Goal: Task Accomplishment & Management: Manage account settings

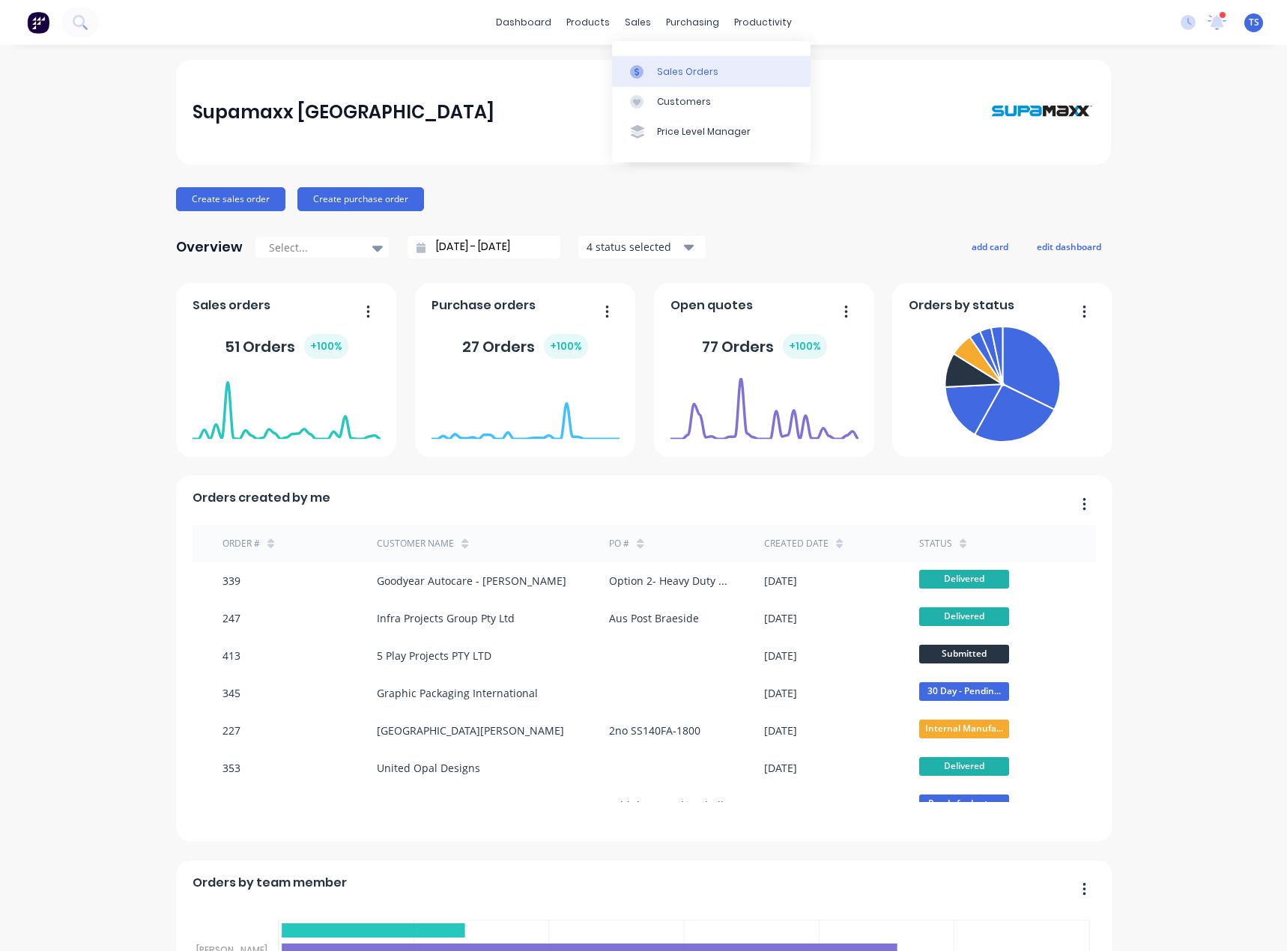
click at [655, 83] on link "Sales Orders" at bounding box center [711, 71] width 198 height 30
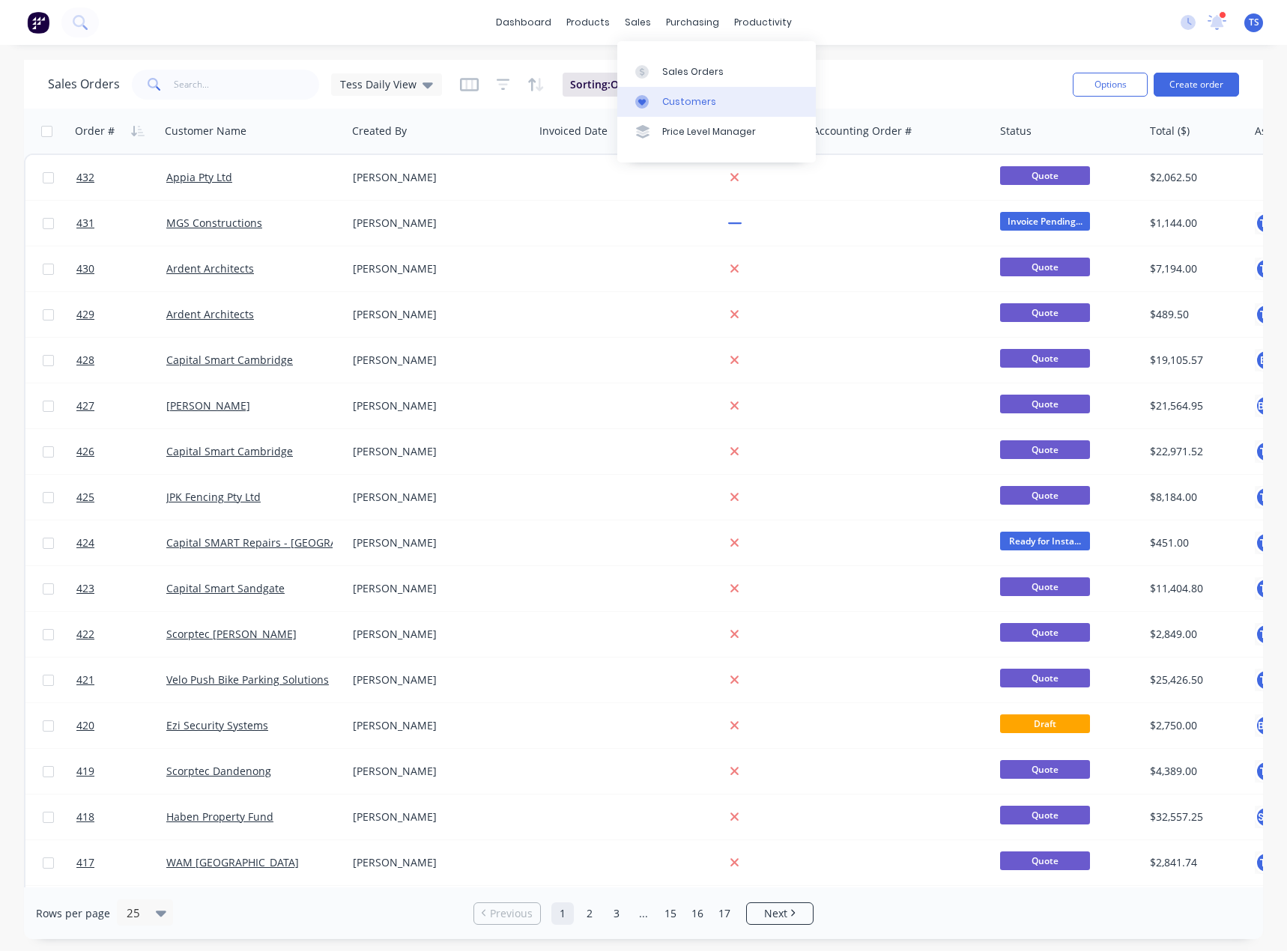
click at [658, 108] on link "Customers" at bounding box center [716, 102] width 198 height 30
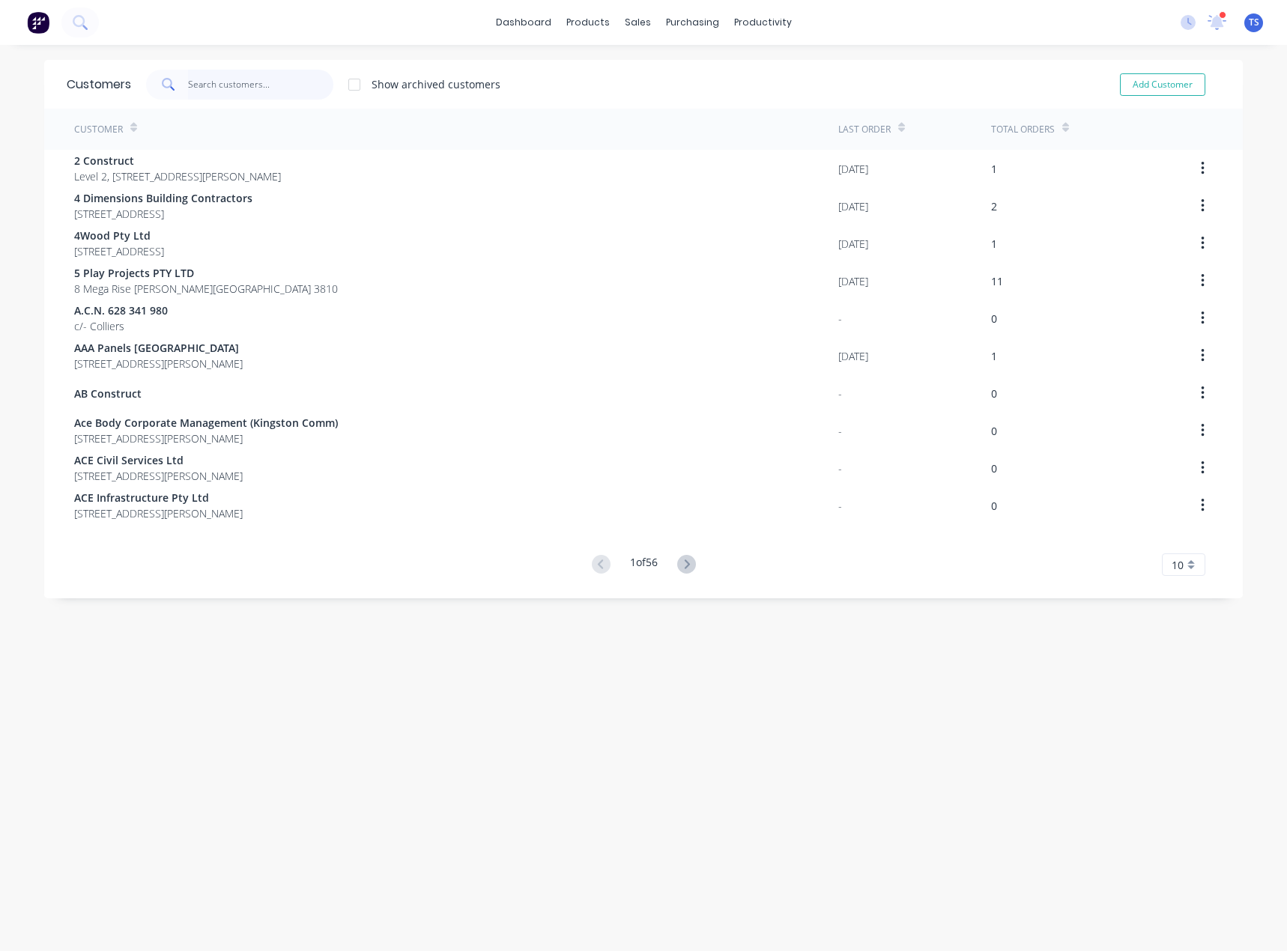
click at [207, 87] on input "text" at bounding box center [261, 85] width 146 height 30
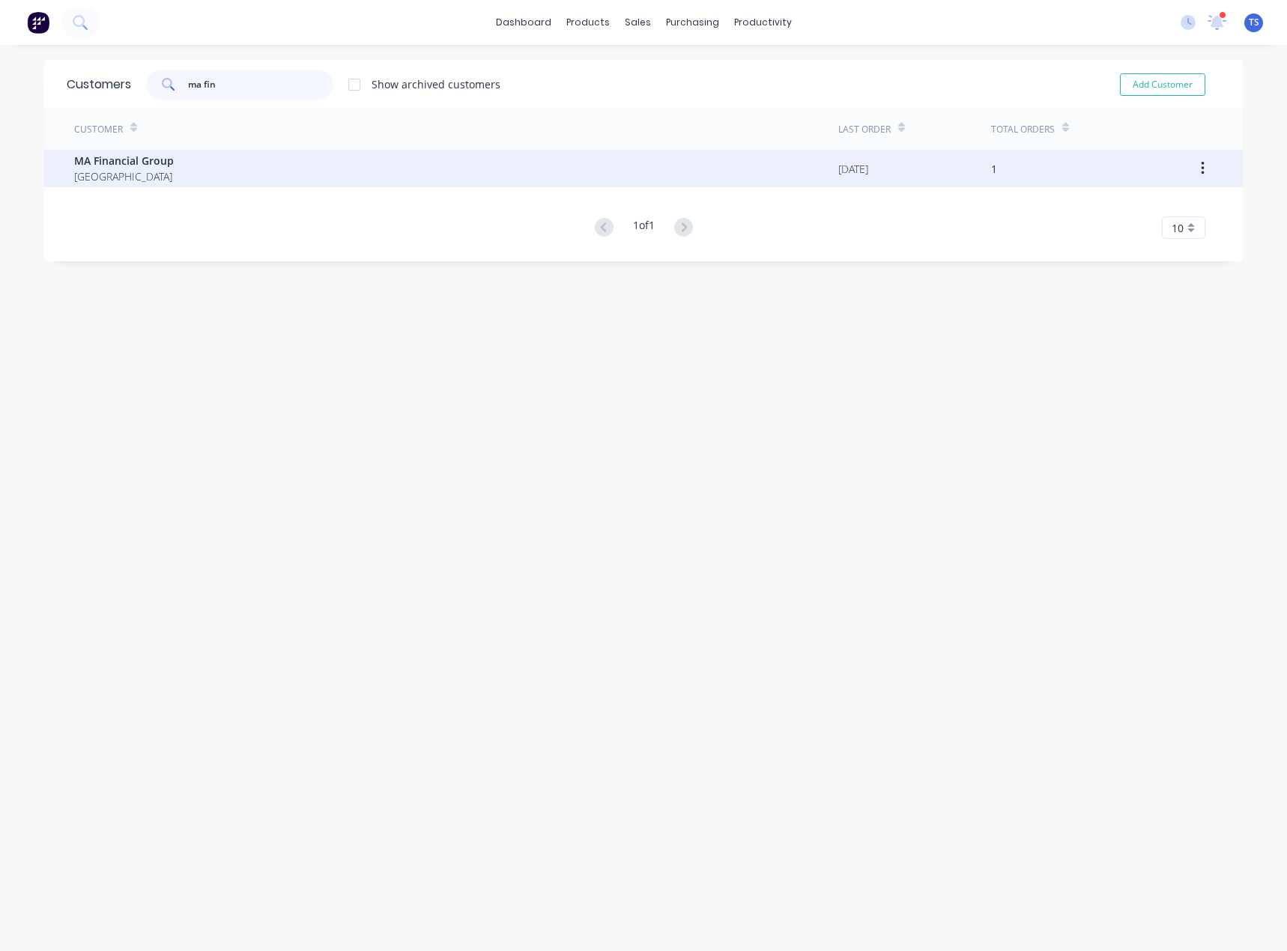
type input "ma fin"
click at [158, 177] on span "Australia" at bounding box center [124, 176] width 100 height 16
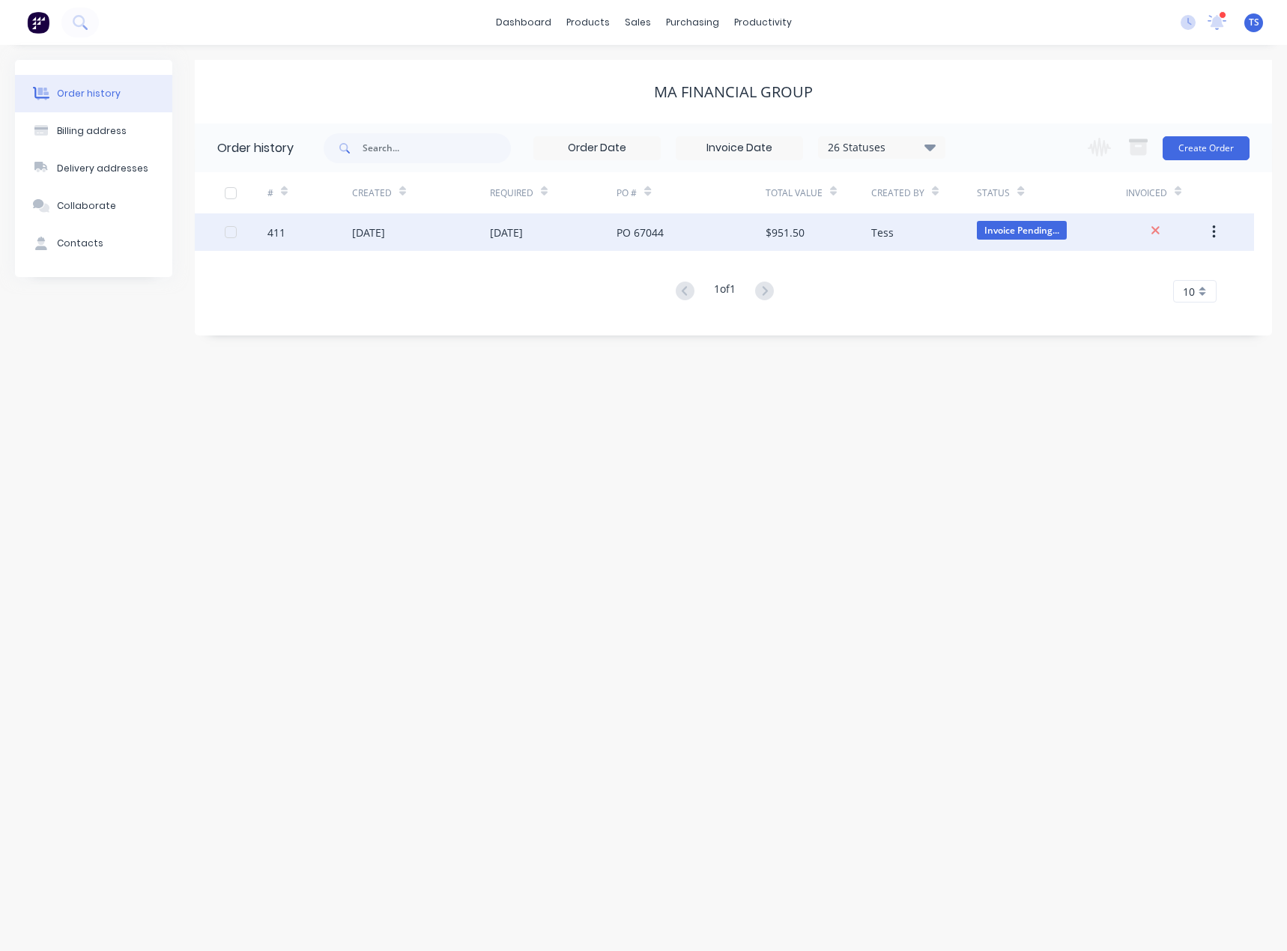
click at [602, 237] on div "[DATE]" at bounding box center [553, 231] width 127 height 37
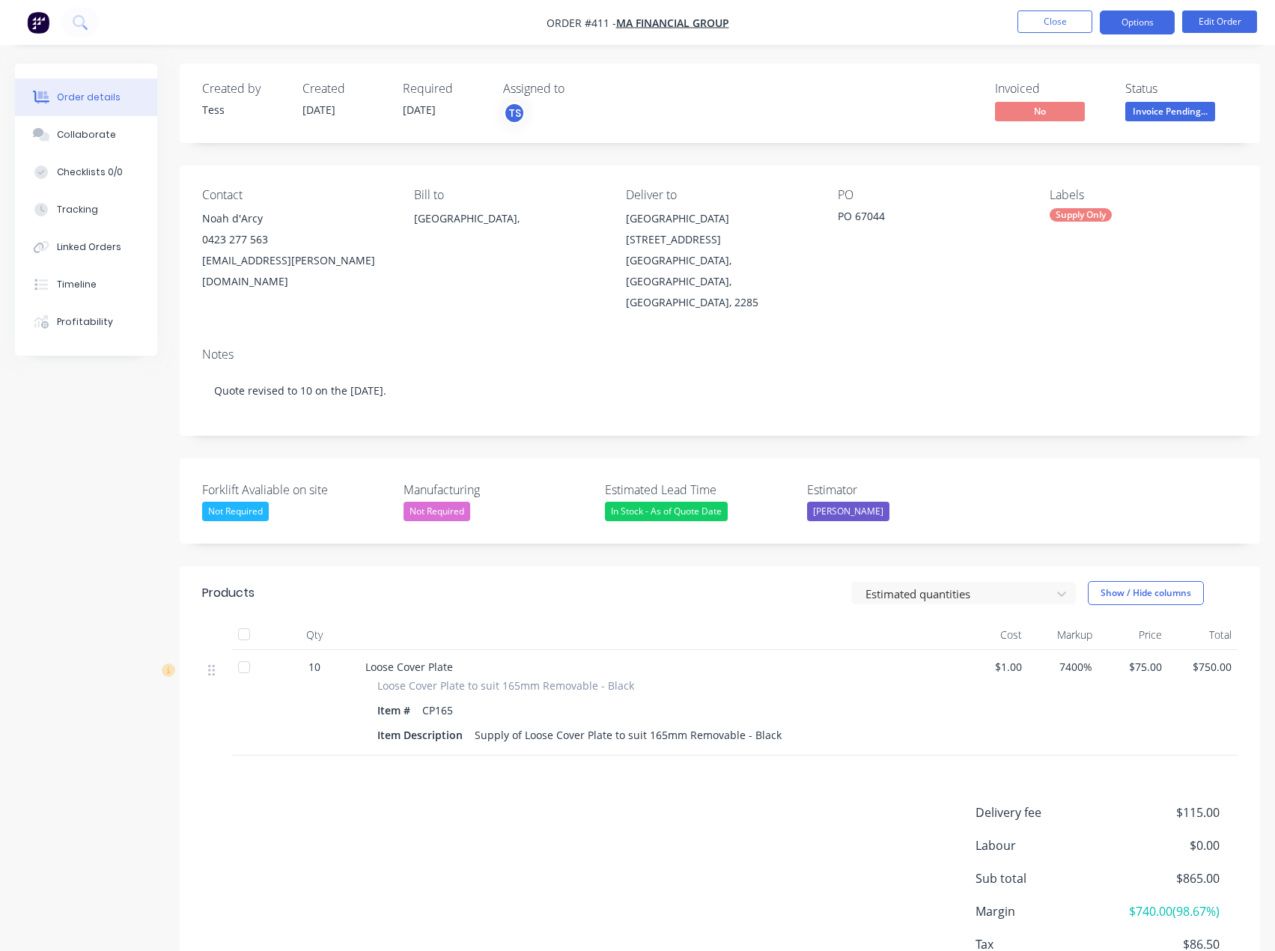
click at [1134, 25] on button "Options" at bounding box center [1137, 22] width 75 height 24
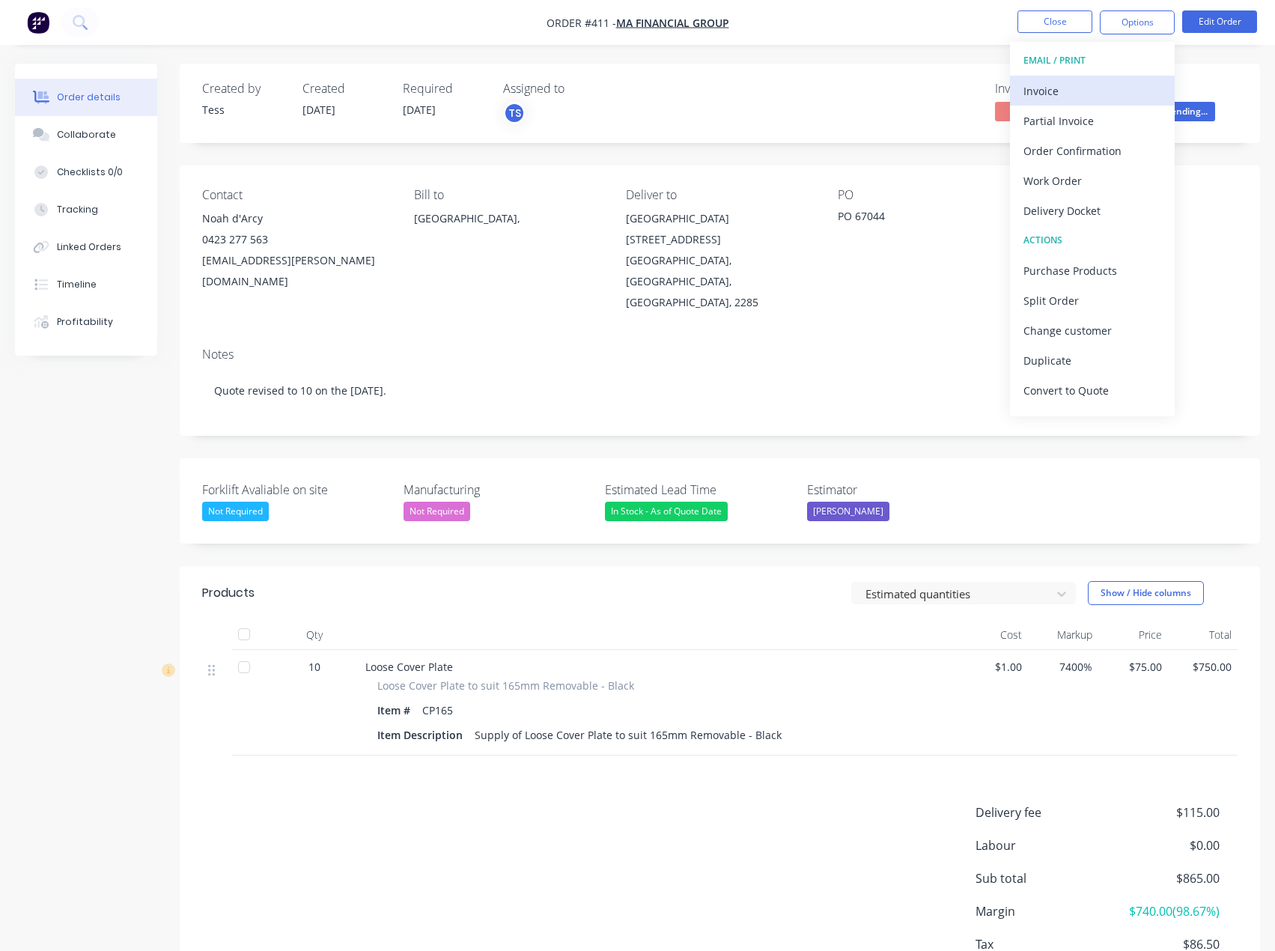
click at [1038, 94] on div "Invoice" at bounding box center [1093, 91] width 138 height 22
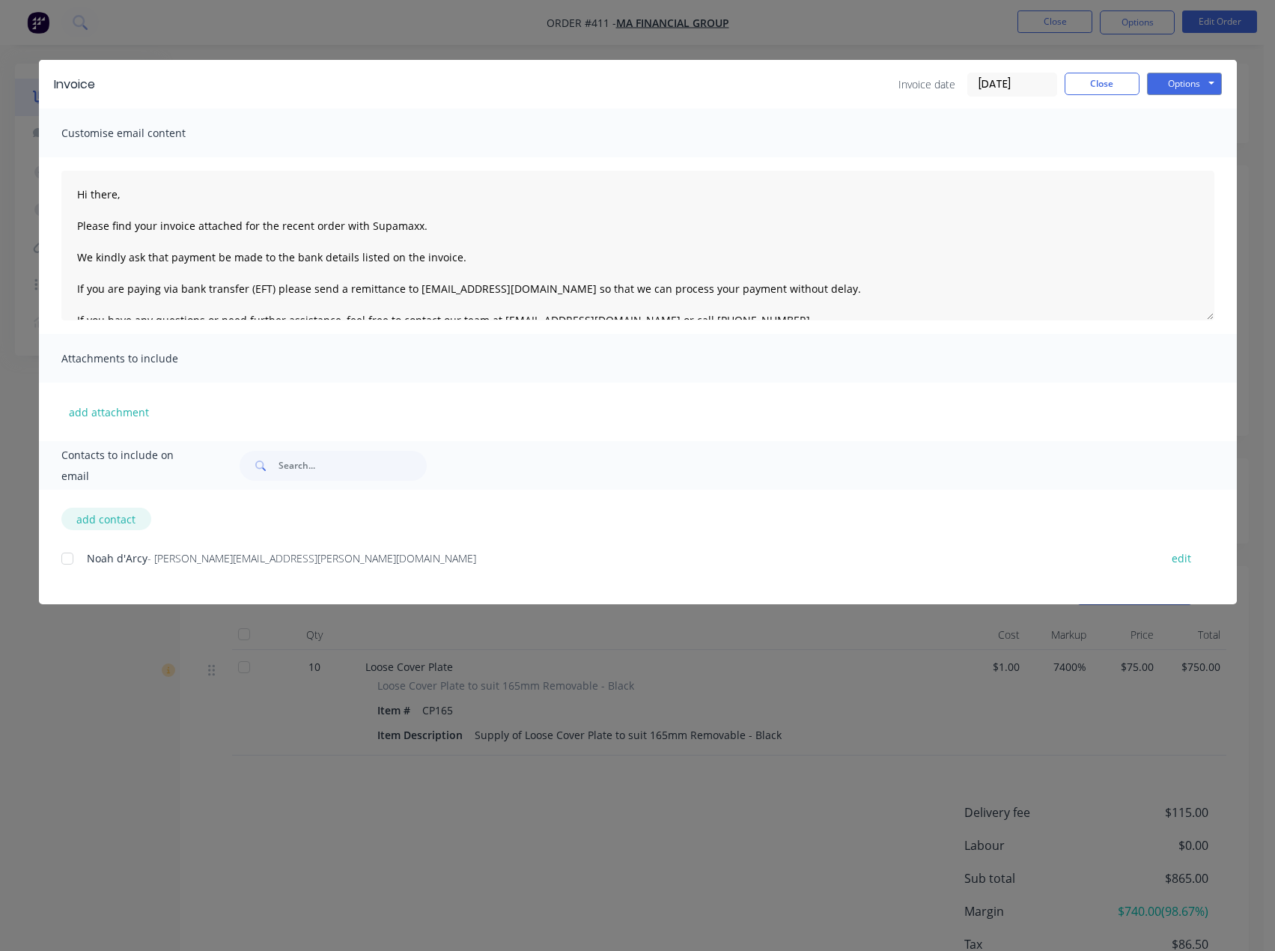
click at [85, 523] on button "add contact" at bounding box center [106, 519] width 90 height 22
select select "AU"
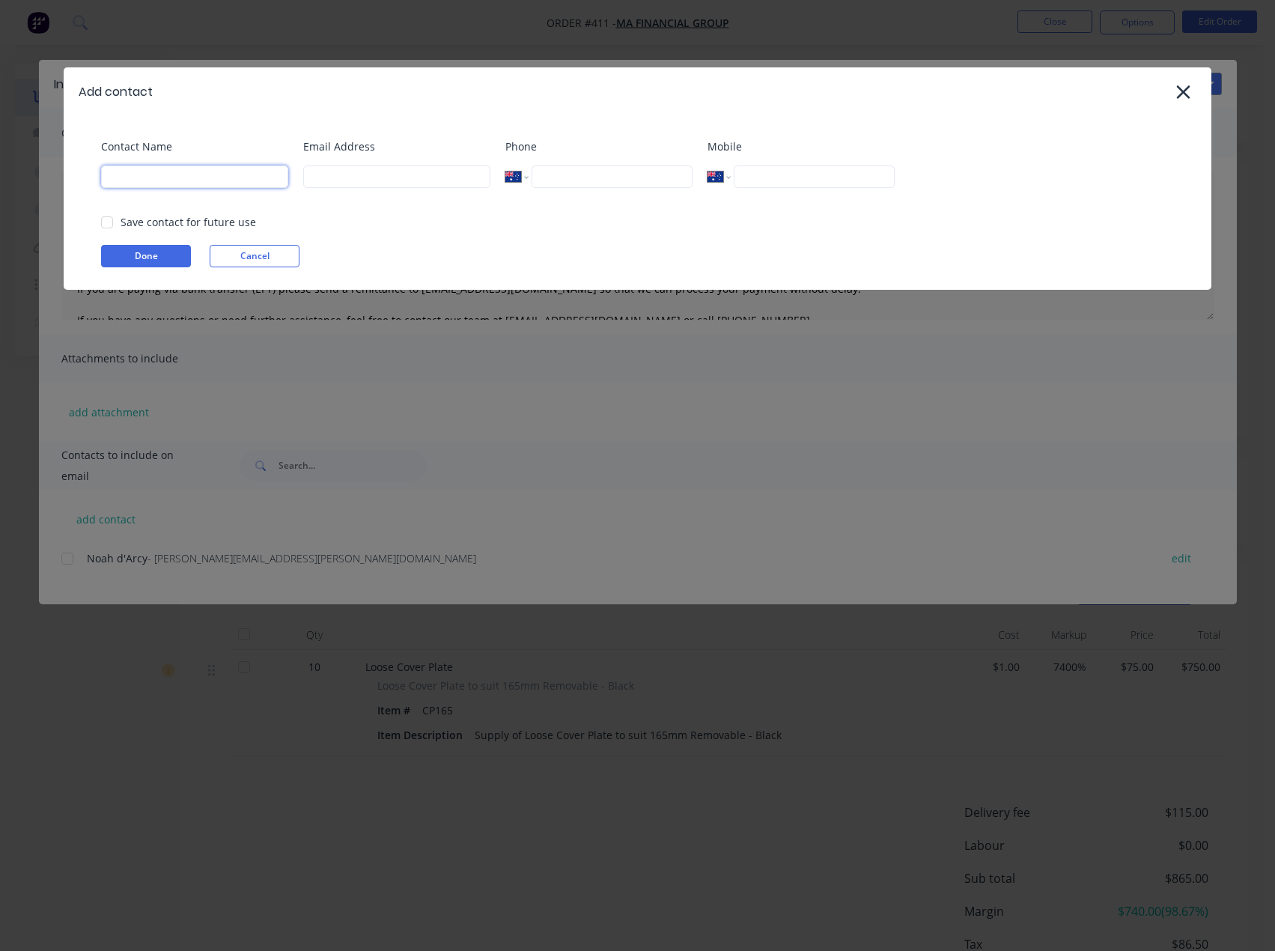
click at [223, 179] on input at bounding box center [194, 176] width 187 height 22
type input "Fiona Mitchell"
click at [323, 185] on input at bounding box center [396, 176] width 187 height 22
click at [326, 178] on input at bounding box center [396, 176] width 187 height 22
type input "fiona.mitchell@mafinancial.com"
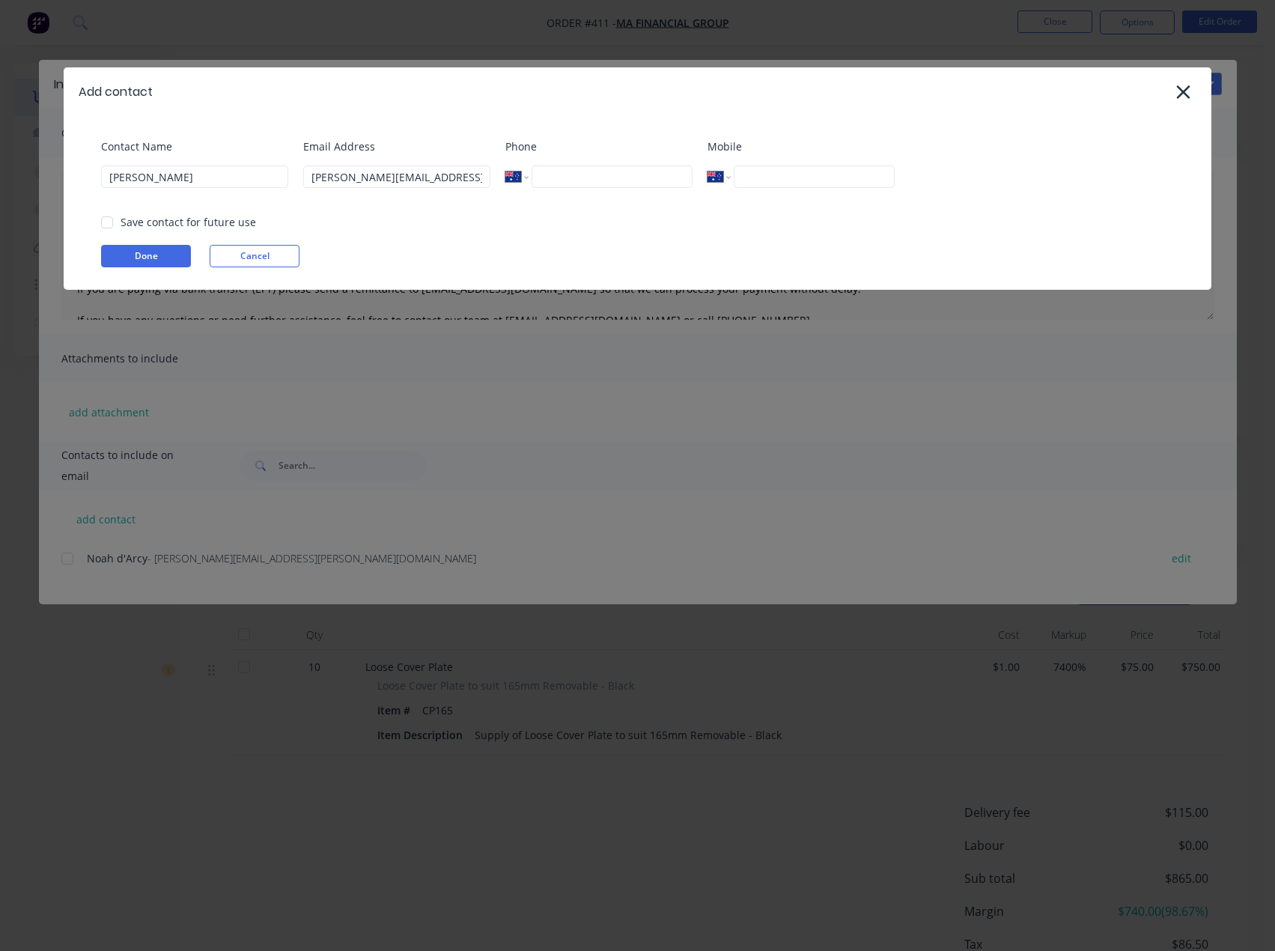
click at [595, 182] on input "tel" at bounding box center [612, 176] width 161 height 22
click at [789, 183] on input "tel" at bounding box center [814, 176] width 161 height 22
click at [600, 174] on input "tel" at bounding box center [612, 176] width 161 height 22
click at [105, 218] on div at bounding box center [107, 222] width 30 height 30
type input "(02) 4954 9666"
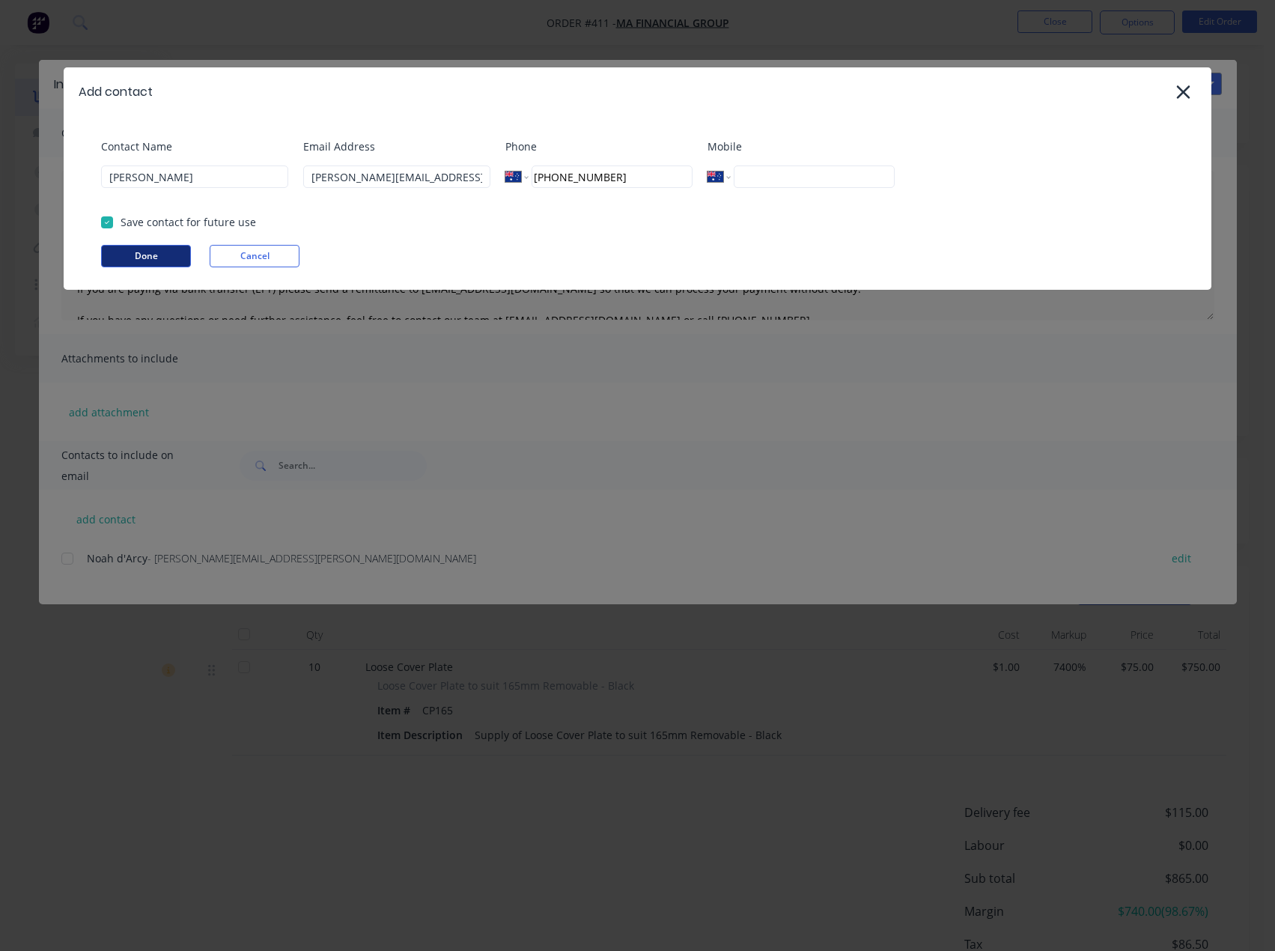
click at [136, 252] on button "Done" at bounding box center [146, 256] width 90 height 22
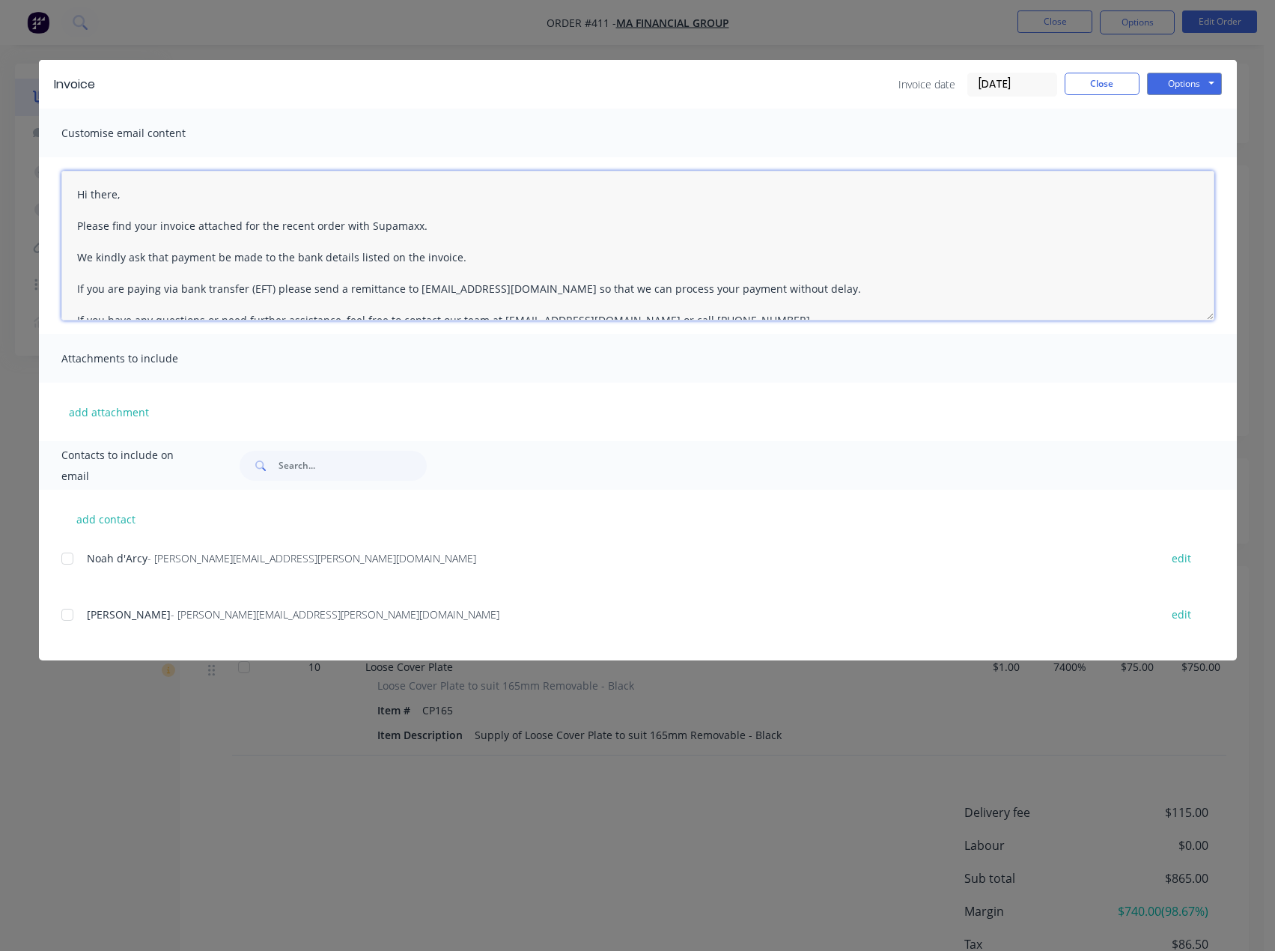
click at [122, 195] on textarea "Hi there, Please find your invoice attached for the recent order with Supamaxx.…" at bounding box center [637, 246] width 1153 height 150
click at [69, 616] on div at bounding box center [67, 615] width 30 height 30
type textarea "Hi Fiona, Please find your invoice attached for the recent order with Supamaxx.…"
click at [89, 525] on button "add contact" at bounding box center [106, 519] width 90 height 22
select select "AU"
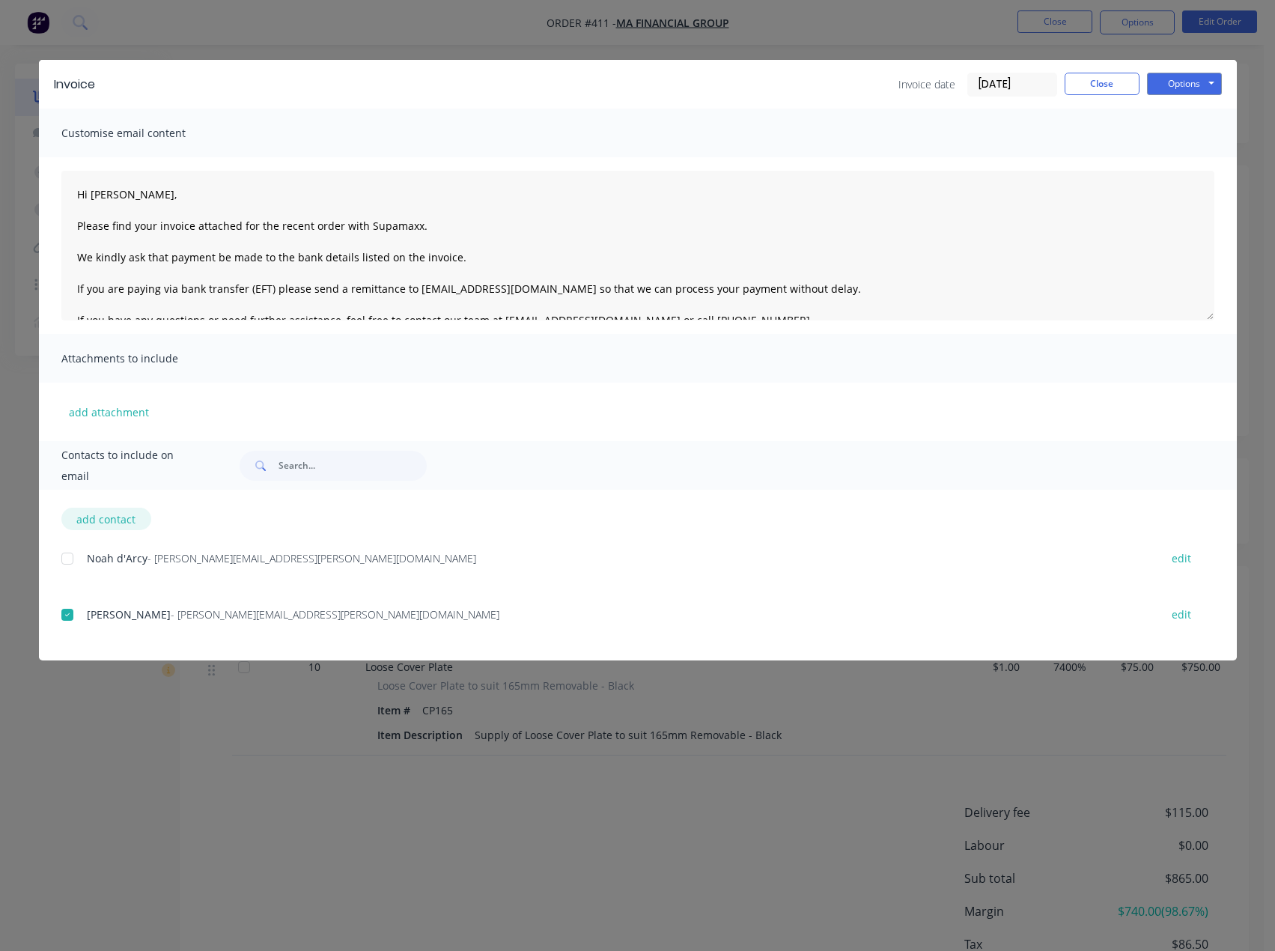
select select "AU"
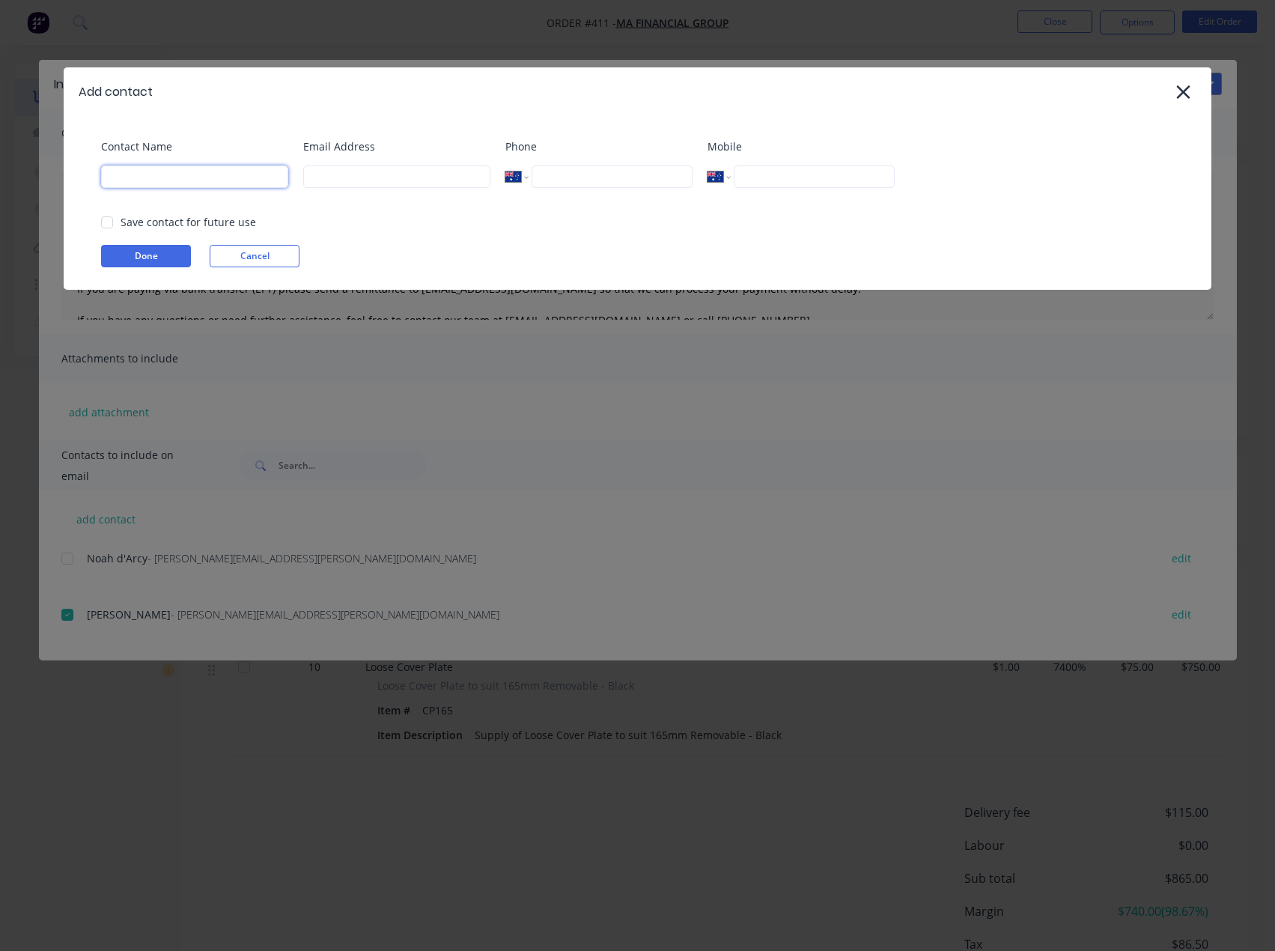
click at [135, 174] on input at bounding box center [194, 176] width 187 height 22
type input "Tess"
click at [322, 168] on input at bounding box center [396, 176] width 187 height 22
type input "tess@supamaxx.com.au"
click at [165, 252] on button "Done" at bounding box center [146, 256] width 90 height 22
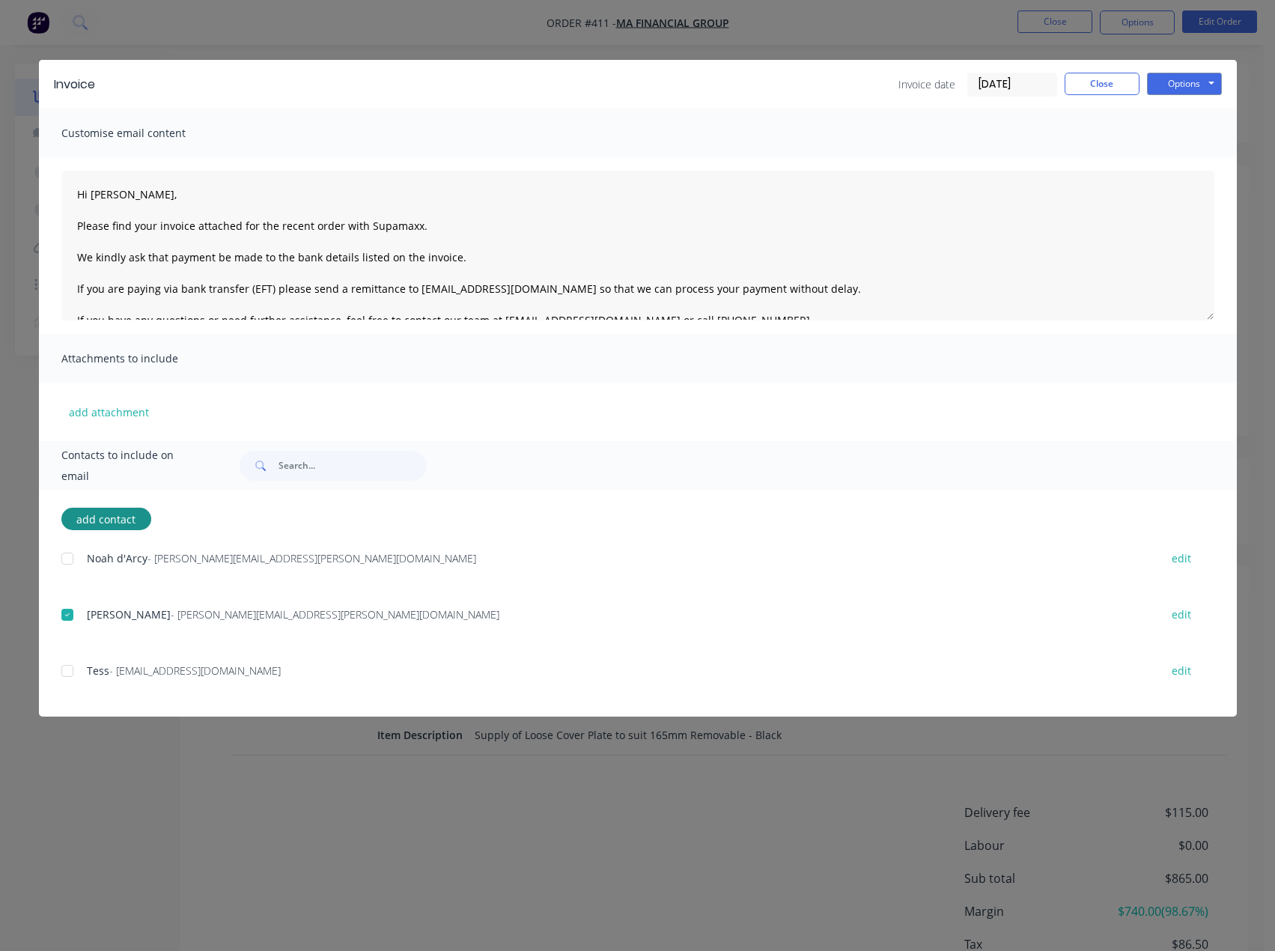
click at [66, 669] on div at bounding box center [67, 671] width 30 height 30
click at [130, 195] on textarea "Hi Fiona, Please find your invoice attached for the recent order with Supamaxx.…" at bounding box center [637, 246] width 1153 height 150
click at [156, 226] on textarea "Hi Fiona, Please find your invoice attached for the recent order with Supamaxx.…" at bounding box center [637, 246] width 1153 height 150
click at [444, 225] on textarea "Hi Fiona, Please find your invoice attached for the recent order with Supamaxx.…" at bounding box center [637, 246] width 1153 height 150
click at [459, 255] on textarea "Hi Fiona, Please find your invoice attached for the recent order with Supamaxx.…" at bounding box center [637, 246] width 1153 height 150
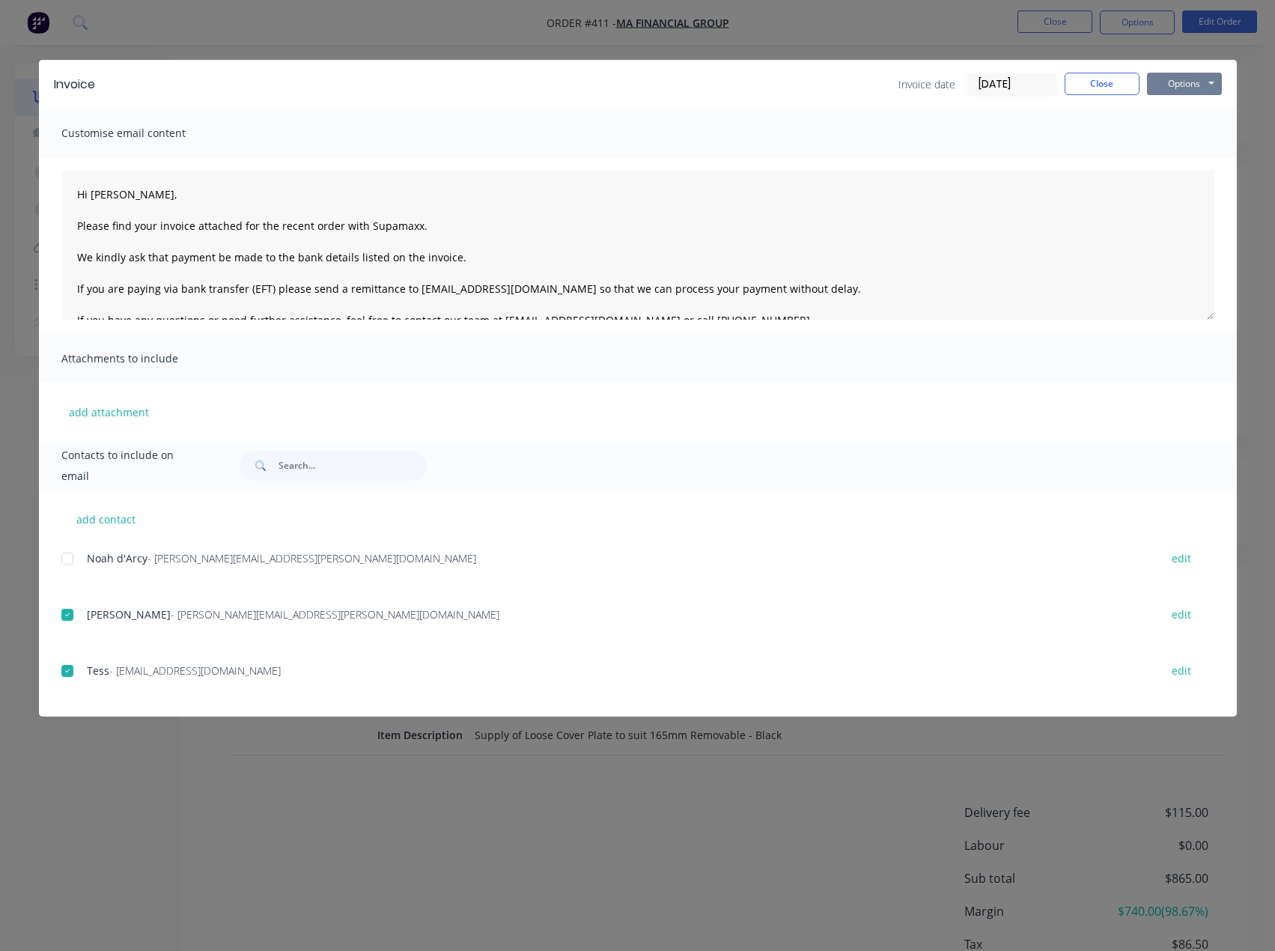
click at [1192, 84] on button "Options" at bounding box center [1184, 84] width 75 height 22
click at [1188, 160] on button "Email" at bounding box center [1195, 160] width 96 height 25
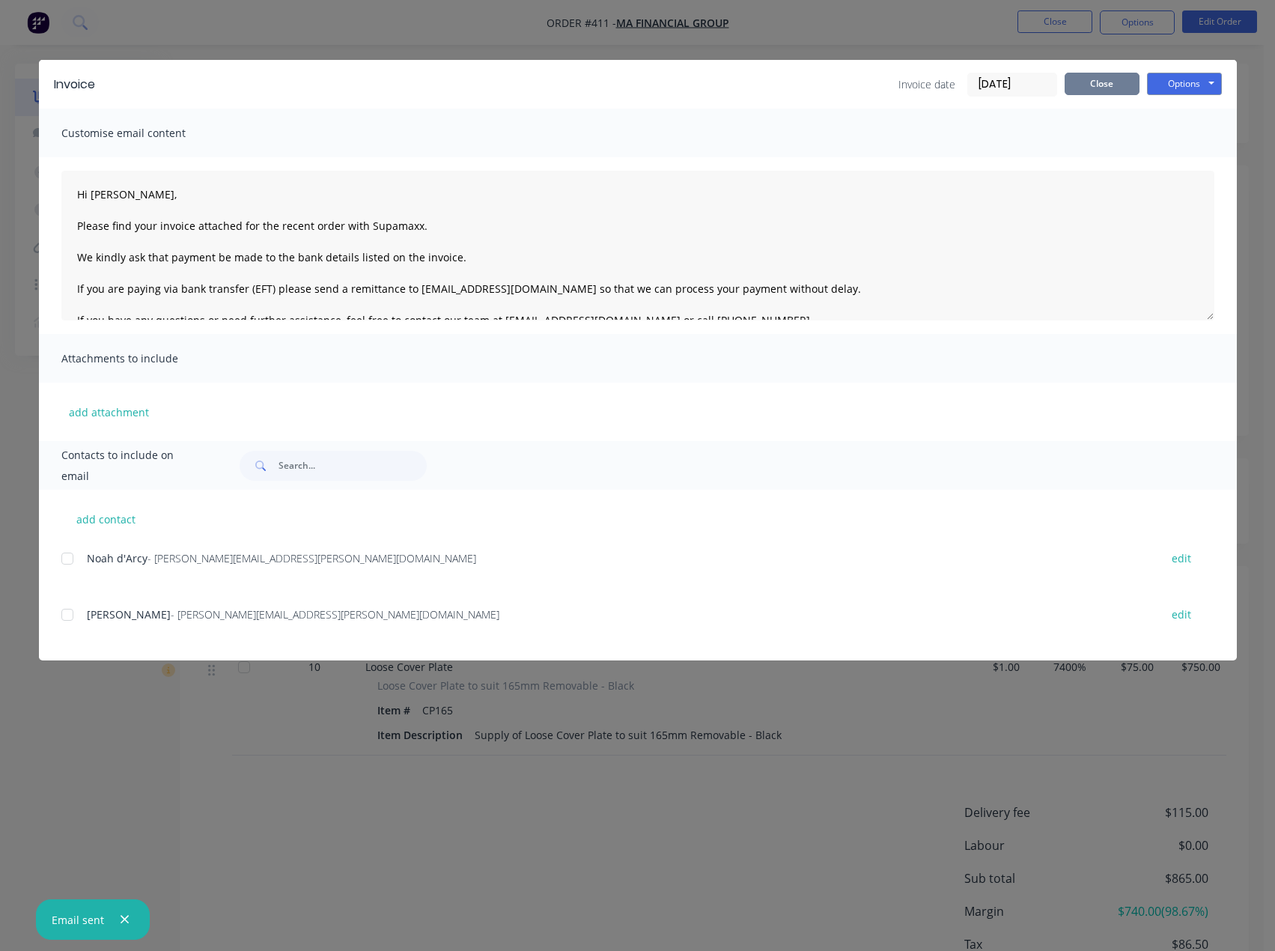
click at [1096, 85] on button "Close" at bounding box center [1102, 84] width 75 height 22
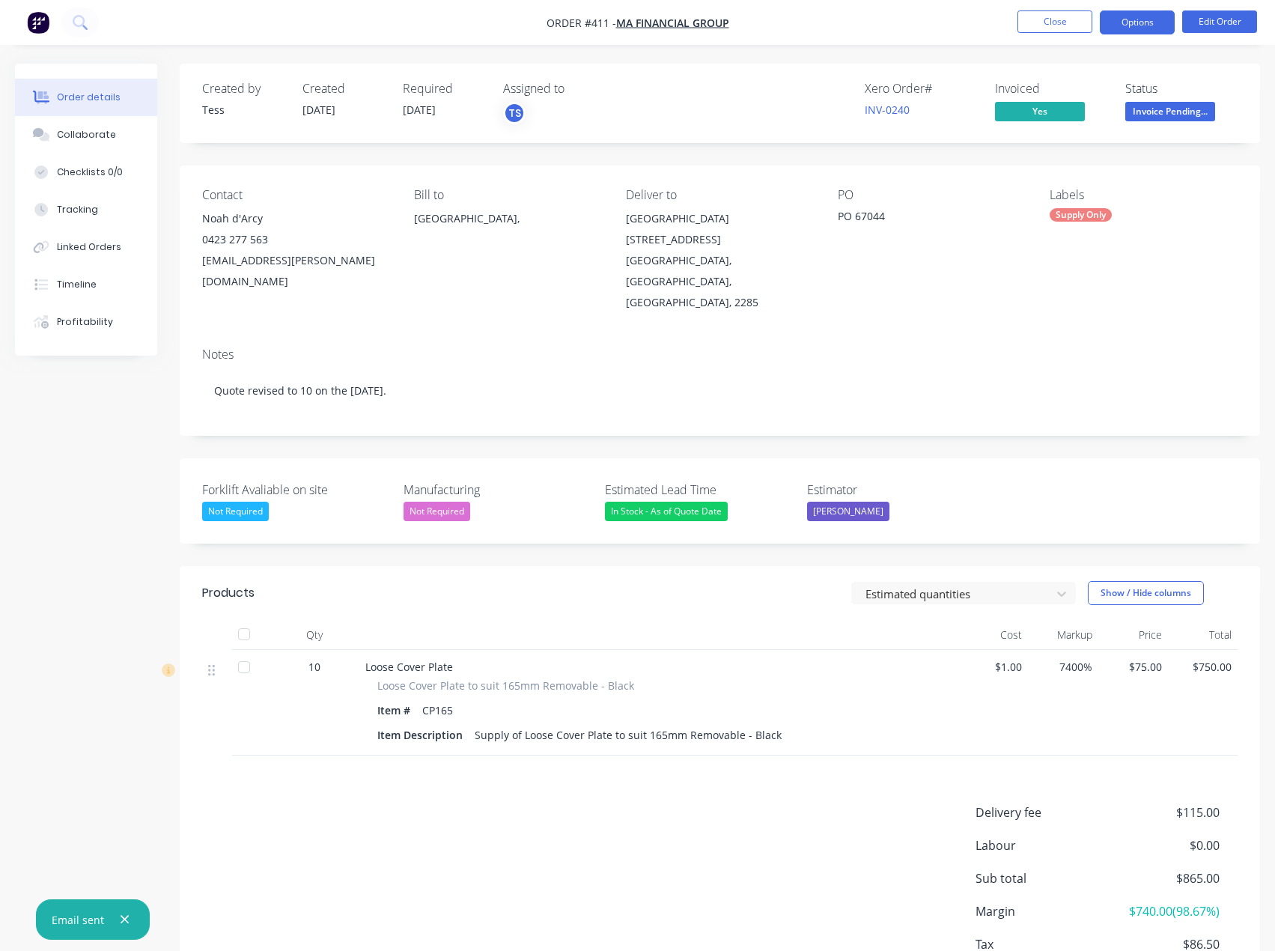
click at [1147, 25] on button "Options" at bounding box center [1137, 22] width 75 height 24
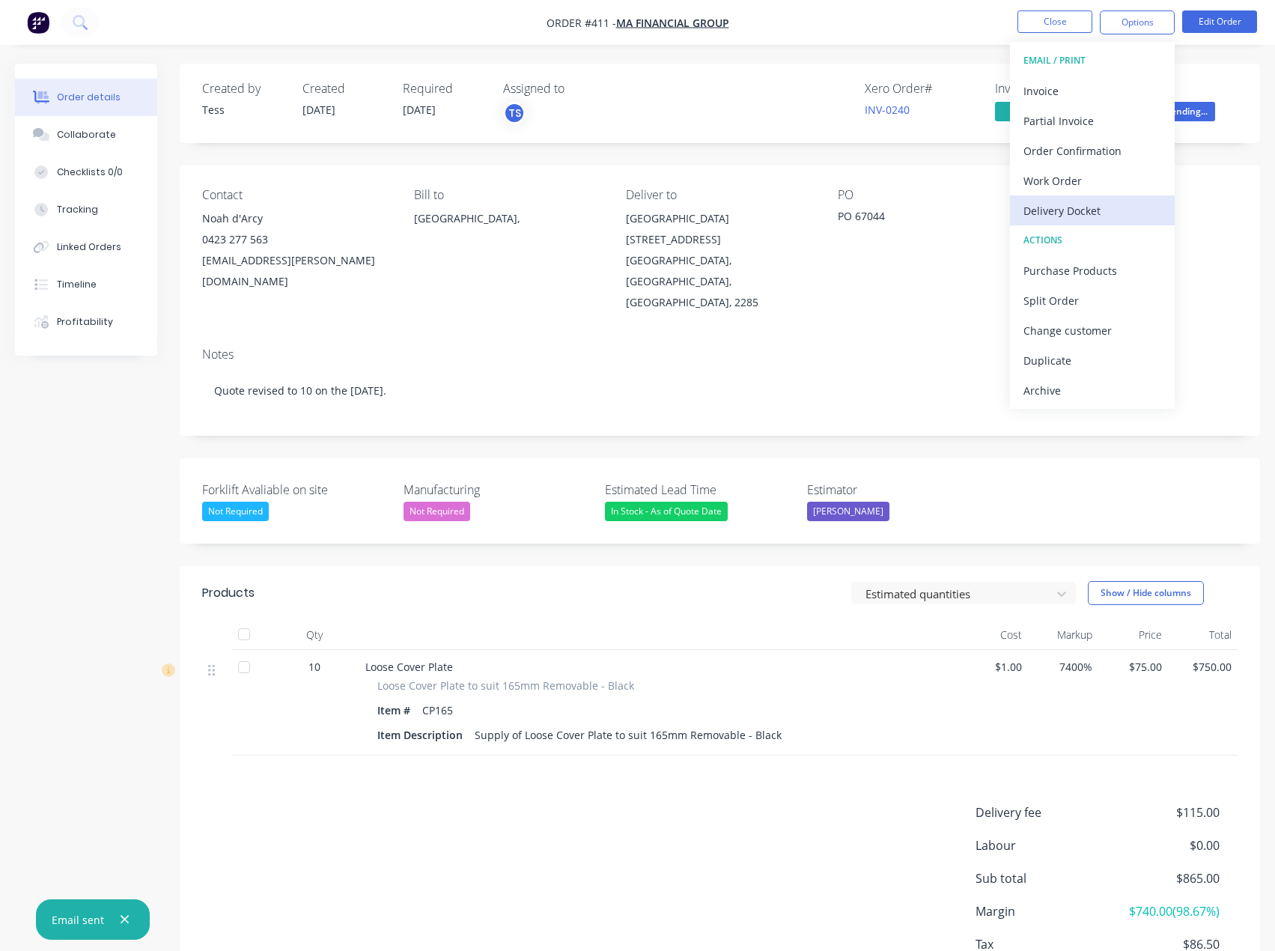
click at [1066, 213] on div "Delivery Docket" at bounding box center [1093, 211] width 138 height 22
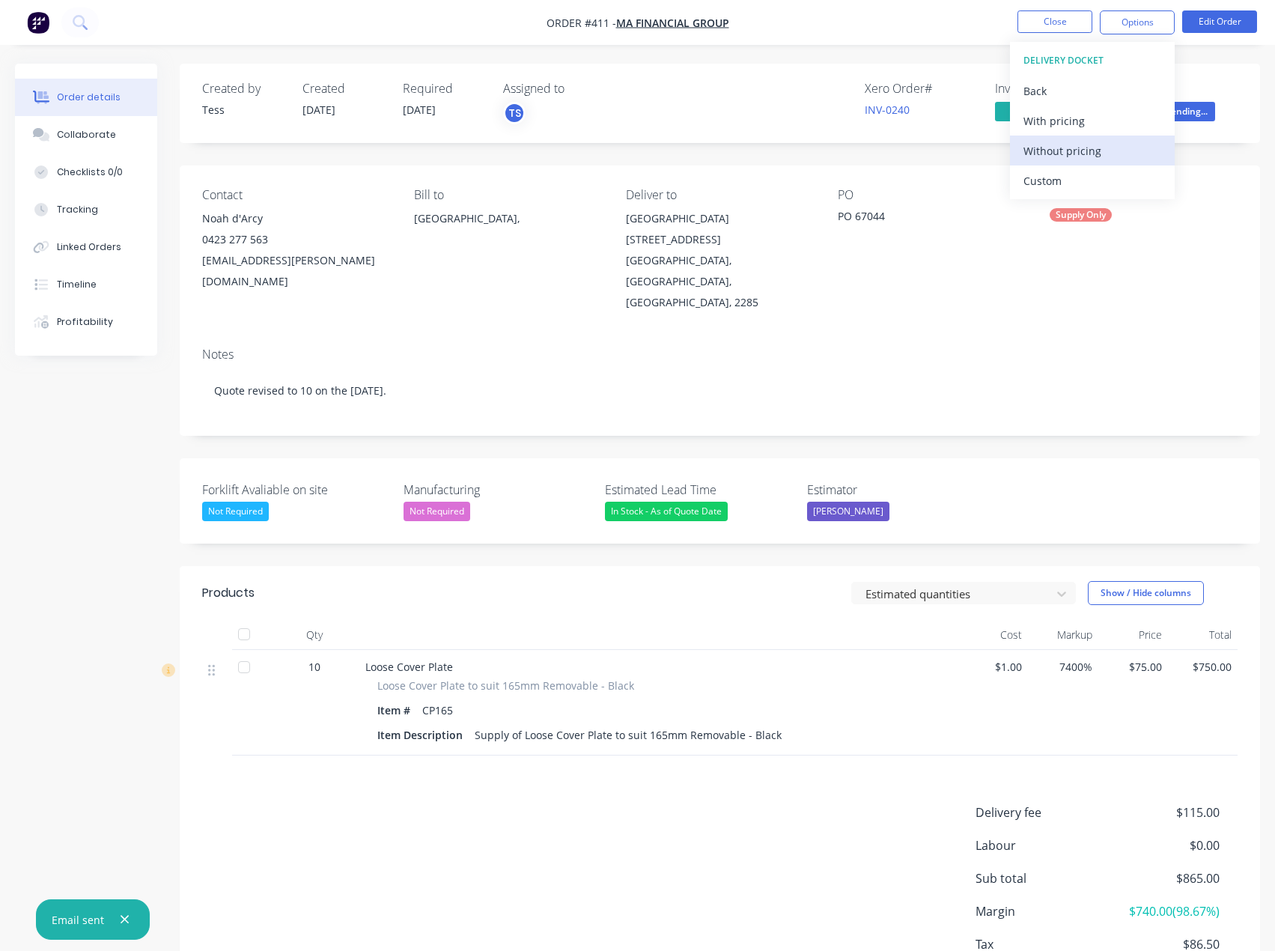
click at [1063, 148] on div "Without pricing" at bounding box center [1093, 151] width 138 height 22
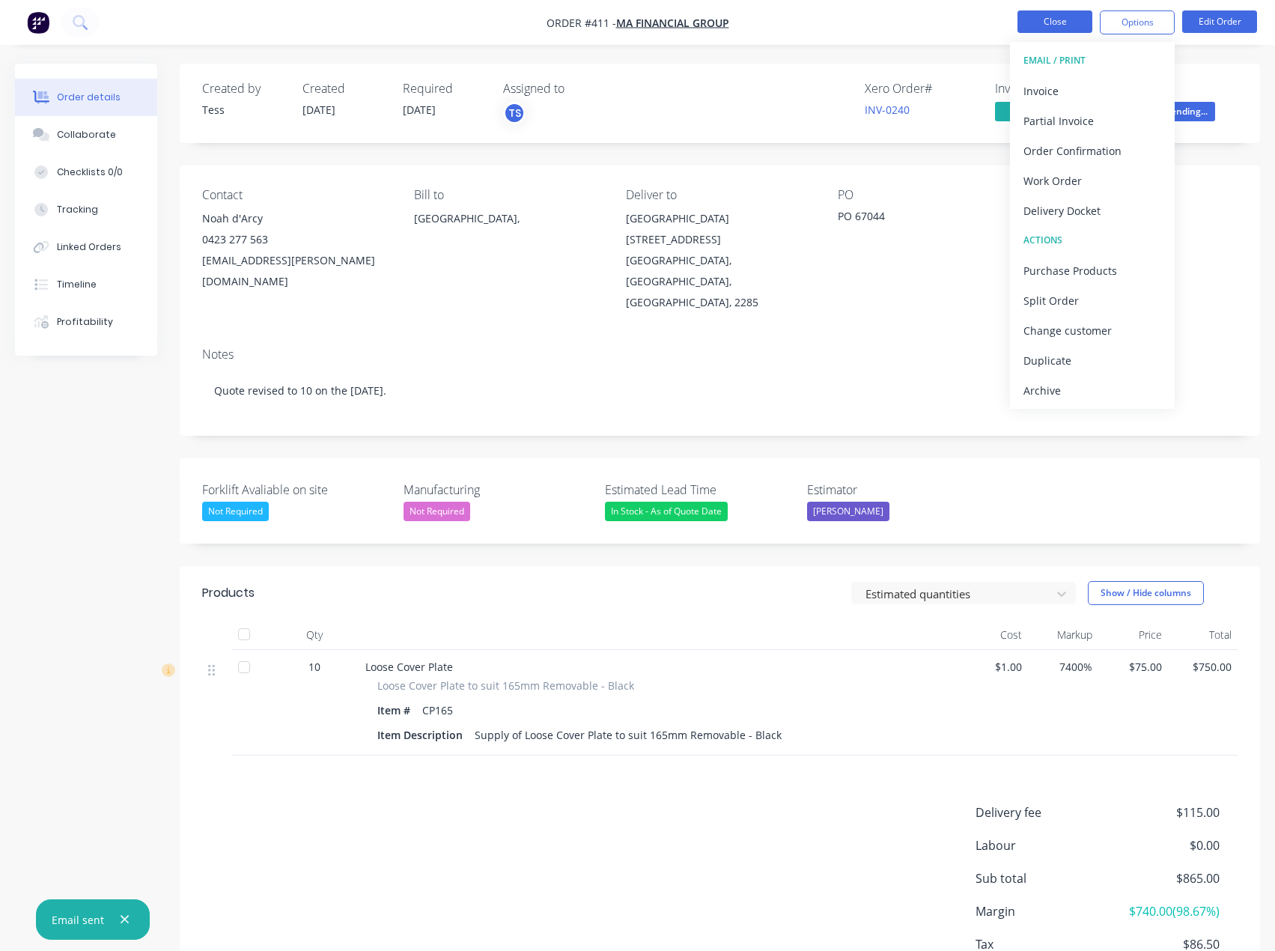
click at [1057, 22] on button "Close" at bounding box center [1055, 21] width 75 height 22
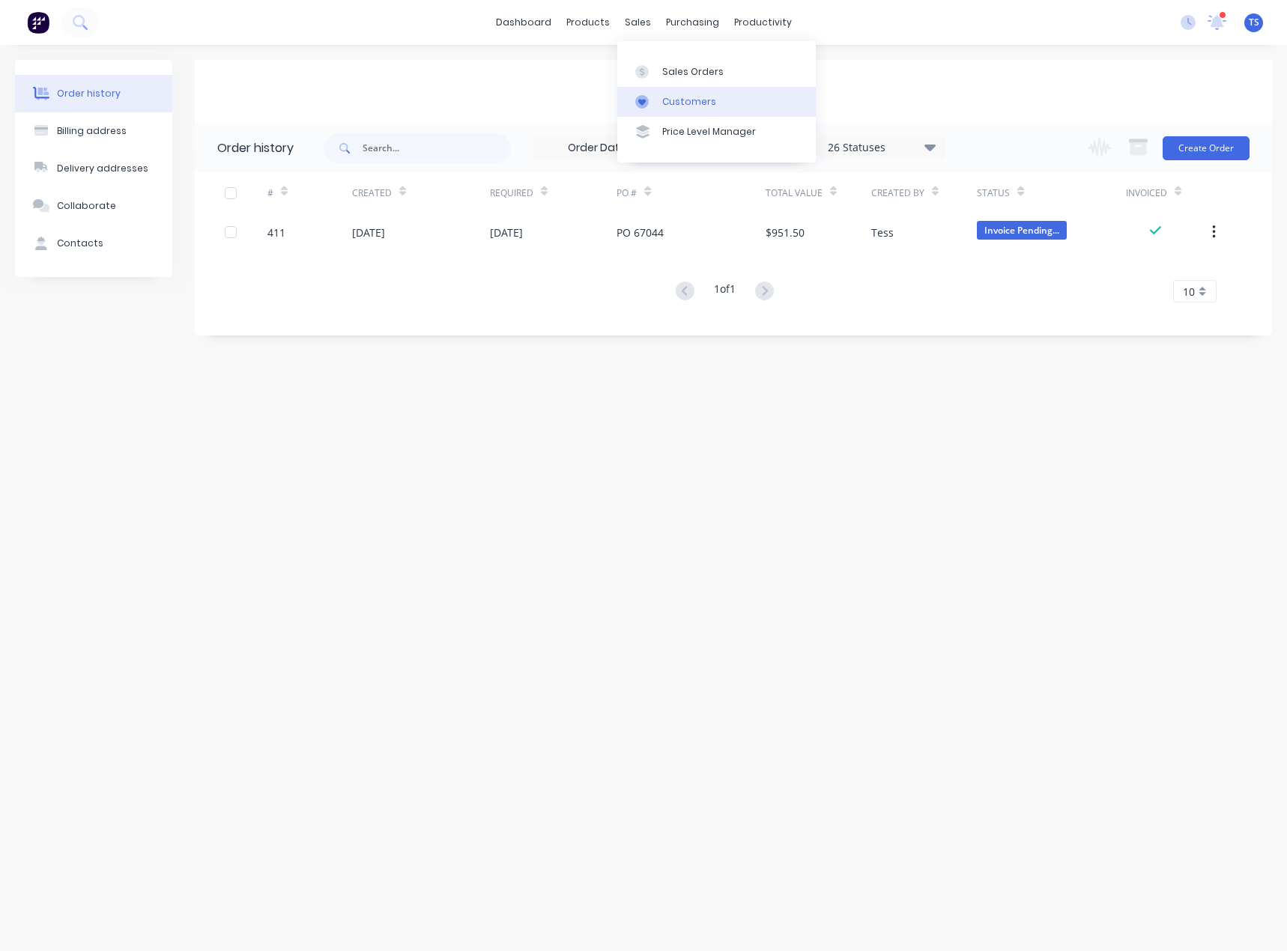
click at [676, 106] on div "Customers" at bounding box center [689, 101] width 54 height 13
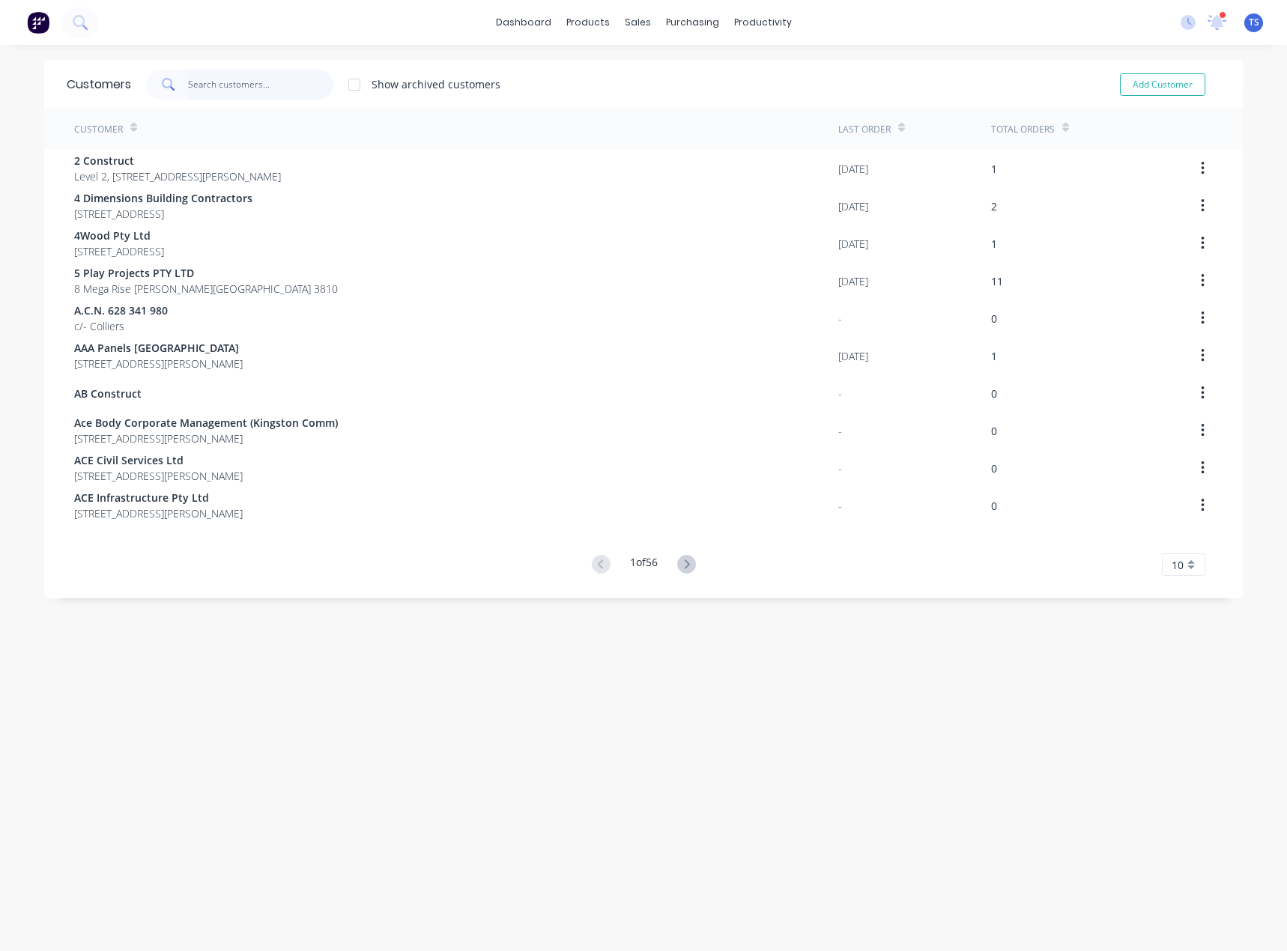
click at [228, 81] on input "text" at bounding box center [261, 85] width 146 height 30
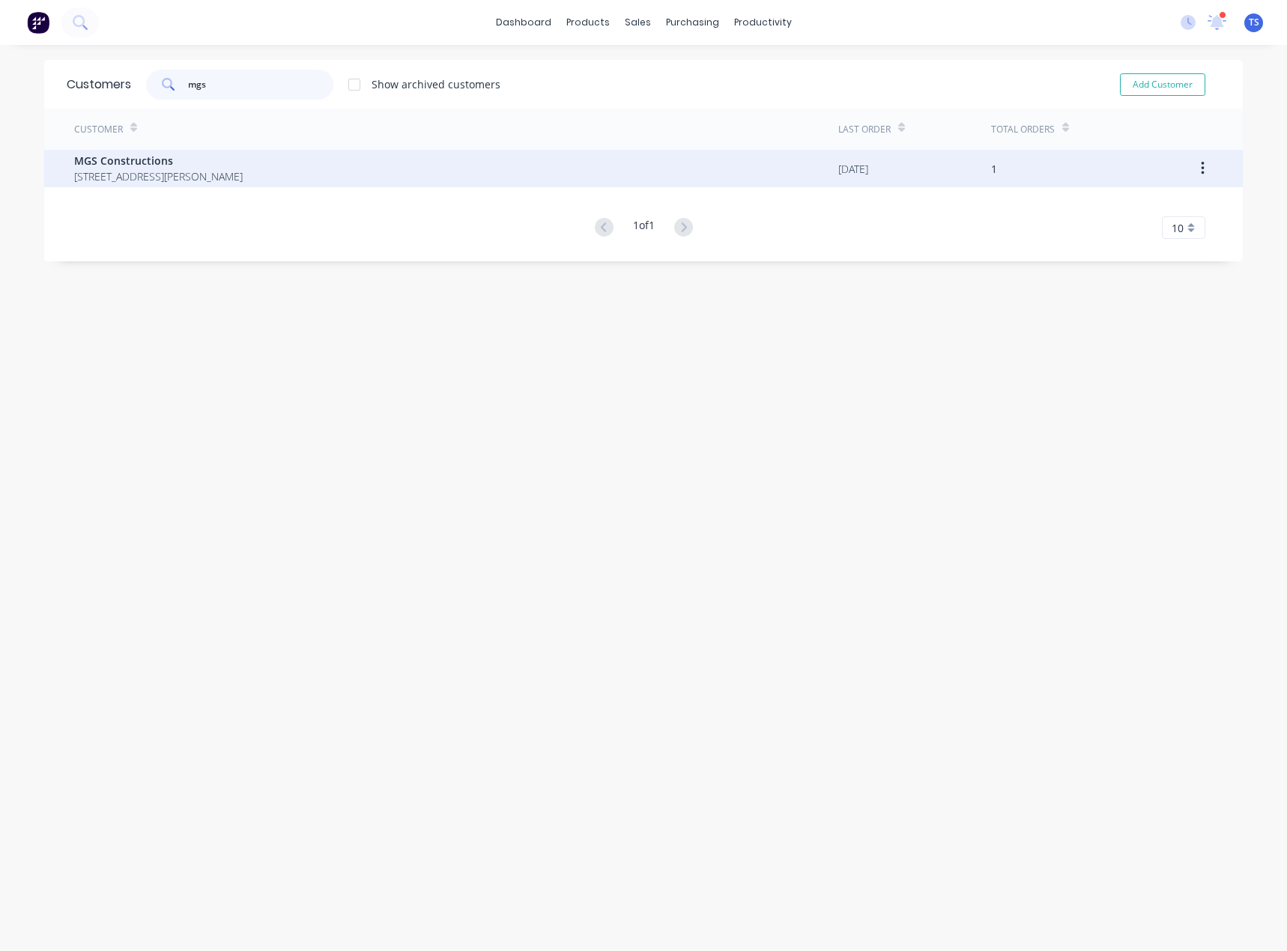
type input "mgs"
click at [226, 184] on div "MGS Constructions 536 Somerville Rd Sunshine West Victoria Australia 3020" at bounding box center [456, 168] width 764 height 37
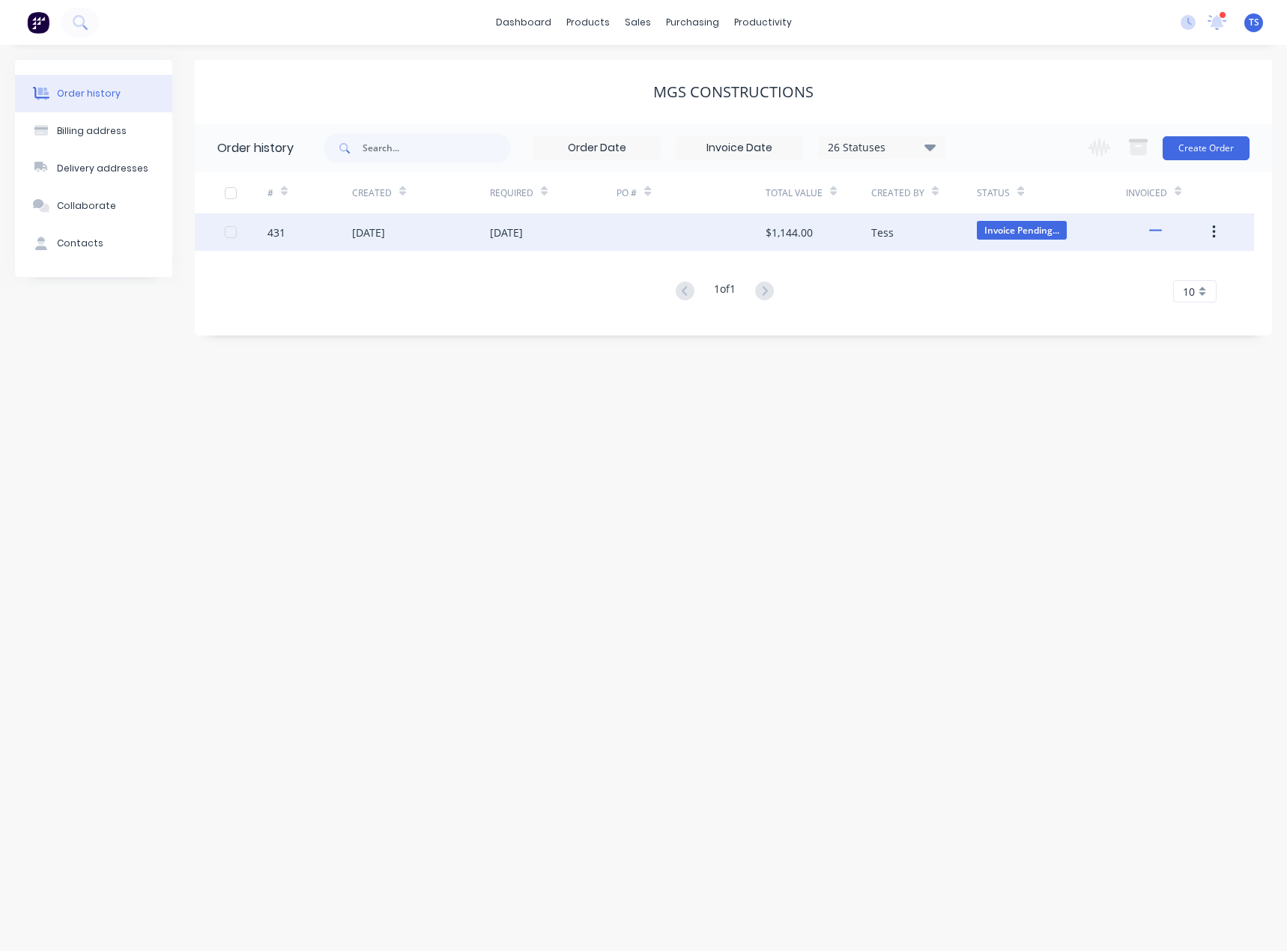
click at [875, 227] on div "Tess" at bounding box center [882, 233] width 22 height 16
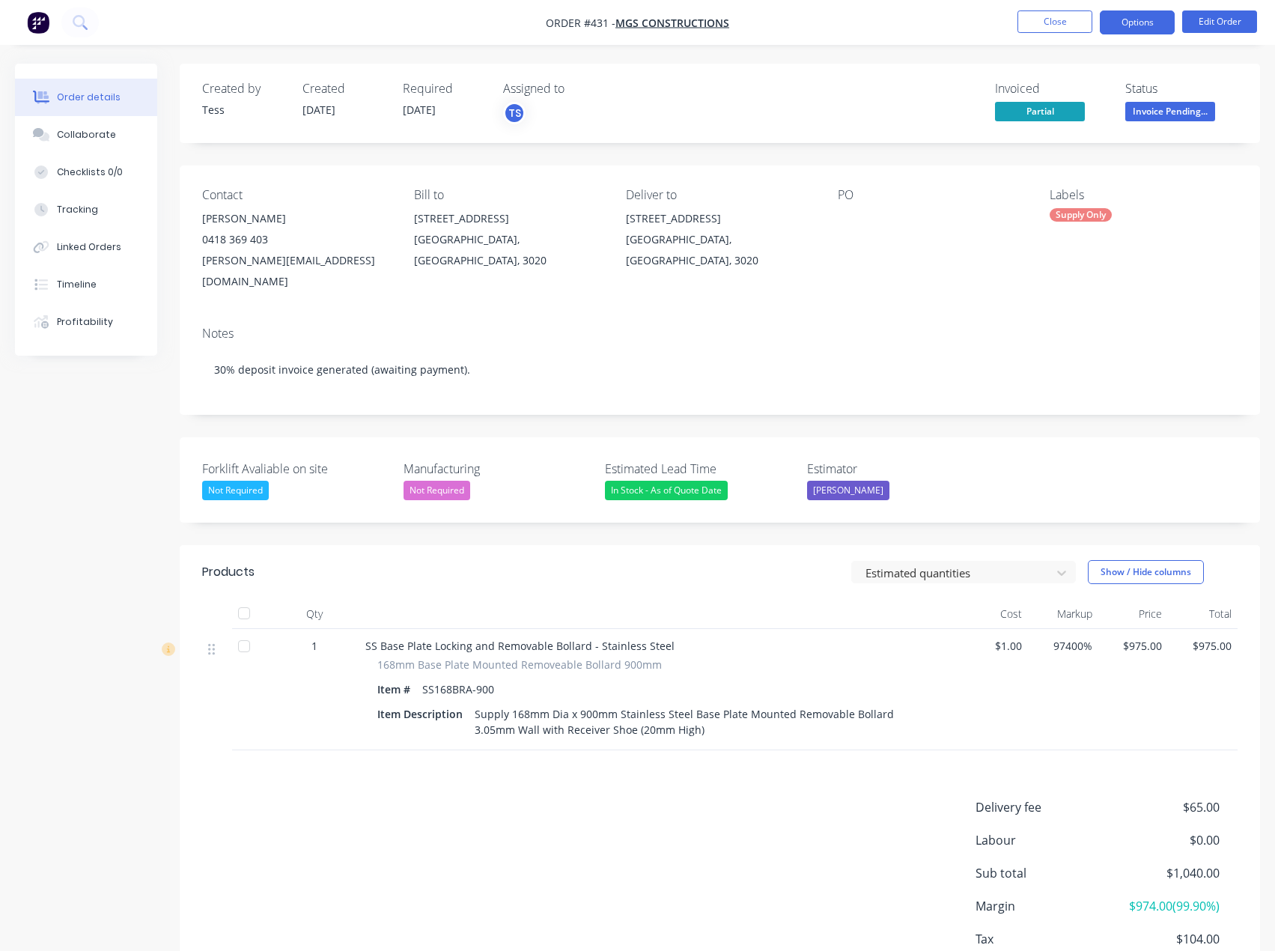
click at [1149, 22] on button "Options" at bounding box center [1137, 22] width 75 height 24
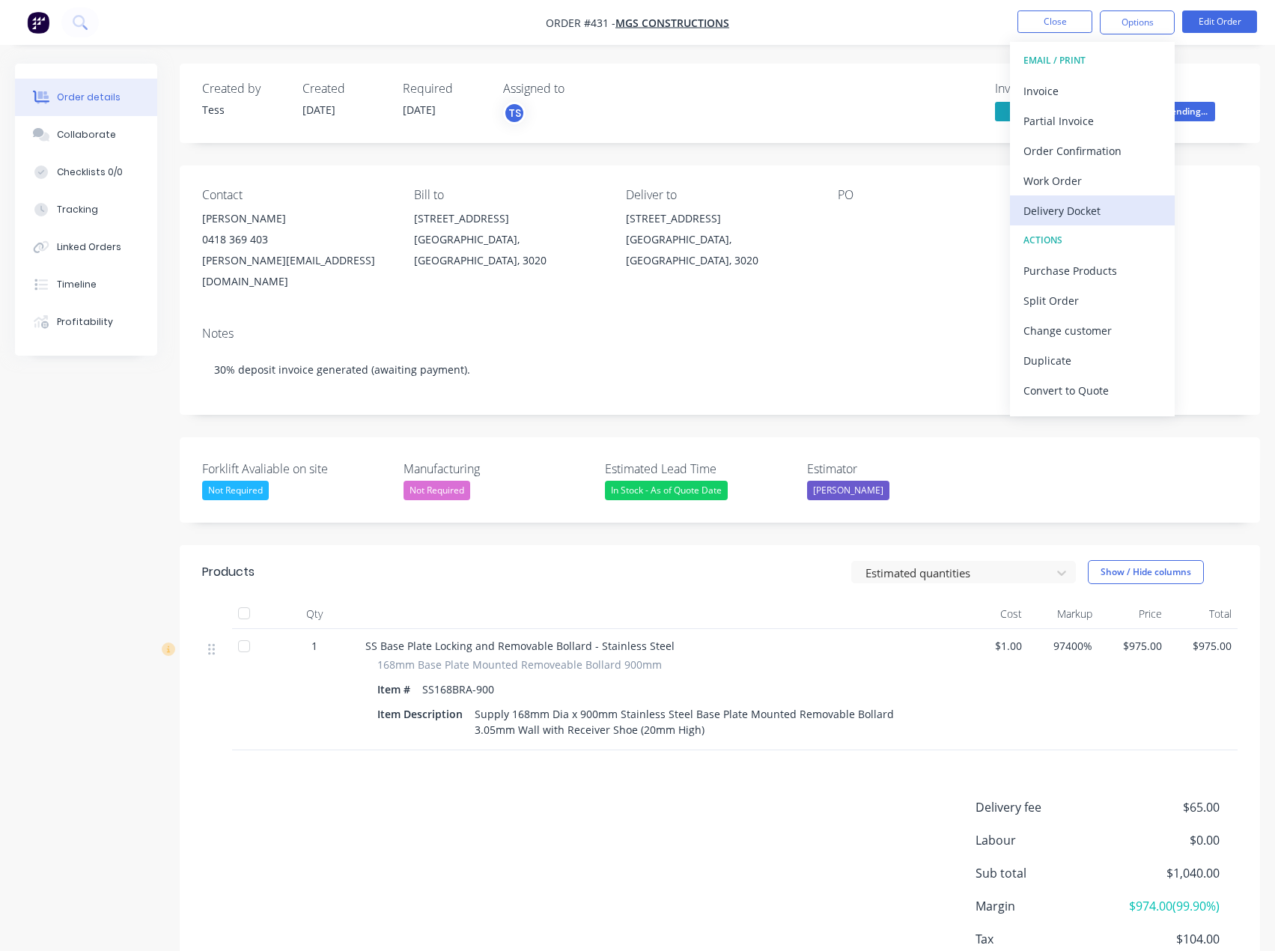
click at [1068, 209] on div "Delivery Docket" at bounding box center [1093, 211] width 138 height 22
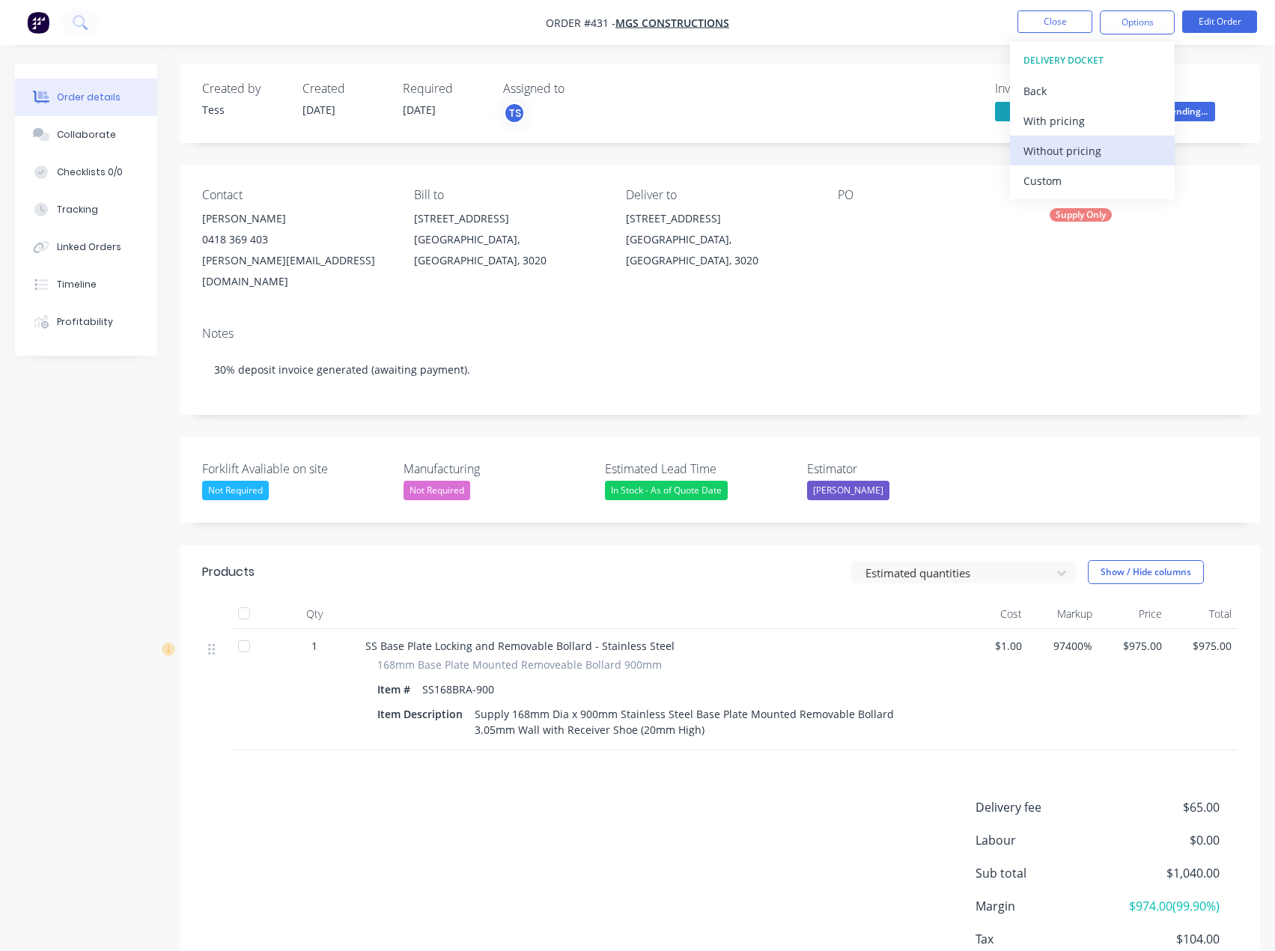
click at [1066, 147] on div "Without pricing" at bounding box center [1093, 151] width 138 height 22
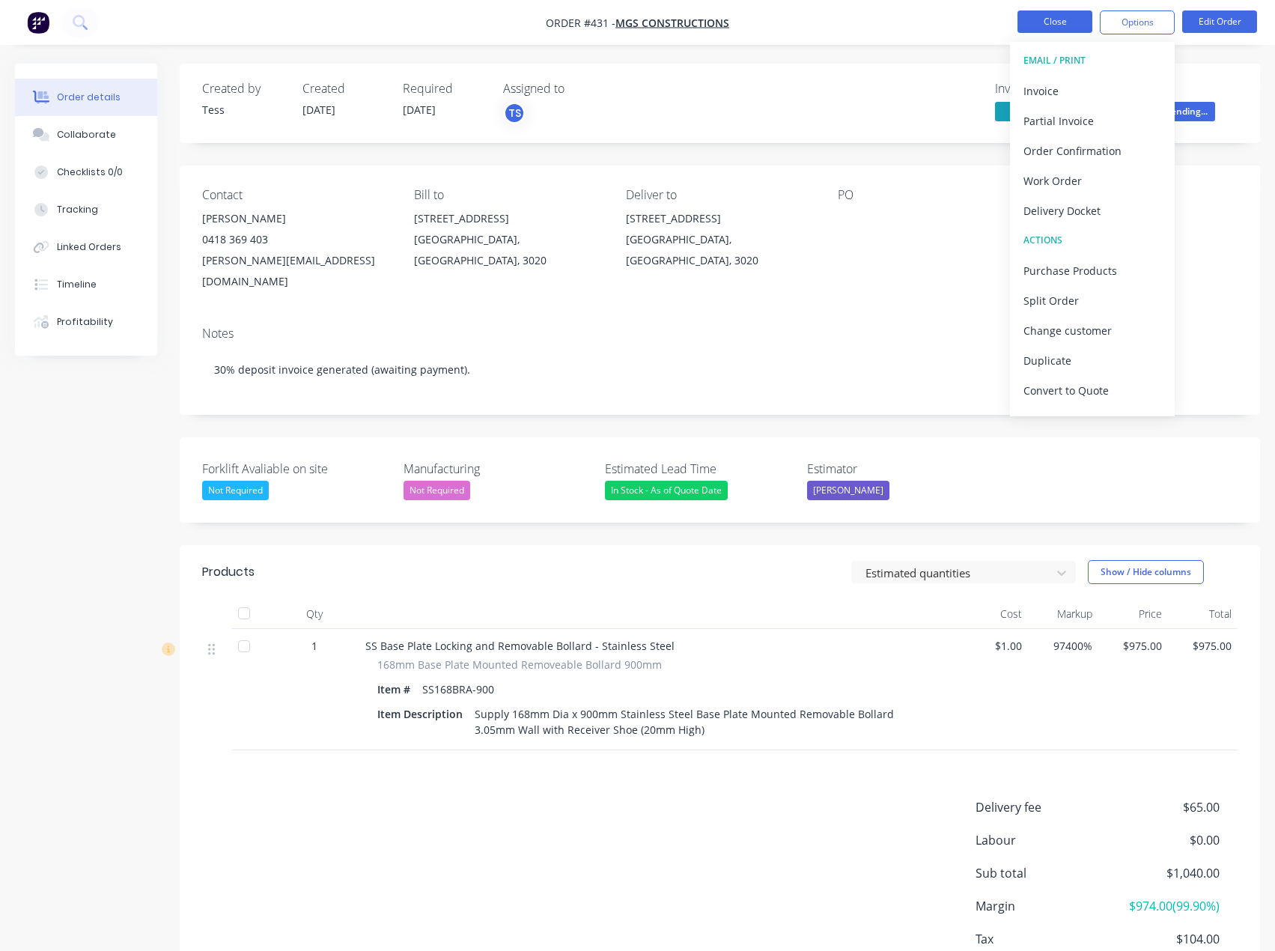
click at [1032, 26] on button "Close" at bounding box center [1055, 21] width 75 height 22
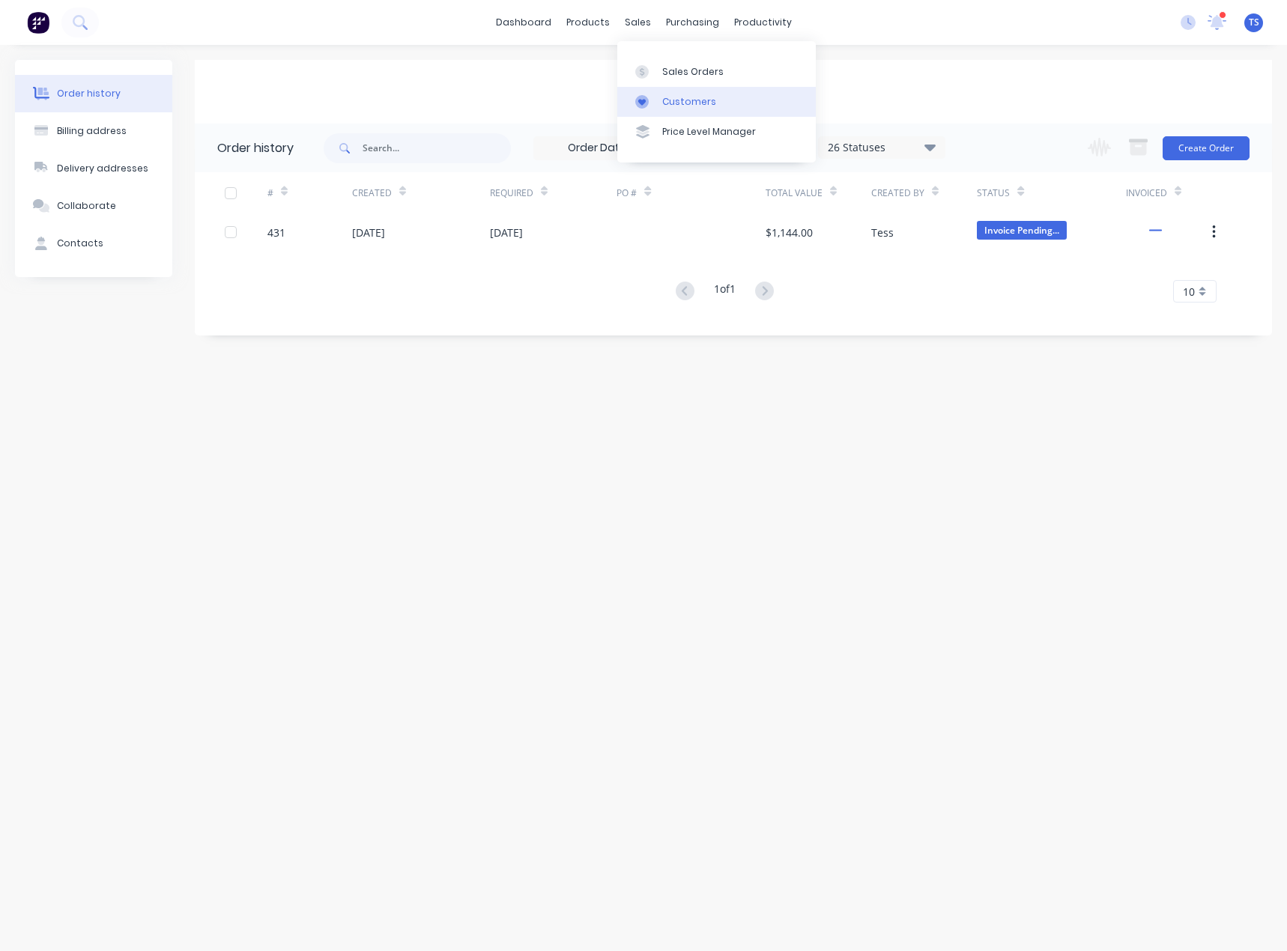
click at [655, 100] on div at bounding box center [646, 101] width 22 height 13
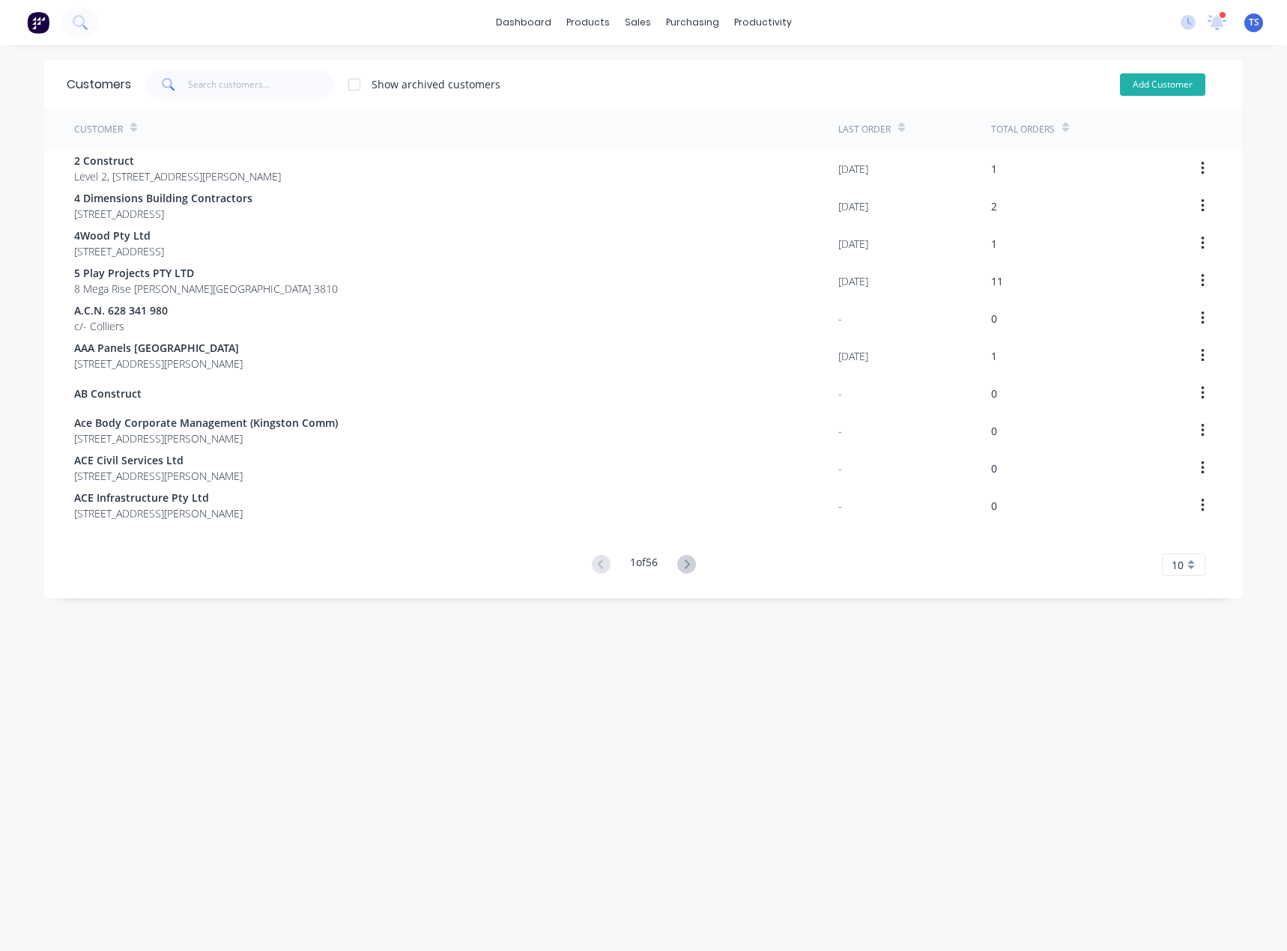
click at [1150, 87] on button "Add Customer" at bounding box center [1162, 84] width 85 height 22
select select "AU"
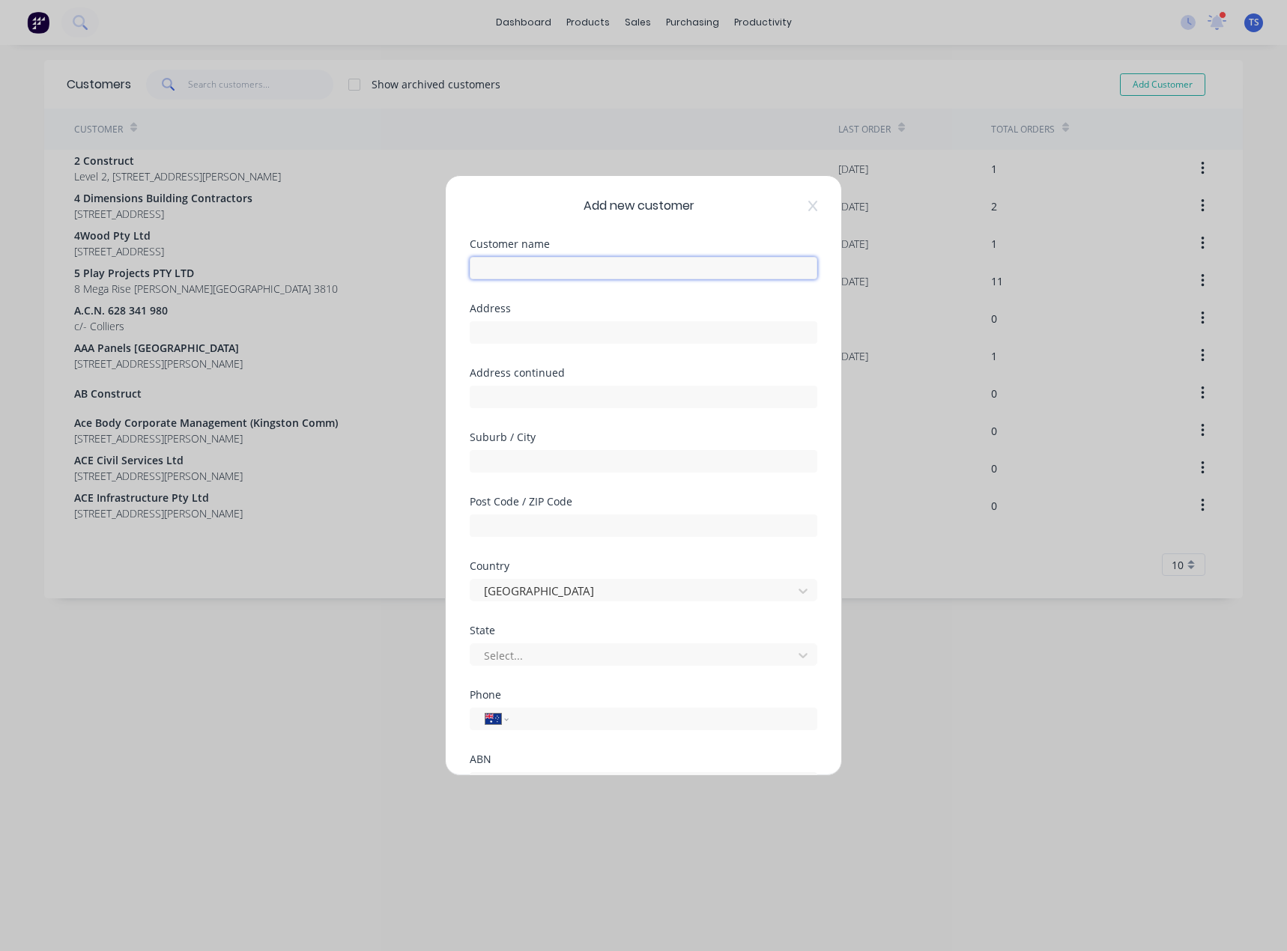
click at [520, 261] on input "text" at bounding box center [643, 268] width 347 height 22
paste input "TECART PTY LTD"
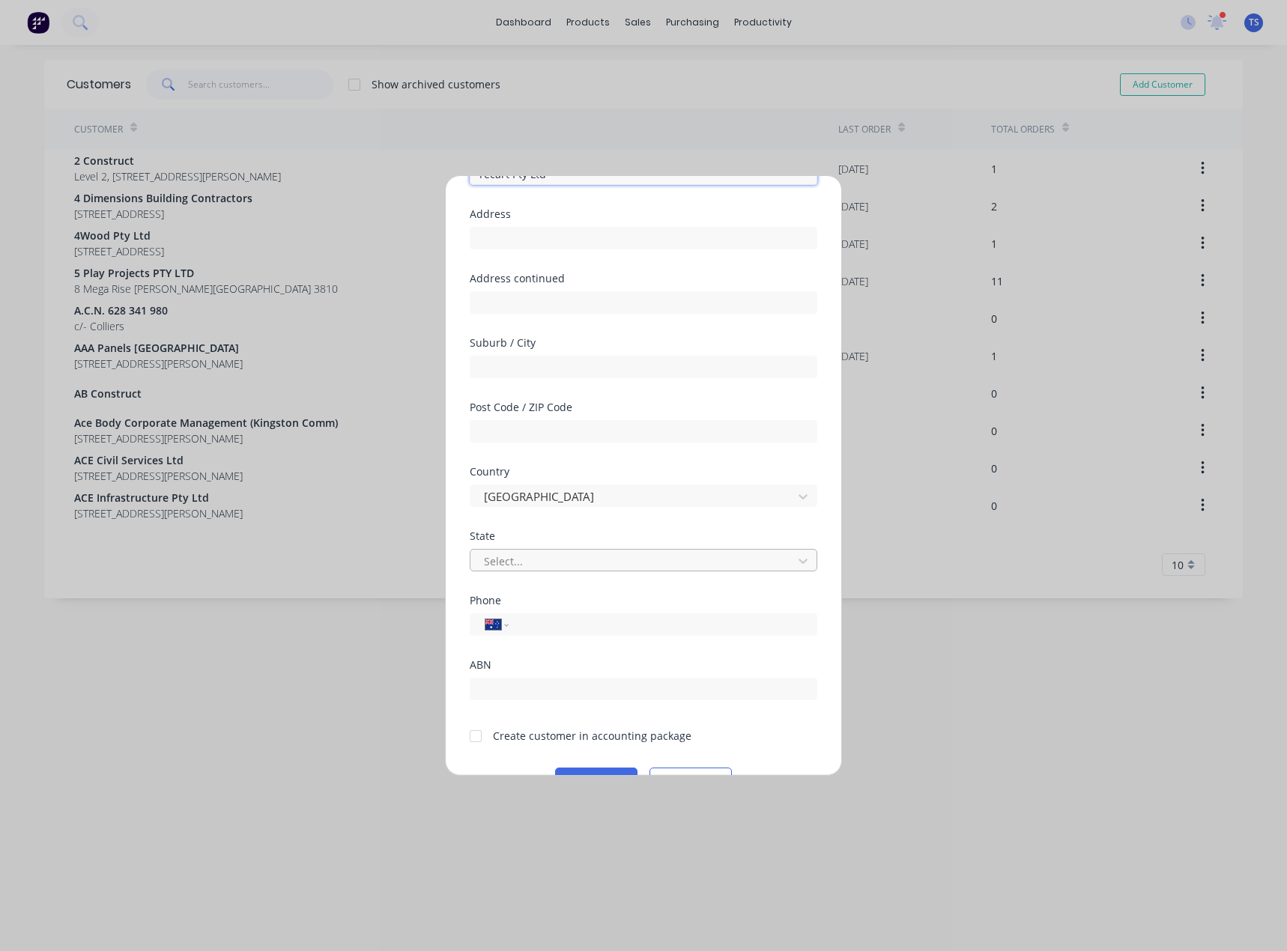
scroll to position [132, 0]
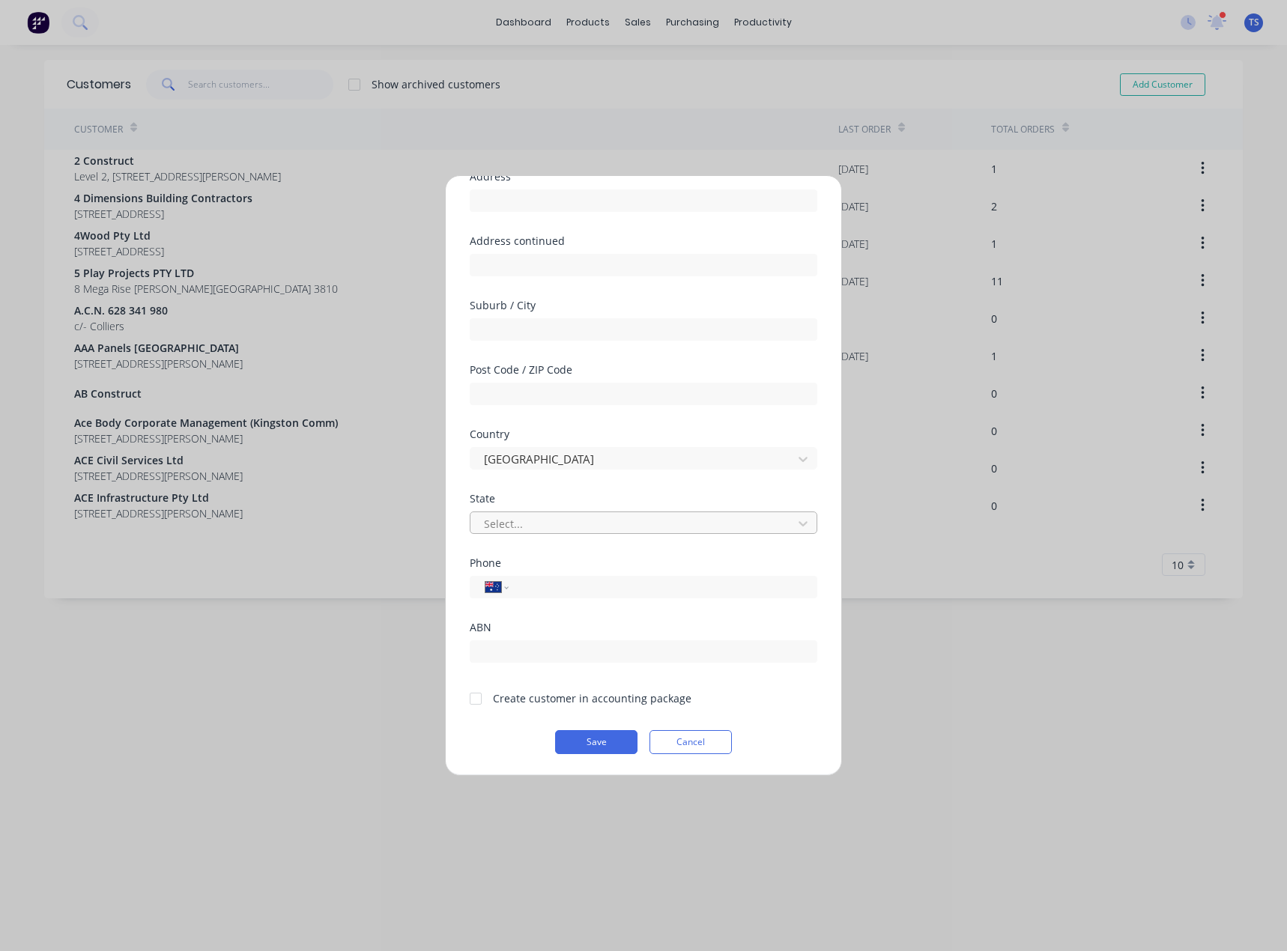
type input "Tecart Pty Ltd"
click at [538, 523] on div at bounding box center [633, 523] width 303 height 19
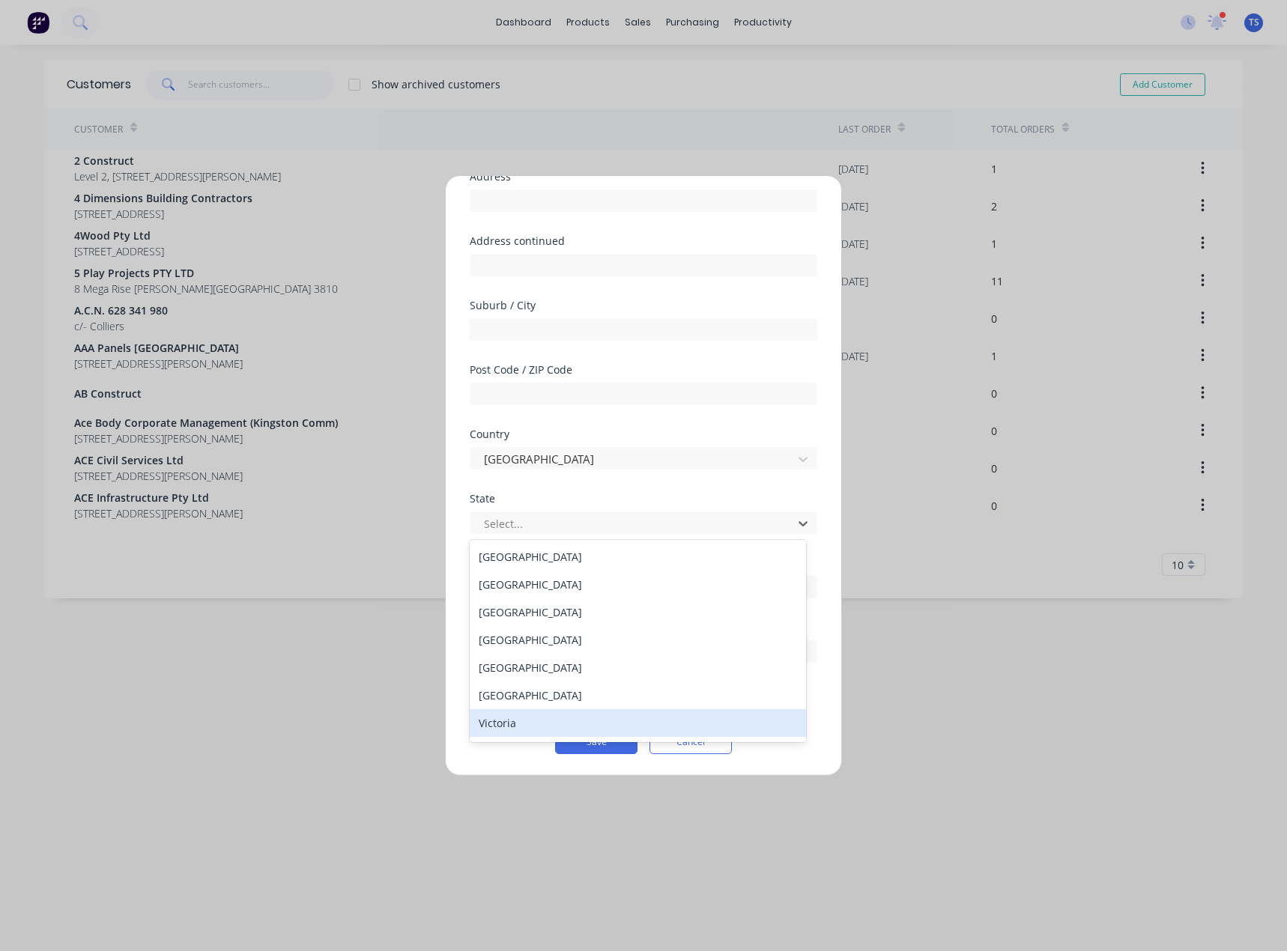
click at [514, 718] on div "Victoria" at bounding box center [638, 723] width 336 height 28
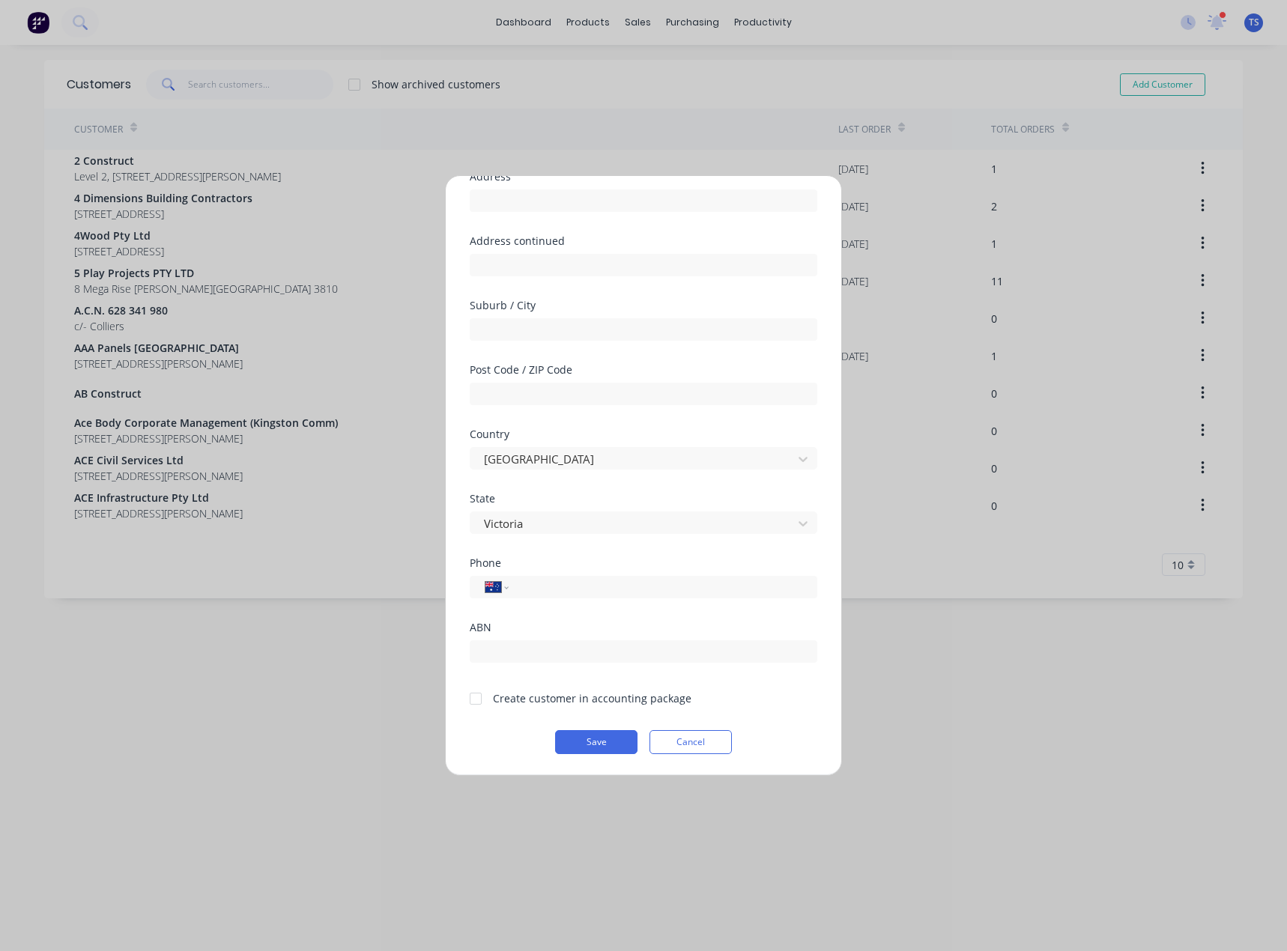
click at [473, 702] on div at bounding box center [476, 699] width 30 height 30
click at [595, 740] on button "Save" at bounding box center [596, 742] width 82 height 24
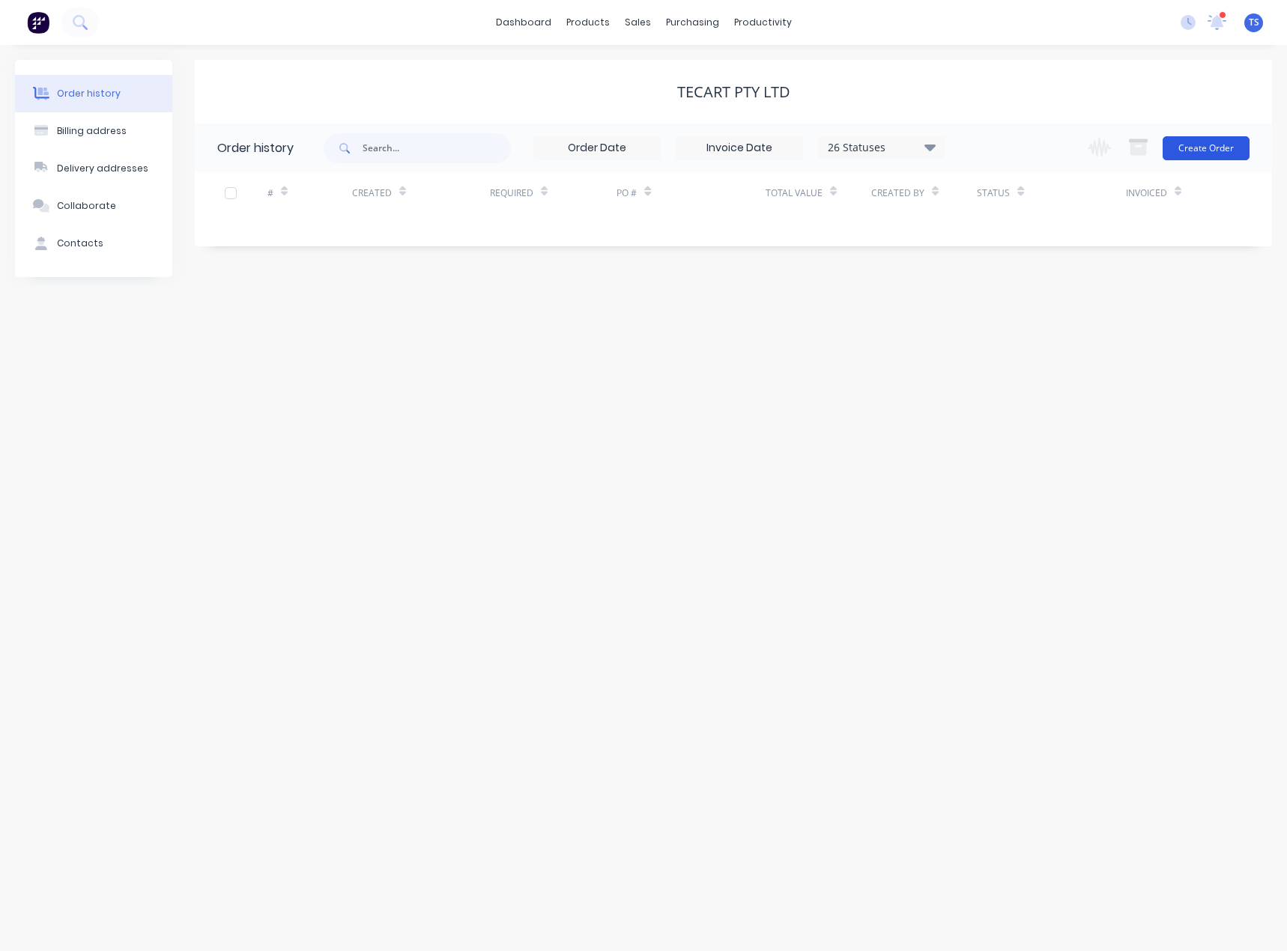
click at [1199, 148] on button "Create Order" at bounding box center [1205, 148] width 87 height 24
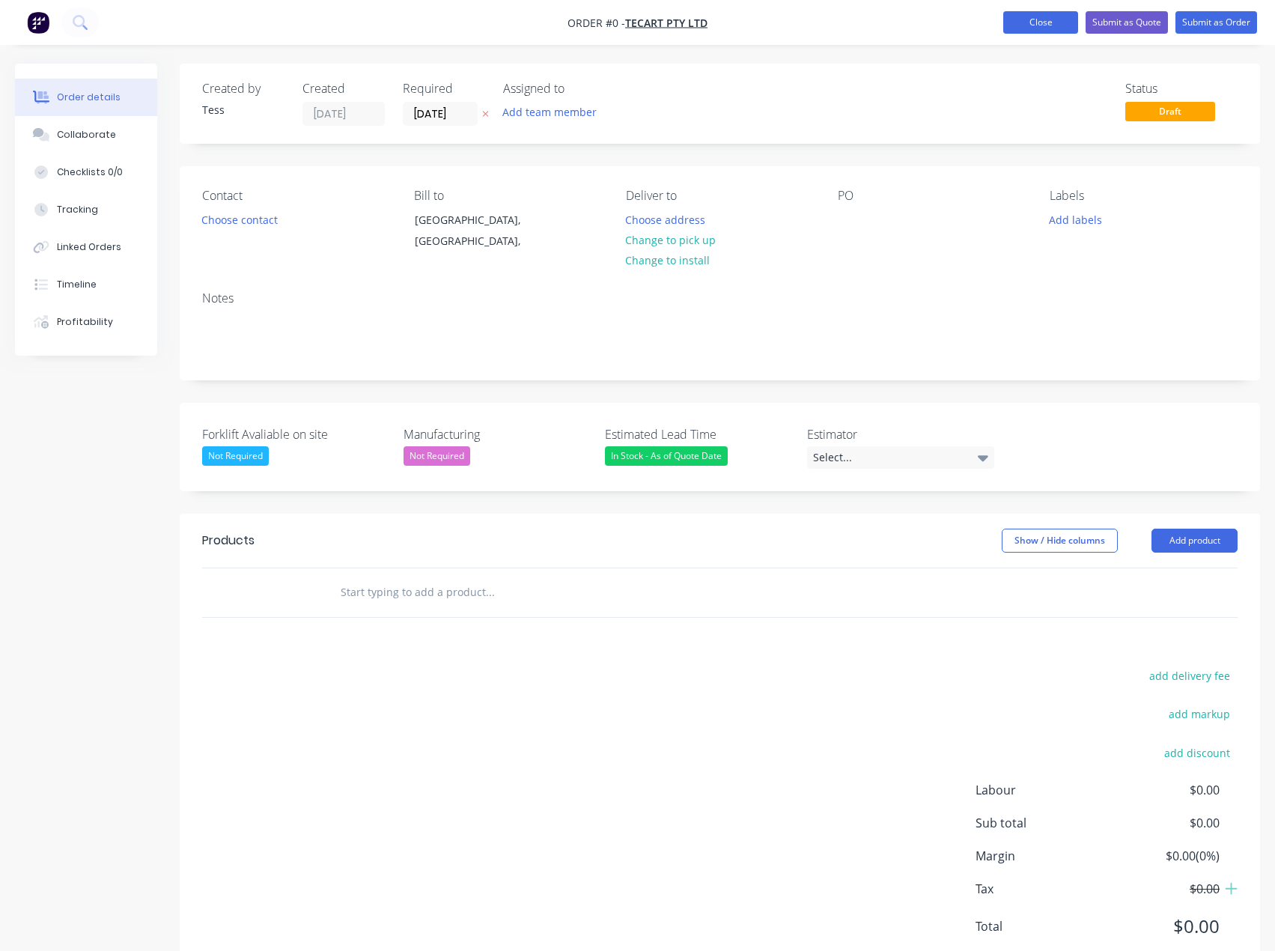
click at [1046, 25] on button "Close" at bounding box center [1040, 22] width 75 height 22
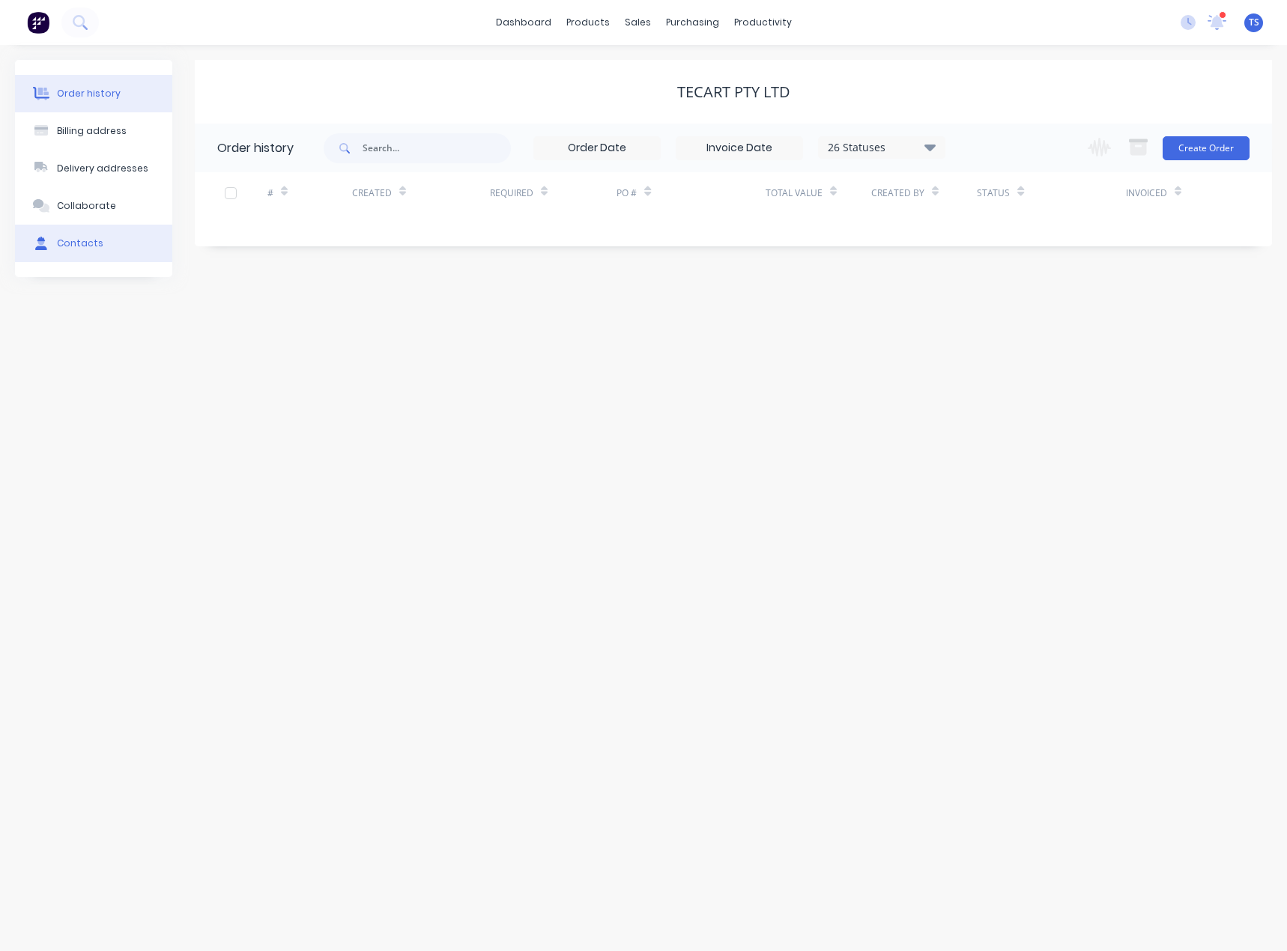
click at [79, 246] on div "Contacts" at bounding box center [80, 243] width 46 height 13
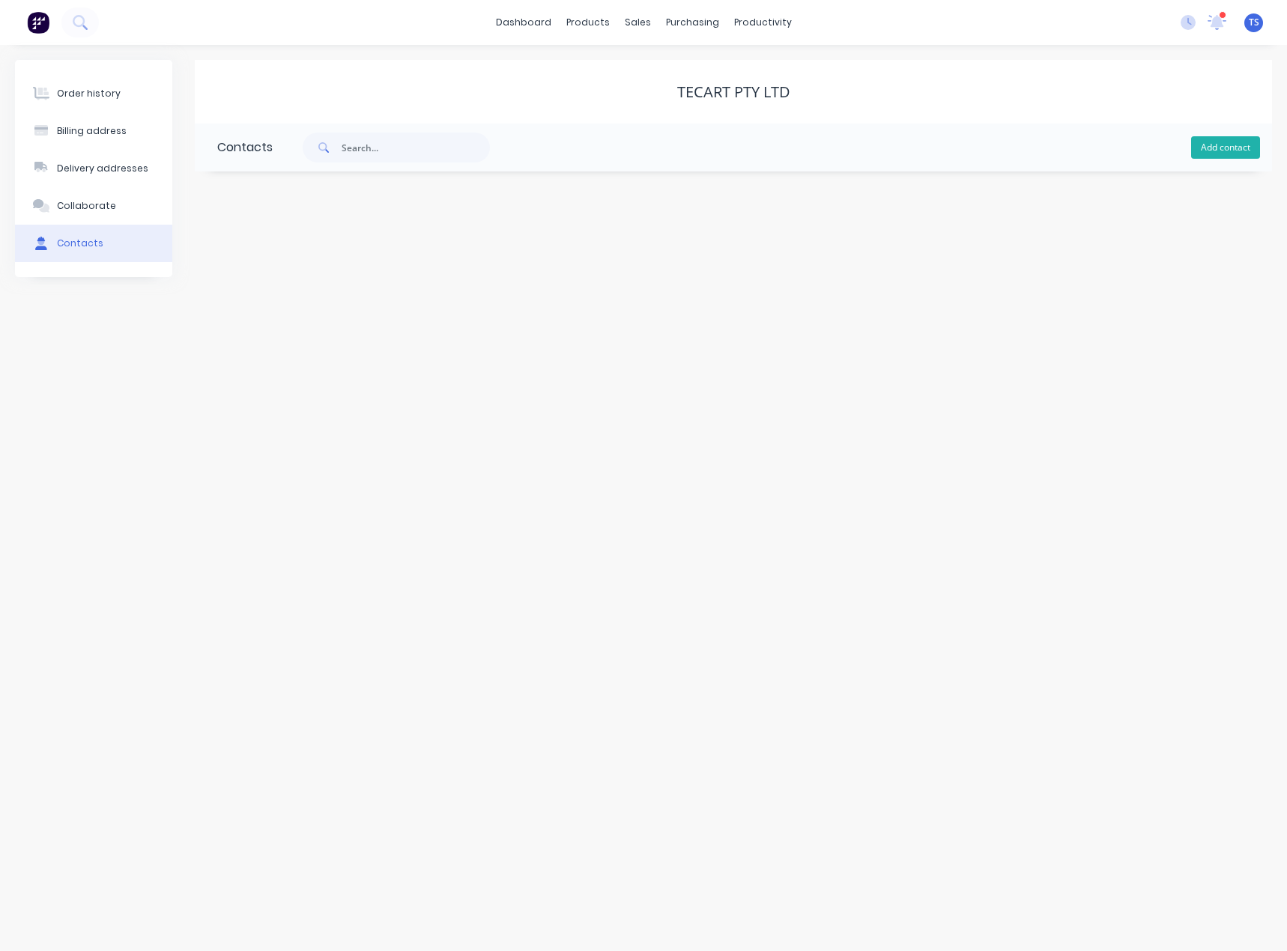
click at [1199, 145] on button "Add contact" at bounding box center [1225, 147] width 69 height 22
select select "AU"
click at [282, 259] on input "text" at bounding box center [339, 257] width 245 height 22
click at [276, 255] on input "text" at bounding box center [339, 257] width 245 height 22
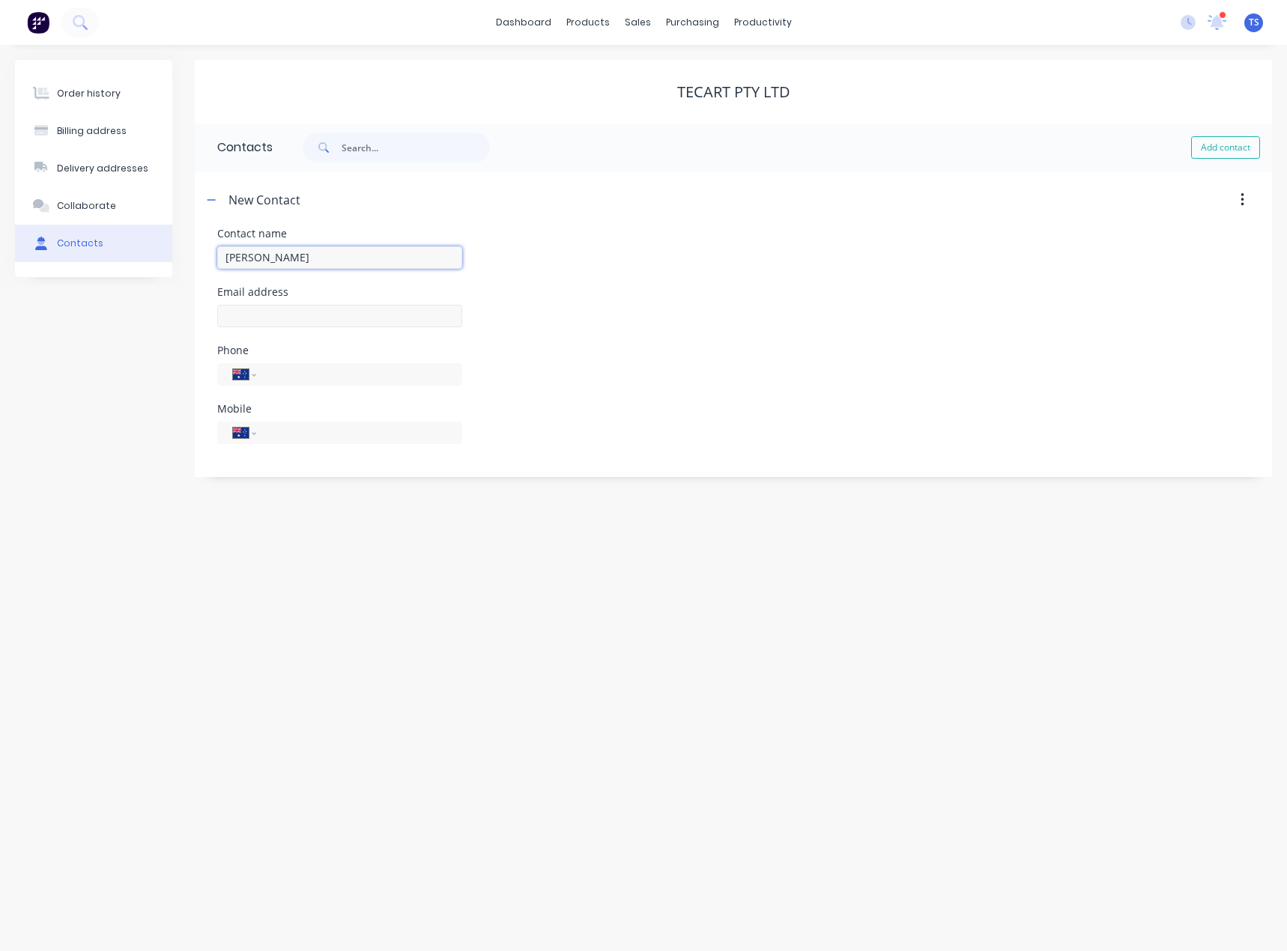
type input "Dan Ditman"
select select "AU"
click at [249, 318] on input "text" at bounding box center [339, 316] width 245 height 22
type input "0"
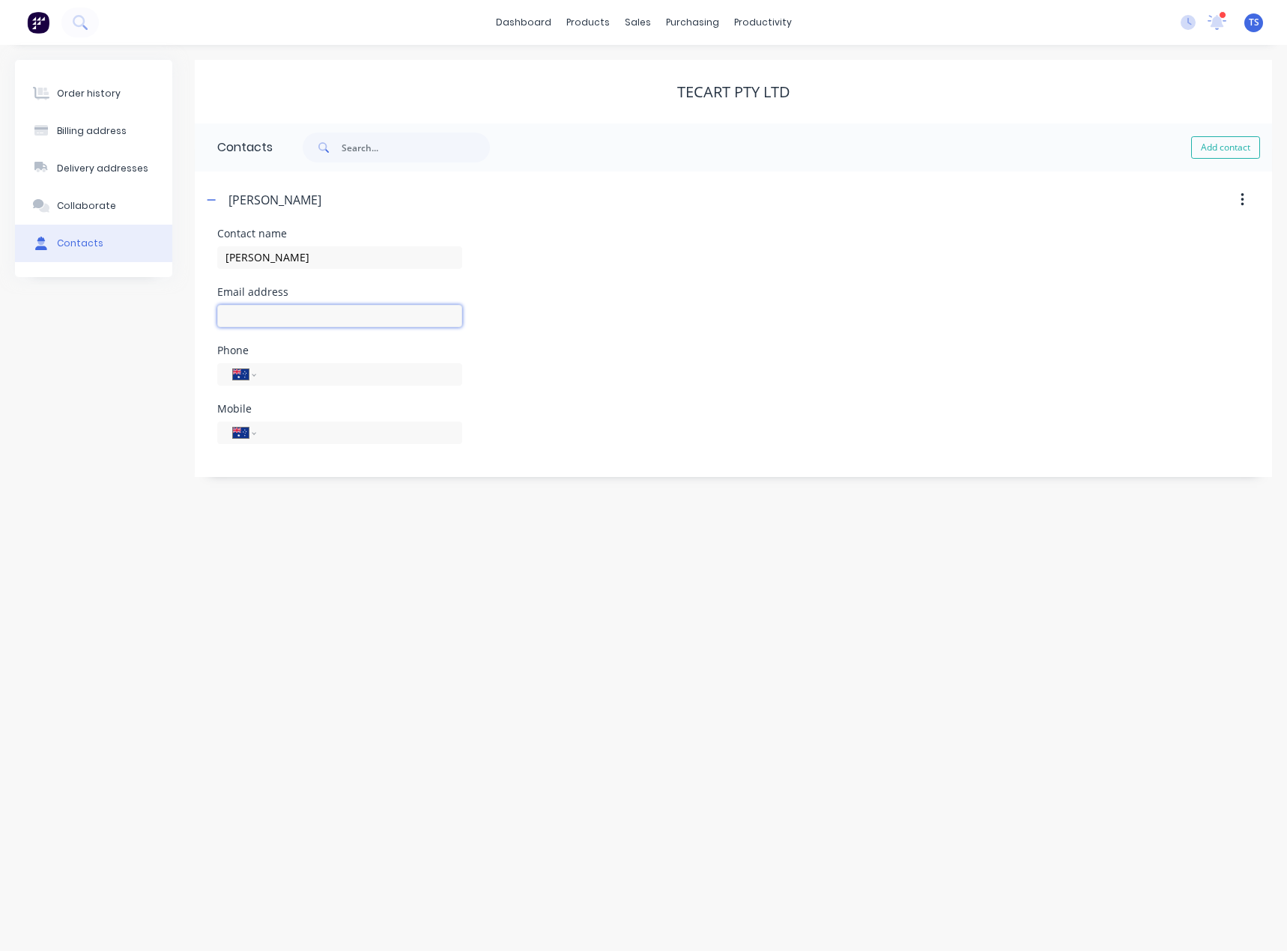
click at [272, 315] on input "text" at bounding box center [339, 316] width 245 height 22
paste input "dan@tecart.com.au"
type input "dan@tecart.com.au"
drag, startPoint x: 279, startPoint y: 377, endPoint x: 284, endPoint y: 371, distance: 8.0
click at [279, 377] on input "tel" at bounding box center [357, 373] width 180 height 17
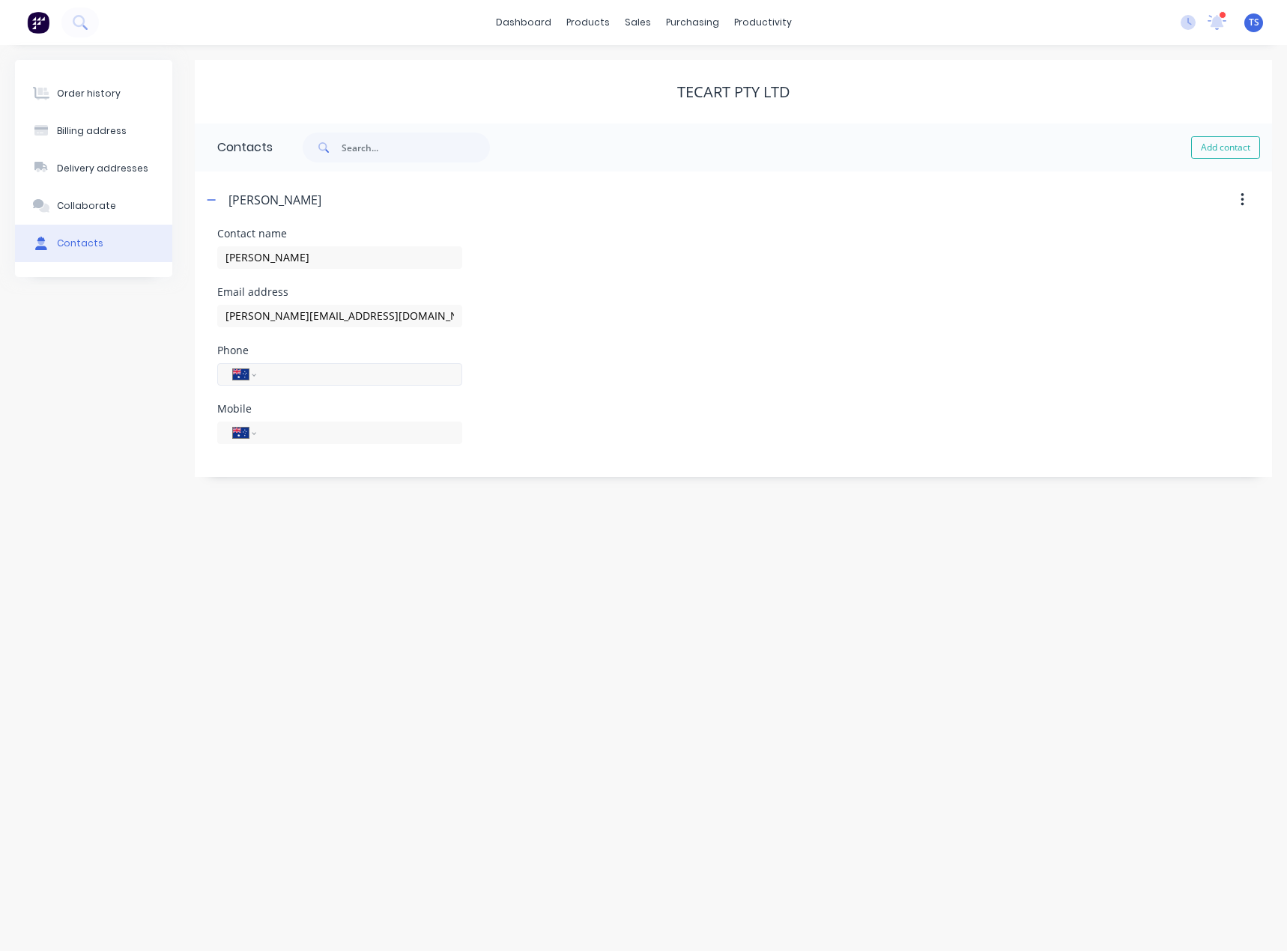
click at [285, 378] on input "tel" at bounding box center [357, 373] width 180 height 17
paste input "(03) 9486 5899"
type input "(03) 9486 5899"
click at [348, 541] on div "Order history Billing address Delivery addresses Collaborate Contacts Tecart Pt…" at bounding box center [643, 498] width 1287 height 906
click at [213, 198] on icon "button" at bounding box center [211, 200] width 9 height 10
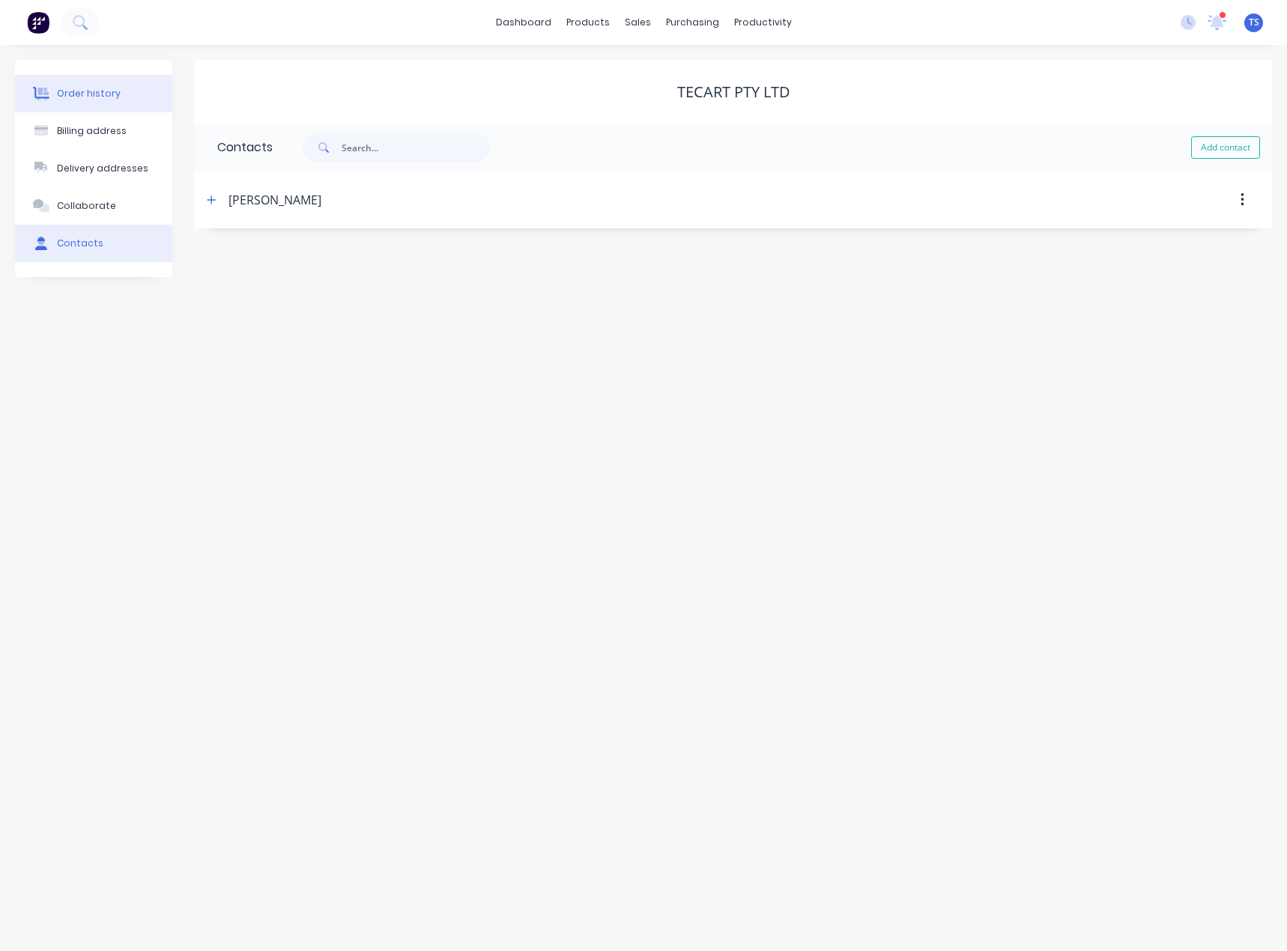
click at [85, 97] on div "Order history" at bounding box center [89, 93] width 64 height 13
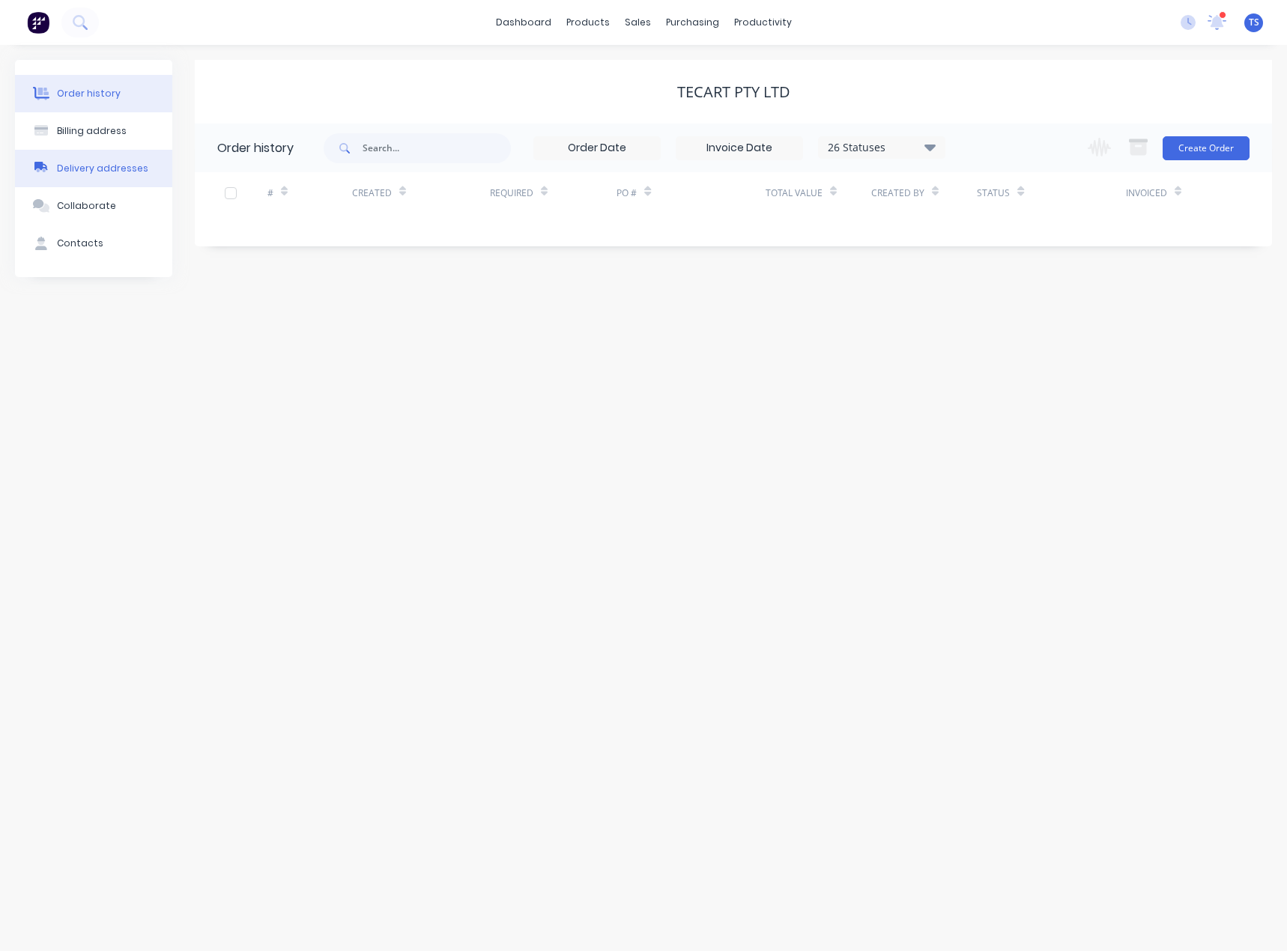
click at [73, 174] on div "Delivery addresses" at bounding box center [102, 168] width 91 height 13
click at [76, 87] on div "Order history" at bounding box center [89, 93] width 64 height 13
click at [1220, 149] on button "Create Order" at bounding box center [1205, 148] width 87 height 24
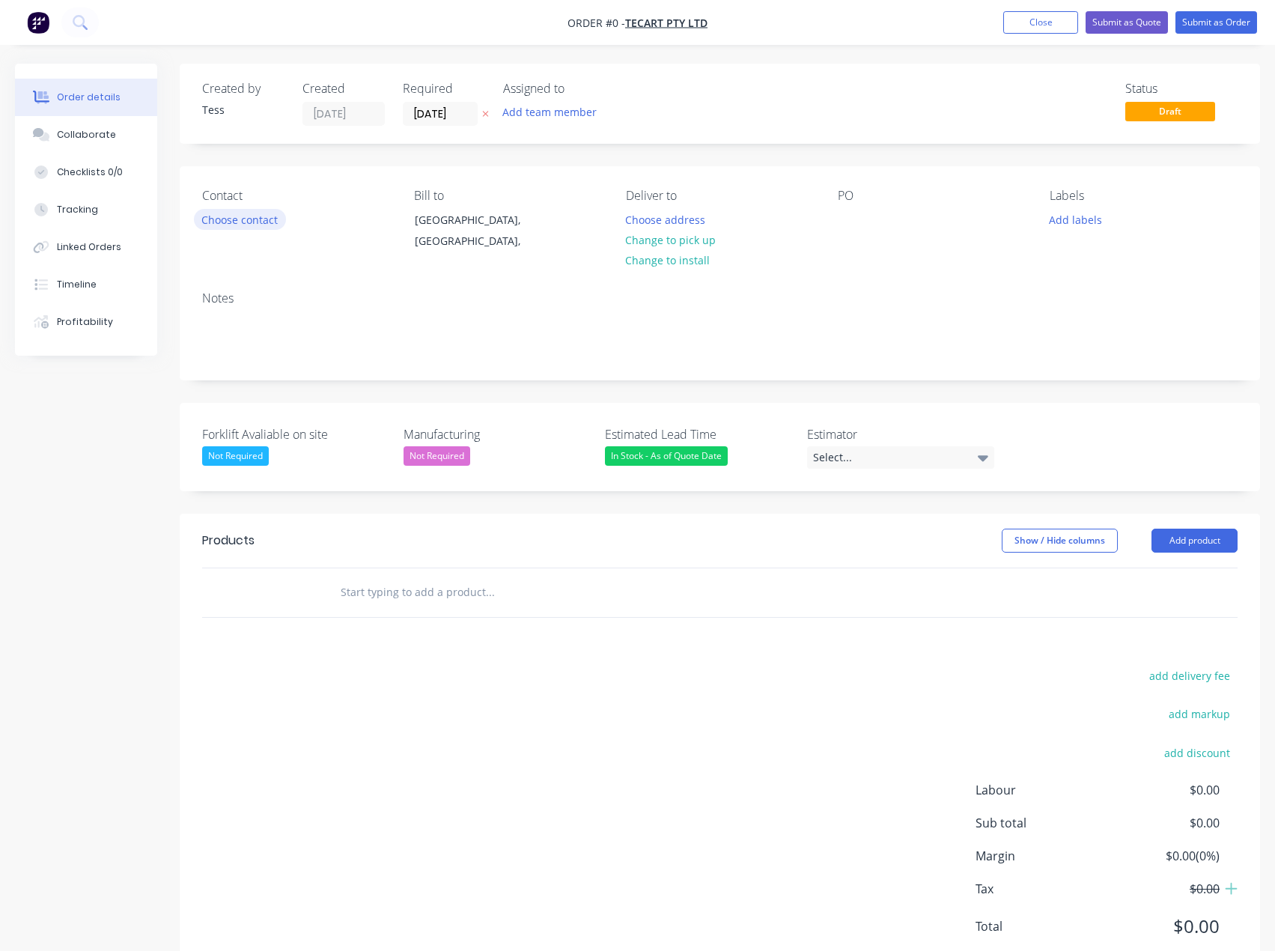
click at [235, 218] on button "Choose contact" at bounding box center [240, 219] width 92 height 20
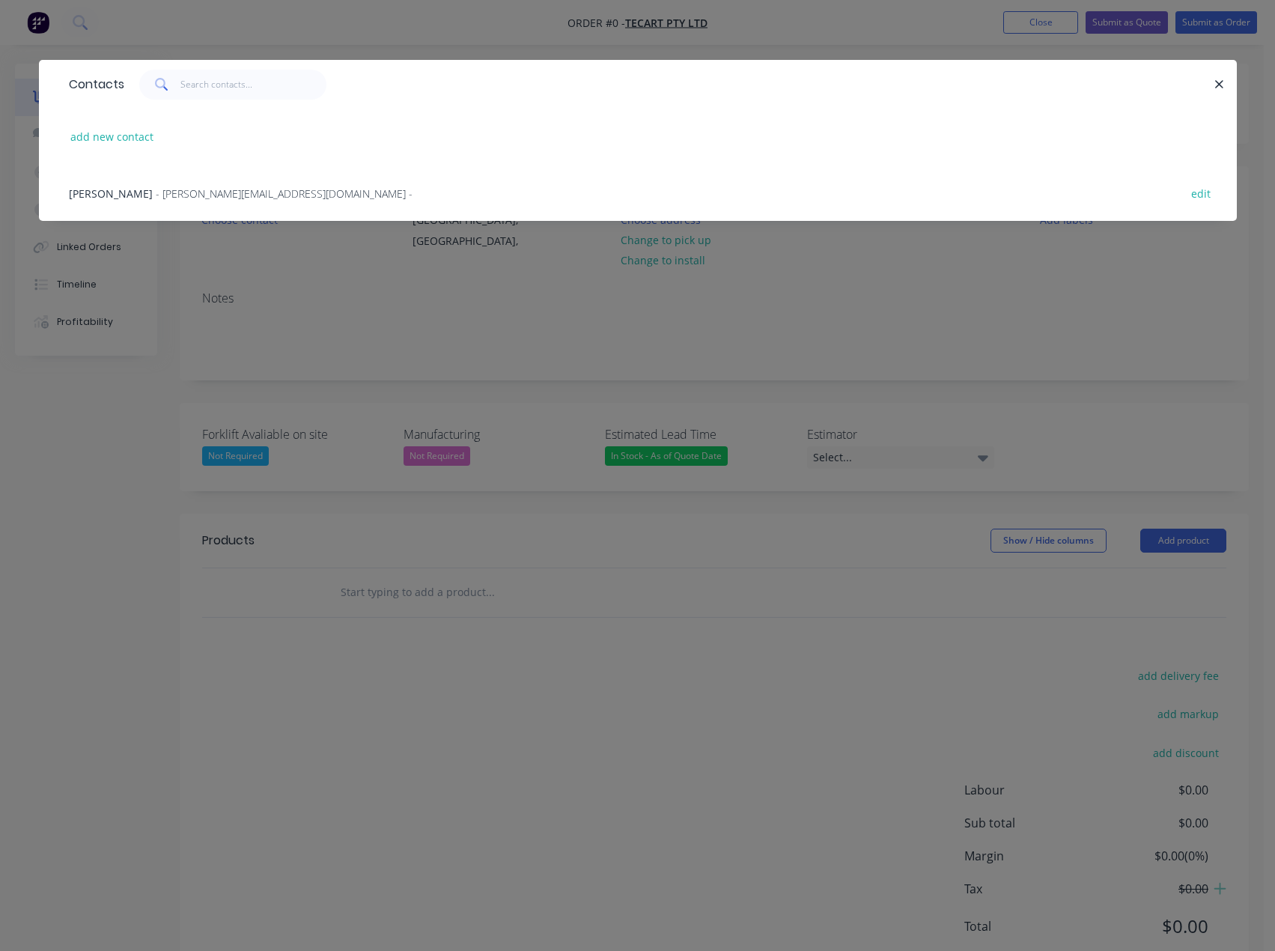
click at [160, 195] on span "- dan@tecart.com.au -" at bounding box center [284, 193] width 257 height 14
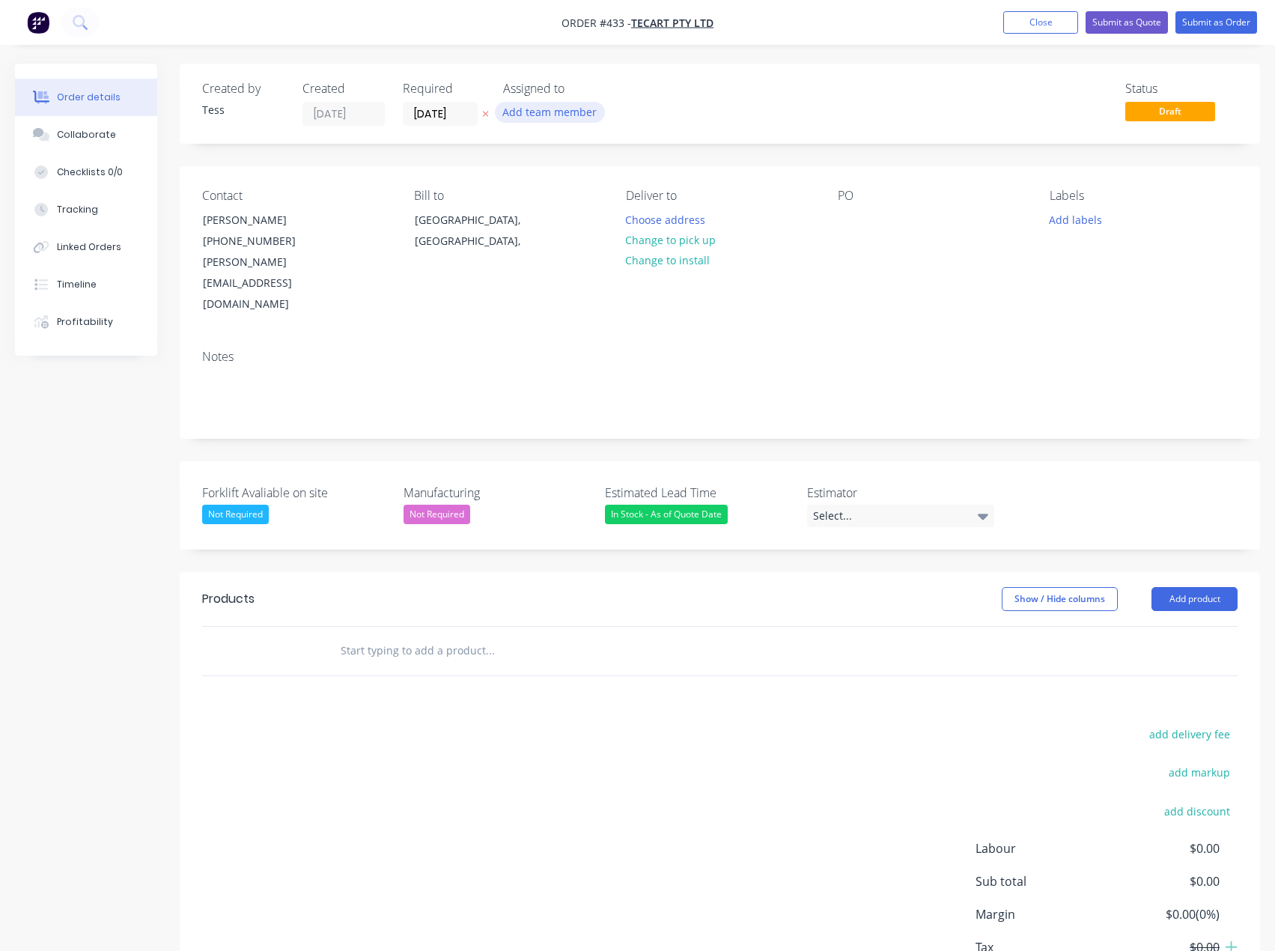
click at [549, 106] on button "Add team member" at bounding box center [550, 112] width 110 height 20
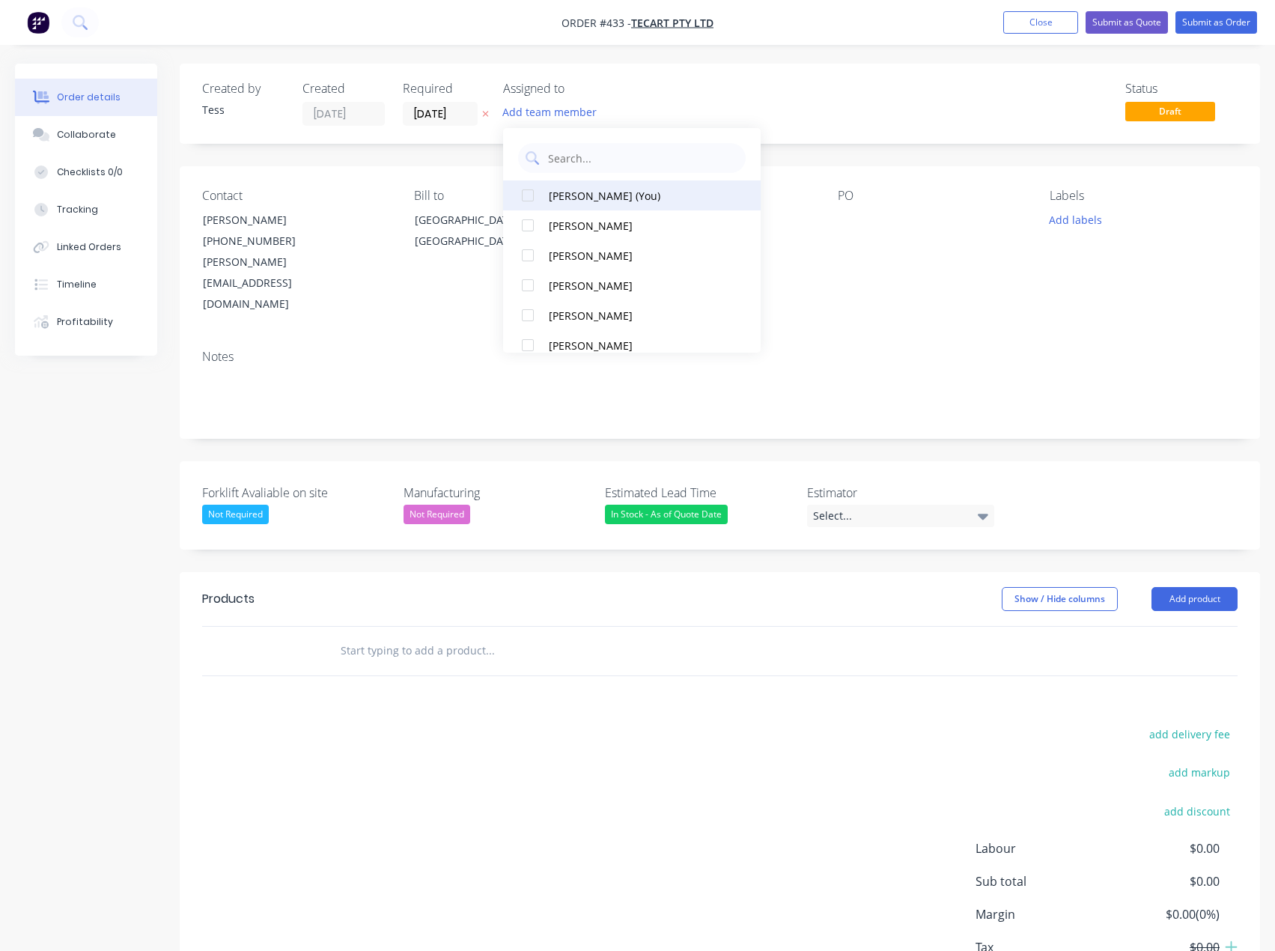
click at [550, 191] on div "[PERSON_NAME] (You)" at bounding box center [637, 196] width 176 height 16
click at [688, 81] on div "Created by Tess Created 30/09/25 Required 30/09/25 Assigned to TS Status Draft" at bounding box center [720, 104] width 1081 height 80
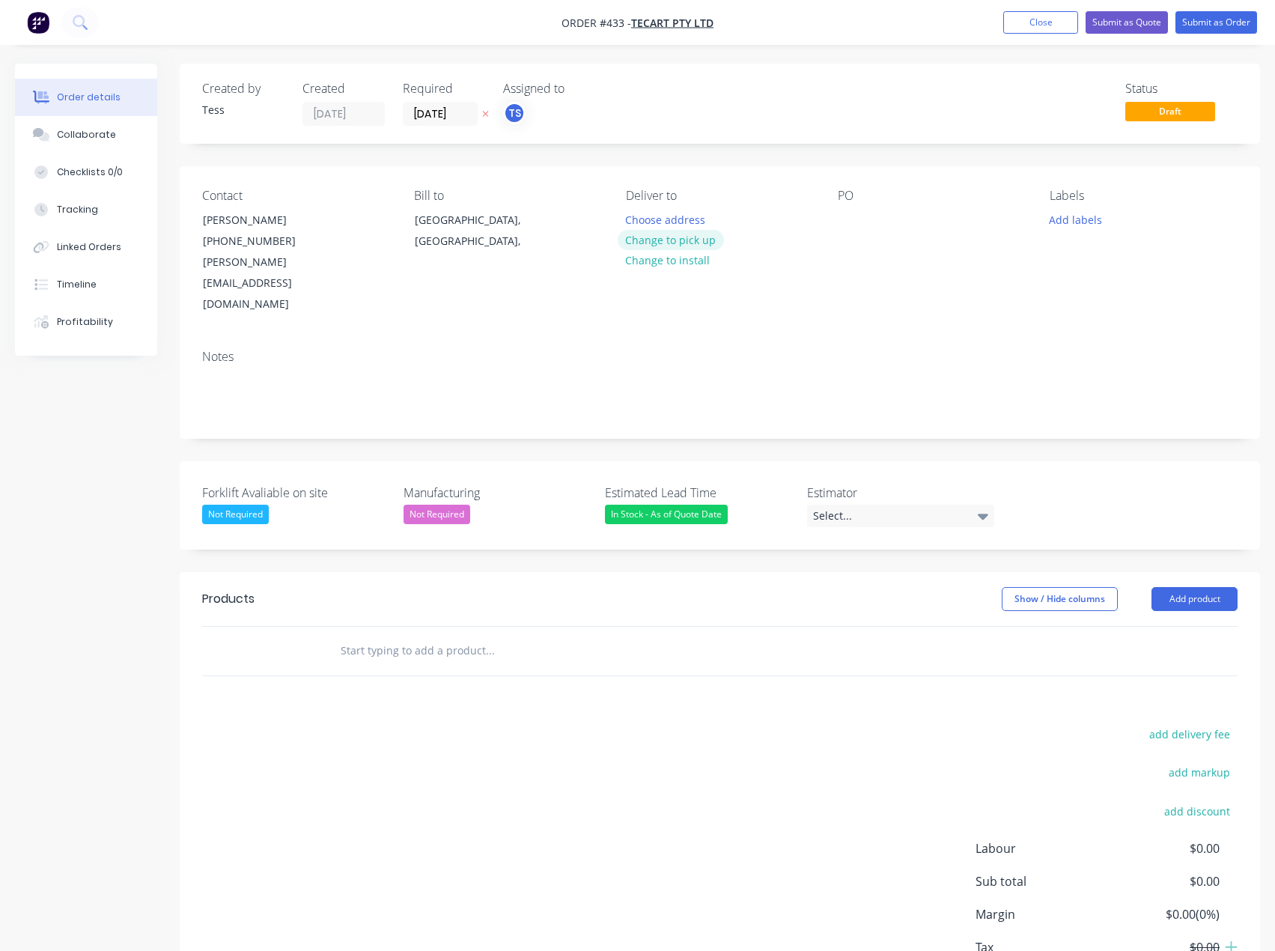
click at [658, 242] on button "Change to pick up" at bounding box center [671, 240] width 106 height 20
click at [368, 636] on input "text" at bounding box center [490, 651] width 300 height 30
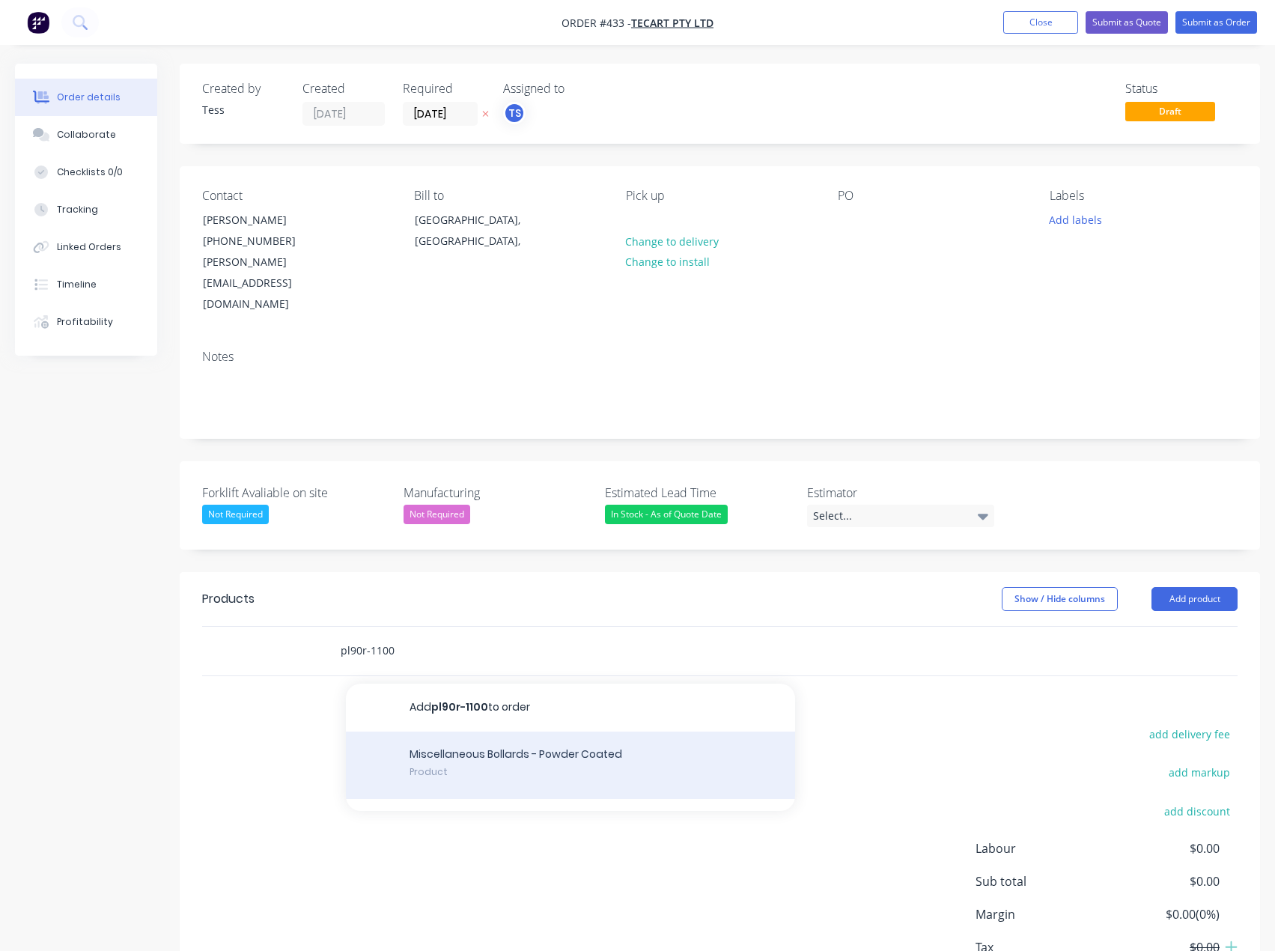
type input "pl90r-1100"
click at [461, 732] on div "Miscellaneous Bollards - Powder Coated Product" at bounding box center [570, 765] width 449 height 67
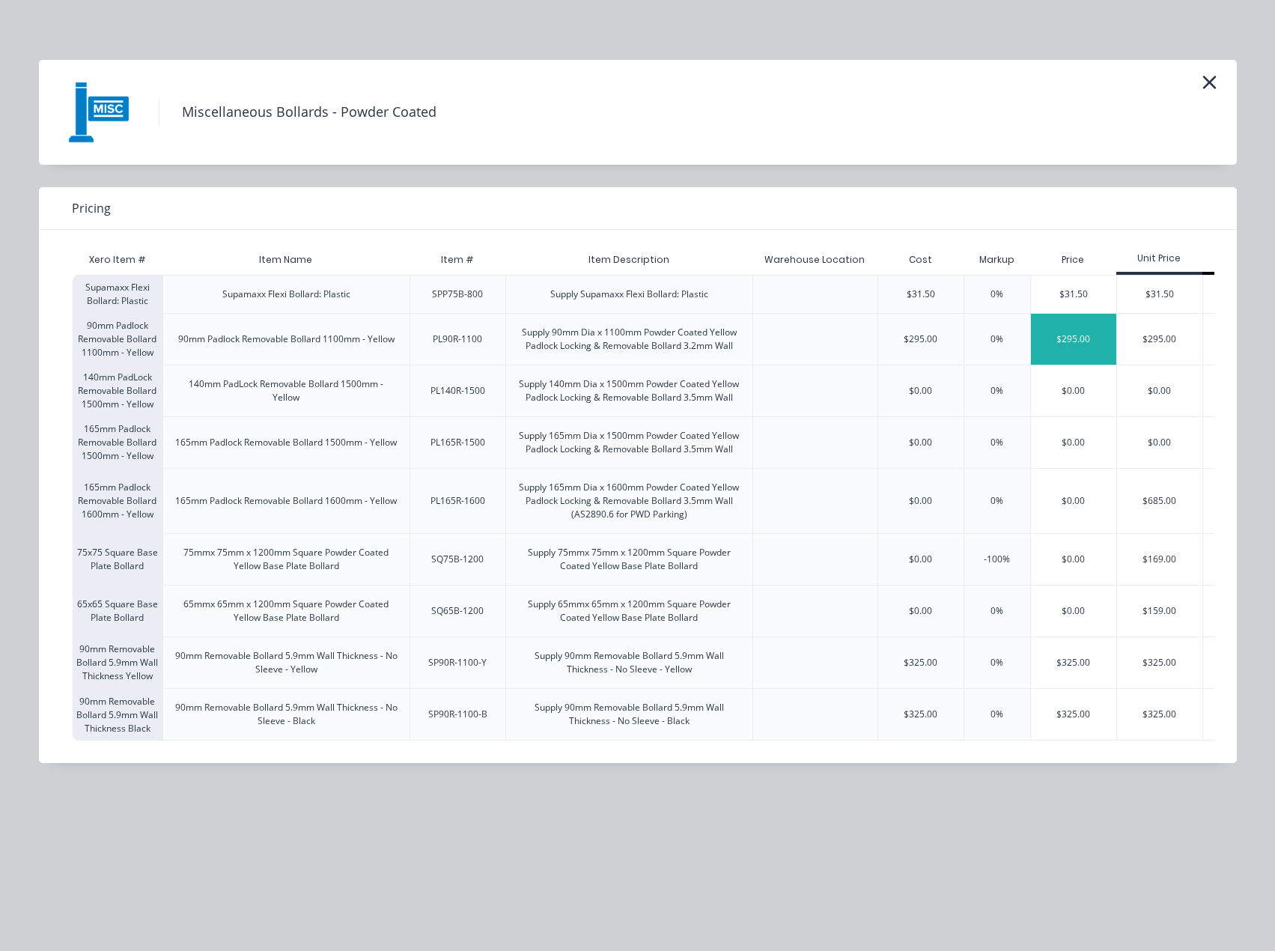
click at [1070, 339] on div "$295.00" at bounding box center [1073, 339] width 85 height 51
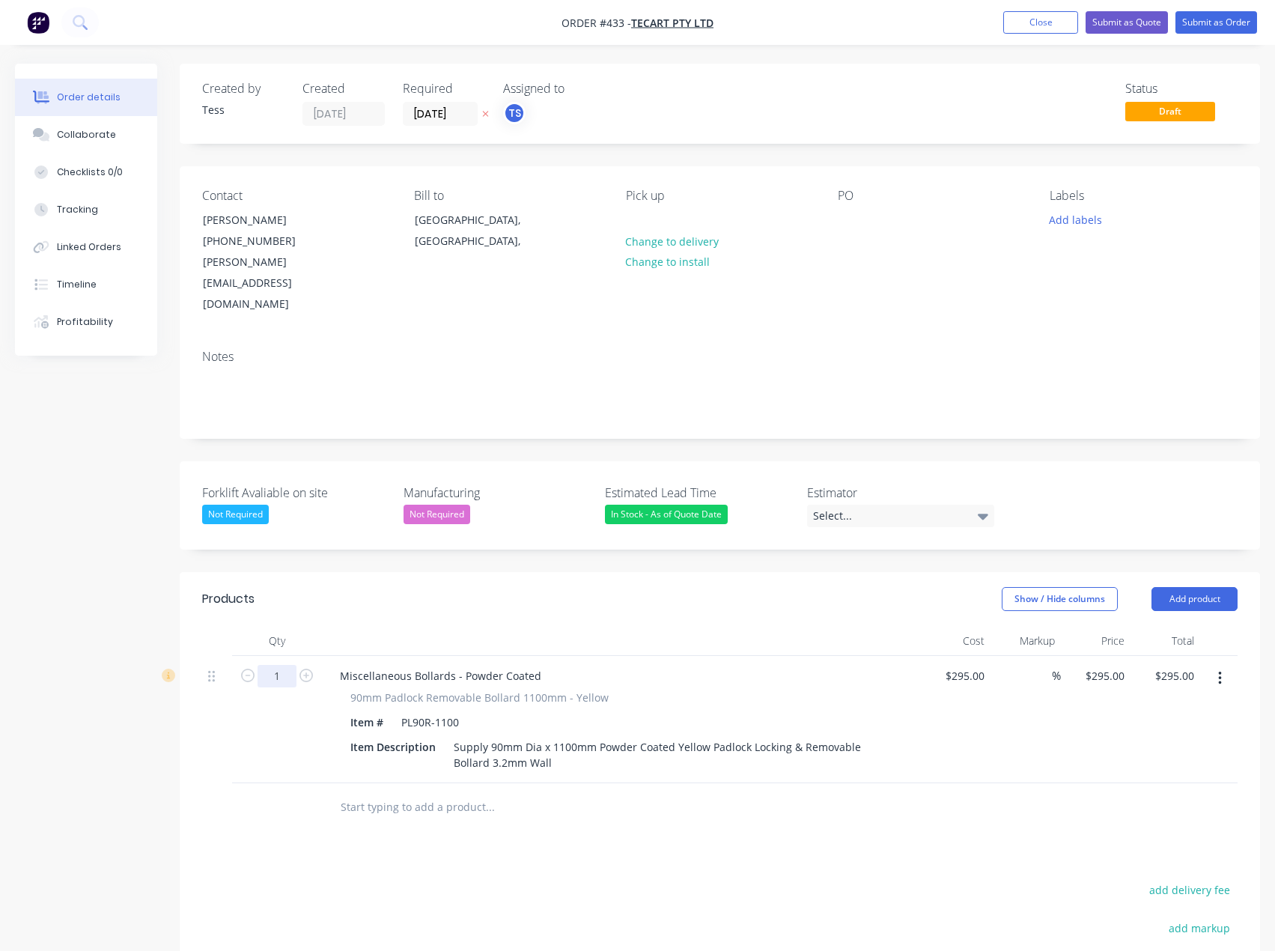
click at [291, 665] on input "1" at bounding box center [277, 676] width 39 height 22
type input "6"
type input "$1,770.00"
click at [591, 711] on div "Item # PL90R-1100" at bounding box center [618, 722] width 548 height 22
click at [923, 505] on div "Select..." at bounding box center [900, 516] width 187 height 22
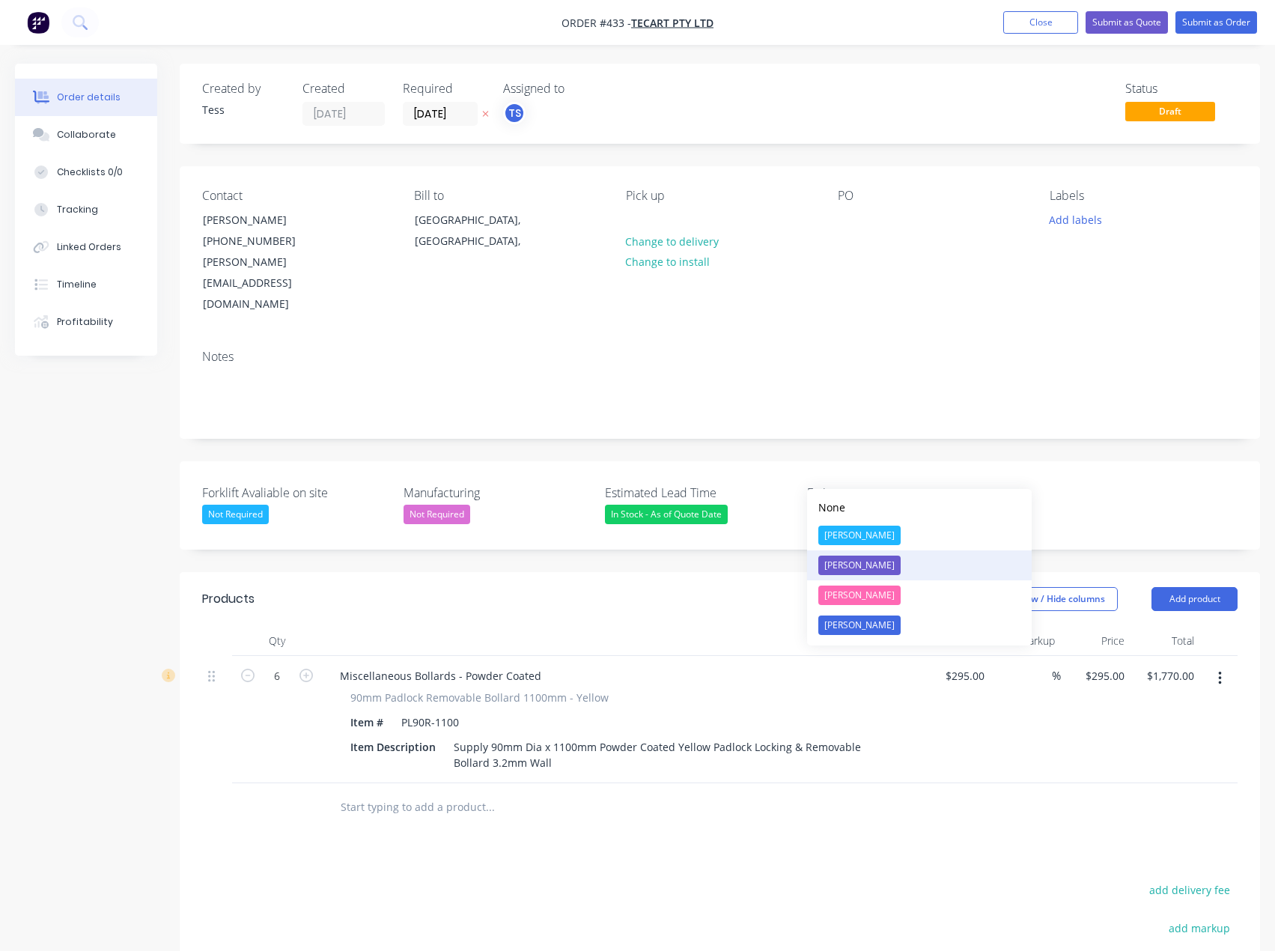
click at [854, 557] on div "[PERSON_NAME]" at bounding box center [859, 565] width 82 height 19
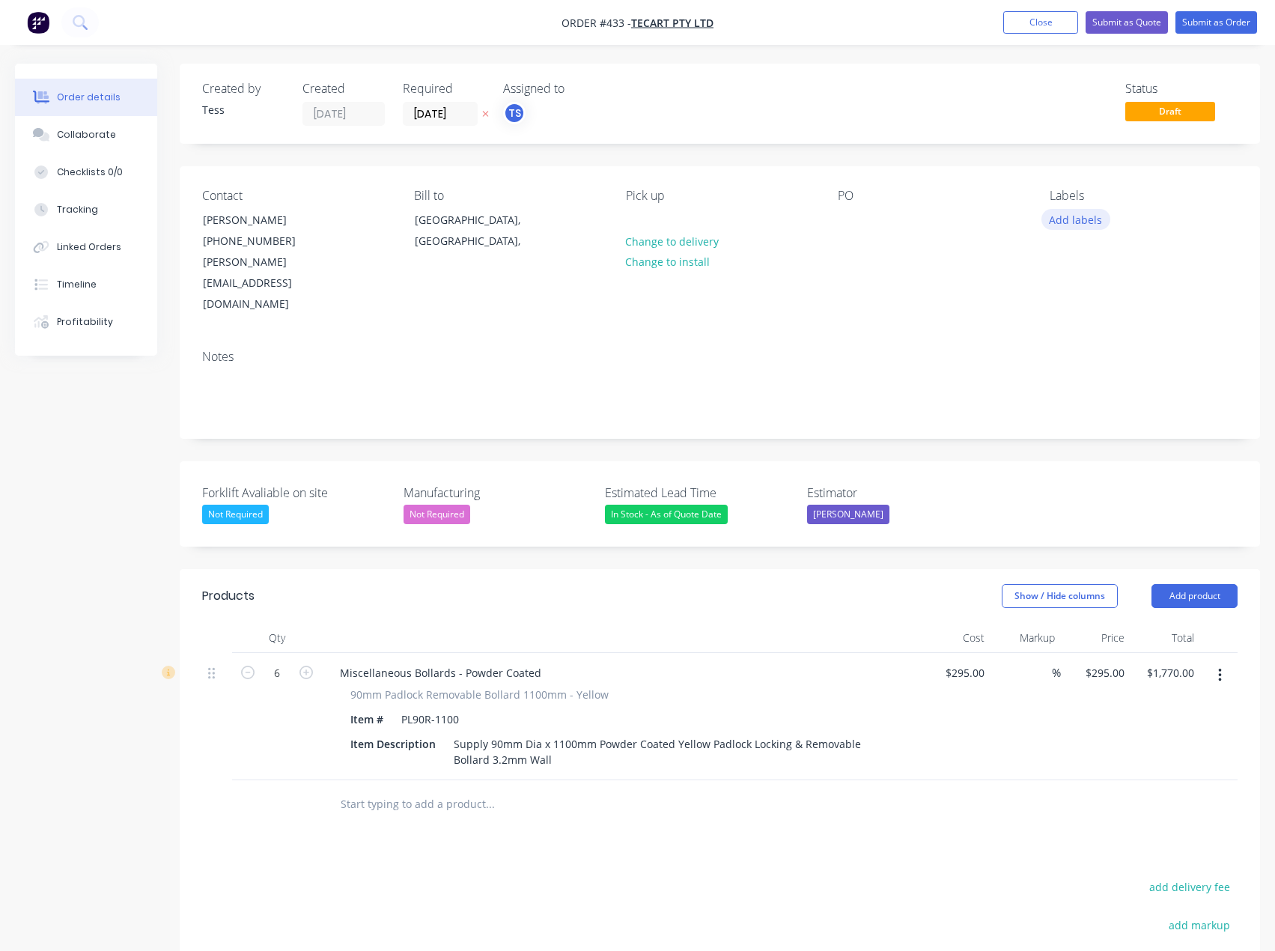
click at [1083, 221] on button "Add labels" at bounding box center [1076, 219] width 69 height 20
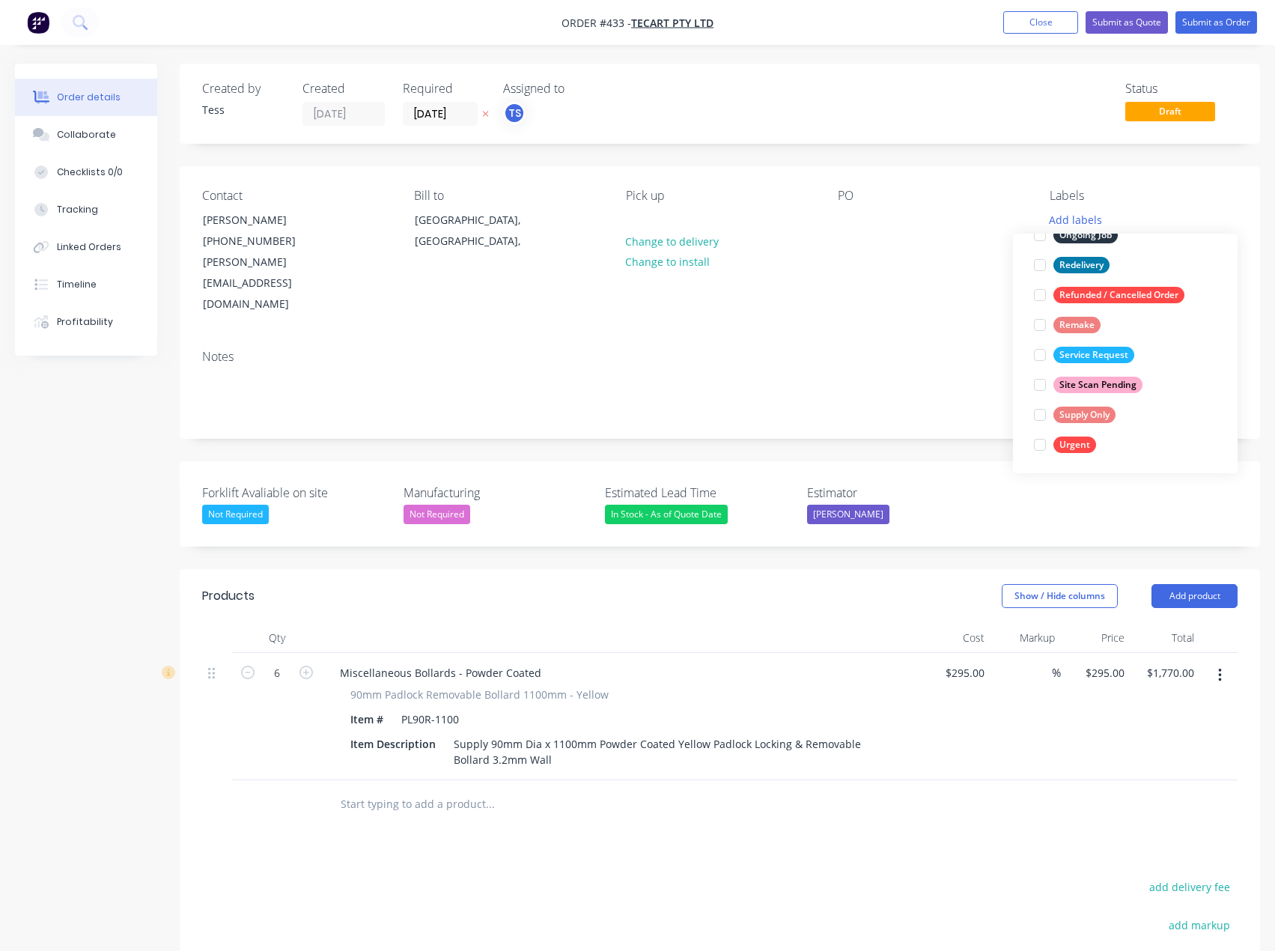
scroll to position [240, 0]
click at [1075, 416] on div "Supply Only" at bounding box center [1085, 413] width 62 height 16
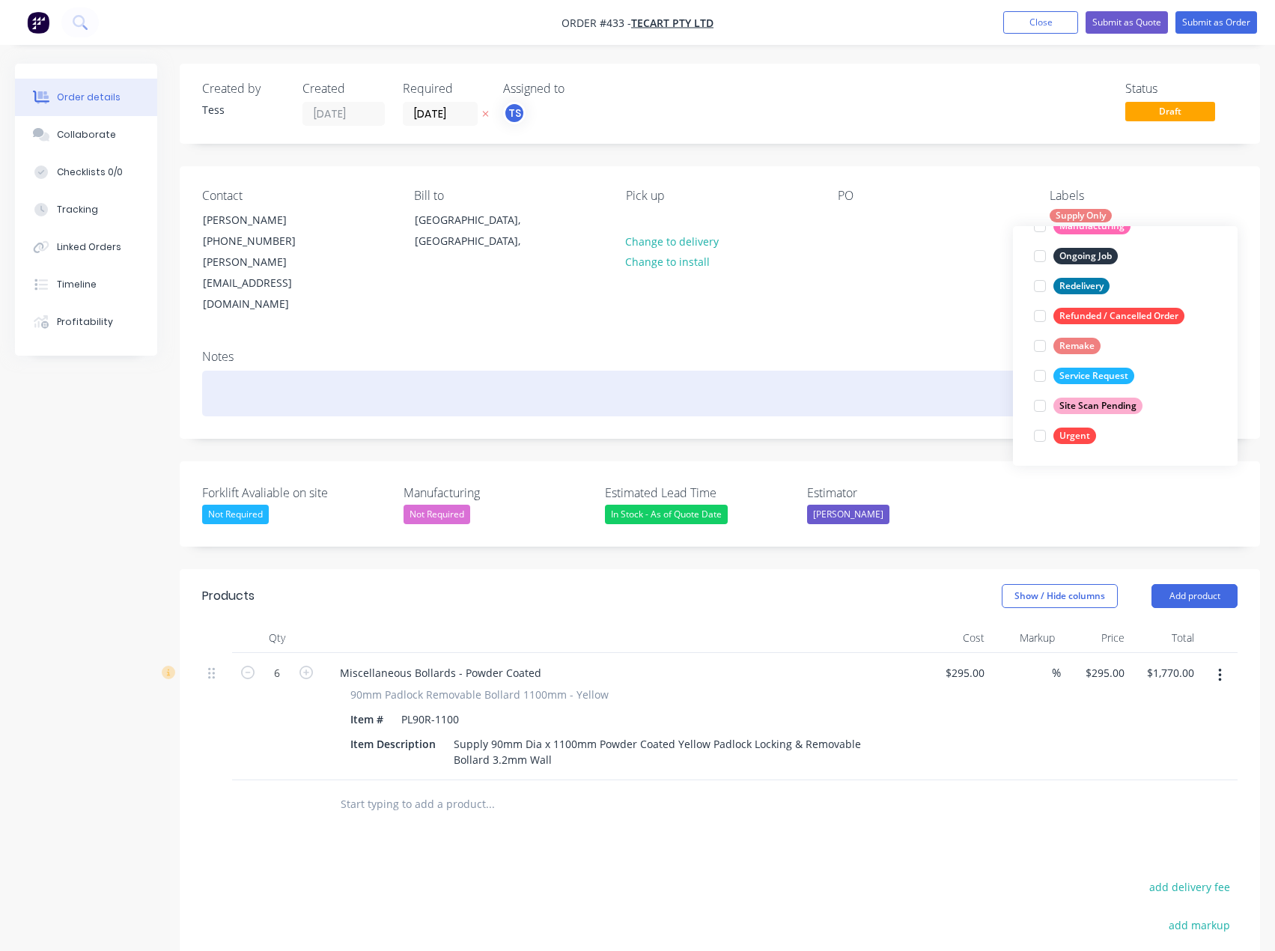
scroll to position [0, 0]
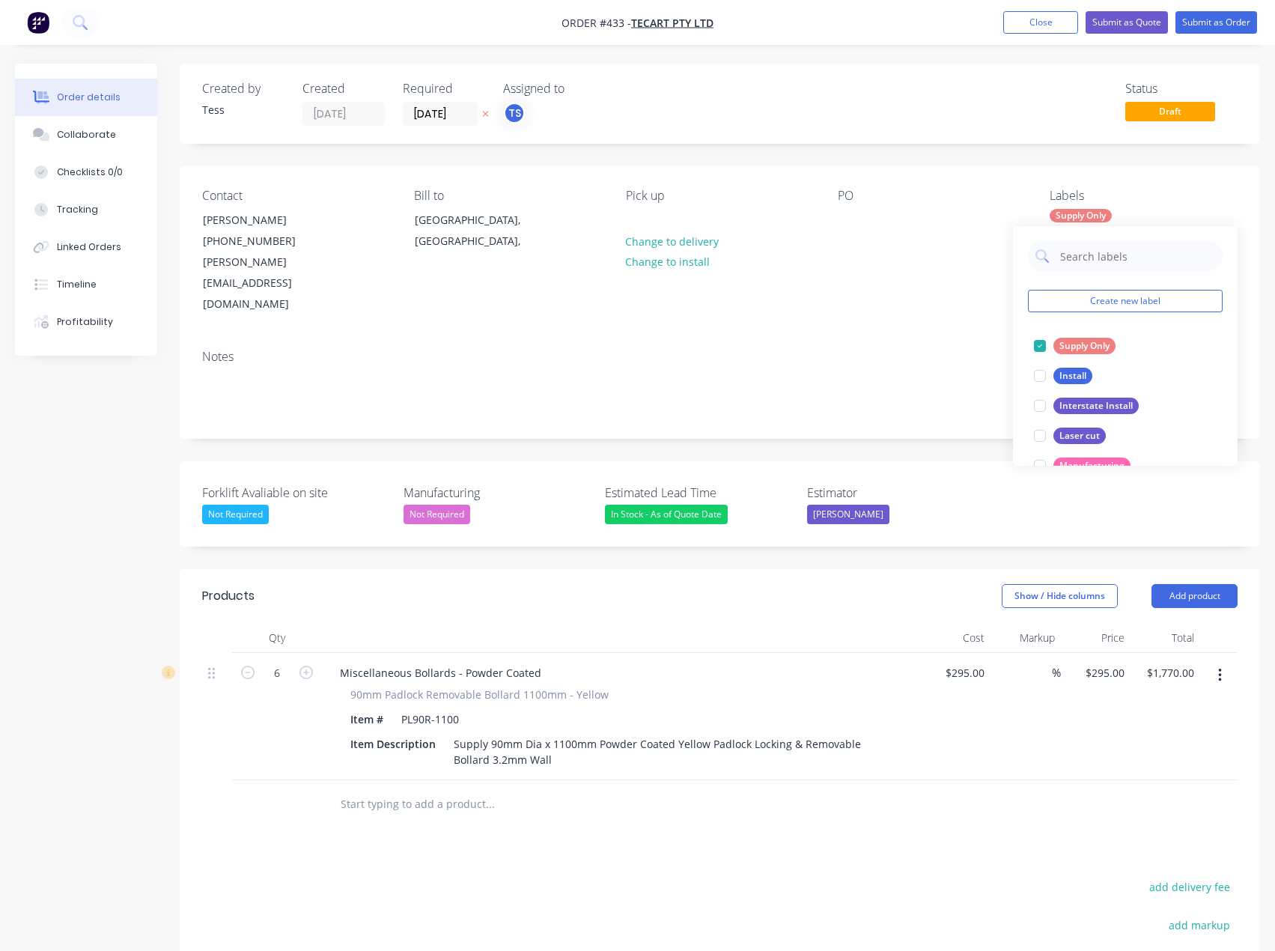
click at [982, 338] on div "Notes" at bounding box center [720, 388] width 1081 height 100
click at [971, 662] on input "295" at bounding box center [967, 673] width 46 height 22
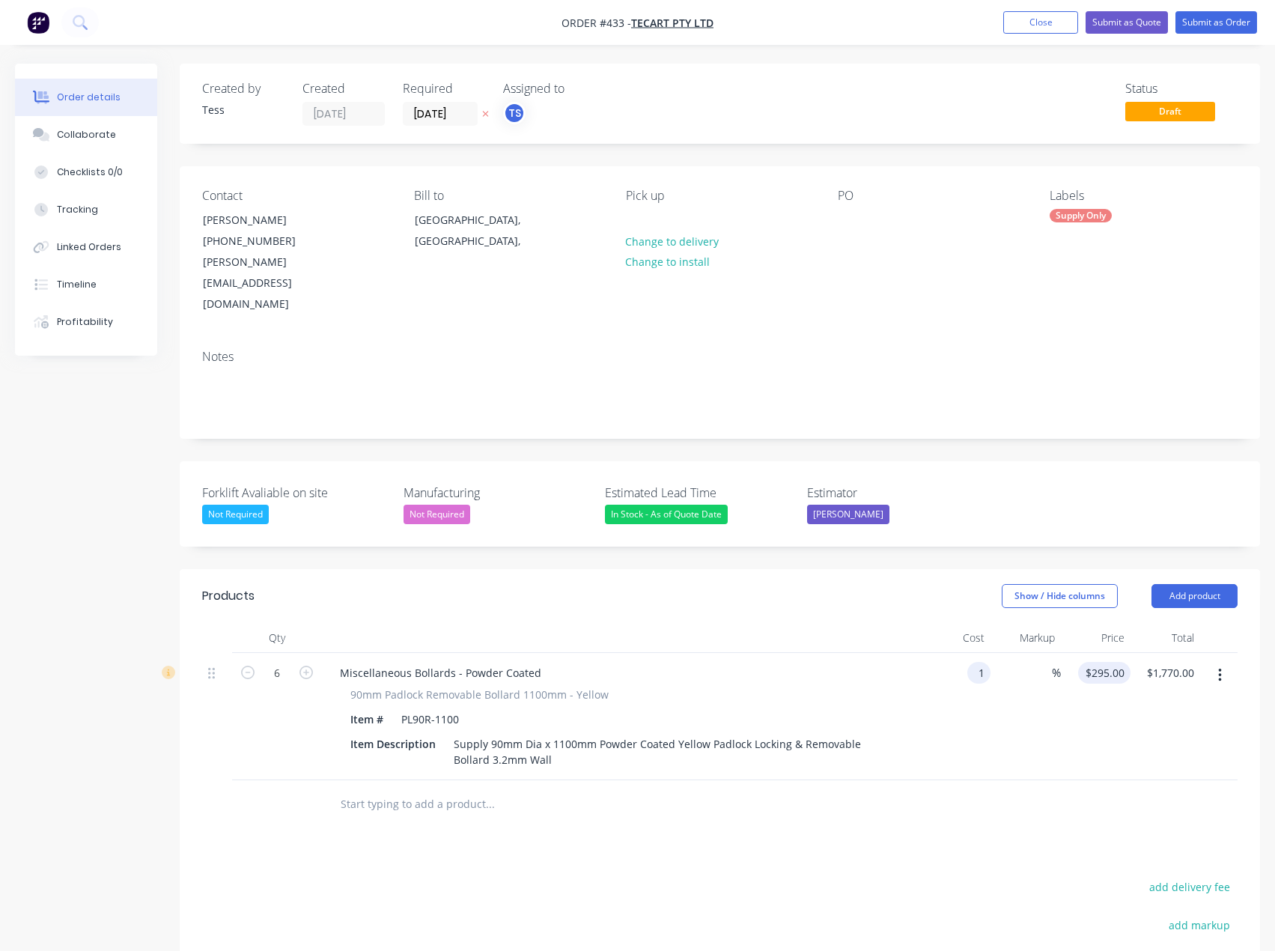
type input "$1.00"
type input "1"
type input "$6.00"
click at [1103, 653] on div "1 $295.00" at bounding box center [1096, 716] width 70 height 127
type input "295"
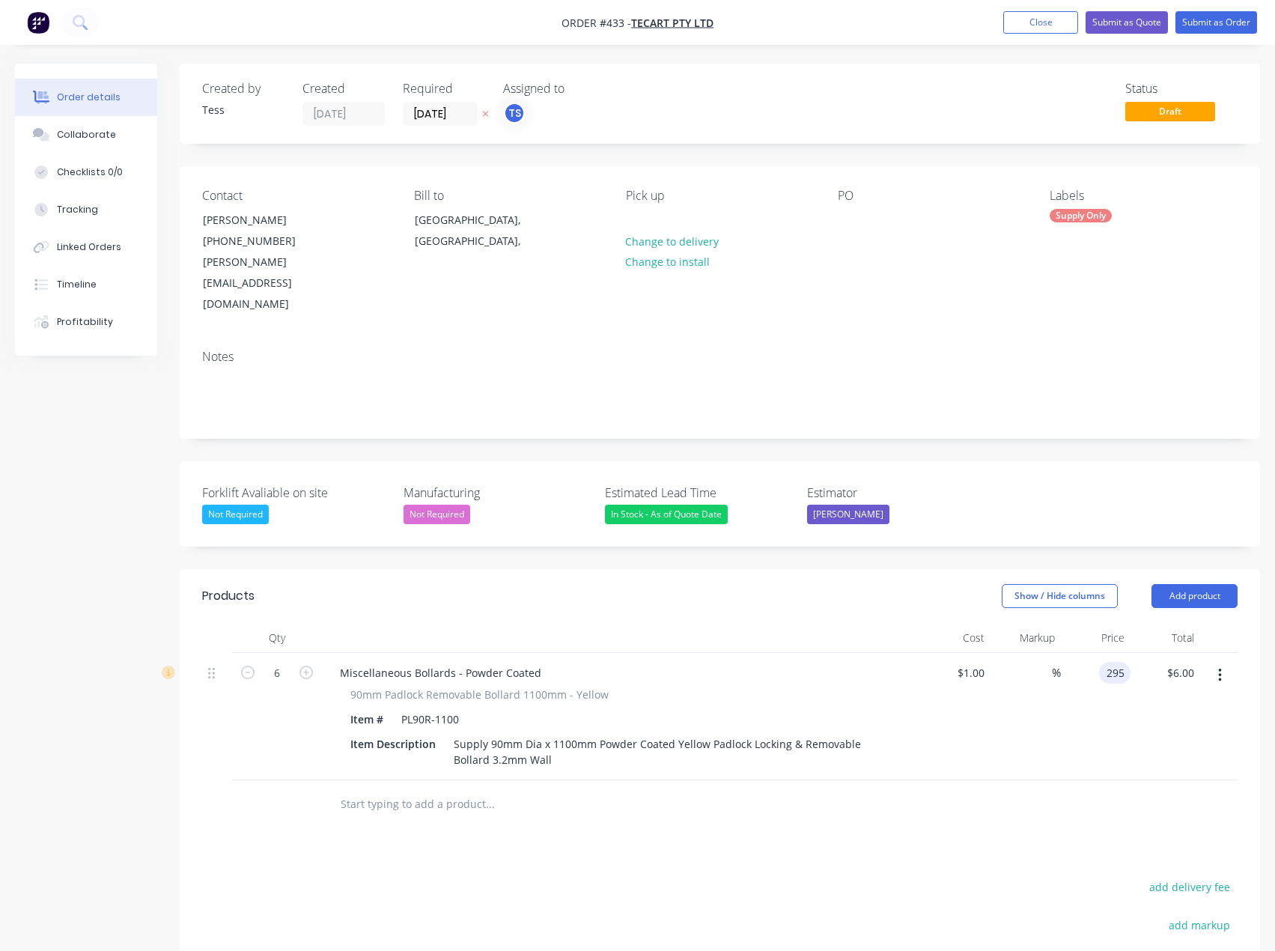
type input "29400"
type input "$295.00"
type input "$1,770.00"
click at [869, 815] on div "Products Show / Hide columns Add product Qty Cost Markup Price Total 6 Miscella…" at bounding box center [720, 878] width 1081 height 619
click at [1148, 22] on button "Submit as Quote" at bounding box center [1127, 22] width 82 height 22
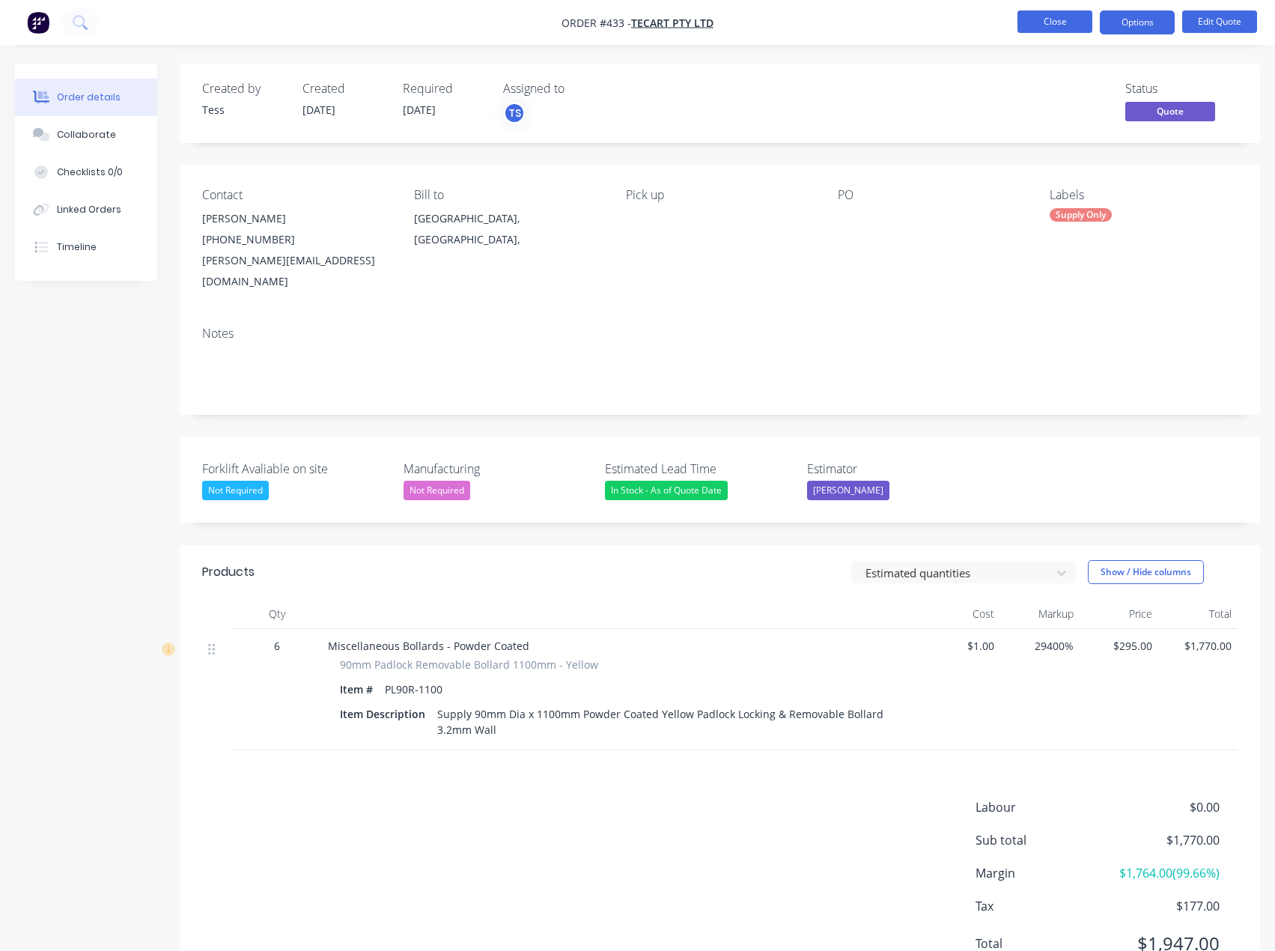
click at [1066, 19] on button "Close" at bounding box center [1055, 21] width 75 height 22
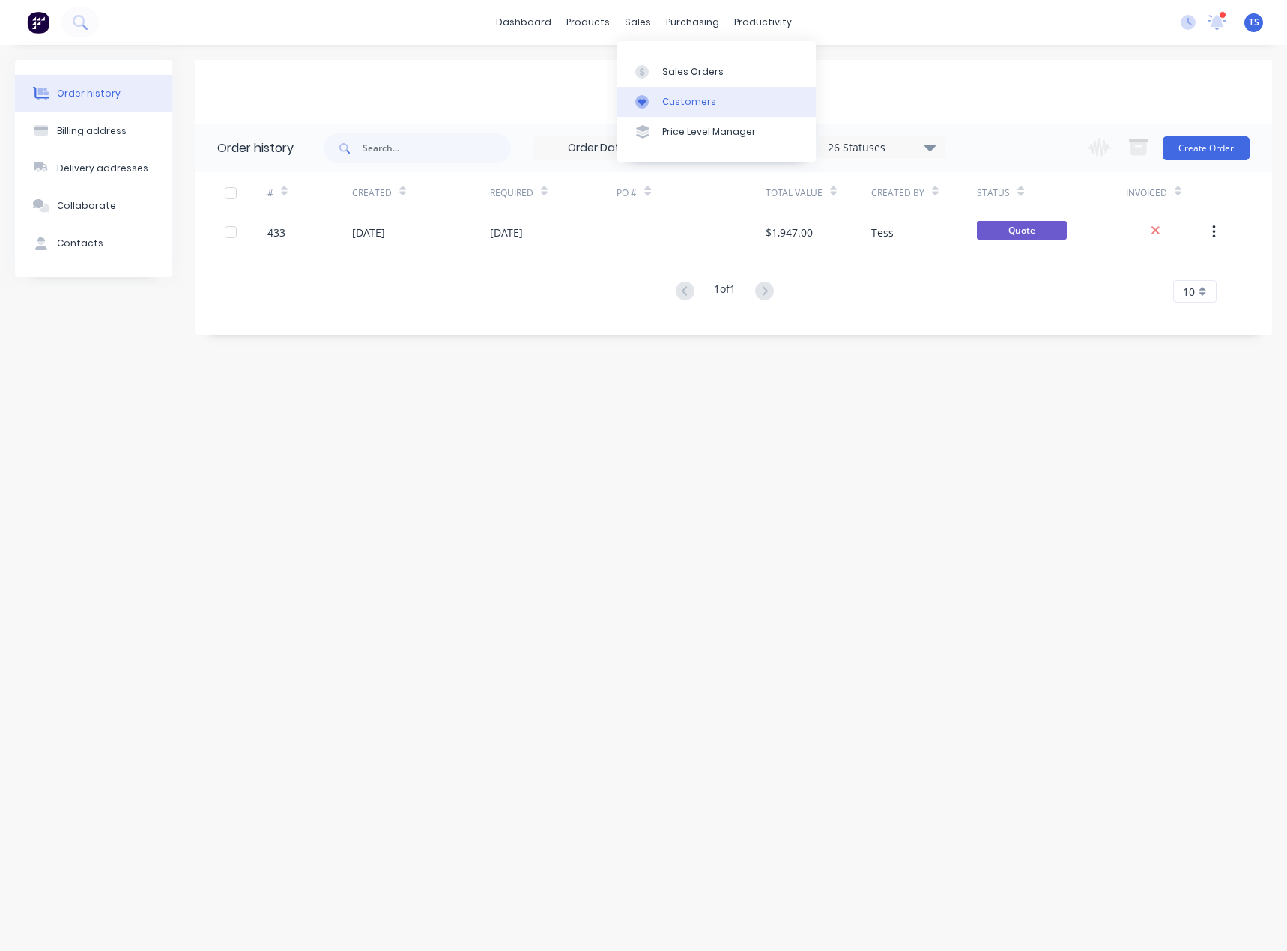
click at [675, 103] on div "Customers" at bounding box center [689, 101] width 54 height 13
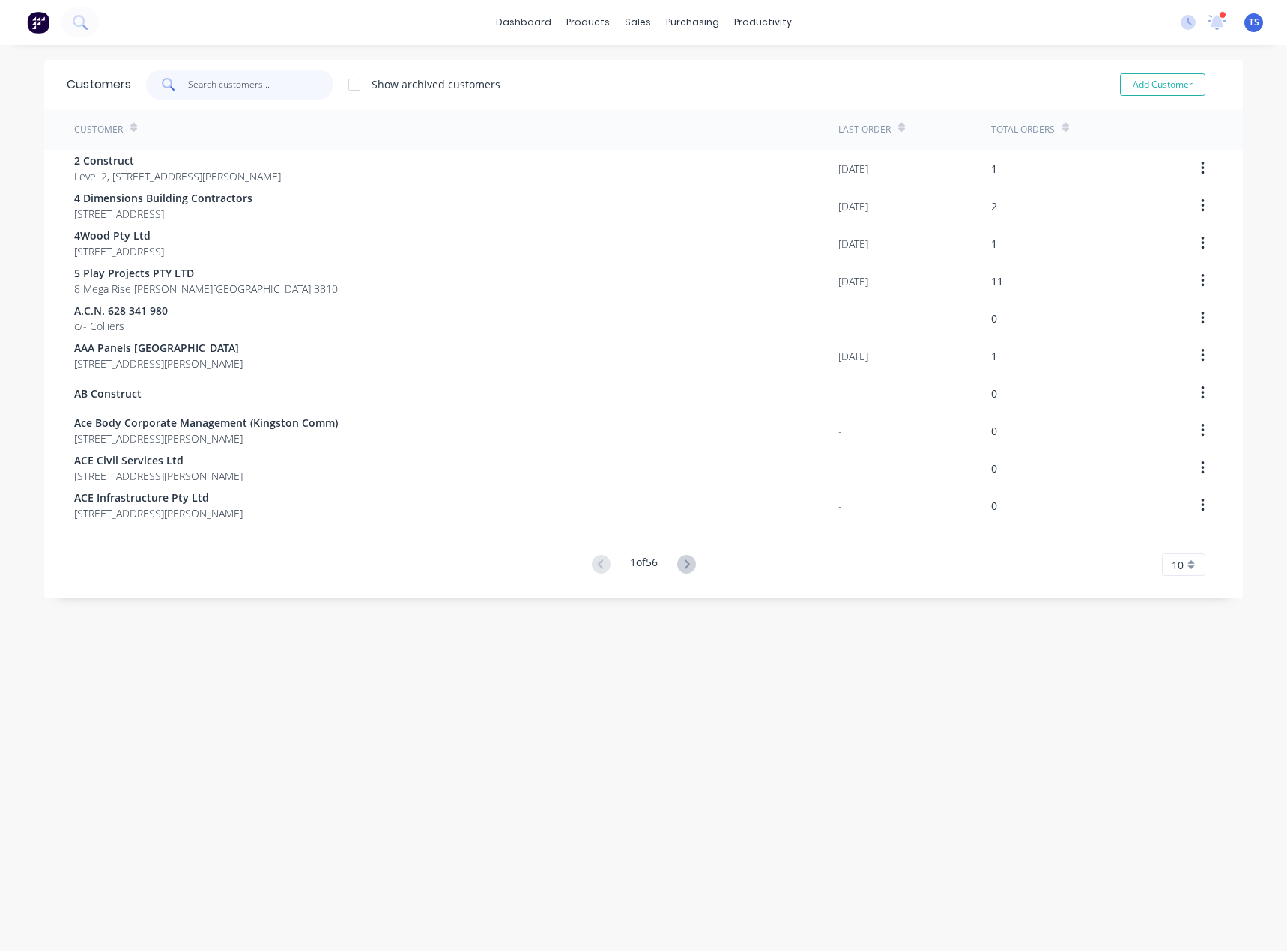
click at [261, 87] on input "text" at bounding box center [261, 85] width 146 height 30
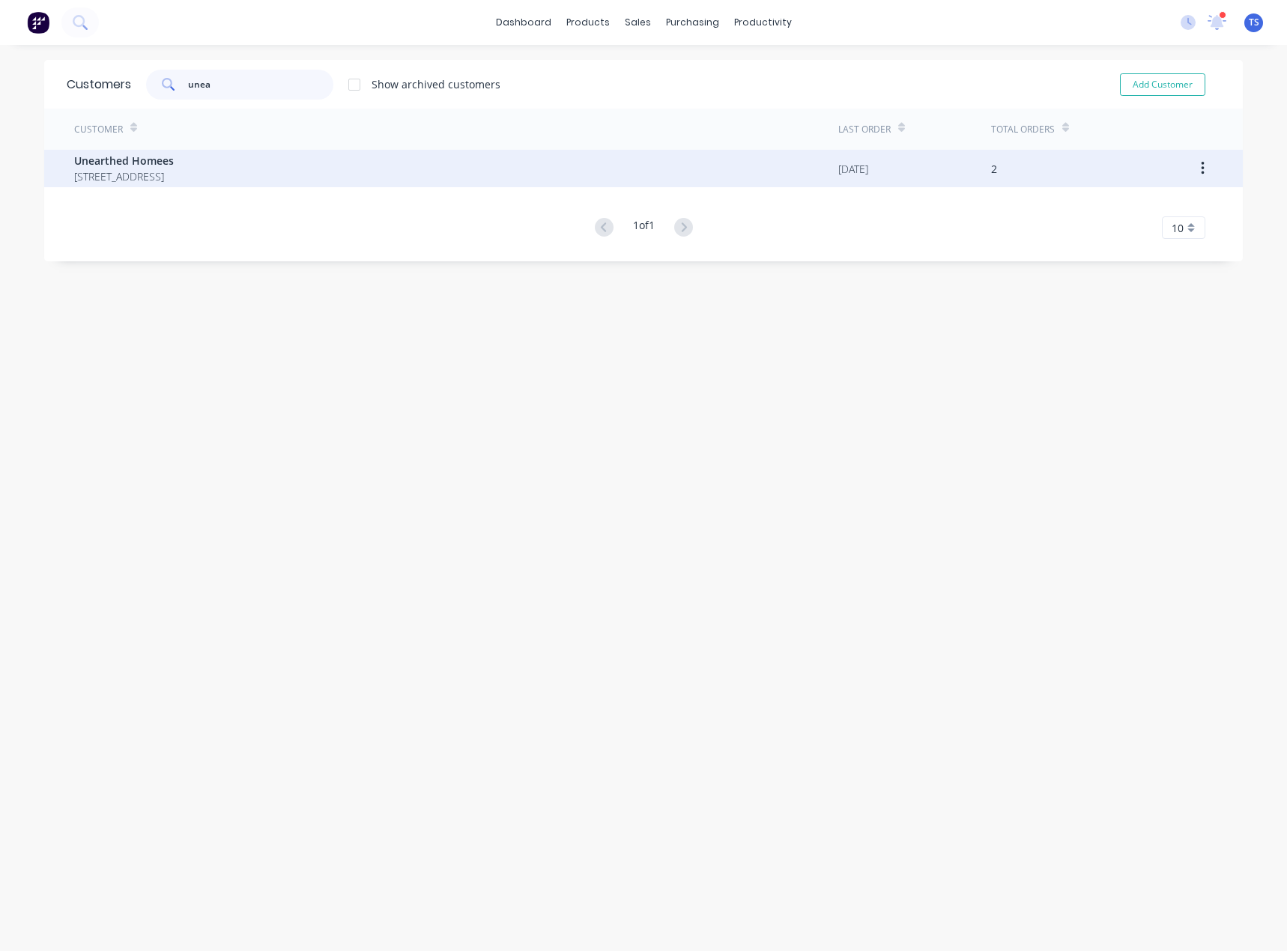
type input "unea"
click at [174, 177] on span "Unit 1/414 Stirling Hwy Claremont Western Australia Australia 6010" at bounding box center [124, 176] width 100 height 16
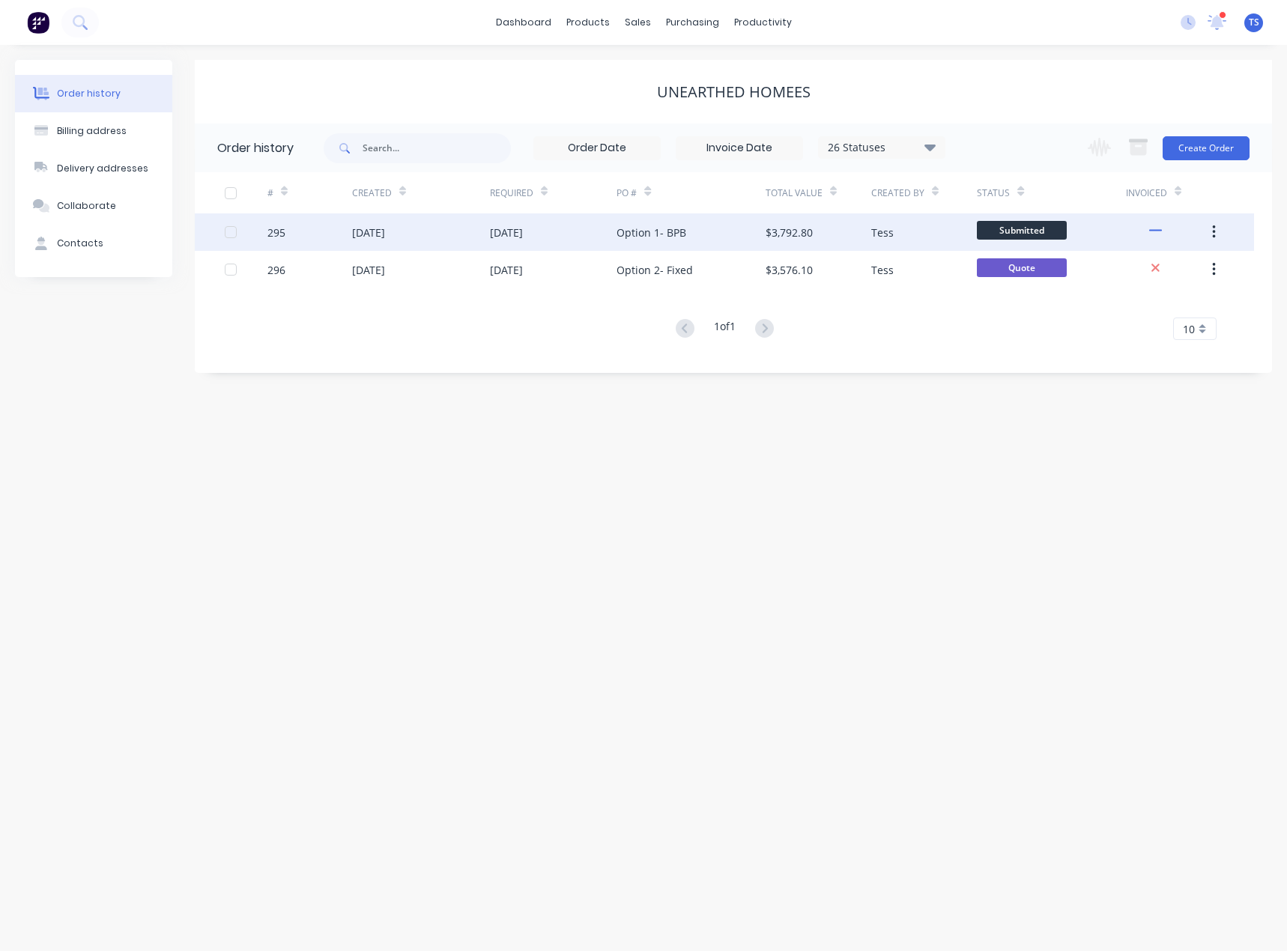
click at [649, 236] on div "Option 1- BPB" at bounding box center [651, 233] width 70 height 16
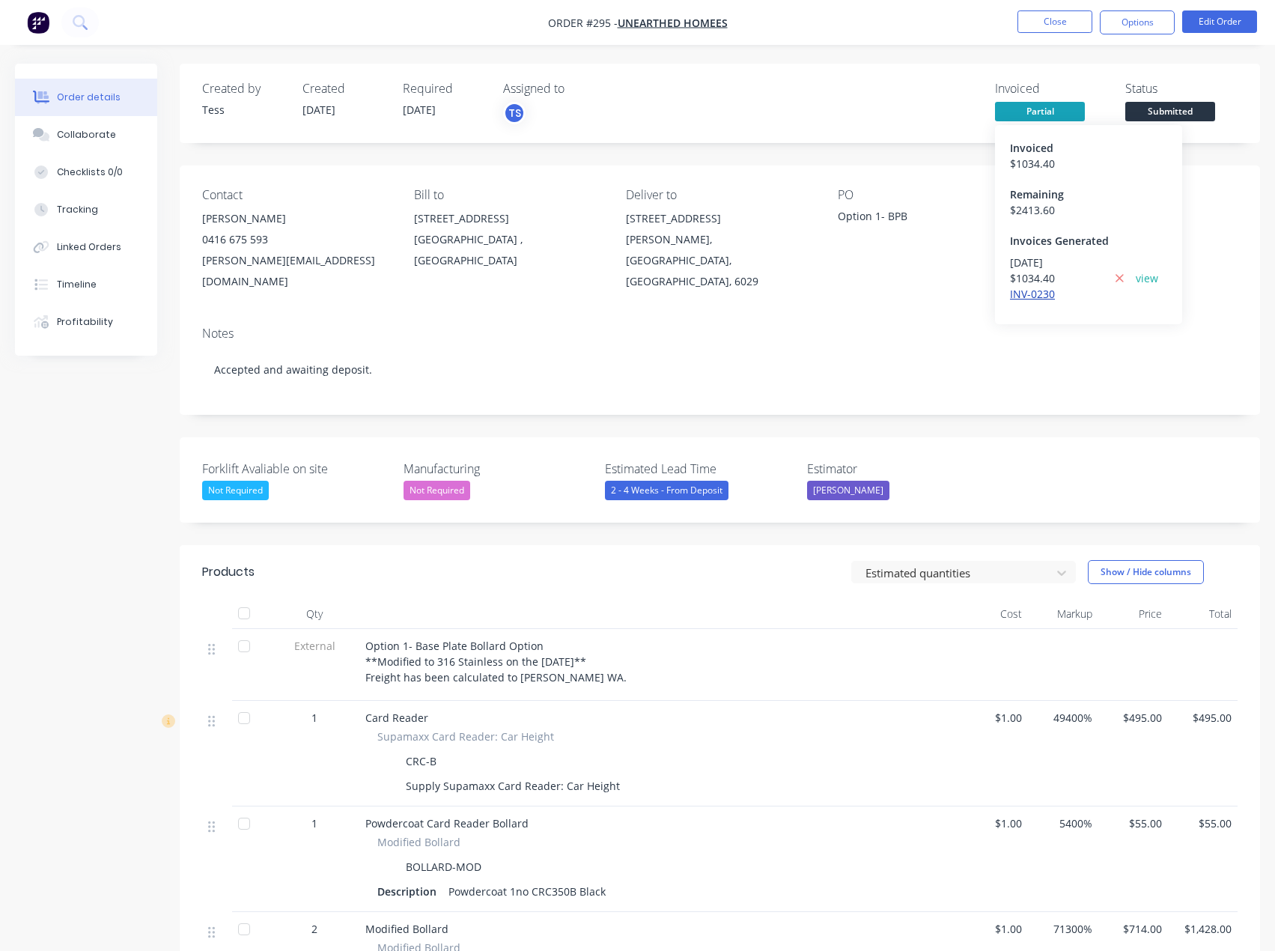
click at [1030, 293] on link "INV-0230" at bounding box center [1032, 294] width 45 height 14
click at [1047, 17] on button "Close" at bounding box center [1055, 21] width 75 height 22
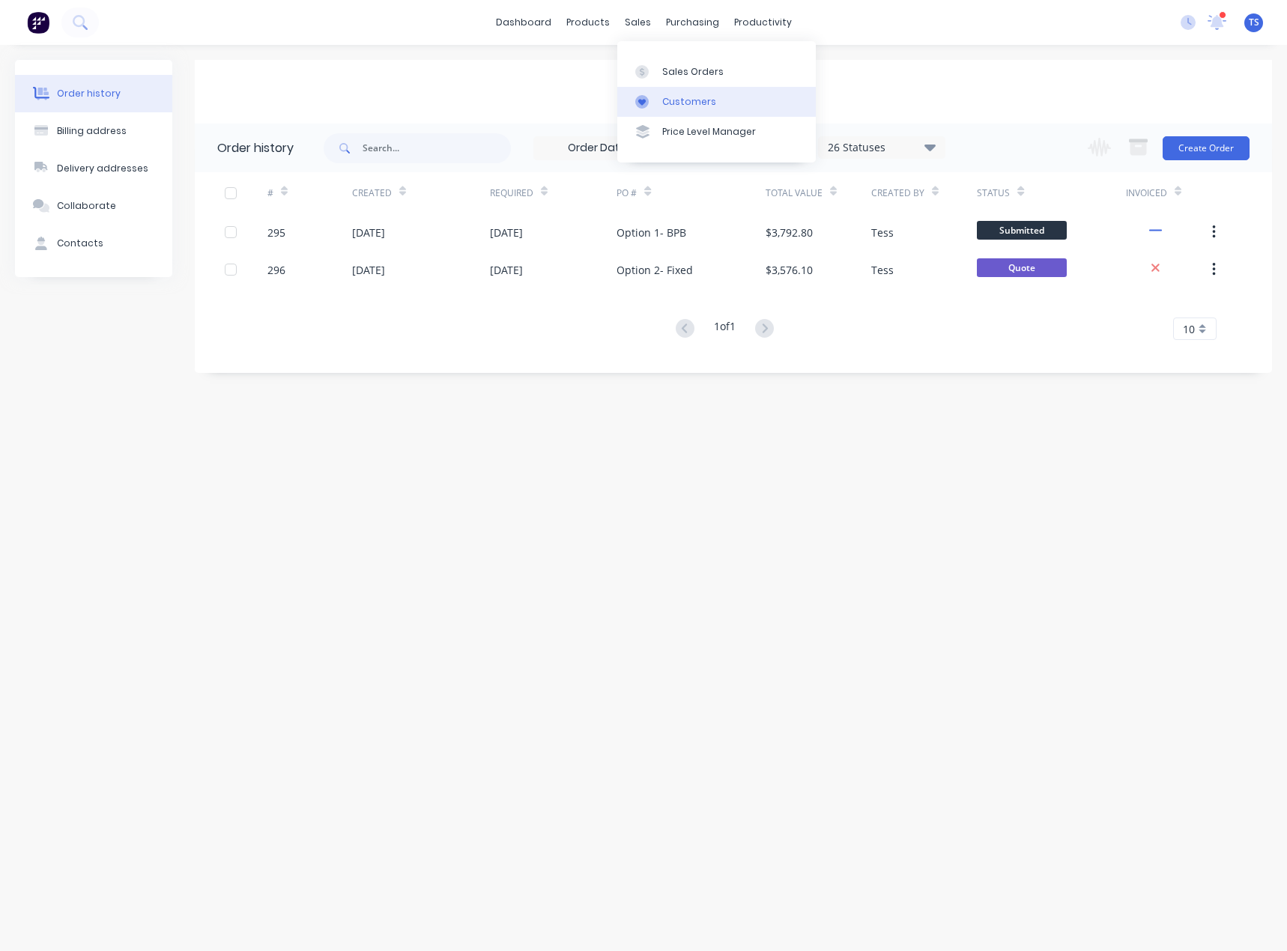
click at [669, 96] on div "Customers" at bounding box center [689, 101] width 54 height 13
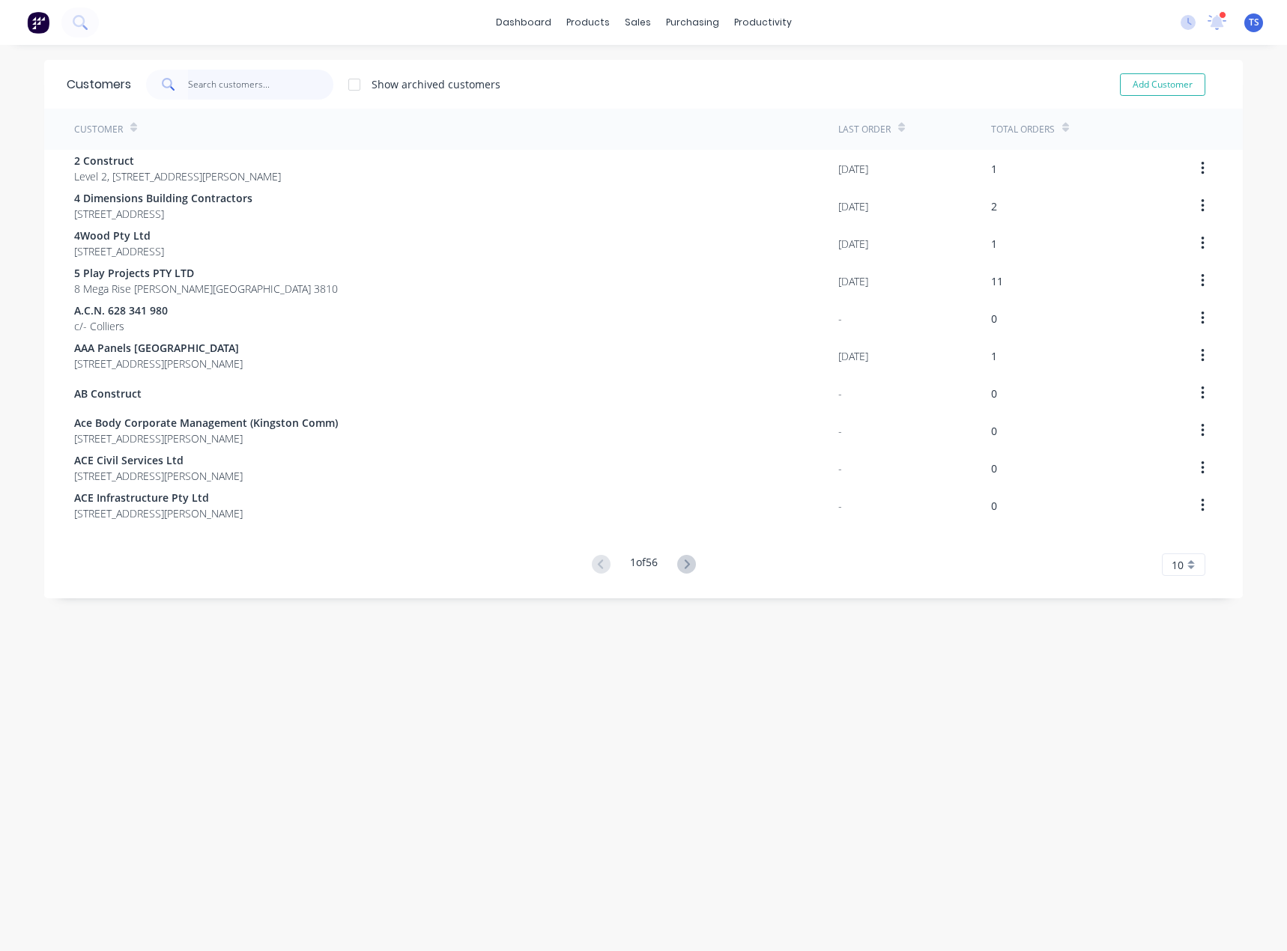
click at [200, 78] on input "text" at bounding box center [261, 85] width 146 height 30
click at [677, 102] on div "Customers" at bounding box center [684, 101] width 54 height 13
click at [651, 75] on div at bounding box center [641, 71] width 22 height 13
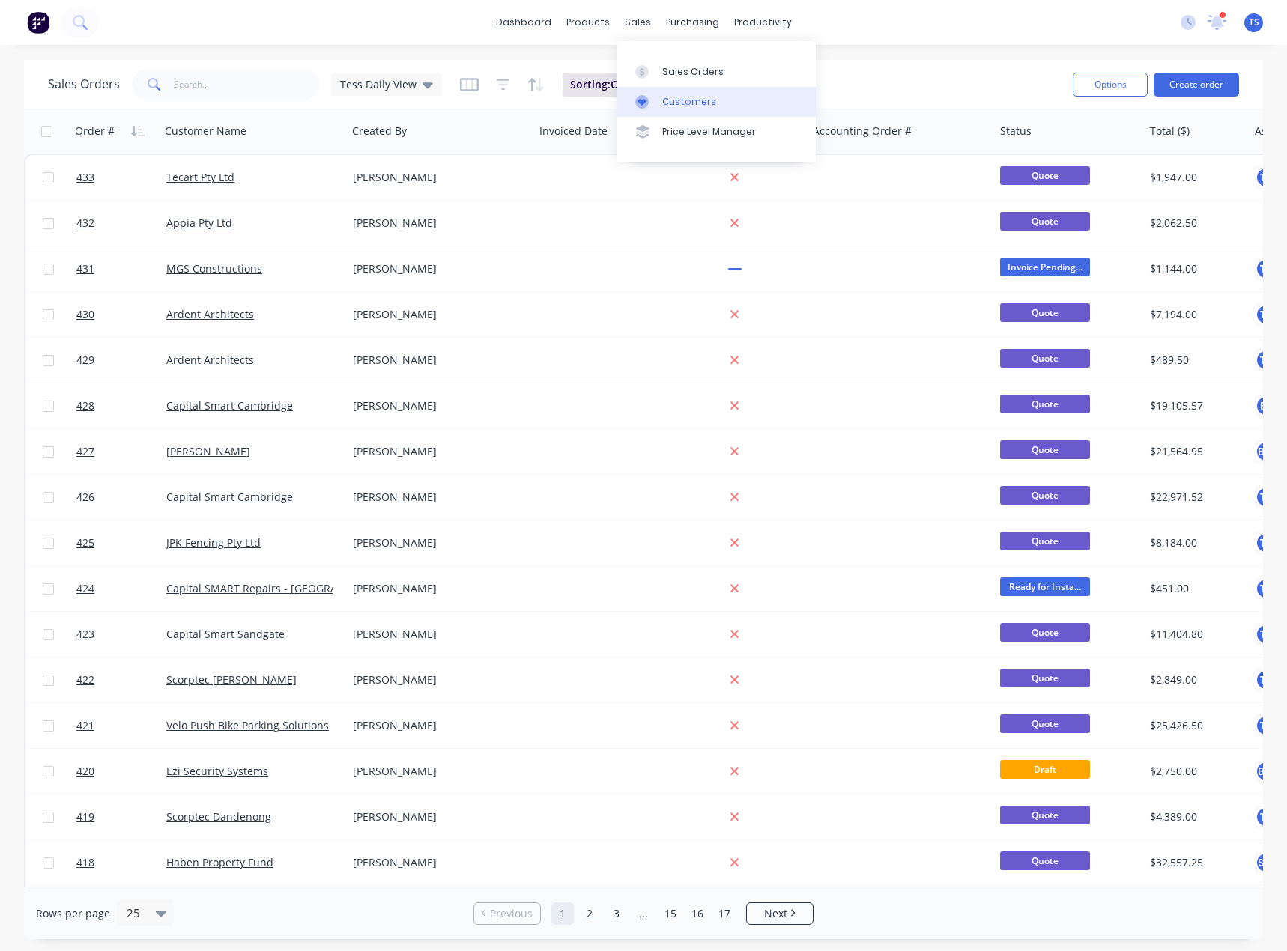
click at [657, 100] on link "Customers" at bounding box center [716, 102] width 198 height 30
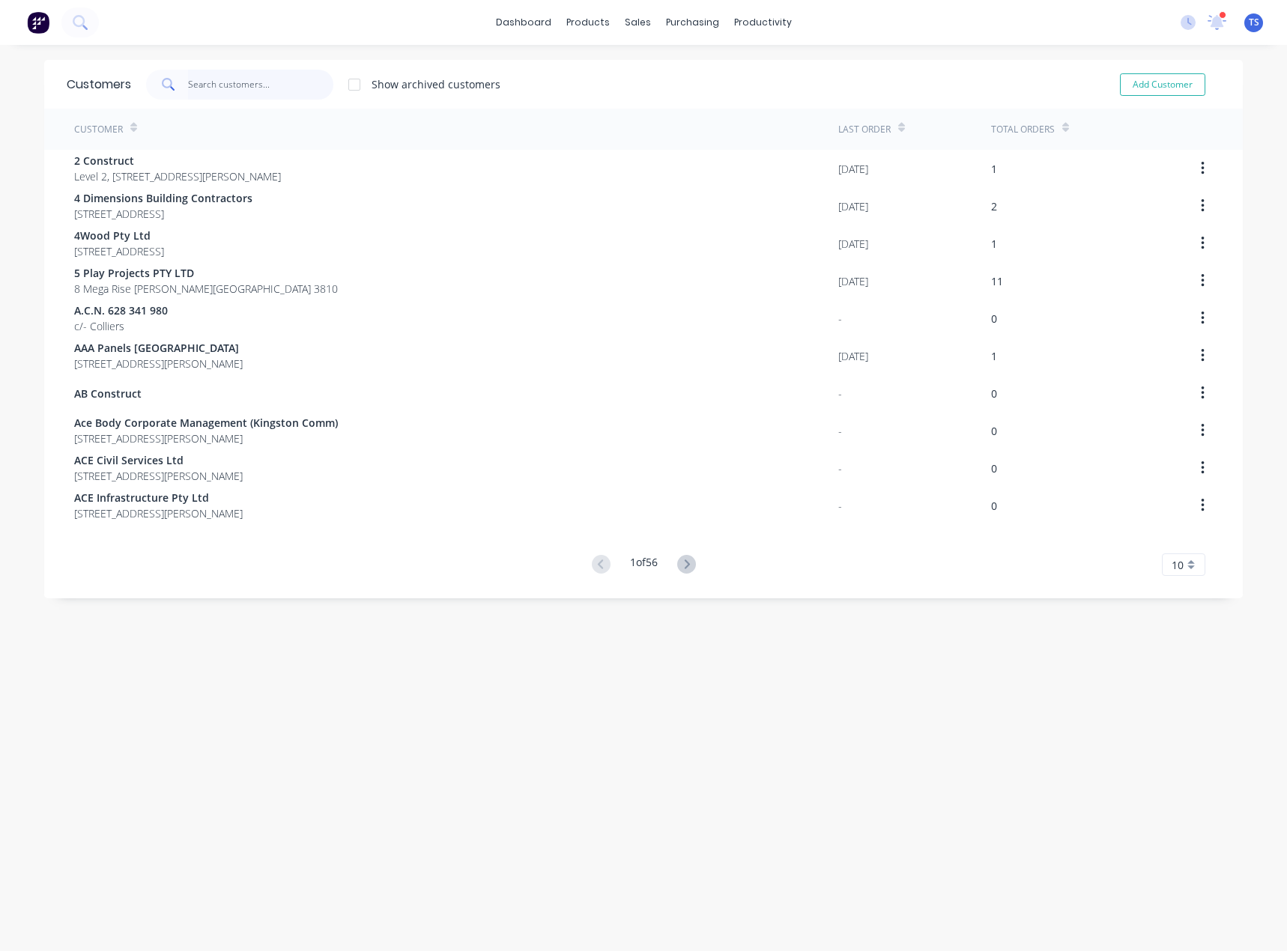
click at [221, 85] on input "text" at bounding box center [261, 85] width 146 height 30
click at [194, 82] on input "text" at bounding box center [261, 85] width 146 height 30
click at [661, 76] on div "Sales Orders" at bounding box center [687, 71] width 61 height 13
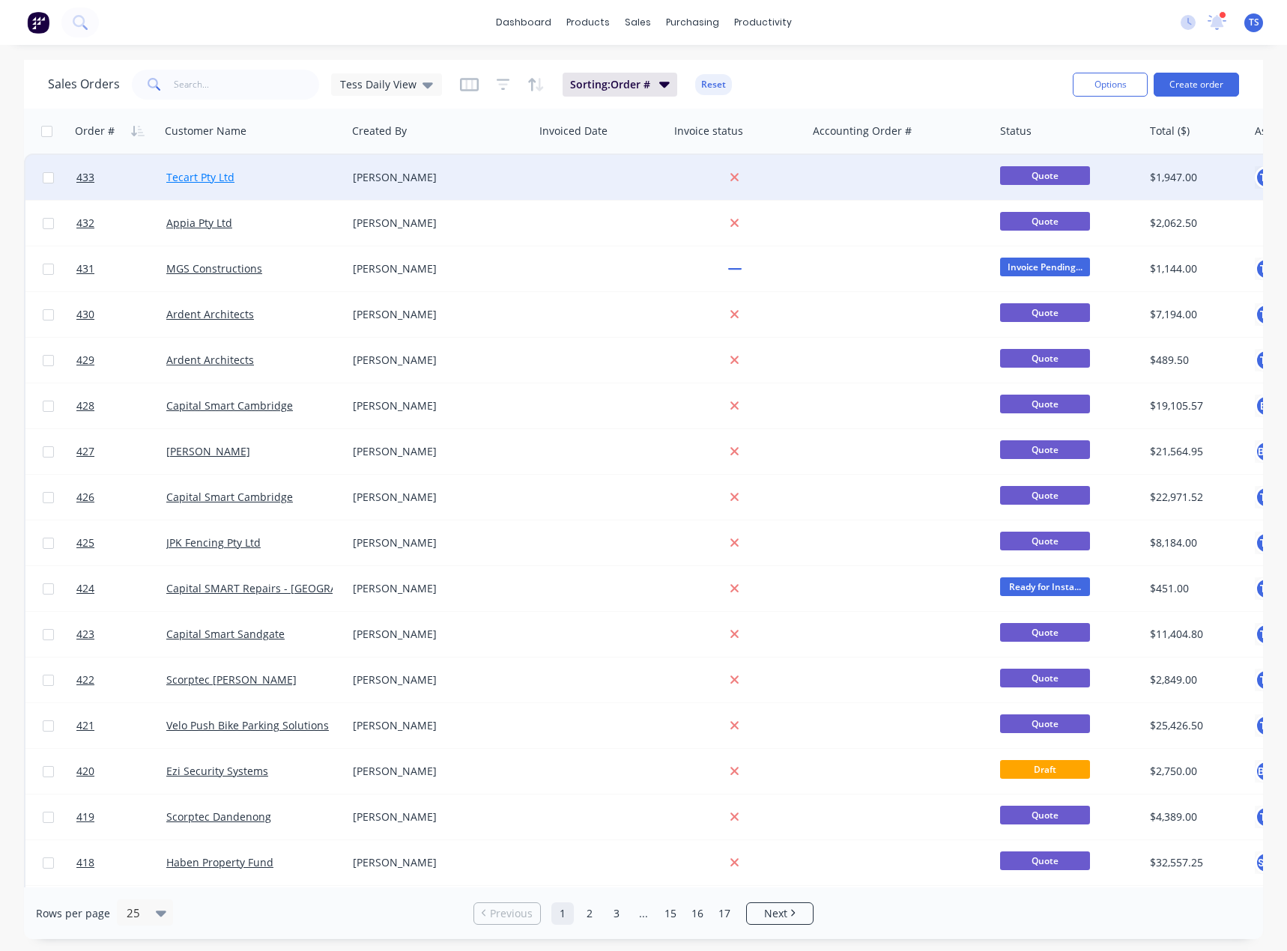
click at [177, 183] on link "Tecart Pty Ltd" at bounding box center [200, 177] width 68 height 14
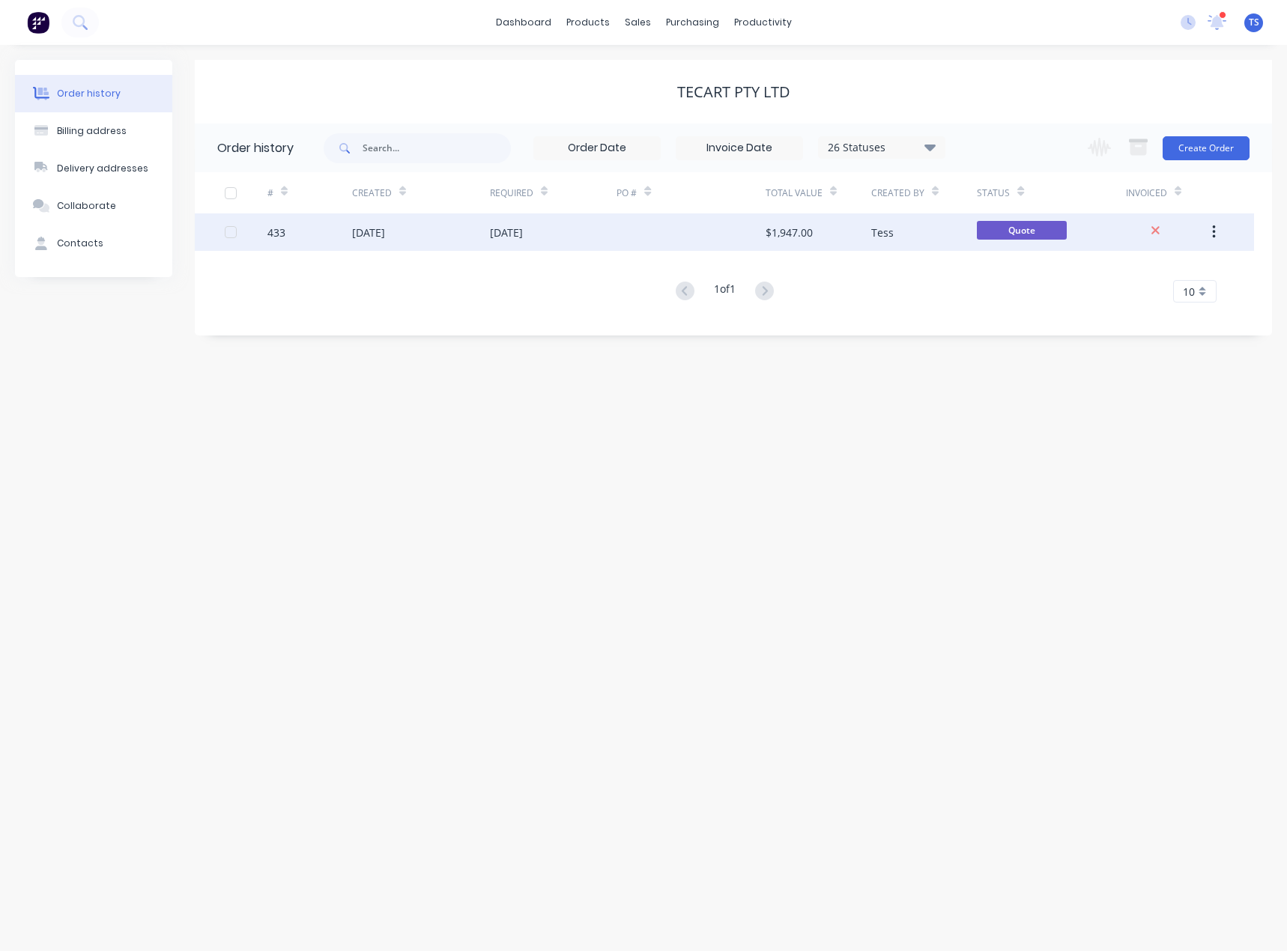
click at [511, 240] on div "[DATE]" at bounding box center [506, 233] width 33 height 16
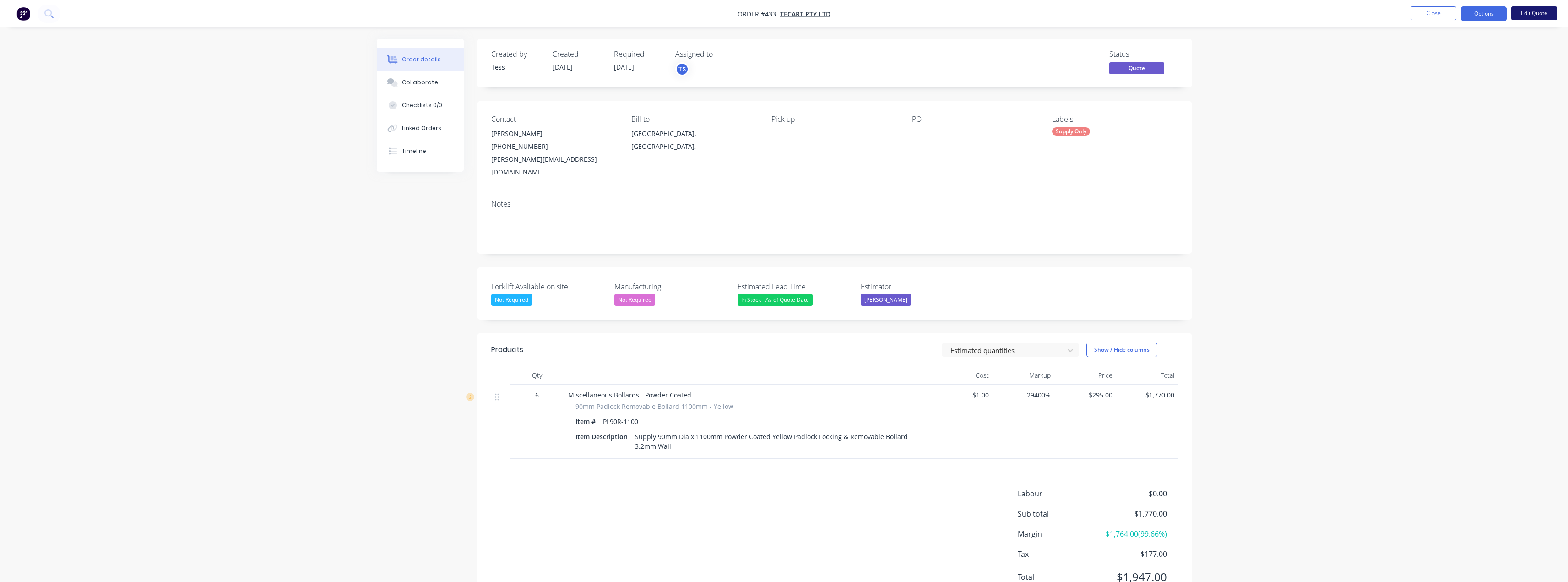
click at [786, 14] on button "Edit Quote" at bounding box center [1534, 13] width 46 height 13
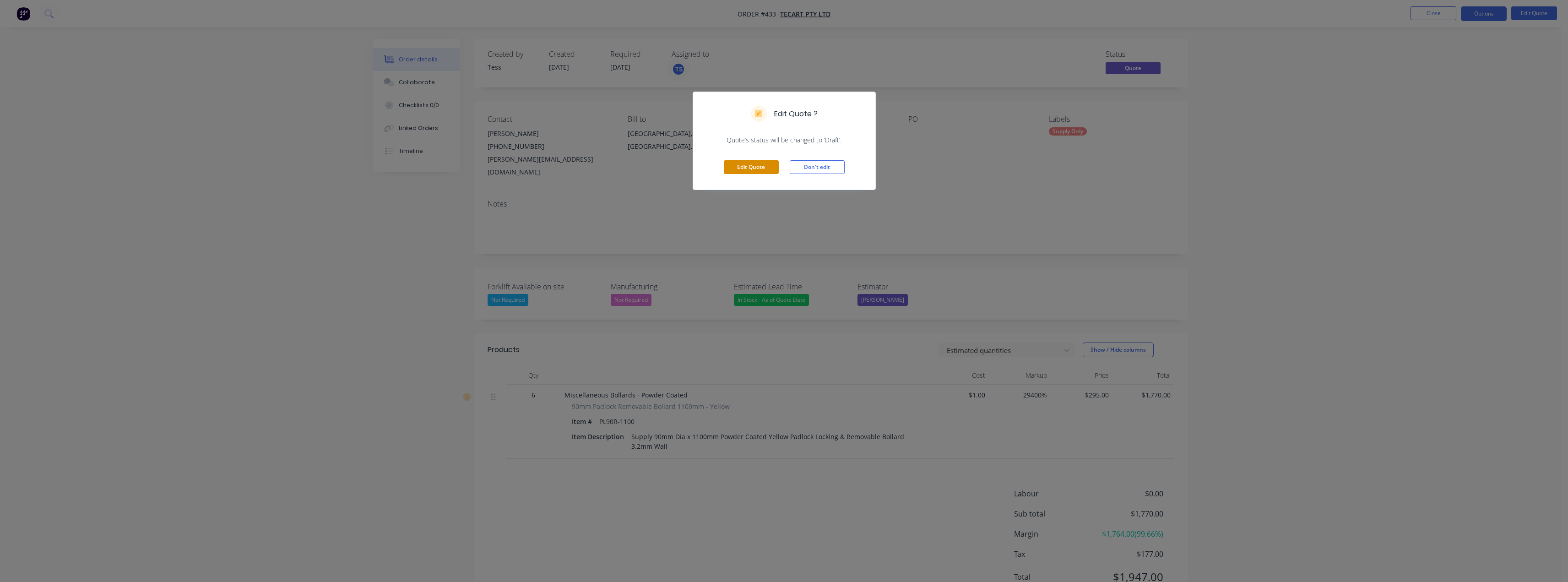
click at [756, 171] on button "Edit Quote" at bounding box center [751, 167] width 55 height 13
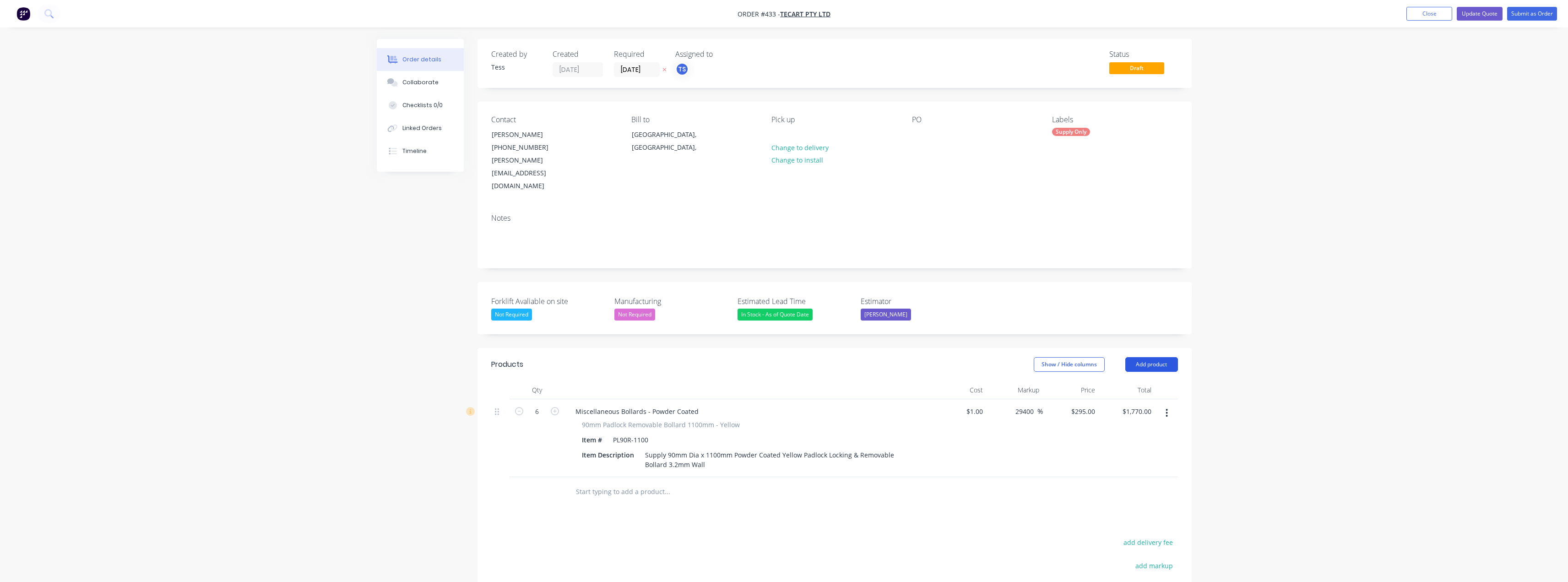
click at [786, 357] on button "Add product" at bounding box center [1152, 364] width 53 height 15
click at [786, 381] on div "Product catalogue" at bounding box center [1134, 388] width 70 height 13
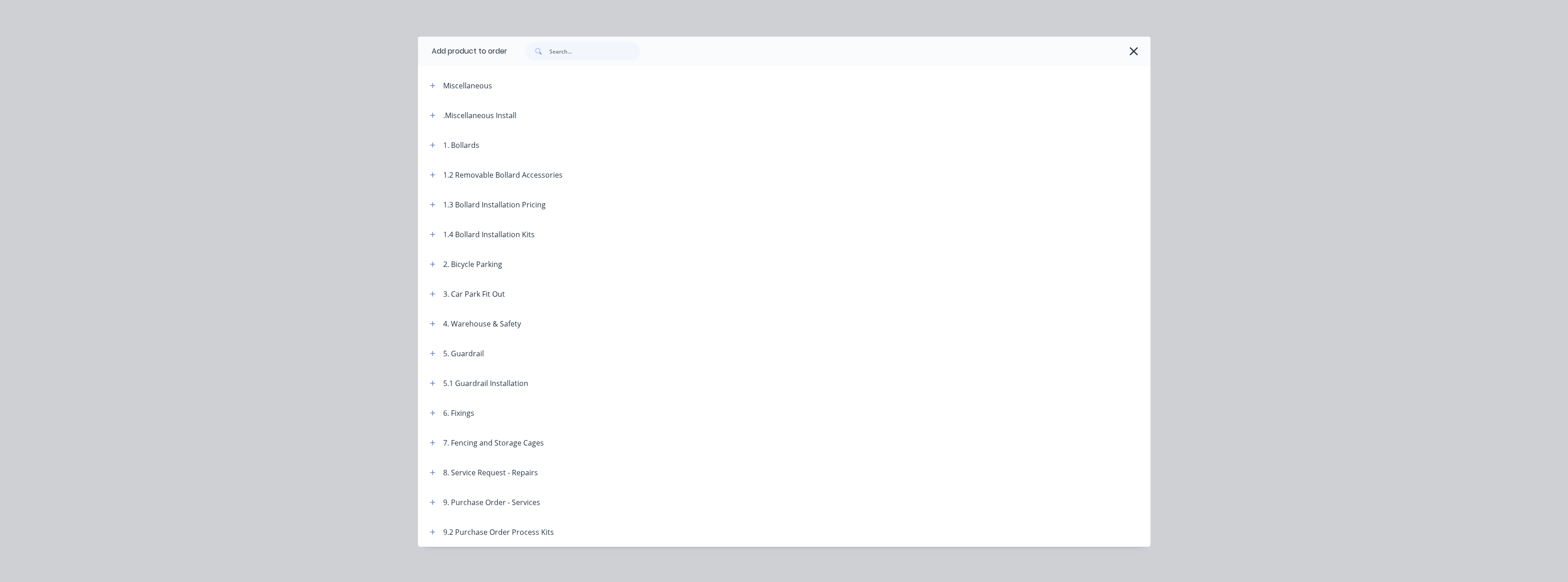
click at [786, 51] on icon "button" at bounding box center [1134, 51] width 10 height 13
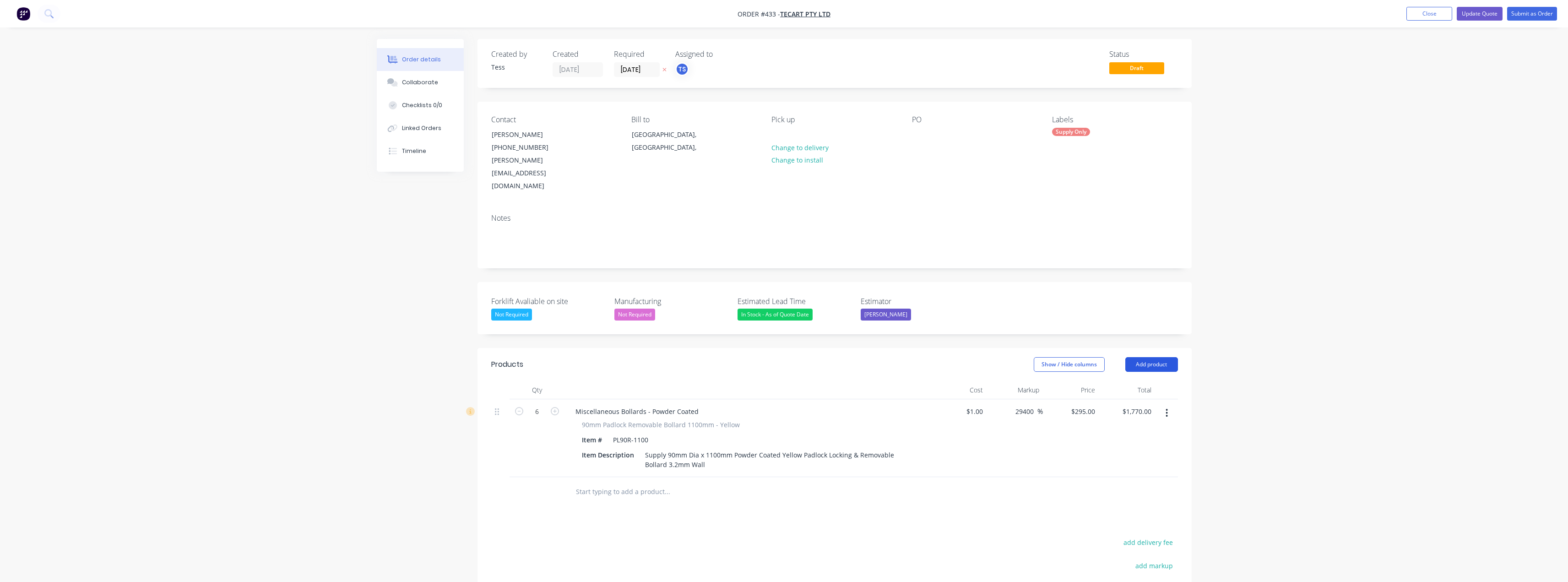
click at [786, 357] on button "Add product" at bounding box center [1152, 364] width 53 height 15
click at [647, 482] on input "text" at bounding box center [667, 492] width 183 height 18
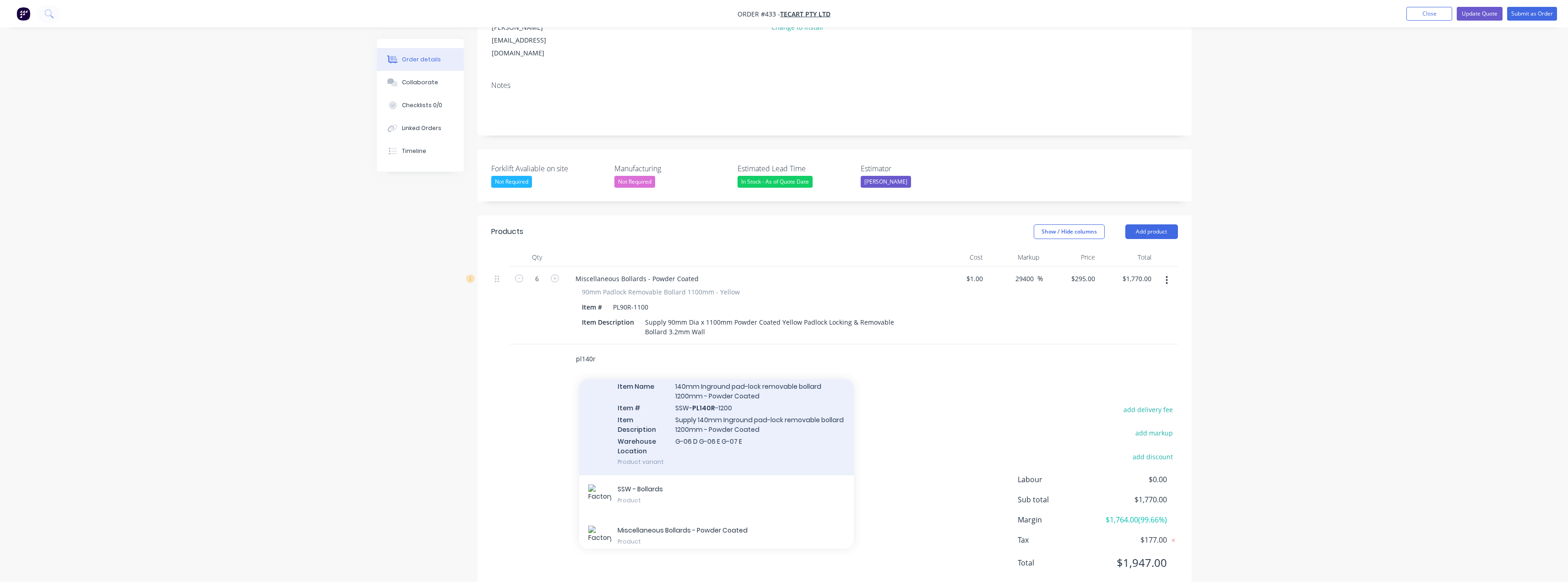
scroll to position [68, 0]
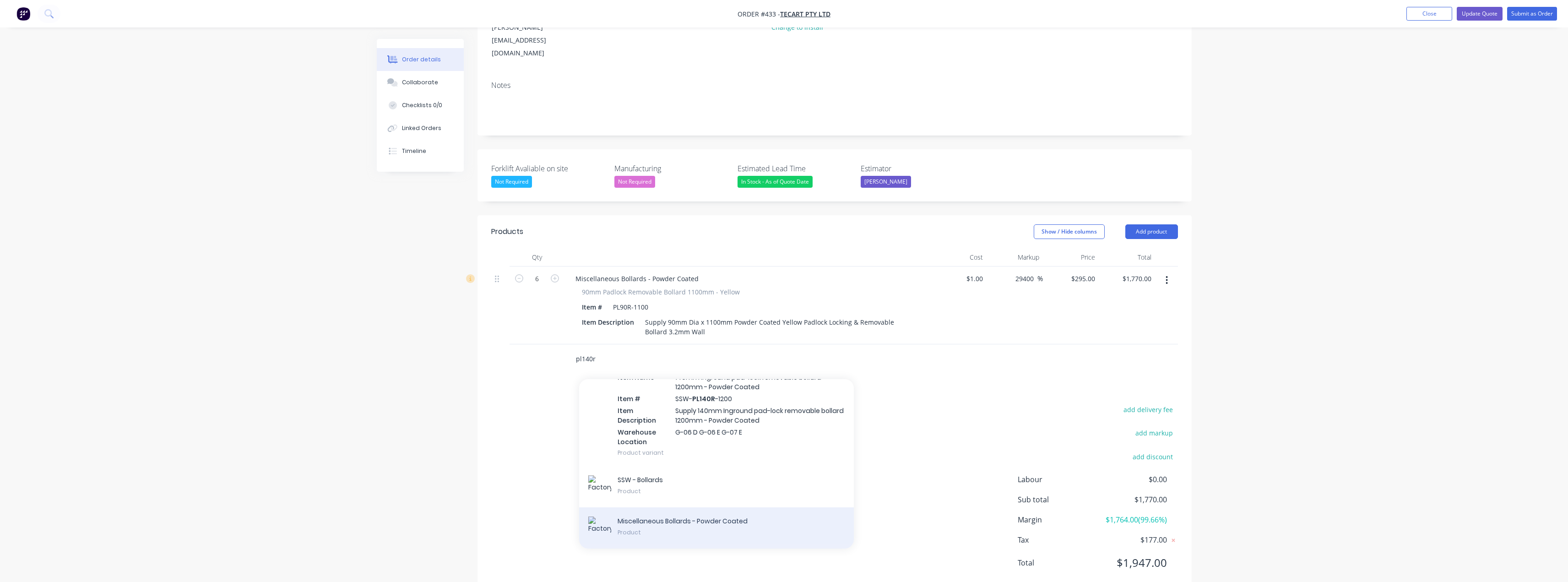
type input "pl140r"
click at [653, 507] on div "Miscellaneous Bollards - Powder Coated Product" at bounding box center [716, 528] width 274 height 41
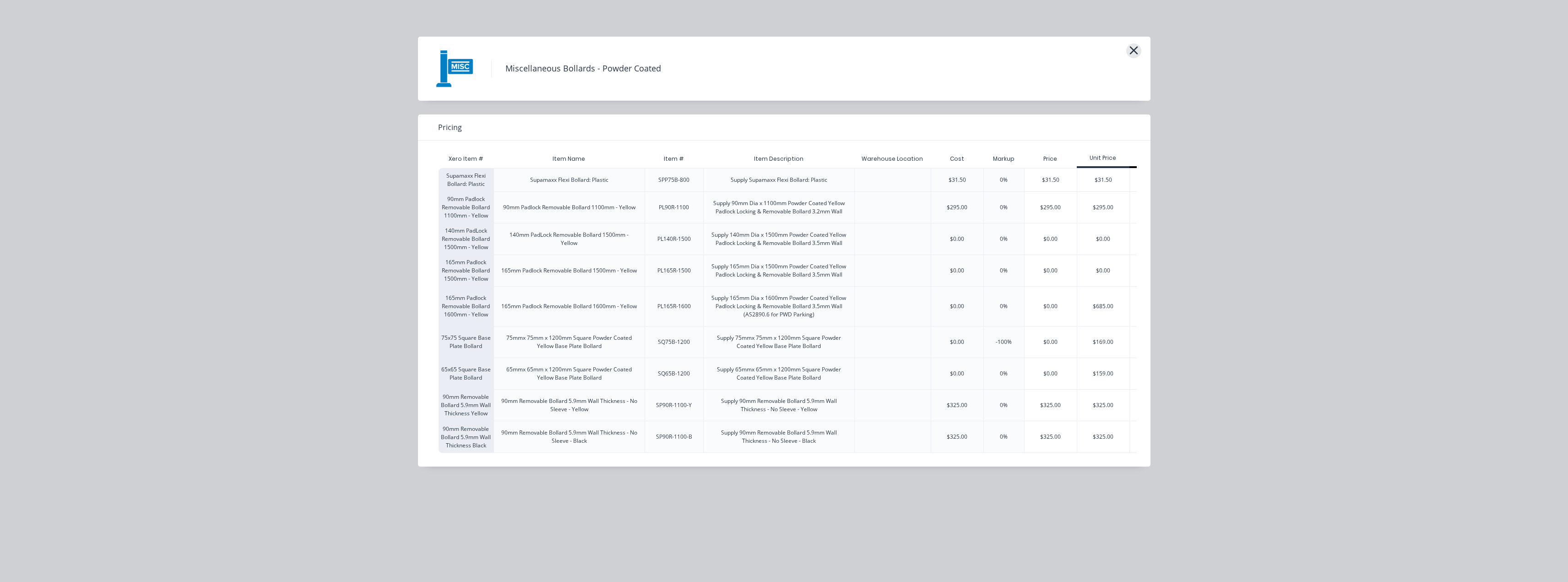
click at [786, 45] on icon "button" at bounding box center [1134, 50] width 10 height 13
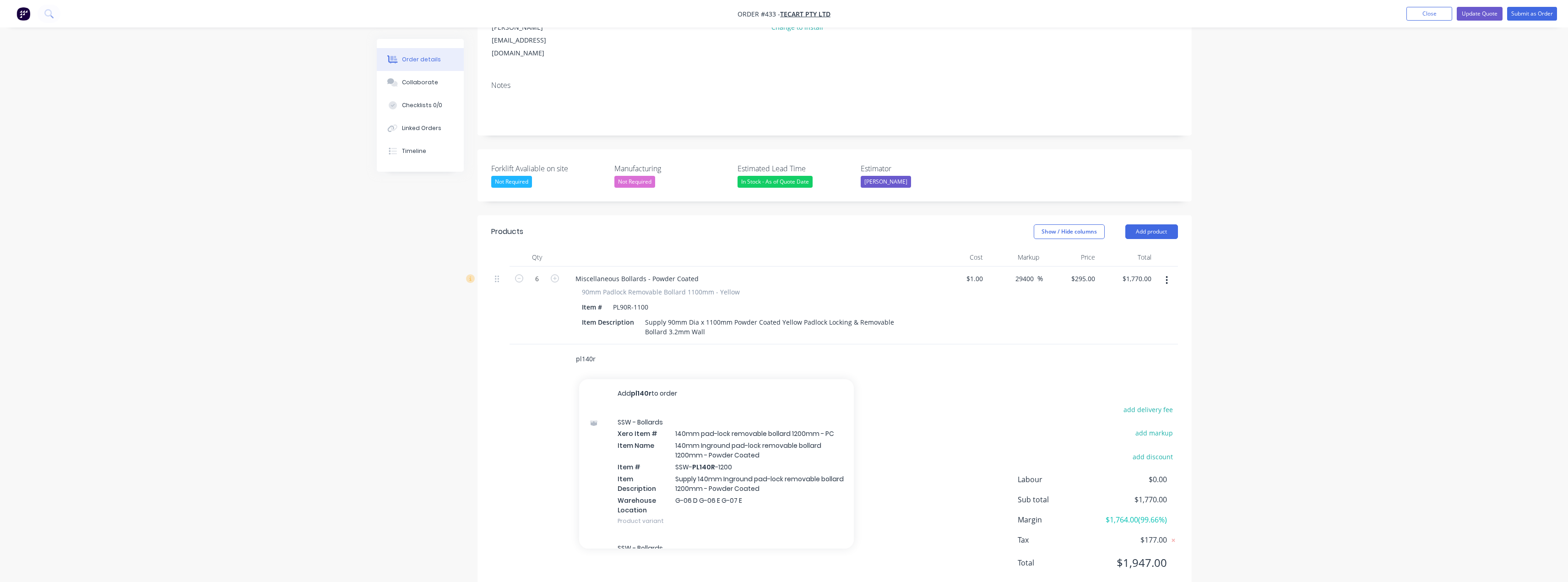
drag, startPoint x: 606, startPoint y: 336, endPoint x: 568, endPoint y: 345, distance: 39.1
click at [558, 344] on div "pl140r Add pl140r to order SSW - Bollards Xero Item # 140mm pad-lock removable …" at bounding box center [834, 359] width 686 height 30
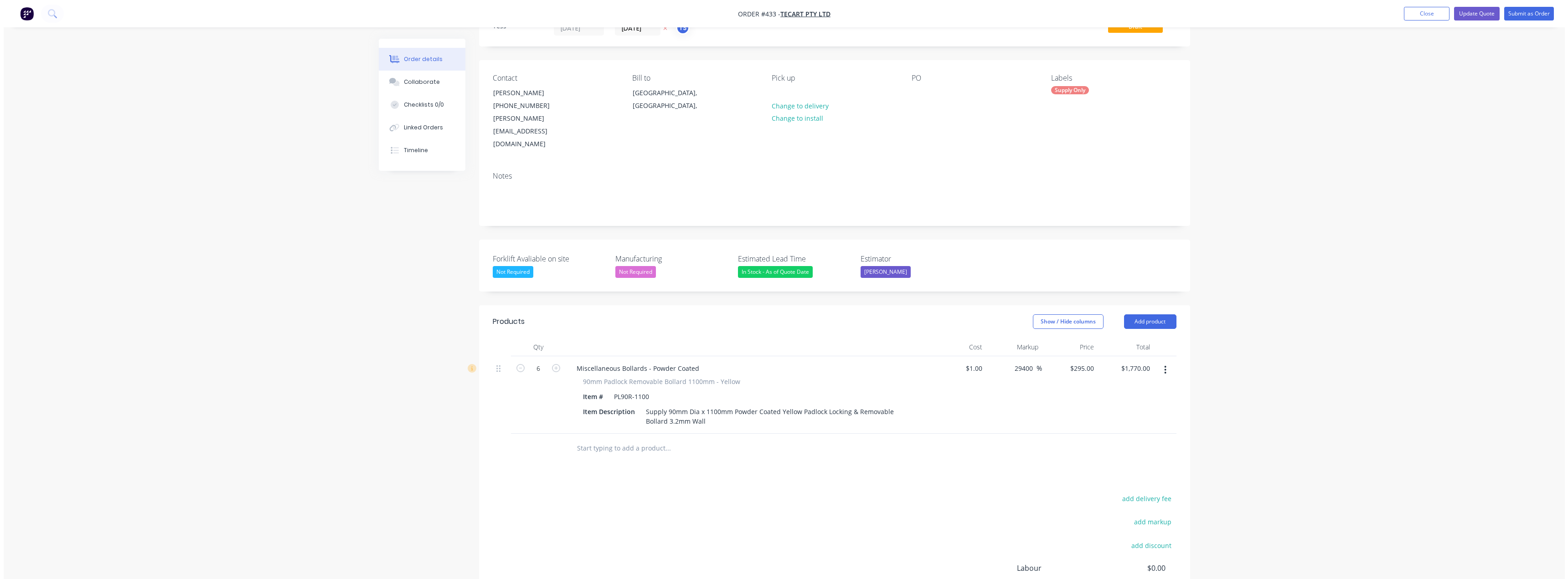
scroll to position [0, 0]
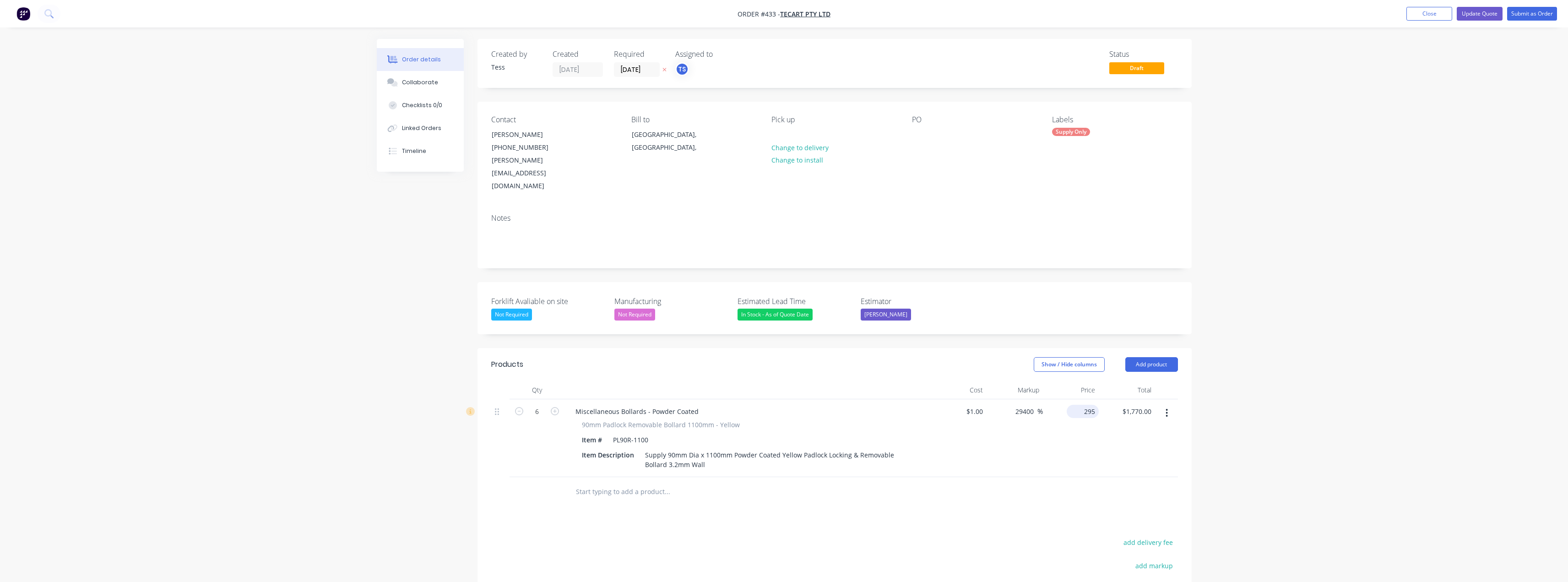
click at [786, 405] on input "295" at bounding box center [1084, 411] width 28 height 13
type input "285"
type input "28400"
type input "$285.00"
type input "$1,710.00"
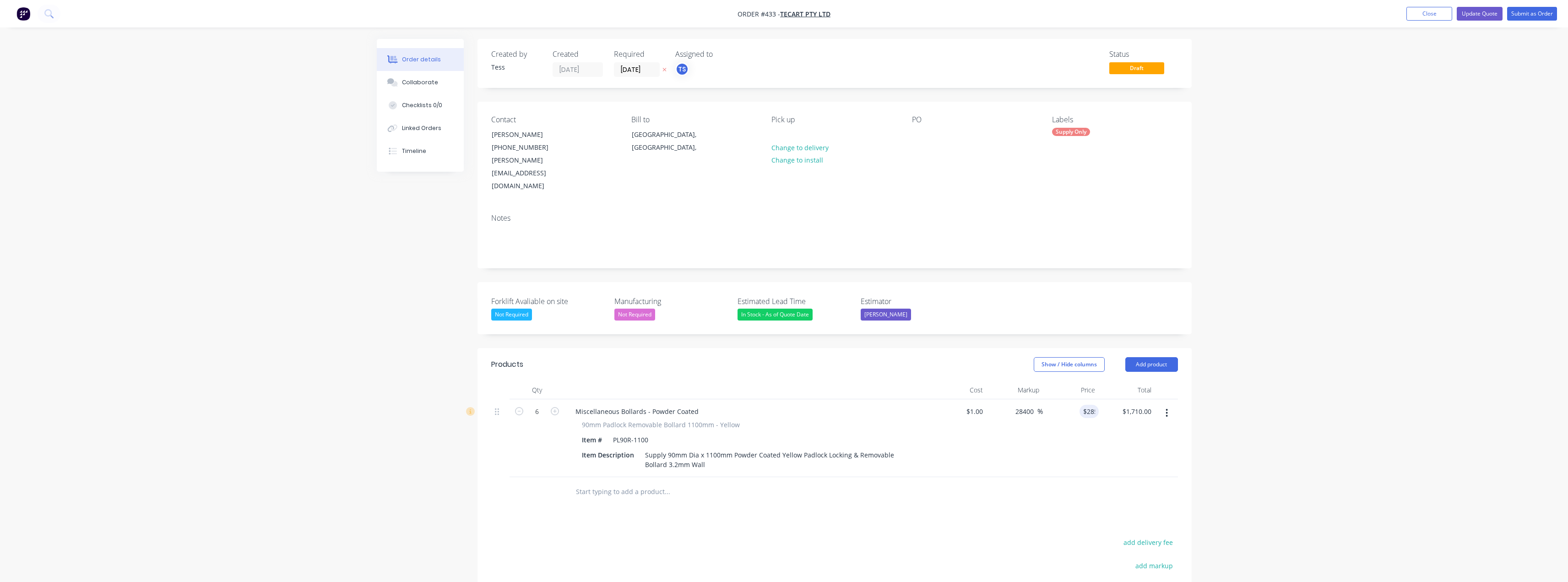
click at [786, 348] on div "Order details Collaborate Checklists 0/0 Linked Orders Timeline Order details C…" at bounding box center [784, 370] width 1568 height 740
click at [786, 405] on div "285 $285.00" at bounding box center [1083, 411] width 32 height 13
type input "295"
type input "29400"
type input "$295.00"
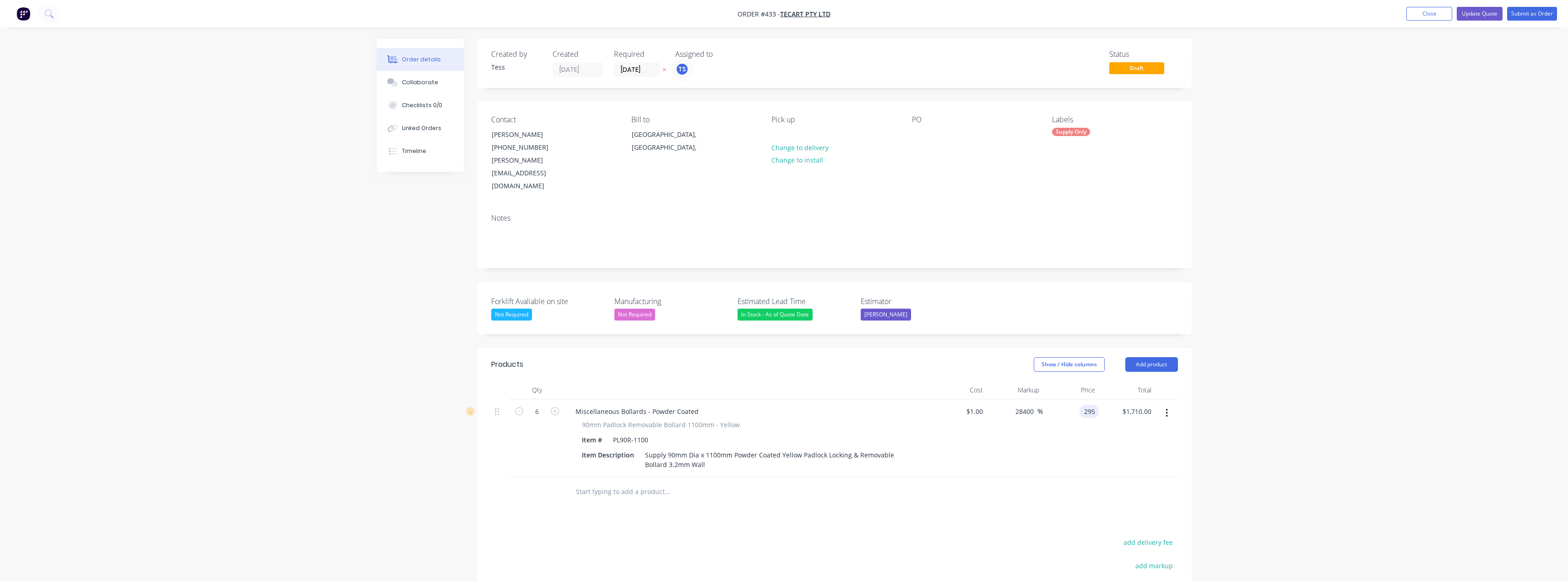
type input "$1,770.00"
click at [786, 341] on div "Order details Collaborate Checklists 0/0 Linked Orders Timeline Order details C…" at bounding box center [784, 370] width 1568 height 740
click at [786, 14] on button "Update Quote" at bounding box center [1479, 13] width 46 height 13
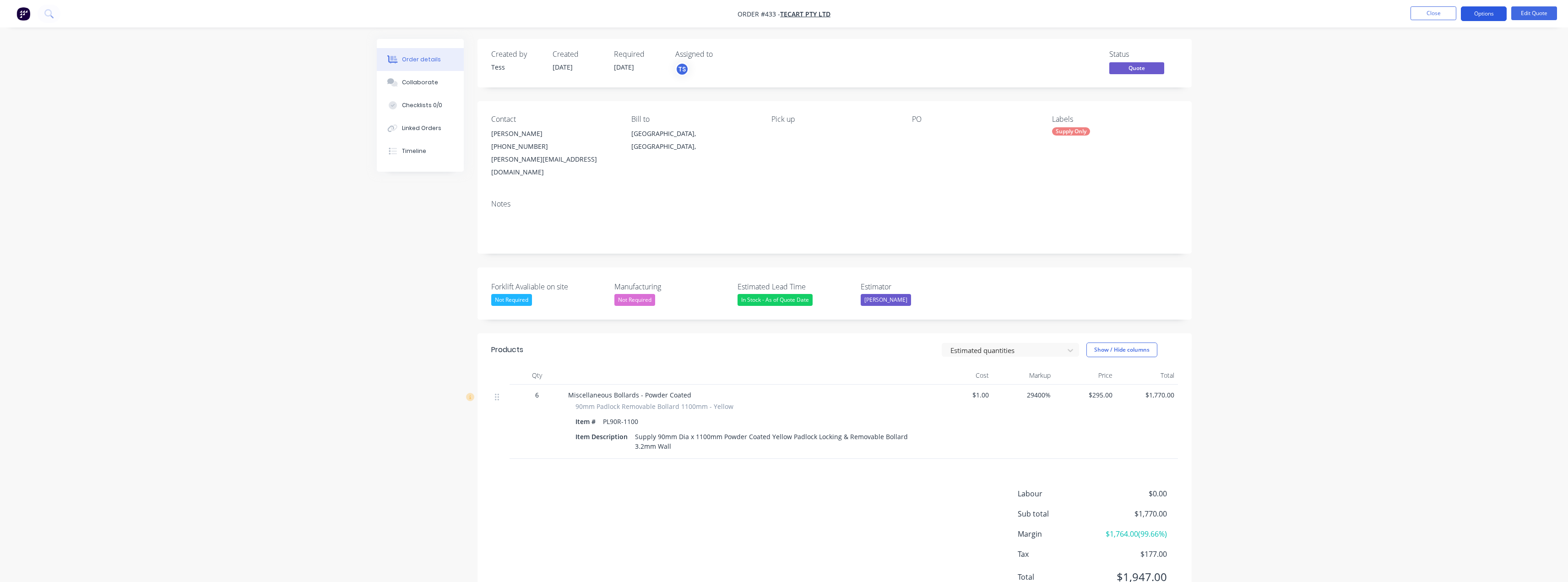
click at [786, 14] on button "Options" at bounding box center [1484, 13] width 46 height 15
click at [786, 57] on div "Quote" at bounding box center [1456, 56] width 84 height 13
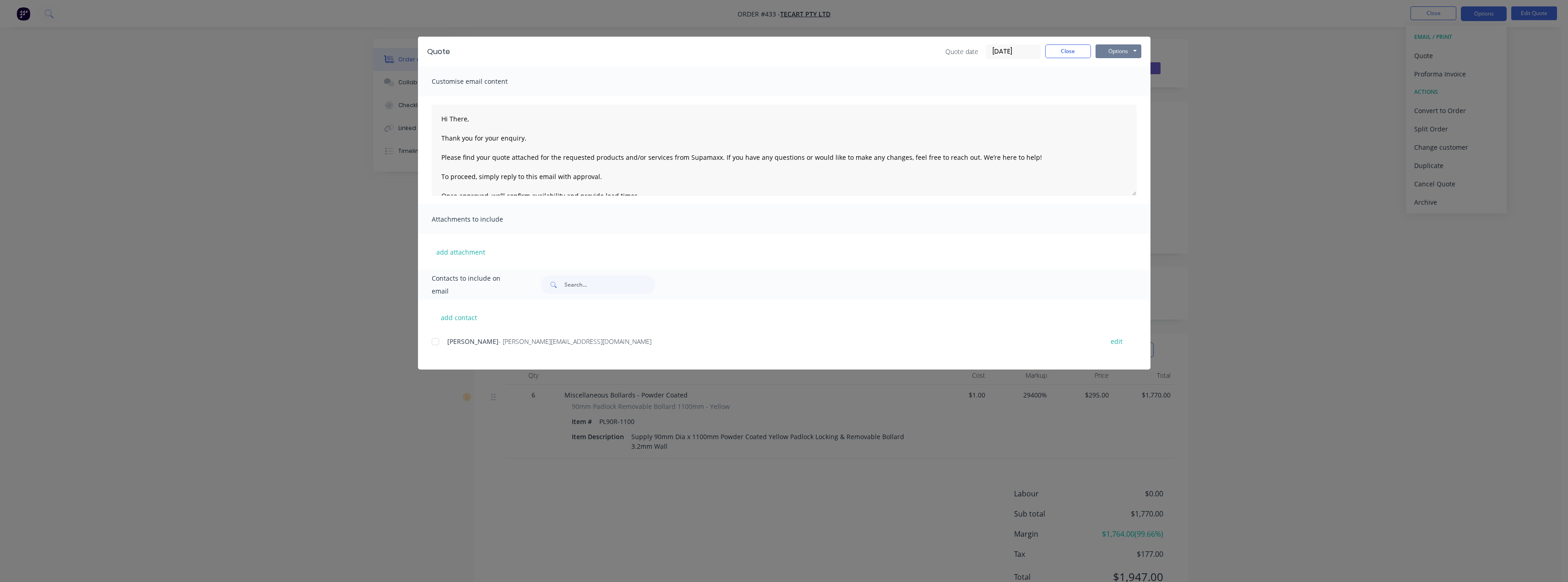
click at [786, 52] on button "Options" at bounding box center [1118, 51] width 46 height 13
click at [786, 72] on button "Preview" at bounding box center [1125, 67] width 59 height 15
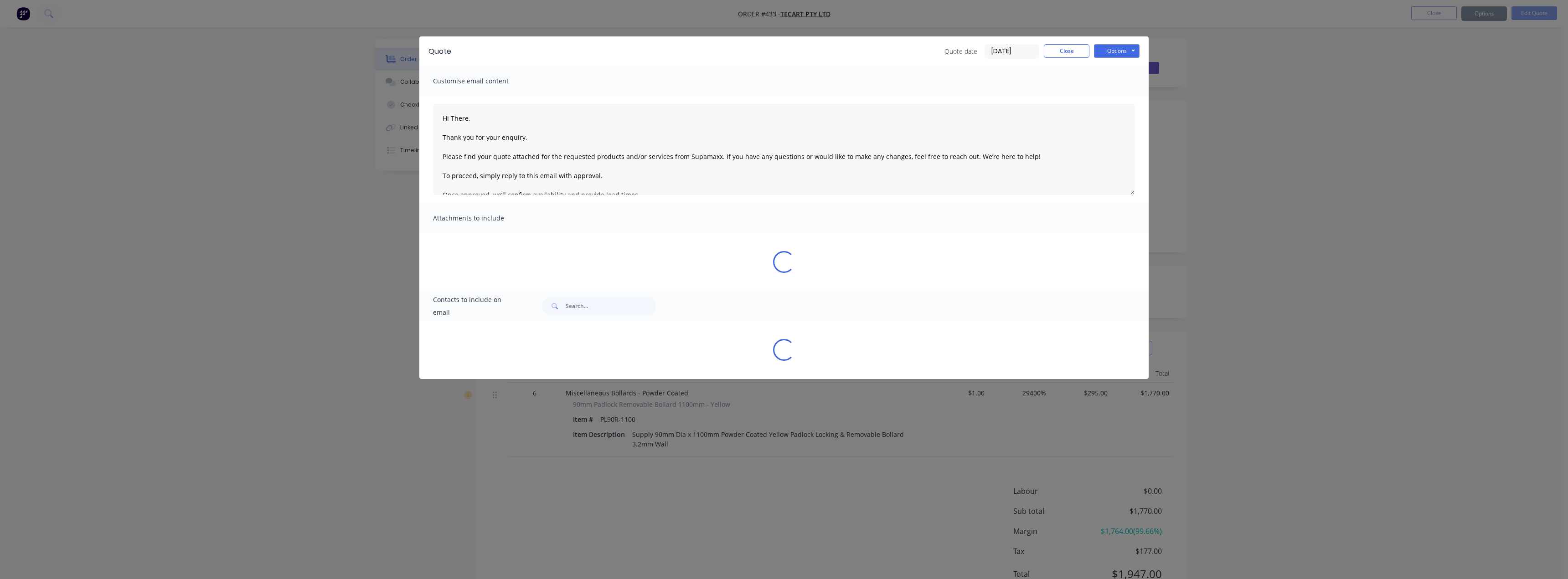
type textarea "Hi There, Thank you for your enquiry. Please find your quote attached for the r…"
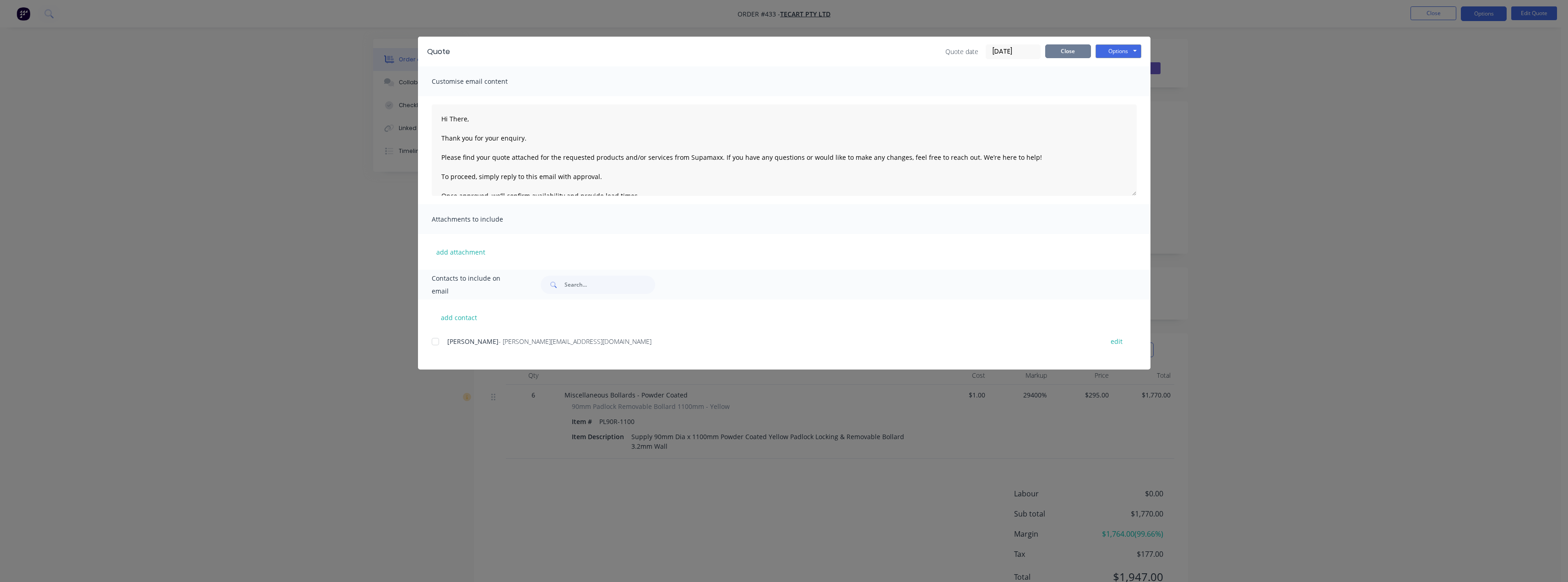
click at [786, 54] on button "Close" at bounding box center [1068, 51] width 46 height 13
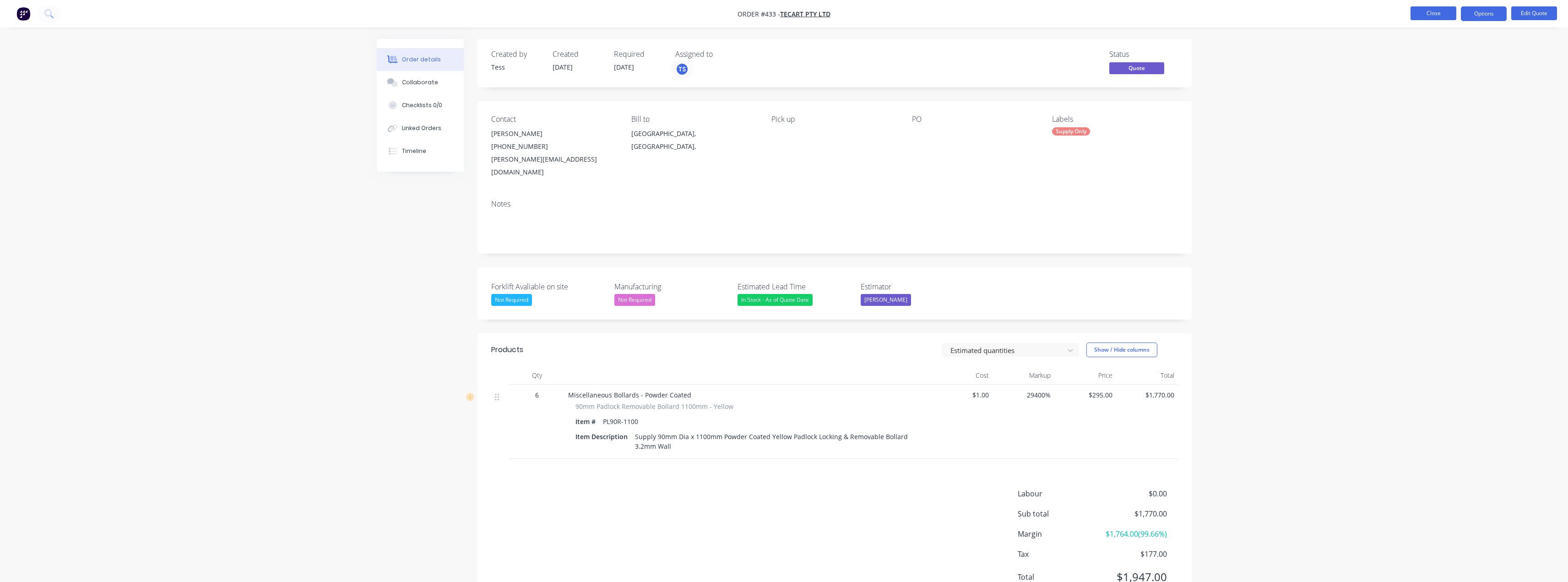
click at [786, 8] on button "Close" at bounding box center [1433, 13] width 46 height 13
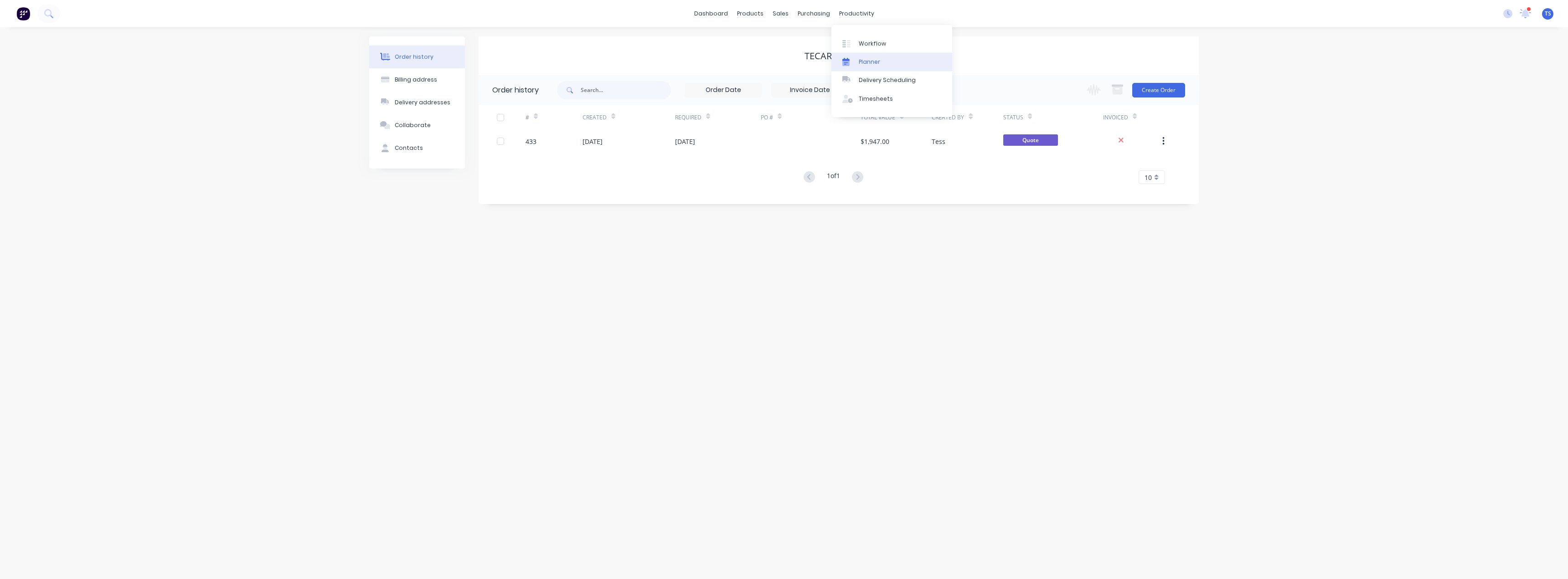
click at [783, 63] on div "Planner" at bounding box center [869, 61] width 21 height 8
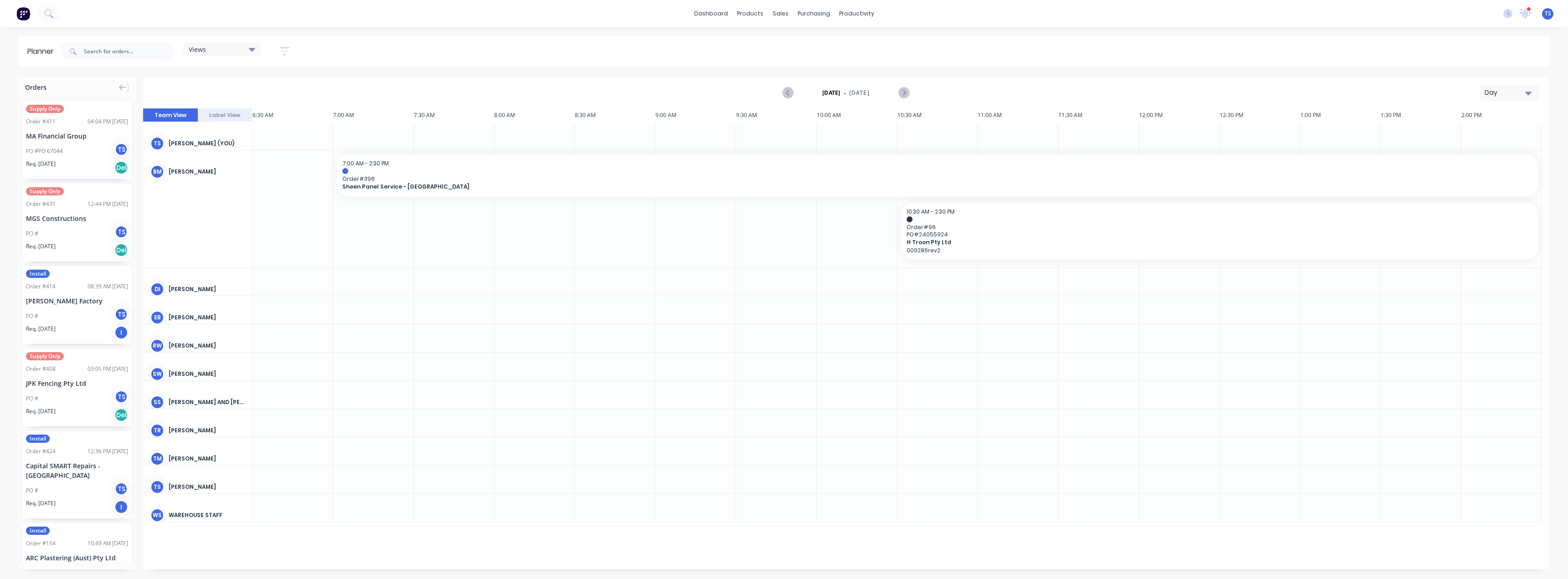
click at [783, 92] on div "Day" at bounding box center [1505, 93] width 42 height 10
click at [783, 154] on div "Month" at bounding box center [1493, 153] width 90 height 18
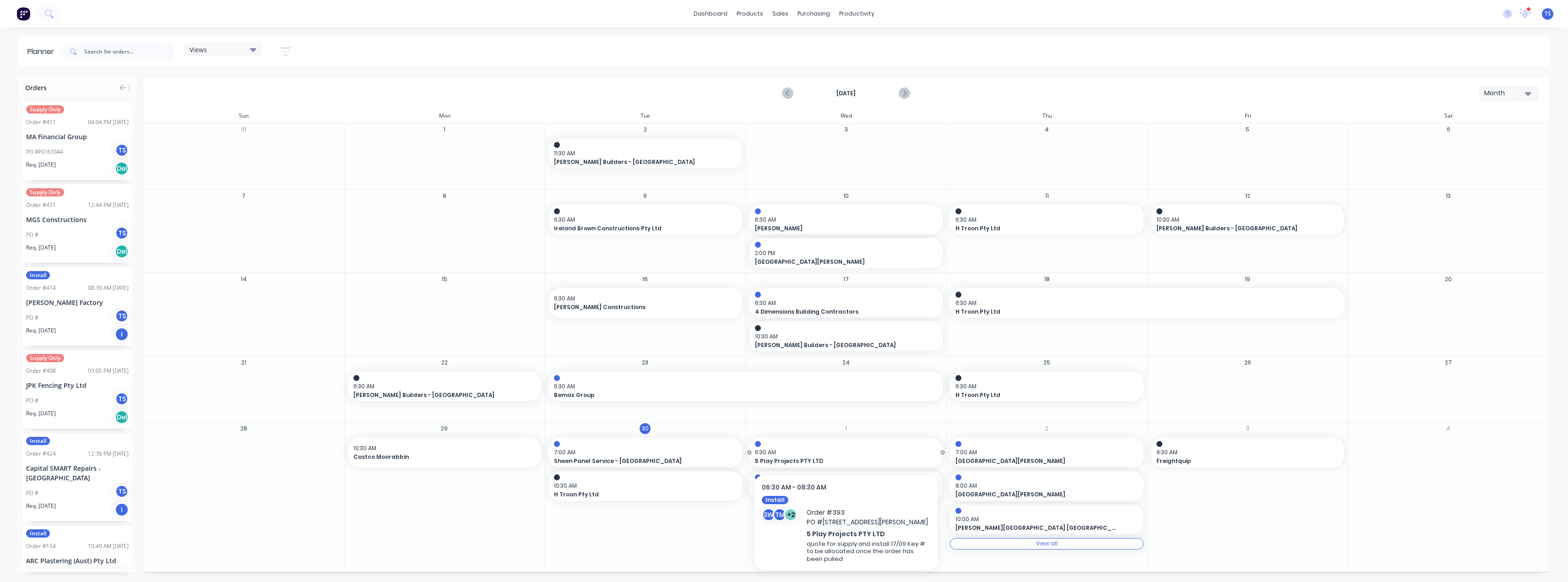
click at [786, 463] on span "5 Play Projects PTY LTD" at bounding box center [837, 460] width 164 height 8
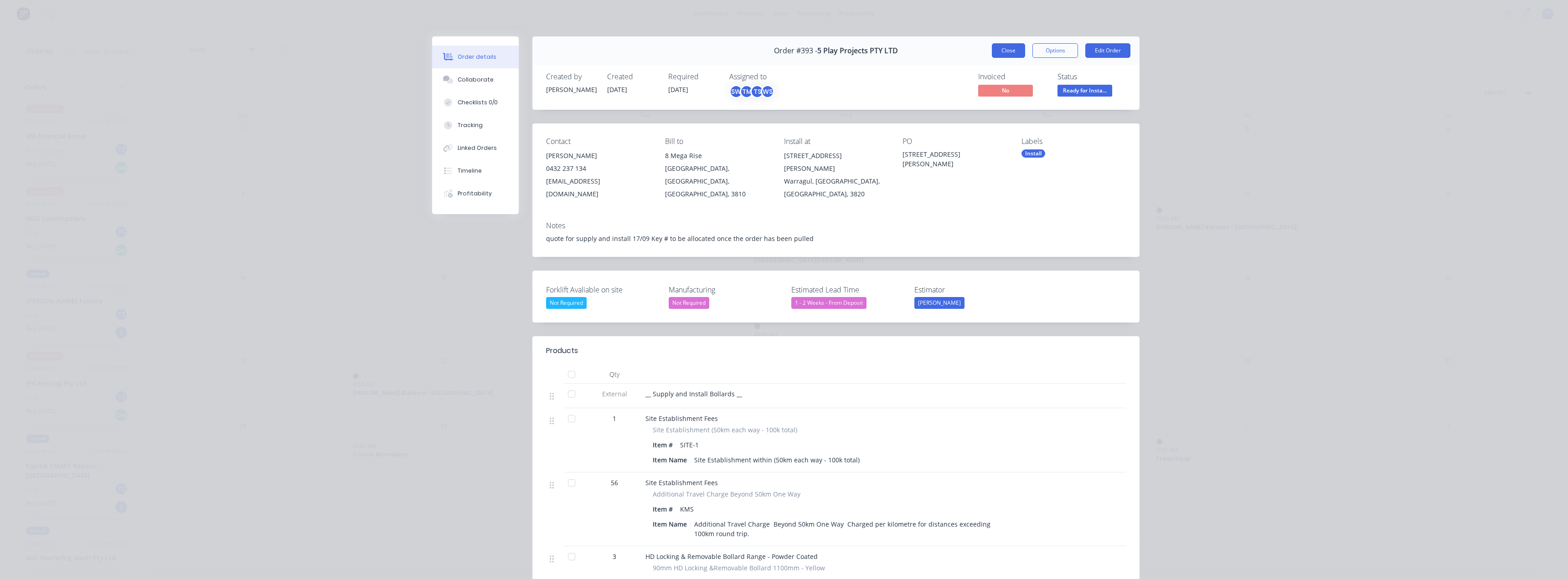
click at [783, 50] on button "Close" at bounding box center [1008, 50] width 33 height 15
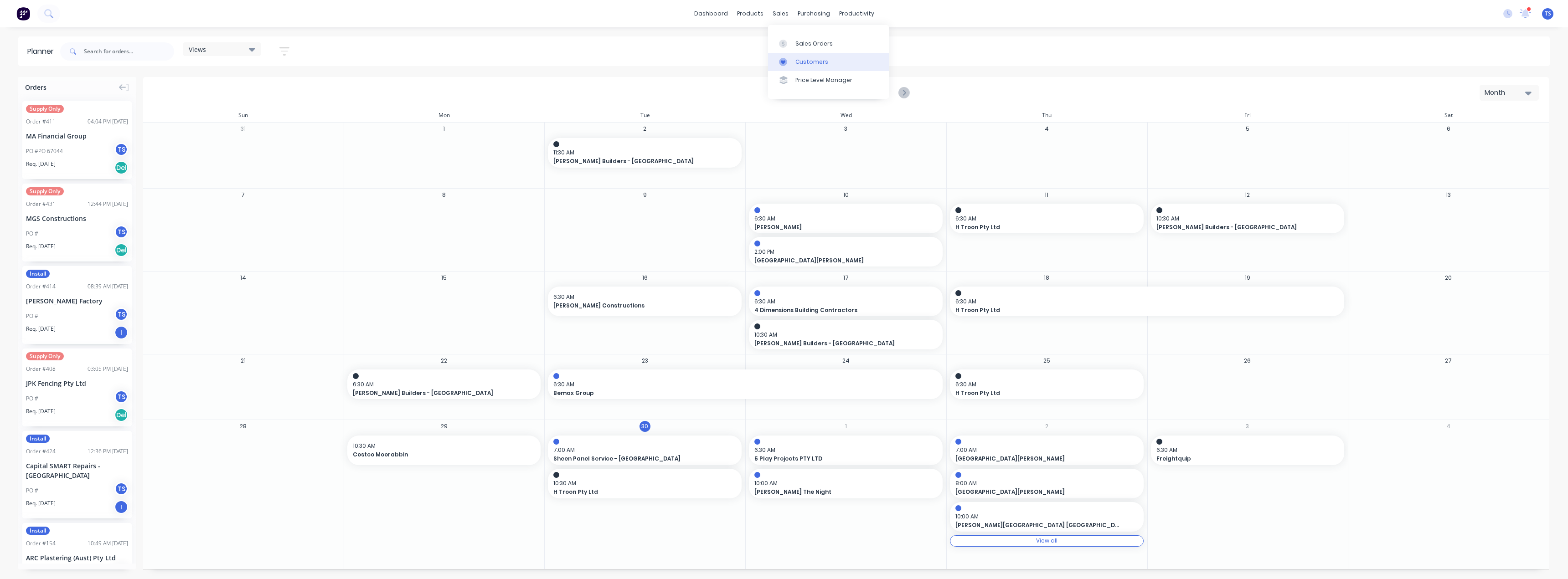
click at [783, 63] on div at bounding box center [786, 61] width 13 height 8
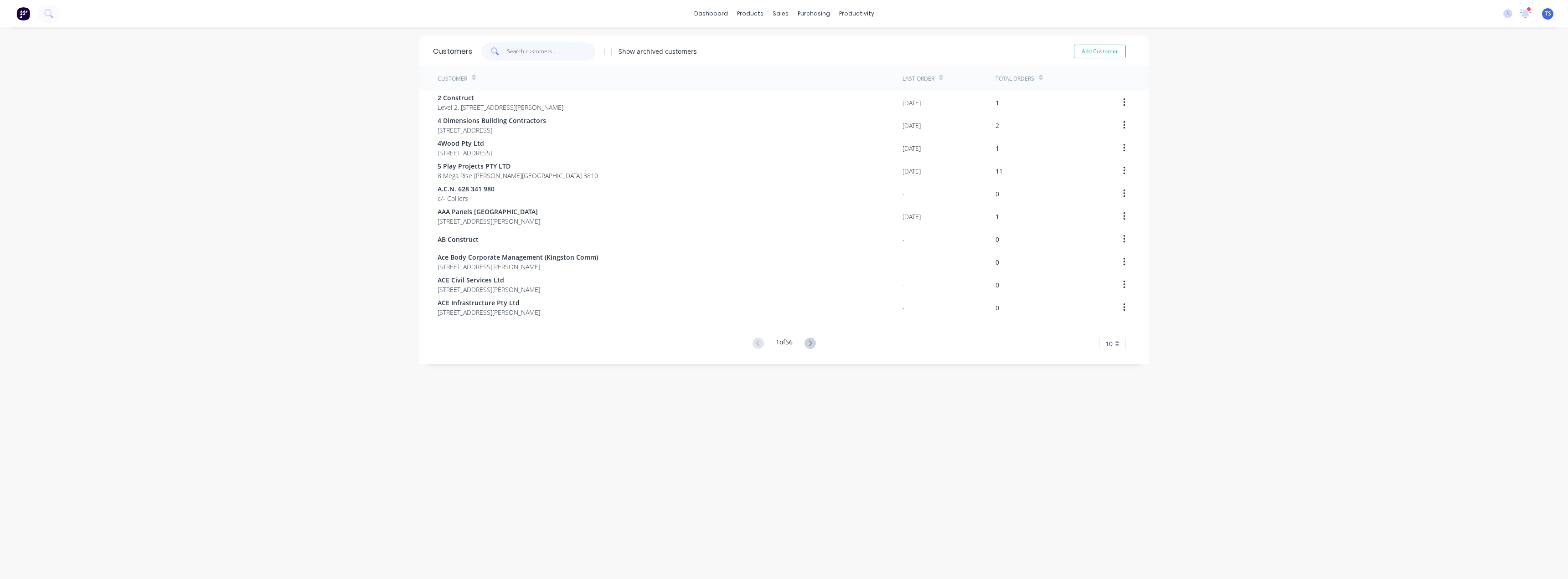
click at [528, 52] on input "text" at bounding box center [551, 52] width 89 height 18
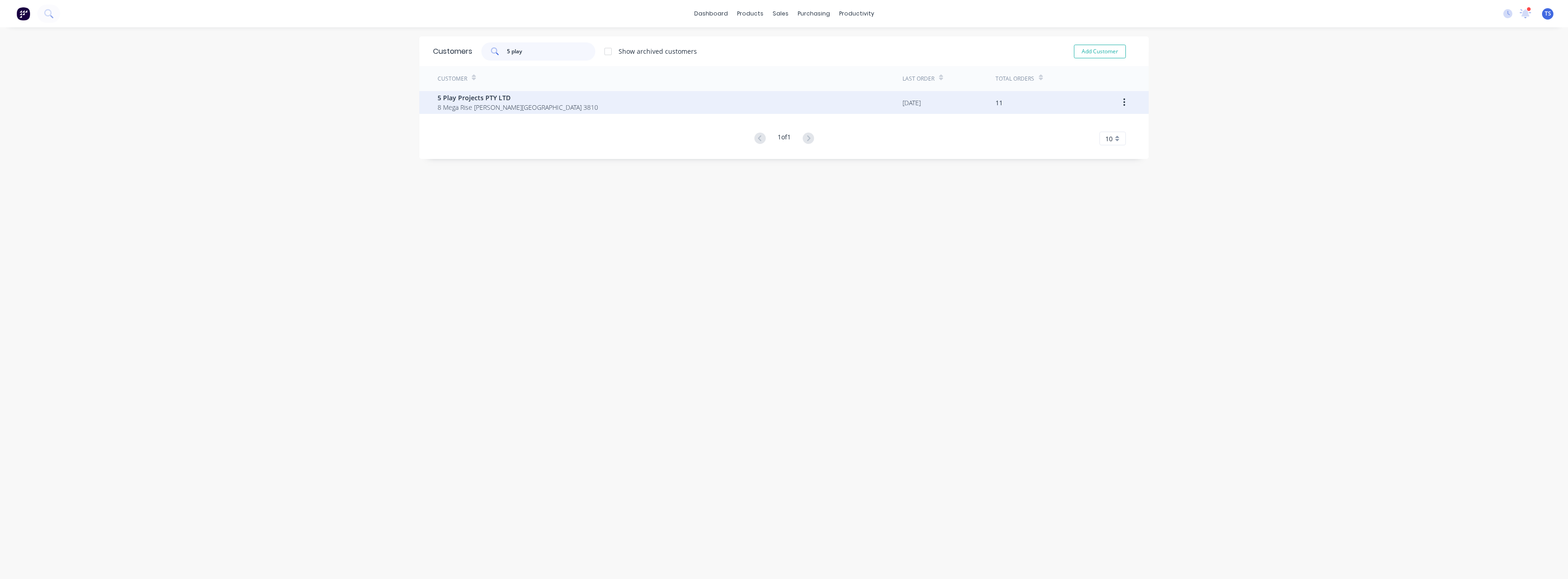
type input "5 play"
click at [506, 100] on span "5 Play Projects PTY LTD" at bounding box center [518, 98] width 161 height 10
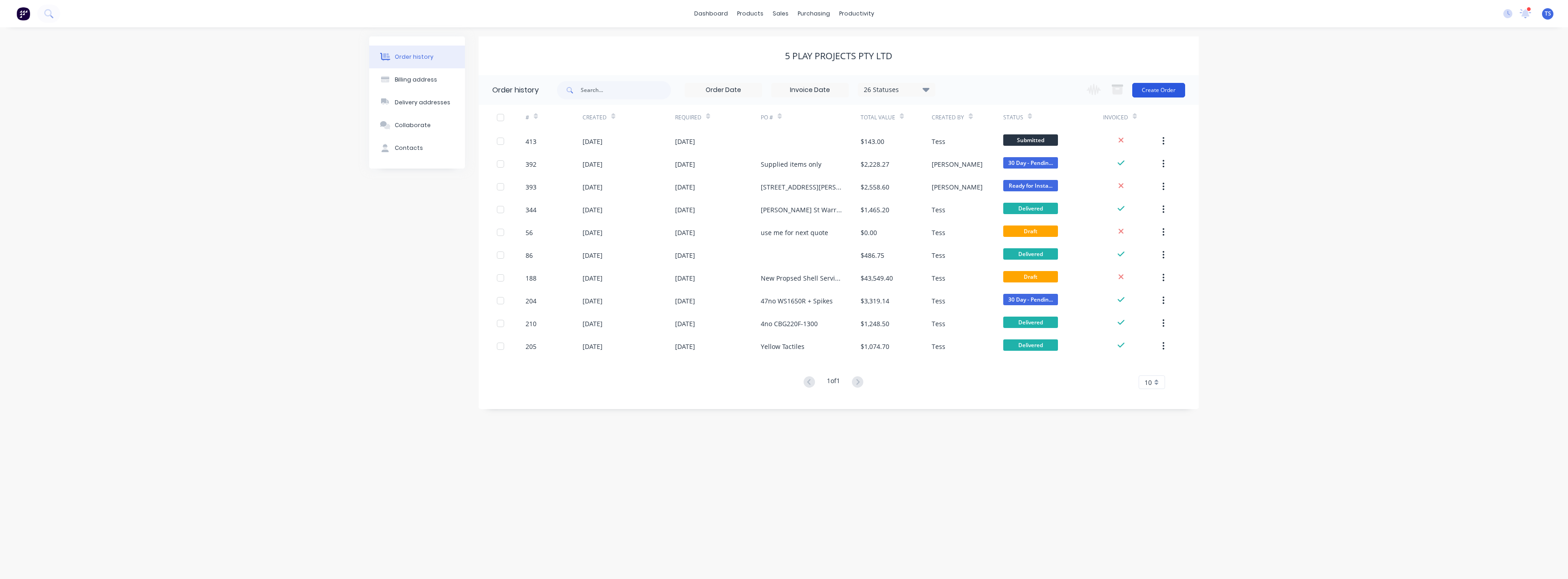
click at [783, 88] on button "Create Order" at bounding box center [1158, 90] width 53 height 15
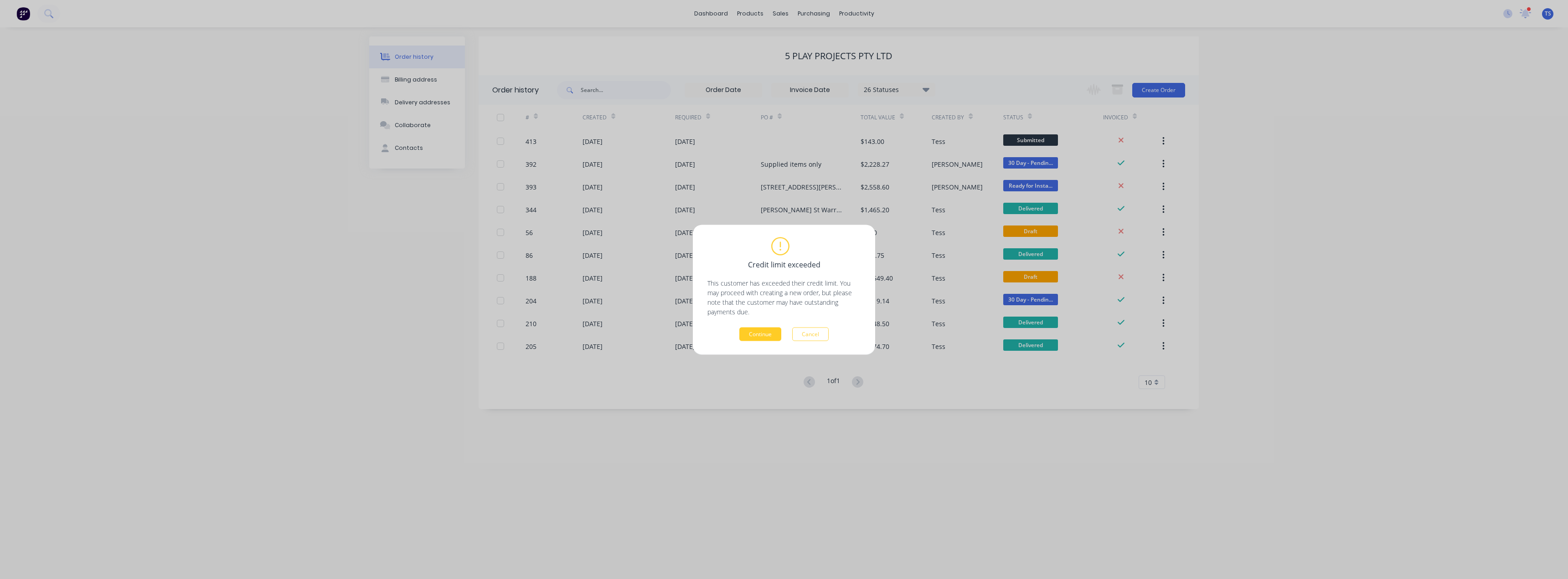
click at [761, 334] on button "Continue" at bounding box center [760, 334] width 42 height 13
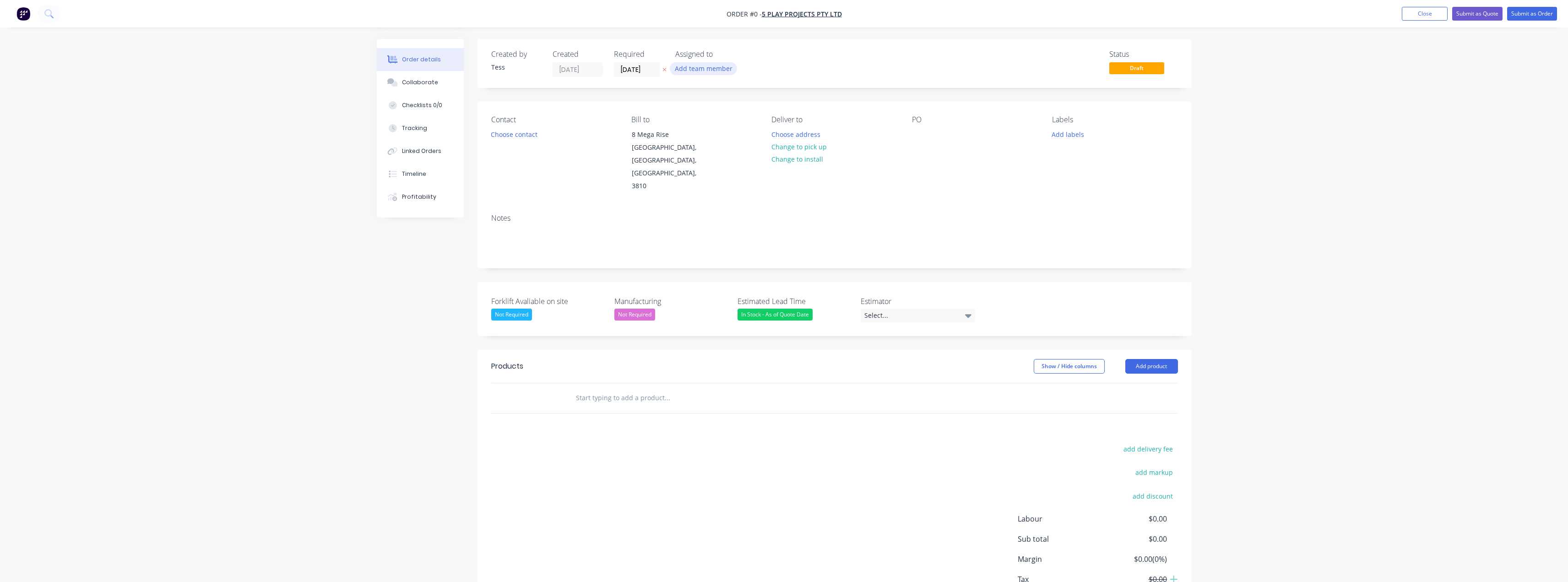
click at [690, 65] on button "Add team member" at bounding box center [704, 68] width 67 height 12
click at [718, 120] on div "[PERSON_NAME] (You)" at bounding box center [757, 120] width 108 height 10
click at [735, 61] on div "Order details Collaborate Checklists 0/0 Tracking Linked Orders Timeline Profit…" at bounding box center [784, 343] width 833 height 608
click at [526, 134] on button "Choose contact" at bounding box center [514, 134] width 56 height 12
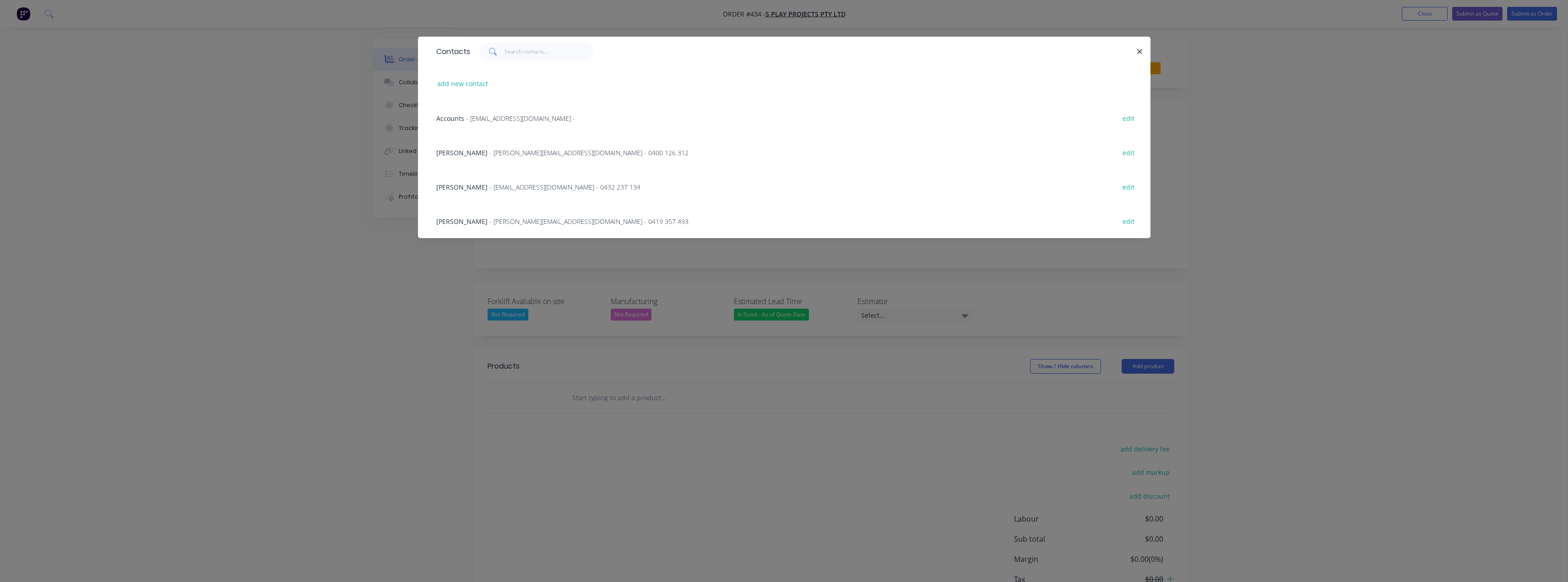
click at [490, 189] on span "- jack.b@5playprojects.com.au - 0432 237 134" at bounding box center [565, 187] width 151 height 9
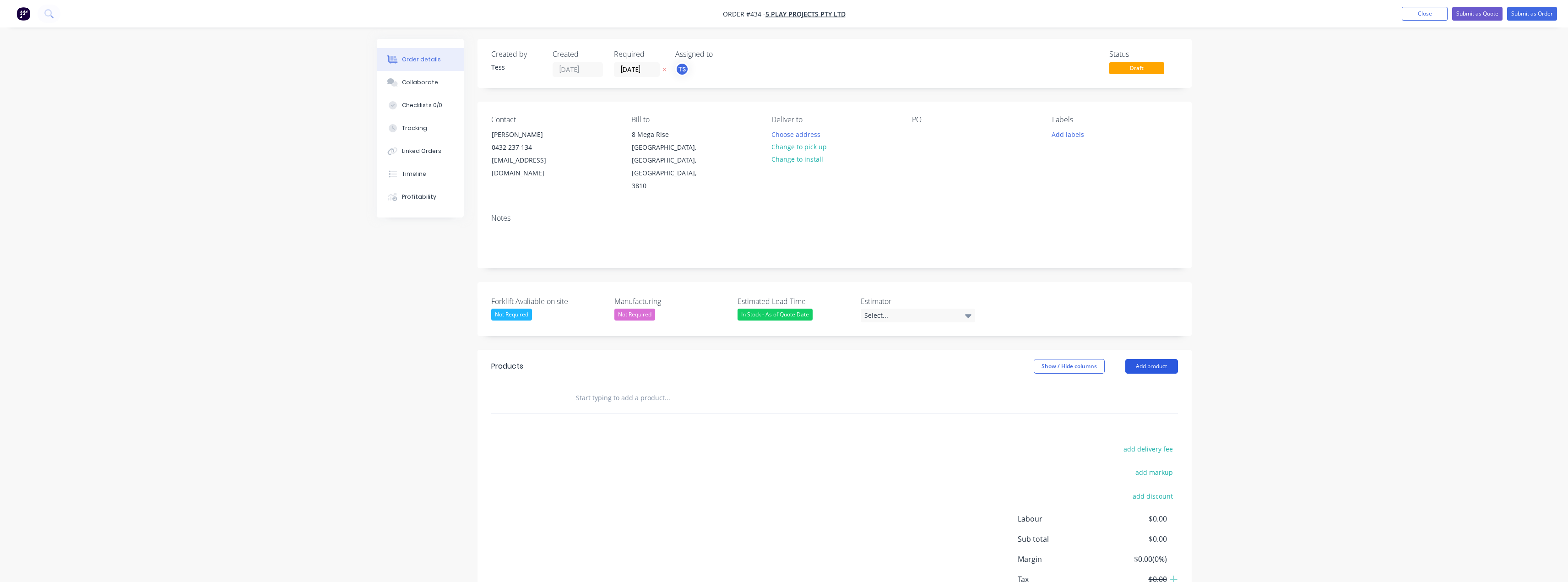
click at [786, 359] on button "Add product" at bounding box center [1152, 366] width 53 height 15
click at [786, 377] on div "Order details Collaborate Checklists 0/0 Tracking Linked Orders Timeline Profit…" at bounding box center [784, 323] width 1568 height 647
click at [786, 309] on div "Select..." at bounding box center [918, 315] width 114 height 13
click at [786, 345] on div "[PERSON_NAME]" at bounding box center [893, 345] width 50 height 12
click at [624, 387] on input "text" at bounding box center [667, 396] width 183 height 18
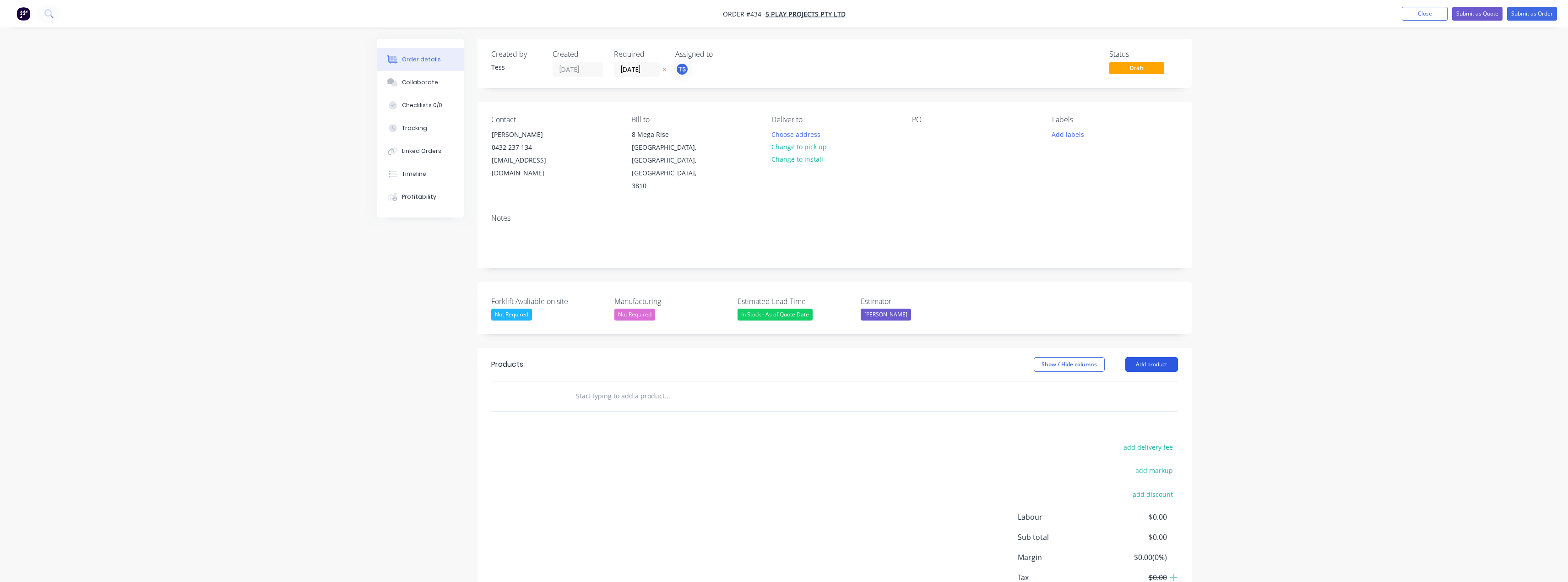
click at [786, 357] on button "Add product" at bounding box center [1152, 364] width 53 height 15
click at [786, 509] on div "Notes (External)" at bounding box center [1134, 516] width 70 height 13
click at [600, 405] on div at bounding box center [601, 411] width 66 height 13
click at [715, 433] on input "text" at bounding box center [667, 442] width 183 height 18
click at [731, 405] on div "Core drill to allow for Boss roller door anchors- See jack on site." at bounding box center [672, 411] width 209 height 13
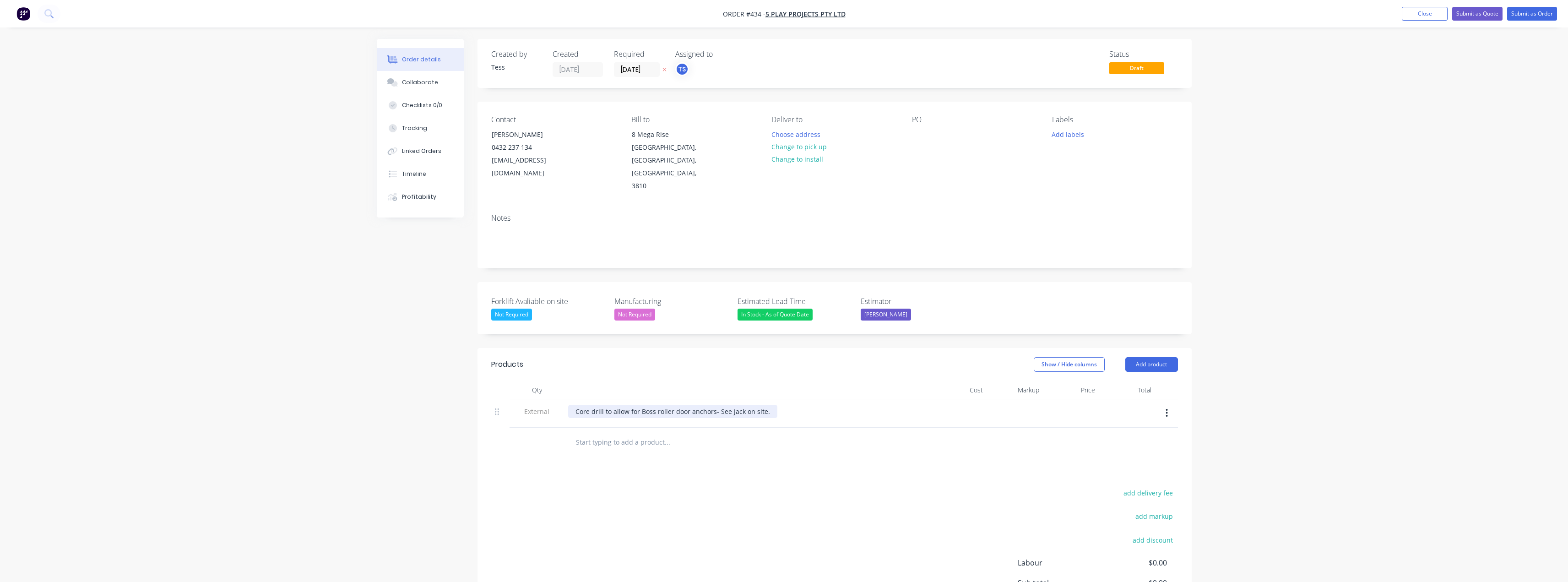
click at [766, 405] on div "Core drill to allow for Boss roller door anchors- See Jack on site." at bounding box center [672, 411] width 209 height 13
click at [641, 455] on div "Products Show / Hide columns Add product Qty Cost Markup Price Total External C…" at bounding box center [834, 512] width 714 height 329
click at [786, 357] on button "Add product" at bounding box center [1152, 364] width 53 height 15
click at [786, 381] on div "Product catalogue" at bounding box center [1134, 388] width 70 height 13
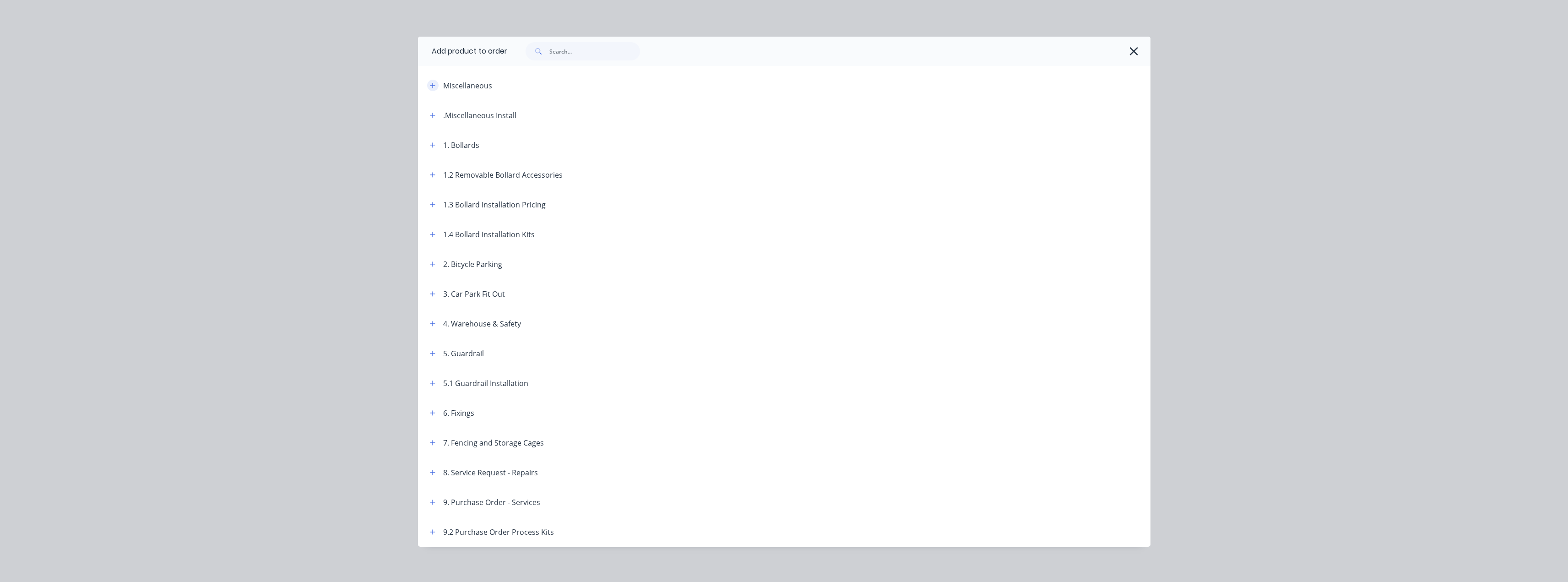
click at [430, 87] on icon "button" at bounding box center [432, 86] width 6 height 6
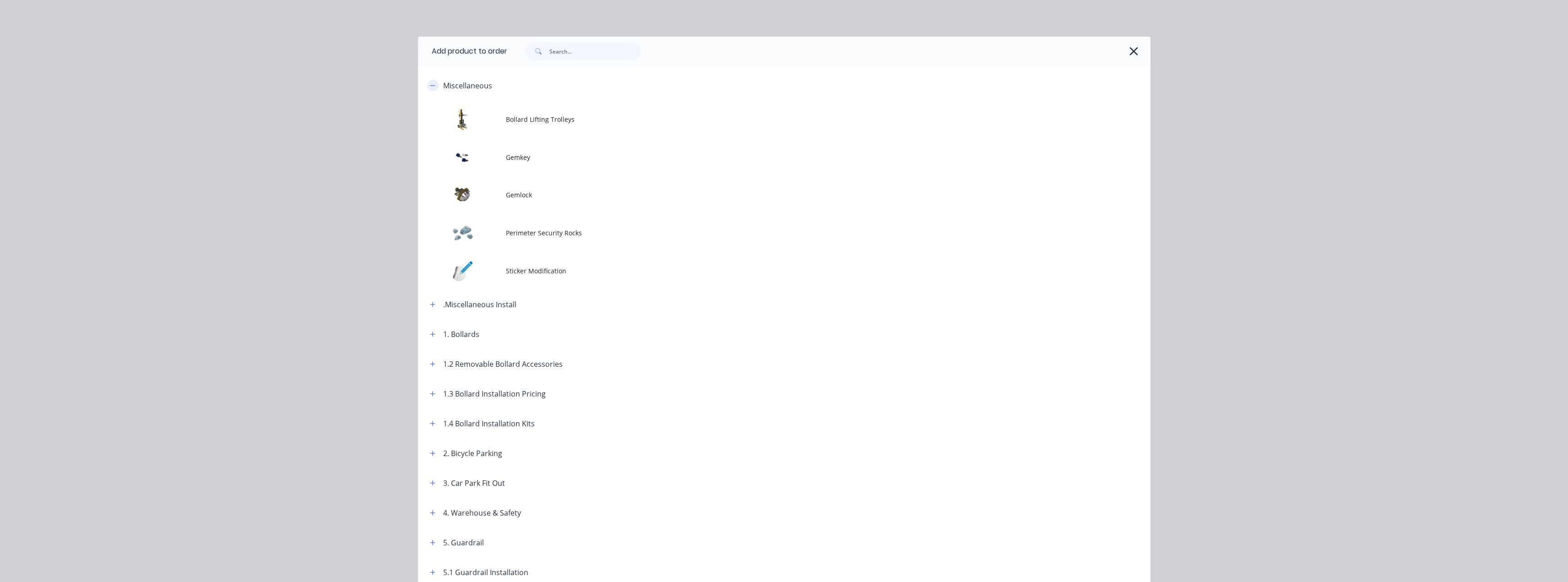
click at [430, 86] on icon "button" at bounding box center [432, 85] width 5 height 1
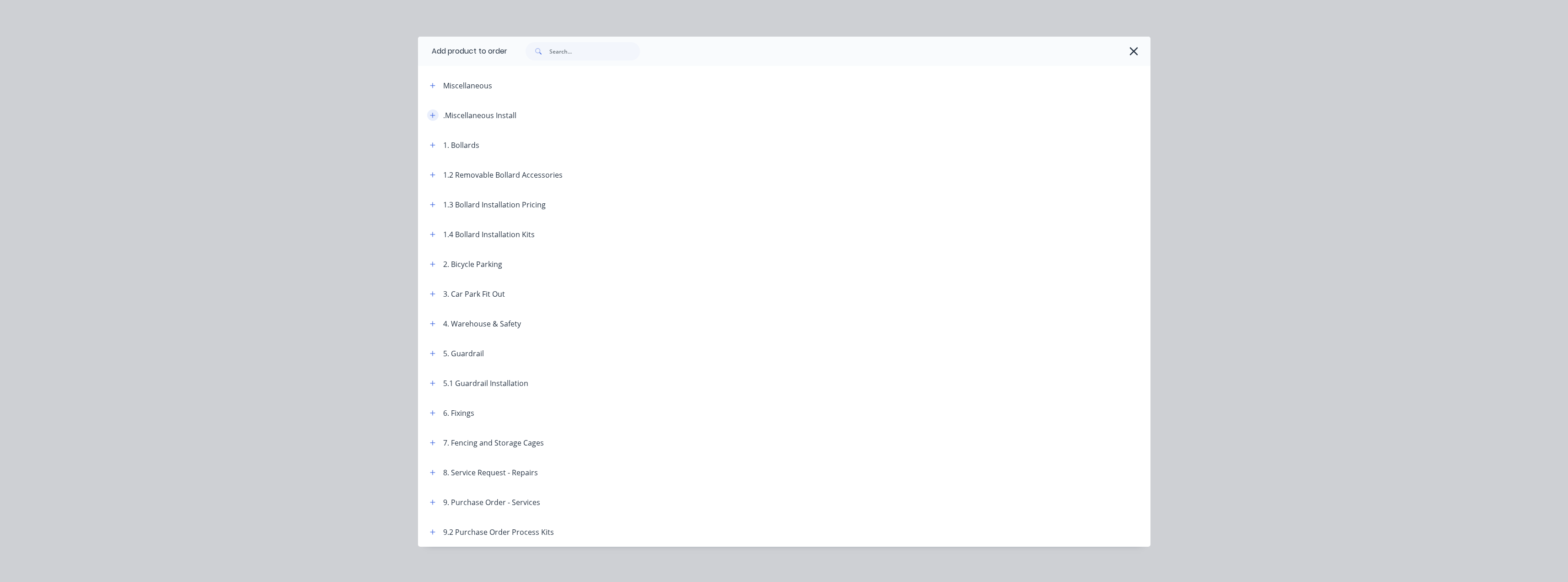
click at [430, 117] on icon "button" at bounding box center [432, 115] width 6 height 6
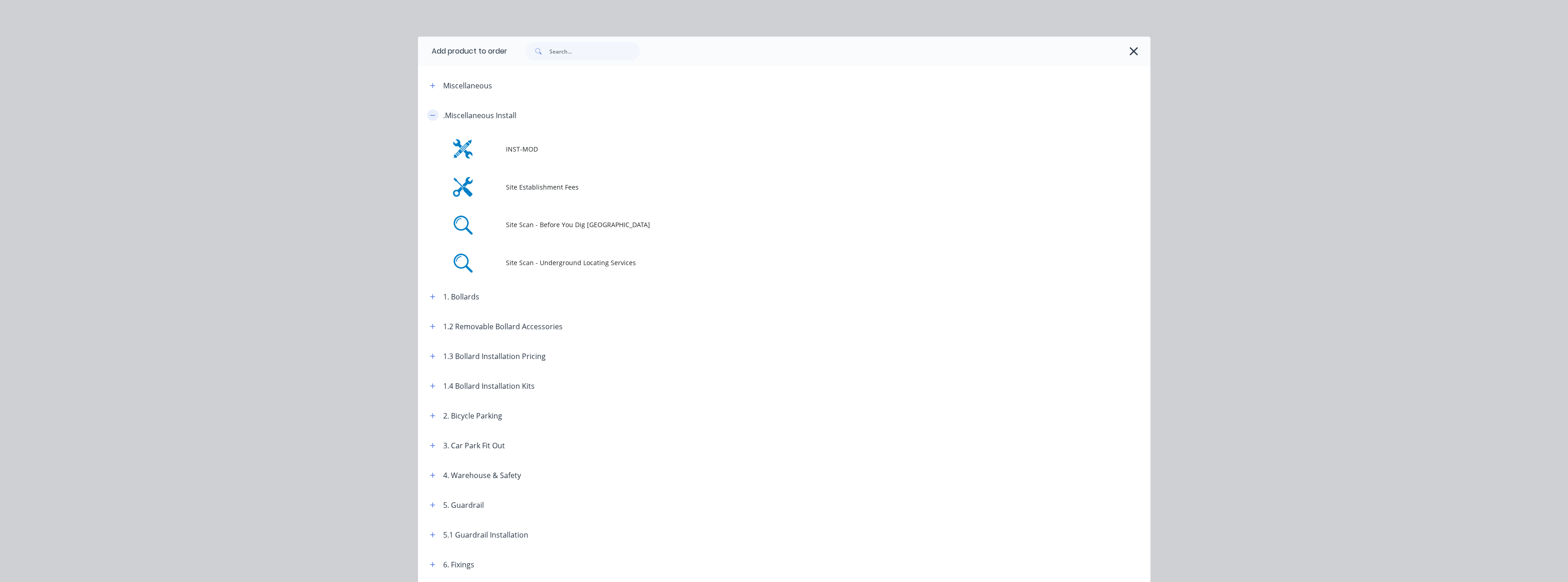
click at [430, 117] on icon "button" at bounding box center [432, 115] width 6 height 6
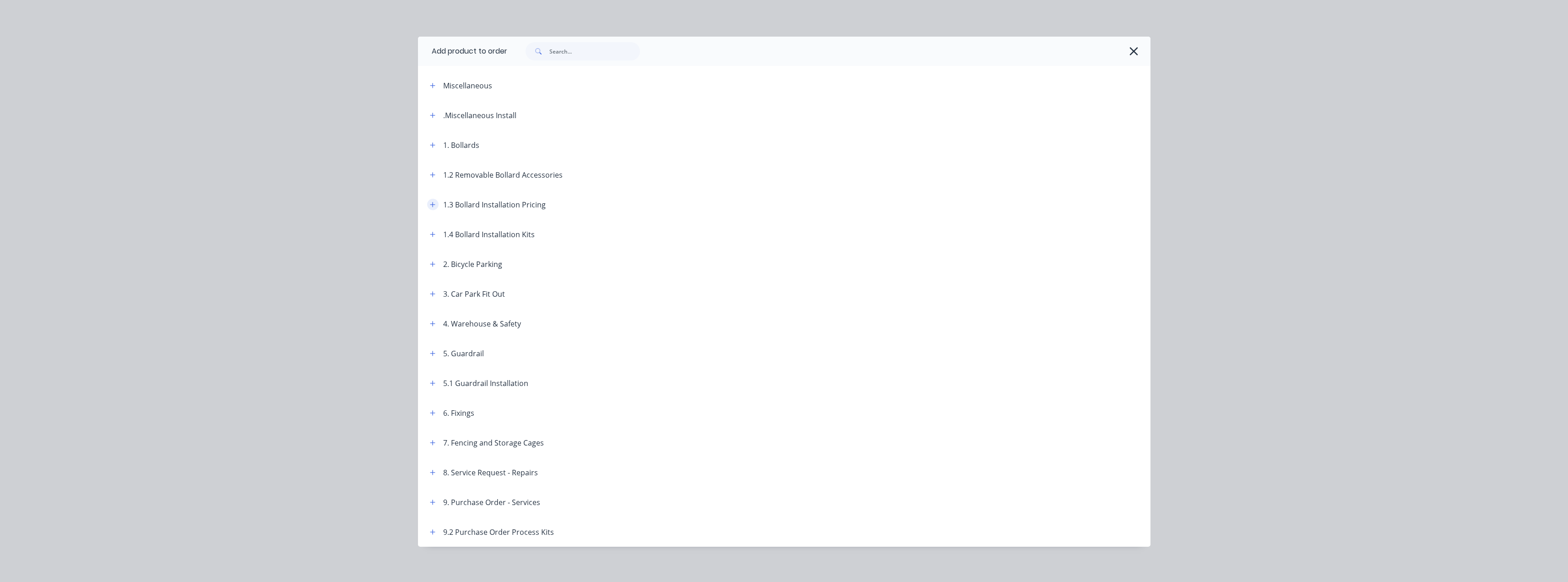
click at [430, 204] on icon "button" at bounding box center [432, 204] width 5 height 5
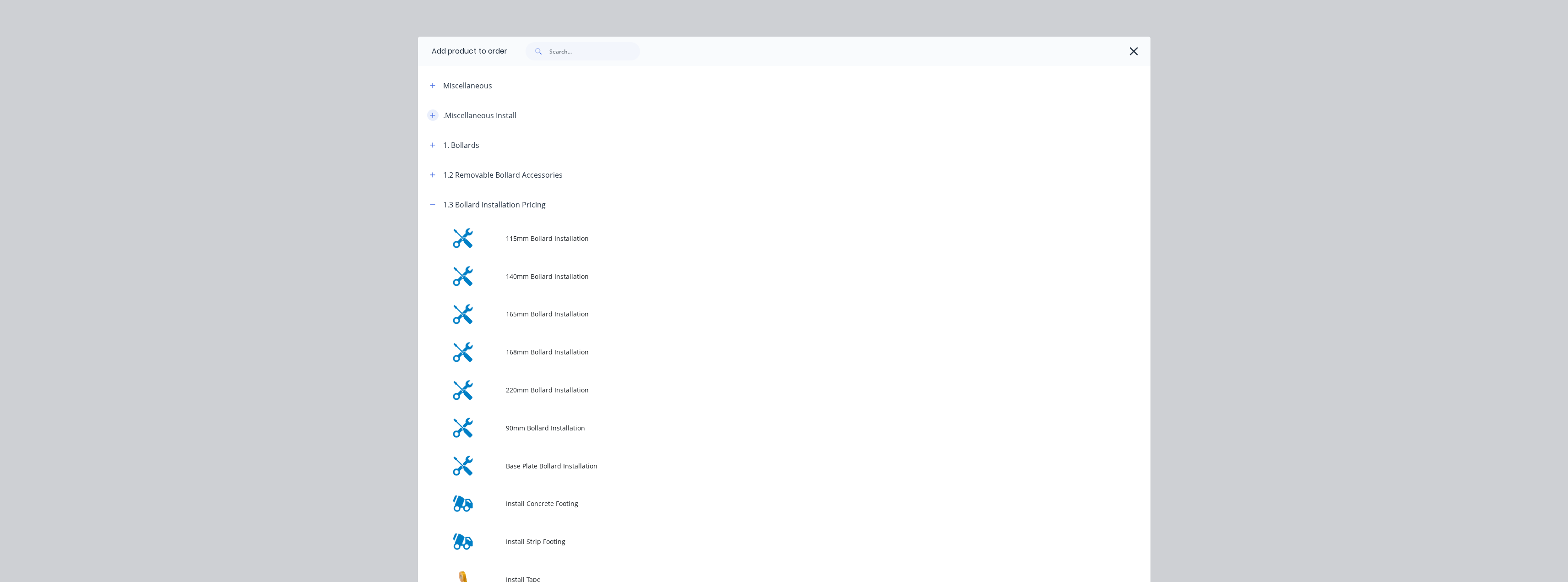
click at [430, 115] on icon "button" at bounding box center [432, 115] width 5 height 5
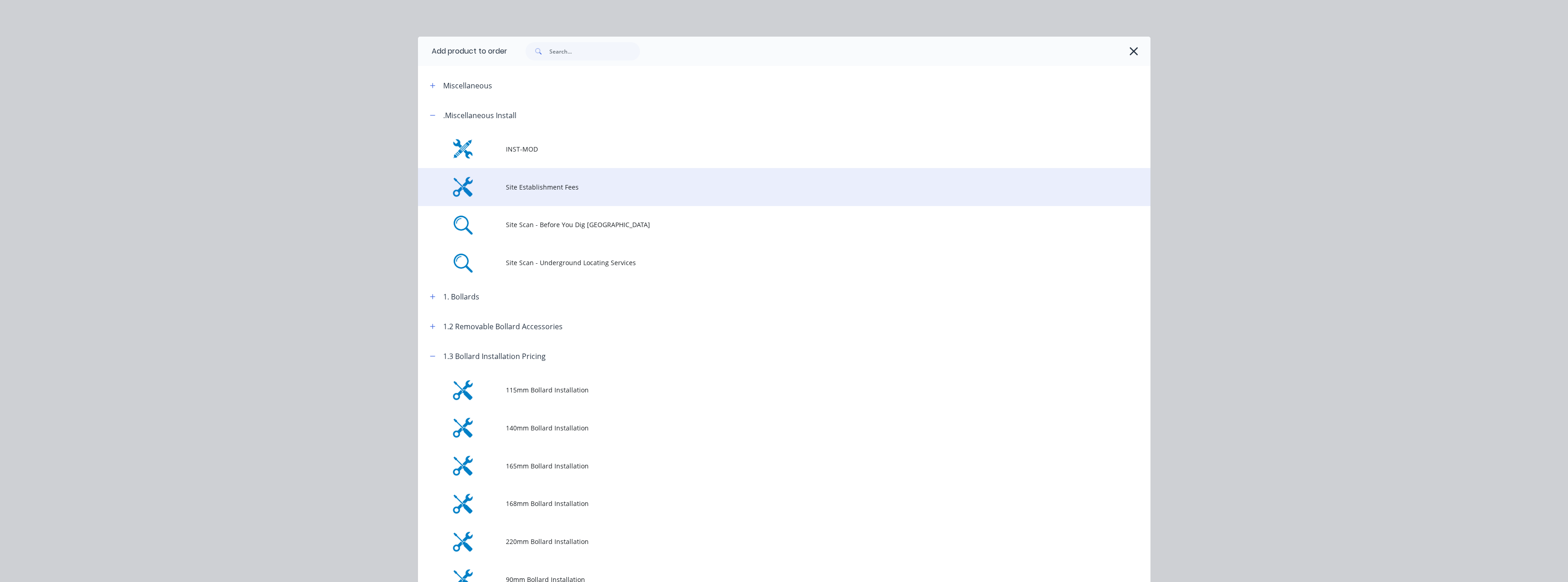
click at [522, 185] on span "Site Establishment Fees" at bounding box center [763, 187] width 515 height 10
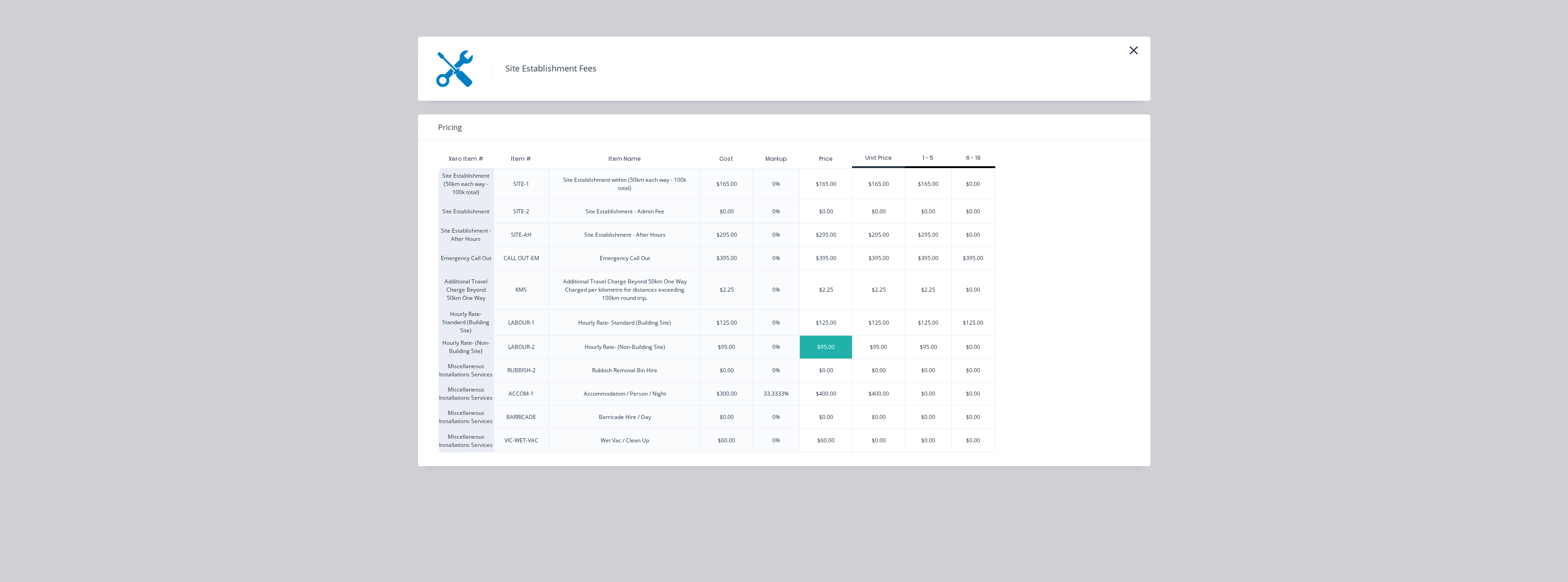
click at [786, 347] on div "$95.00" at bounding box center [825, 347] width 52 height 23
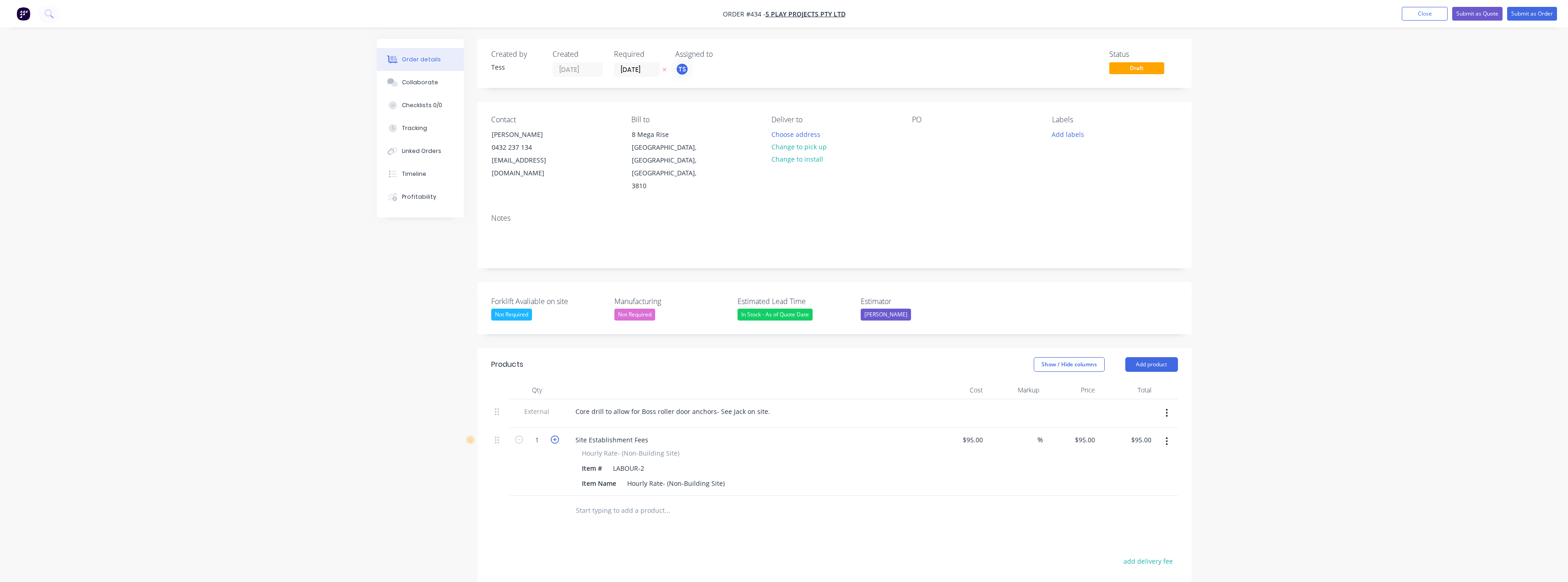
click at [556, 435] on icon "button" at bounding box center [554, 439] width 8 height 8
type input "2"
type input "$190.00"
click at [669, 511] on div "Products Show / Hide columns Add product Qty Cost Markup Price Total External C…" at bounding box center [834, 547] width 714 height 397
click at [773, 405] on div "Core drill to allow for Boss roller door anchors- See Jack on site." at bounding box center [747, 411] width 359 height 13
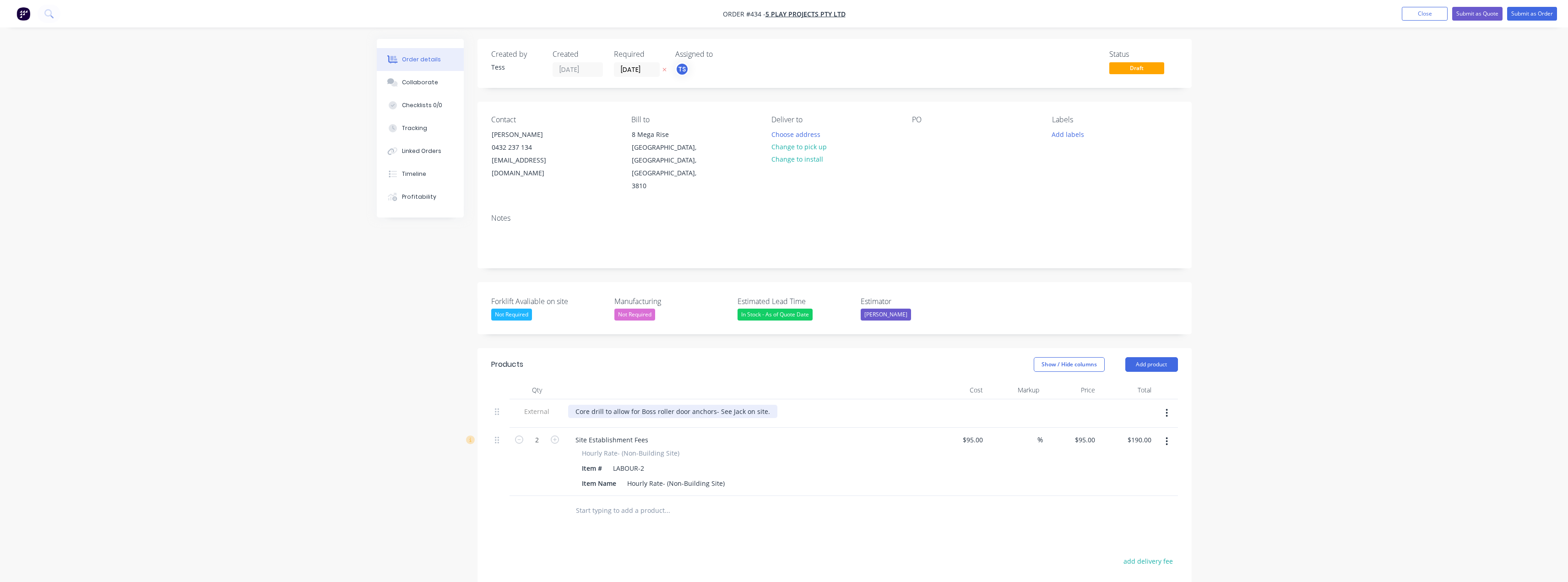
click at [688, 405] on div "Core drill to allow for Boss roller door anchors- See Jack on site." at bounding box center [672, 411] width 209 height 13
click at [742, 405] on div "Core drill to allow for Boss roller door anchors- See Jack on site." at bounding box center [672, 411] width 209 height 13
click at [786, 138] on div at bounding box center [919, 134] width 15 height 13
click at [786, 133] on button "Add labels" at bounding box center [1068, 134] width 42 height 12
click at [786, 166] on div "Contact Jack Barker 0432 237 134 jack.b@5playprojects.com.au Bill to 8 Mega Ris…" at bounding box center [834, 153] width 714 height 105
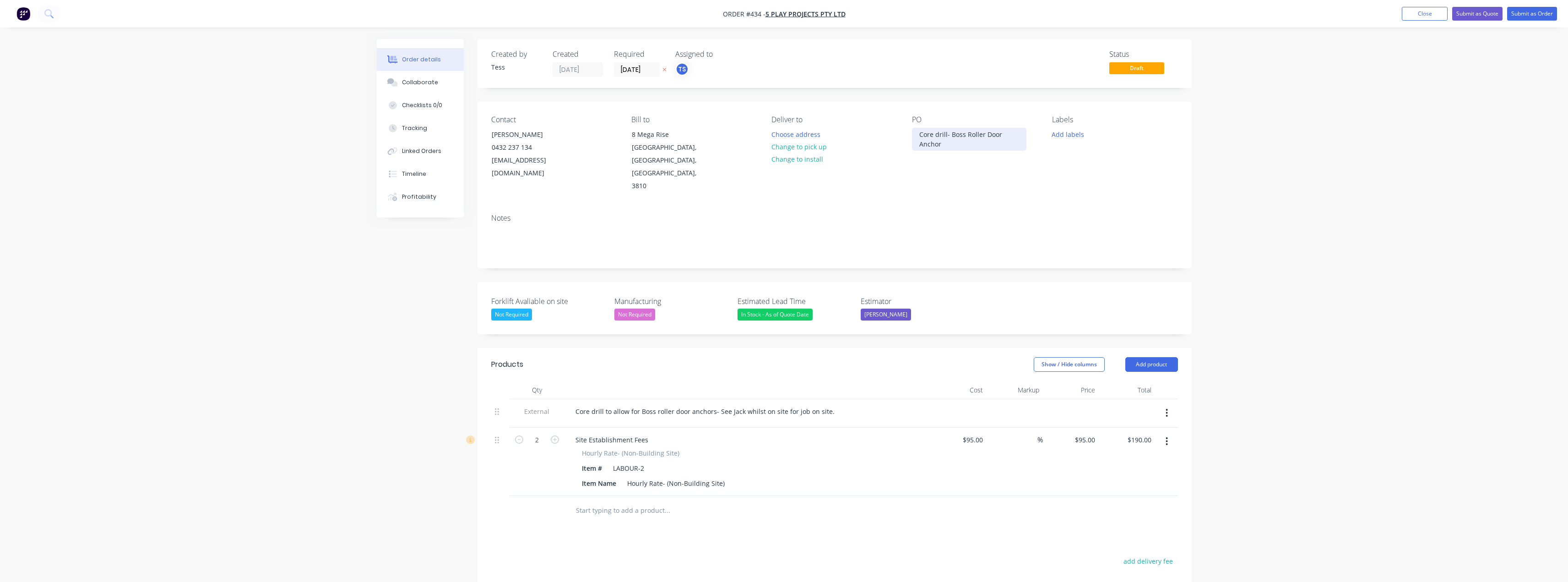
click at [786, 146] on div "Core drill- Boss Roller Door Anchor" at bounding box center [969, 139] width 114 height 23
click at [786, 433] on input "95" at bounding box center [974, 440] width 24 height 13
type input "$1.00"
type input "1"
type input "$2.00"
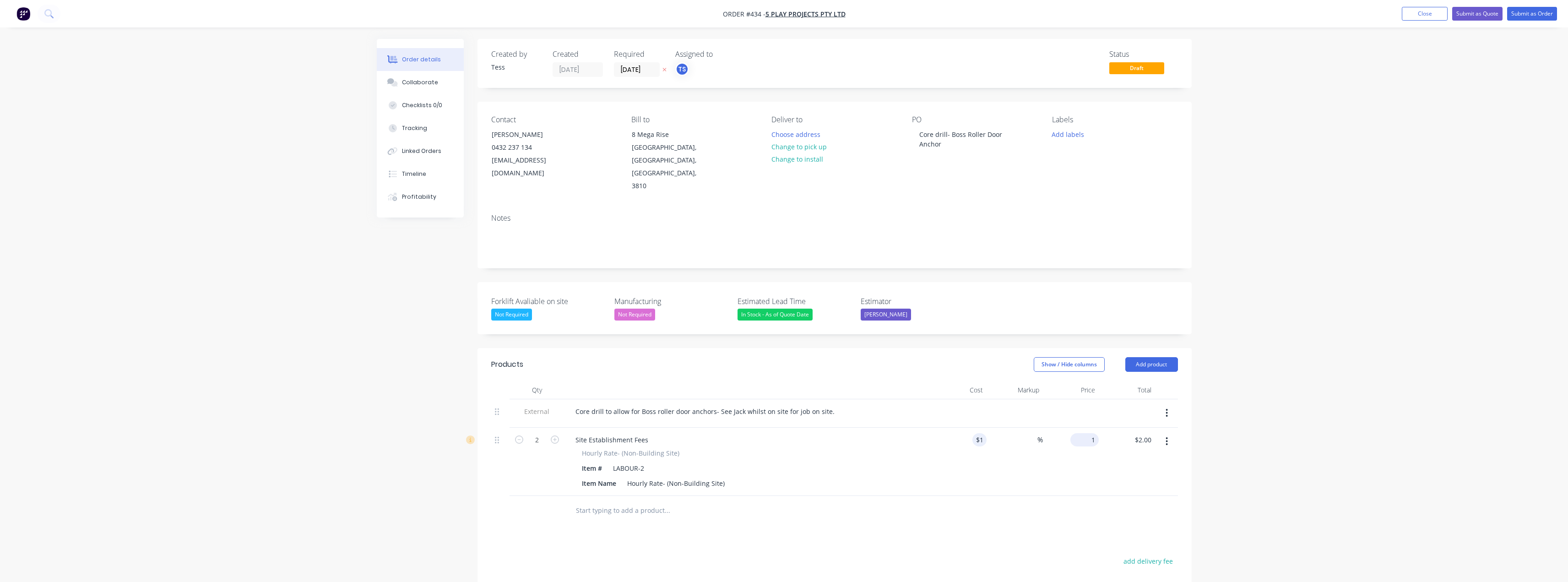
click at [786, 433] on div "1 $95.00" at bounding box center [1084, 440] width 28 height 13
type input "95"
type input "9400"
type input "$95.00"
type input "$190.00"
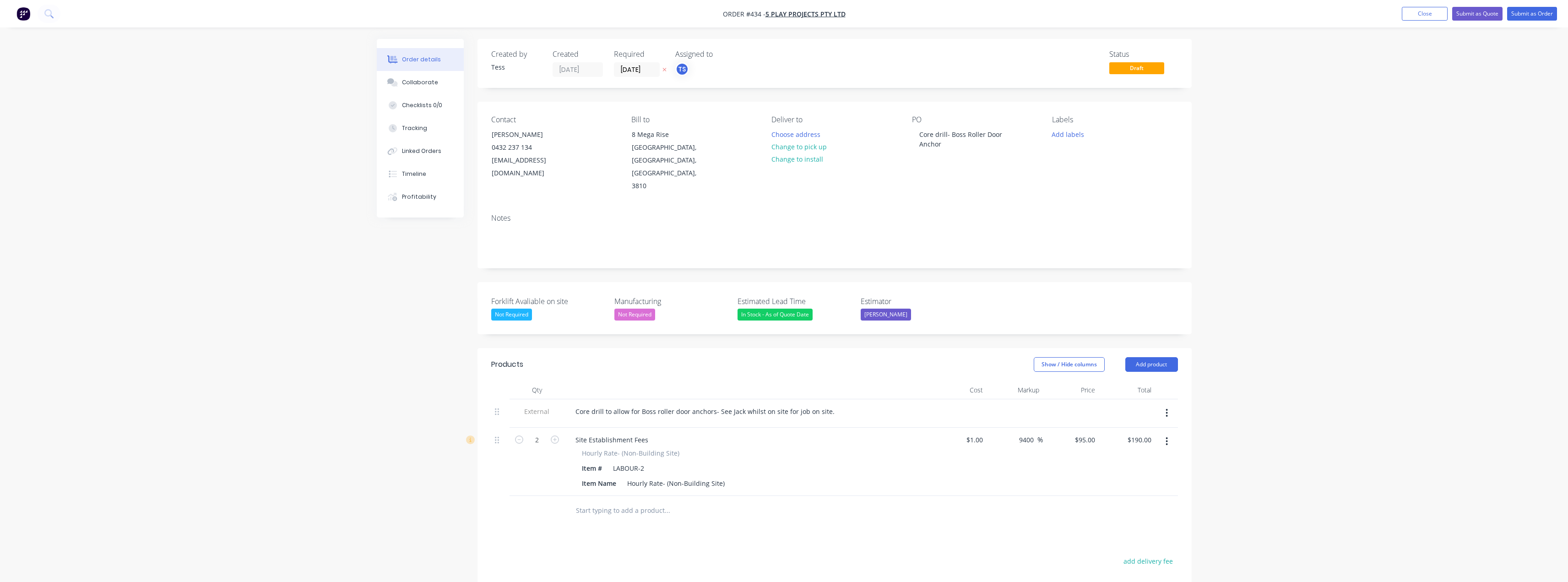
click at [786, 375] on div "Order details Collaborate Checklists 0/0 Tracking Linked Orders Timeline Profit…" at bounding box center [784, 380] width 1568 height 759
click at [786, 15] on button "Submit as Quote" at bounding box center [1477, 13] width 50 height 13
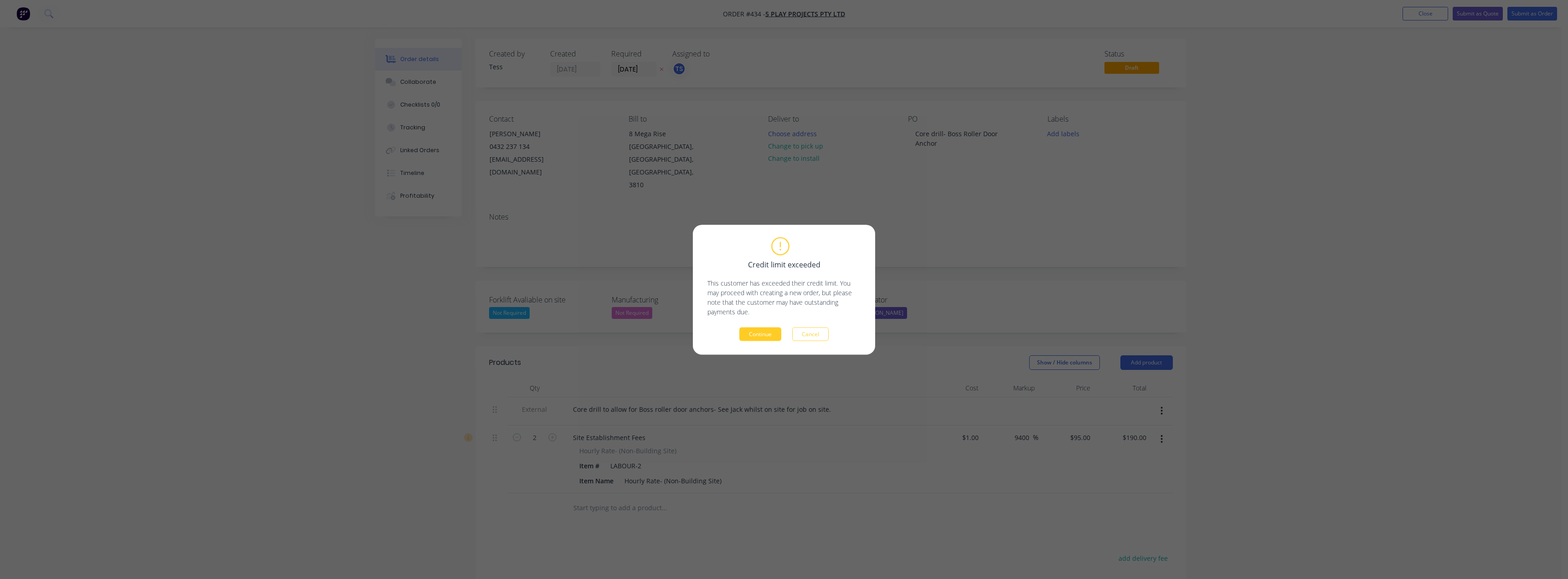
click at [762, 336] on button "Continue" at bounding box center [760, 334] width 42 height 13
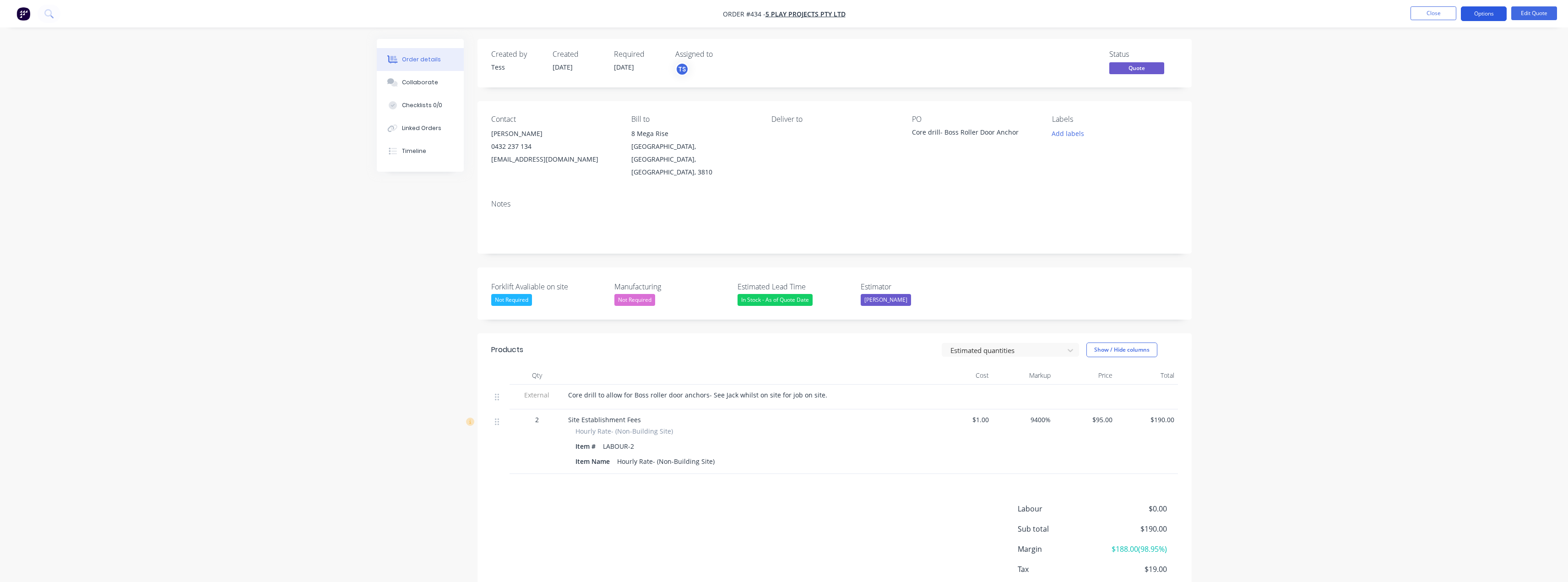
click at [786, 15] on button "Options" at bounding box center [1484, 13] width 46 height 15
click at [786, 109] on div "Convert to Order" at bounding box center [1456, 111] width 84 height 13
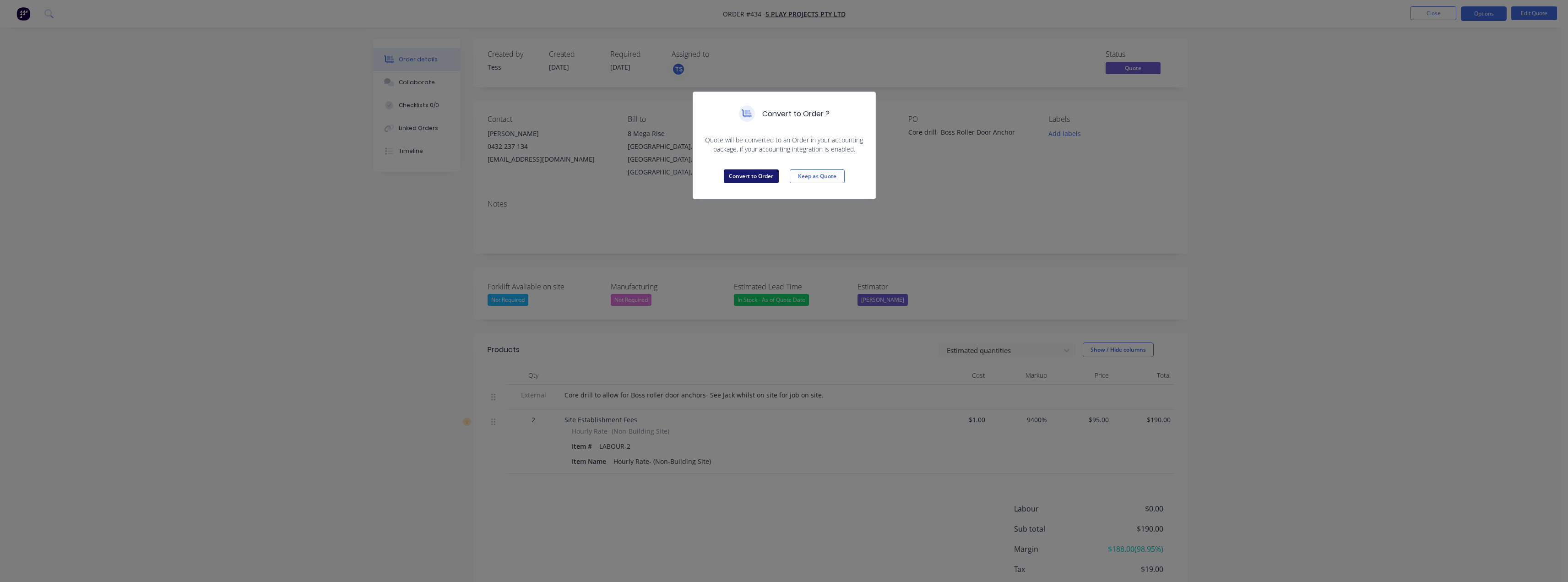
click at [757, 174] on button "Convert to Order" at bounding box center [751, 176] width 55 height 13
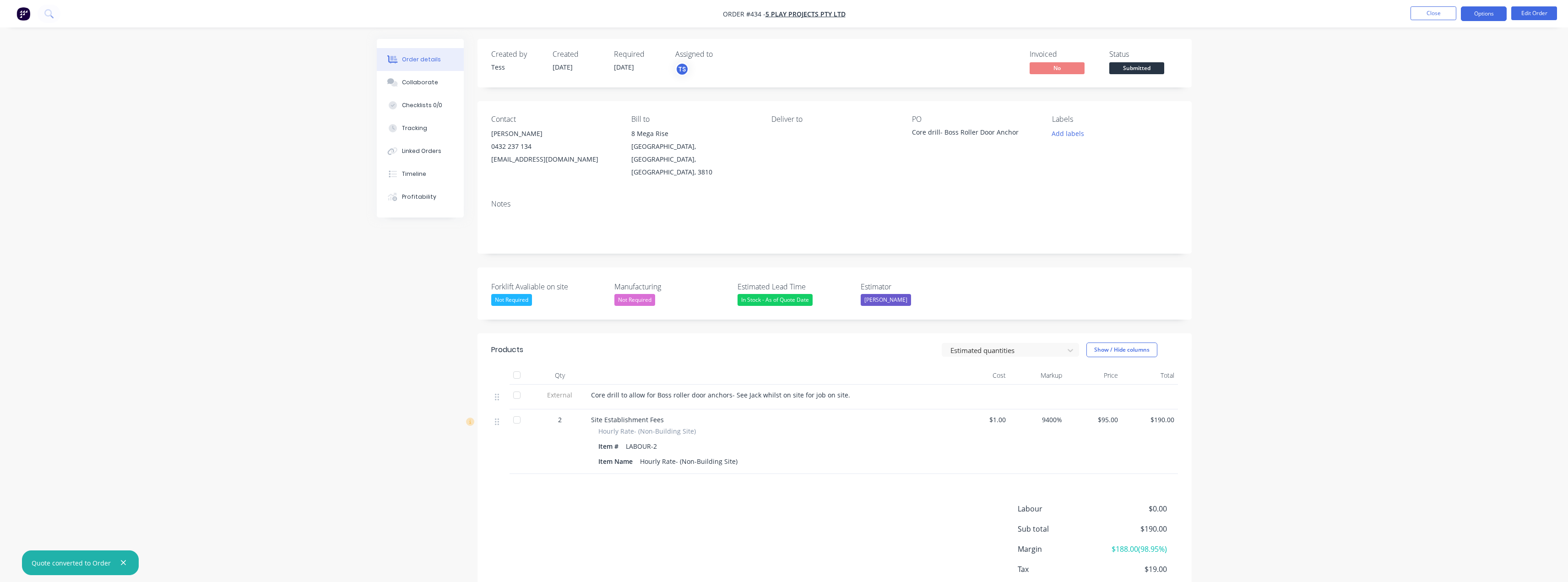
click at [786, 14] on button "Options" at bounding box center [1484, 13] width 46 height 15
click at [786, 130] on div "Delivery Docket" at bounding box center [1456, 129] width 84 height 13
click at [786, 94] on div "Without pricing" at bounding box center [1456, 92] width 84 height 13
click at [786, 13] on button "Close" at bounding box center [1433, 13] width 46 height 13
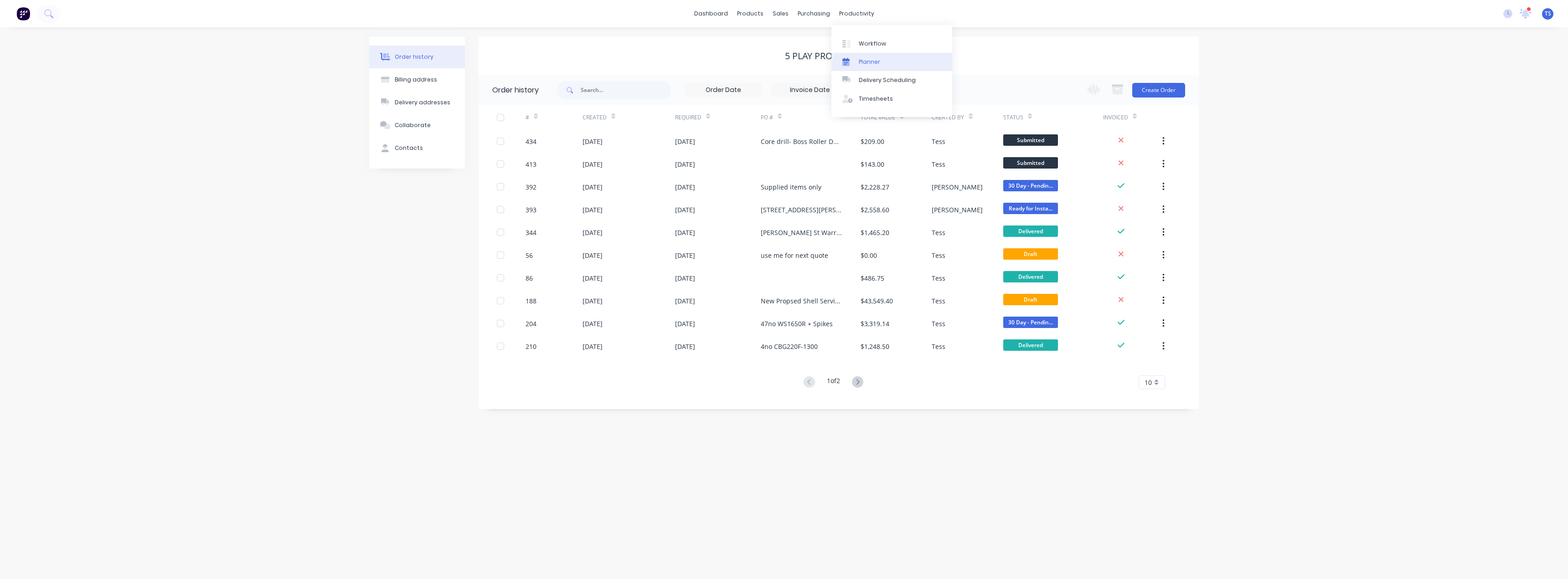
click at [783, 59] on div "Planner" at bounding box center [869, 61] width 21 height 8
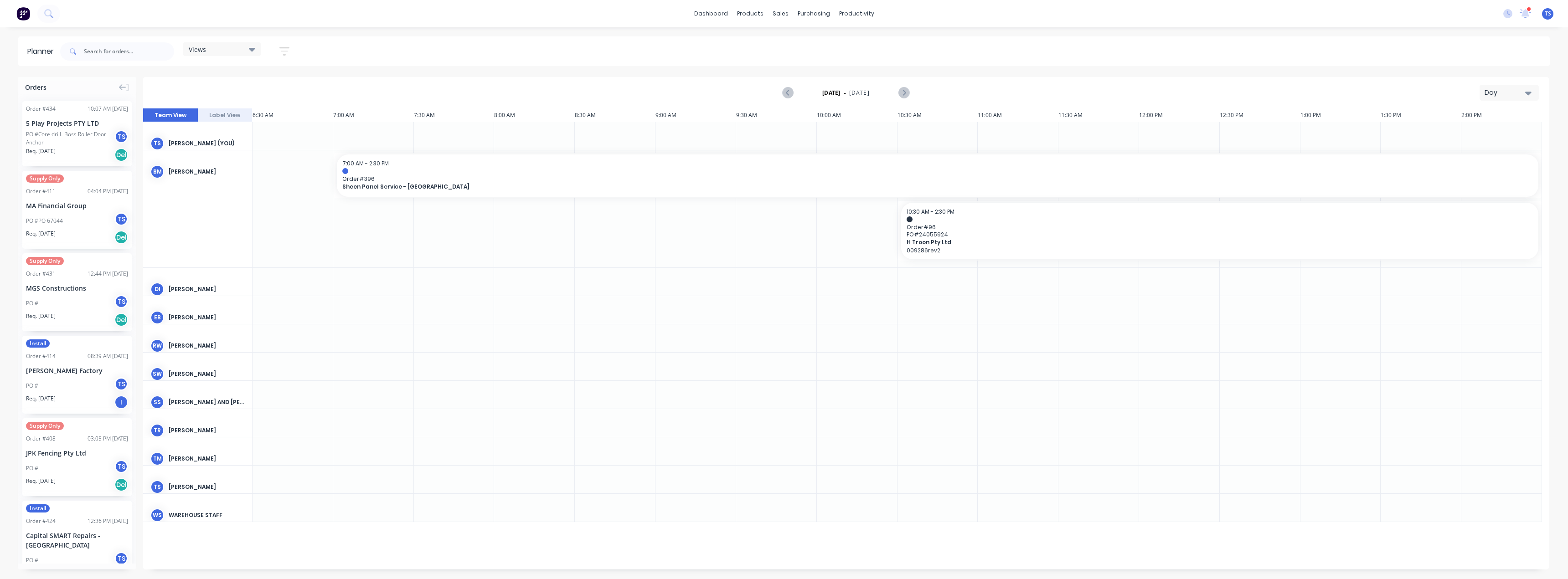
click at [783, 88] on div "Day" at bounding box center [1505, 93] width 42 height 10
click at [783, 160] on div "Month" at bounding box center [1493, 153] width 90 height 18
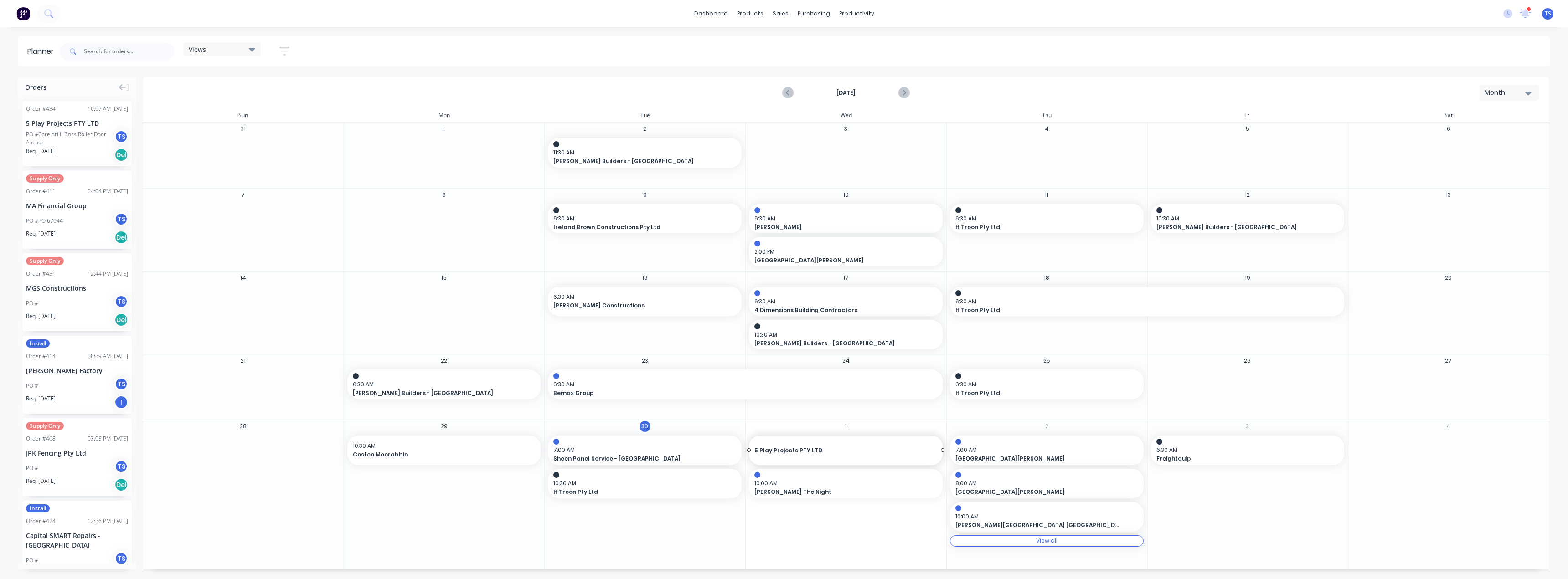
drag, startPoint x: 51, startPoint y: 133, endPoint x: 837, endPoint y: 514, distance: 873.5
click at [783, 454] on div "Set start/finish time" at bounding box center [828, 448] width 97 height 19
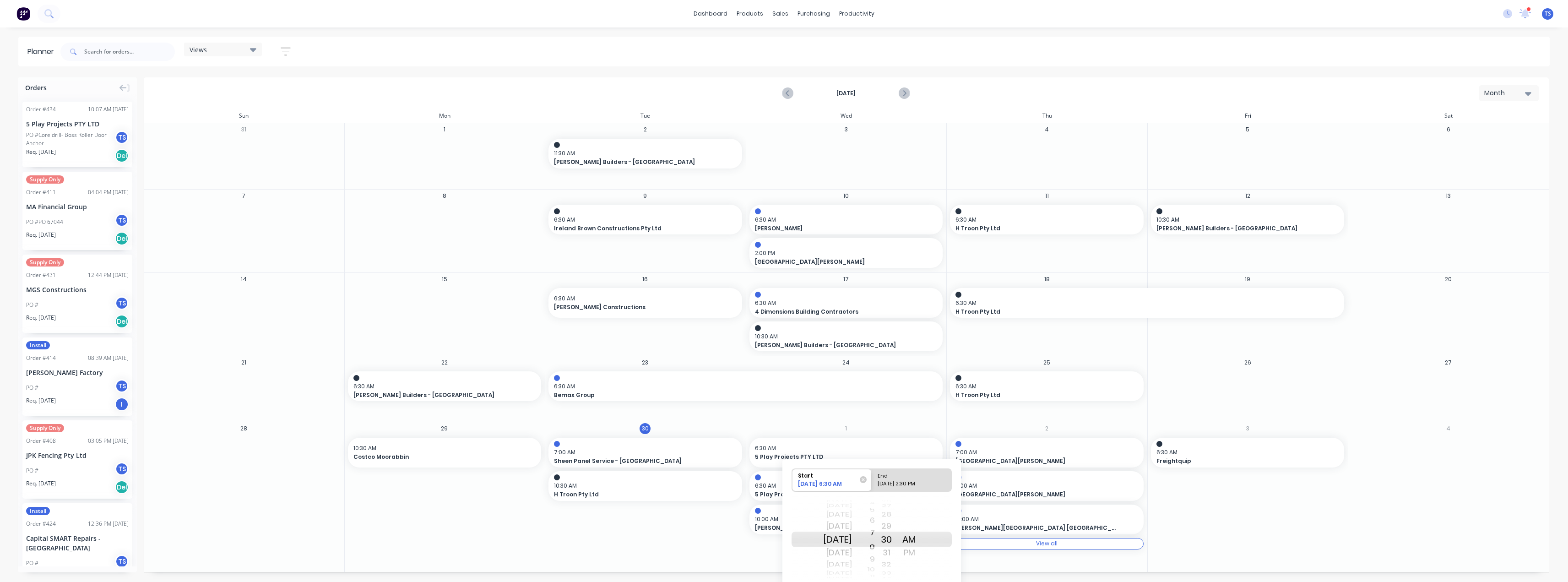
drag, startPoint x: 885, startPoint y: 528, endPoint x: 888, endPoint y: 501, distance: 27.2
click at [786, 501] on div "Fri Aug 22 Sat Aug 23 Sun Aug 24 Mon Aug 25 Tue Aug 26 Wed Aug 27 Thu Aug 28 Fr…" at bounding box center [872, 539] width 160 height 86
click at [786, 482] on div "10/01/2025 2:30 PM" at bounding box center [907, 485] width 67 height 12
click at [786, 482] on input "End 10/01/2025 2:30 PM" at bounding box center [872, 480] width 1 height 23
radio input "true"
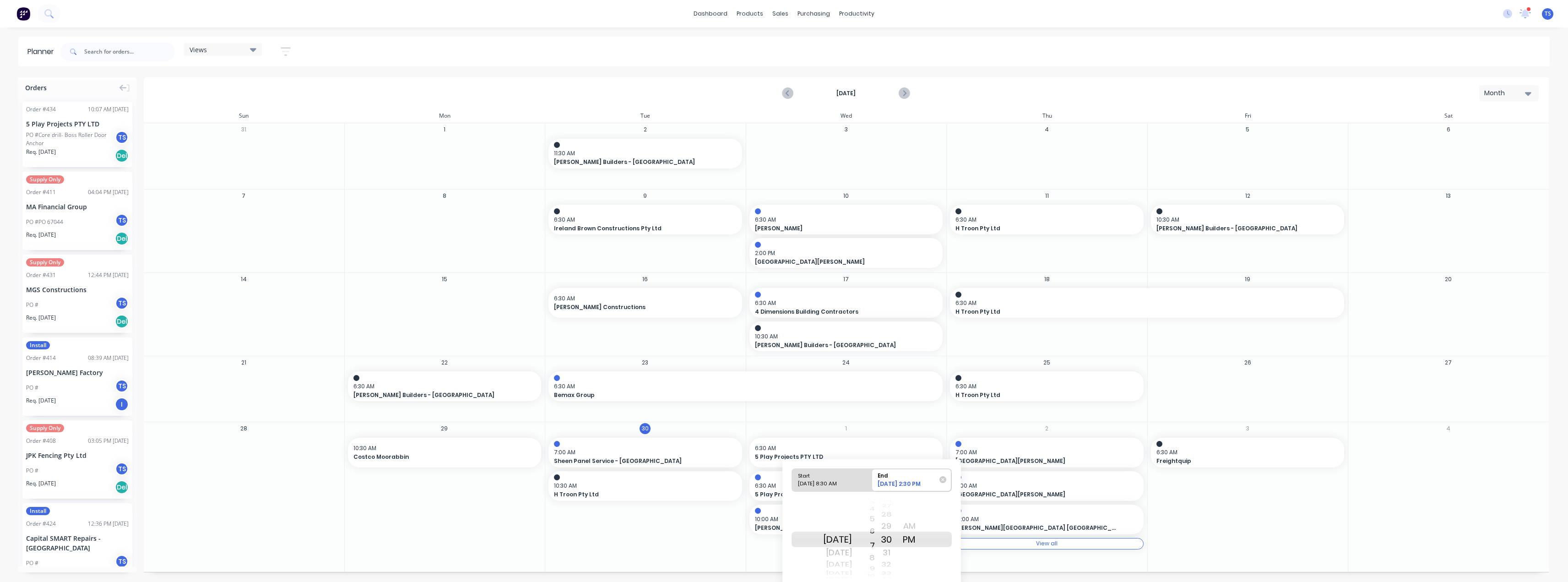
drag, startPoint x: 885, startPoint y: 560, endPoint x: 885, endPoint y: 470, distance: 90.0
click at [786, 470] on div "Start 10/01/2025 8:30 AM End 10/01/2025 2:30 PM Wed Oct 1 Thu Oct 2 Fri Oct 3 S…" at bounding box center [872, 525] width 160 height 115
drag, startPoint x: 880, startPoint y: 541, endPoint x: 882, endPoint y: 520, distance: 21.1
click at [786, 520] on div "5 6 7 8 9 10 11 12 1 2 3 4 5 6 7 8 9 10 11 12 1 2 3 4 5 6 7 8 9 10 11 12 1 2 3 …" at bounding box center [863, 539] width 23 height 87
click at [786, 525] on div "AM" at bounding box center [908, 526] width 23 height 15
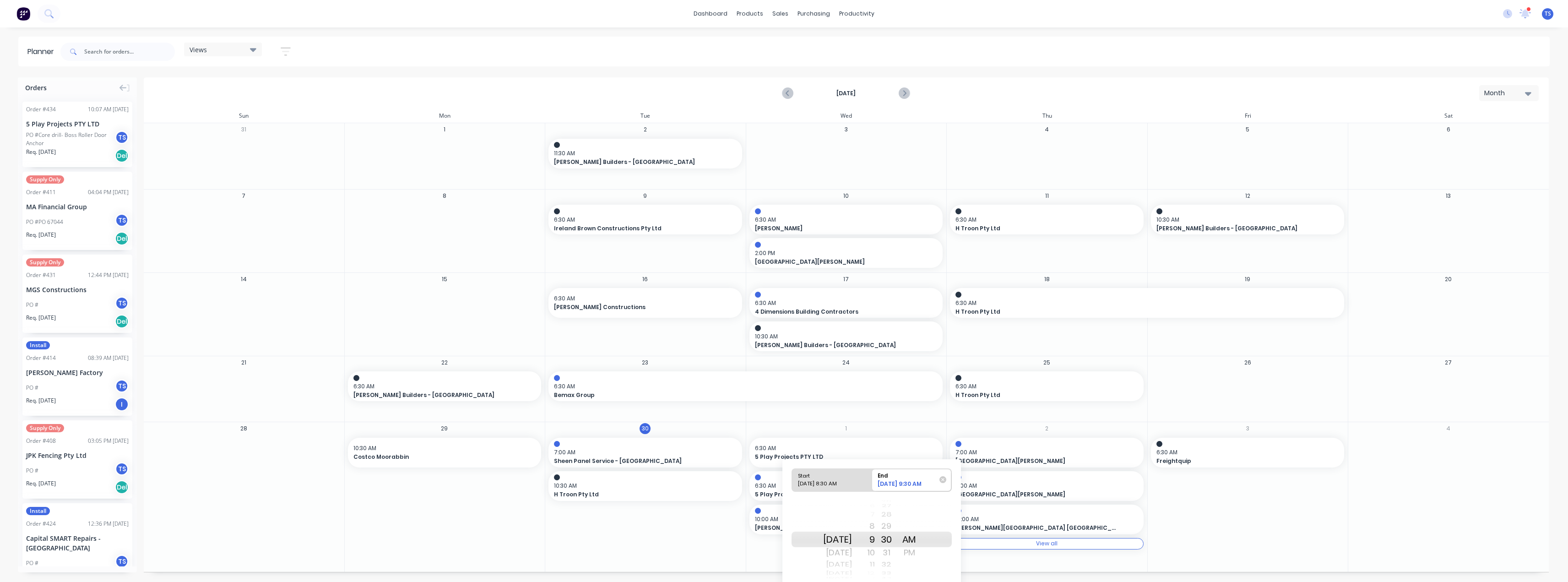
scroll to position [32, 0]
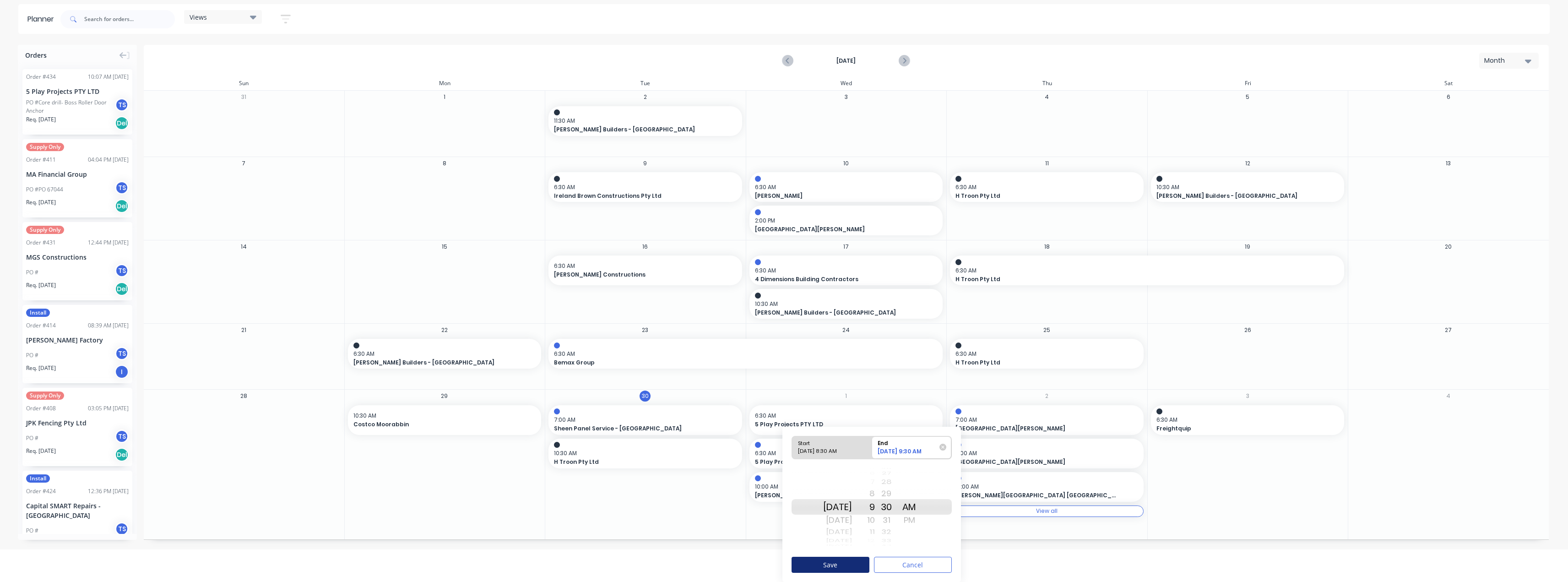
click at [786, 567] on button "Save" at bounding box center [830, 565] width 78 height 16
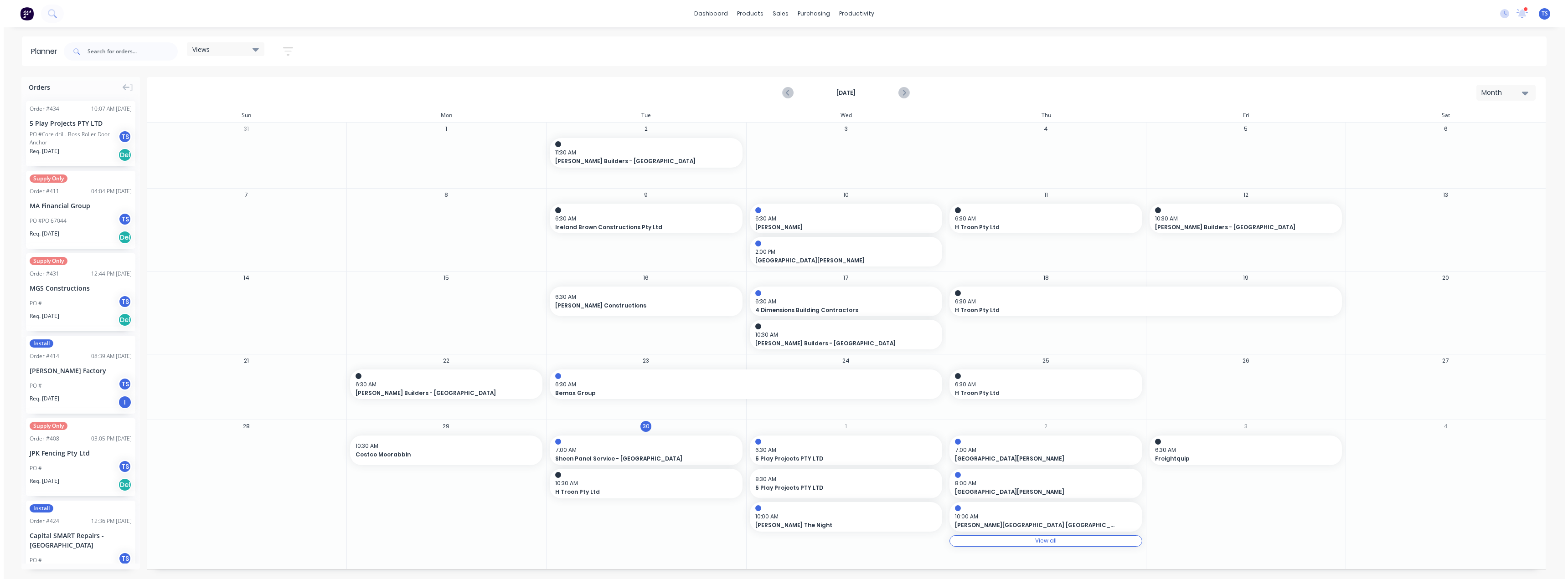
scroll to position [0, 0]
click at [783, 541] on div "View all View all" at bounding box center [1047, 541] width 194 height 12
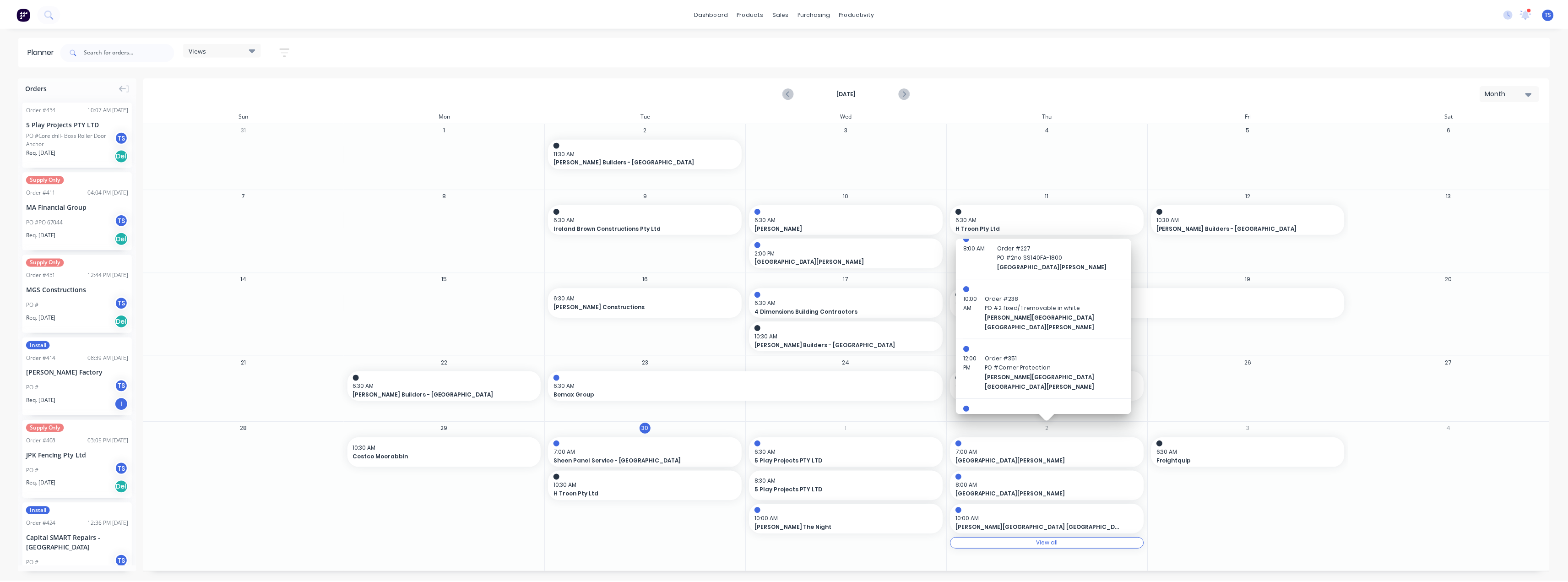
scroll to position [67, 0]
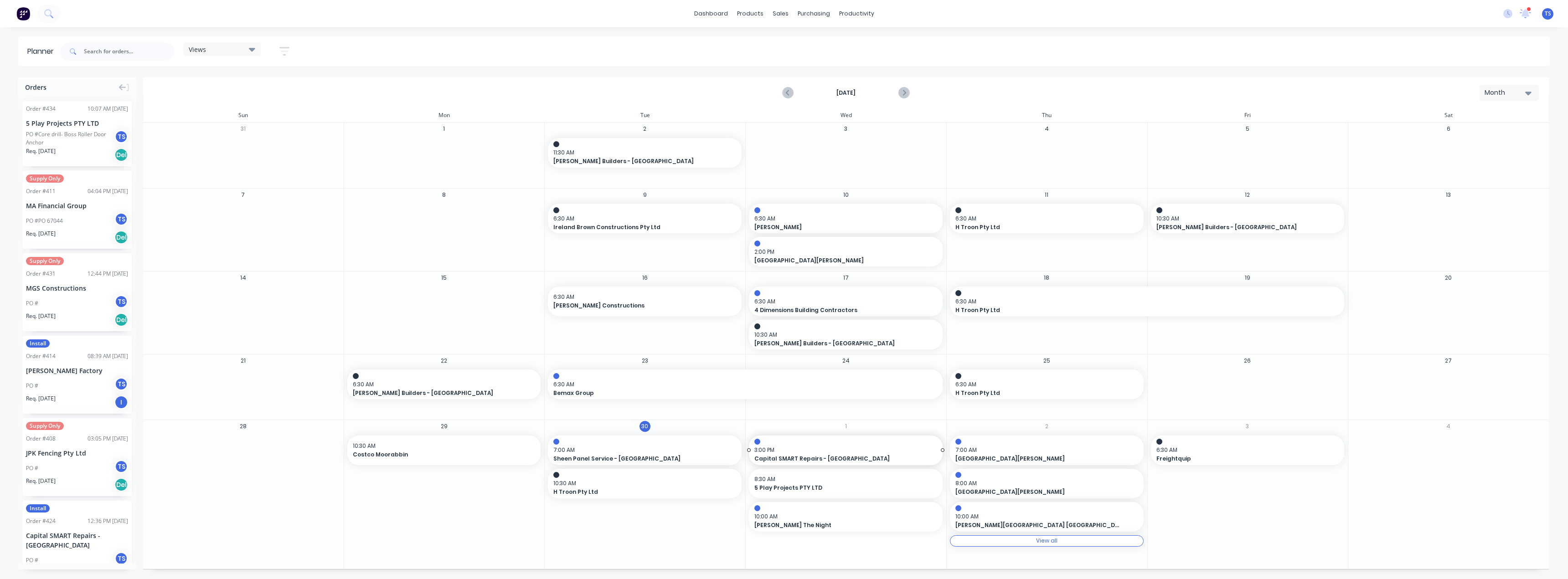
drag, startPoint x: 1009, startPoint y: 394, endPoint x: 804, endPoint y: 553, distance: 259.4
click at [783, 464] on div "Set start/finish time" at bounding box center [819, 458] width 97 height 19
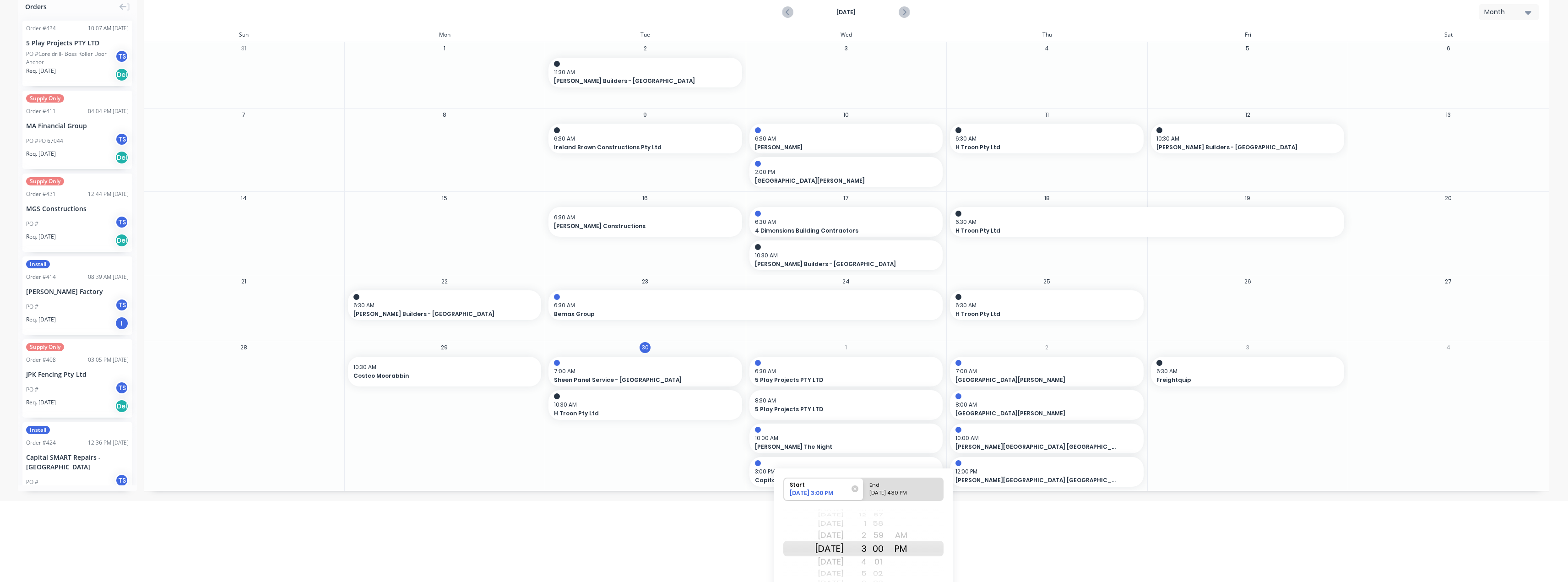
scroll to position [92, 0]
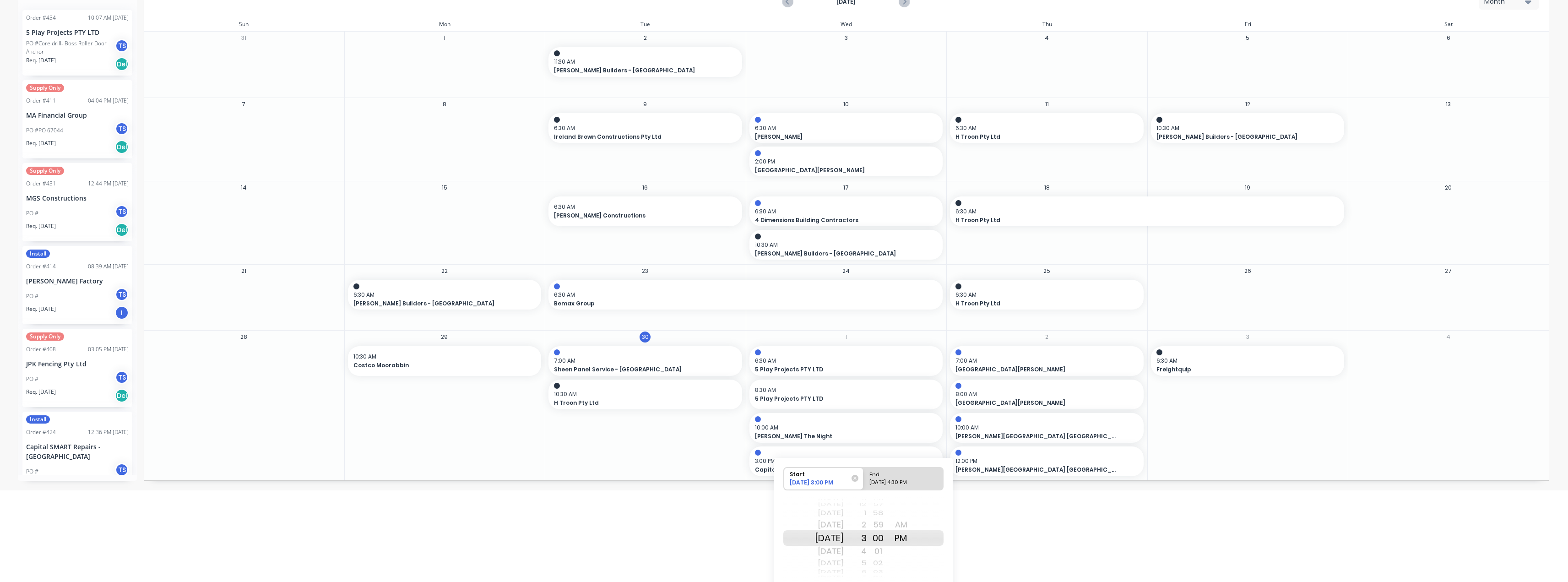
click at [786, 490] on html "dashboard products sales purchasing productivity dashboard products Product Cat…" at bounding box center [784, 199] width 1568 height 582
click at [737, 490] on html "dashboard products sales purchasing productivity dashboard products Product Cat…" at bounding box center [784, 199] width 1568 height 582
click at [786, 482] on div "10/01/2025 4:30 PM" at bounding box center [899, 484] width 67 height 12
click at [786, 482] on input "End 10/01/2025 4:30 PM" at bounding box center [863, 479] width 1 height 23
radio input "true"
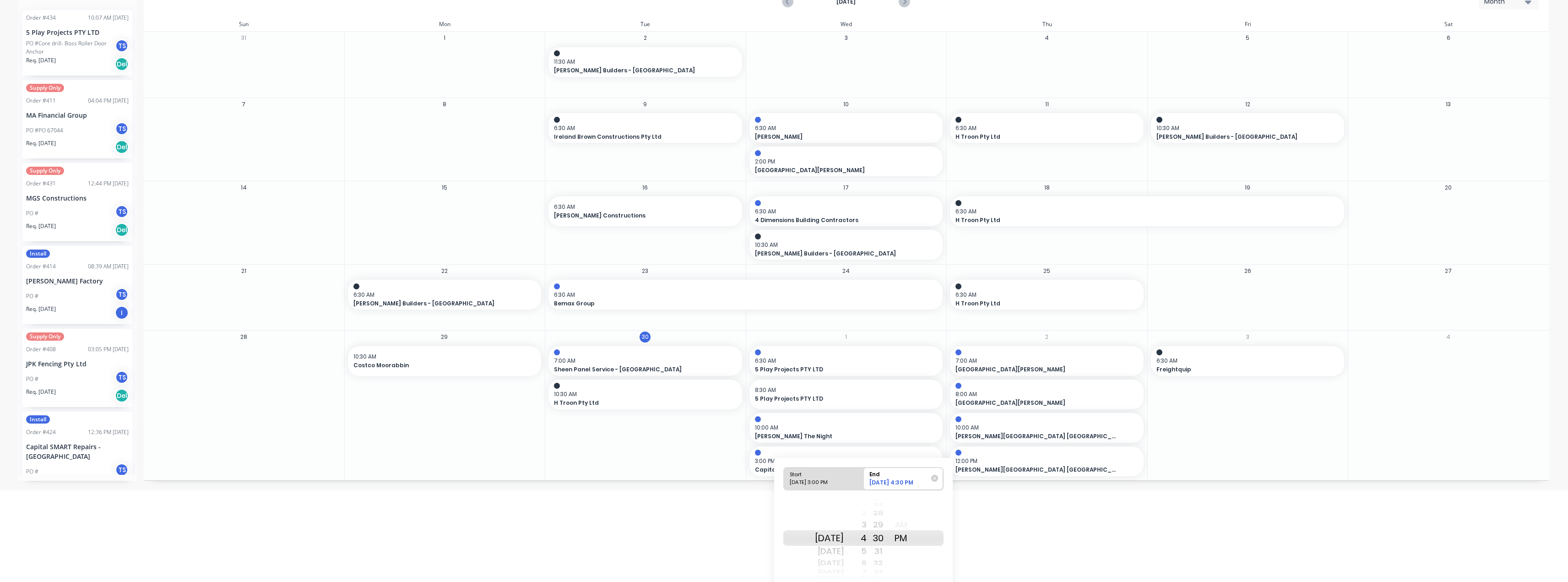
click at [786, 482] on div "10/01/2025 3:00 PM" at bounding box center [820, 484] width 67 height 12
click at [784, 482] on input "Start 10/01/2025 3:00 PM" at bounding box center [784, 479] width 1 height 23
radio input "true"
click at [786, 526] on div "2" at bounding box center [855, 525] width 23 height 15
click at [786, 550] on div "3" at bounding box center [855, 551] width 23 height 15
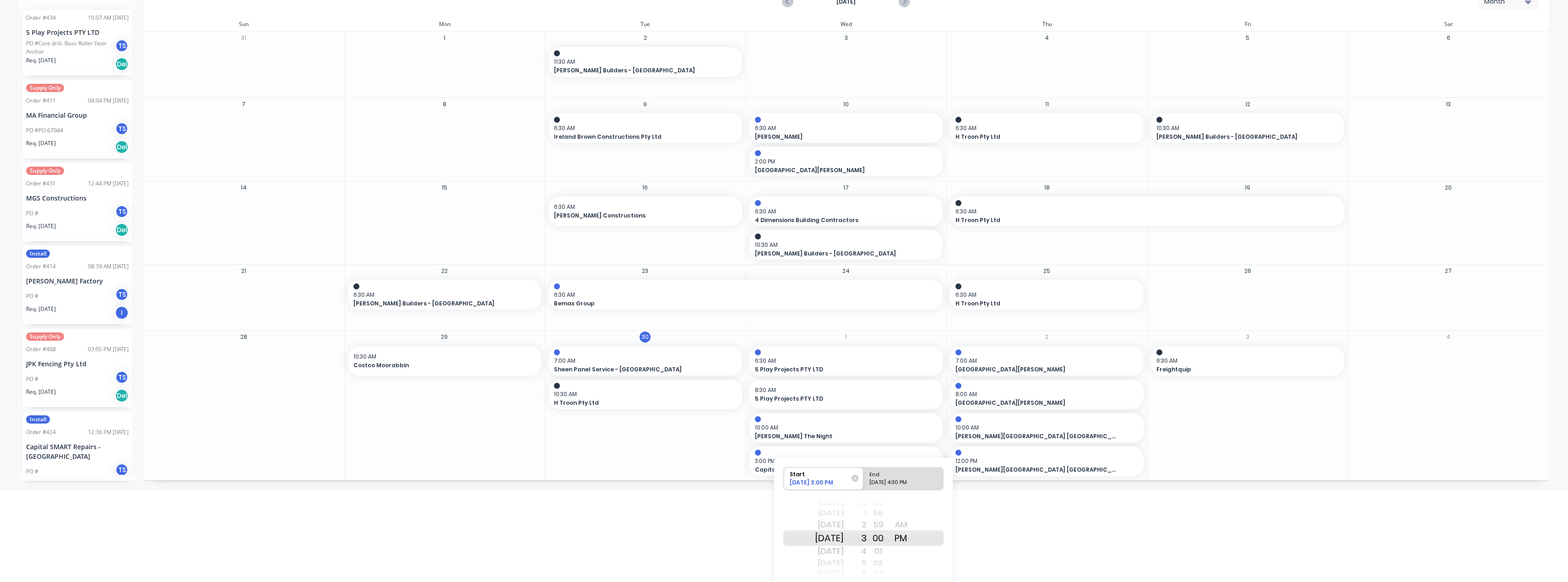
click at [786, 481] on div "10/01/2025 4:30 PM" at bounding box center [899, 484] width 67 height 12
click at [786, 481] on input "End 10/01/2025 4:30 PM" at bounding box center [863, 479] width 1 height 23
radio input "true"
drag, startPoint x: 889, startPoint y: 542, endPoint x: 890, endPoint y: 572, distance: 30.0
click at [786, 555] on div "30" at bounding box center [878, 548] width 23 height 15
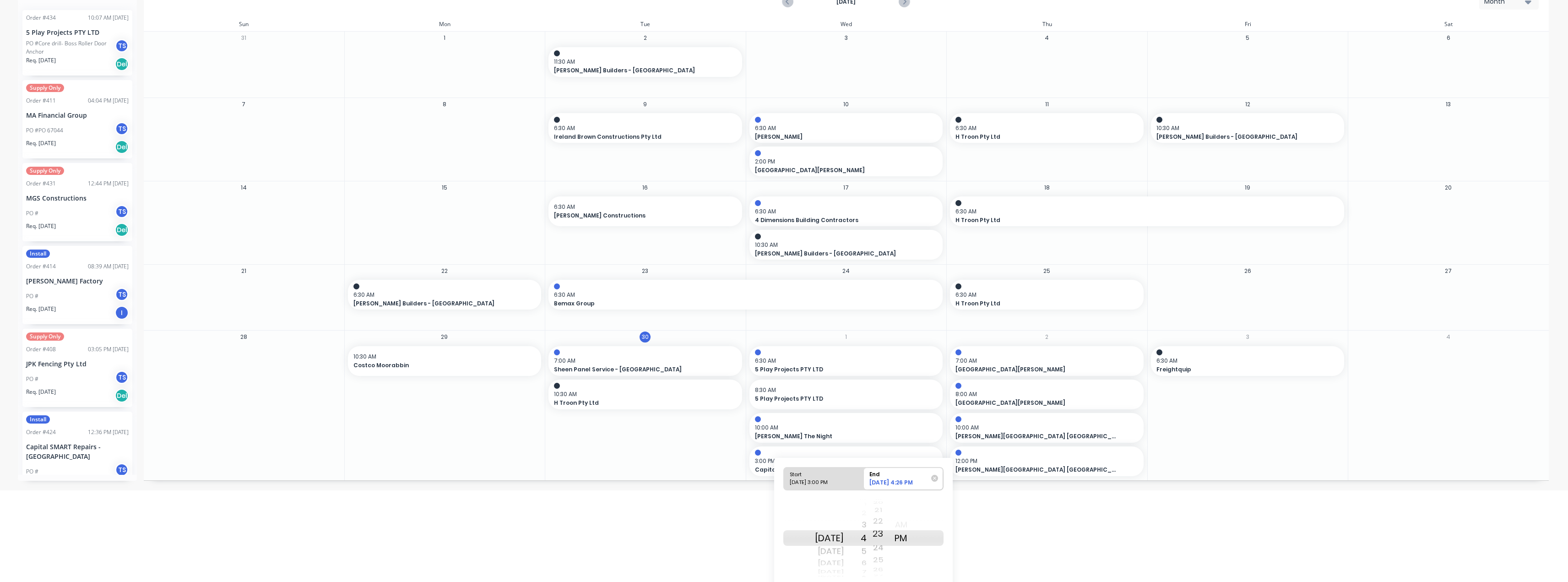
drag, startPoint x: 888, startPoint y: 546, endPoint x: 892, endPoint y: 558, distance: 12.6
click at [786, 579] on div "43 44 45 46 47 48 49 50 51 52 53 54 55 56 57 58 59 00 01 02 03 04 05 06 07 08 0…" at bounding box center [878, 538] width 23 height 87
drag, startPoint x: 893, startPoint y: 561, endPoint x: 893, endPoint y: 573, distance: 12.0
click at [786, 573] on div "35 36 37 38 39 40 41 42 43 44 45 46 47 48 49 50 51 52 53 54 55 56 57 58 59 00 0…" at bounding box center [878, 538] width 23 height 87
drag, startPoint x: 889, startPoint y: 554, endPoint x: 888, endPoint y: 570, distance: 16.0
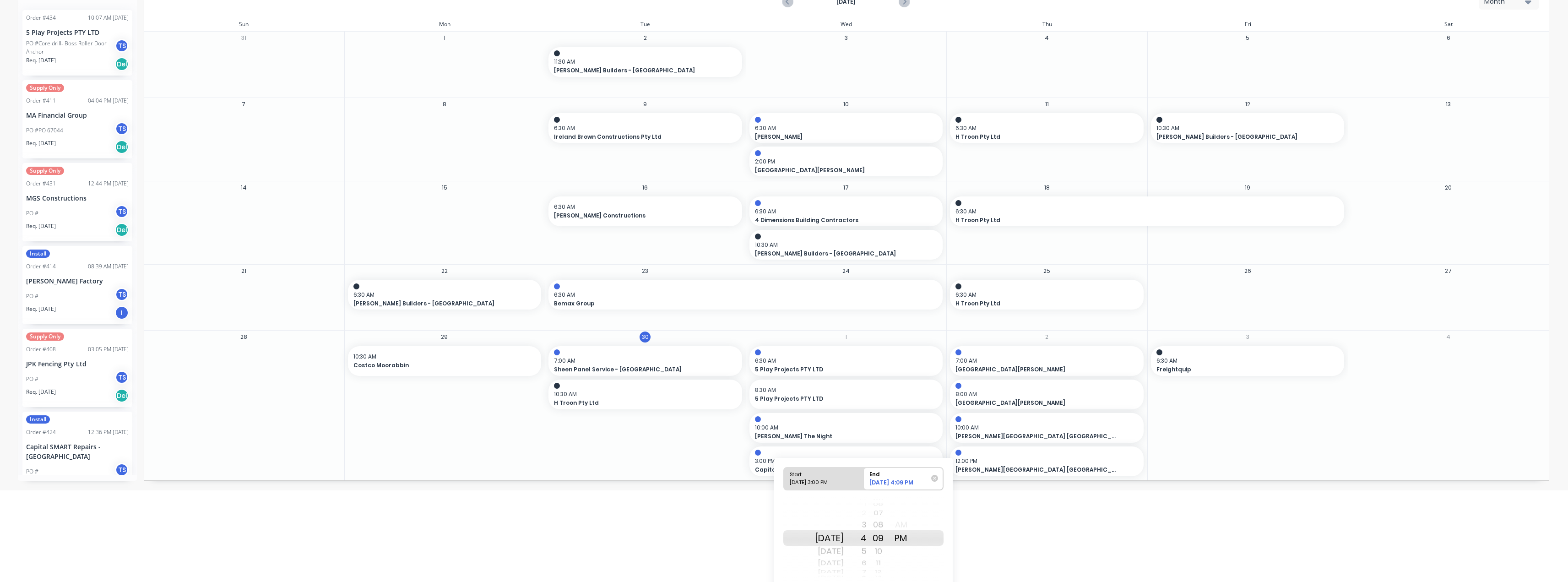
click at [786, 569] on div "29 30 31 32 33 34 35 36 37 38 39 40 41 42 43 44 45 46 47 48 49 50 51 52 53 54 5…" at bounding box center [878, 538] width 23 height 87
drag, startPoint x: 885, startPoint y: 531, endPoint x: 888, endPoint y: 576, distance: 45.1
click at [786, 578] on div "24 25 26 27 28 29 30 31 32 33 34 35 36 37 38 39 40 41 42 43 44 45 46 47 48 49 5…" at bounding box center [878, 538] width 23 height 87
drag, startPoint x: 888, startPoint y: 540, endPoint x: 889, endPoint y: 545, distance: 5.1
click at [786, 545] on div "00" at bounding box center [878, 543] width 23 height 15
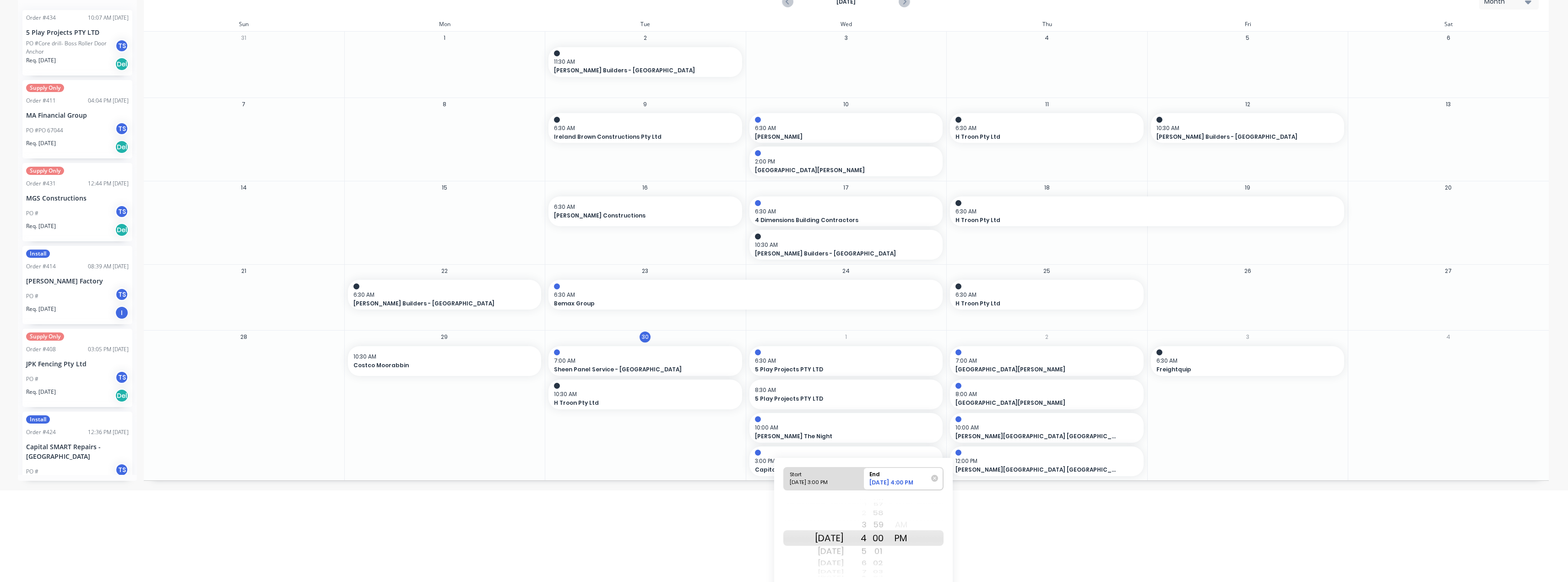
scroll to position [123, 0]
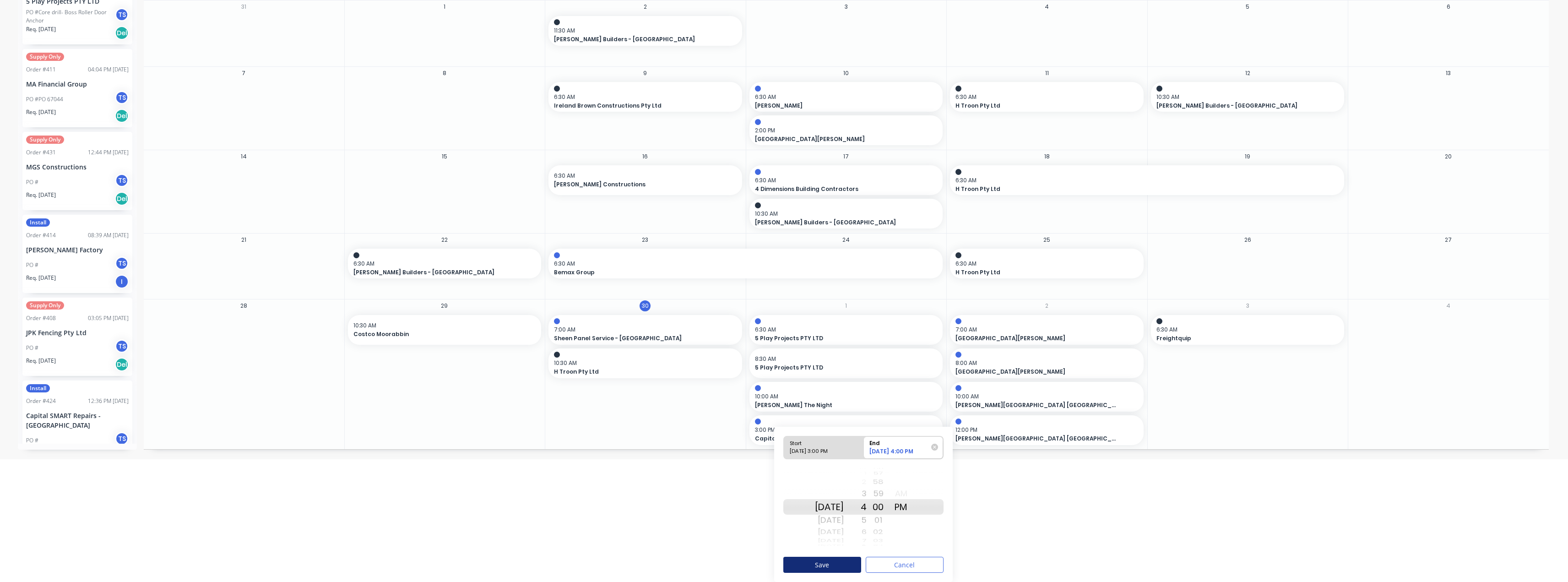
click at [786, 564] on button "Save" at bounding box center [822, 565] width 78 height 16
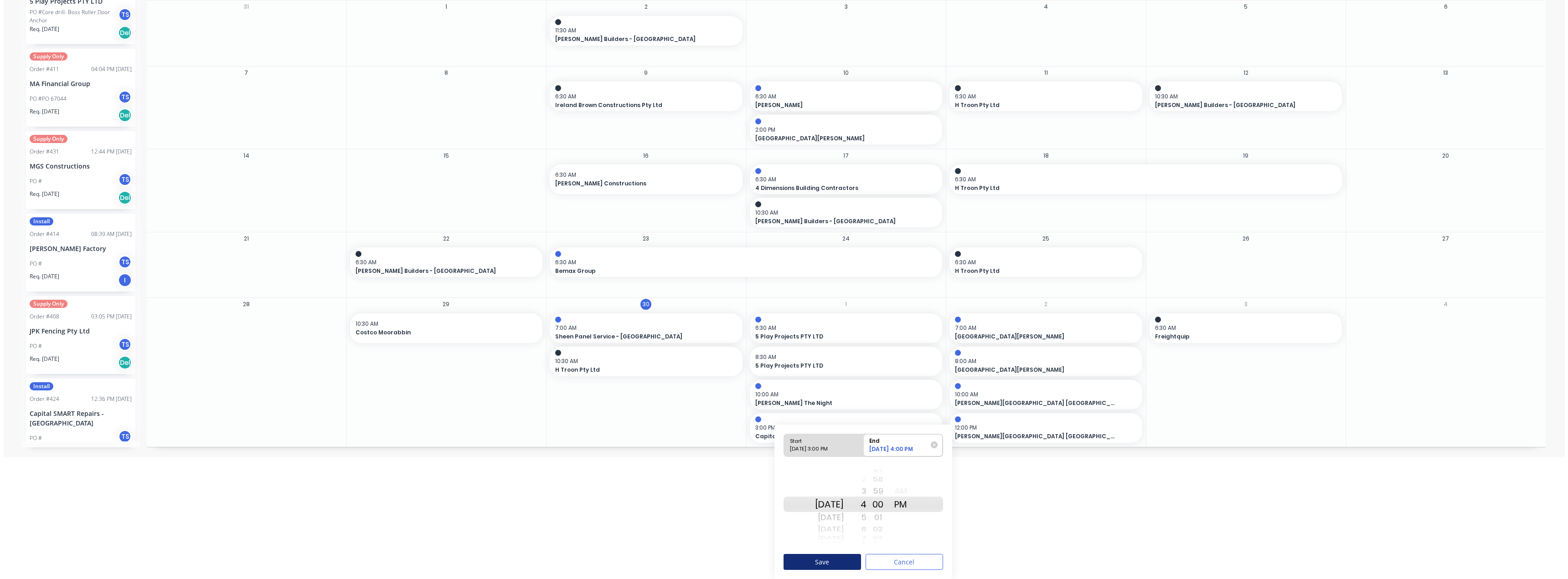
scroll to position [0, 0]
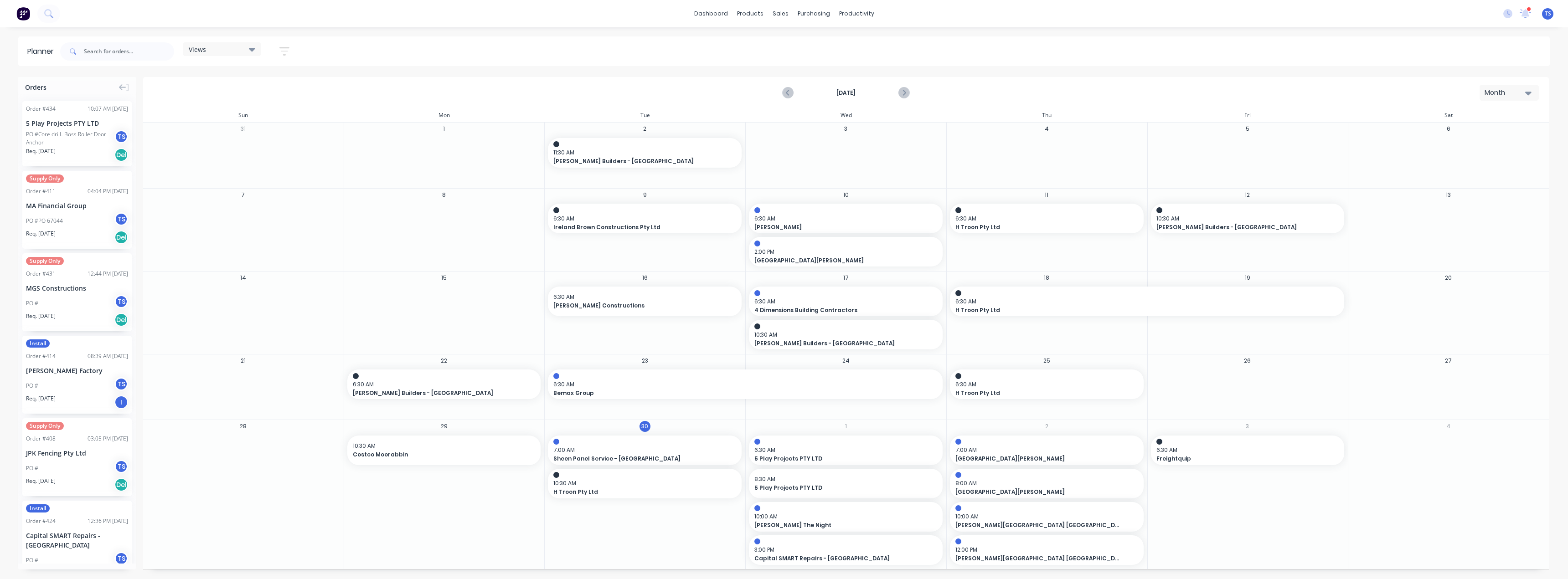
click at [783, 92] on div "Month" at bounding box center [1505, 93] width 42 height 10
click at [783, 83] on div "September 2025 Month Day Week Month" at bounding box center [846, 92] width 1404 height 30
click at [783, 94] on icon "Next page" at bounding box center [903, 93] width 11 height 11
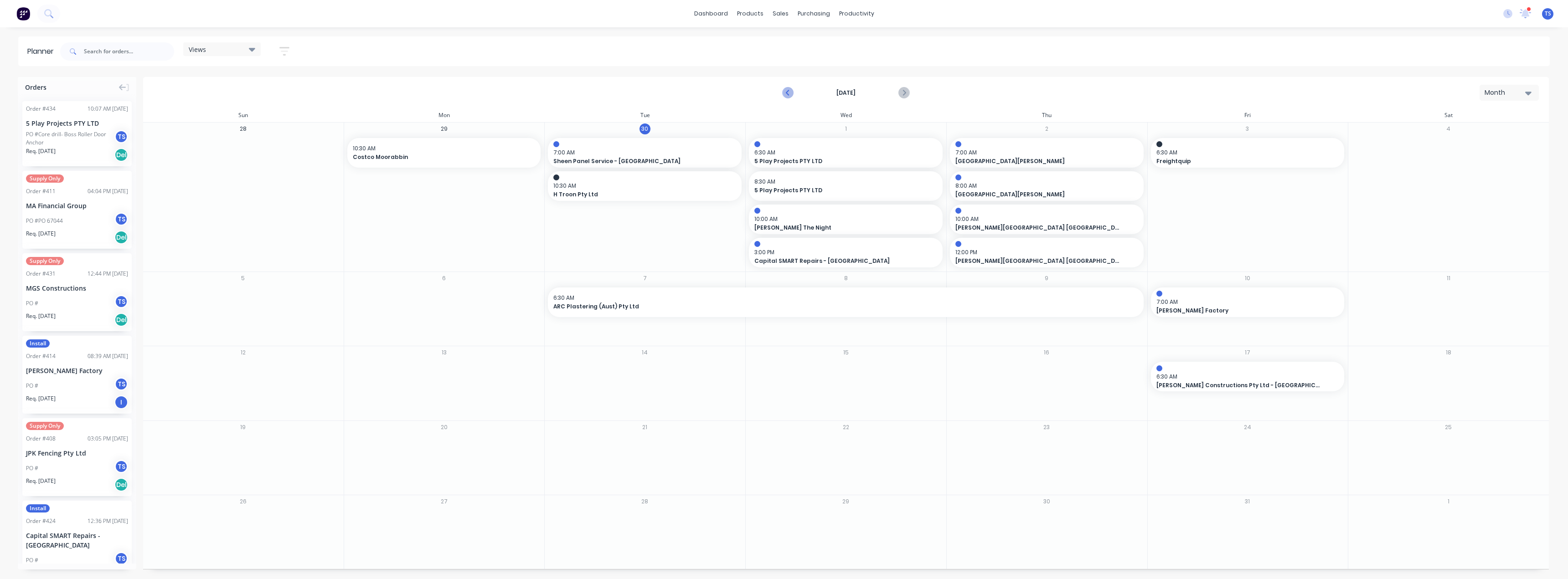
click at [783, 92] on icon "Previous page" at bounding box center [788, 93] width 4 height 7
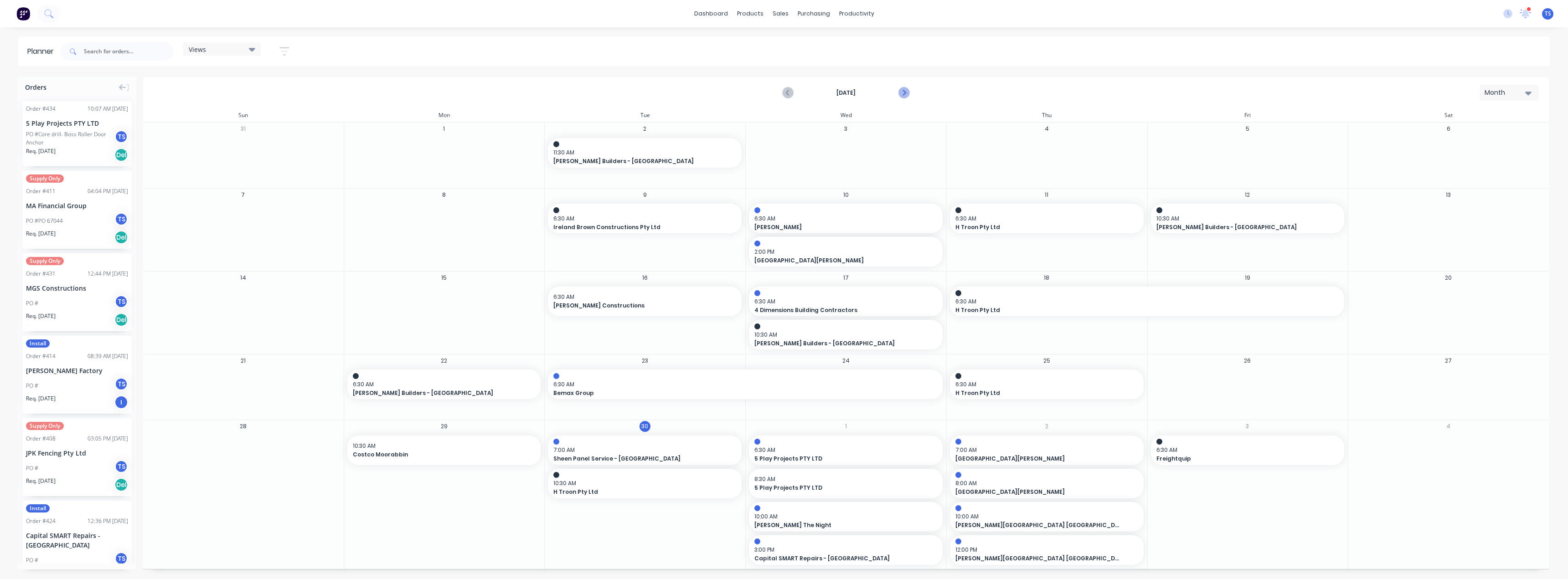
click at [783, 91] on icon "Next page" at bounding box center [903, 93] width 11 height 11
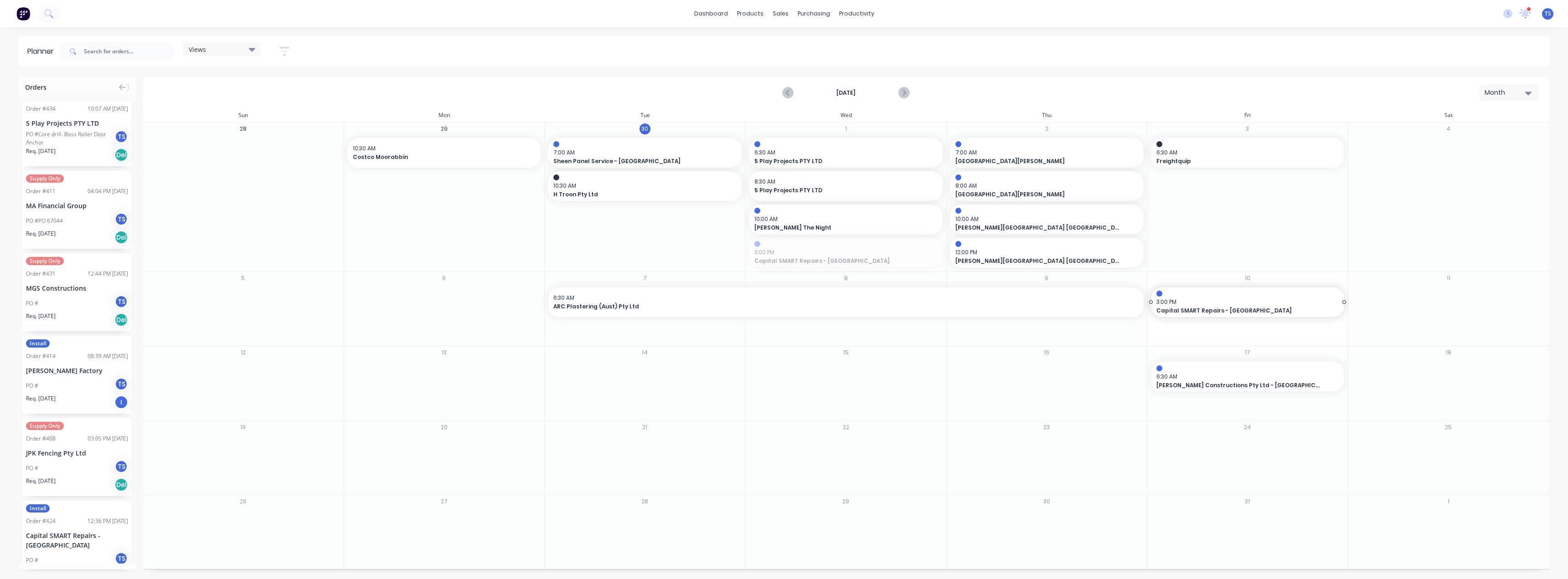
drag, startPoint x: 842, startPoint y: 252, endPoint x: 1224, endPoint y: 333, distance: 390.5
click at [783, 324] on div "Set start/finish time" at bounding box center [1231, 324] width 97 height 19
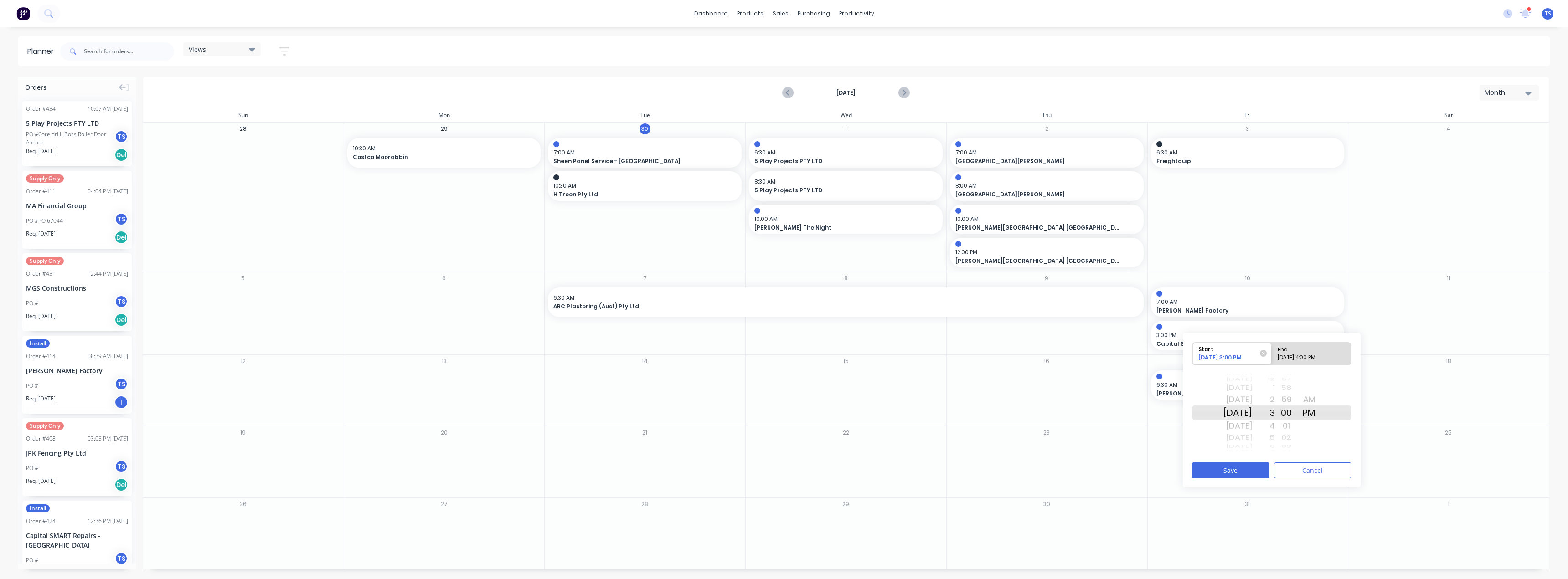
click at [783, 388] on div "1" at bounding box center [1263, 387] width 23 height 12
click at [783, 358] on div "10/10/2025 4:00 PM" at bounding box center [1307, 359] width 66 height 12
click at [783, 358] on input "End 10/10/2025 4:00 PM" at bounding box center [1272, 353] width 1 height 23
radio input "true"
click at [783, 387] on div "2" at bounding box center [1263, 387] width 23 height 12
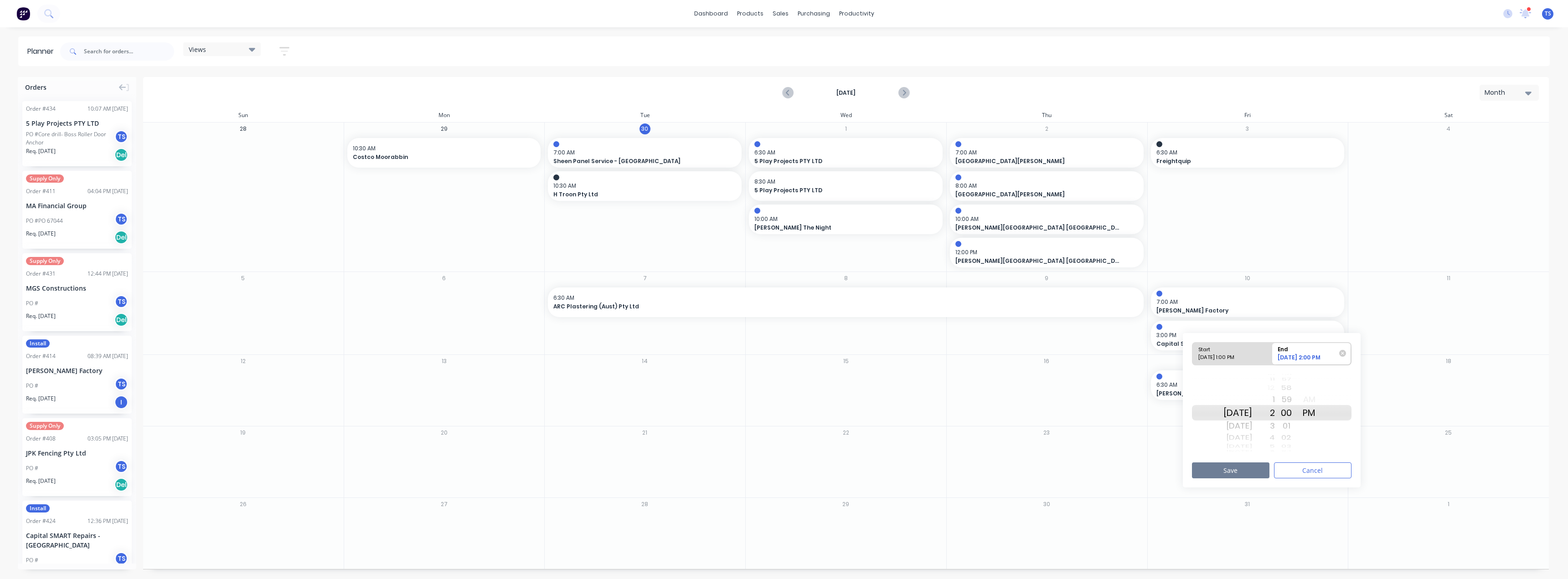
click at [783, 471] on button "Save" at bounding box center [1230, 470] width 77 height 16
click at [783, 92] on icon "Previous page" at bounding box center [788, 93] width 11 height 11
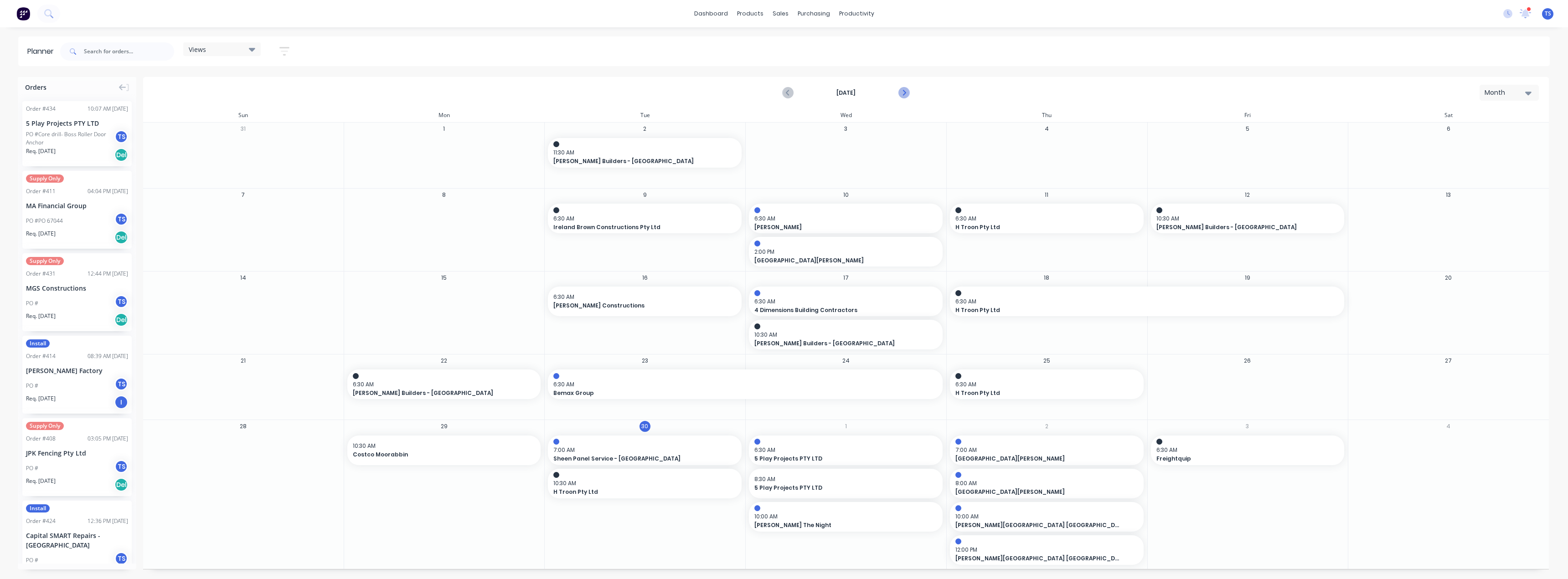
click at [783, 92] on icon "Next page" at bounding box center [903, 93] width 11 height 11
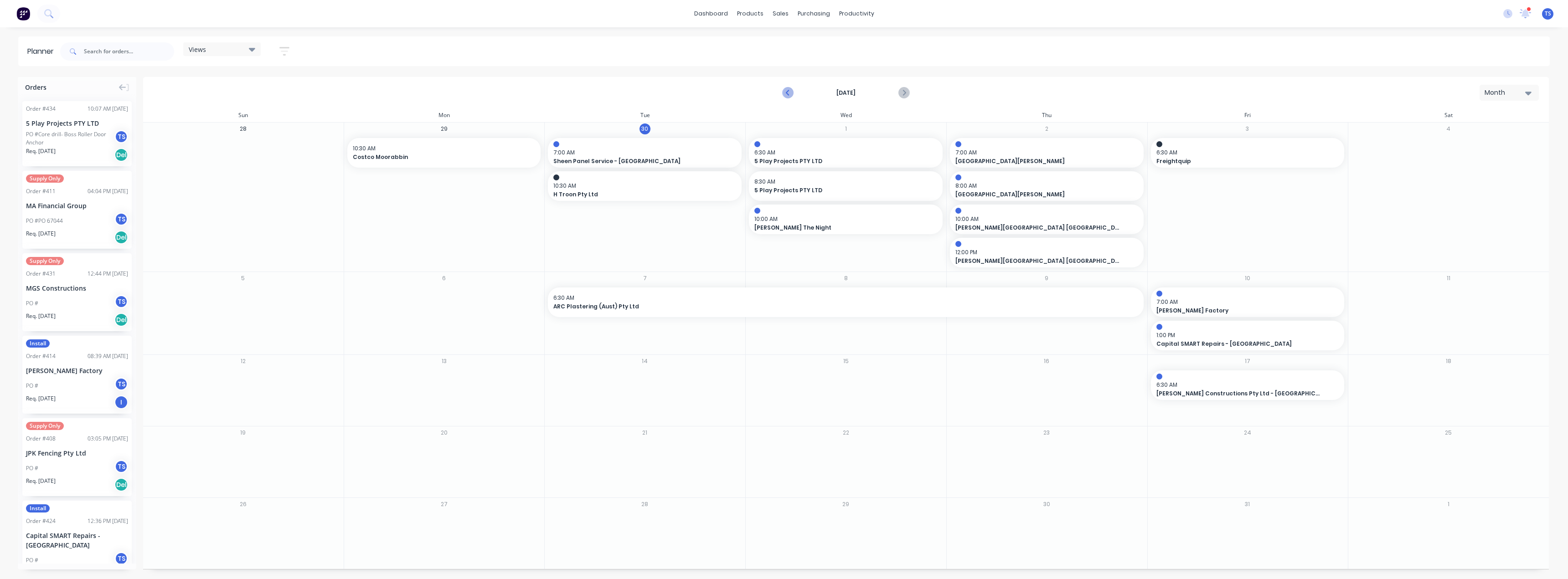
click at [783, 88] on icon "Previous page" at bounding box center [788, 93] width 11 height 11
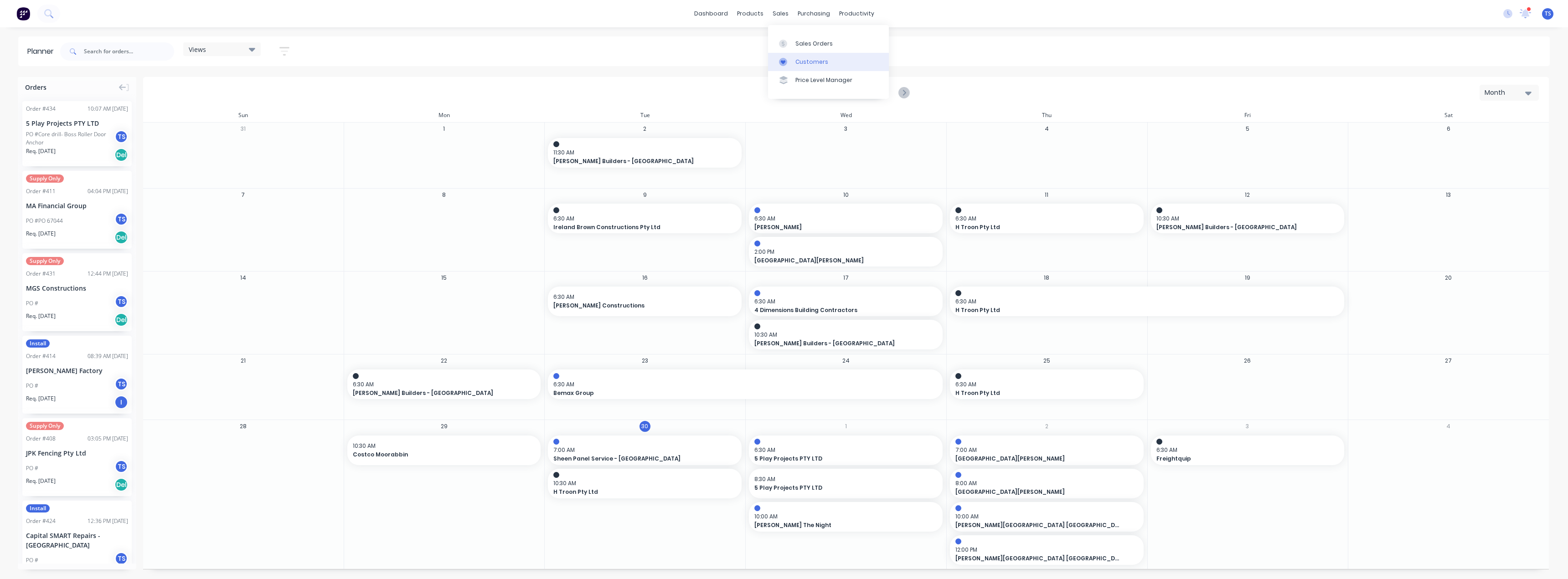
click at [783, 61] on div at bounding box center [786, 61] width 13 height 8
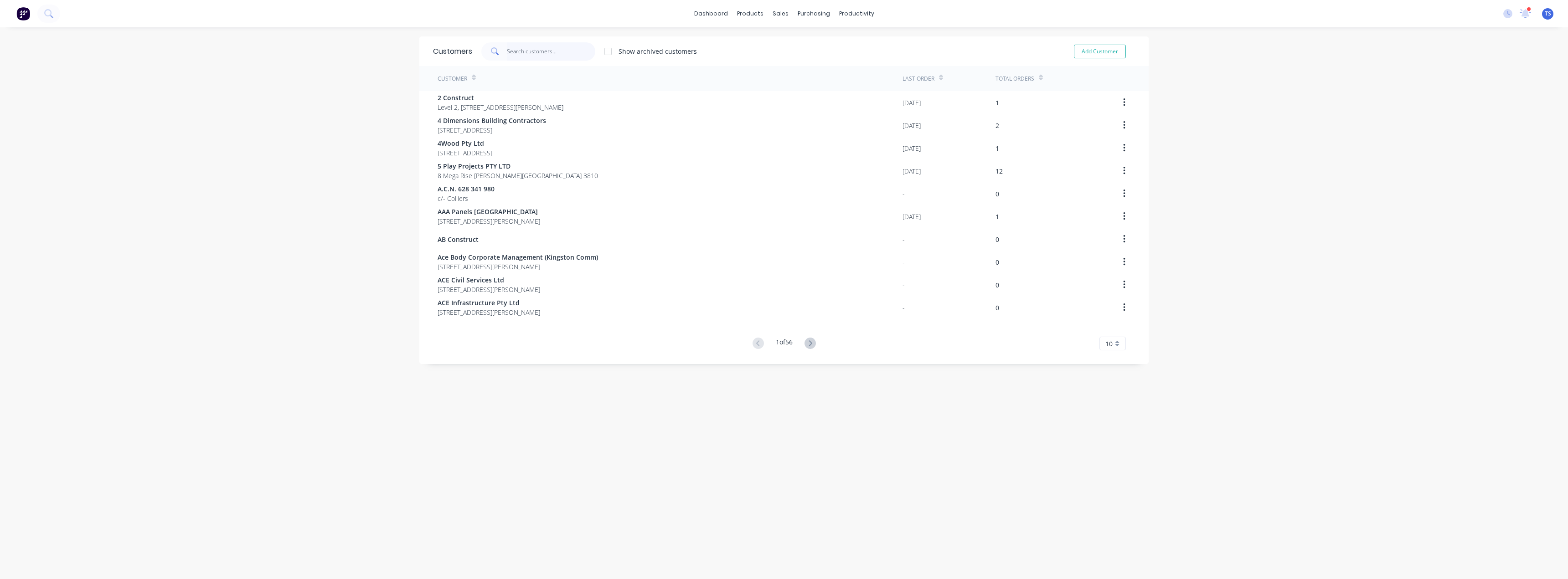
click at [516, 49] on input "text" at bounding box center [551, 52] width 89 height 18
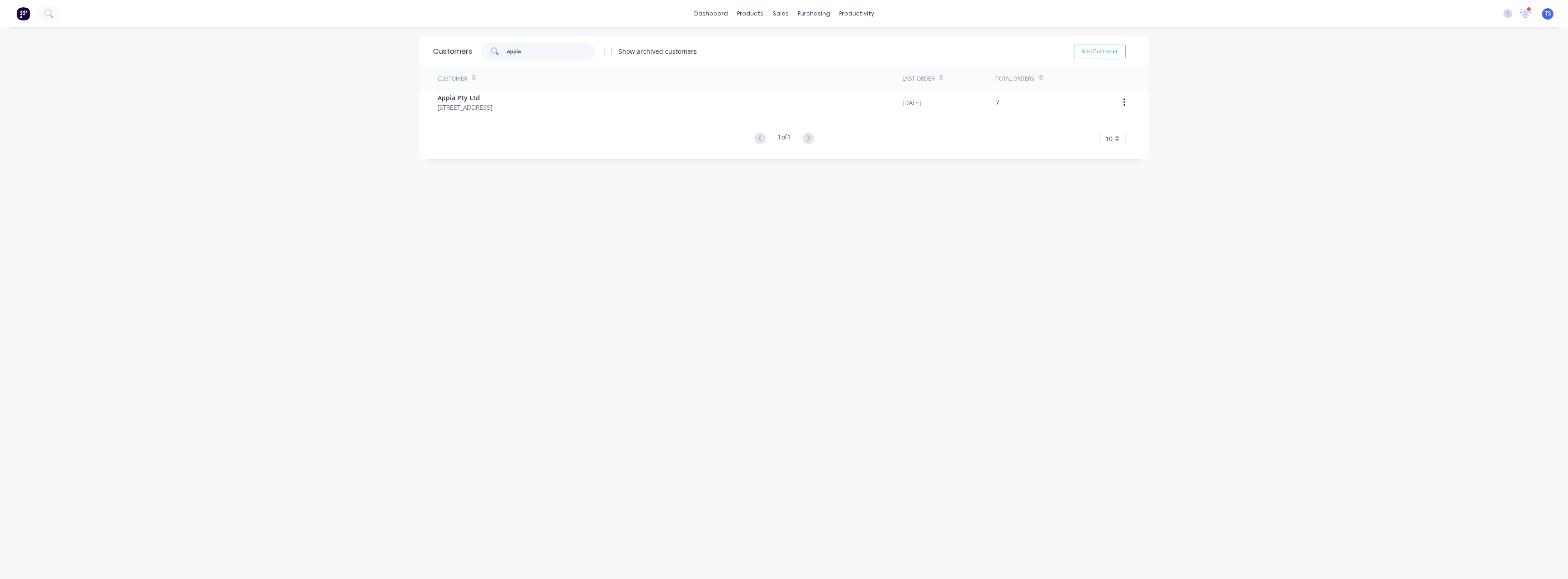
type input "appia"
click at [466, 116] on div "Customer Last Order Total Orders Appia Pty Ltd P.O Box 443 CHADSTONE CENTRE 314…" at bounding box center [784, 106] width 729 height 79
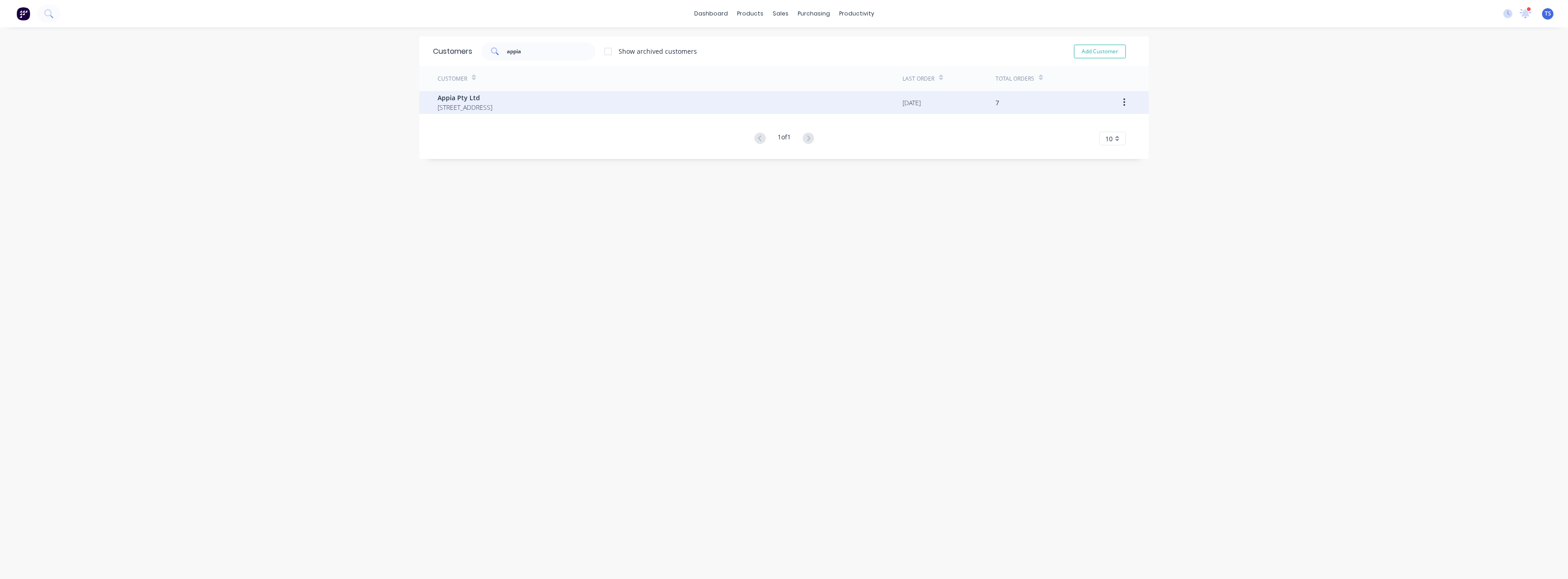
click at [472, 106] on span "[STREET_ADDRESS]" at bounding box center [465, 107] width 55 height 10
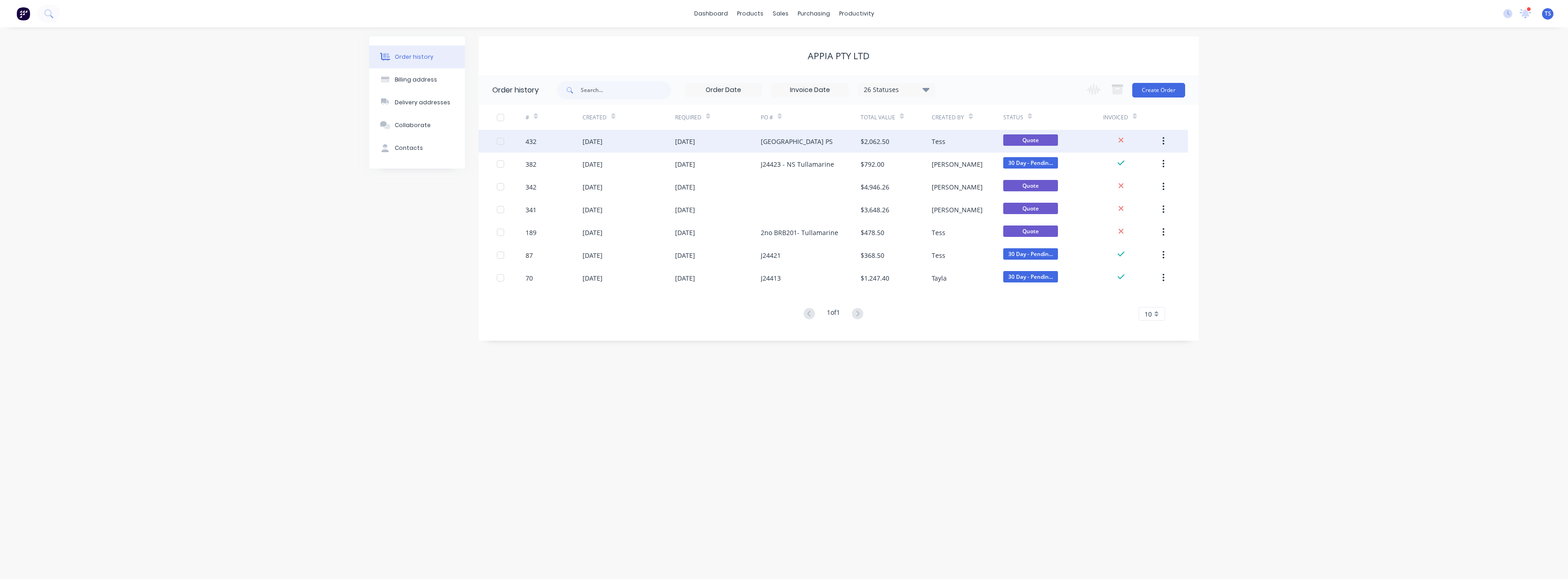
click at [769, 143] on div "[GEOGRAPHIC_DATA] PS" at bounding box center [797, 142] width 72 height 10
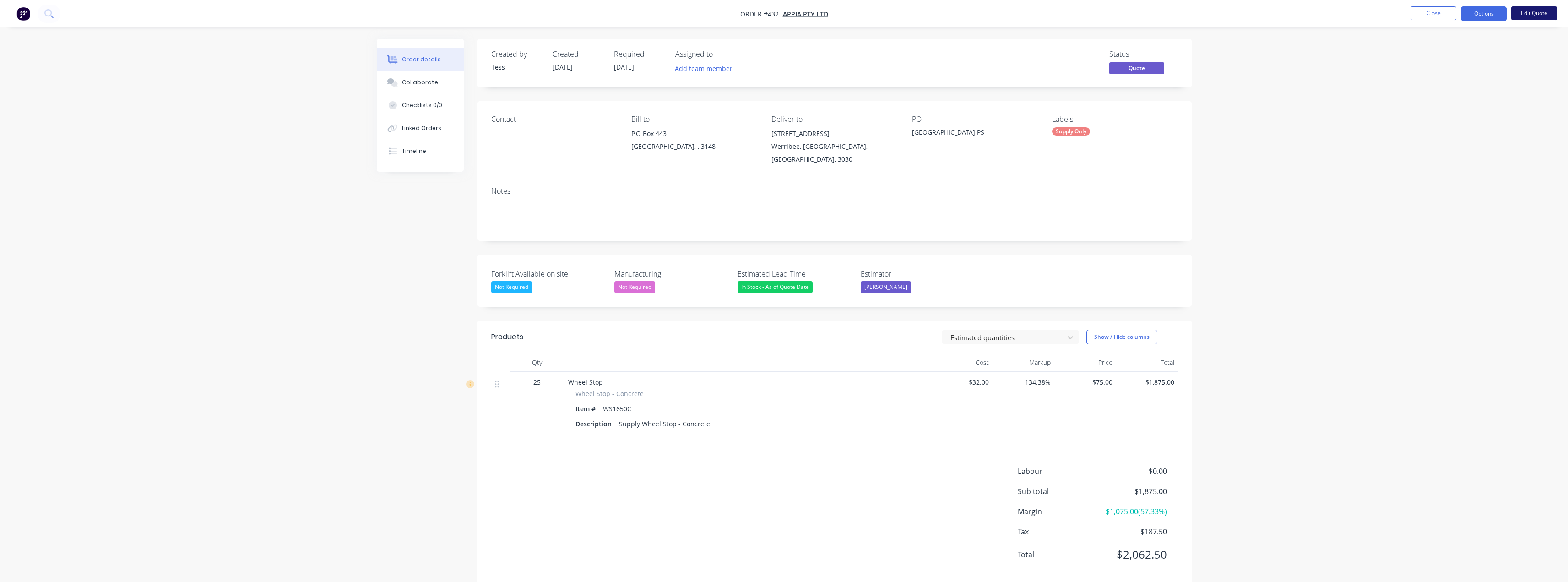
click at [786, 13] on button "Edit Quote" at bounding box center [1534, 13] width 46 height 13
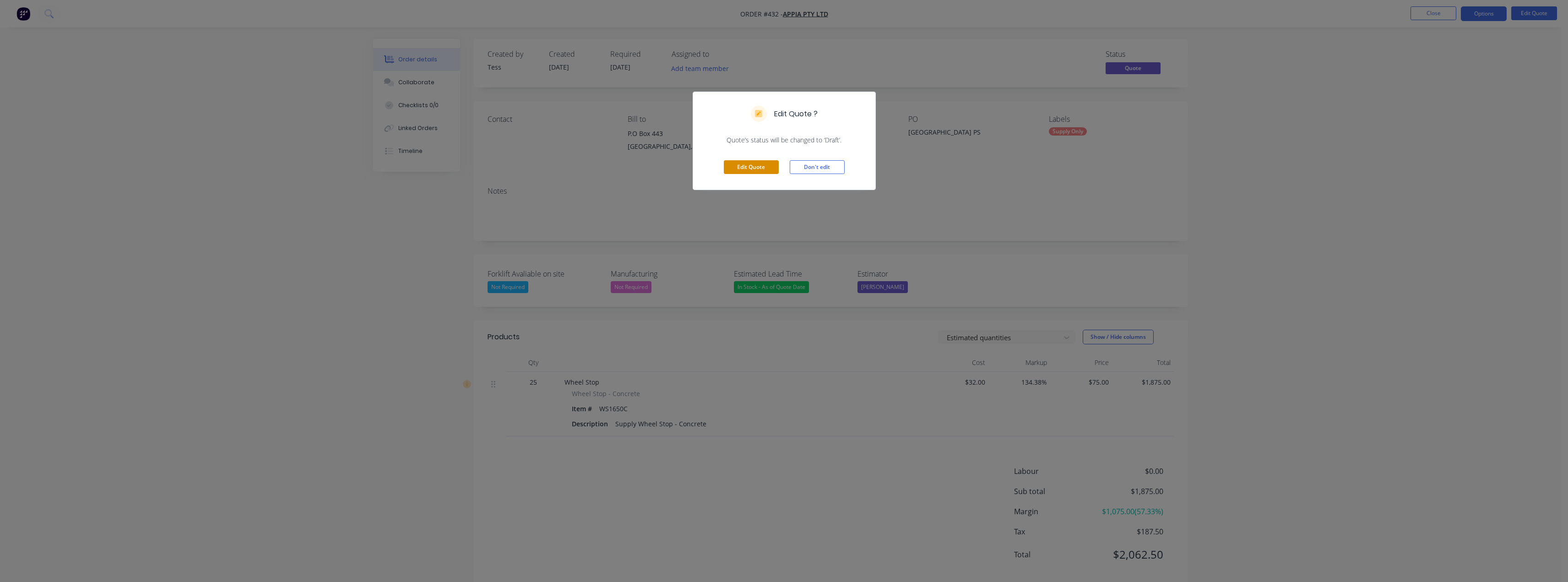
click at [754, 164] on button "Edit Quote" at bounding box center [751, 167] width 55 height 13
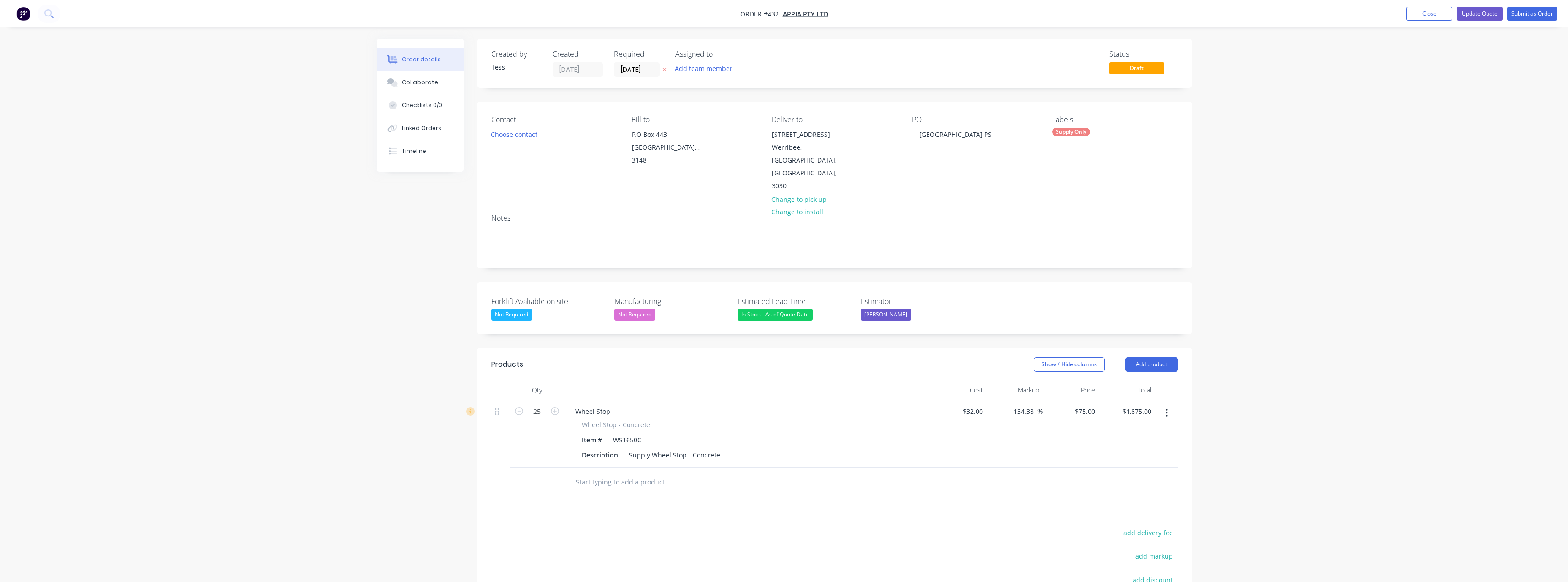
click at [602, 473] on input "text" at bounding box center [667, 482] width 183 height 18
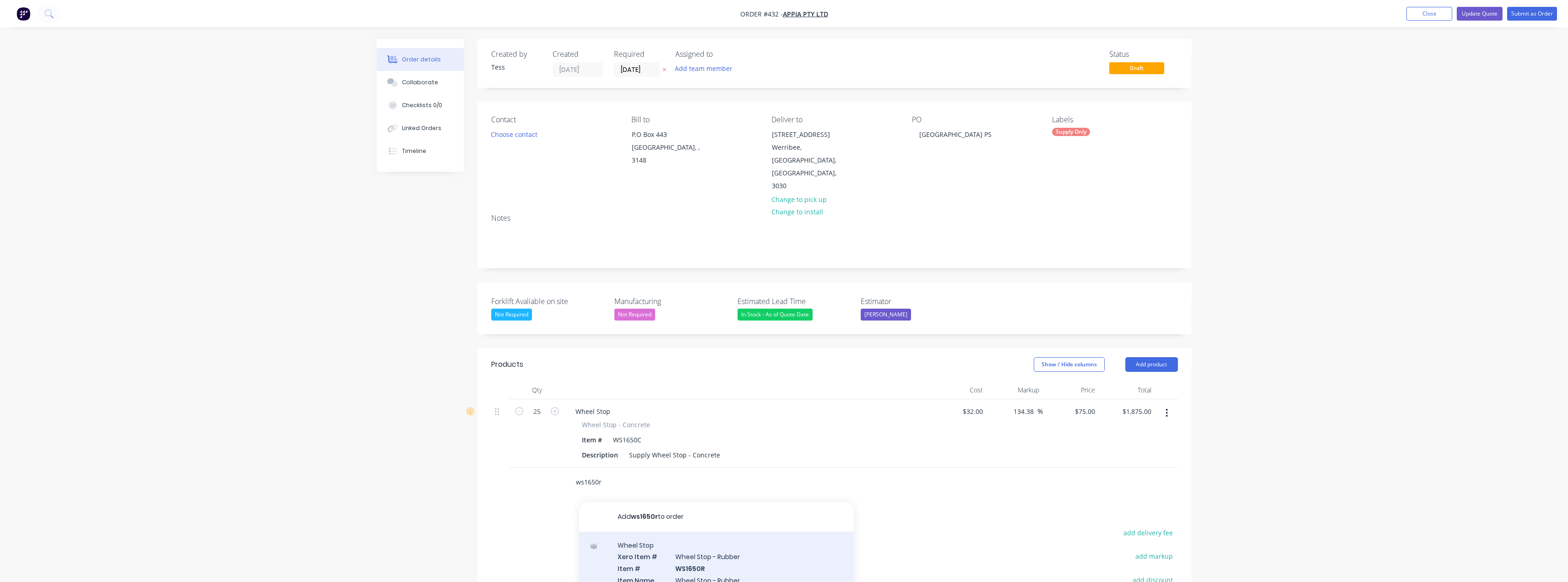
type input "ws1650r"
click at [687, 540] on div "Wheel Stop Xero Item # Wheel Stop - Rubber Item # WS1650R Item Name Wheel Stop …" at bounding box center [716, 584] width 274 height 107
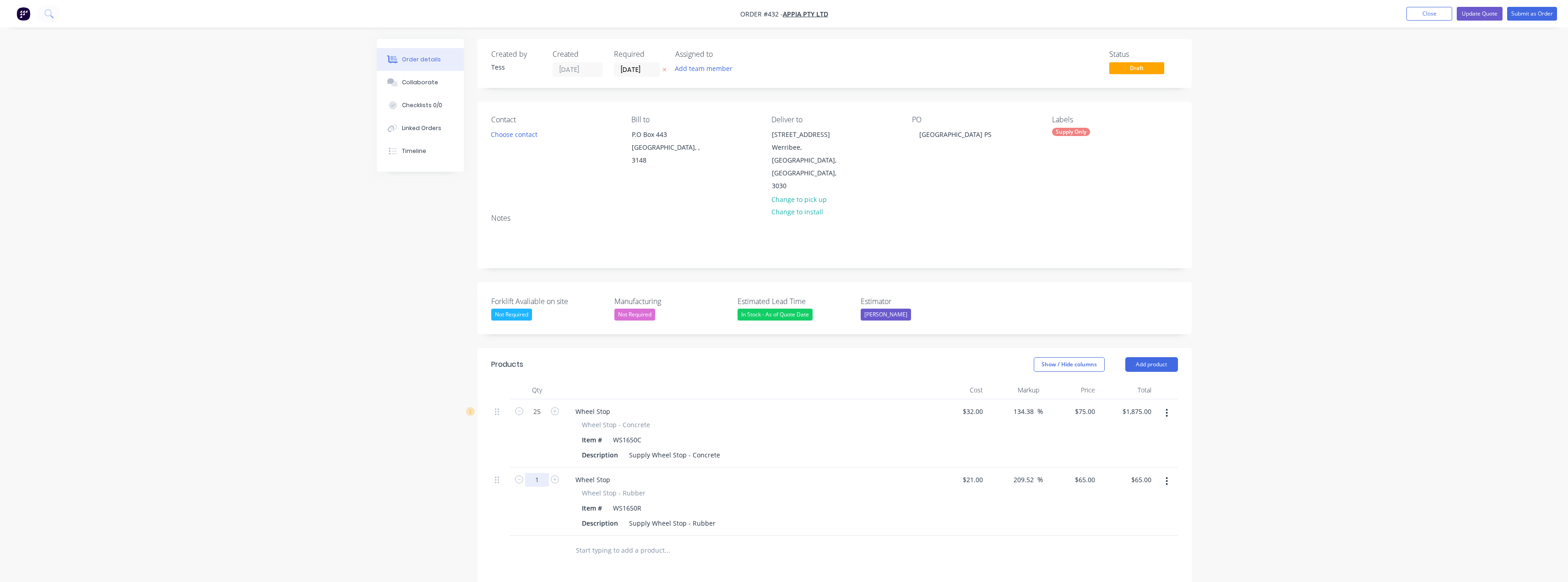
drag, startPoint x: 537, startPoint y: 456, endPoint x: 543, endPoint y: 455, distance: 6.1
click at [537, 473] on input "1" at bounding box center [537, 480] width 24 height 13
type input "25"
type input "65"
type input "$1,625.00"
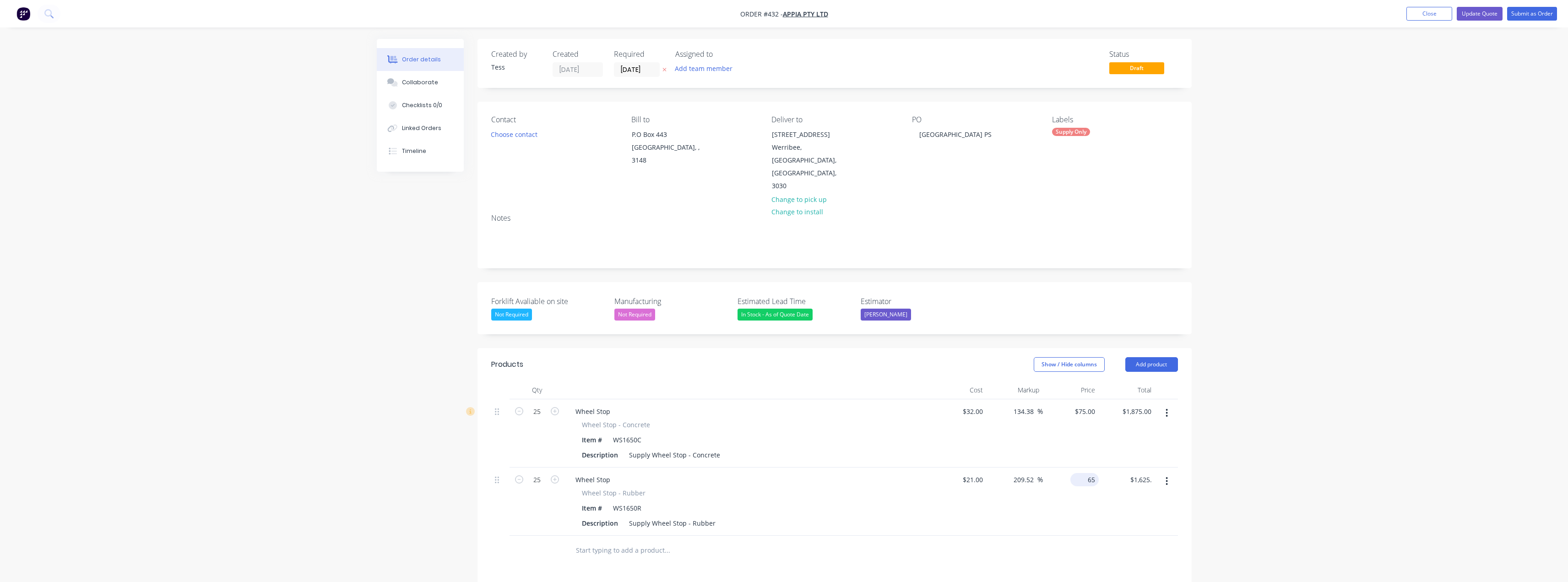
click at [786, 468] on div "65 $65.00" at bounding box center [1071, 502] width 56 height 68
type input "59.50"
type input "183.33"
type input "$59.50"
type input "$1,487.50"
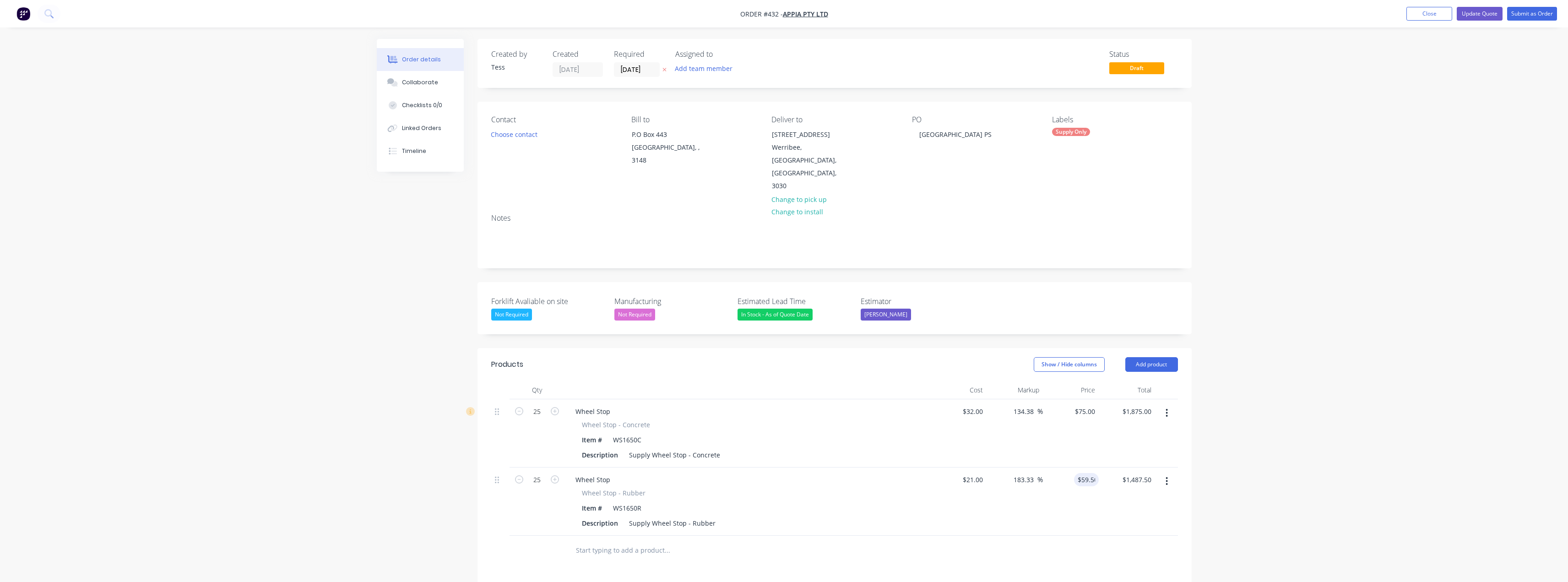
click at [786, 340] on div "Order details Collaborate Checklists 0/0 Linked Orders Timeline Order details C…" at bounding box center [784, 399] width 1568 height 799
click at [786, 409] on icon "button" at bounding box center [1166, 413] width 2 height 8
click at [786, 485] on div "Delete" at bounding box center [1134, 492] width 70 height 13
click at [786, 13] on button "Close" at bounding box center [1429, 13] width 46 height 13
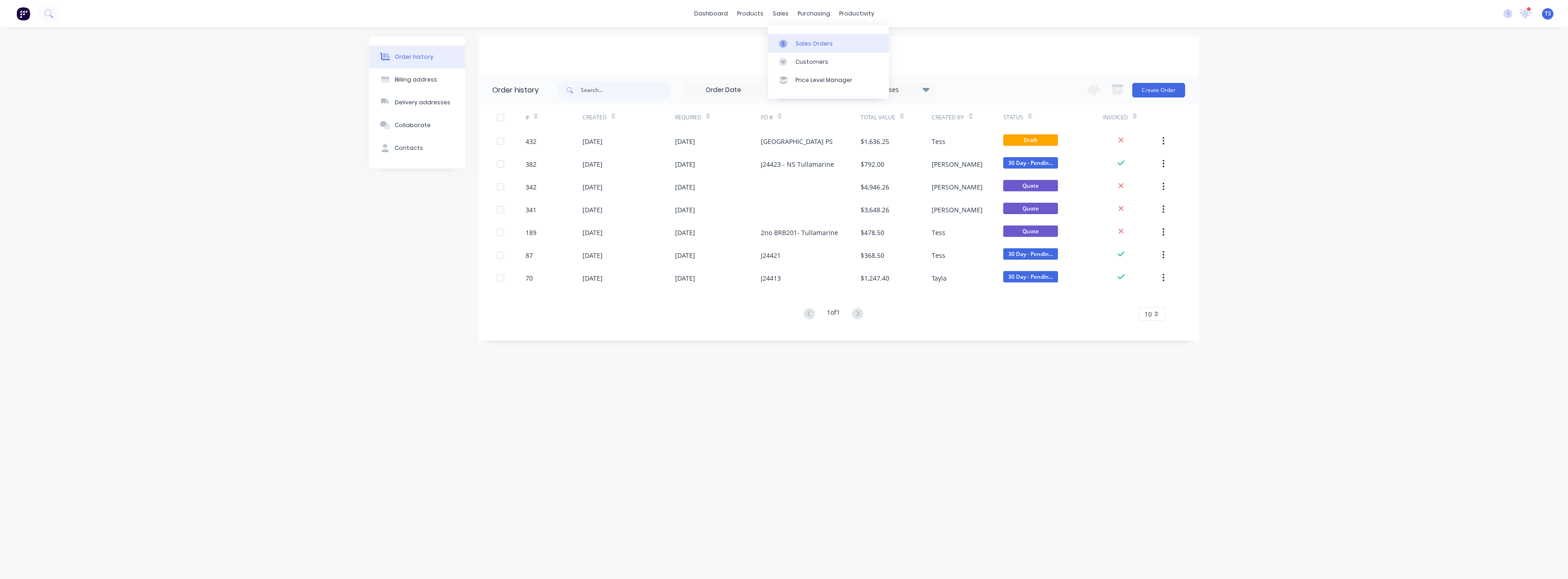
click at [783, 43] on div "Sales Orders" at bounding box center [814, 43] width 37 height 8
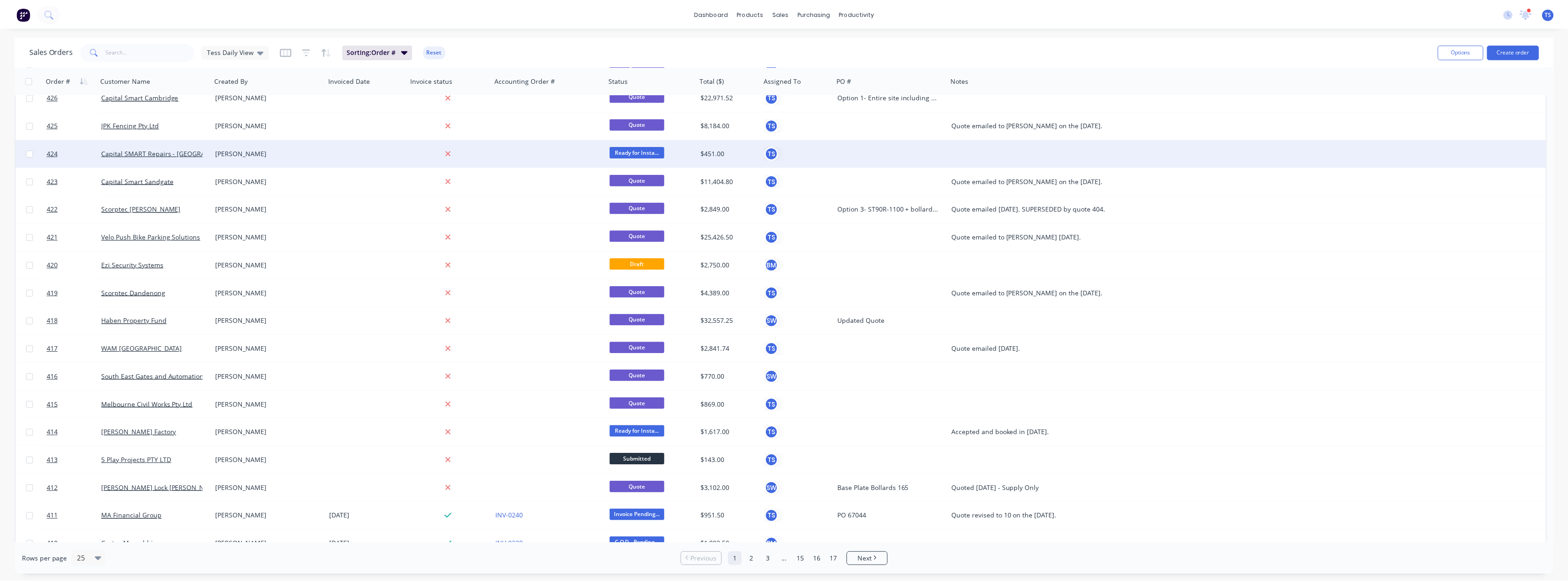
scroll to position [249, 0]
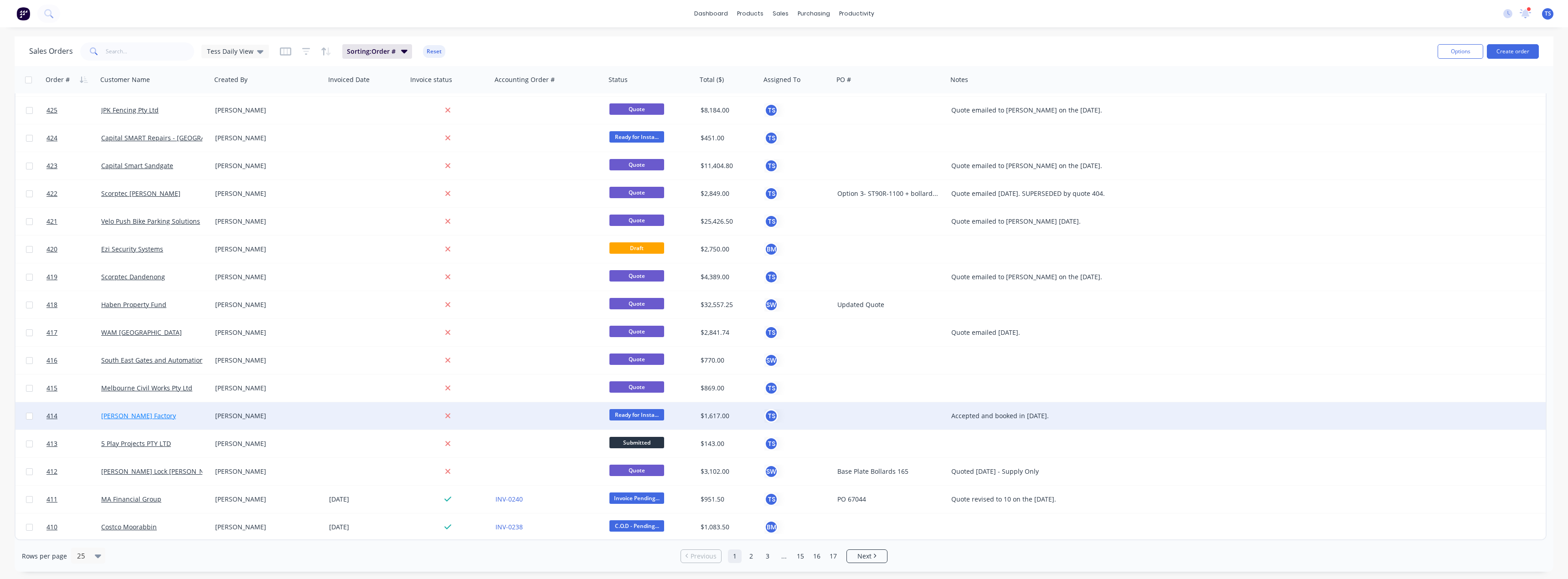
click at [149, 418] on link "[PERSON_NAME] Factory" at bounding box center [138, 415] width 75 height 9
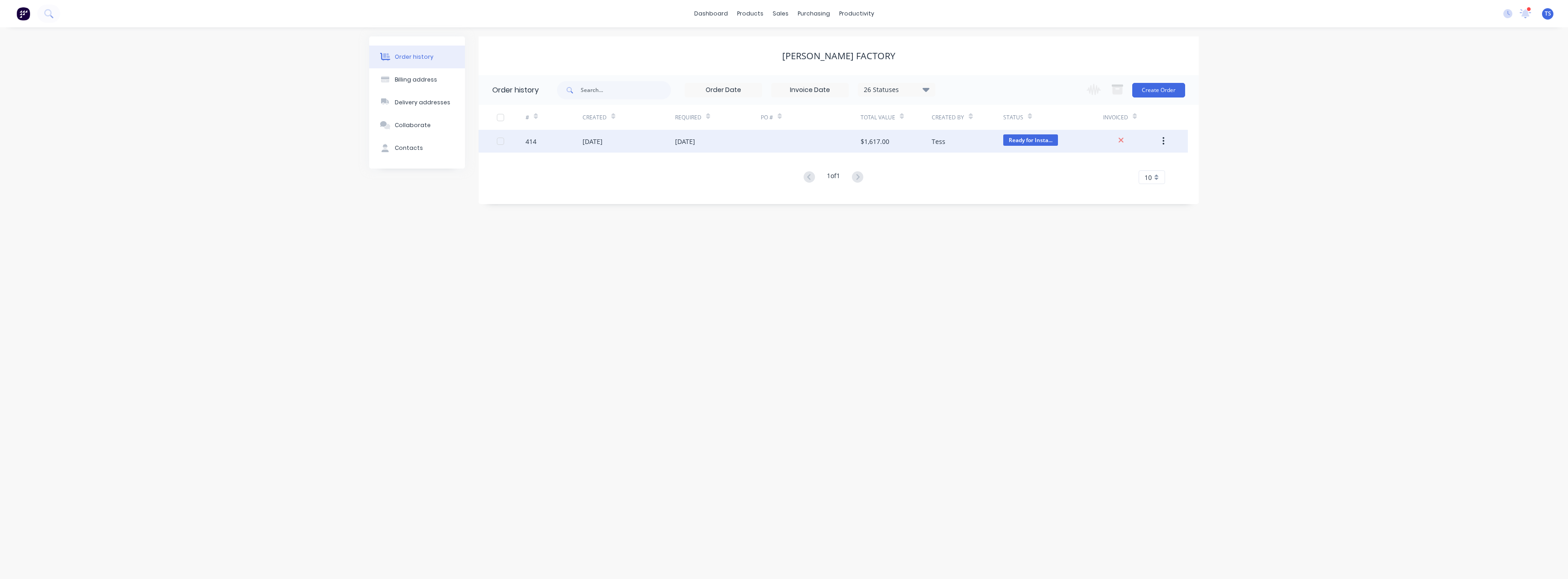
click at [783, 140] on div "$1,617.00" at bounding box center [896, 140] width 71 height 23
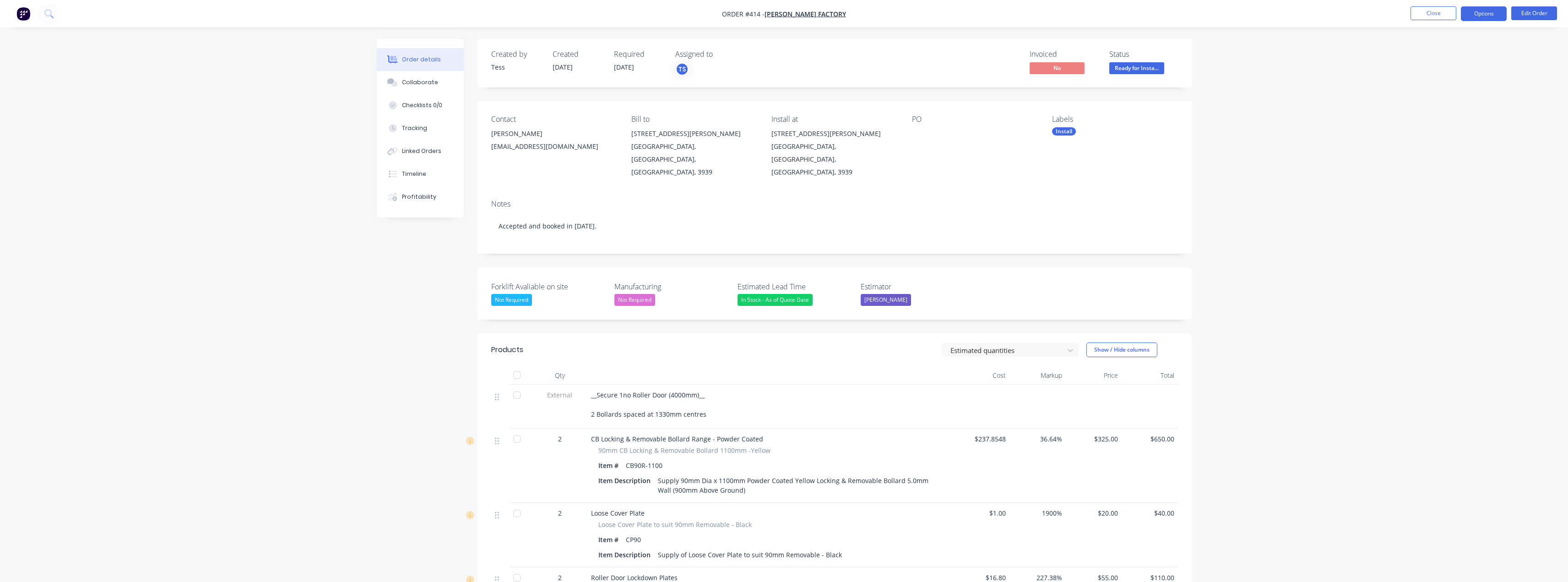
click at [786, 15] on button "Options" at bounding box center [1484, 13] width 46 height 15
click at [786, 76] on div "Partial Invoice" at bounding box center [1456, 74] width 84 height 13
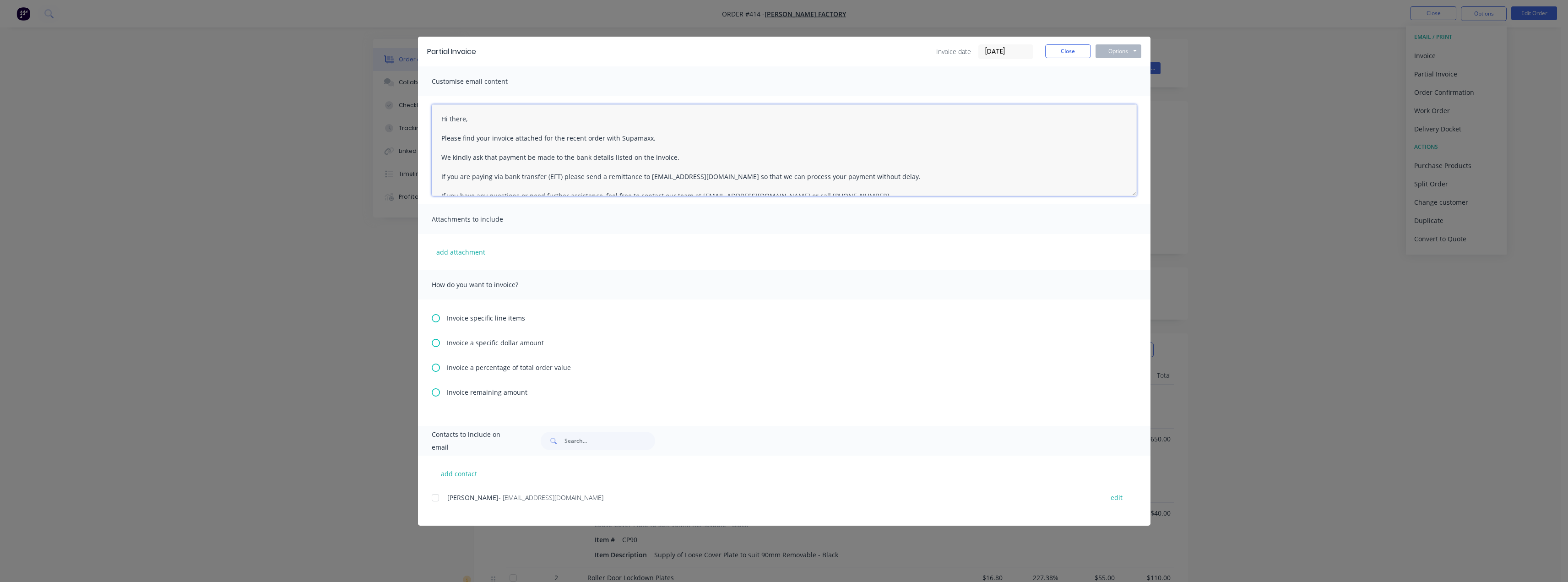
click at [466, 119] on textarea "Hi there, Please find your invoice attached for the recent order with Supamaxx.…" at bounding box center [784, 150] width 705 height 92
click at [490, 138] on textarea "Hi Brian, Please find your invoice attached for the recent order with Supamaxx.…" at bounding box center [784, 150] width 705 height 92
click at [715, 138] on textarea "Hi Brian, Please find your 50% deposit invoice attached for the recent order wi…" at bounding box center [784, 150] width 705 height 92
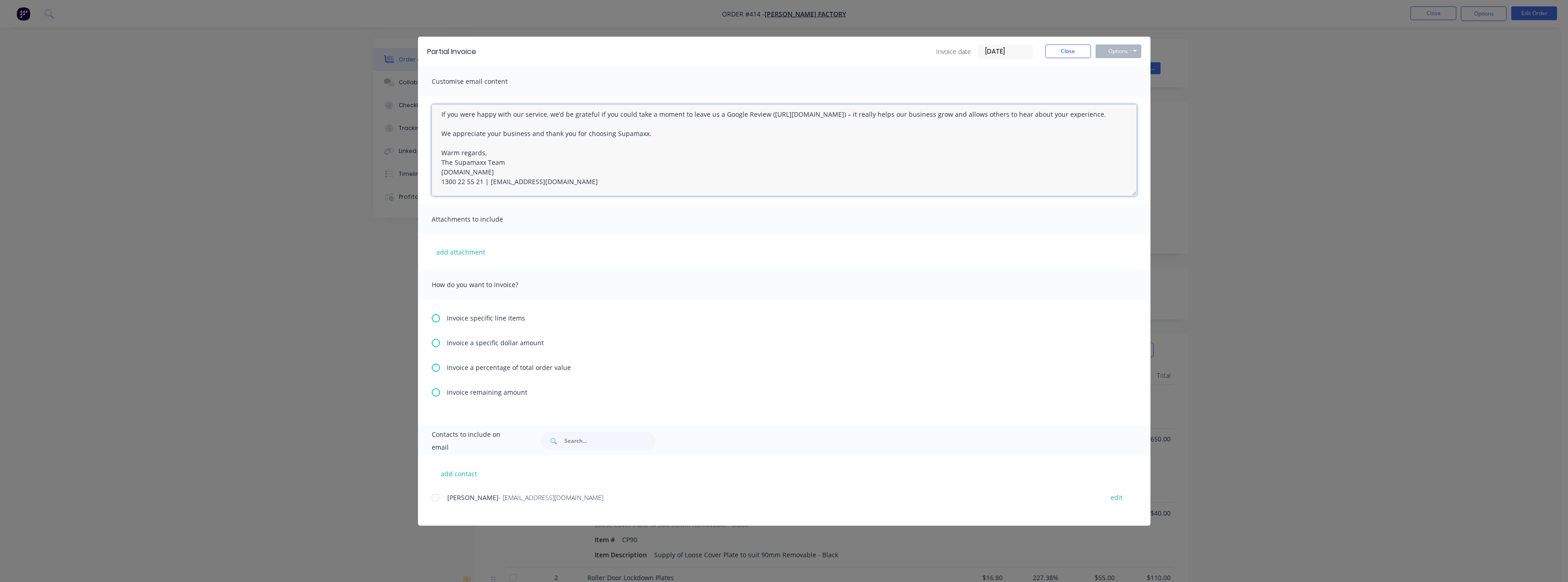
drag, startPoint x: 440, startPoint y: 117, endPoint x: 752, endPoint y: 212, distance: 326.1
click at [786, 251] on div "Customise email content Hi Brian, Please find your 50% deposit invoice attached…" at bounding box center [784, 246] width 732 height 359
click at [439, 497] on div at bounding box center [435, 498] width 18 height 18
type textarea "Hi Brian, Please find your 50% deposit invoice attached for the recent order wi…"
click at [436, 367] on icon at bounding box center [435, 367] width 8 height 8
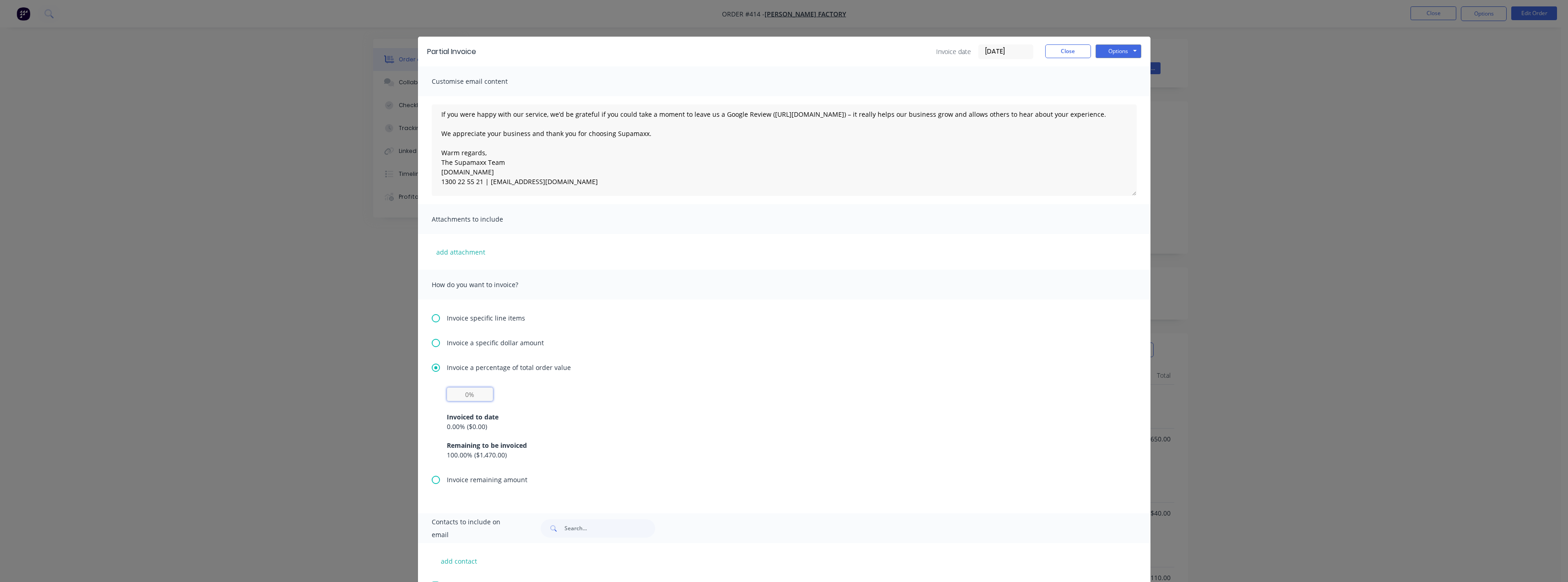
click at [462, 394] on input "text" at bounding box center [470, 394] width 46 height 13
type input "50%"
click at [594, 404] on div "Invoiced to date 0.00 % ( $0.00 ) Remaining to be invoiced 100.00 % ( $1,470.00…" at bounding box center [784, 430] width 675 height 59
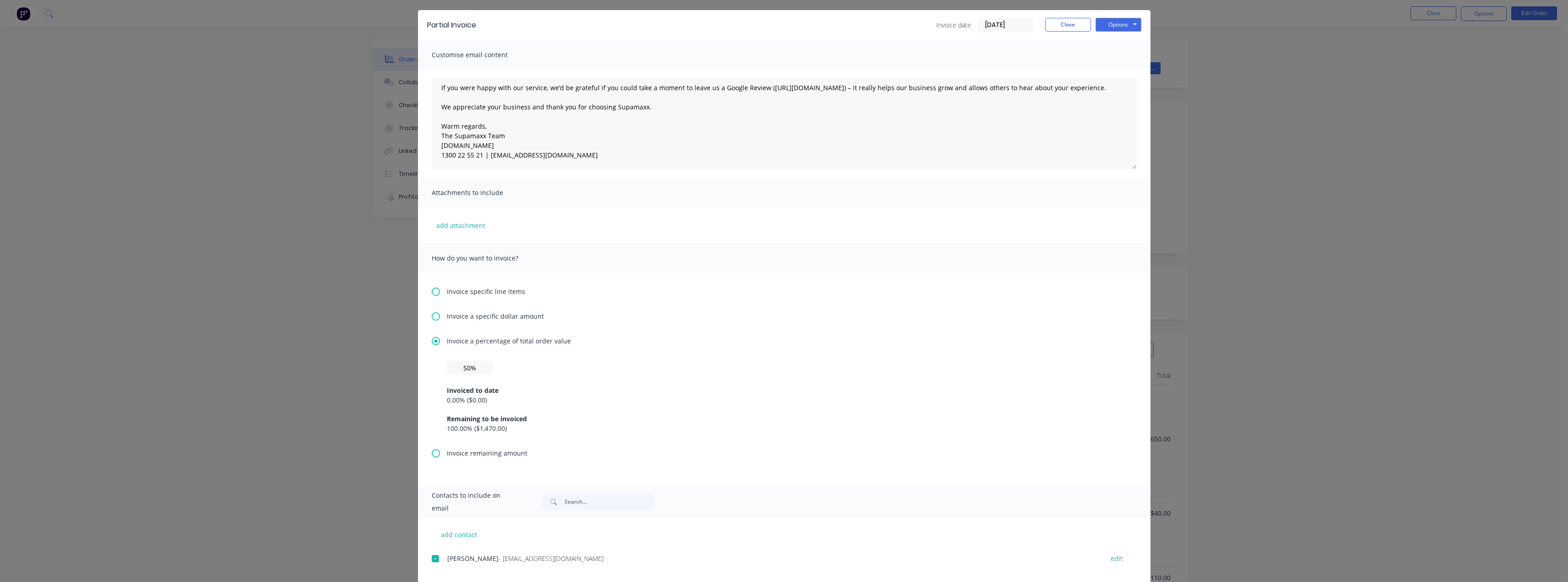
scroll to position [44, 0]
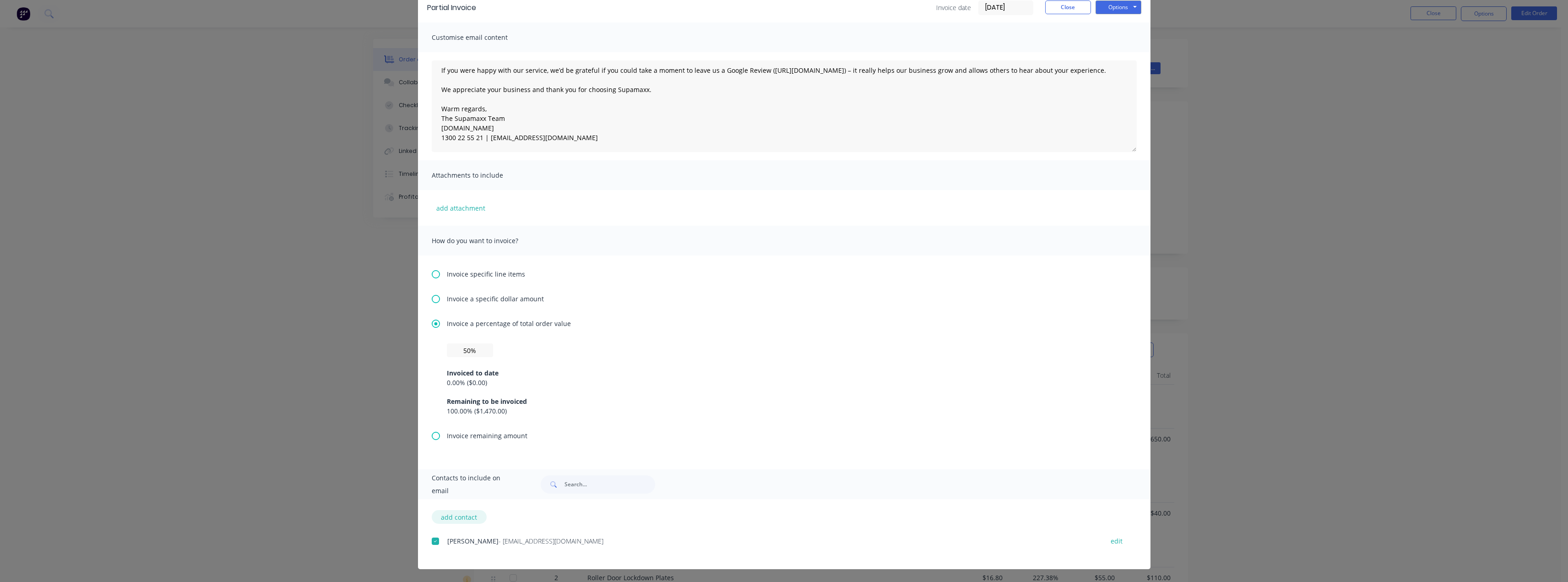
click at [452, 520] on button "add contact" at bounding box center [459, 517] width 55 height 13
select select "AU"
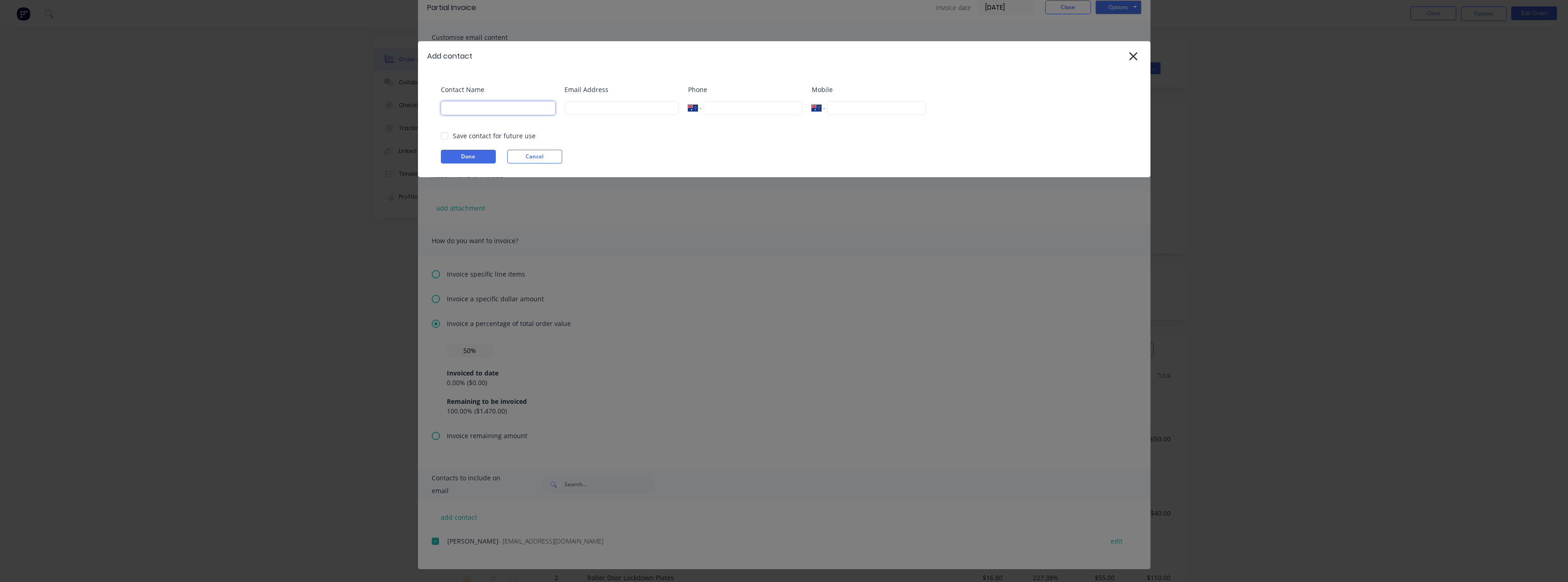
drag, startPoint x: 468, startPoint y: 109, endPoint x: 474, endPoint y: 109, distance: 6.0
click at [468, 109] on input at bounding box center [498, 108] width 114 height 13
type input "Tess"
click at [590, 112] on input at bounding box center [621, 108] width 114 height 13
type input "tess@supamaxx.com.au"
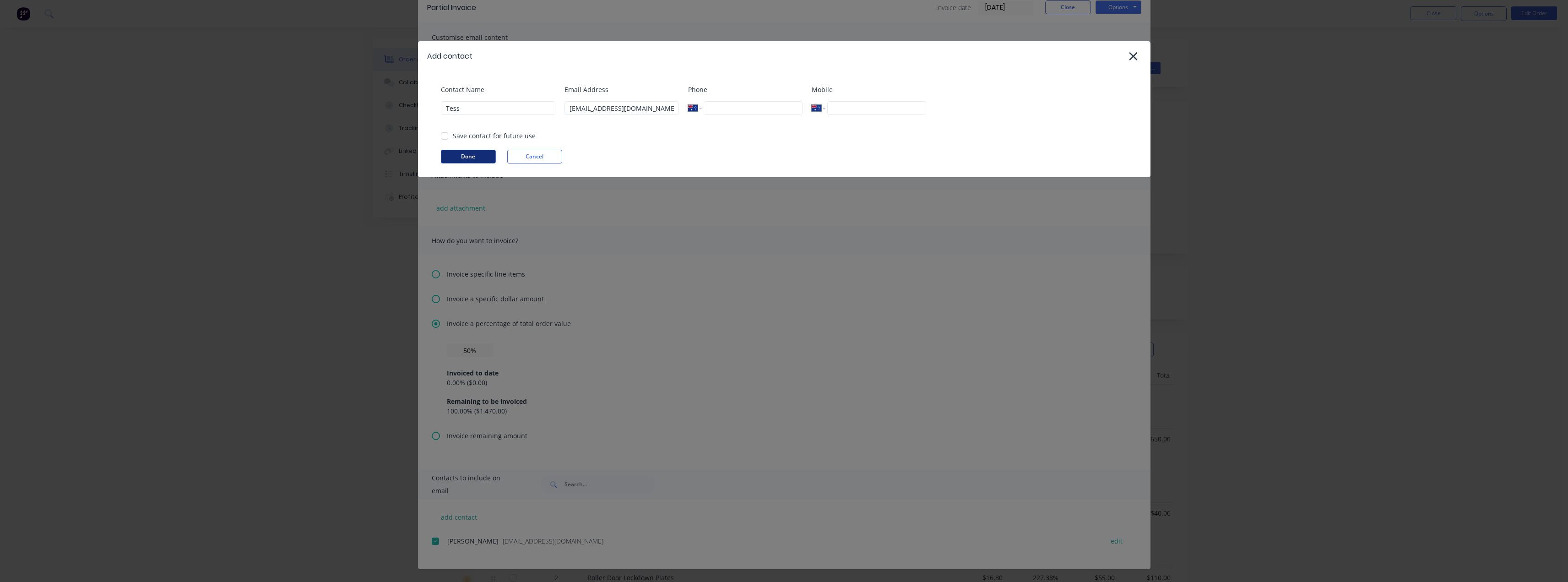
click at [477, 156] on button "Done" at bounding box center [468, 157] width 55 height 13
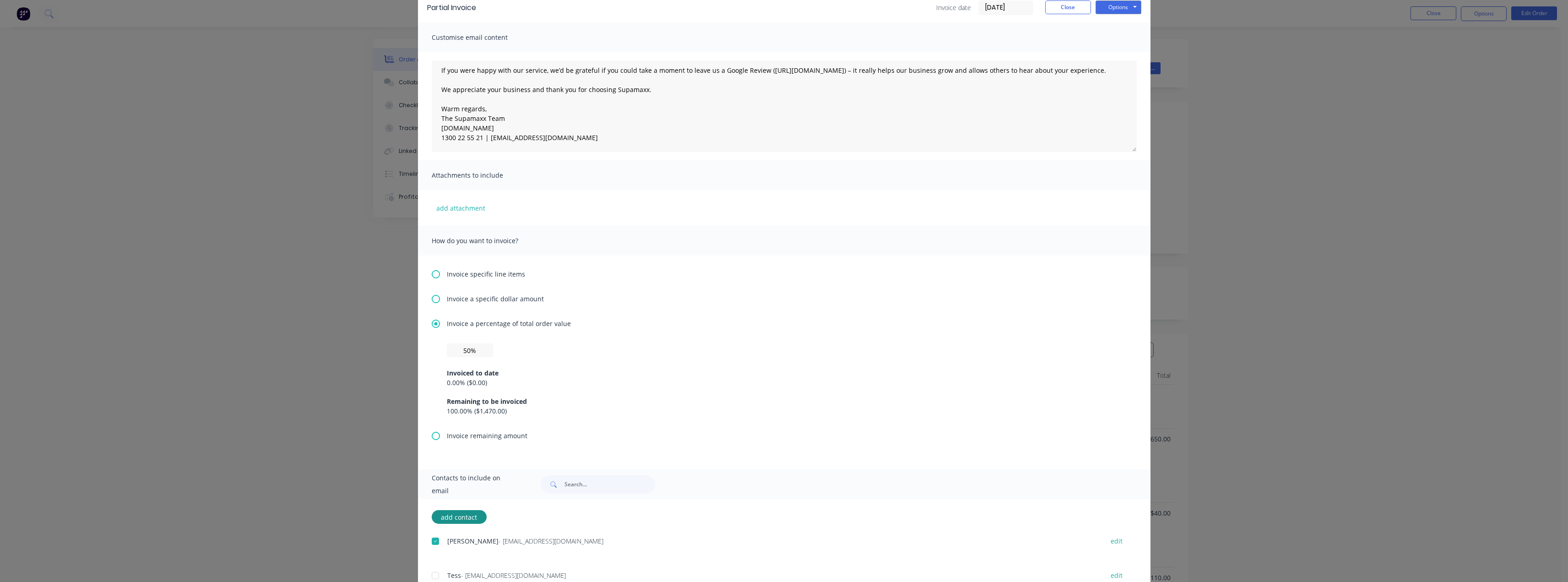
click at [431, 575] on div at bounding box center [435, 575] width 18 height 18
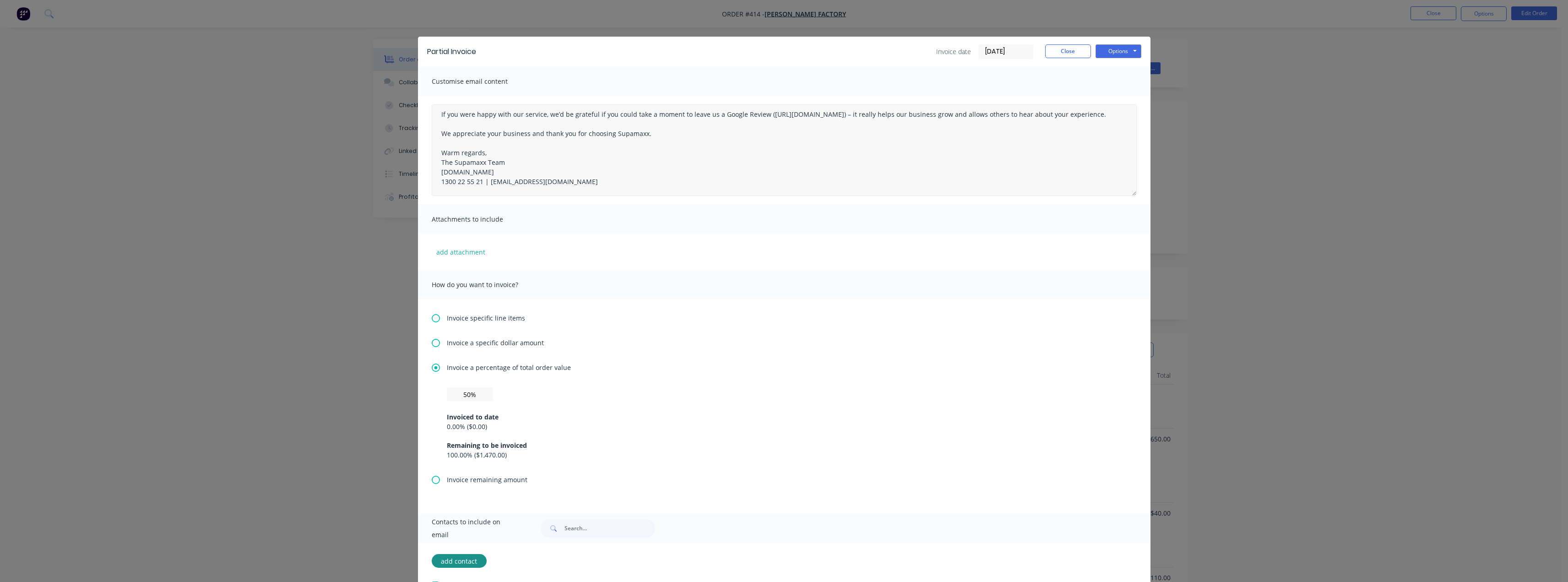
scroll to position [0, 0]
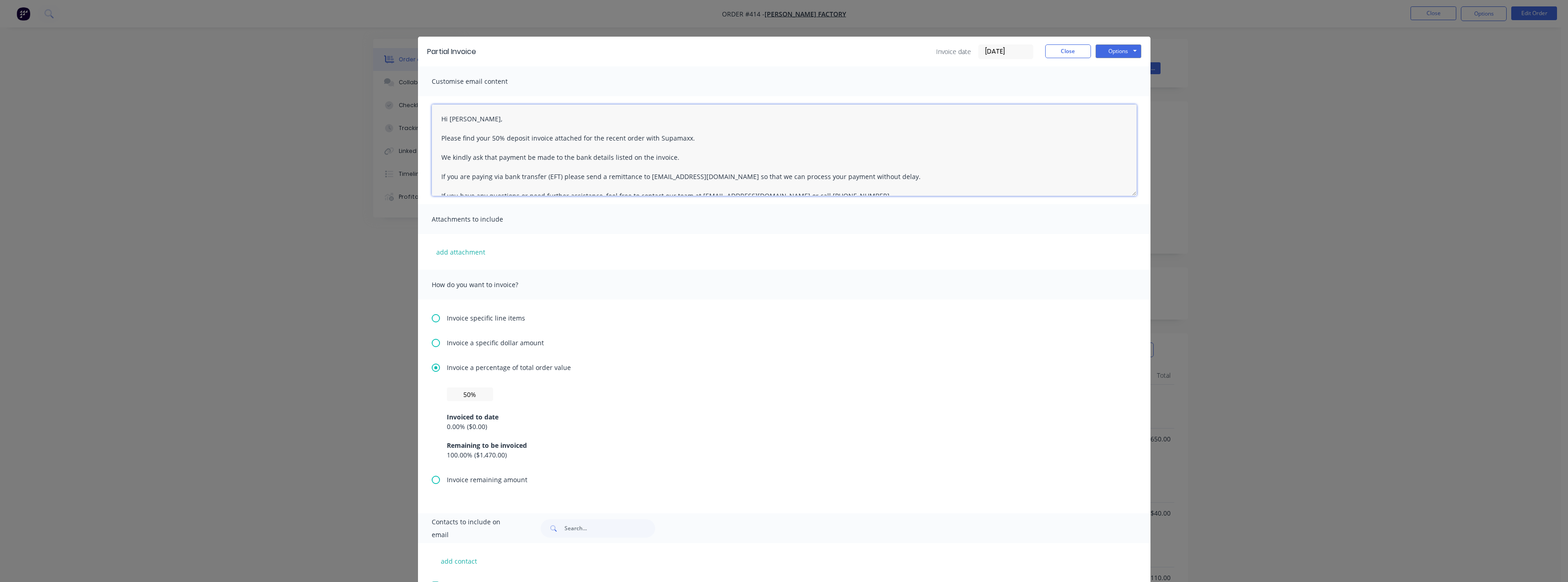
click at [471, 117] on textarea "Hi Brian, Please find your 50% deposit invoice attached for the recent order wi…" at bounding box center [784, 150] width 705 height 92
click at [742, 145] on textarea "Hi Brian, Please find your 50% deposit invoice attached for the recent order wi…" at bounding box center [784, 150] width 705 height 92
click at [786, 51] on button "Options" at bounding box center [1118, 51] width 46 height 13
click at [786, 97] on button "Email" at bounding box center [1125, 98] width 59 height 15
click at [786, 50] on button "Close" at bounding box center [1068, 51] width 46 height 13
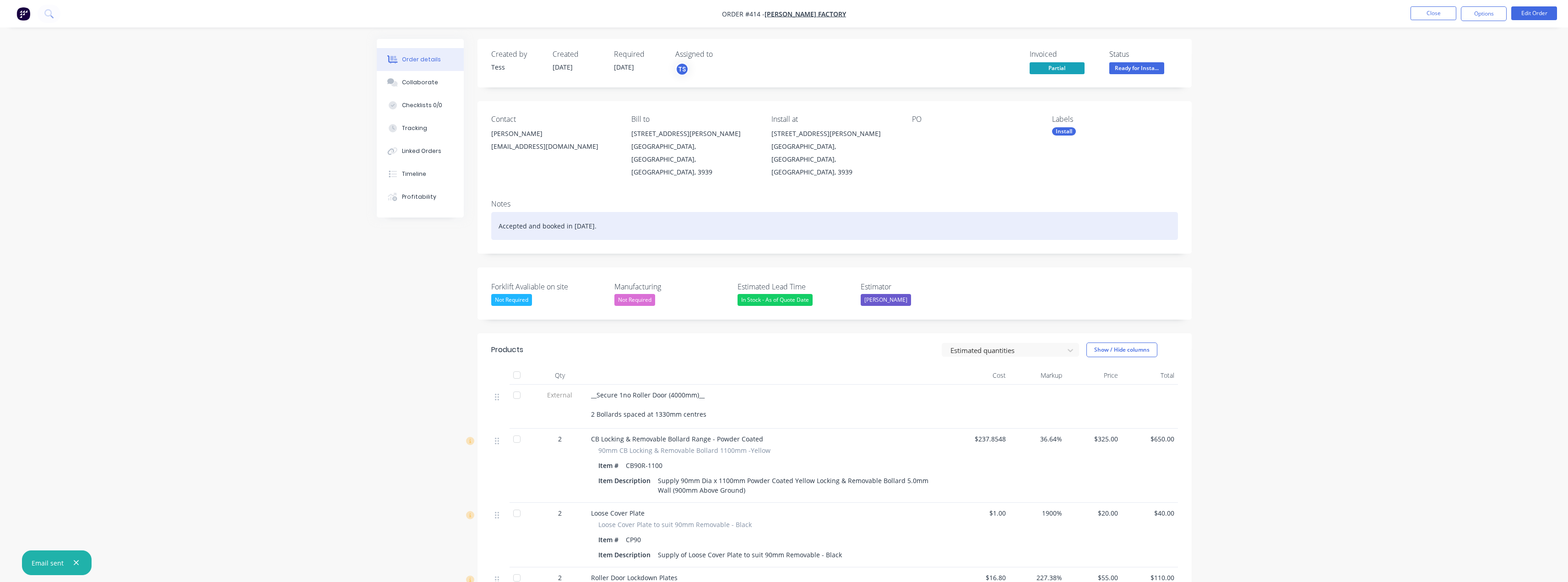
click at [579, 212] on div "Accepted and booked in [DATE]." at bounding box center [834, 226] width 686 height 28
click at [619, 212] on div "Accepted and booked in [DATE]." at bounding box center [834, 226] width 686 height 28
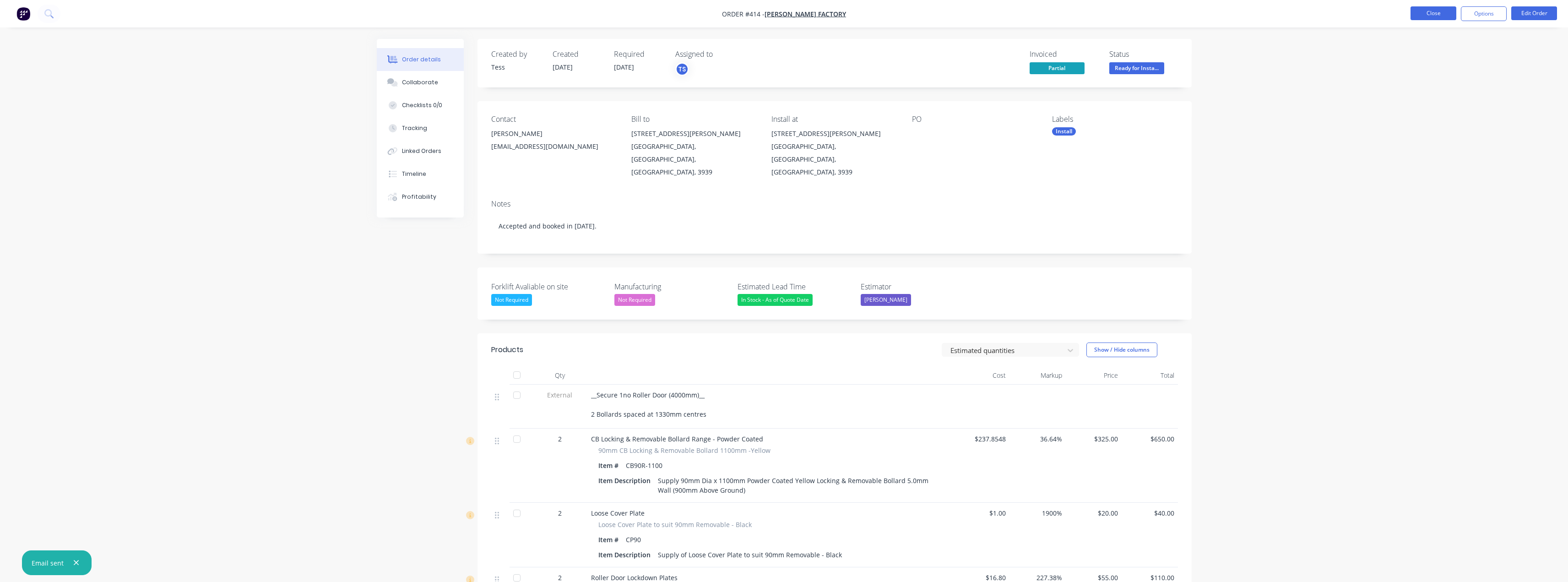
click at [786, 14] on button "Close" at bounding box center [1433, 13] width 46 height 13
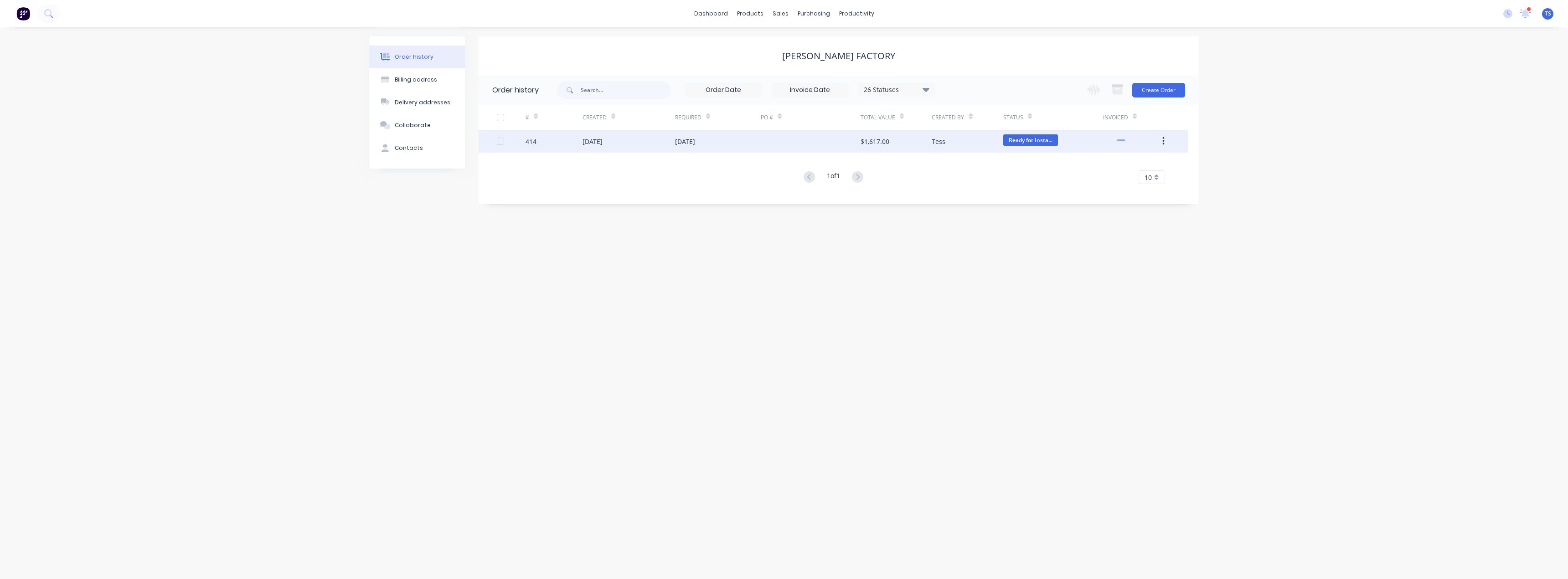
click at [783, 141] on div "$1,617.00" at bounding box center [875, 142] width 29 height 10
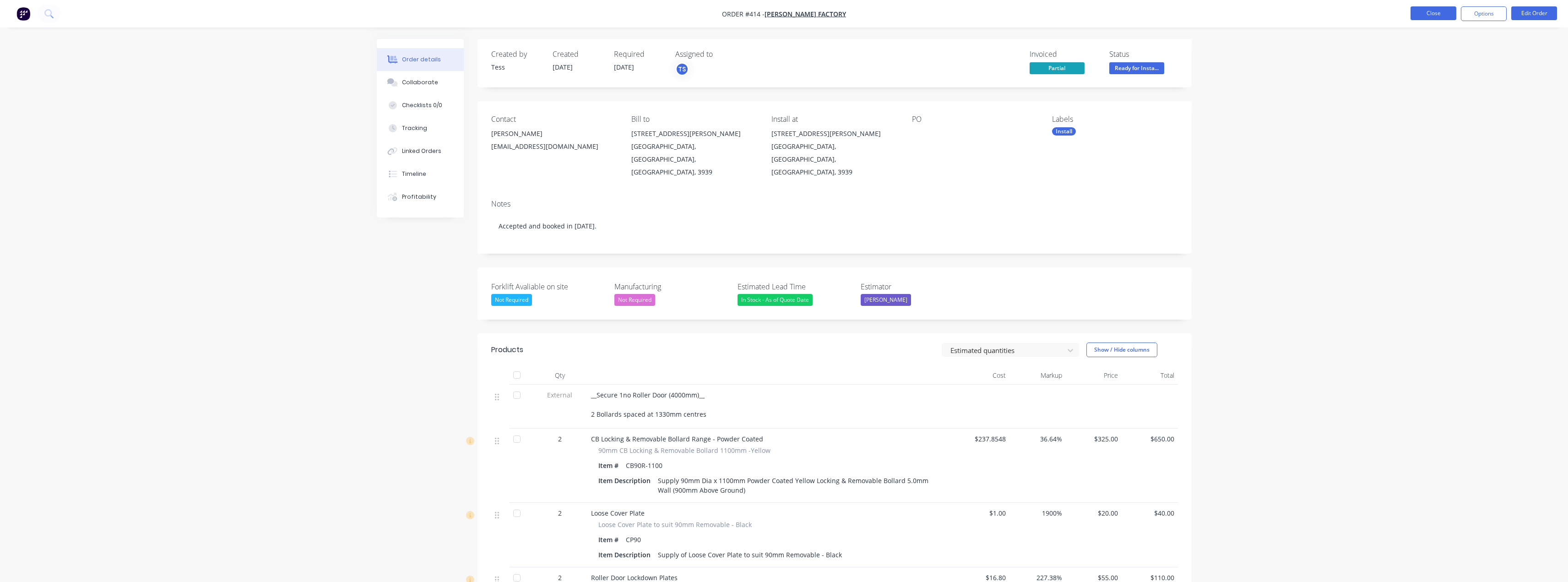
click at [786, 13] on button "Close" at bounding box center [1433, 13] width 46 height 13
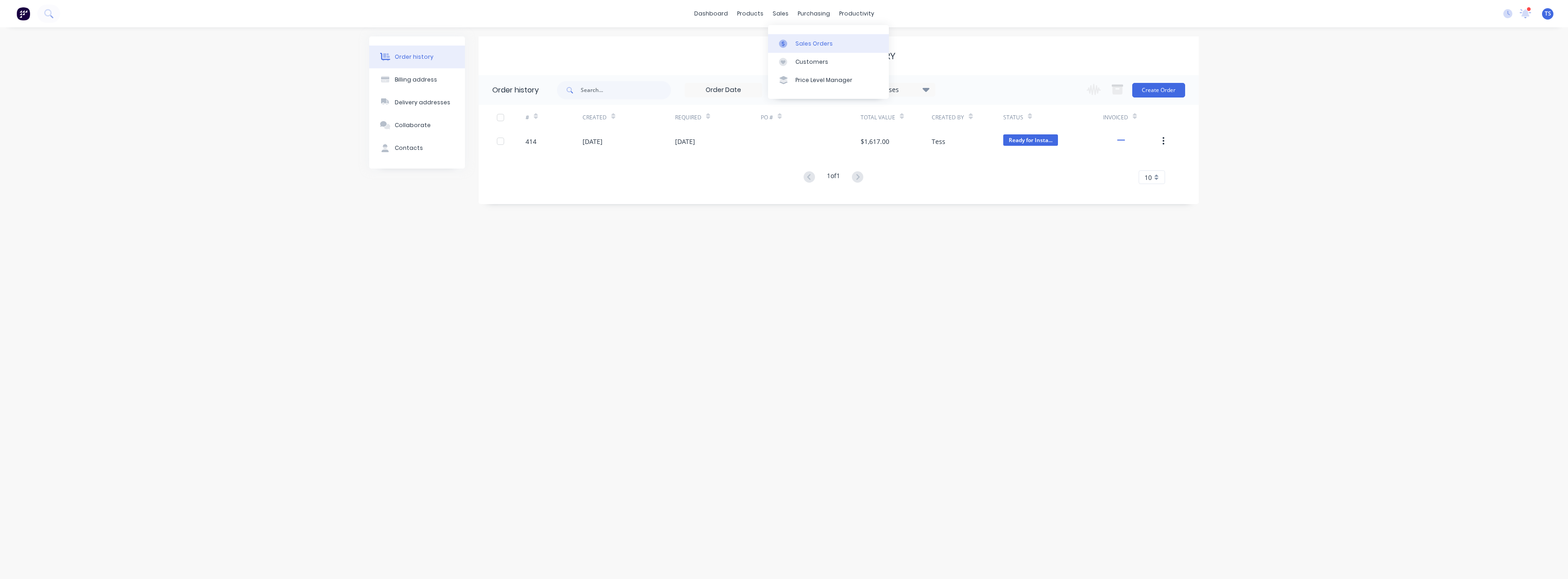
click at [783, 44] on div "Sales Orders" at bounding box center [814, 43] width 37 height 8
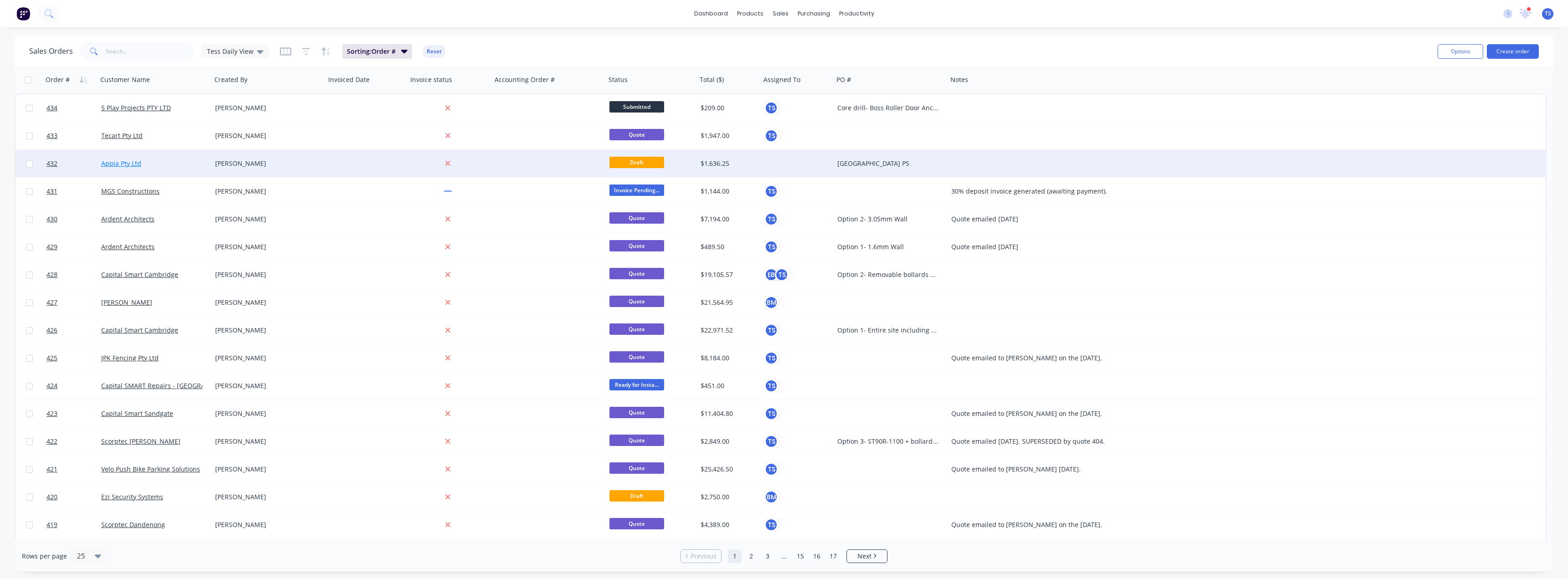
click at [121, 165] on link "Appia Pty Ltd" at bounding box center [121, 163] width 40 height 9
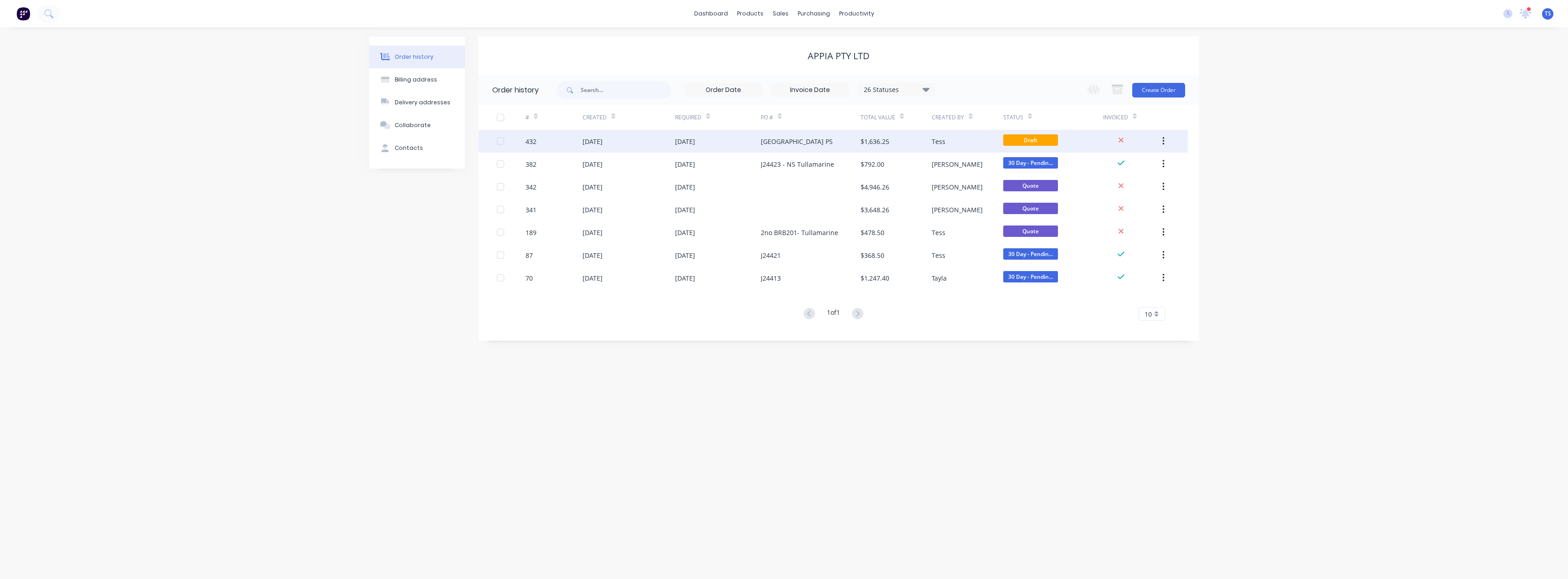
click at [783, 149] on div "[GEOGRAPHIC_DATA] PS" at bounding box center [811, 140] width 100 height 23
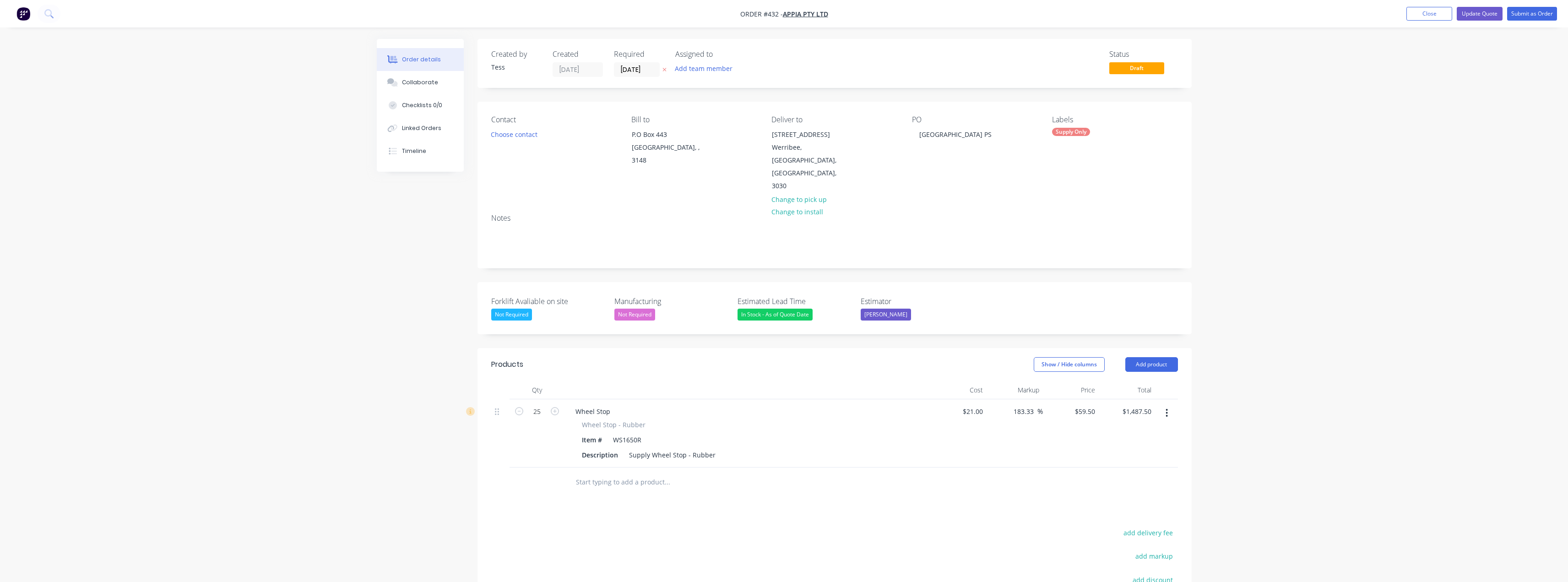
click at [648, 473] on input "text" at bounding box center [667, 482] width 183 height 18
drag, startPoint x: 590, startPoint y: 457, endPoint x: 551, endPoint y: 460, distance: 39.1
click at [551, 468] on div "cb Add cb to order CB Base Plate Range - Galvanised Xero Item # 115mm Base Plat…" at bounding box center [834, 482] width 686 height 30
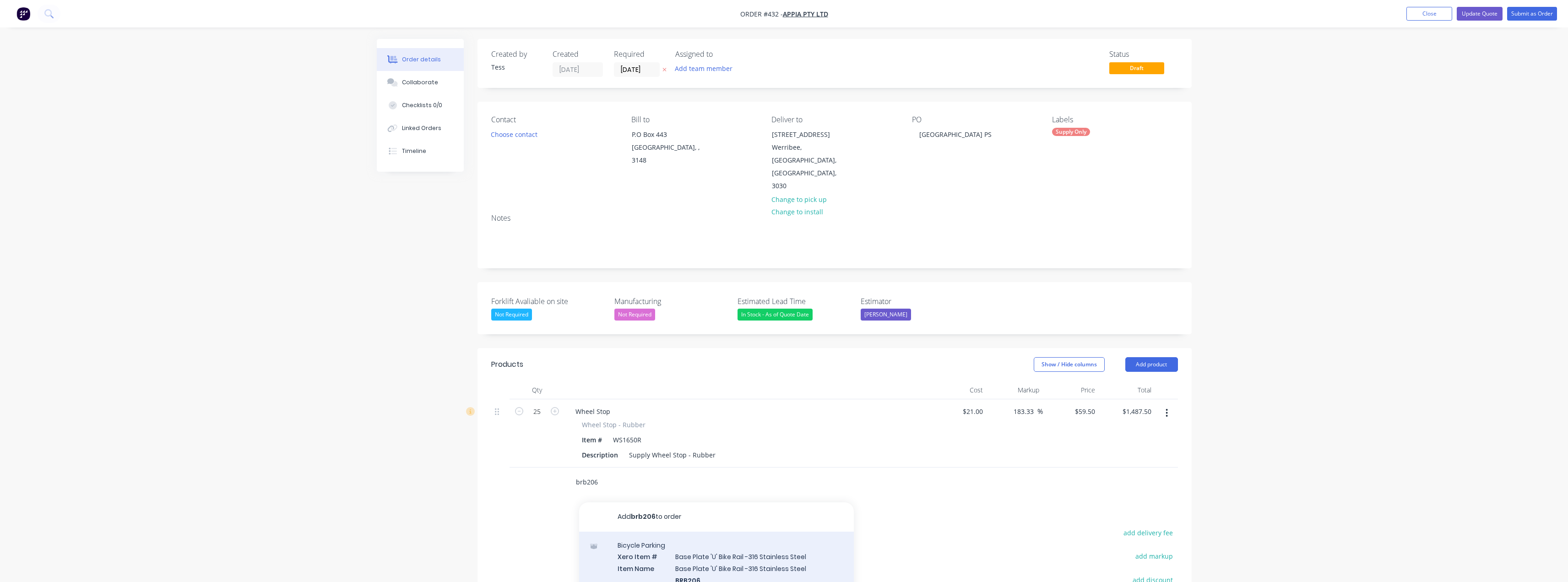
type input "brb206"
click at [726, 537] on div "Bicycle Parking Xero Item # Base Plate 'U' Bike Rail -316 Stainless Steel Item …" at bounding box center [716, 579] width 274 height 95
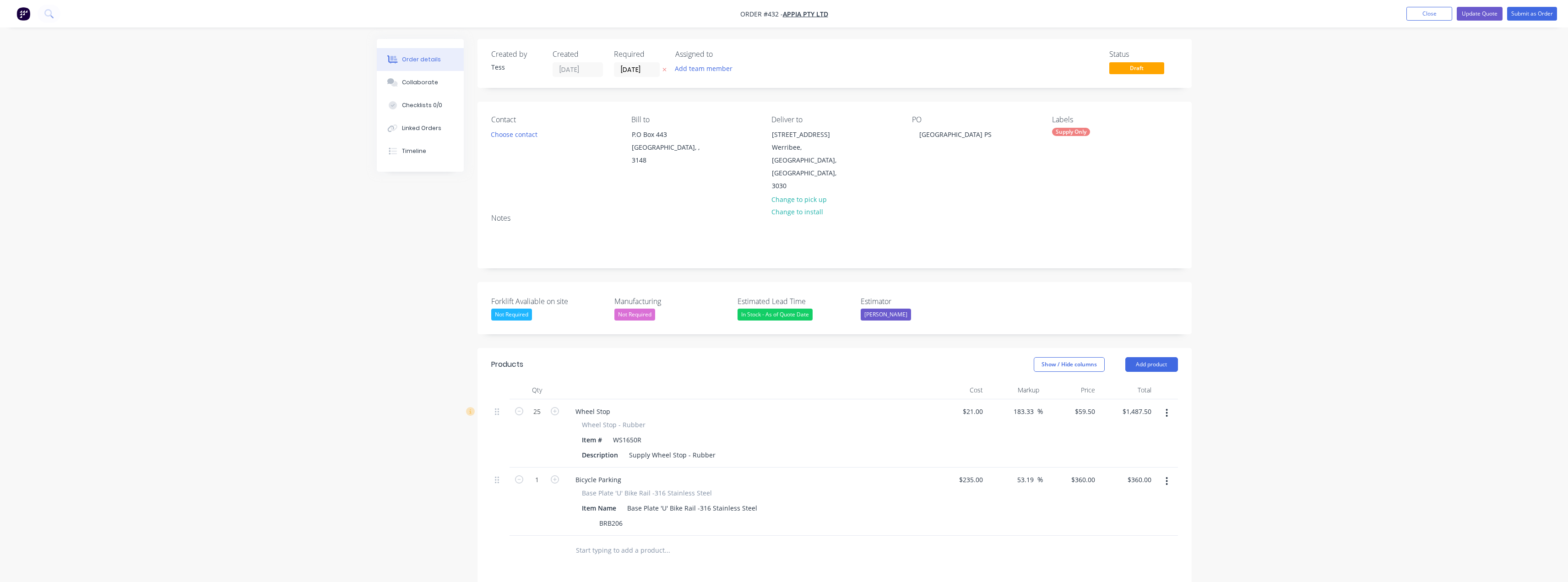
click at [628, 541] on input "text" at bounding box center [667, 550] width 183 height 18
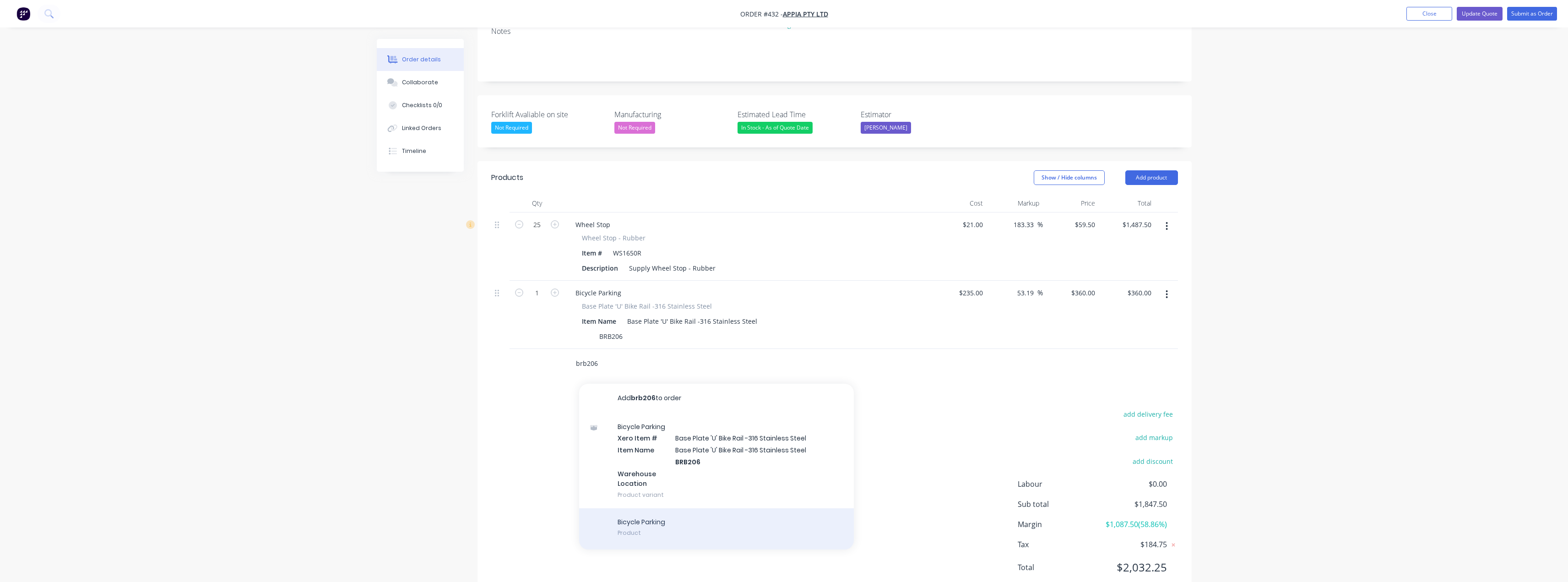
scroll to position [191, 0]
type input "brb206"
click at [677, 504] on div "Bicycle Parking Product" at bounding box center [716, 524] width 274 height 41
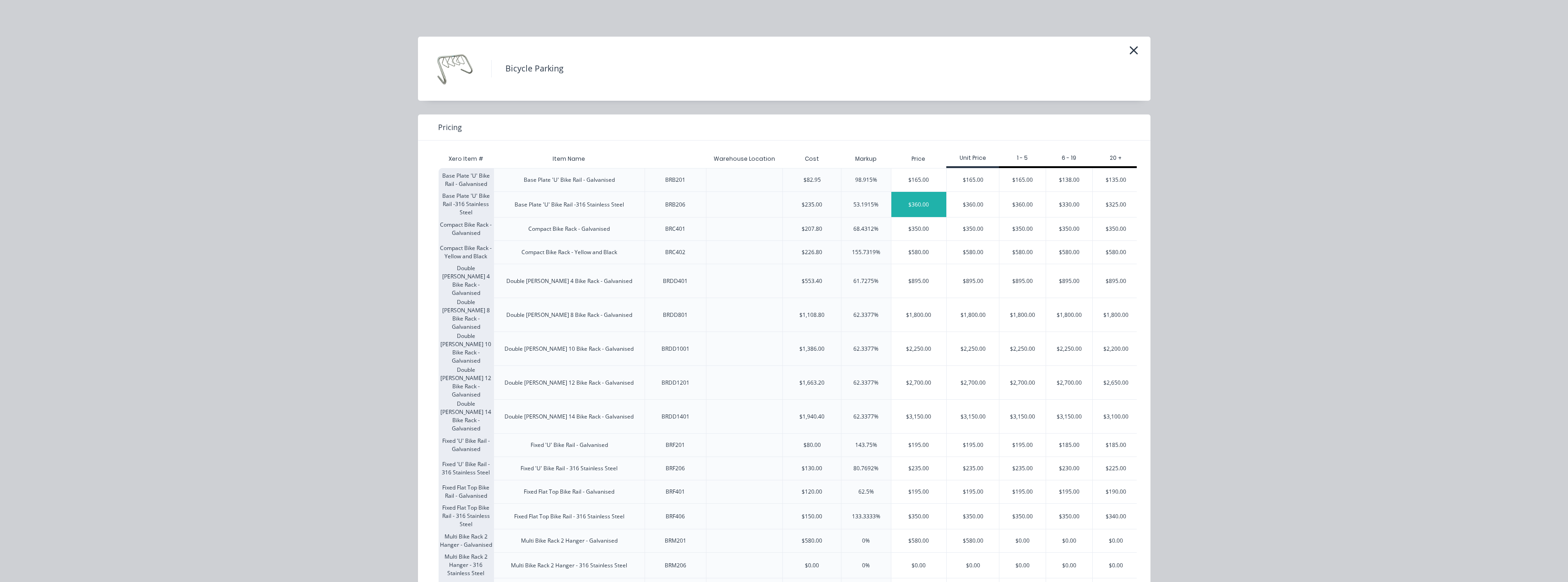
click at [786, 205] on div "$360.00" at bounding box center [919, 204] width 56 height 25
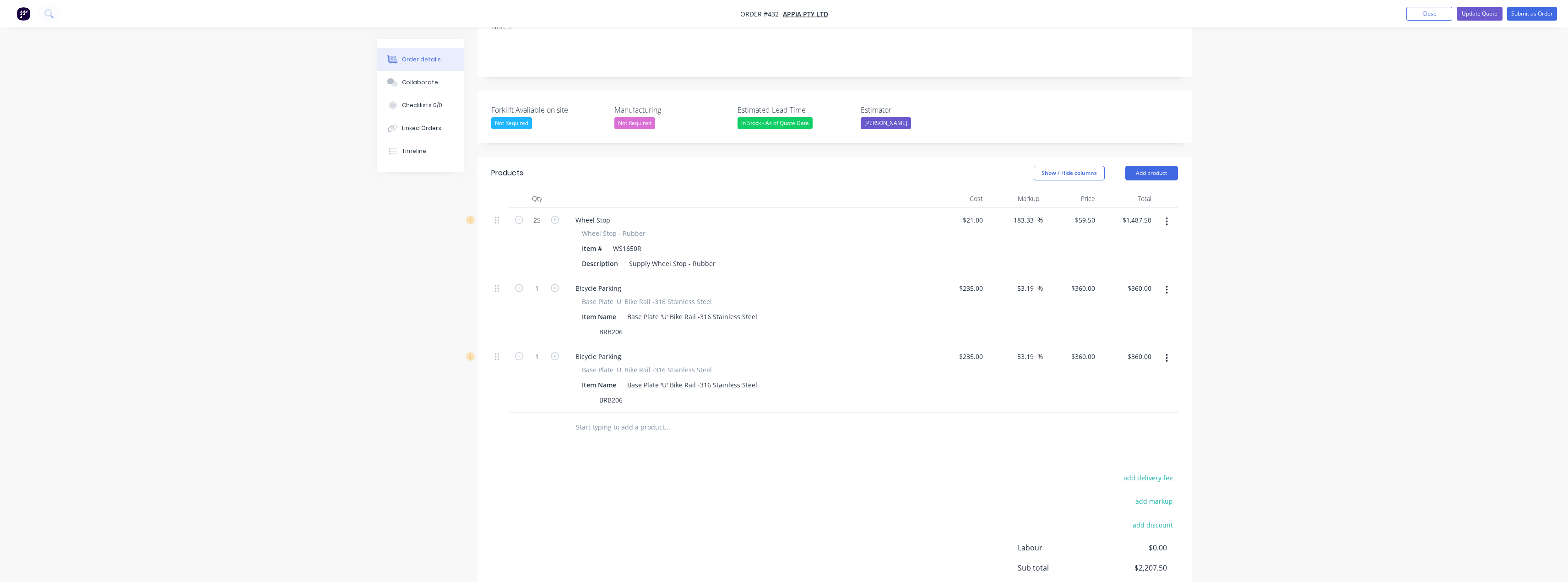
click at [786, 353] on icon "button" at bounding box center [1167, 358] width 2 height 10
click at [786, 430] on div "Delete" at bounding box center [1134, 437] width 70 height 13
click at [555, 284] on icon "button" at bounding box center [554, 287] width 8 height 8
type input "2"
type input "$720.00"
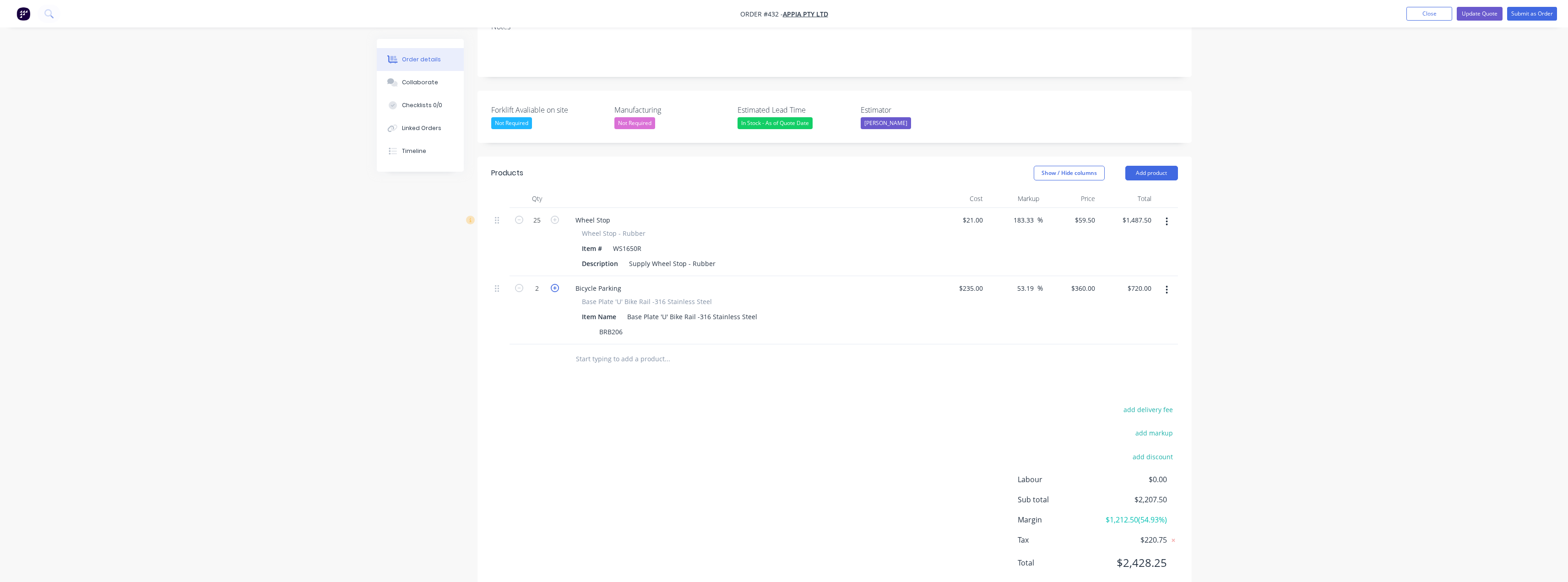
click at [555, 284] on icon "button" at bounding box center [554, 287] width 8 height 8
type input "3"
type input "$1,080.00"
click at [555, 284] on icon "button" at bounding box center [554, 287] width 8 height 8
type input "4"
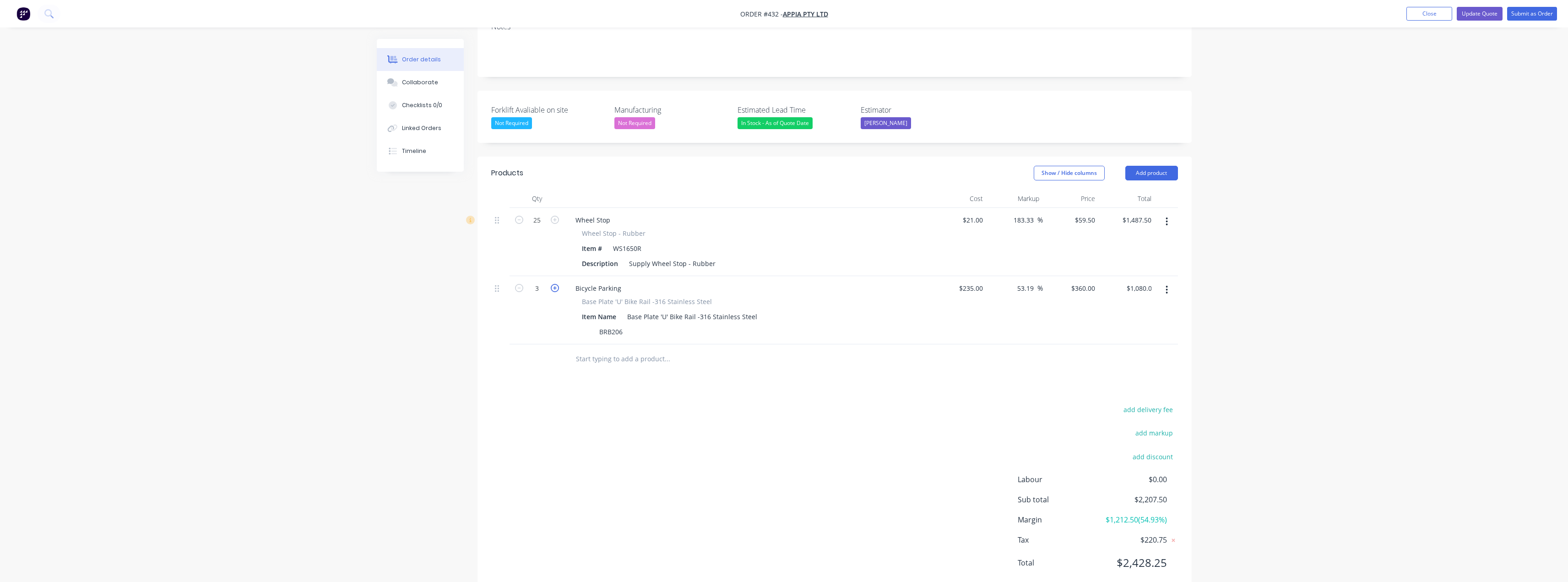
type input "$1,440.00"
click at [783, 413] on div "add delivery fee add markup add discount Labour $0.00 Sub total $2,927.50 Margi…" at bounding box center [834, 492] width 686 height 177
click at [600, 350] on input "text" at bounding box center [667, 359] width 183 height 18
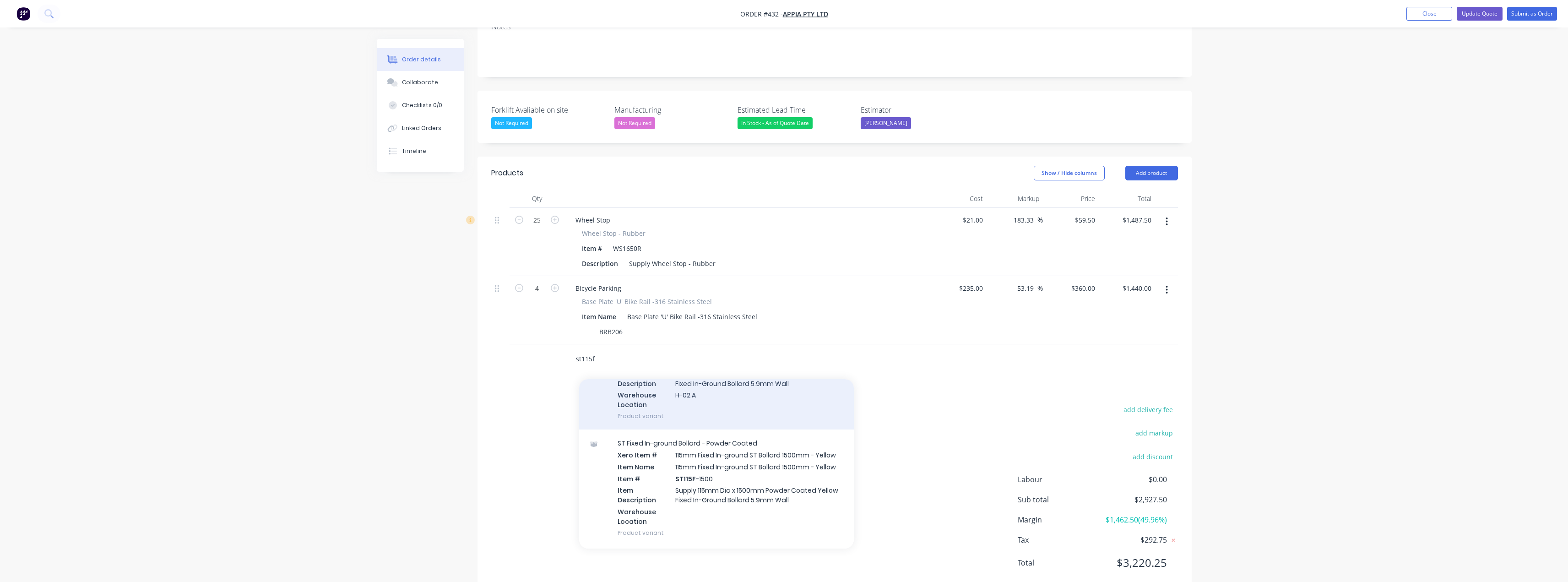
scroll to position [229, 0]
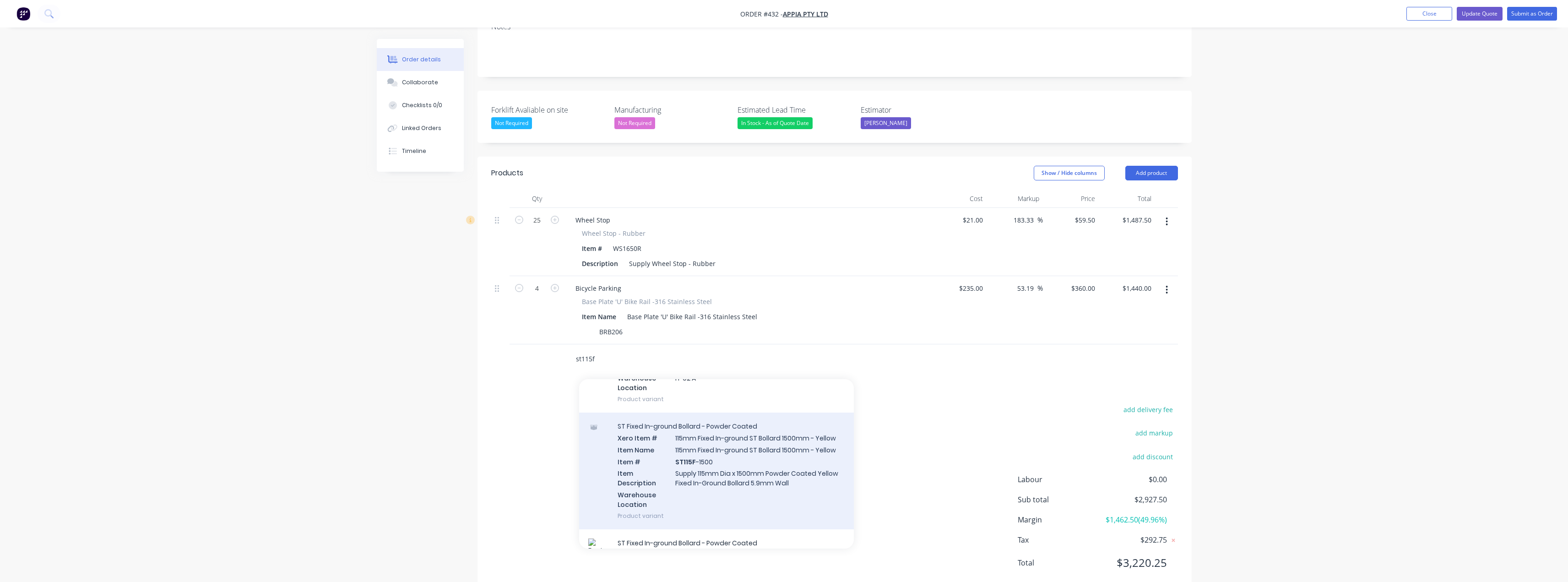
type input "st115f"
click at [734, 440] on div "ST Fixed In-ground Bollard - Powder Coated Xero Item # 115mm Fixed In-ground ST…" at bounding box center [716, 471] width 274 height 117
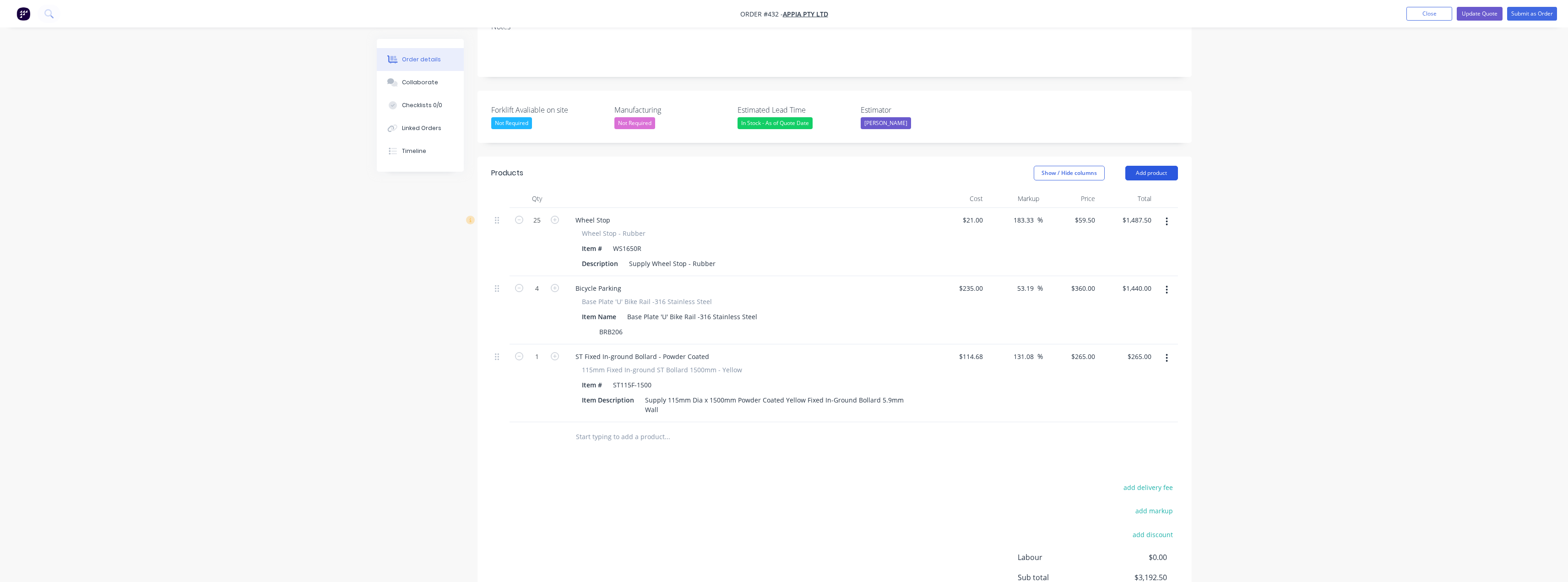
click at [786, 166] on button "Add product" at bounding box center [1152, 173] width 53 height 15
click at [786, 318] on div "Notes (External)" at bounding box center [1134, 325] width 70 height 13
click at [600, 427] on div at bounding box center [601, 434] width 66 height 13
click at [593, 427] on div "SUPPKLY ONLY" at bounding box center [598, 434] width 60 height 13
click at [615, 475] on div "Products Show / Hide columns Add product Qty Cost Markup Price Total 25 Wheel S…" at bounding box center [834, 428] width 714 height 543
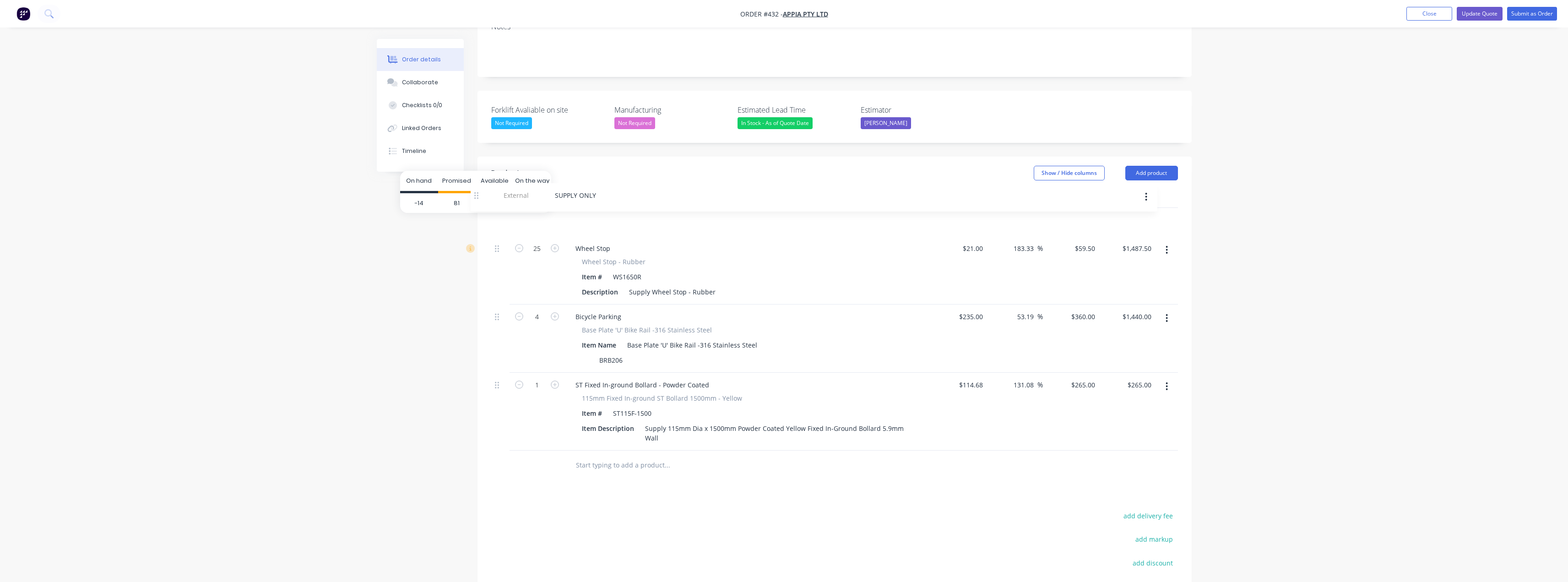
drag, startPoint x: 492, startPoint y: 372, endPoint x: 478, endPoint y: 184, distance: 188.5
click at [478, 184] on body "Order #432 - Appia Pty Ltd Add product Close Update Quote Submit as Order Order…" at bounding box center [784, 261] width 1568 height 905
click at [609, 456] on input "text" at bounding box center [667, 465] width 183 height 18
type input "C"
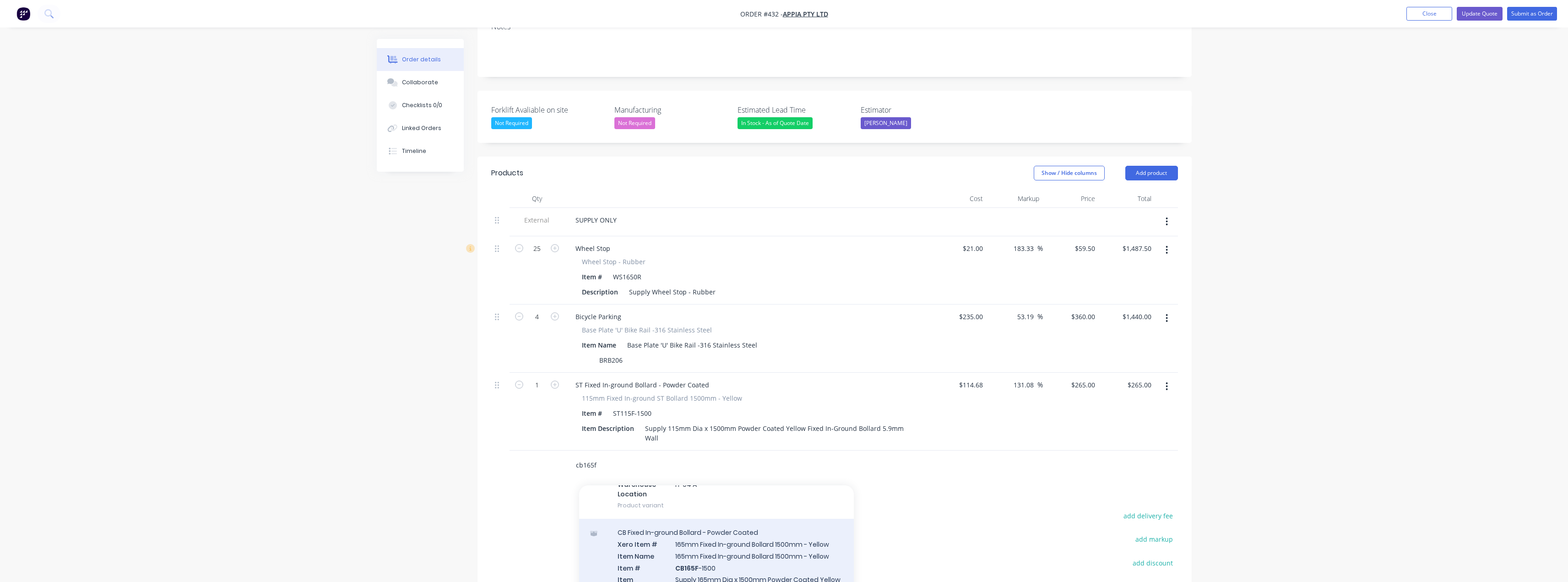
type input "cb165f"
click at [696, 518] on div "CB Fixed In-ground Bollard - Powder Coated Xero Item # 165mm Fixed In-ground Bo…" at bounding box center [716, 576] width 274 height 117
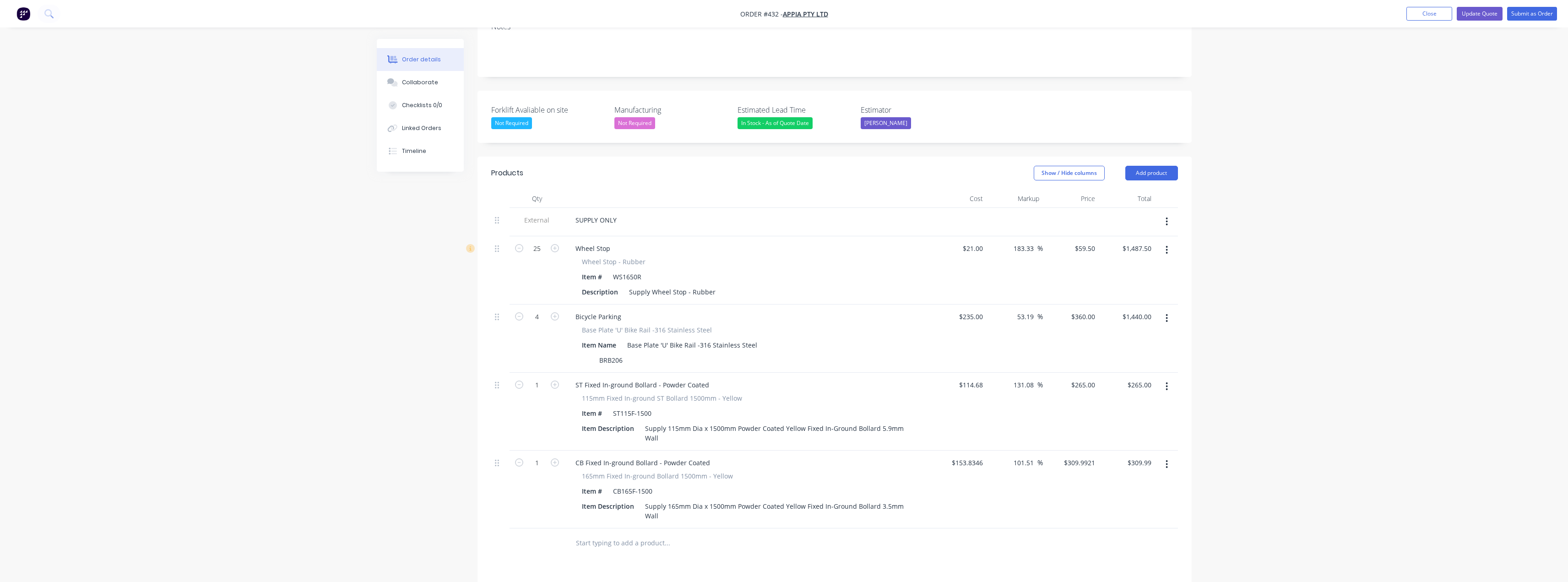
click at [611, 534] on input "text" at bounding box center [667, 543] width 183 height 18
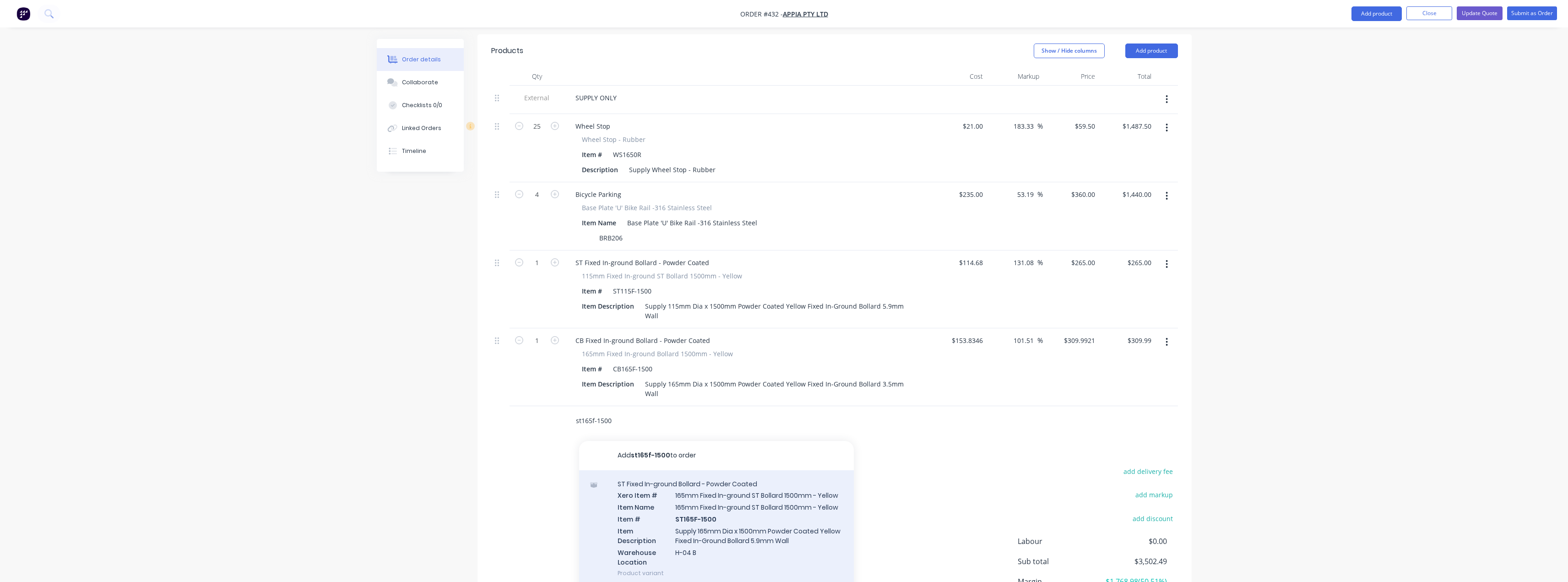
scroll to position [329, 0]
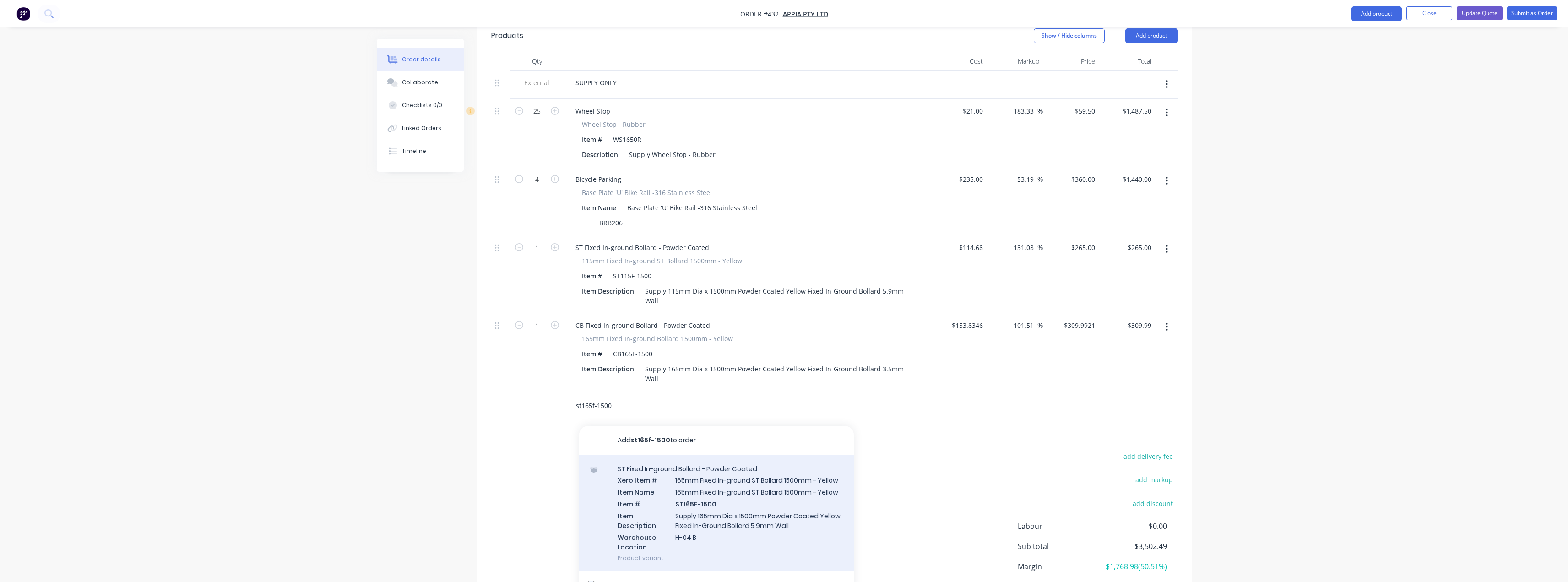
type input "st165f-1500"
click at [733, 473] on div "ST Fixed In-ground Bollard - Powder Coated Xero Item # 165mm Fixed In-ground ST…" at bounding box center [716, 513] width 274 height 117
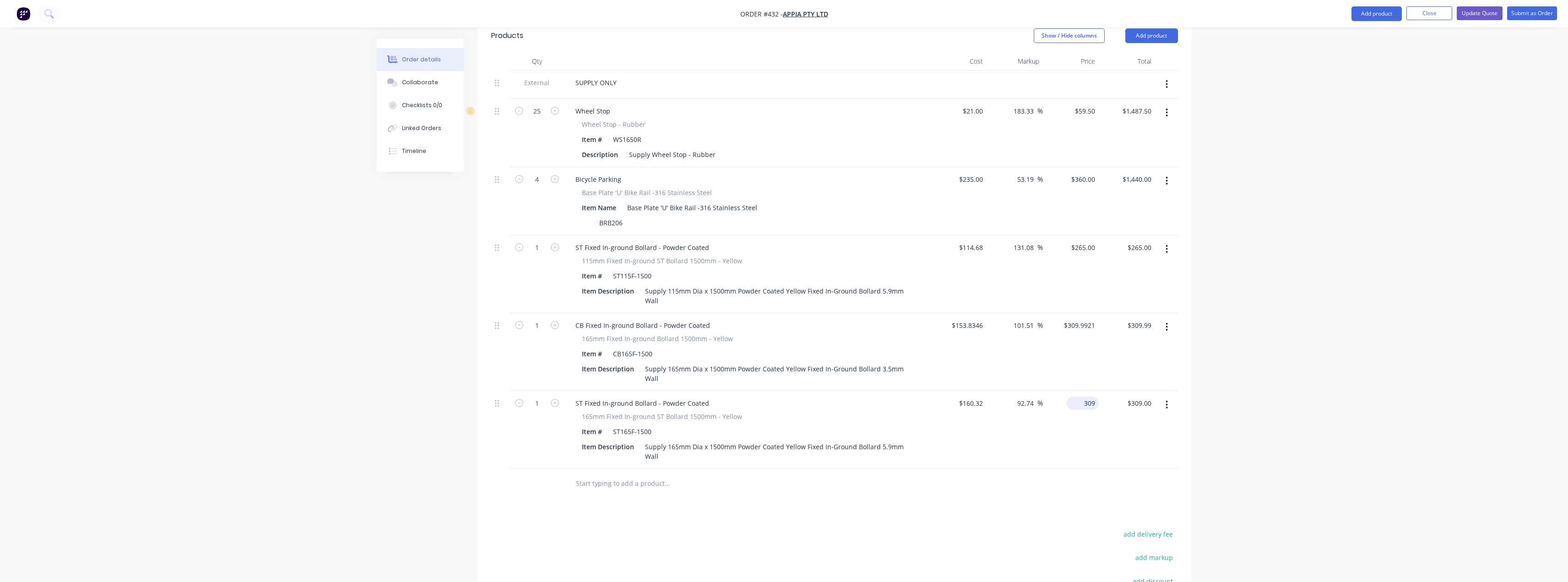
click at [786, 396] on div "309 $309.00" at bounding box center [1083, 403] width 32 height 13
type input "315"
type input "96.48"
type input "$315.00"
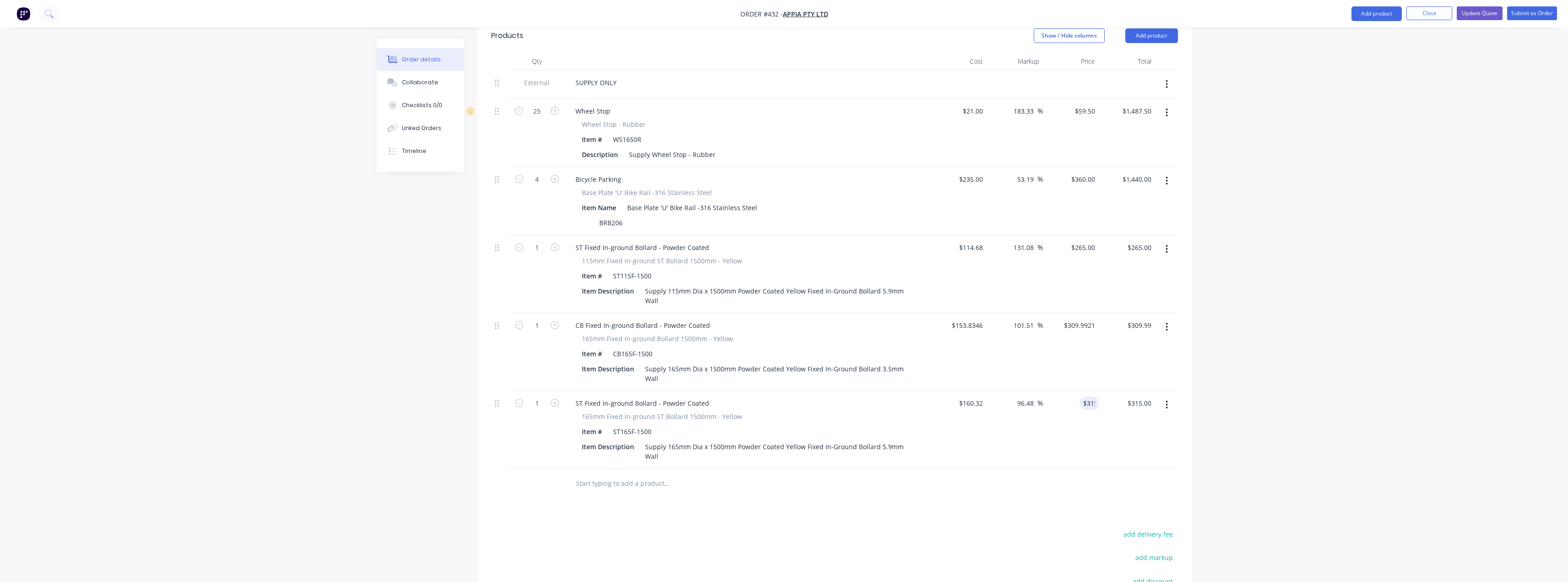
click at [786, 322] on icon "button" at bounding box center [1167, 326] width 2 height 10
click at [786, 399] on div "Delete" at bounding box center [1134, 406] width 70 height 13
click at [786, 241] on button "button" at bounding box center [1166, 249] width 21 height 17
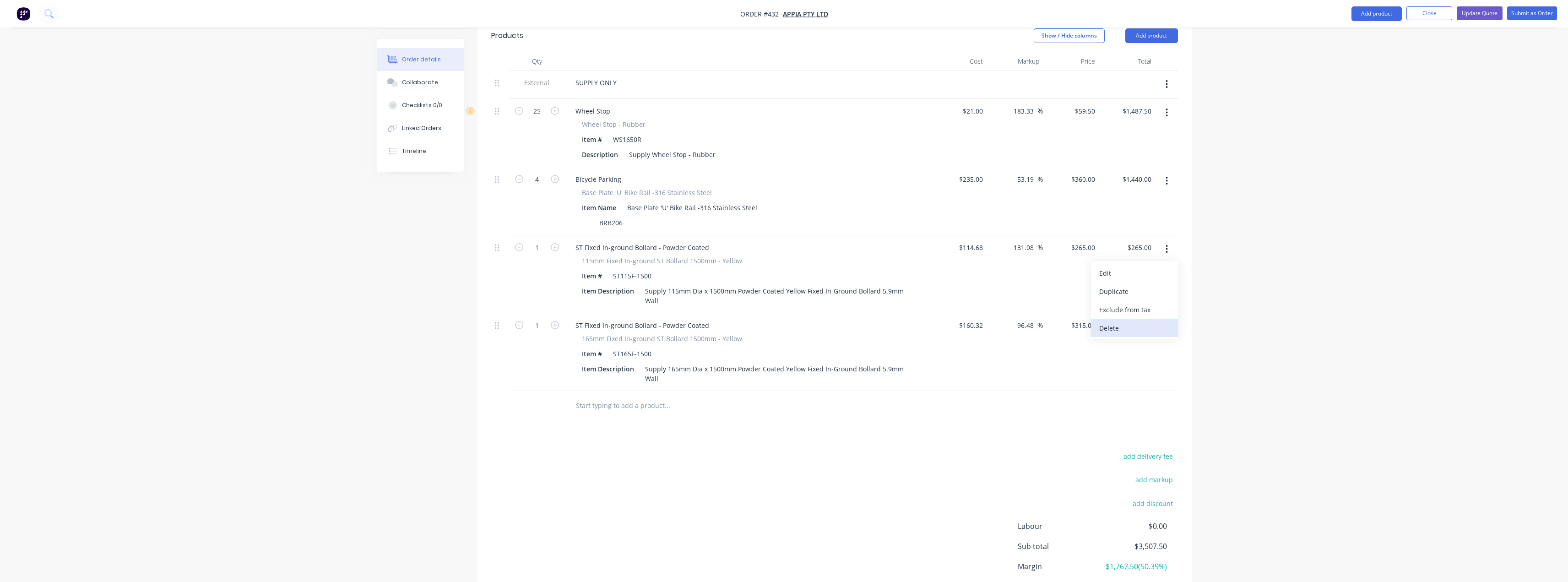
click at [786, 322] on div "Delete" at bounding box center [1134, 328] width 70 height 13
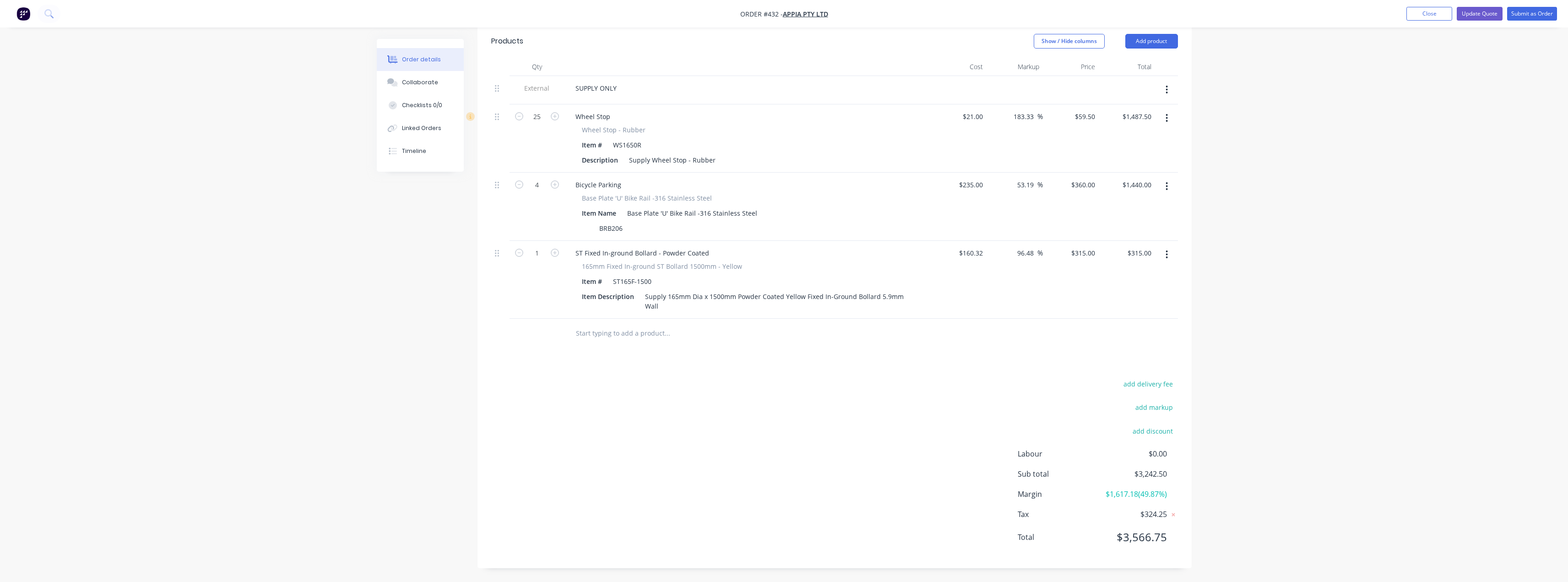
scroll to position [298, 0]
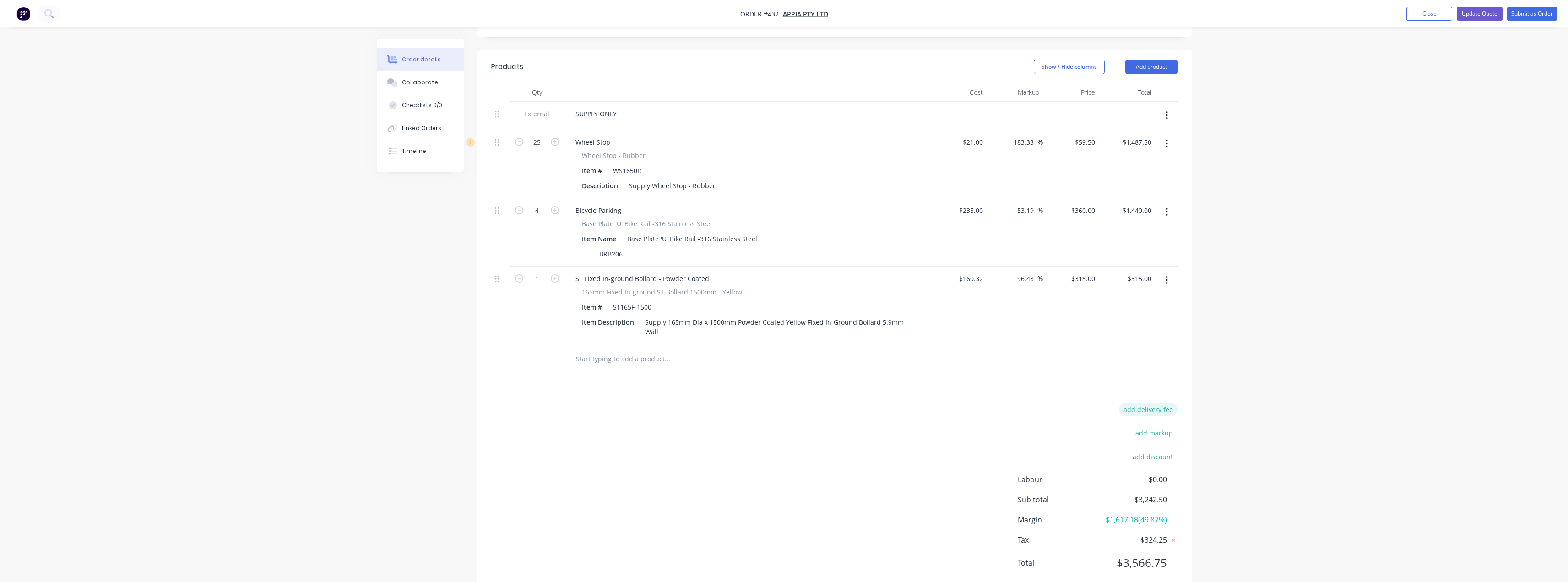
click at [786, 403] on button "add delivery fee" at bounding box center [1148, 410] width 59 height 12
type input "145"
click at [786, 340] on div "Order details Collaborate Checklists 0/0 Linked Orders Timeline Order details C…" at bounding box center [784, 157] width 1568 height 901
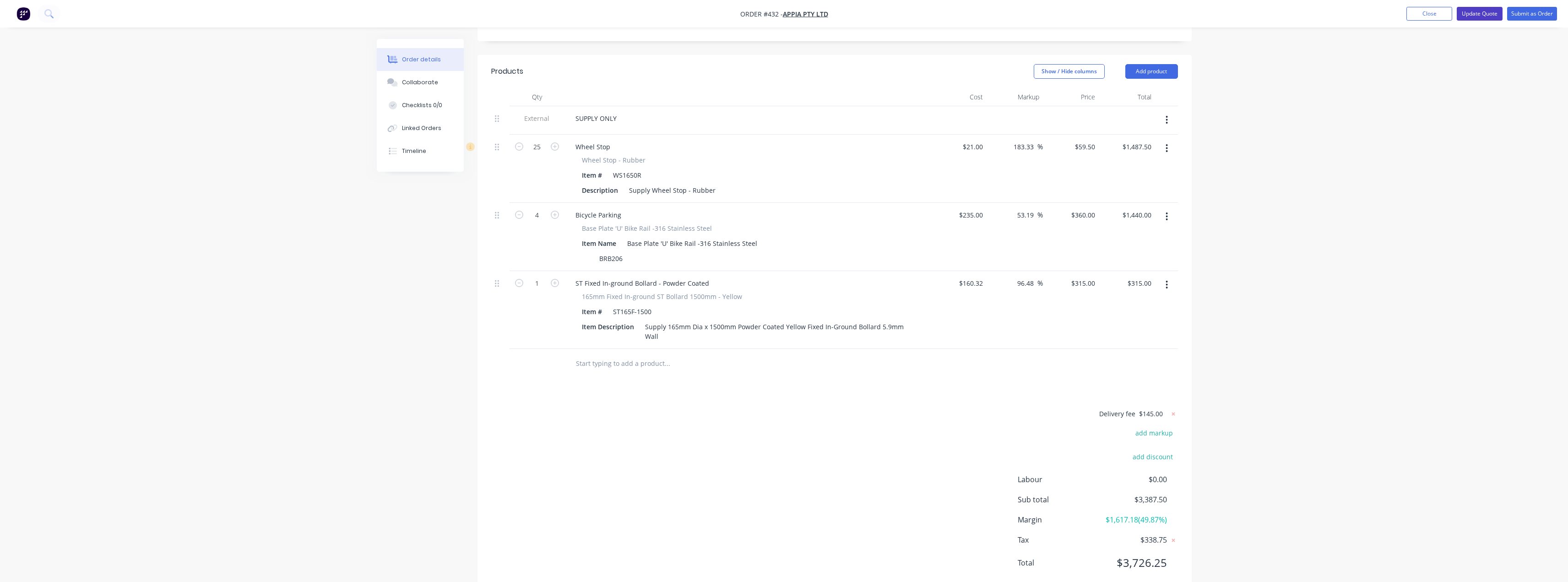
click at [786, 13] on button "Update Quote" at bounding box center [1479, 13] width 46 height 13
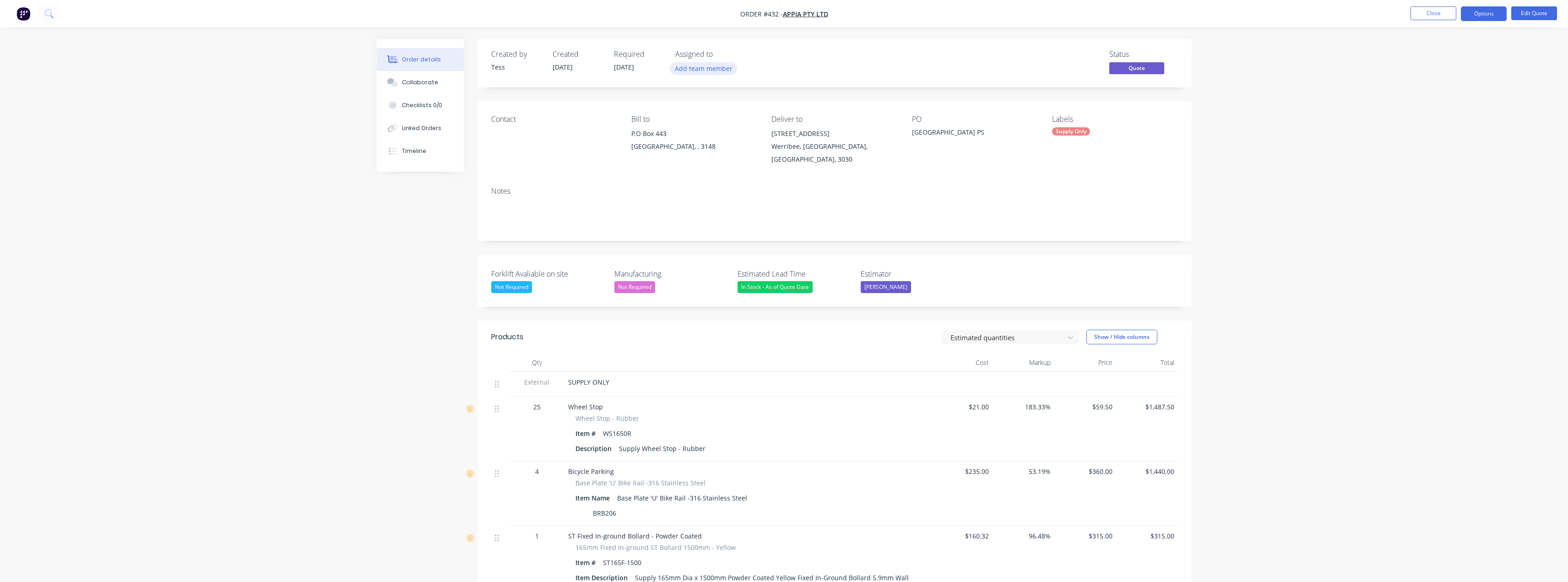
click at [696, 67] on button "Add team member" at bounding box center [704, 68] width 67 height 12
click at [708, 127] on button "[PERSON_NAME] (You)" at bounding box center [754, 119] width 158 height 18
click at [757, 59] on div "Assigned to TS" at bounding box center [721, 63] width 92 height 26
click at [510, 139] on div "Contact" at bounding box center [554, 140] width 125 height 51
click at [500, 134] on div "Contact" at bounding box center [554, 140] width 125 height 51
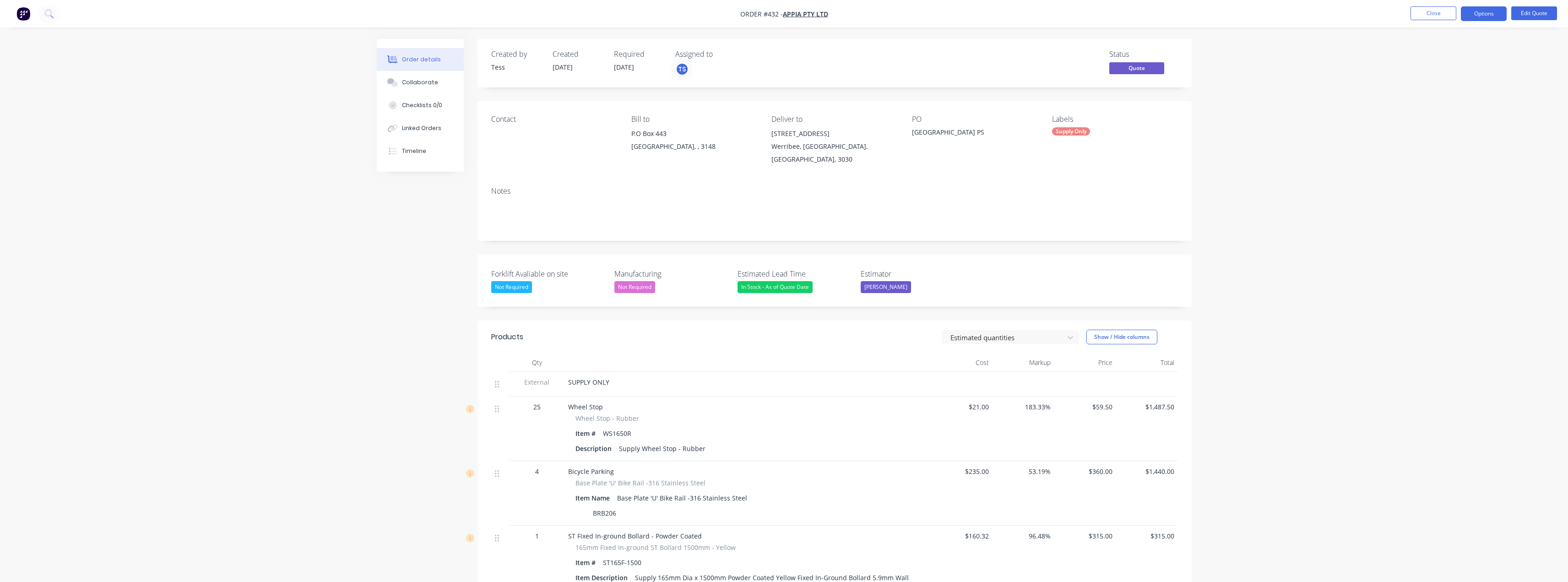
click at [530, 122] on div "Contact" at bounding box center [554, 119] width 125 height 9
click at [786, 13] on button "Edit Quote" at bounding box center [1534, 13] width 46 height 13
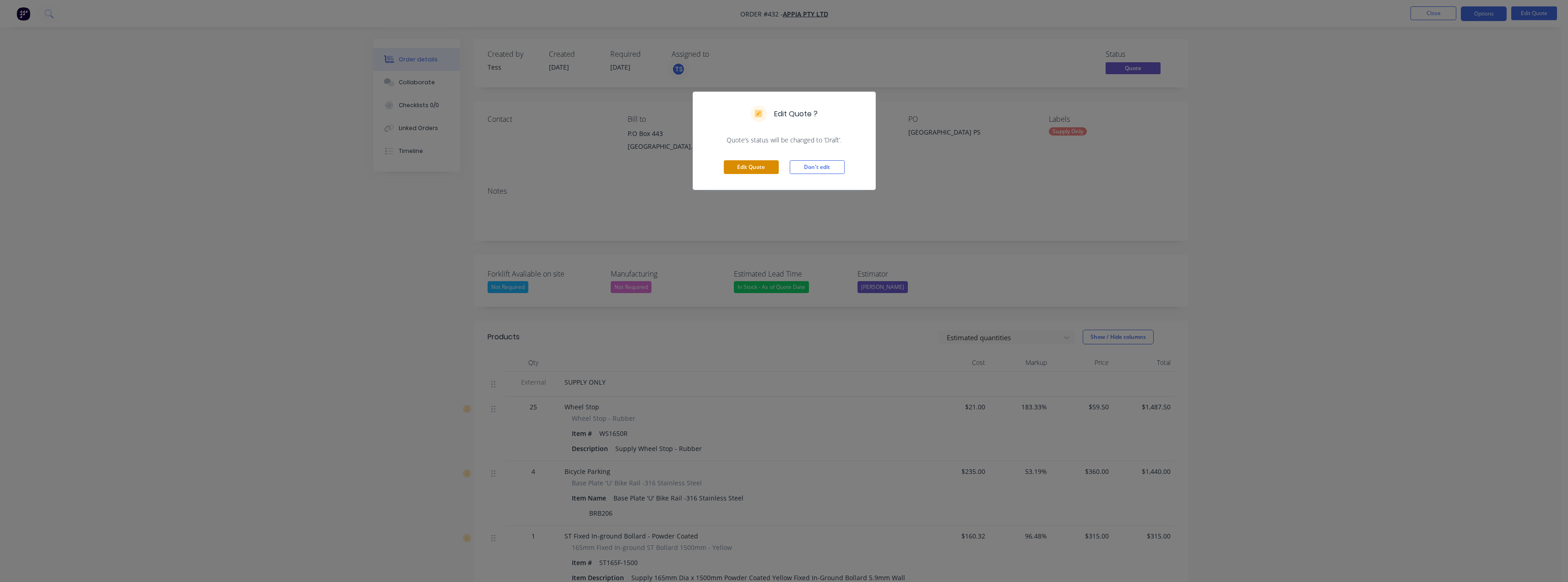
click at [765, 170] on button "Edit Quote" at bounding box center [751, 167] width 55 height 13
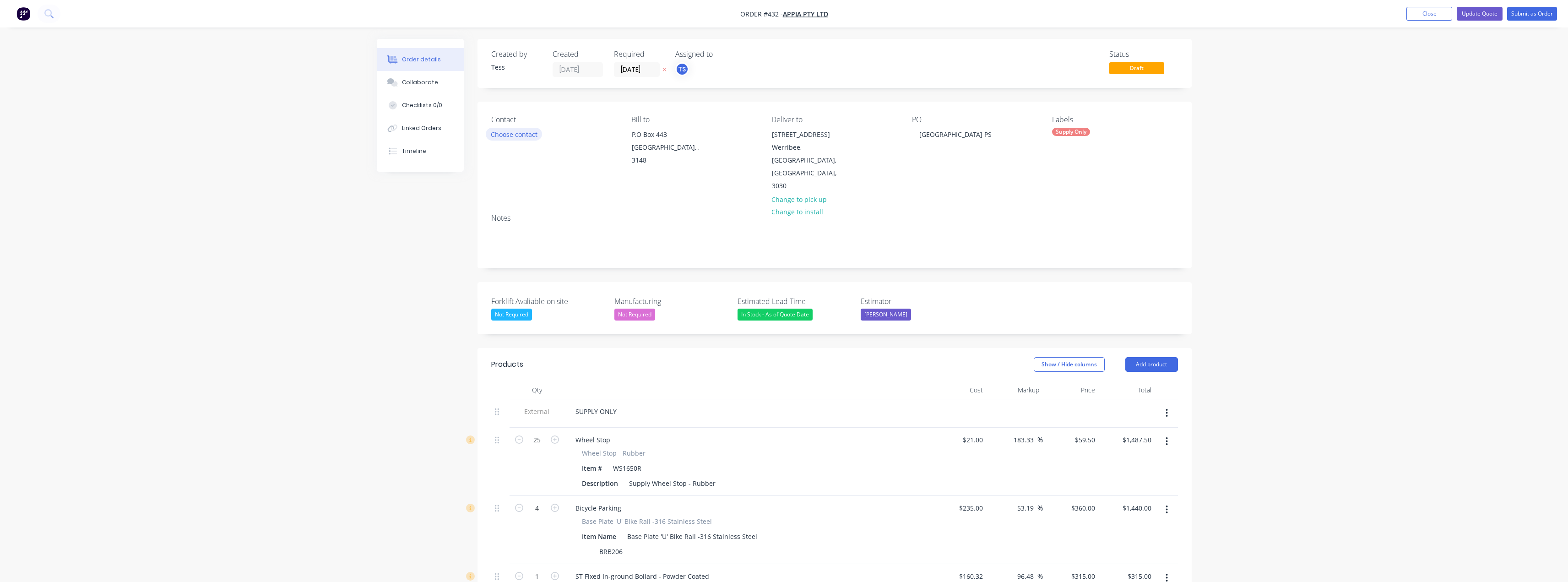
click at [529, 136] on button "Choose contact" at bounding box center [514, 134] width 56 height 12
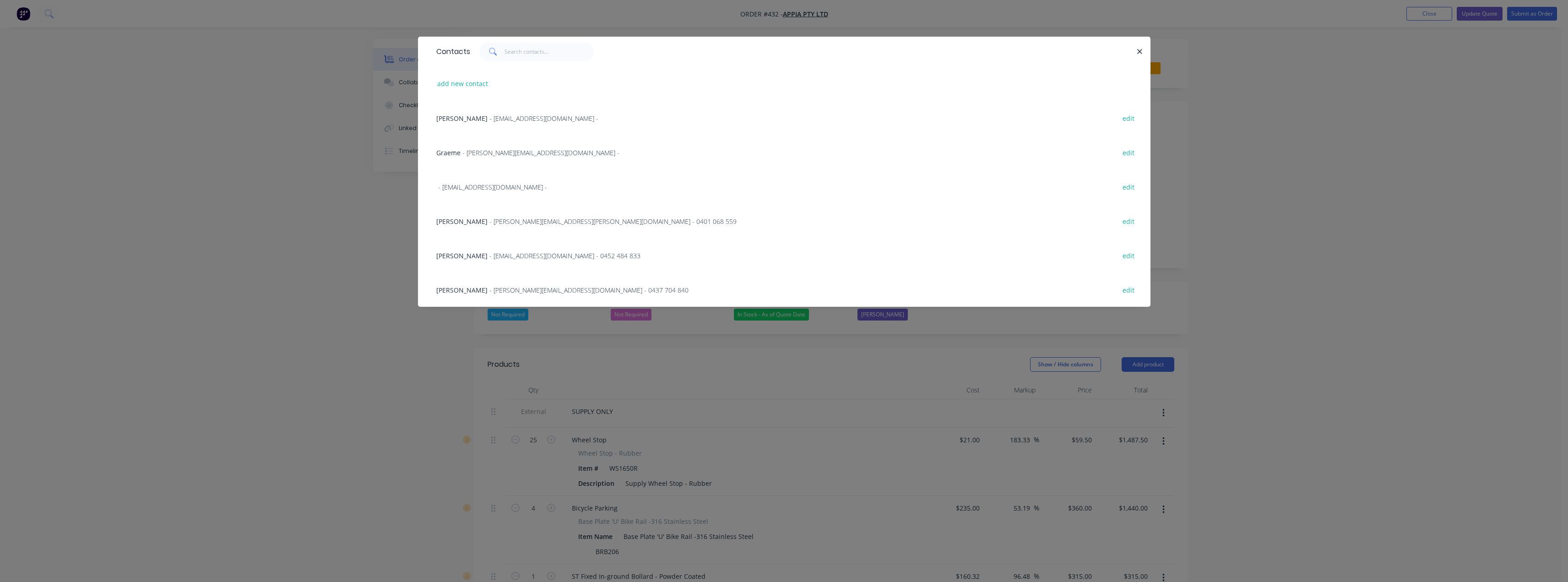
click at [490, 254] on span "- reza.hassani@appiagroup.com.au - 0452 484 833" at bounding box center [565, 256] width 151 height 9
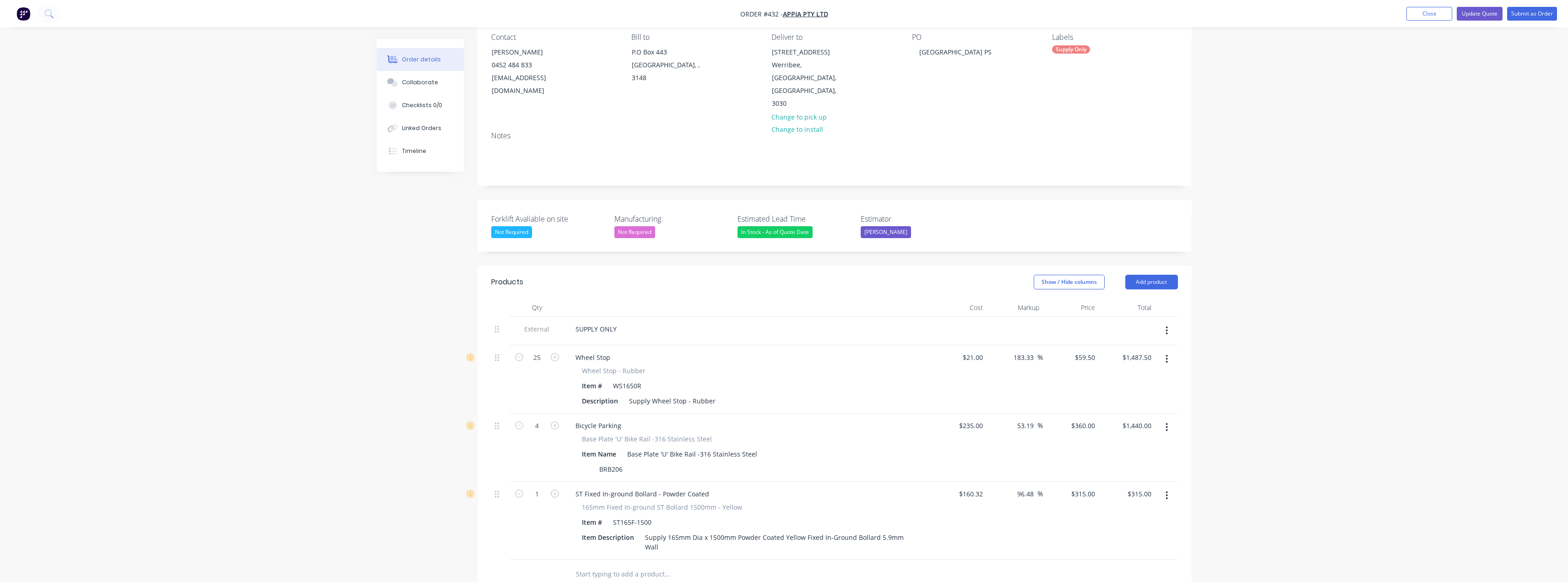
scroll to position [92, 0]
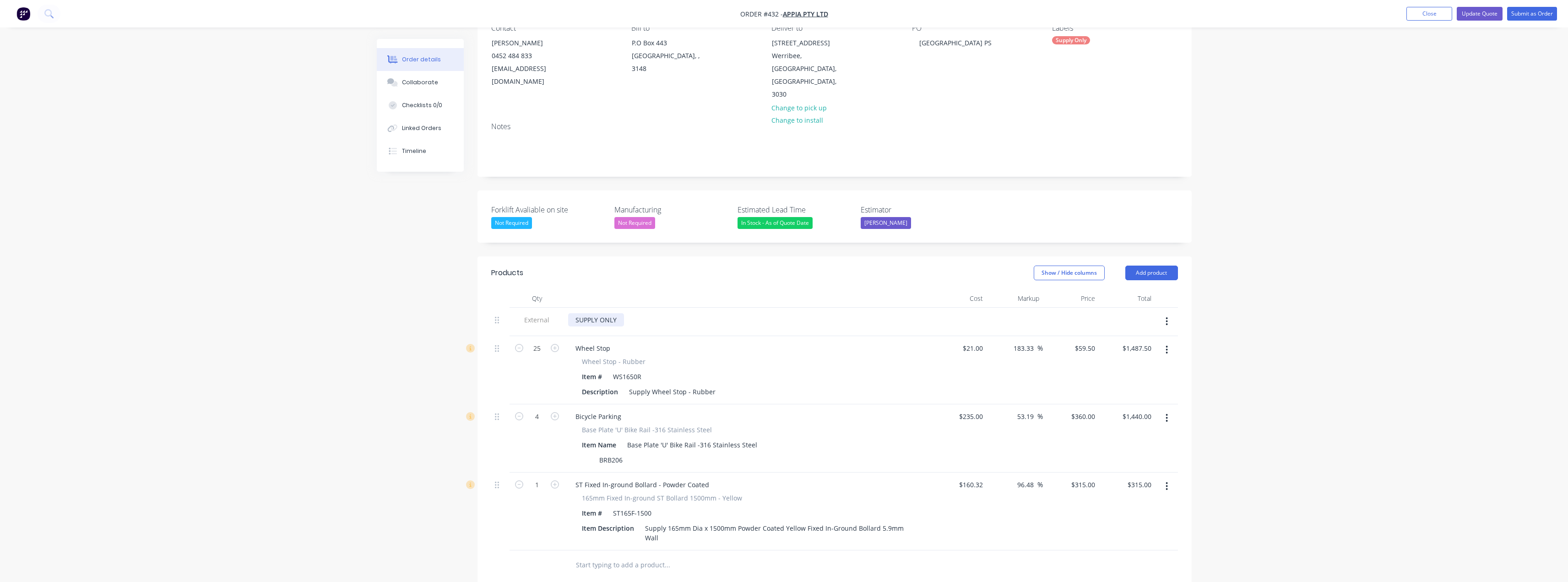
click at [619, 313] on div "SUPPLY ONLY" at bounding box center [595, 320] width 56 height 13
click at [619, 313] on div "SUPPLY ONLY Price inckudes freight." at bounding box center [609, 324] width 83 height 23
click at [642, 313] on div "SUPPLY ONLY Price includes freight." at bounding box center [609, 324] width 82 height 23
click at [639, 313] on div "SUPPLY ONLY Price includes freight." at bounding box center [609, 324] width 82 height 23
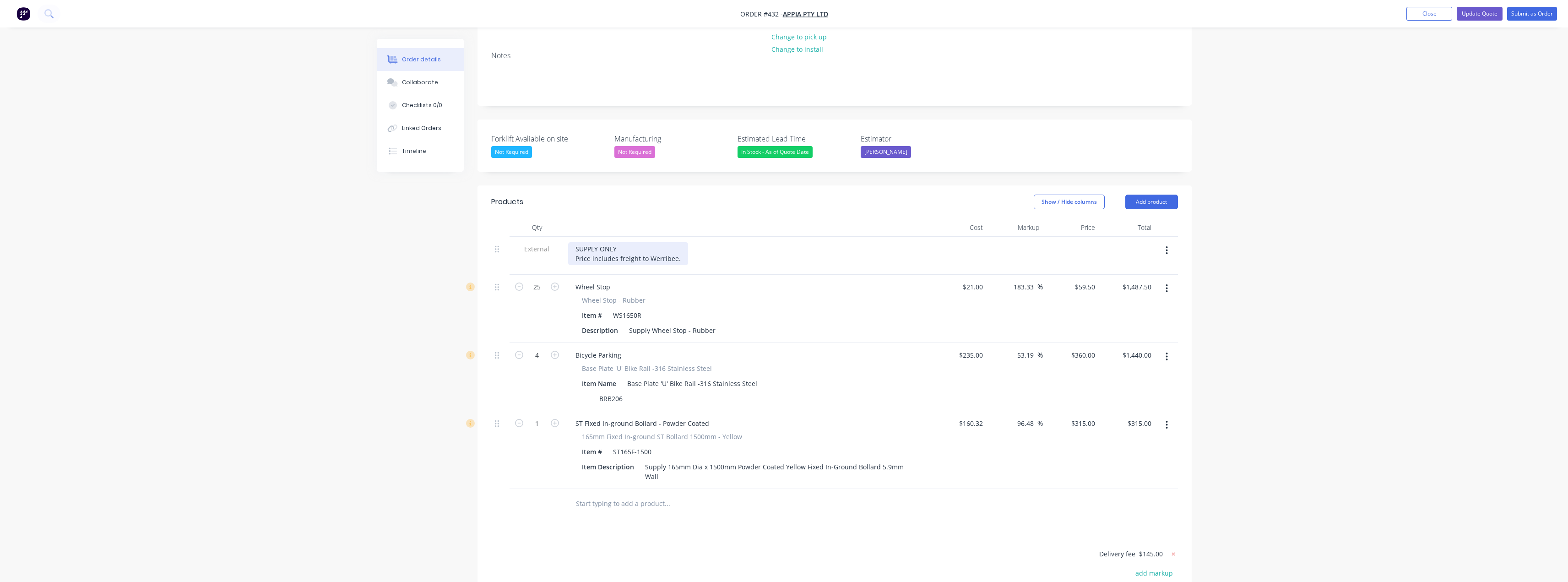
scroll to position [183, 0]
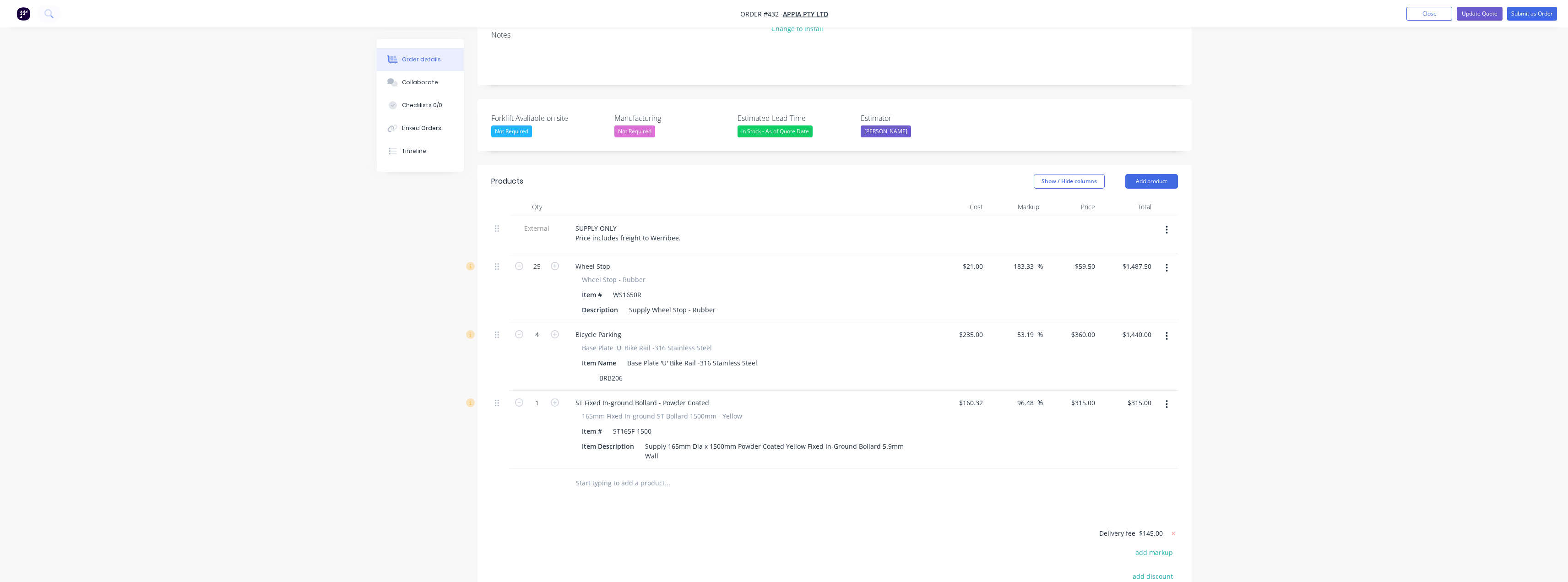
click at [786, 528] on span "$145.00" at bounding box center [1150, 533] width 24 height 10
click at [786, 531] on icon at bounding box center [1172, 532] width 3 height 3
click at [786, 528] on button "add delivery fee" at bounding box center [1148, 534] width 59 height 12
type input "165"
click at [786, 446] on div "Order details Collaborate Checklists 0/0 Linked Orders Timeline Order details C…" at bounding box center [784, 271] width 1568 height 910
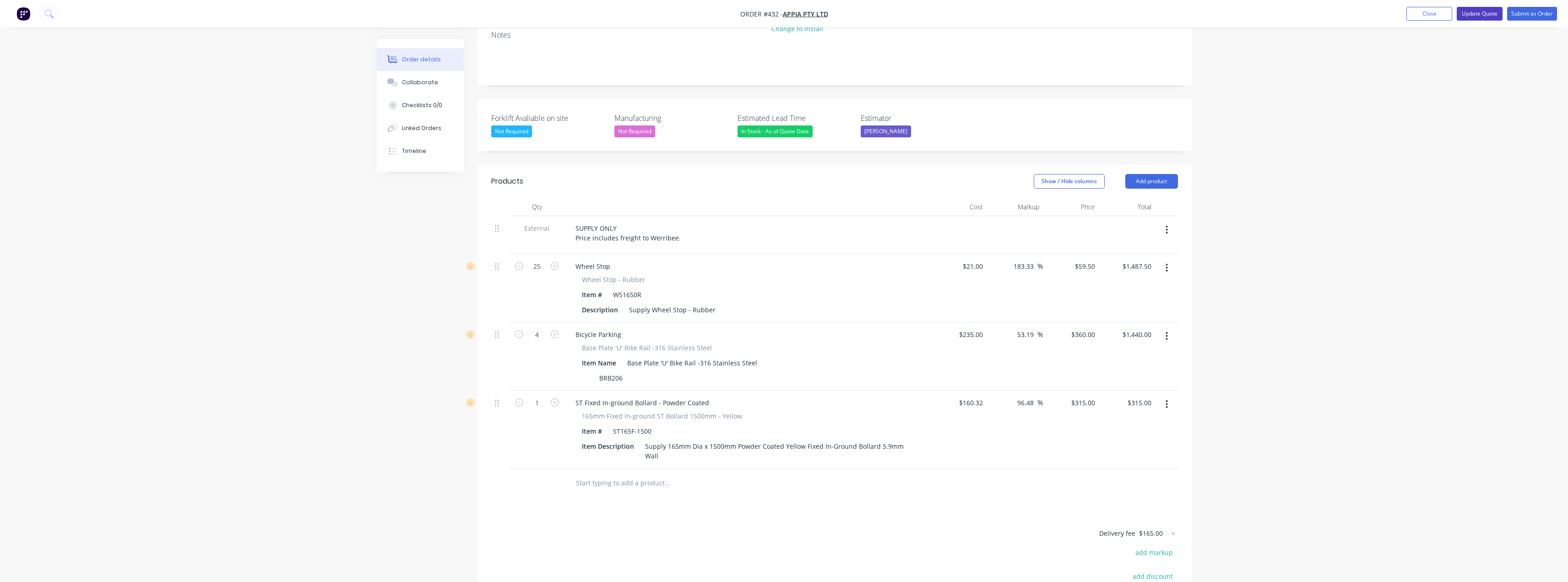
click at [786, 10] on button "Update Quote" at bounding box center [1479, 13] width 46 height 13
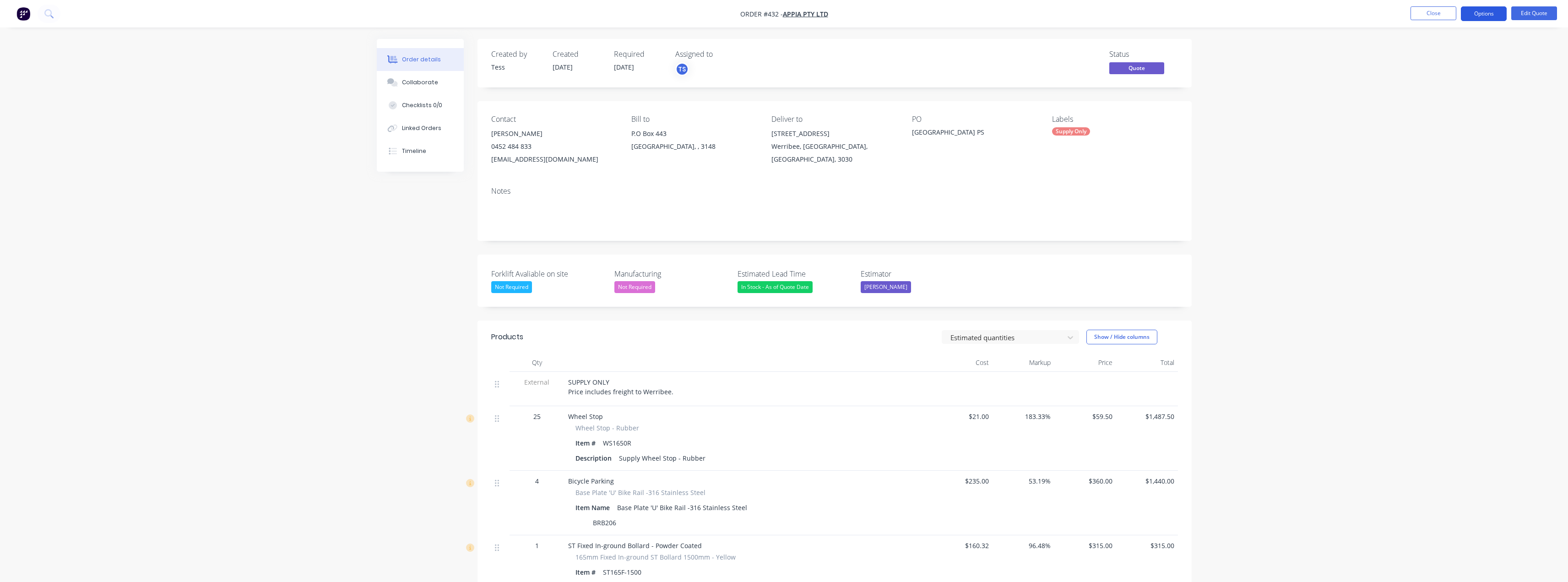
click at [786, 13] on button "Options" at bounding box center [1484, 13] width 46 height 15
click at [786, 52] on div "Quote" at bounding box center [1456, 56] width 84 height 13
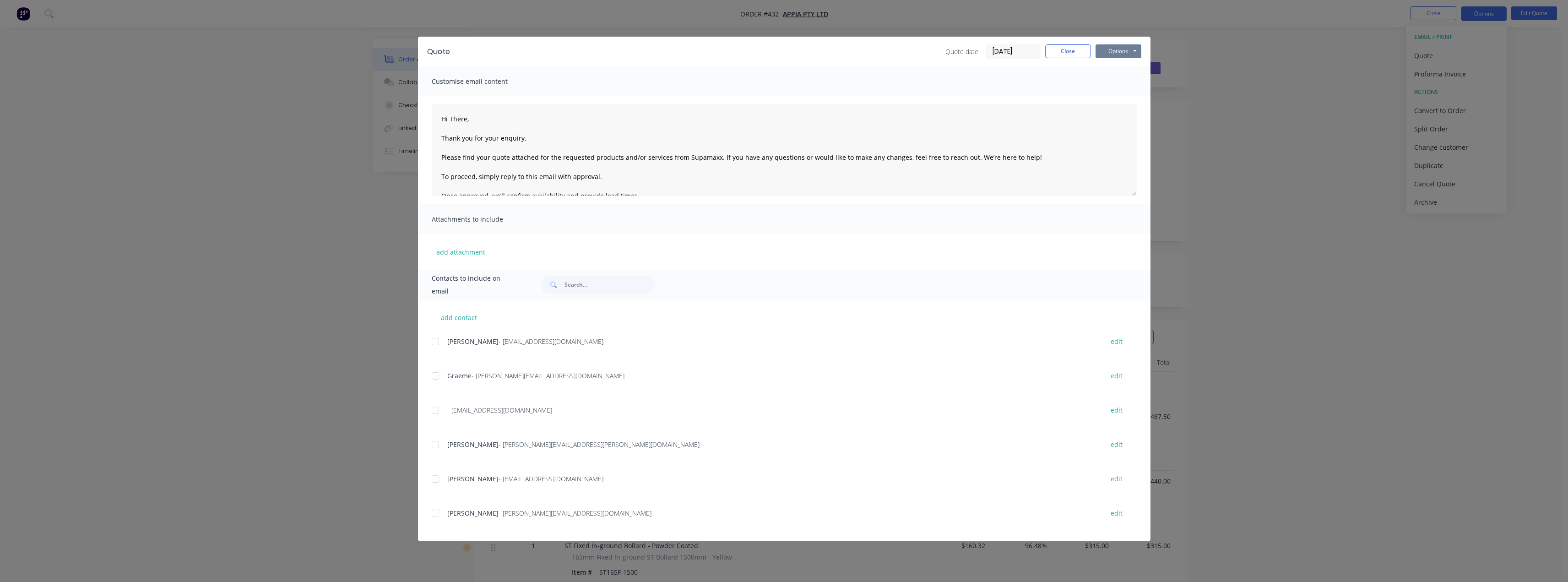
click at [786, 50] on button "Options" at bounding box center [1118, 51] width 46 height 13
click at [786, 70] on button "Preview" at bounding box center [1125, 67] width 59 height 15
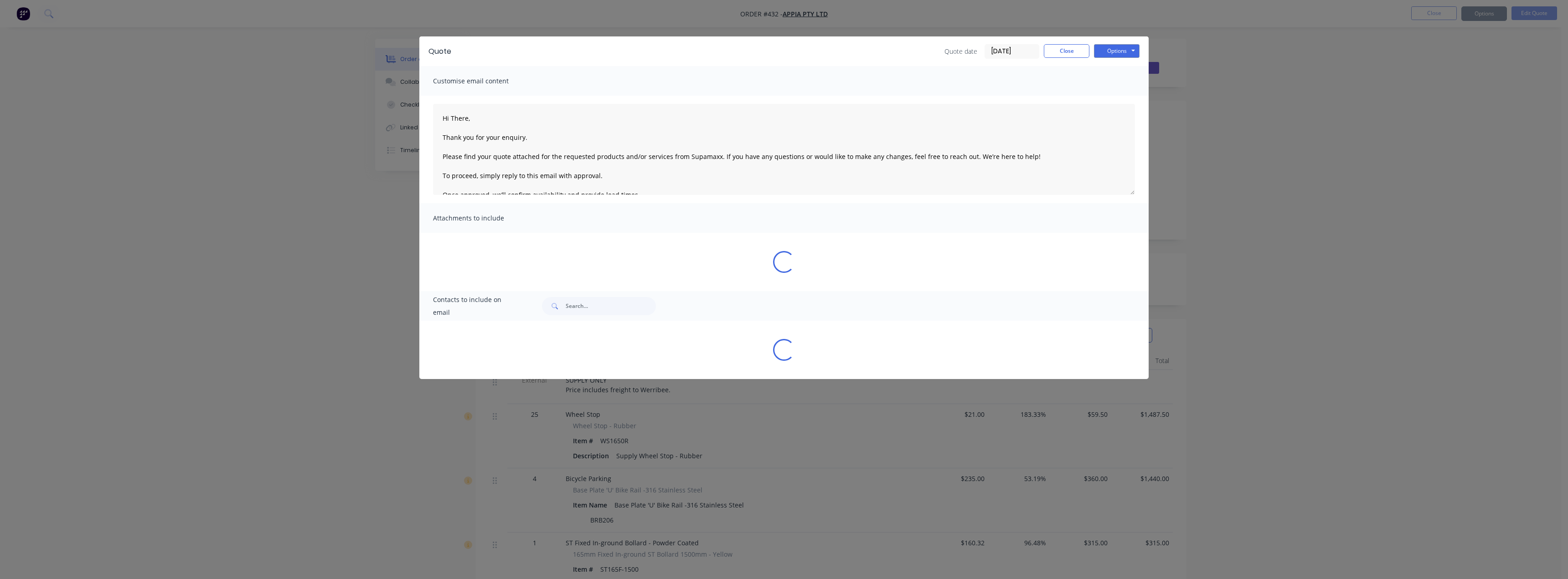
type textarea "Hi There, Thank you for your enquiry. Please find your quote attached for the r…"
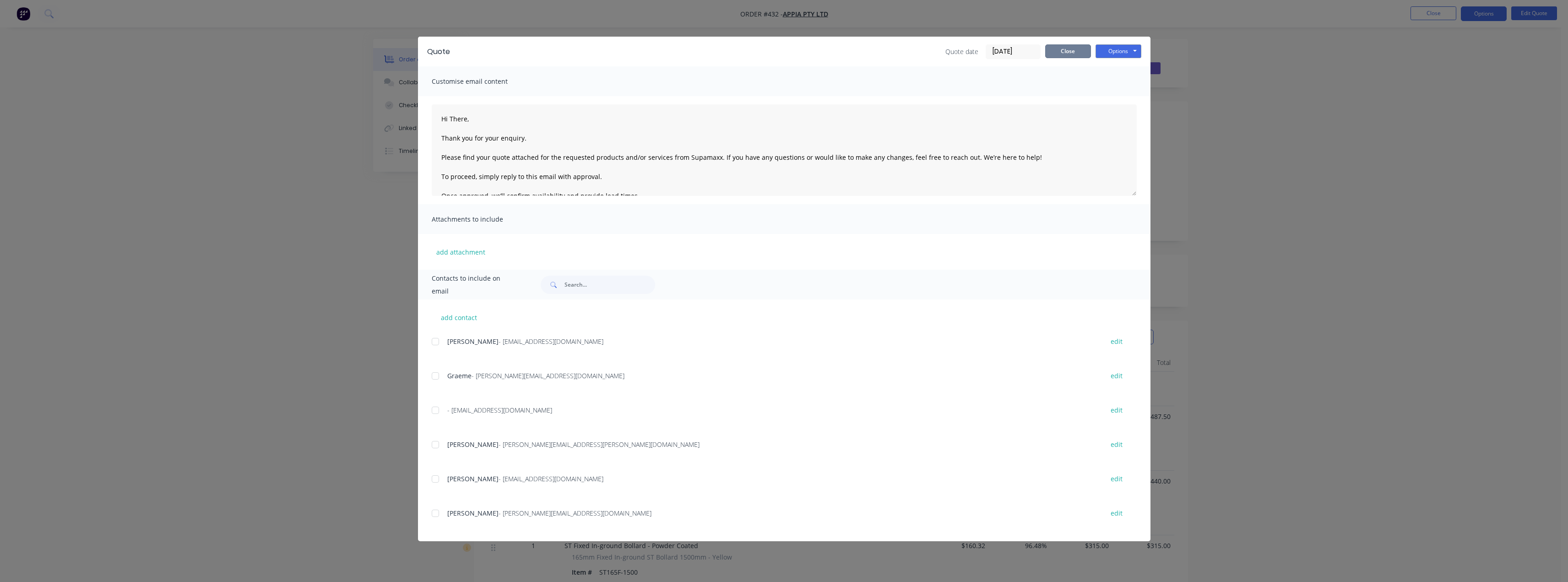
click at [786, 53] on button "Close" at bounding box center [1068, 51] width 46 height 13
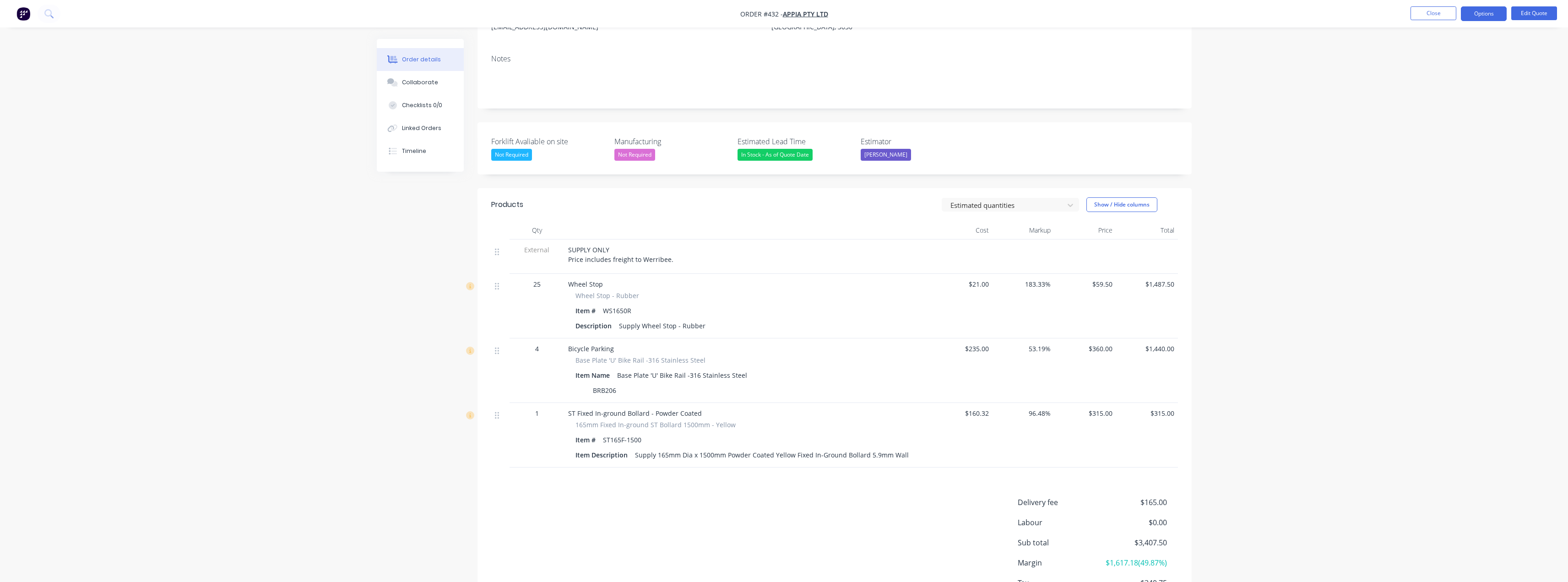
scroll to position [138, 0]
click at [786, 15] on button "Edit Quote" at bounding box center [1534, 13] width 46 height 13
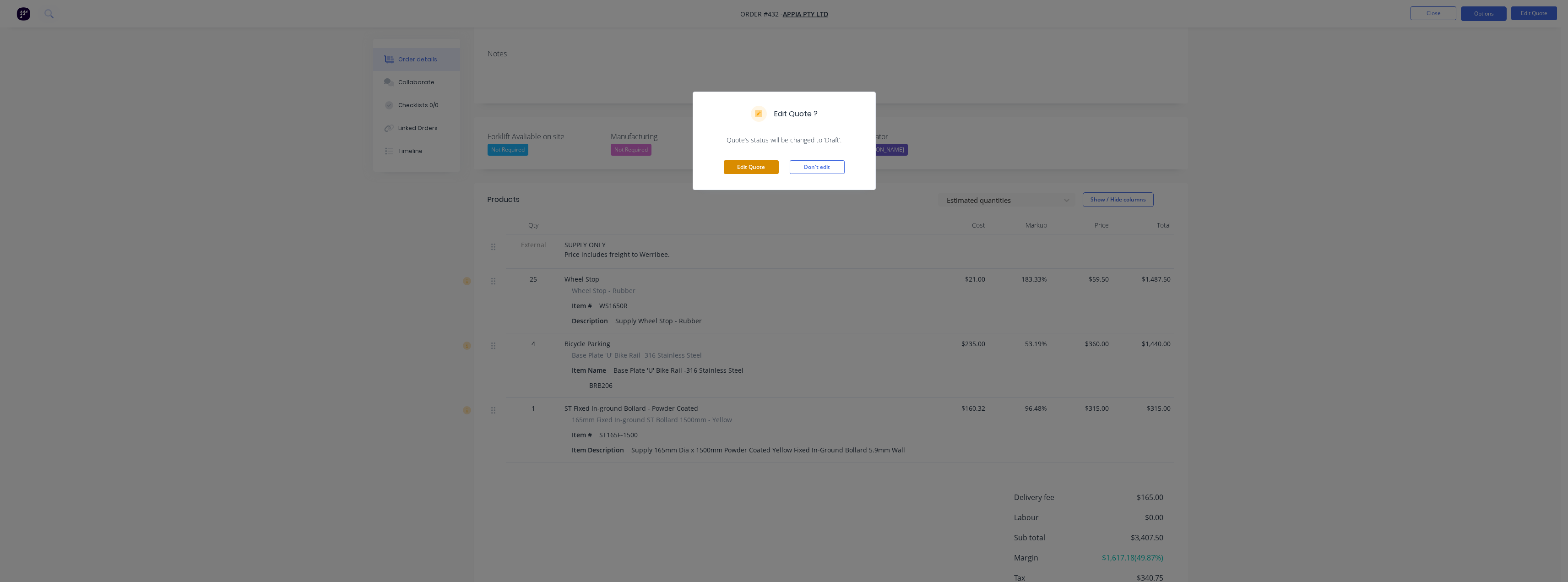
click at [746, 167] on button "Edit Quote" at bounding box center [751, 167] width 55 height 13
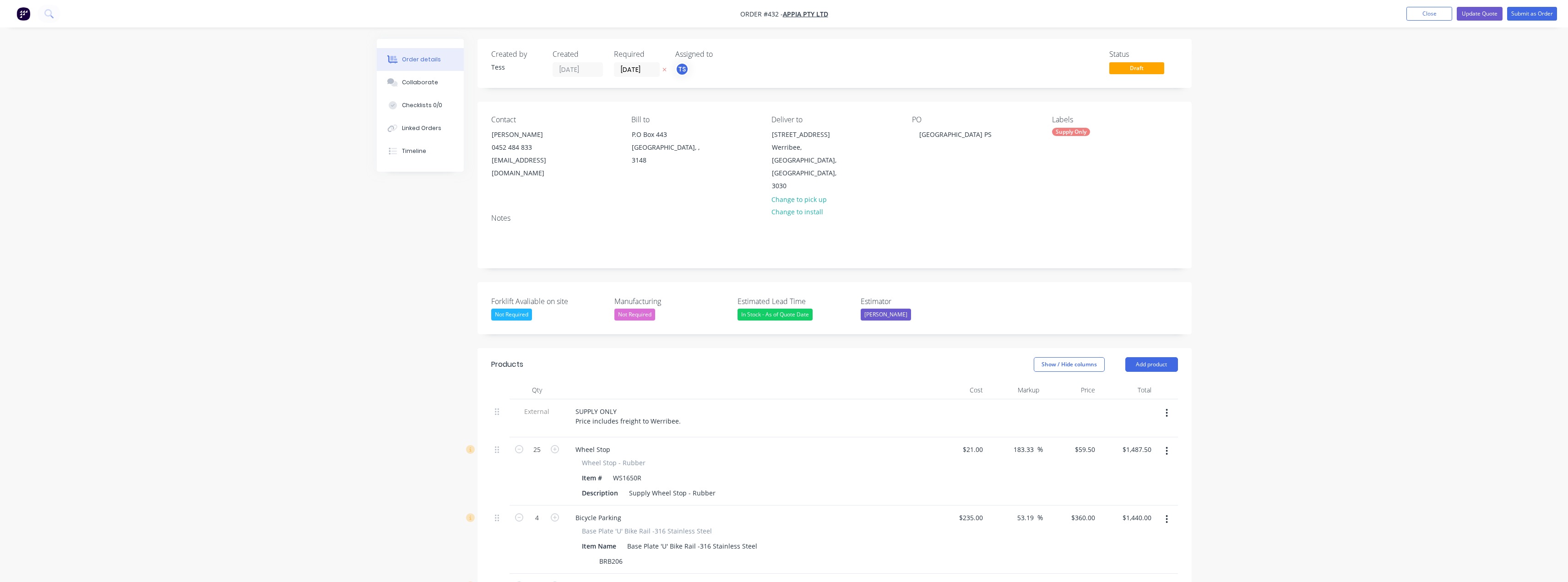
scroll to position [183, 0]
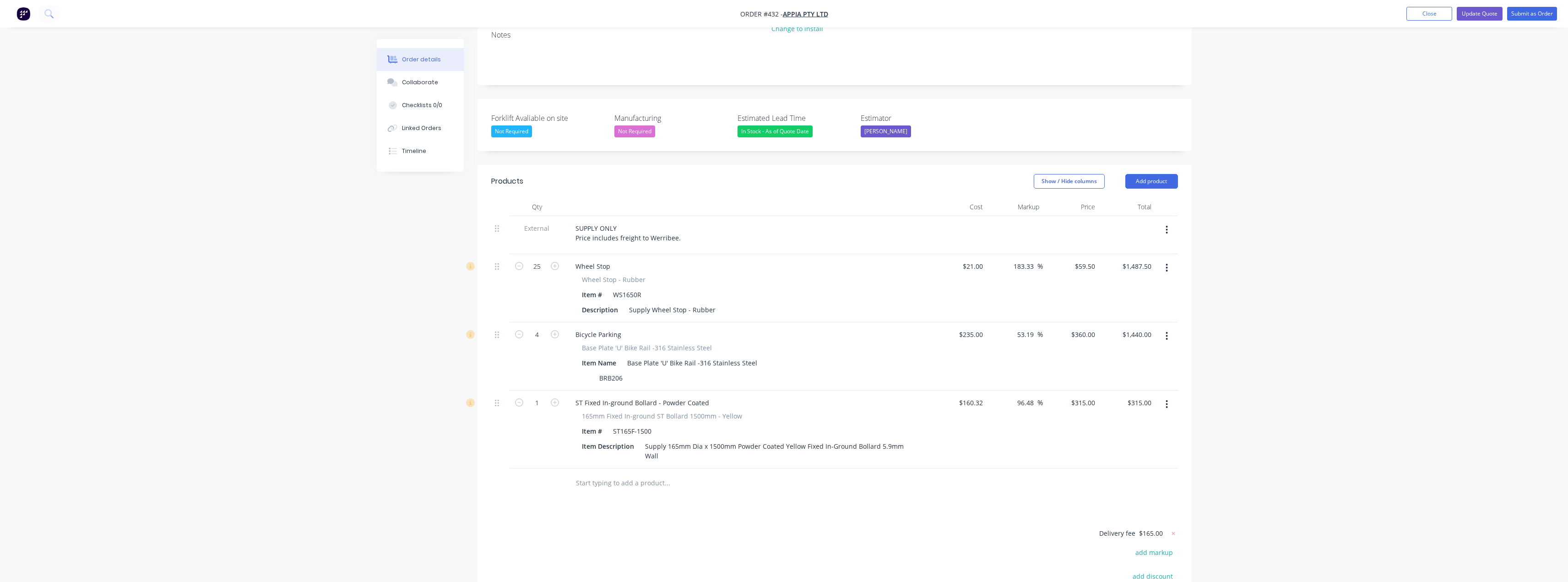
click at [605, 474] on input "text" at bounding box center [667, 483] width 183 height 18
type input "st165f-1800"
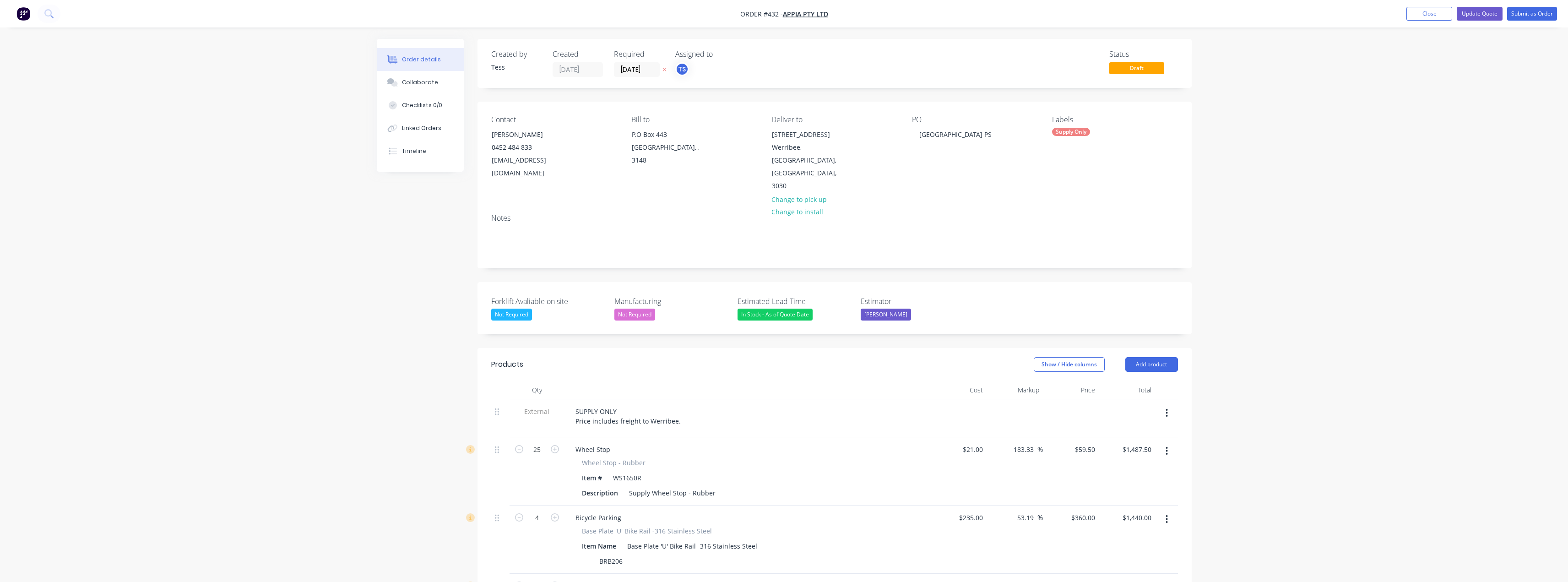
scroll to position [183, 0]
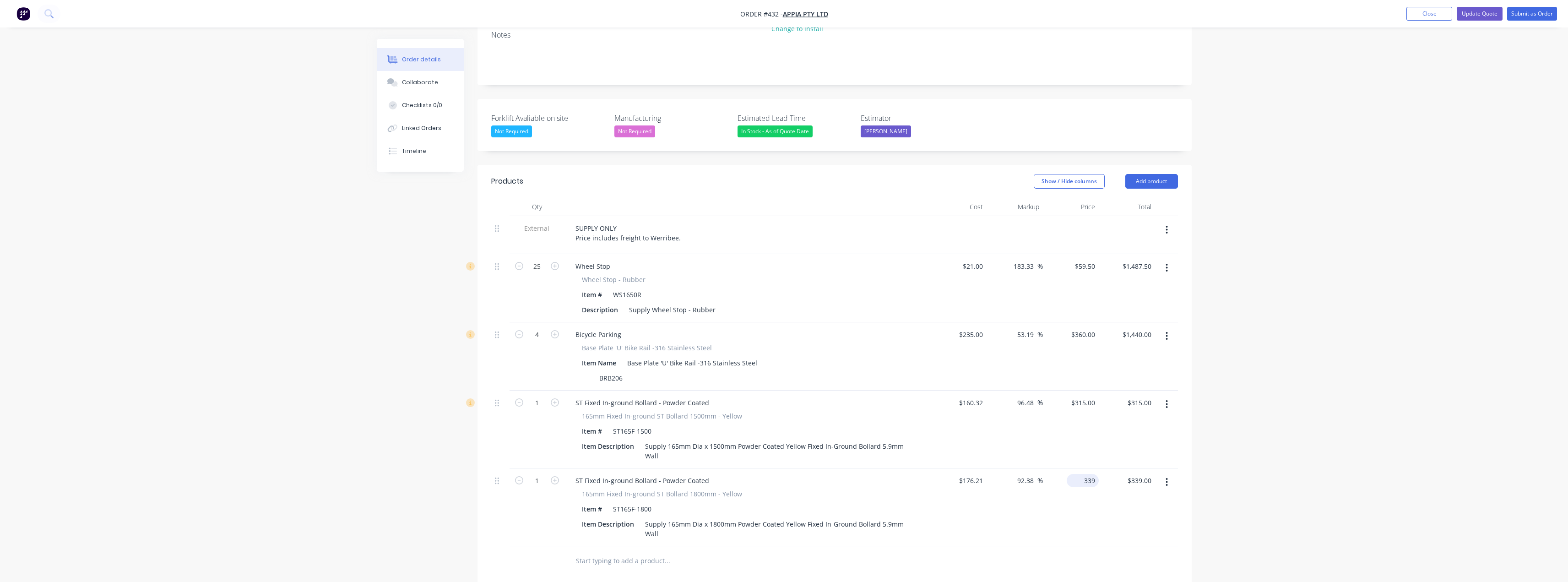
click at [1083, 474] on input "339" at bounding box center [1084, 481] width 28 height 13
type input "330"
type input "87.28"
type input "$330.00"
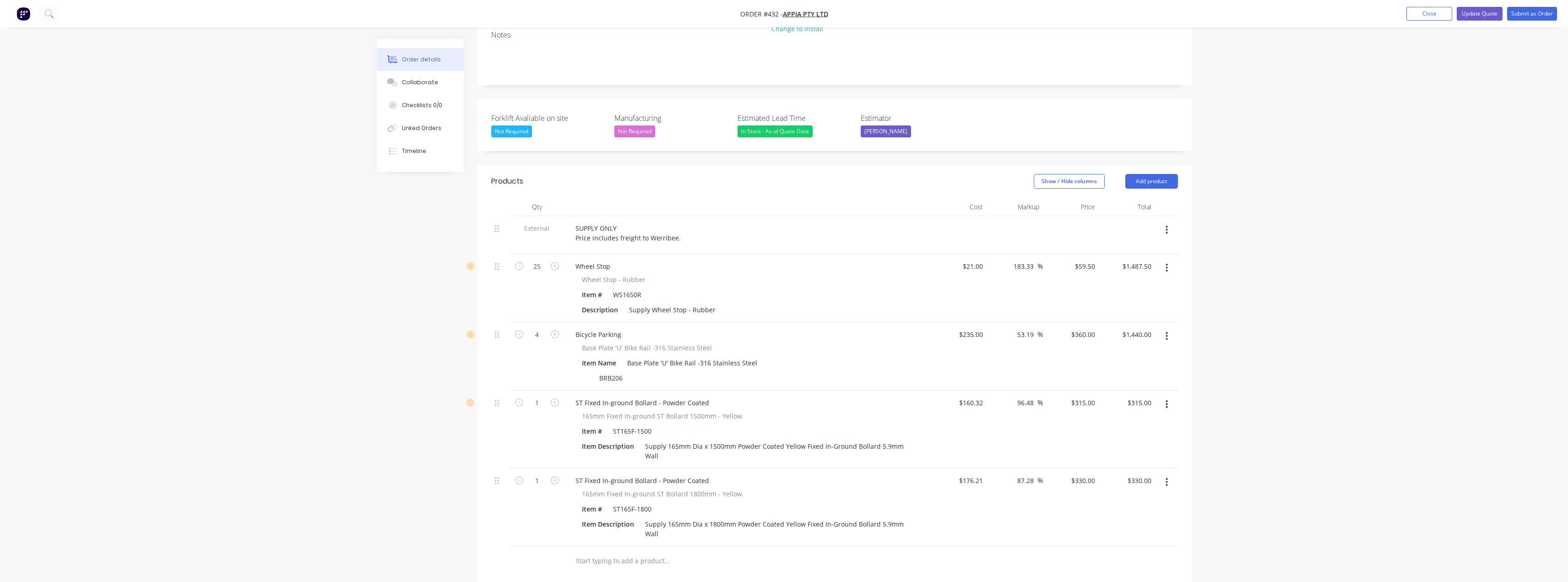
click at [1272, 388] on div "Order details Collaborate Checklists 0/0 Linked Orders Timeline Order details C…" at bounding box center [784, 311] width 1568 height 988
click at [1164, 396] on button "button" at bounding box center [1166, 404] width 21 height 17
click at [1109, 477] on div "Delete" at bounding box center [1134, 484] width 70 height 13
click at [574, 396] on div "ST Fixed In-ground Bollard - Powder Coated" at bounding box center [642, 403] width 149 height 13
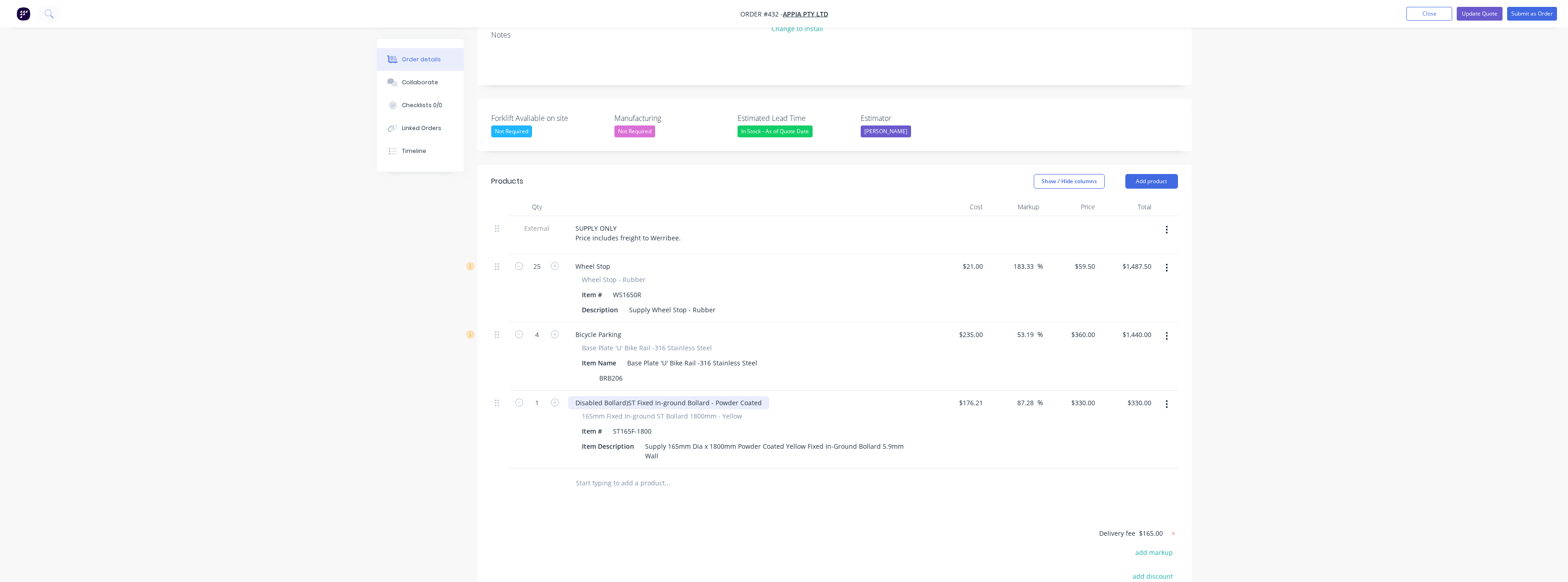
click at [575, 396] on div "Disabled Bollard)ST Fixed In-ground Bollard - Powder Coated" at bounding box center [668, 403] width 201 height 13
click at [627, 396] on div ")Disabled Bollard)ST Fixed In-ground Bollard - Powder Coated" at bounding box center [669, 403] width 203 height 13
click at [647, 396] on div ")Disabled Bollard as perAustralian Standard AS/NZS 2890.6, )ST Fixed In-ground …" at bounding box center [735, 403] width 335 height 13
drag, startPoint x: 765, startPoint y: 378, endPoint x: 753, endPoint y: 378, distance: 12.0
click at [753, 396] on div ")Disabled Bollard as per Australian Standard AS/NZS 2890.6, )ST Fixed In-ground…" at bounding box center [736, 403] width 337 height 13
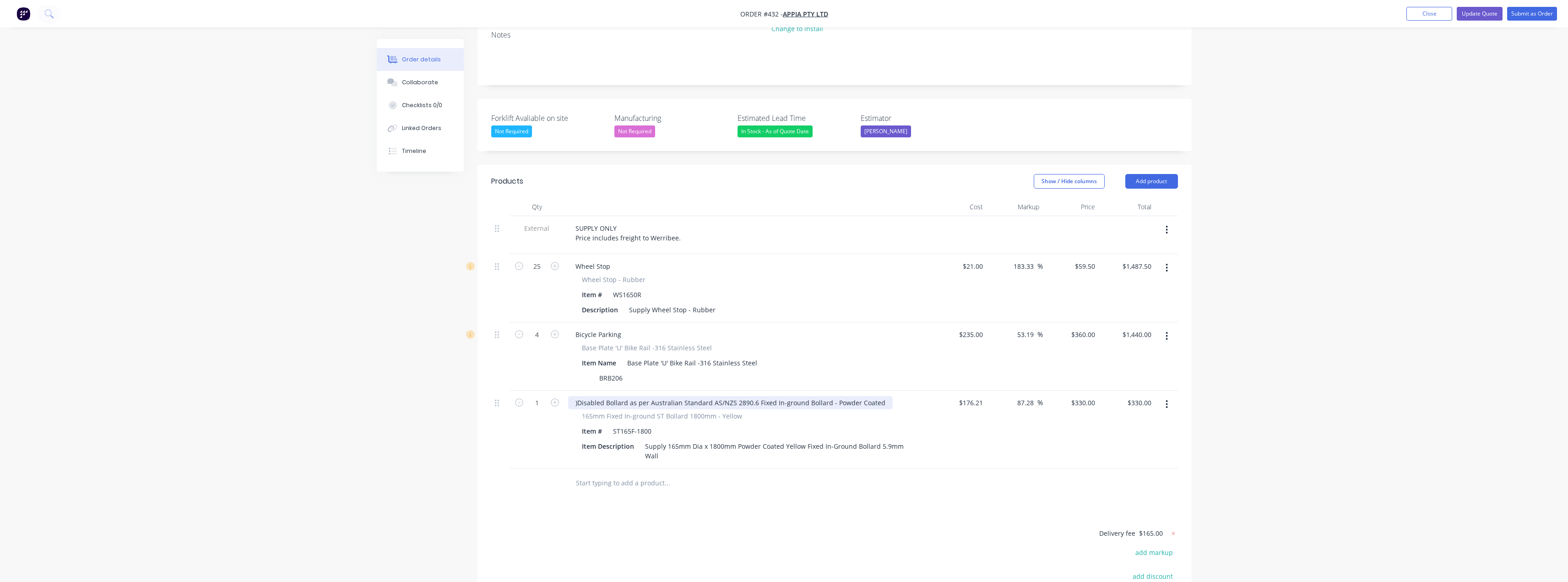
click at [753, 396] on div ")Disabled Bollard as per Australian Standard AS/NZS 2890.6 Fixed In-ground Boll…" at bounding box center [730, 403] width 325 height 13
click at [752, 396] on div ")Disabled Bollard as per Australian Standard AS/NZS 2890.6 Fixed In-ground Boll…" at bounding box center [730, 403] width 325 height 13
click at [578, 396] on div ")Disabled Bollard as per Australian Standard AS/NZS 2890.6) Fixed In-ground Bol…" at bounding box center [731, 403] width 326 height 13
click at [1083, 328] on input "360" at bounding box center [1084, 334] width 28 height 13
type input "$360.00"
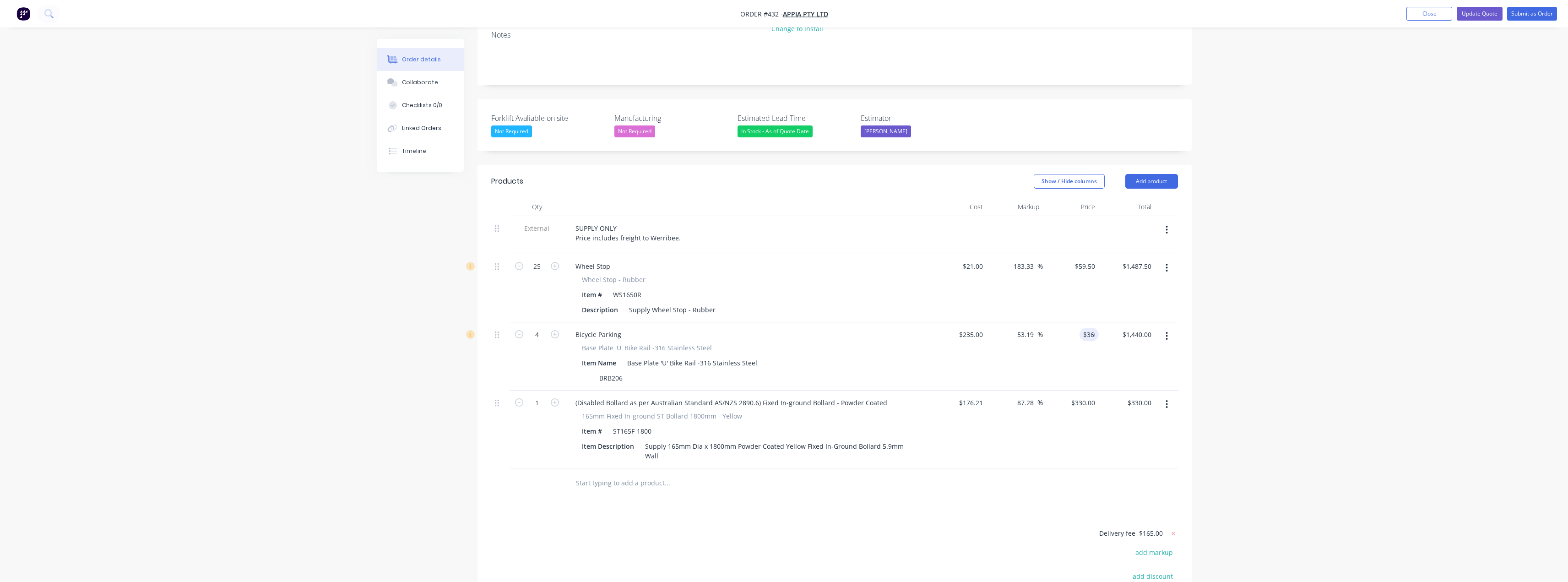
click at [1213, 298] on div "Order details Collaborate Checklists 0/0 Linked Orders Timeline Order details C…" at bounding box center [784, 271] width 1568 height 910
click at [1481, 9] on button "Update Quote" at bounding box center [1479, 13] width 46 height 13
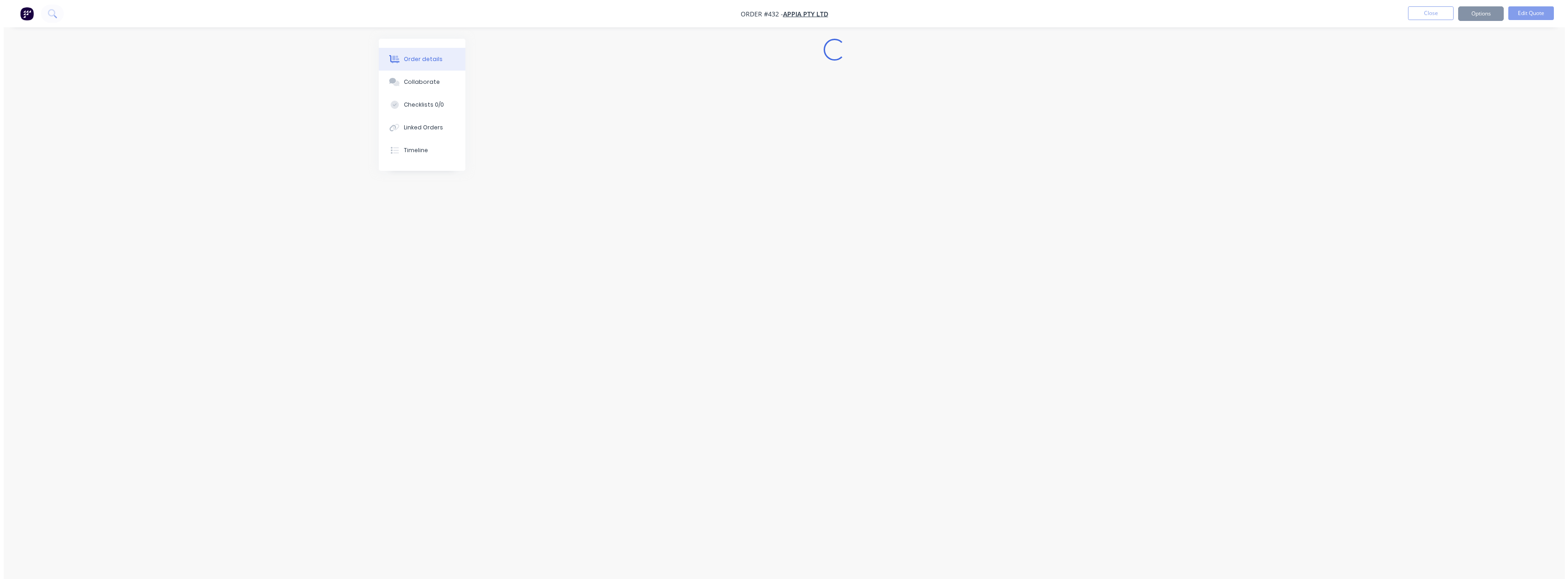
scroll to position [0, 0]
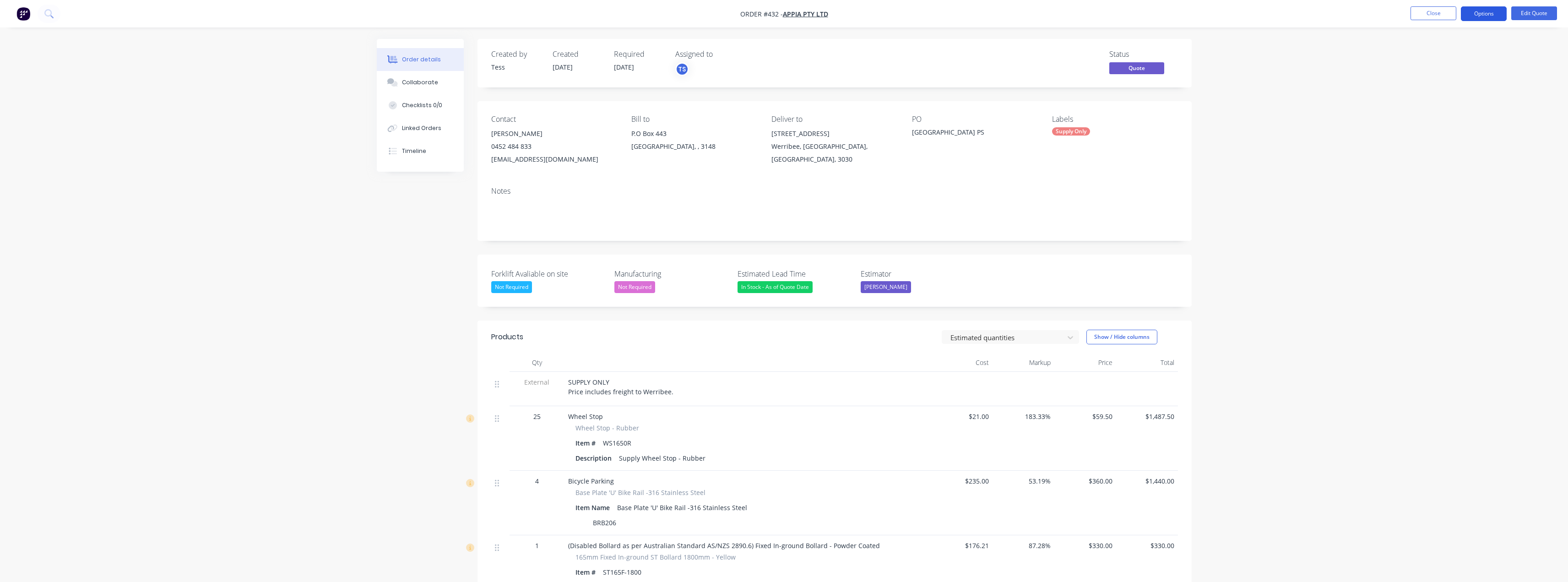
click at [1498, 13] on button "Options" at bounding box center [1484, 13] width 46 height 15
click at [1437, 56] on div "Quote" at bounding box center [1456, 56] width 84 height 13
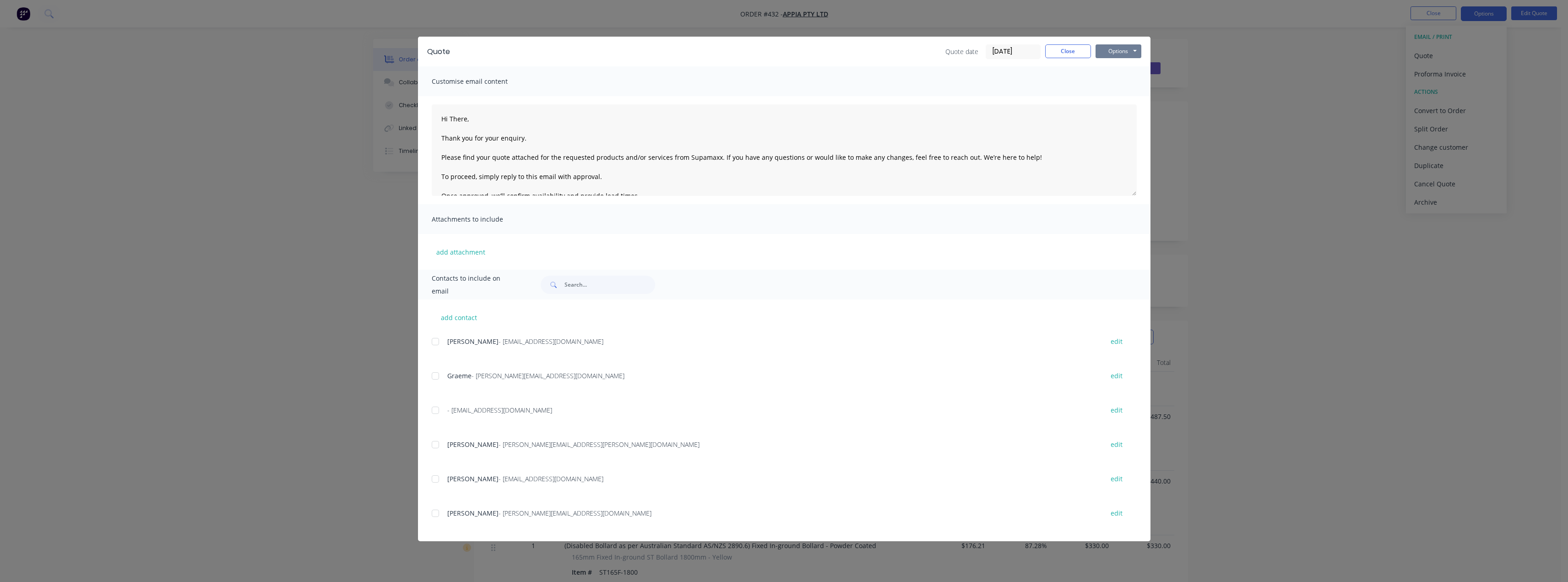
click at [1118, 48] on button "Options" at bounding box center [1118, 51] width 46 height 13
click at [1114, 67] on button "Preview" at bounding box center [1125, 67] width 59 height 15
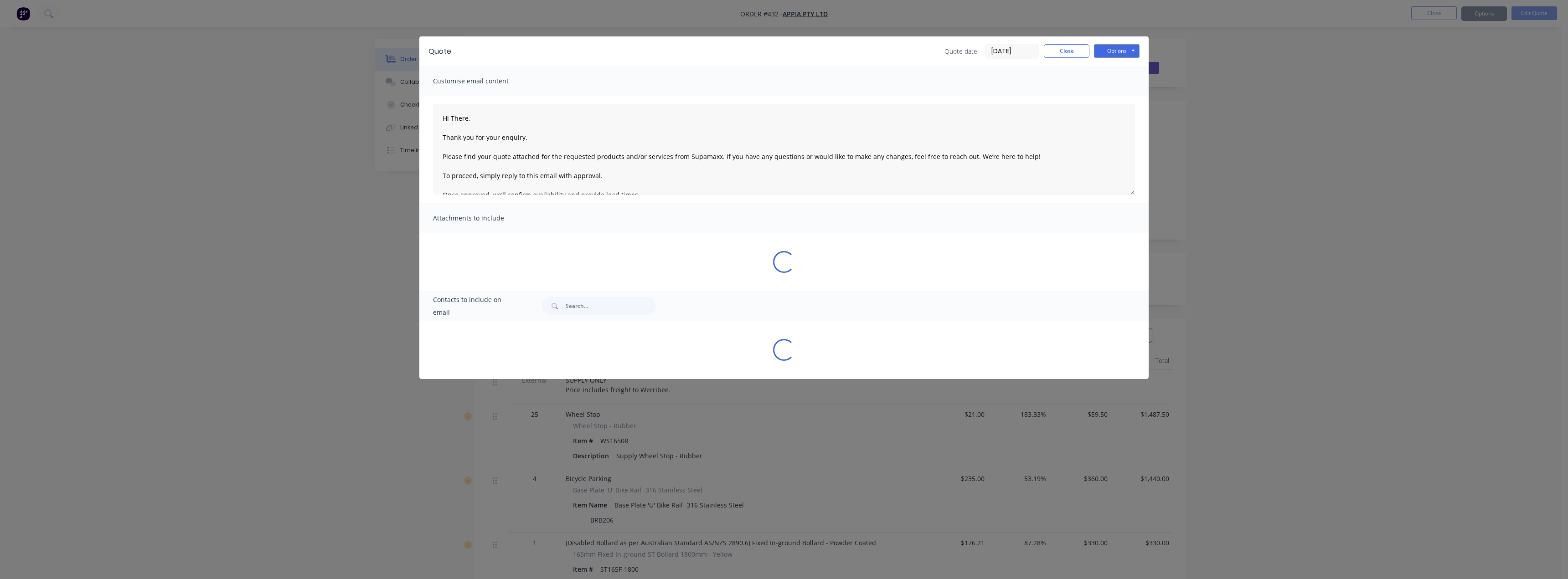
type textarea "Hi There, Thank you for your enquiry. Please find your quote attached for the r…"
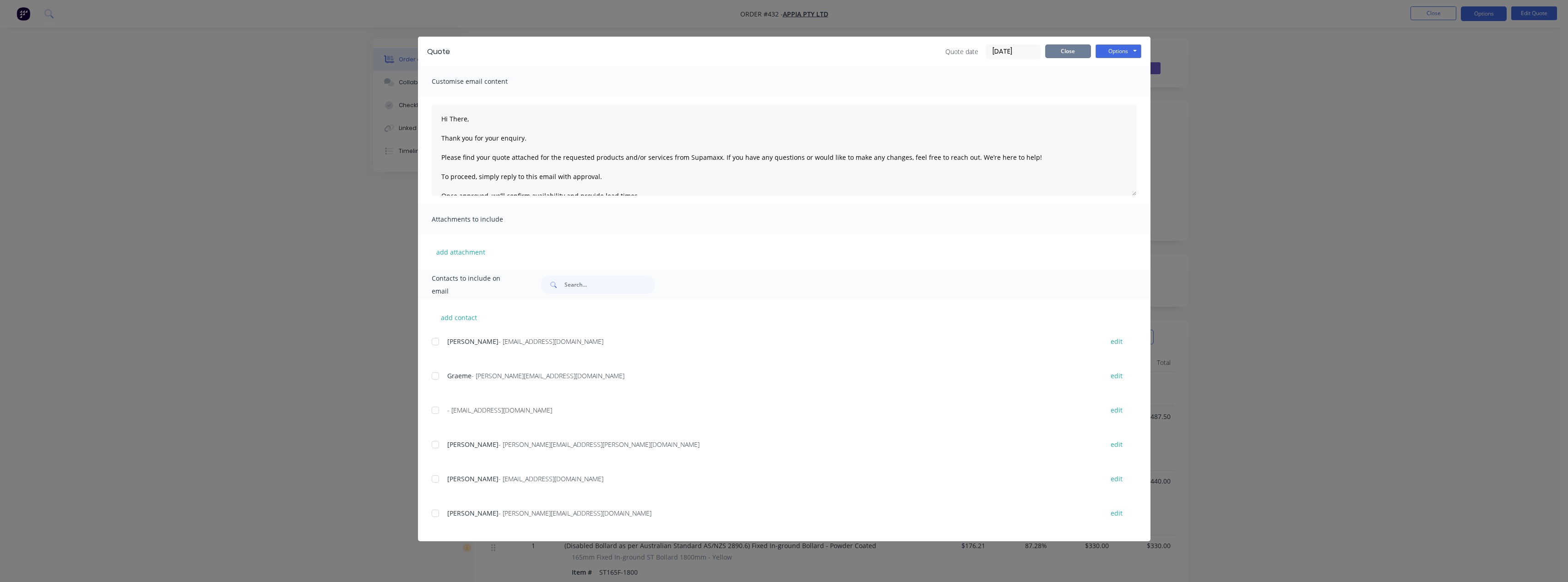
click at [1056, 51] on button "Close" at bounding box center [1068, 51] width 46 height 13
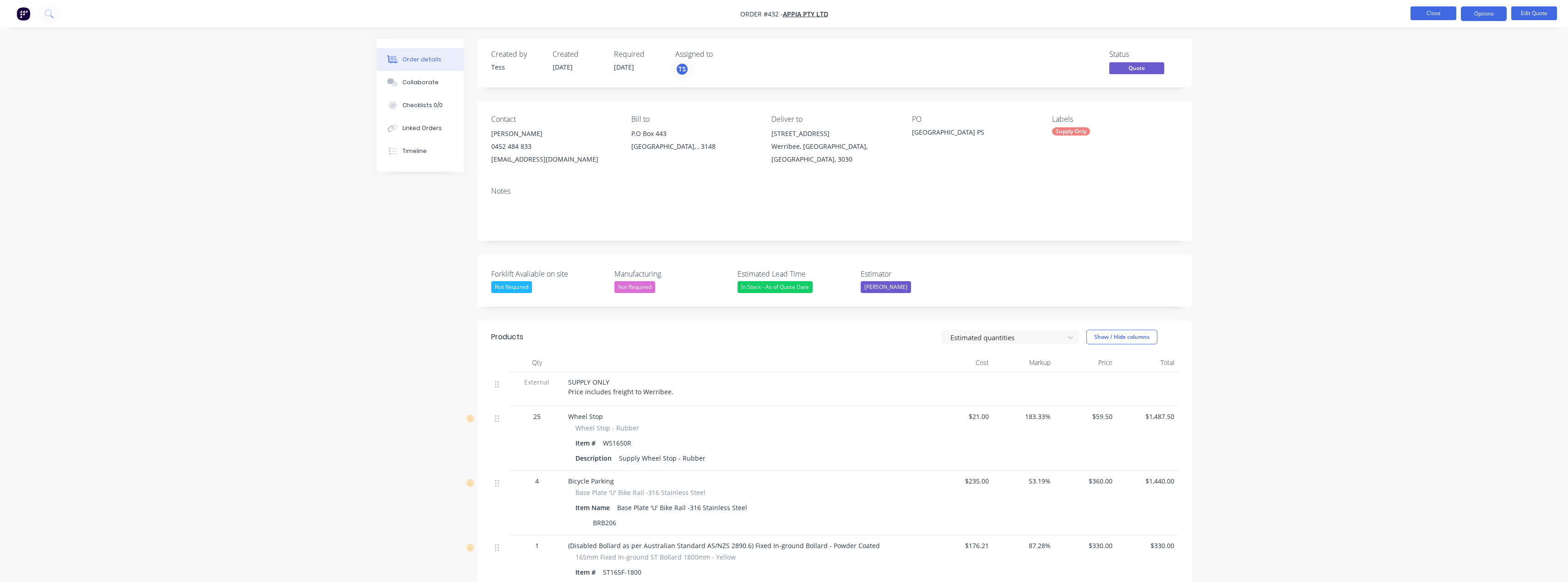
click at [1428, 12] on button "Close" at bounding box center [1433, 13] width 46 height 13
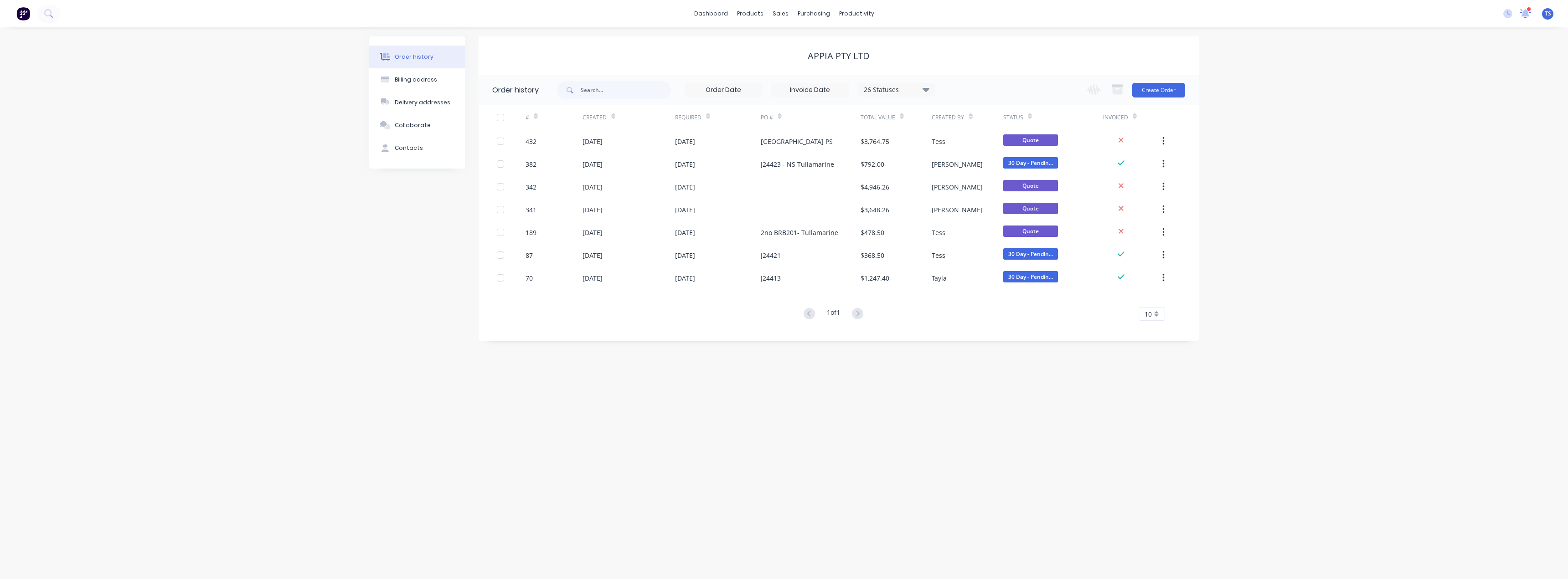
click at [1527, 12] on icon at bounding box center [1525, 12] width 9 height 8
click at [1303, 84] on div "Liberty Oil Convenience Pty Ltd" at bounding box center [1303, 88] width 99 height 10
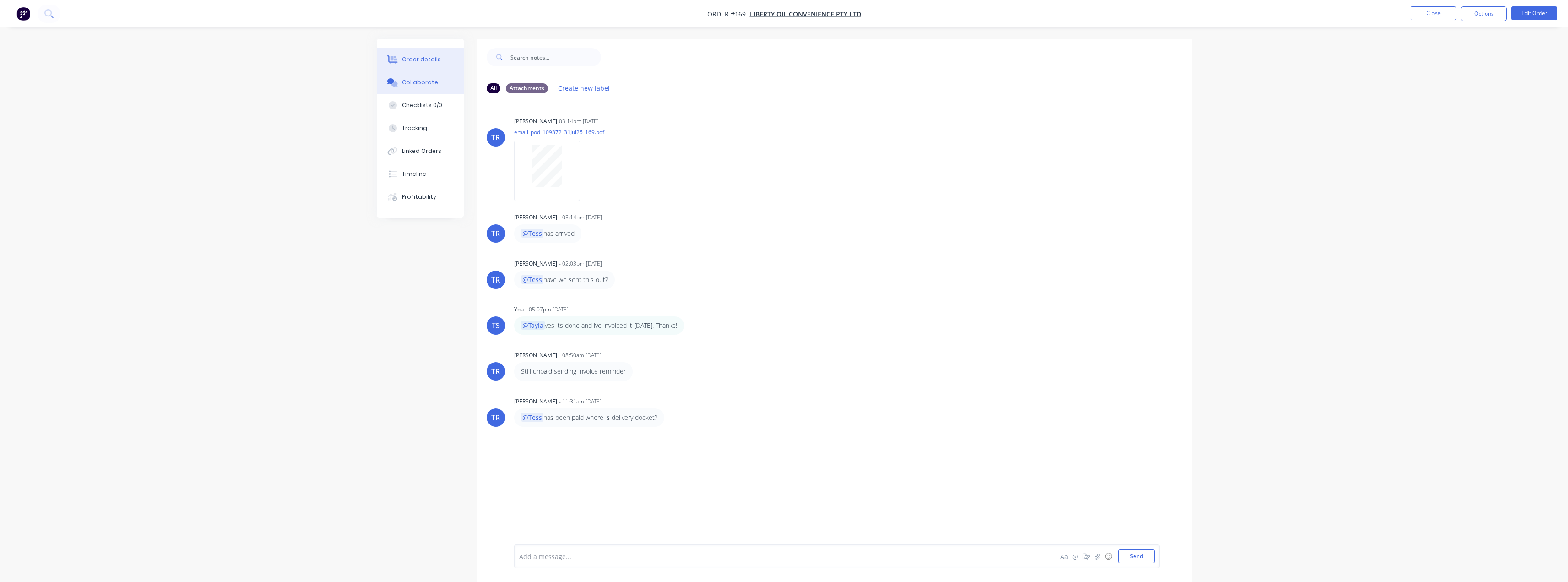
click at [414, 60] on div "Order details" at bounding box center [421, 59] width 39 height 8
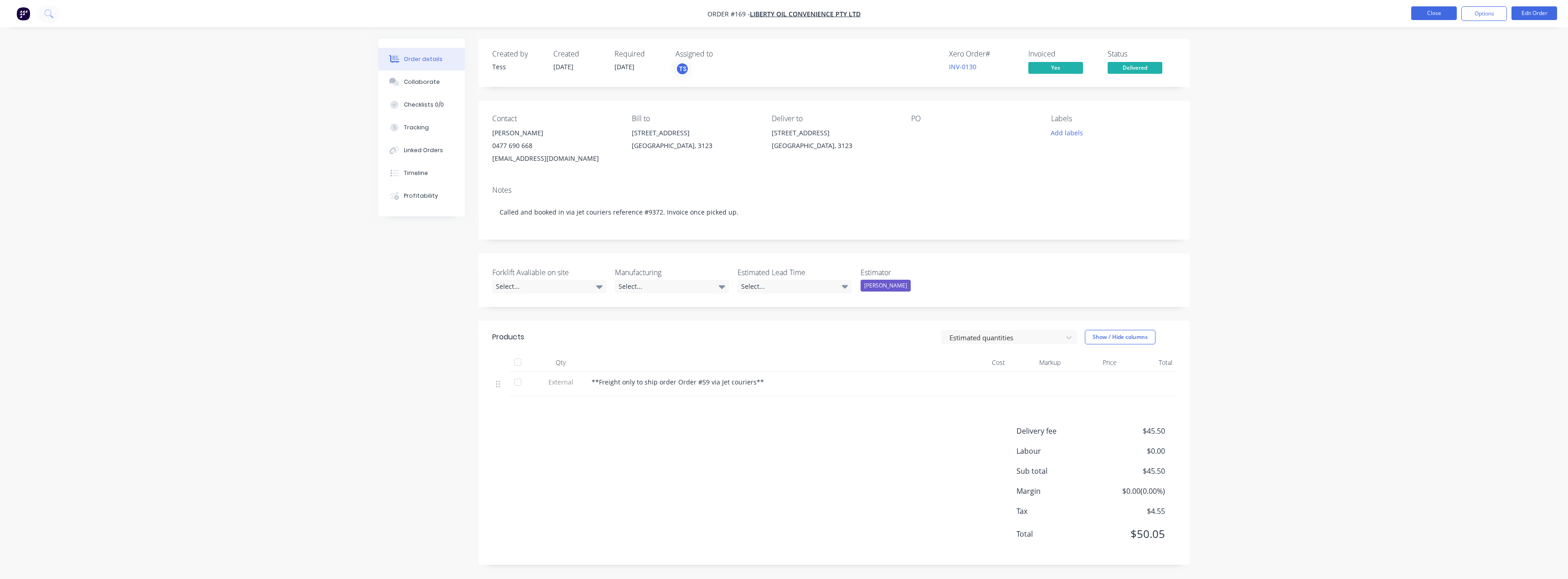
click at [1435, 11] on button "Close" at bounding box center [1433, 13] width 46 height 13
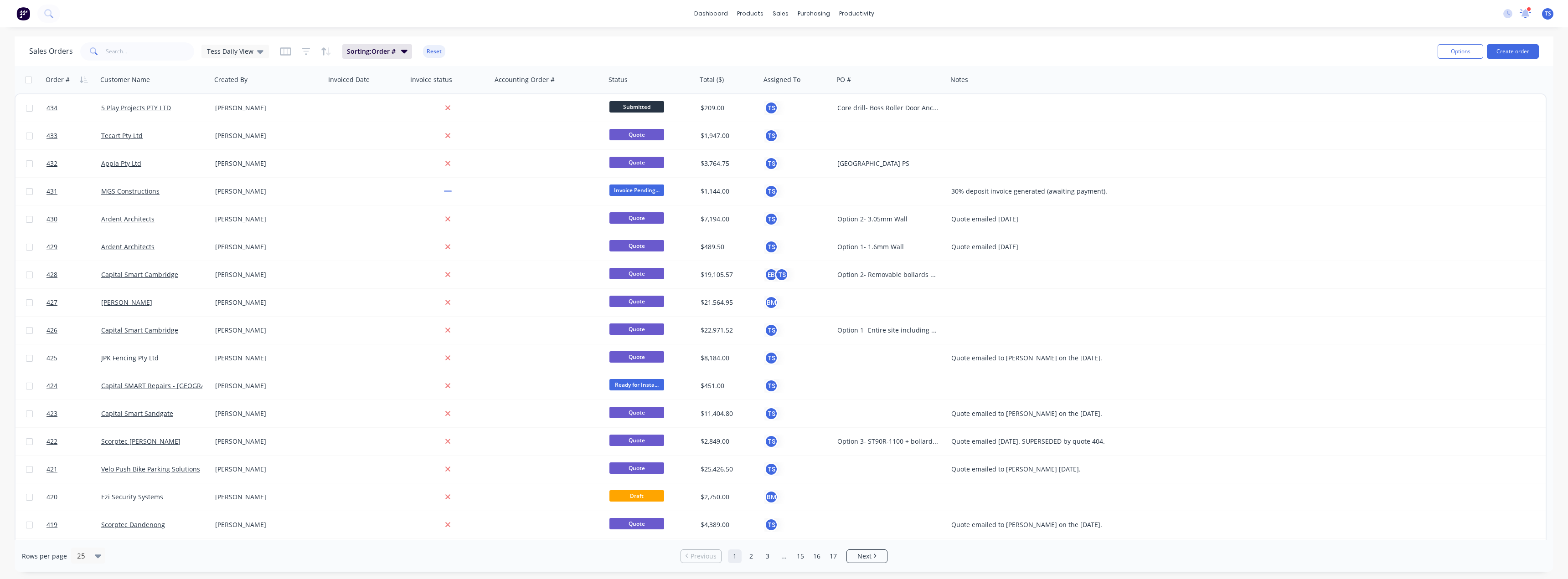
click at [1525, 13] on icon at bounding box center [1525, 13] width 8 height 7
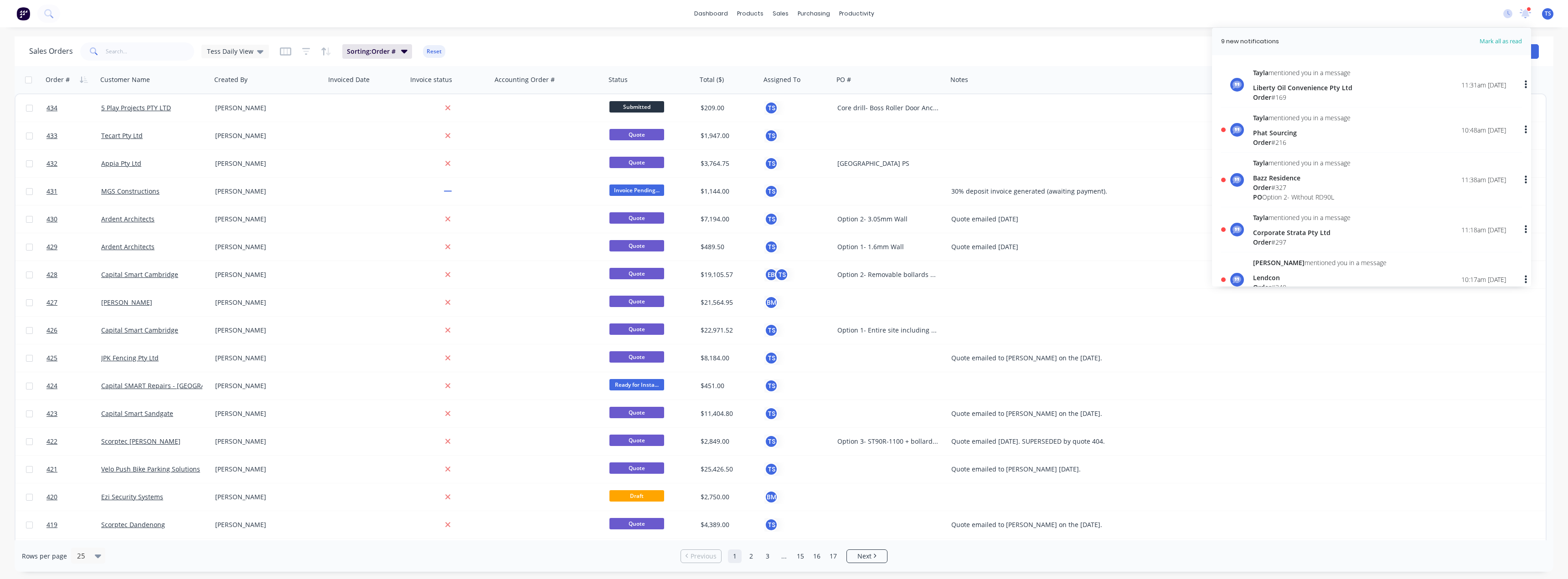
click at [1284, 131] on div "Phat Sourcing" at bounding box center [1302, 133] width 97 height 10
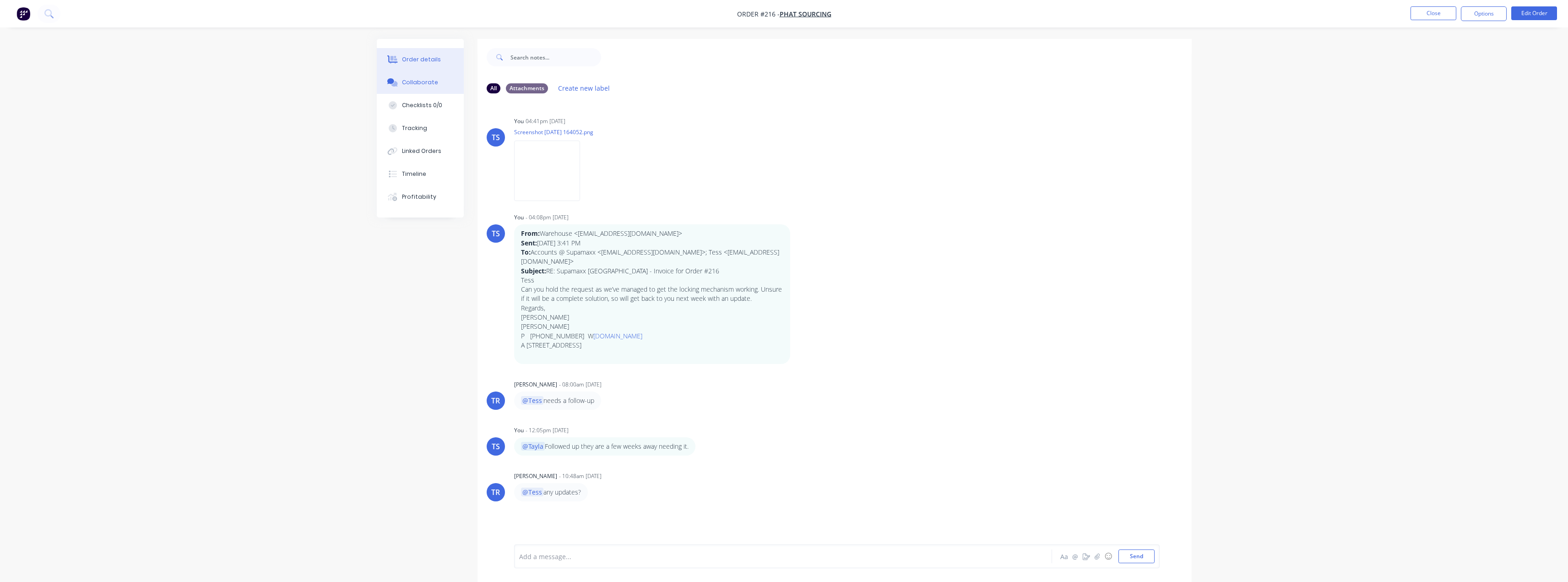
click at [426, 62] on div "Order details" at bounding box center [421, 59] width 39 height 8
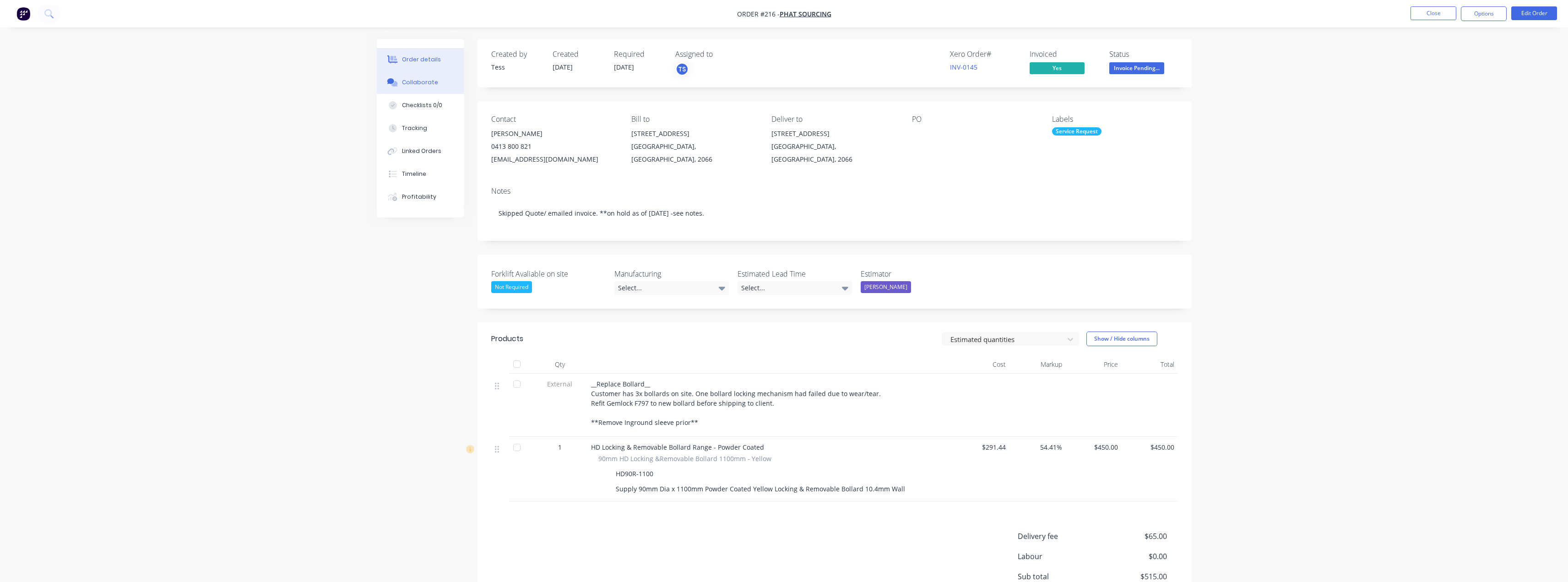
click at [412, 81] on div "Collaborate" at bounding box center [419, 82] width 36 height 8
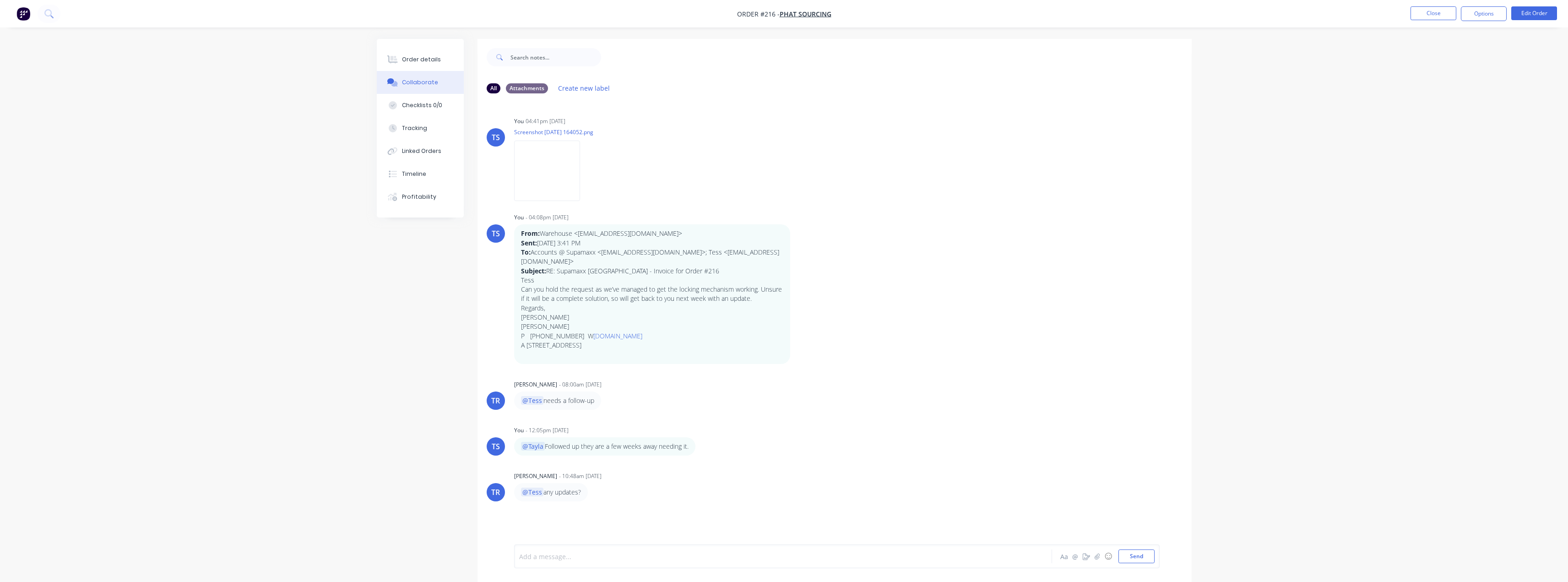
click at [565, 559] on div at bounding box center [757, 556] width 476 height 10
click at [551, 554] on span "not yet, ill call when i get a chance. TY" at bounding box center [578, 556] width 116 height 9
click at [649, 560] on div "not yet, I'll call when i get a chance. TY" at bounding box center [757, 556] width 476 height 10
click at [517, 556] on div "not yet, I'll call when i get a chance. TY Aa @ ☺ Send" at bounding box center [837, 556] width 646 height 24
click at [518, 555] on div "not yet, I'll call when i get a chance. TY Aa @ ☺ Send" at bounding box center [837, 556] width 646 height 24
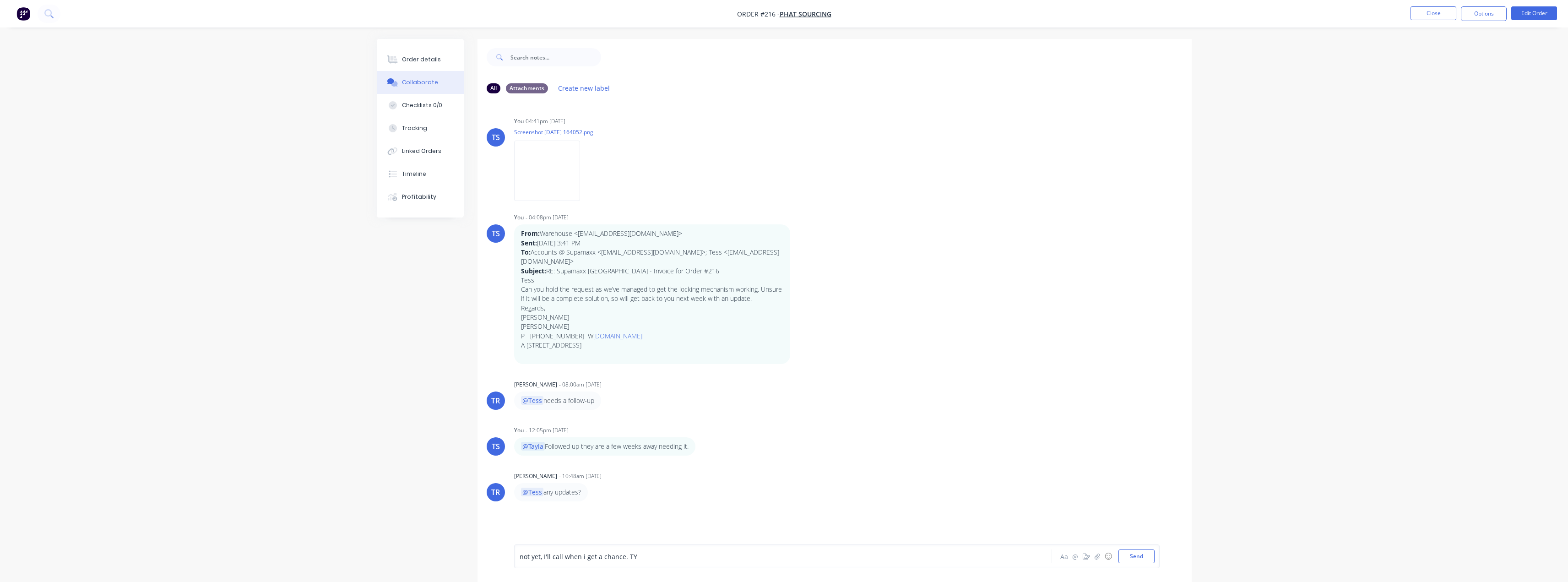
drag, startPoint x: 520, startPoint y: 555, endPoint x: 525, endPoint y: 557, distance: 5.4
click at [520, 555] on span "not yet, I'll call when i get a chance. TY" at bounding box center [578, 556] width 117 height 9
click at [702, 555] on div "@Tayla not yet, I'll call when i get a chance. TY" at bounding box center [757, 556] width 476 height 10
click at [1153, 557] on button "Send" at bounding box center [1136, 556] width 36 height 13
click at [426, 56] on div "Order details" at bounding box center [421, 59] width 39 height 8
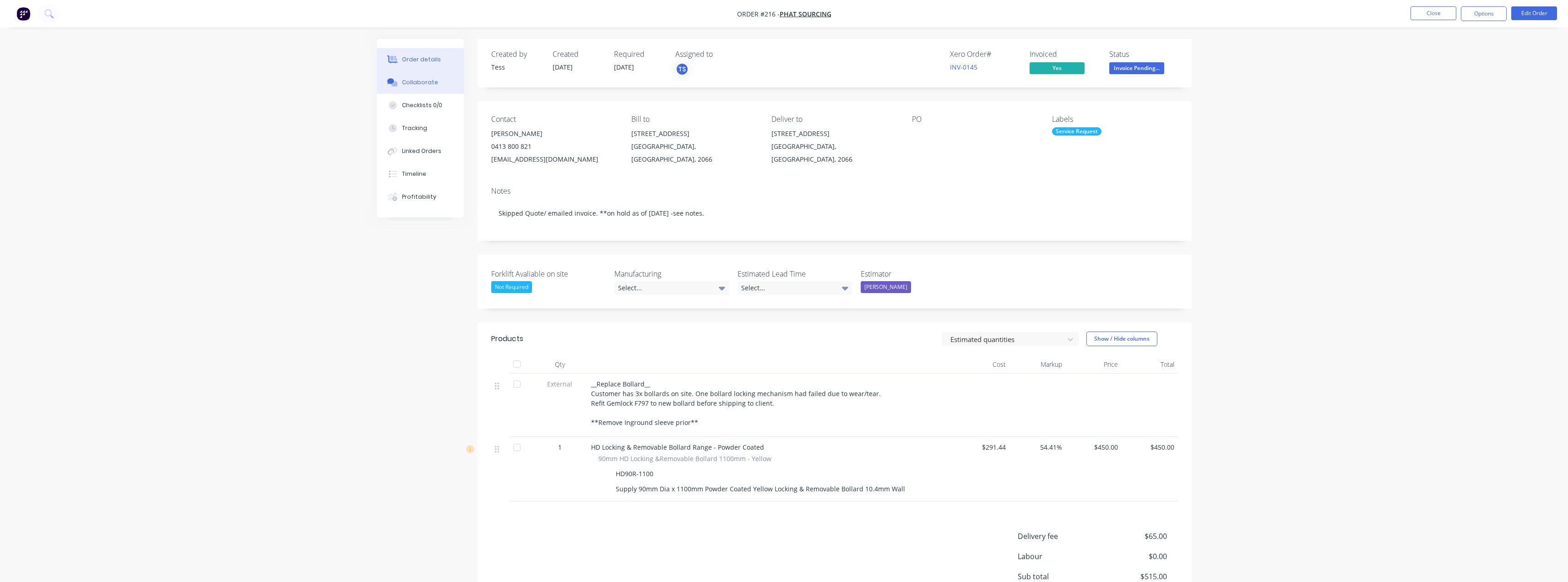
click at [419, 88] on button "Collaborate" at bounding box center [420, 82] width 87 height 23
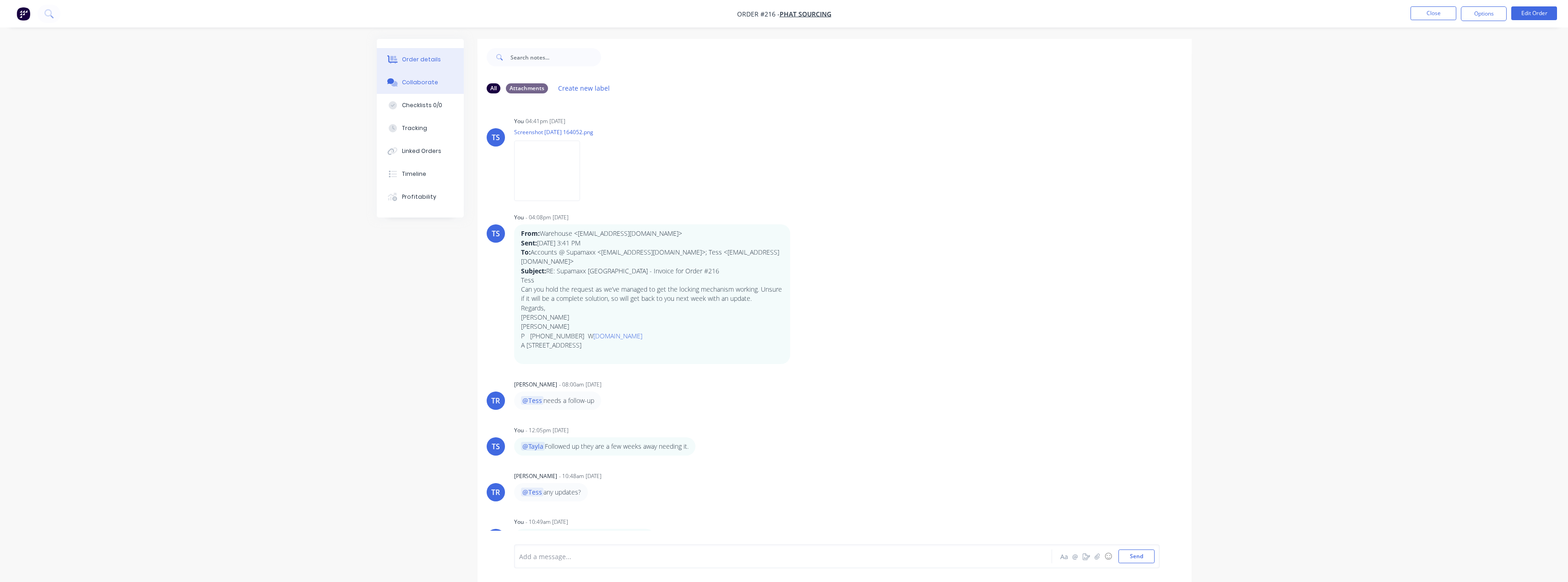
click at [407, 58] on div "Order details" at bounding box center [421, 59] width 39 height 8
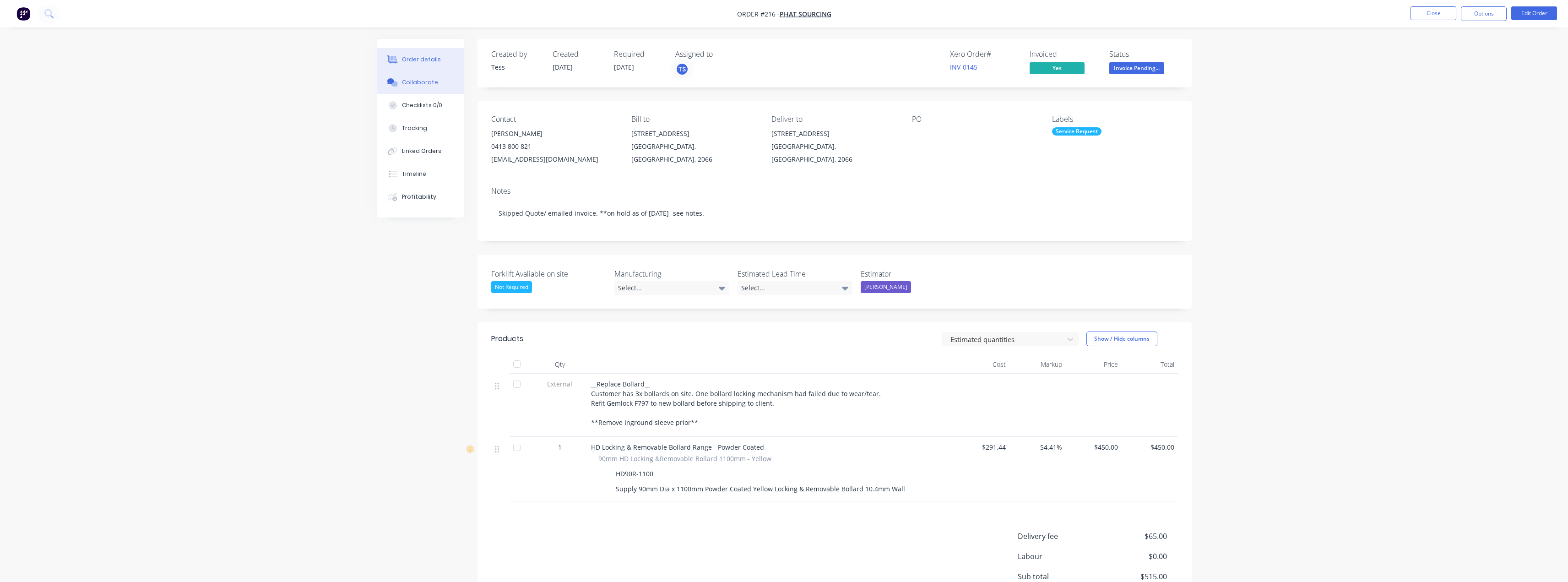
click at [413, 87] on button "Collaborate" at bounding box center [420, 82] width 87 height 23
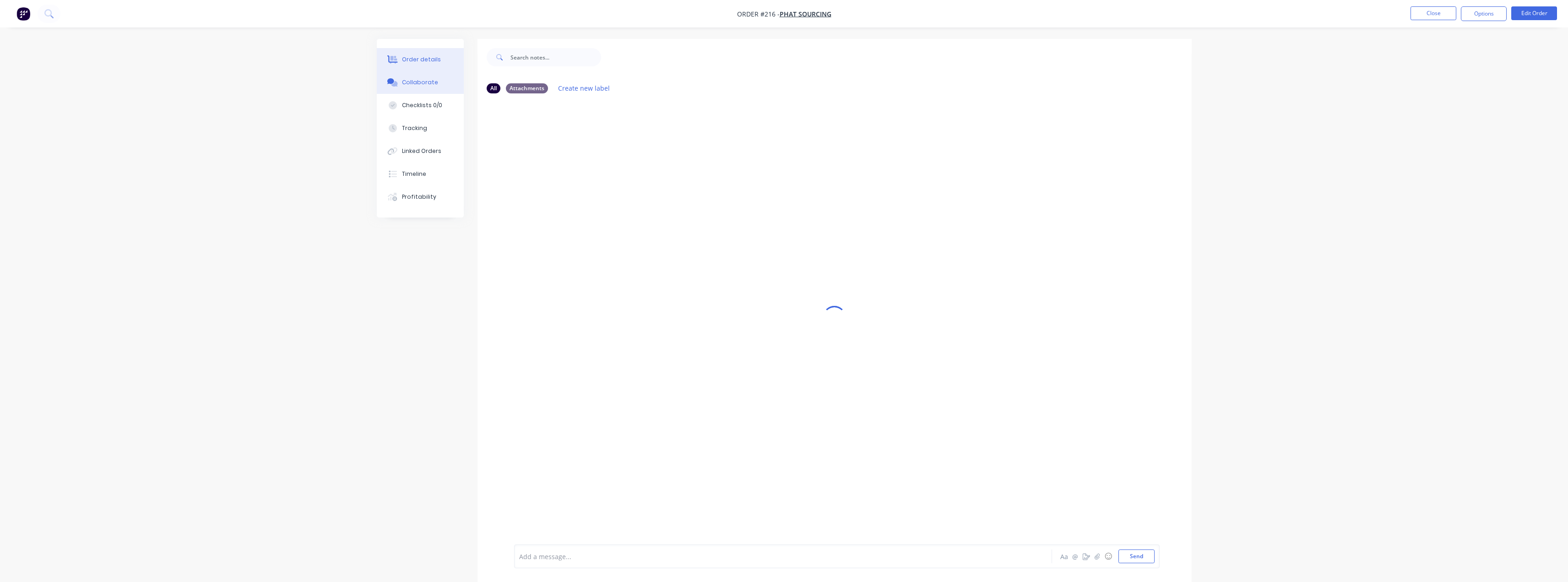
click at [418, 68] on button "Order details" at bounding box center [420, 59] width 87 height 23
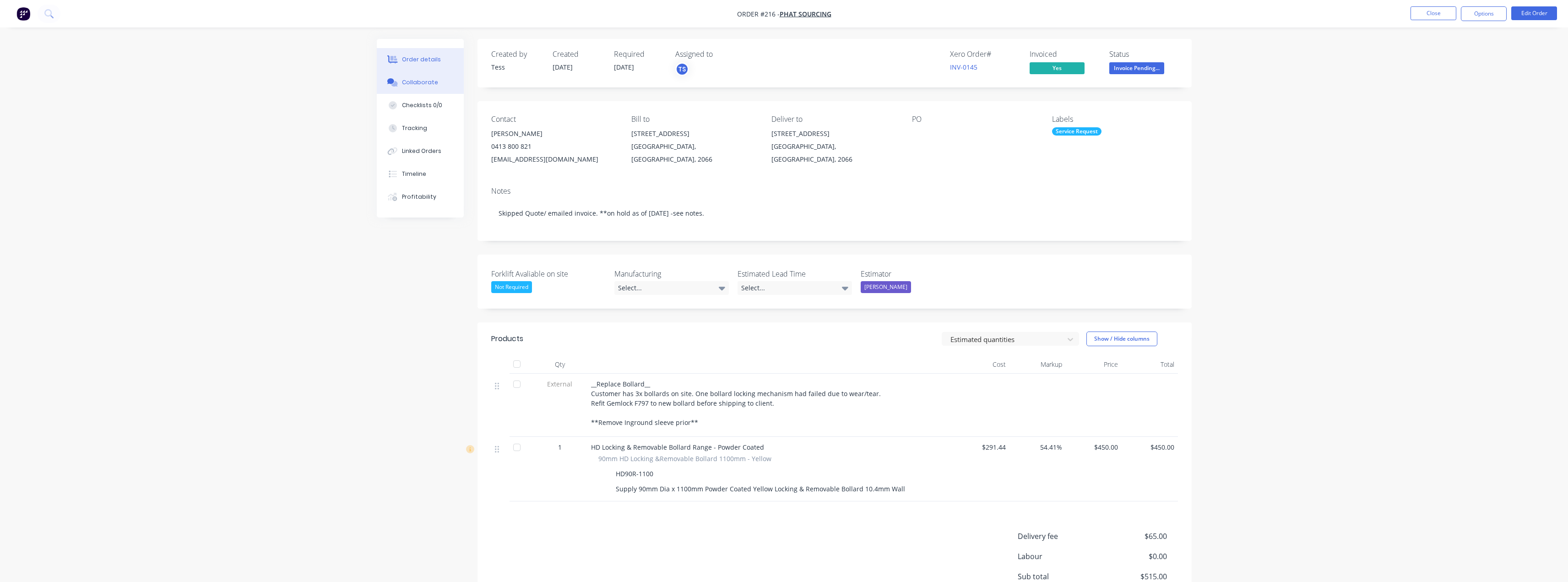
click at [414, 88] on button "Collaborate" at bounding box center [420, 82] width 87 height 23
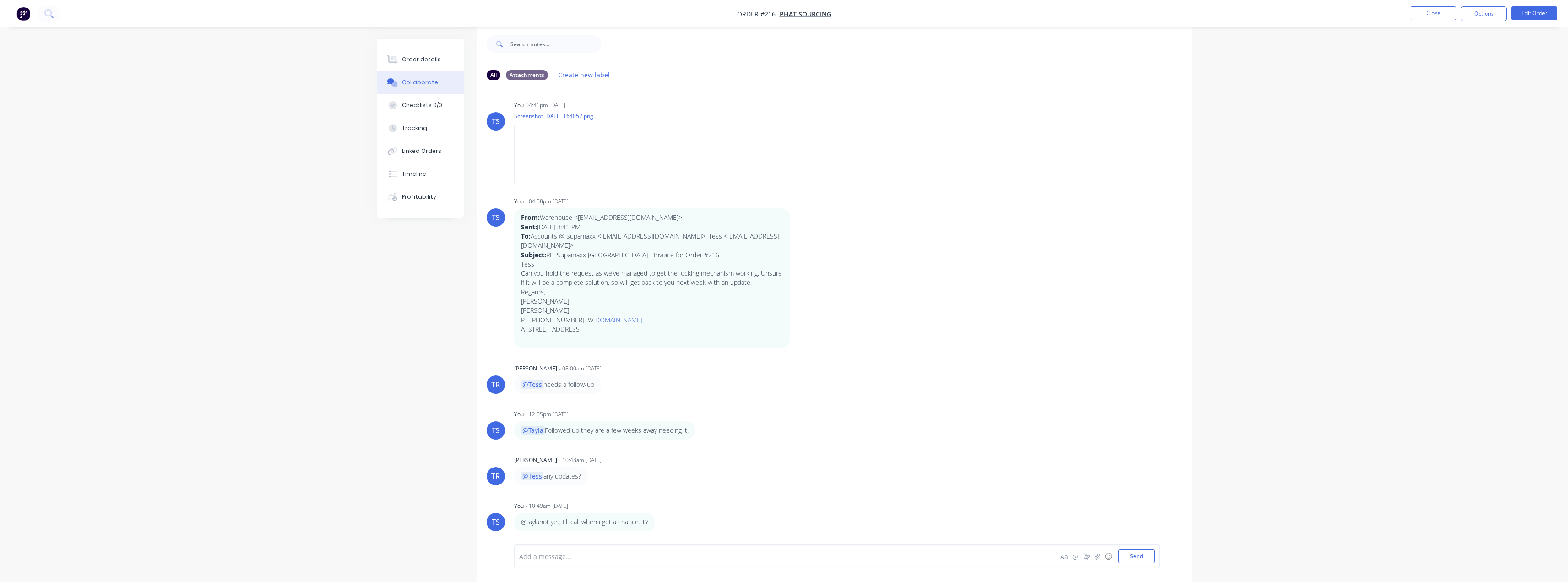
scroll to position [13, 0]
click at [562, 556] on div at bounding box center [757, 556] width 476 height 10
click at [1144, 557] on button "Send" at bounding box center [1136, 556] width 36 height 13
click at [407, 59] on div "Order details" at bounding box center [421, 59] width 39 height 8
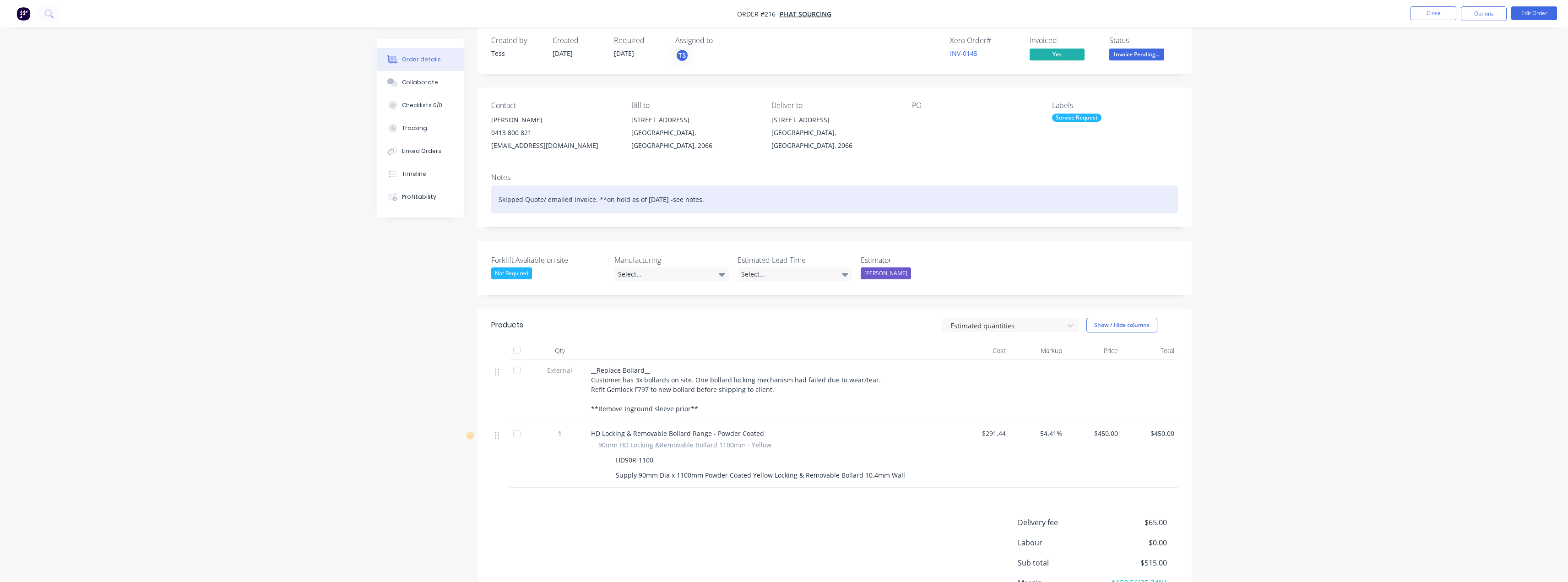
click at [573, 203] on div "Skipped Quote/ emailed invoice. **on hold as of [DATE] -see notes." at bounding box center [834, 199] width 686 height 28
click at [722, 201] on div "Skipped Quote/ emailed invoice. **on hold as of [DATE] -see notes." at bounding box center [834, 199] width 686 height 28
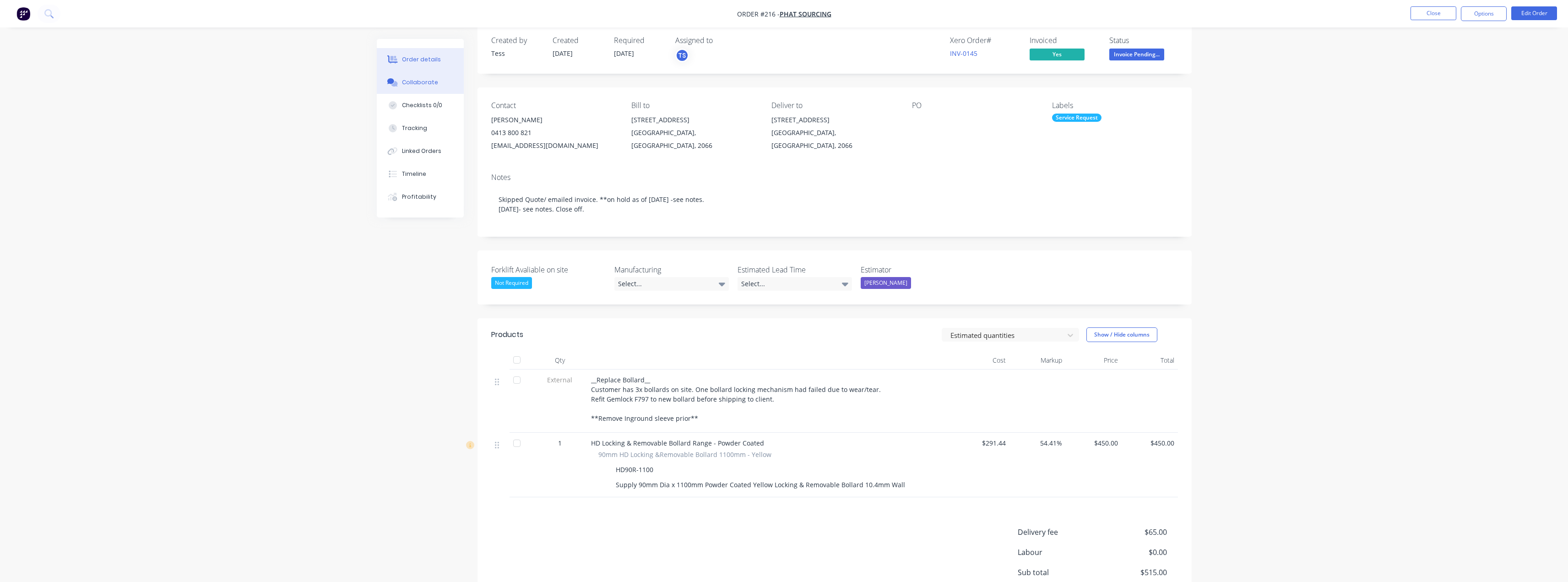
click at [409, 81] on div "Collaborate" at bounding box center [419, 82] width 36 height 8
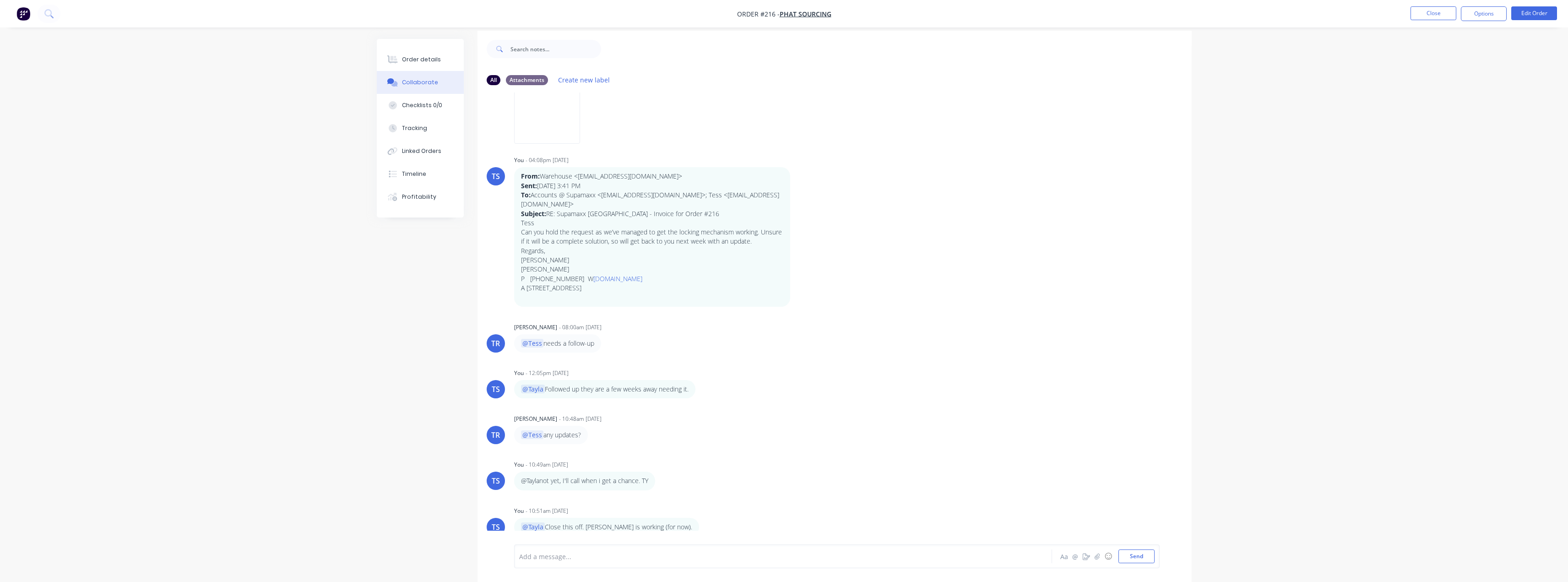
scroll to position [13, 0]
click at [1414, 15] on button "Close" at bounding box center [1433, 13] width 46 height 13
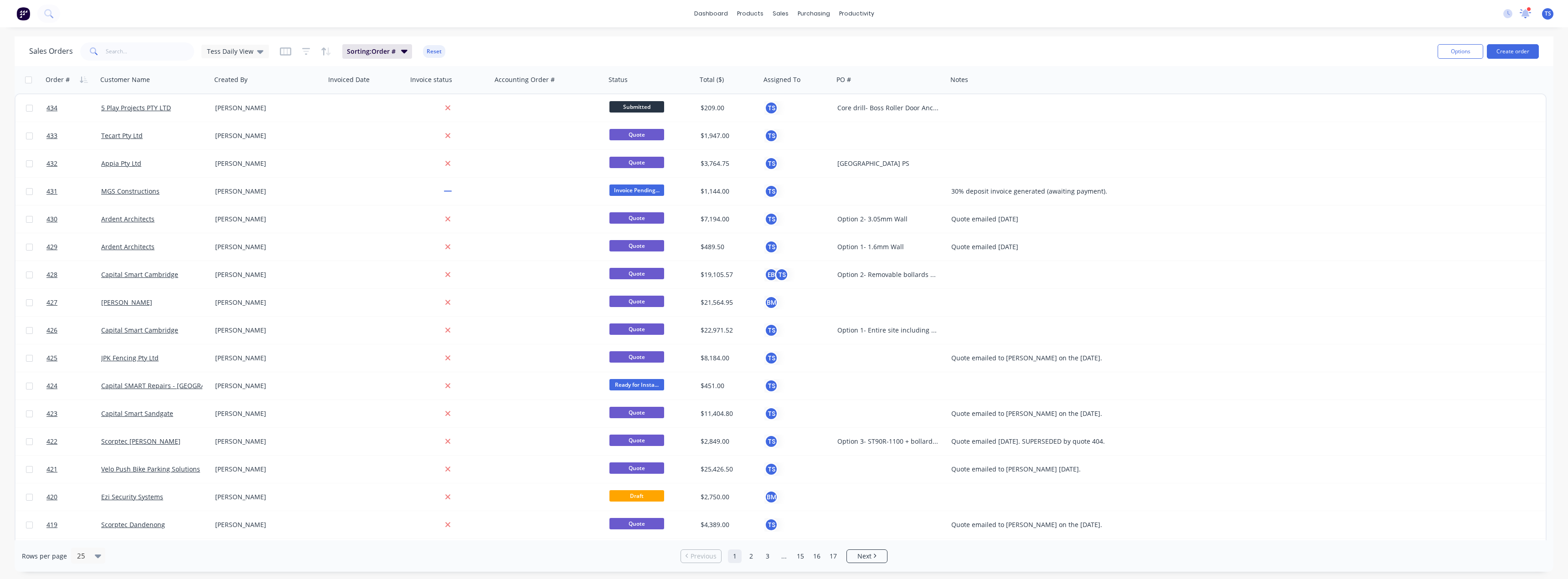
click at [1528, 13] on icon at bounding box center [1525, 13] width 12 height 10
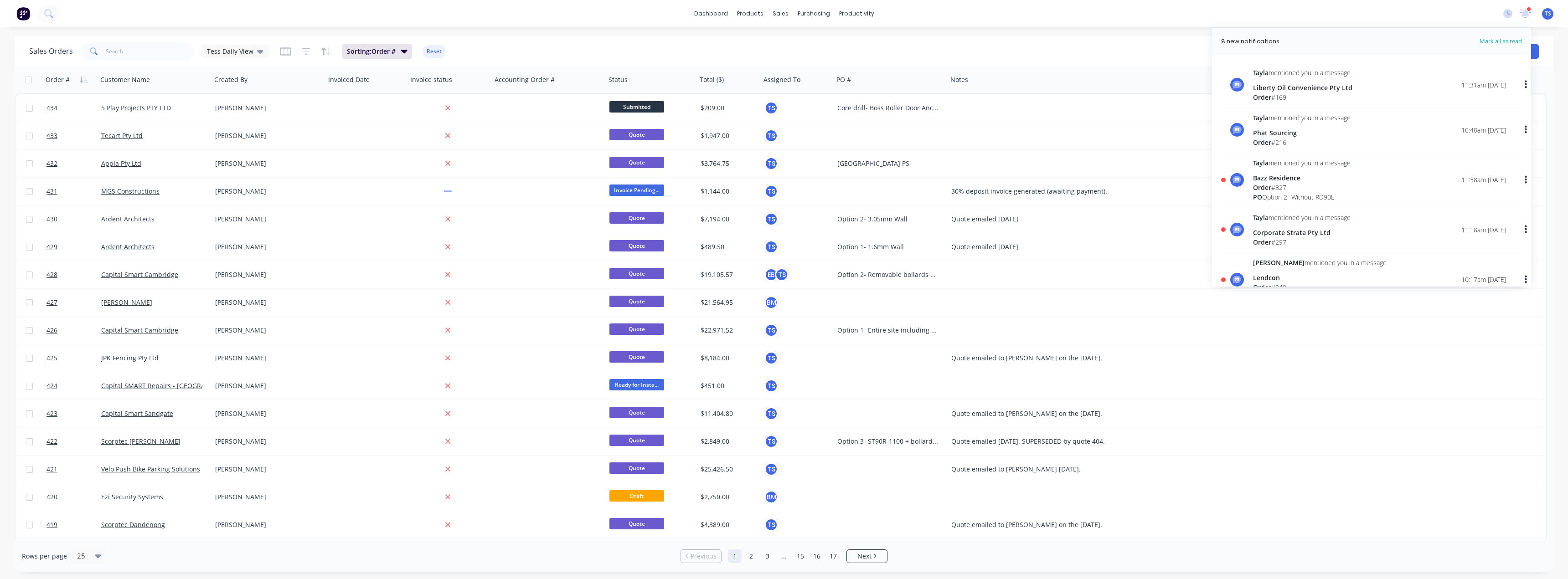
click at [1278, 179] on div "Bazz Residence" at bounding box center [1302, 178] width 97 height 10
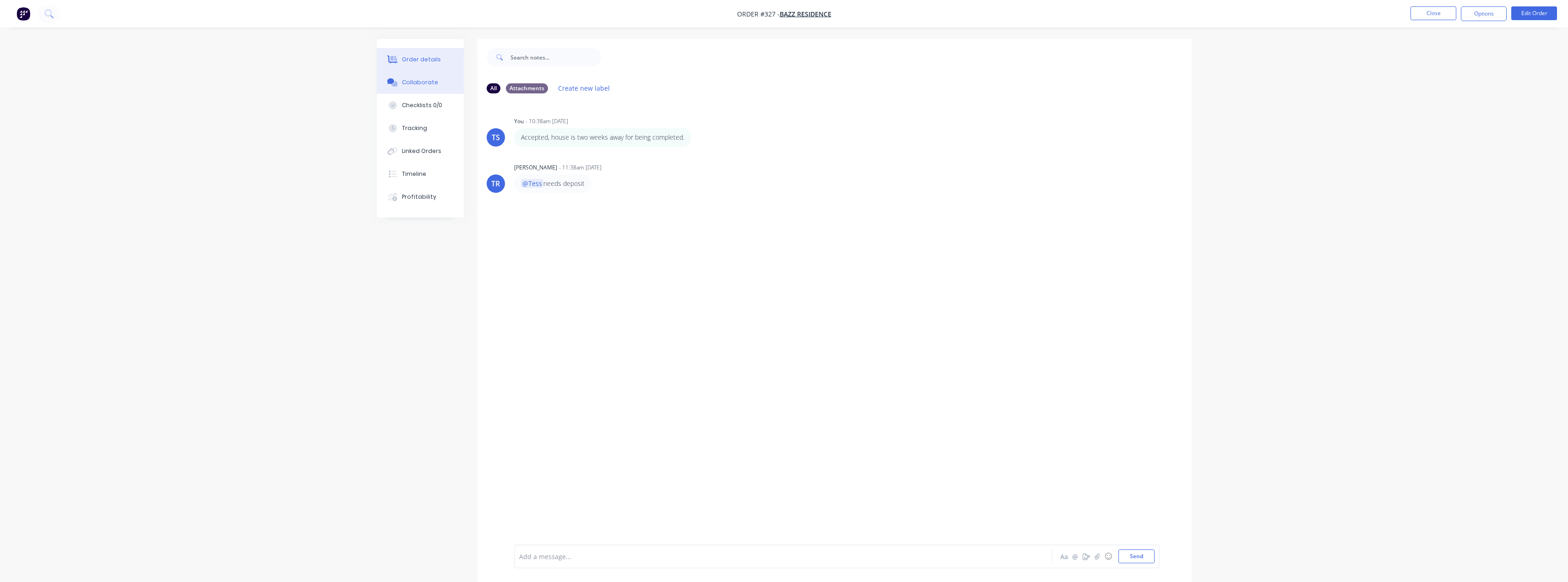
click at [416, 65] on button "Order details" at bounding box center [420, 59] width 87 height 23
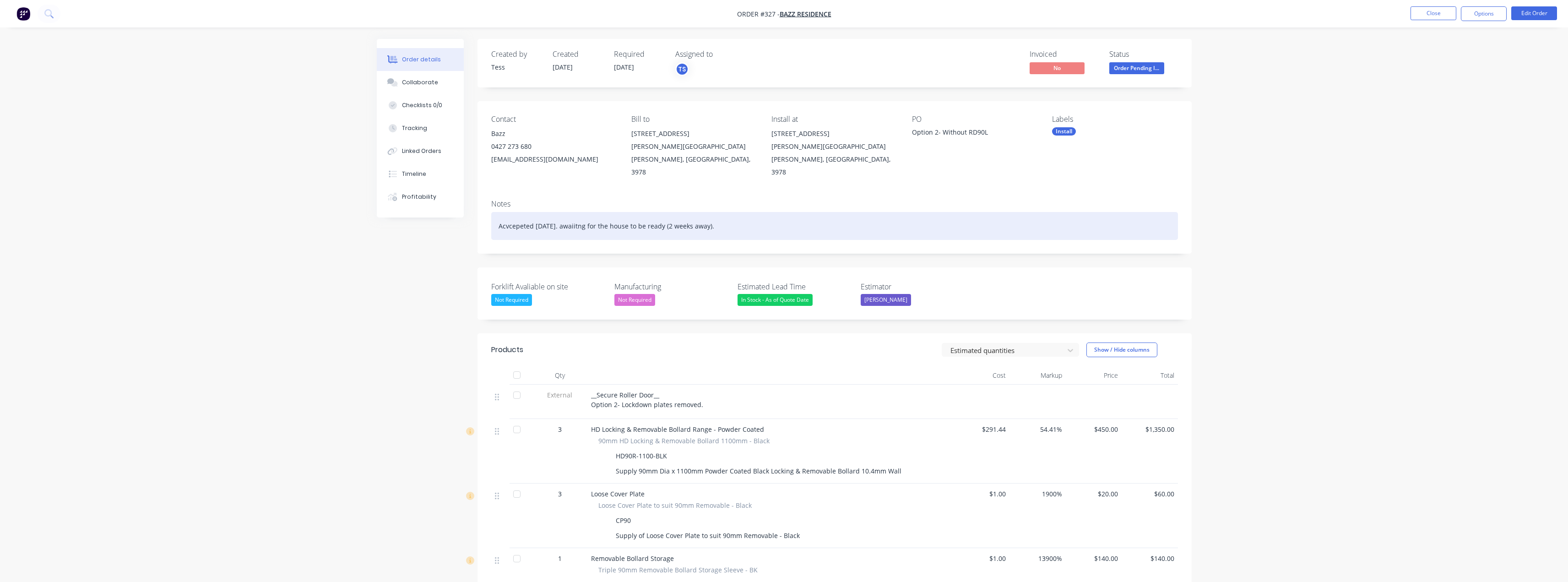
click at [515, 212] on div "Acvcepeted [DATE]. awaiitng for the house to be ready (2 weeks away)." at bounding box center [834, 226] width 686 height 28
click at [508, 214] on div "Acvcepeted [DATE]. awaiitng for the house to be ready (2 weeks away)." at bounding box center [834, 226] width 686 height 28
click at [618, 212] on div "Accepeted [DATE]. awaiitng for the house to be ready (2 weeks away)." at bounding box center [834, 226] width 686 height 28
click at [775, 216] on div "Accepeted [DATE]. awaiitng for the house to be ready (2 weeks away)." at bounding box center [834, 226] width 686 height 28
click at [730, 214] on div "Accepeted [DATE]. awaiitng for the house to be ready (2 weeks away)." at bounding box center [834, 226] width 686 height 28
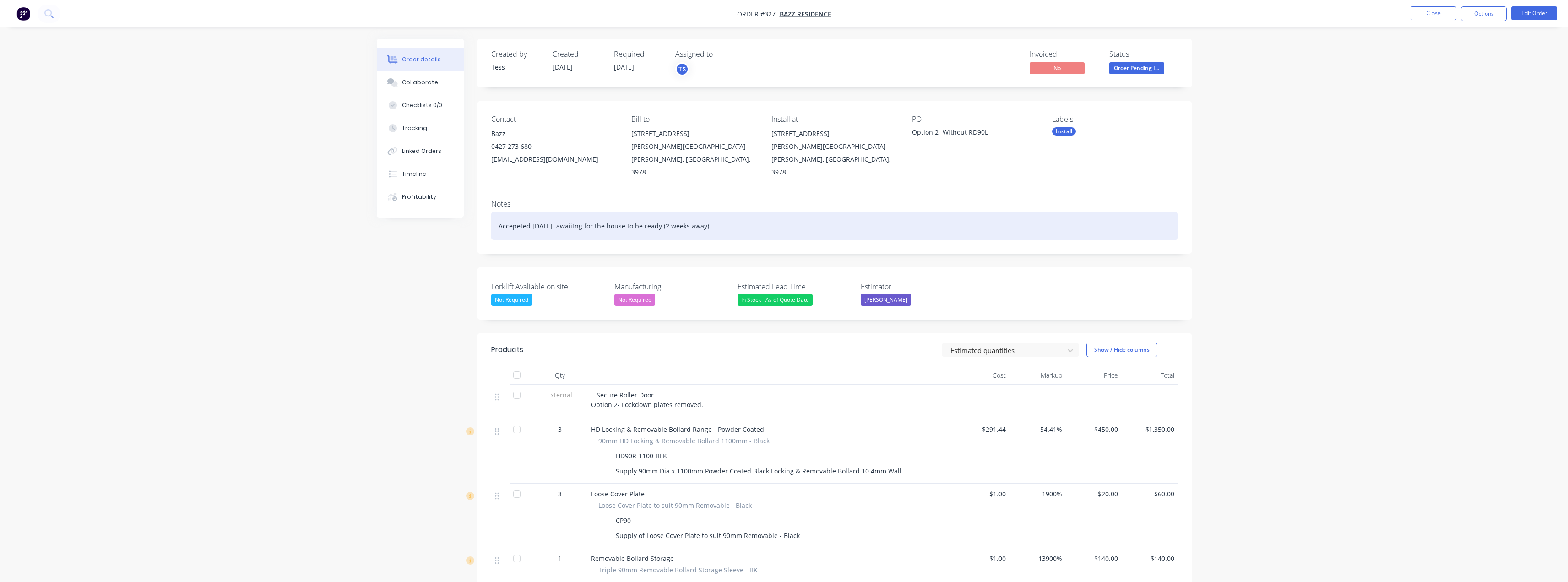
click at [582, 215] on div "Accepeted [DATE]. awaiitng for the house to be ready (2 weeks away)." at bounding box center [834, 226] width 686 height 28
drag, startPoint x: 594, startPoint y: 214, endPoint x: 609, endPoint y: 223, distance: 17.5
click at [595, 215] on div "Accepeted [DATE]. Awaiitng for the house to be ready (2 weeks away)." at bounding box center [834, 226] width 686 height 28
click at [737, 220] on div "Accepeted [DATE]. Awaiting for the house to be ready (2 weeks away)." at bounding box center [834, 226] width 686 height 28
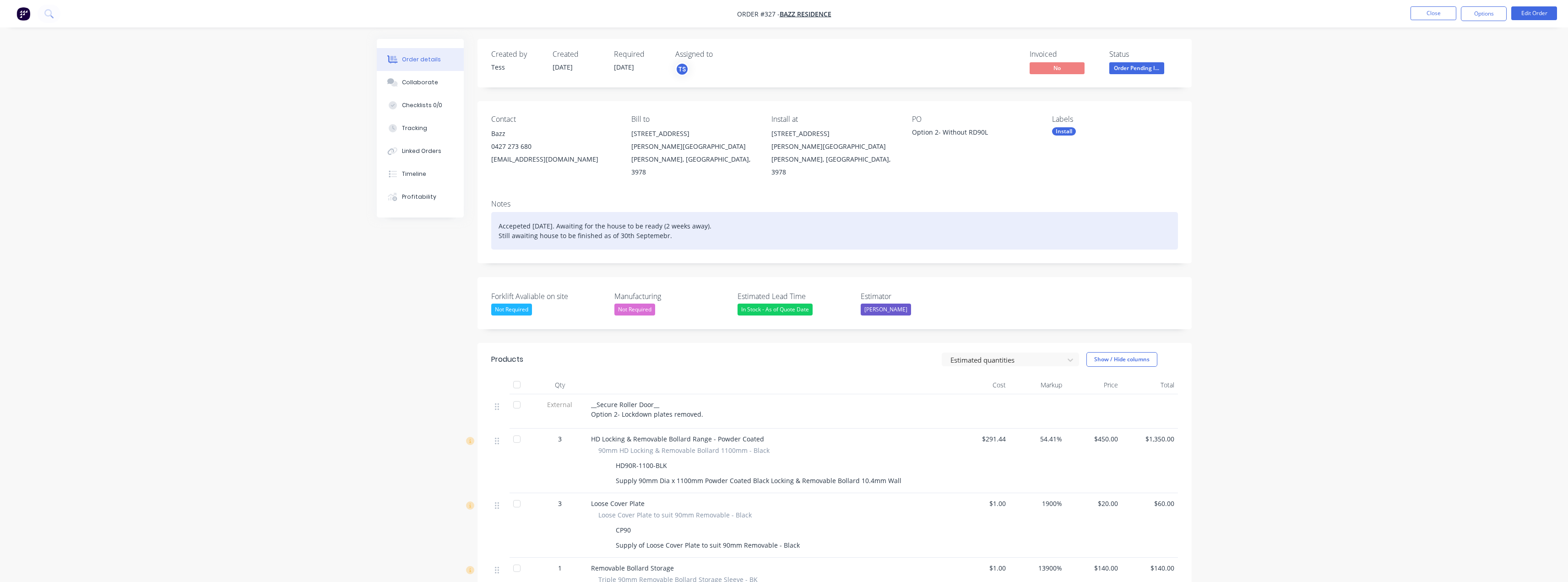
click at [660, 223] on div "Accepeted [DATE]. Awaiting for the house to be ready (2 weeks away). Still awai…" at bounding box center [834, 230] width 686 height 37
click at [690, 226] on div "Accepeted [DATE]. Awaiting for the house to be ready (2 weeks away). Still awai…" at bounding box center [834, 230] width 686 height 37
click at [657, 223] on div "Accepeted [DATE]. Awaiting for the house to be ready (2 weeks away). Still awai…" at bounding box center [834, 230] width 686 height 37
click at [674, 223] on div "Accepeted [DATE]. Awaiting for the house to be ready (2 weeks away). Still awai…" at bounding box center [834, 230] width 686 height 37
click at [518, 213] on div "Accepeted [DATE]. Awaiting for the house to be ready (2 weeks away). Still awai…" at bounding box center [834, 230] width 686 height 37
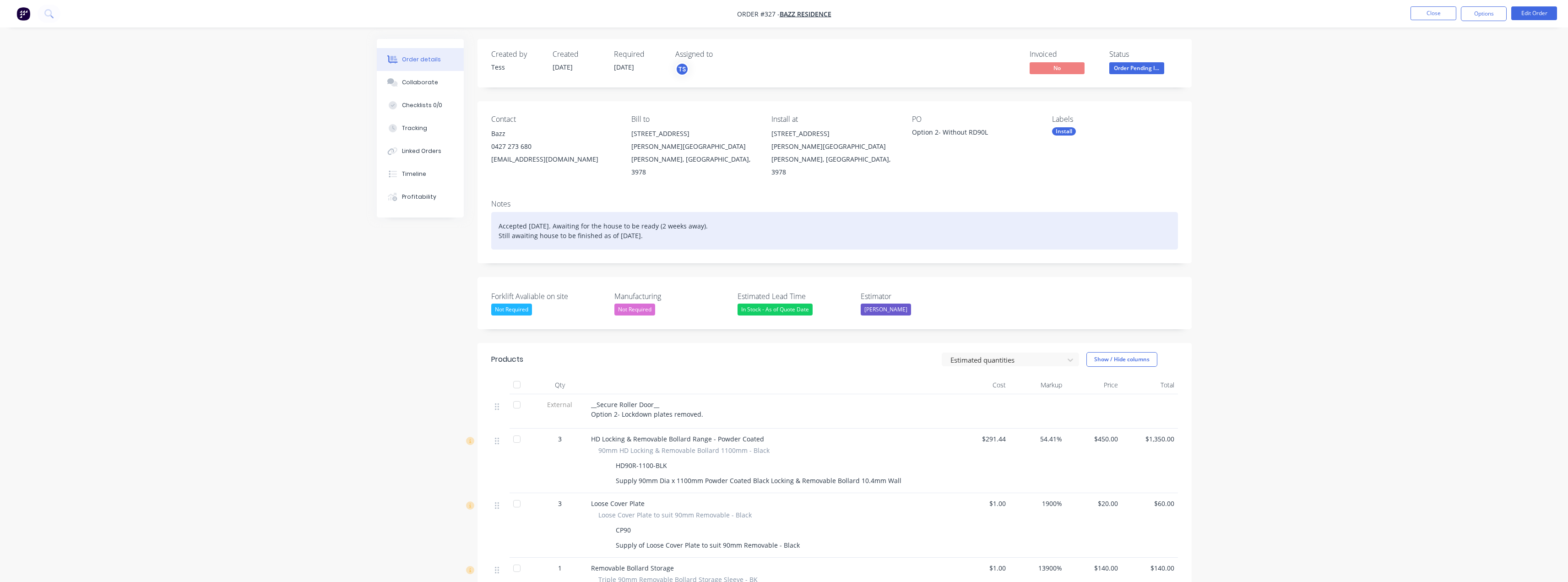
click at [528, 212] on div "Accepted [DATE]. Awaiting for the house to be ready (2 weeks away). Still await…" at bounding box center [834, 230] width 686 height 37
click at [675, 227] on div "Accepted [DATE]. Awaiting for the house to be ready (2 weeks away). Still await…" at bounding box center [834, 230] width 686 height 37
drag, startPoint x: 672, startPoint y: 226, endPoint x: 498, endPoint y: 225, distance: 174.0
click at [498, 225] on div "Accepted [DATE]. Awaiting for the house to be ready (2 weeks away). Still await…" at bounding box center [834, 230] width 686 height 37
copy div "Still awaiting house to be finished as of [DATE]."
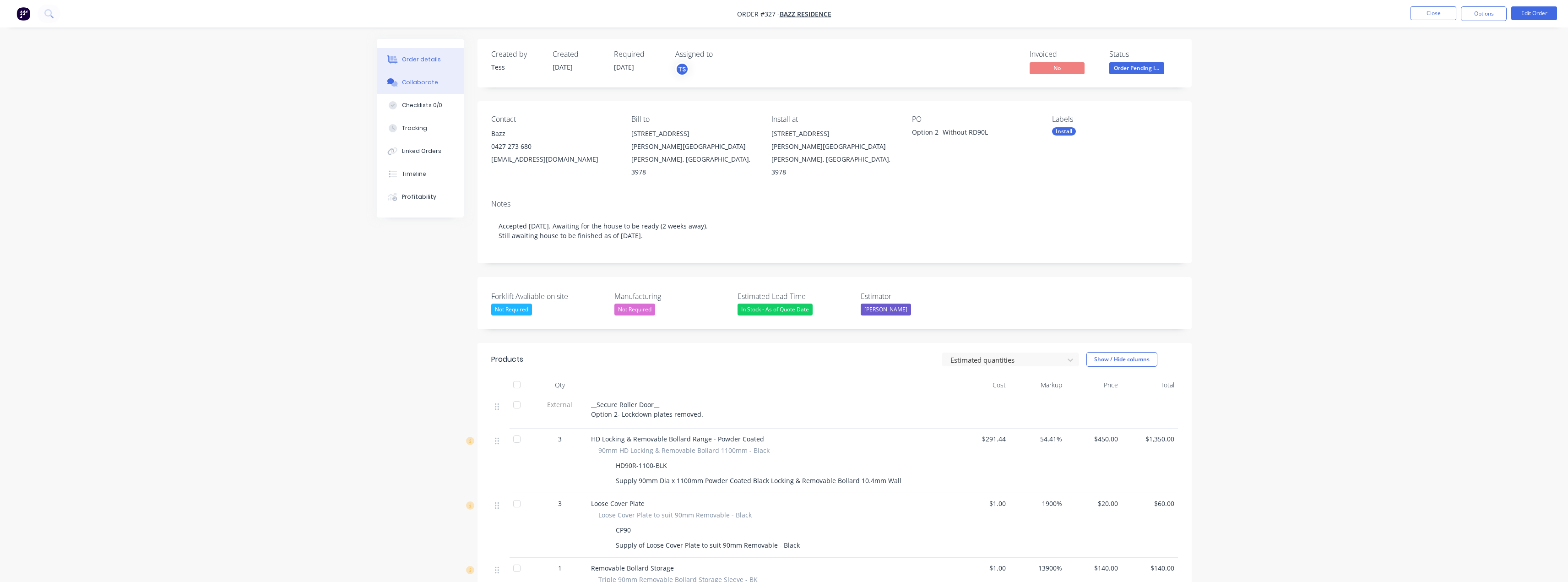
click at [413, 84] on div "Collaborate" at bounding box center [419, 82] width 36 height 8
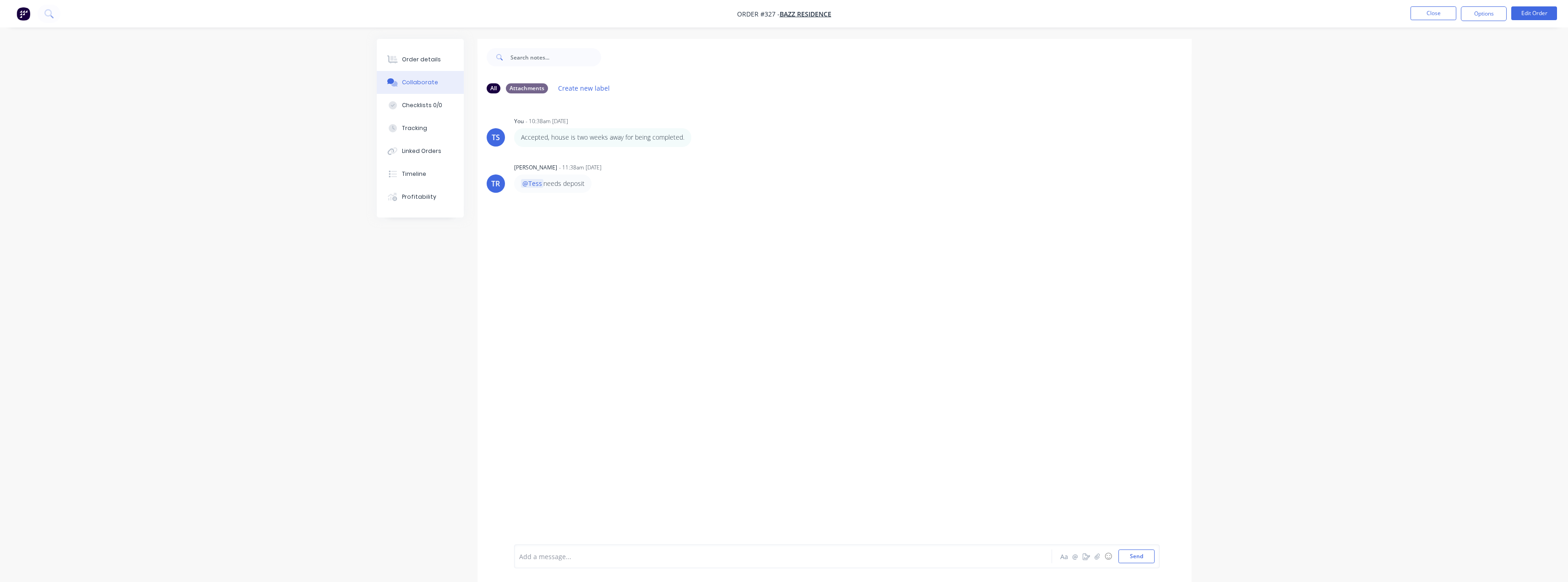
click at [568, 556] on div at bounding box center [757, 556] width 476 height 10
click at [597, 559] on div at bounding box center [757, 556] width 476 height 10
click at [520, 557] on span "also house isnt ready so ill send through 50% when its closer to the time." at bounding box center [632, 556] width 225 height 9
click at [619, 559] on span "also house isnt ready so ill send through 50% when its closer to the time." at bounding box center [657, 556] width 225 height 9
click at [762, 558] on span "also house isnt ready so Ill send through 50% when its closer to the time." at bounding box center [657, 556] width 225 height 9
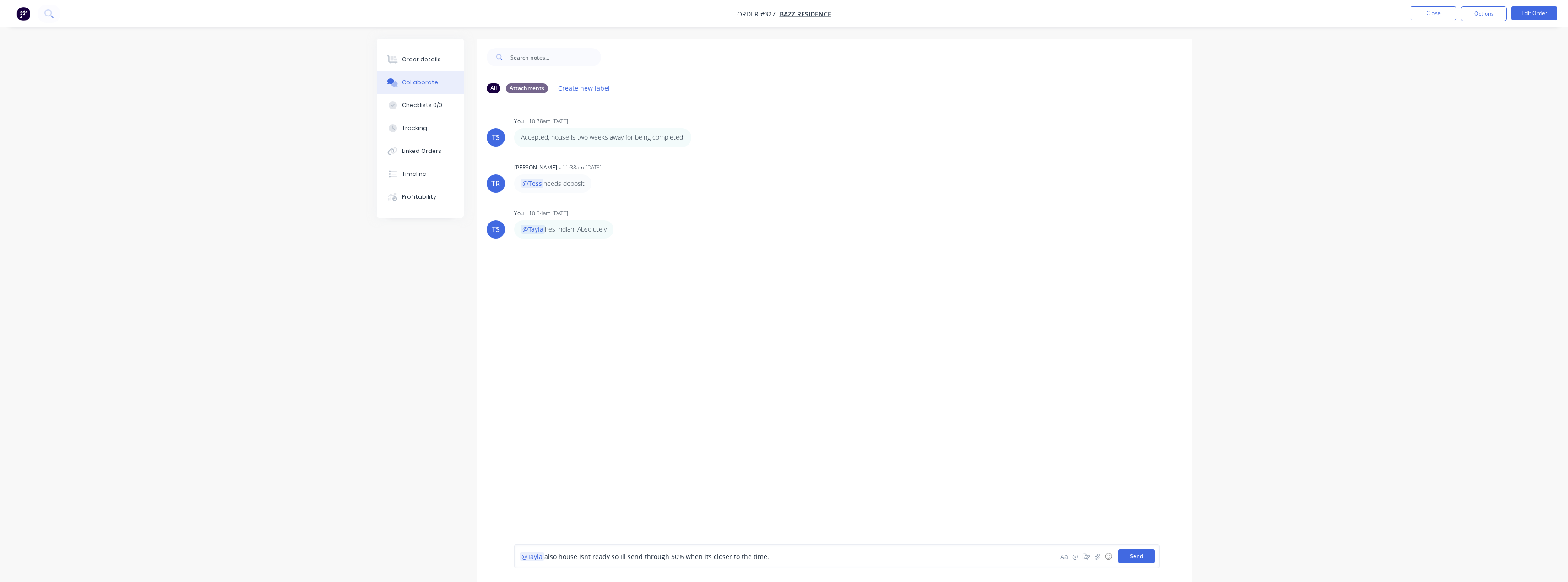
click at [1131, 557] on button "Send" at bounding box center [1136, 556] width 36 height 13
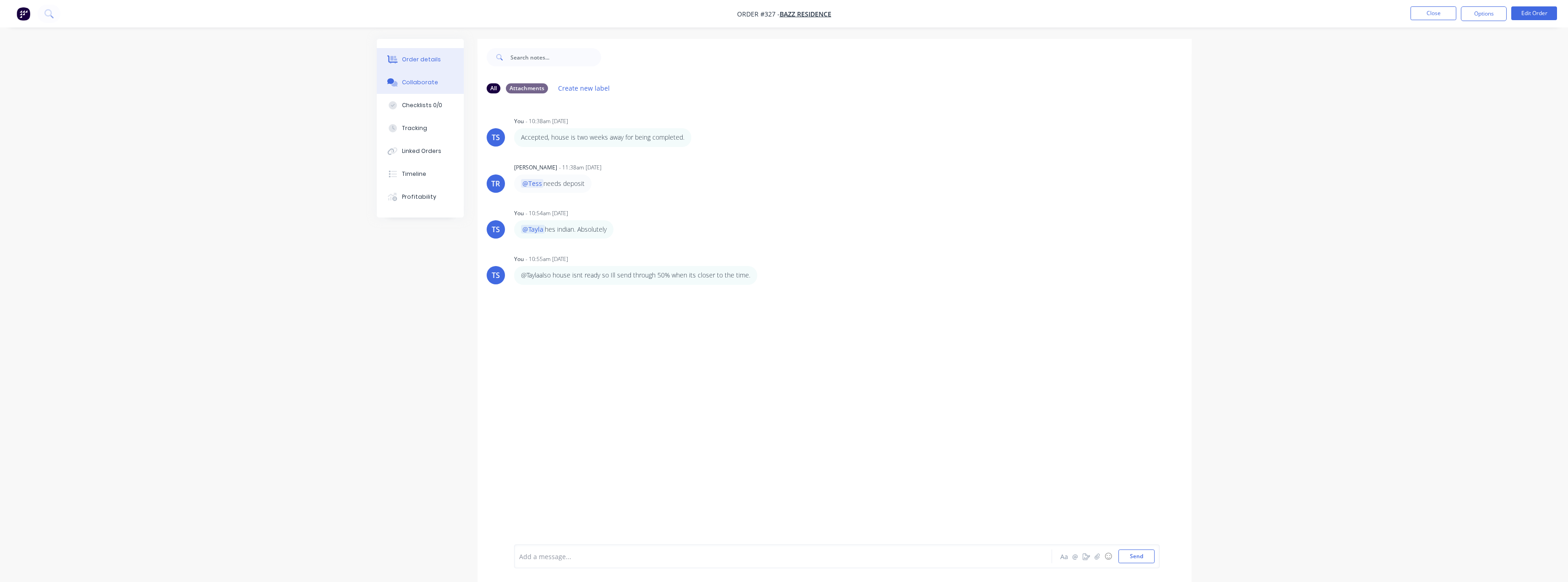
click at [433, 62] on div "Order details" at bounding box center [421, 59] width 39 height 8
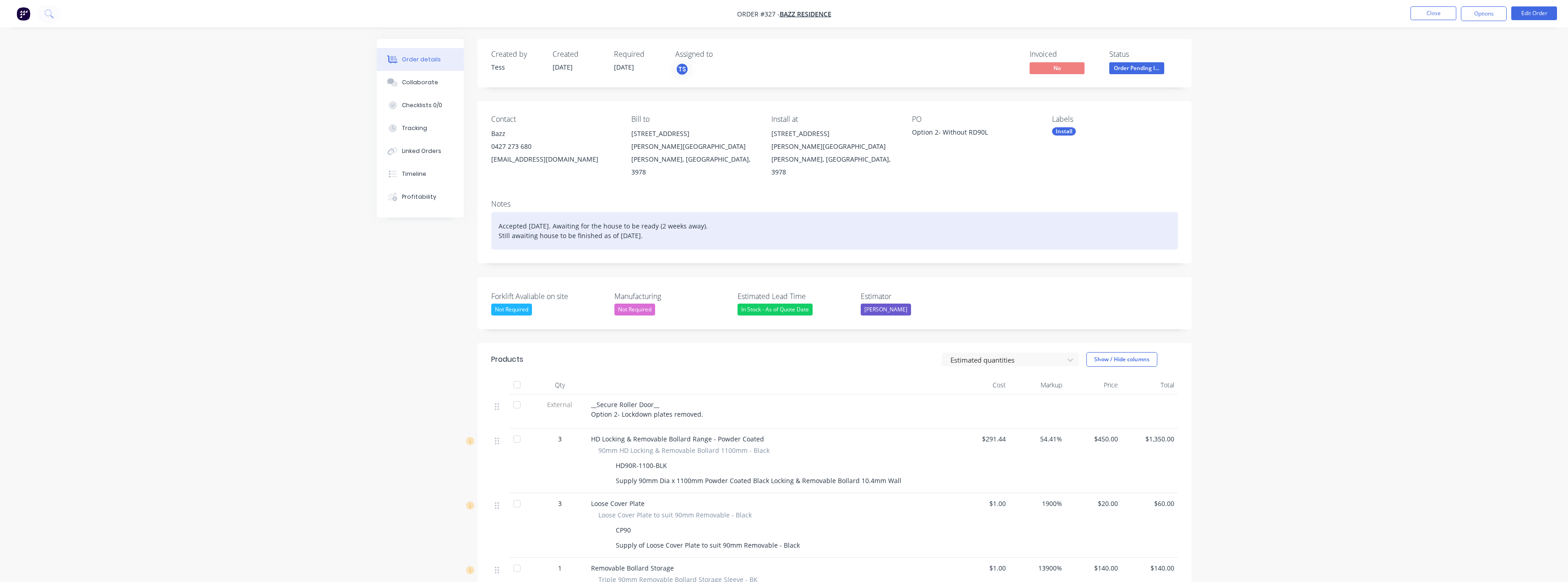
click at [685, 224] on div "Accepted [DATE]. Awaiting for the house to be ready (2 weeks away). Still await…" at bounding box center [834, 230] width 686 height 37
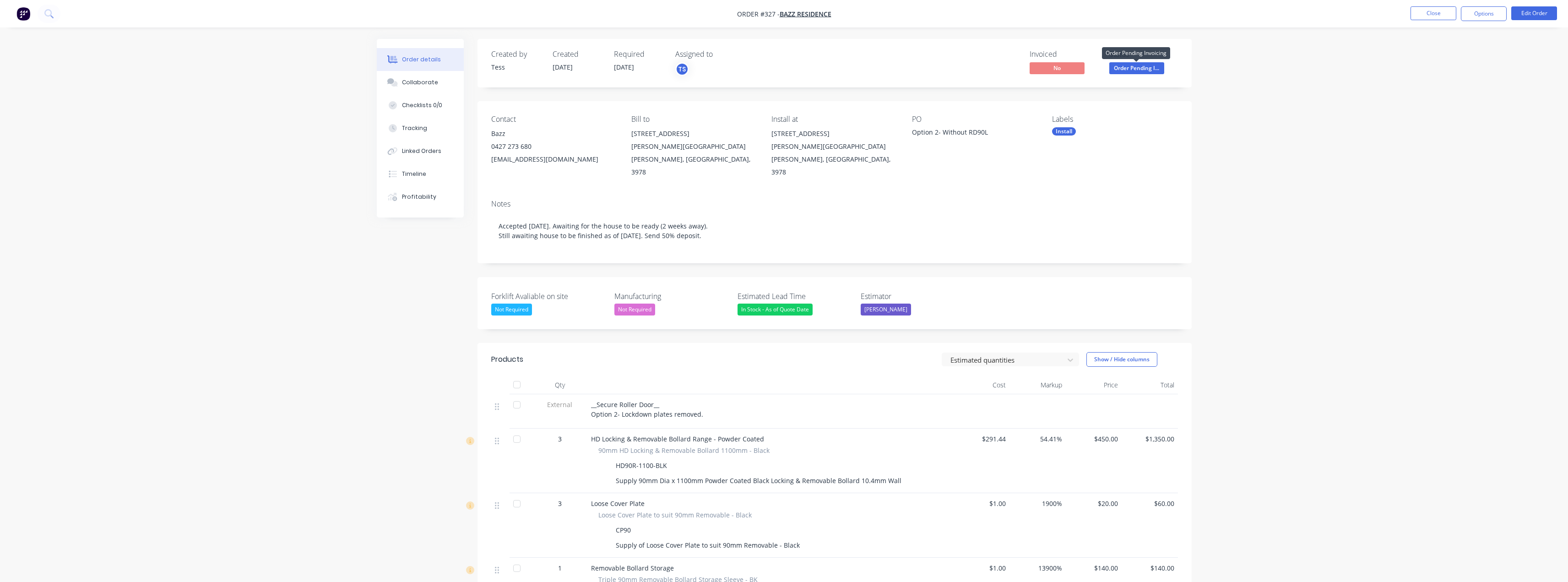
click at [1138, 67] on span "Order Pending I..." at bounding box center [1136, 68] width 55 height 12
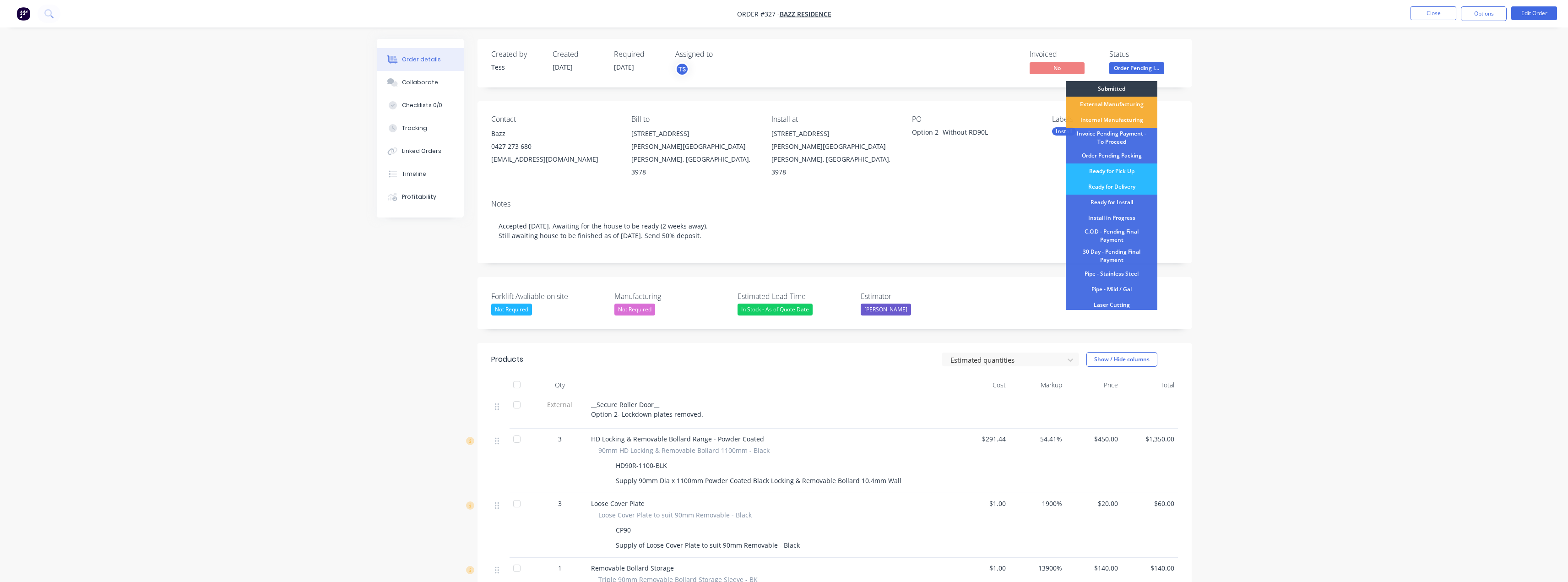
click at [1179, 61] on div "Created by Tess Created [DATE] Required [DATE] Assigned to TS Invoiced No Statu…" at bounding box center [834, 63] width 714 height 48
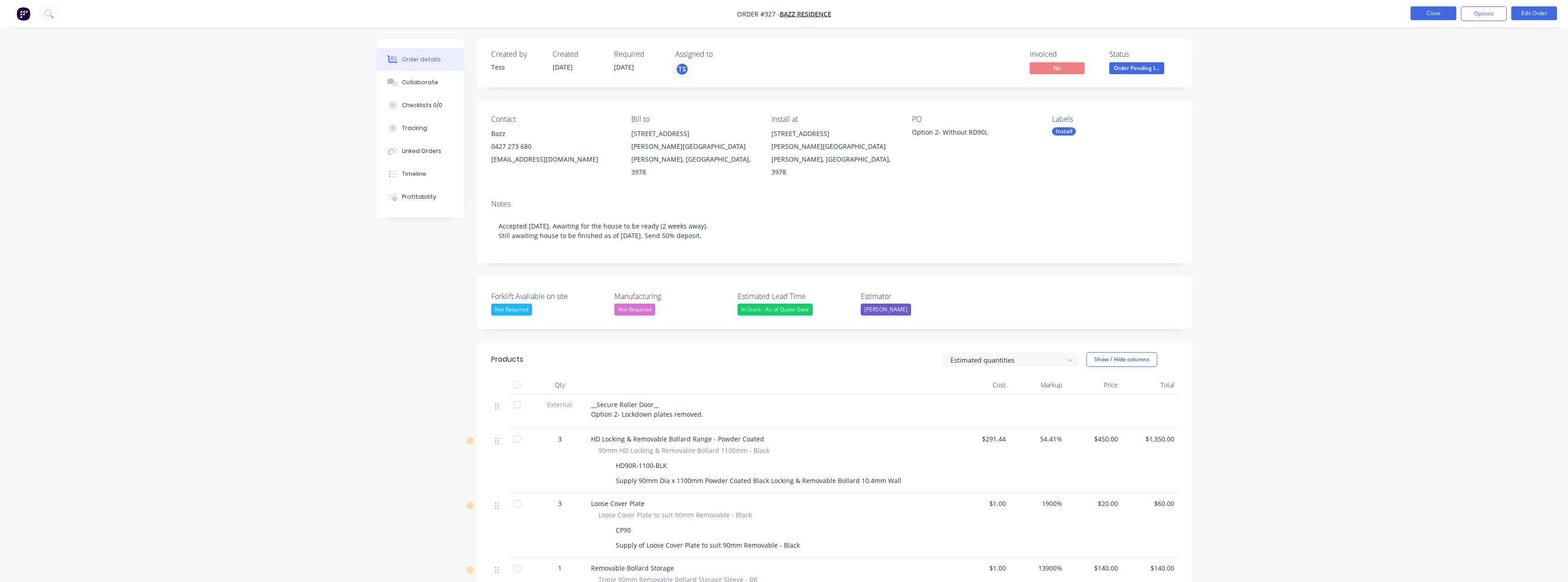
click at [1438, 17] on button "Close" at bounding box center [1433, 13] width 46 height 13
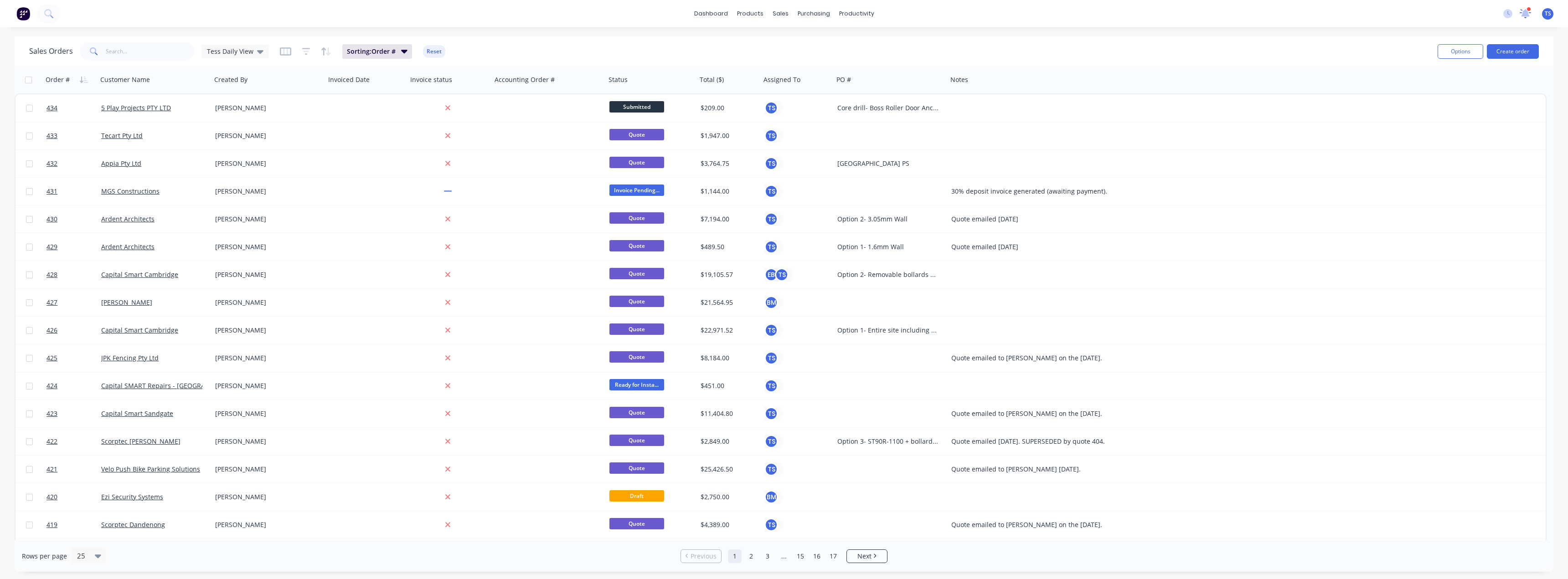
click at [1524, 12] on icon at bounding box center [1525, 12] width 9 height 8
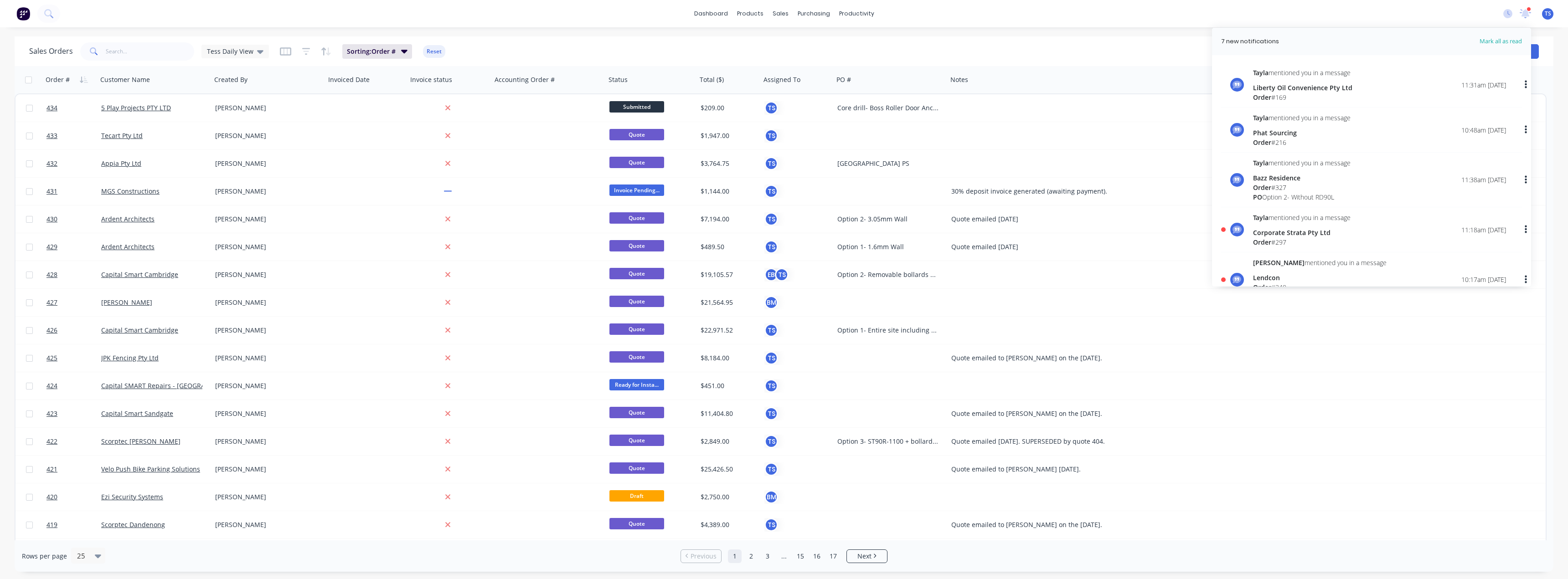
click at [1282, 234] on div "Corporate Strata Pty Ltd" at bounding box center [1302, 232] width 97 height 10
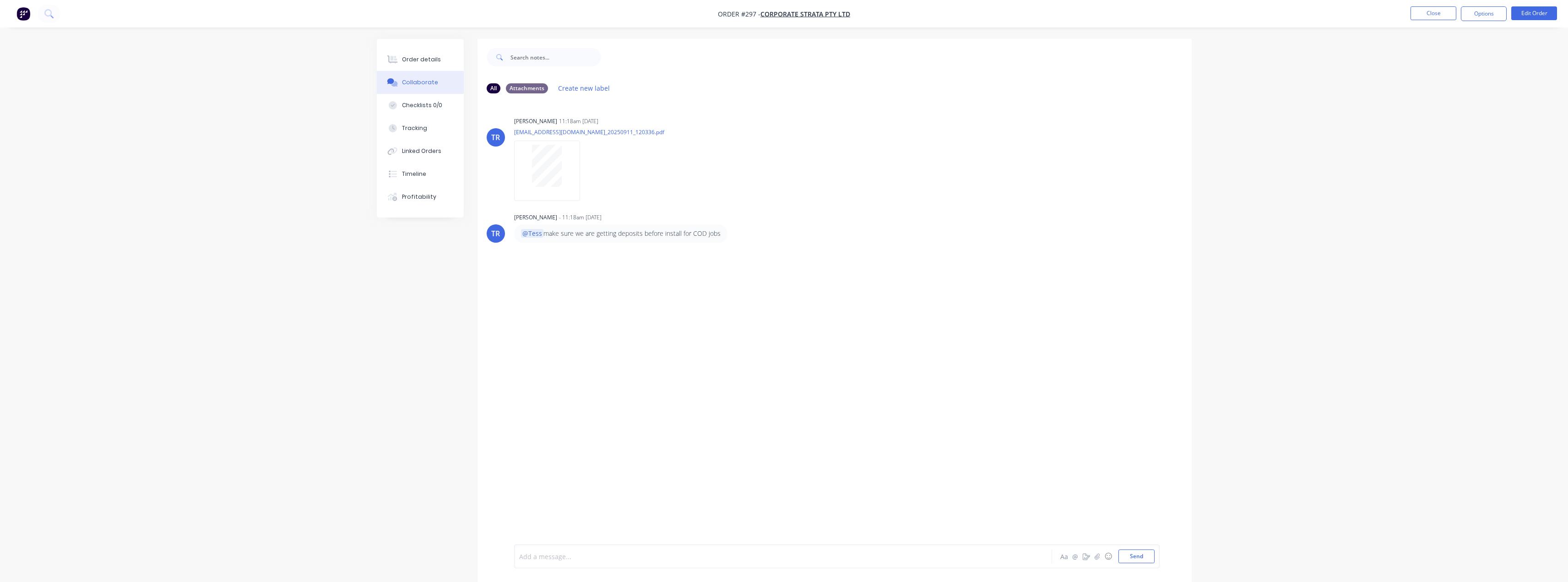
click at [565, 554] on div at bounding box center [757, 556] width 476 height 10
click at [633, 556] on span "such a small amount i wont. its Eden firend as well." at bounding box center [623, 556] width 158 height 9
click at [675, 558] on span "such a small amount i wont. It's Eden firend as well." at bounding box center [624, 556] width 160 height 9
drag, startPoint x: 717, startPoint y: 559, endPoint x: 486, endPoint y: 556, distance: 231.0
click at [486, 556] on div "@Tayla such a small amount i wont. It's Eden mate as well. Aa @ ☺ Send" at bounding box center [834, 556] width 714 height 51
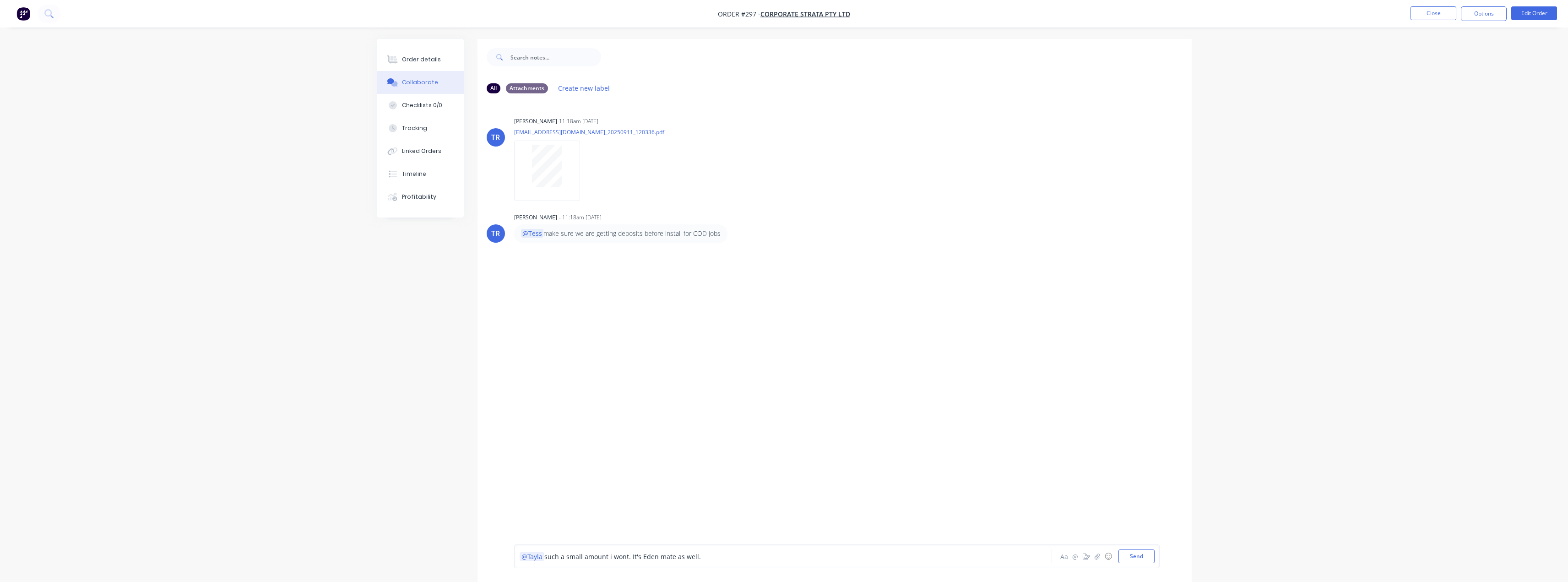
copy div "@Tayla such a small amount i wont. It's Eden mate as well."
click at [724, 559] on div "@Tayla such a small amount i wont. It's Eden mate as well." at bounding box center [757, 556] width 476 height 10
click at [1143, 558] on button "Send" at bounding box center [1136, 556] width 36 height 13
click at [418, 62] on div "Order details" at bounding box center [421, 59] width 39 height 8
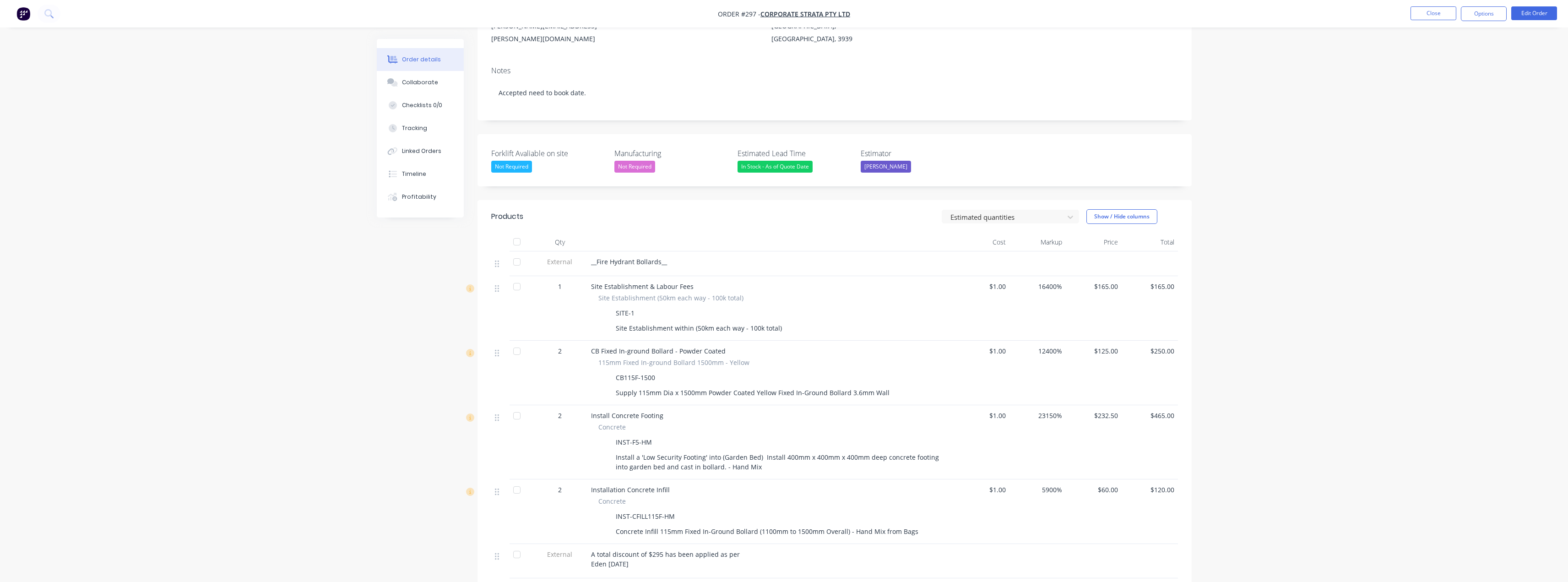
scroll to position [97, 0]
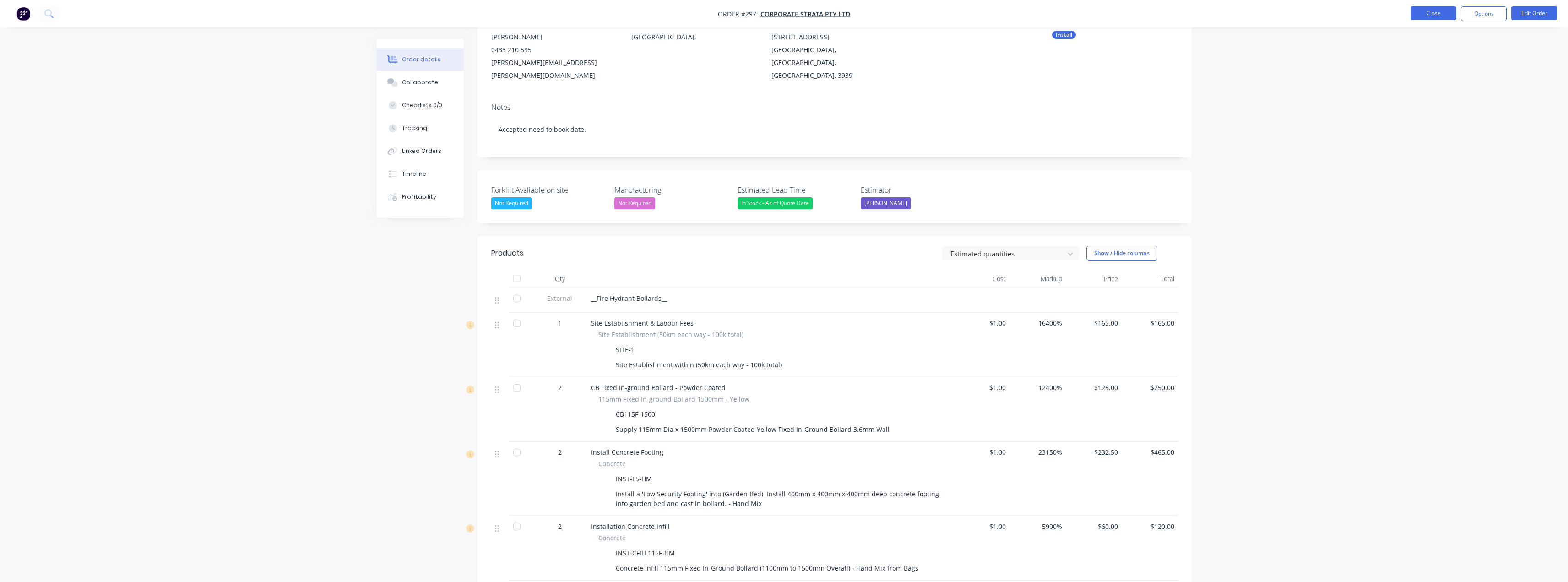
click at [1442, 13] on button "Close" at bounding box center [1433, 13] width 46 height 13
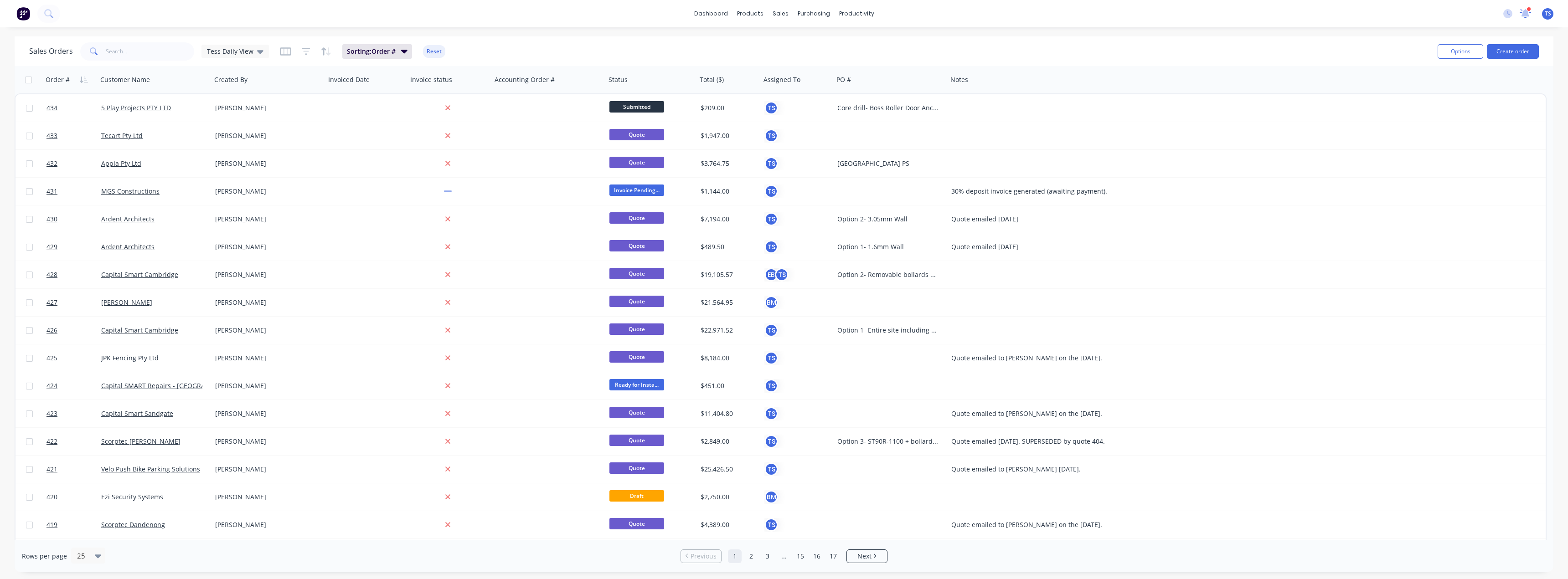
click at [1524, 13] on icon at bounding box center [1525, 13] width 8 height 7
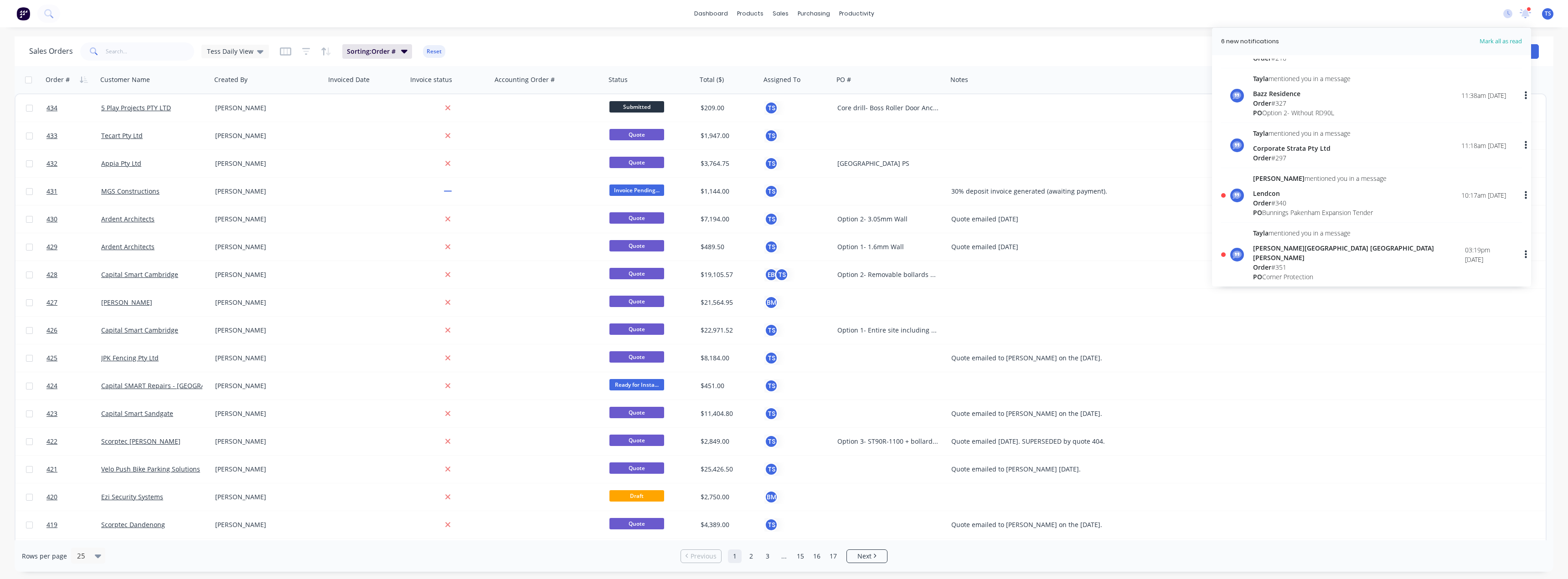
scroll to position [91, 0]
click at [1278, 189] on div "Lendcon" at bounding box center [1320, 187] width 133 height 10
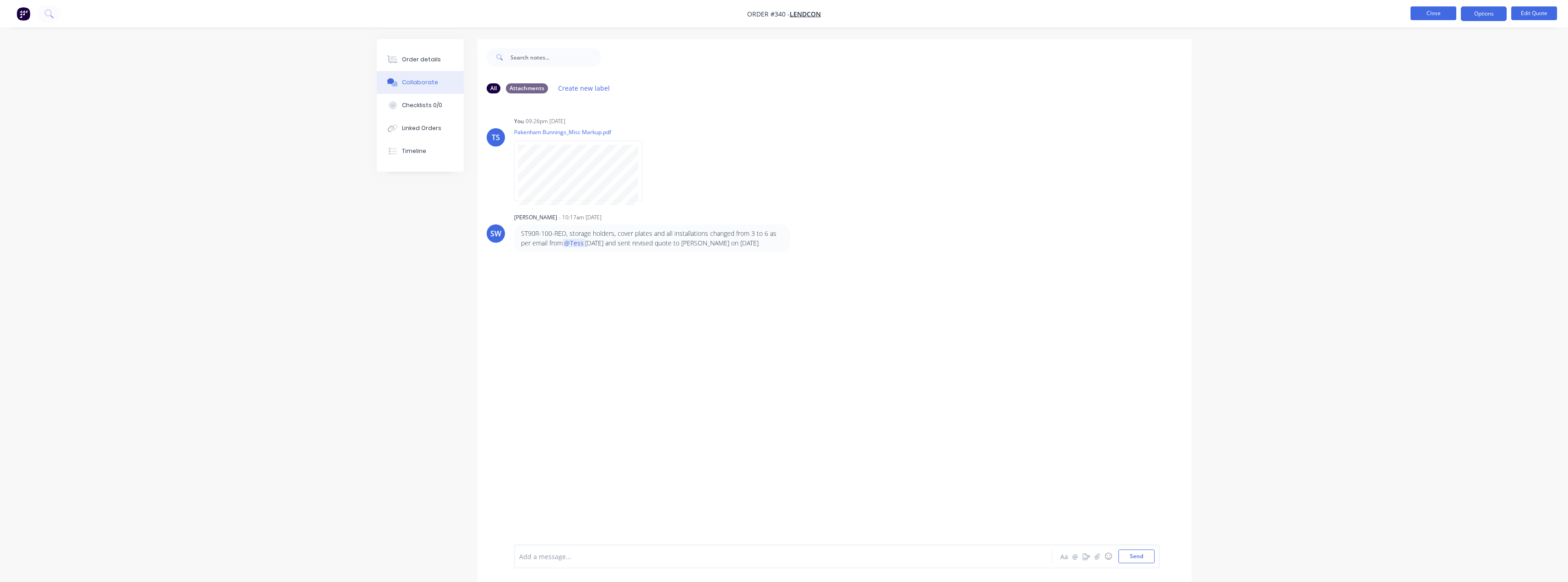
click at [1423, 11] on button "Close" at bounding box center [1433, 13] width 46 height 13
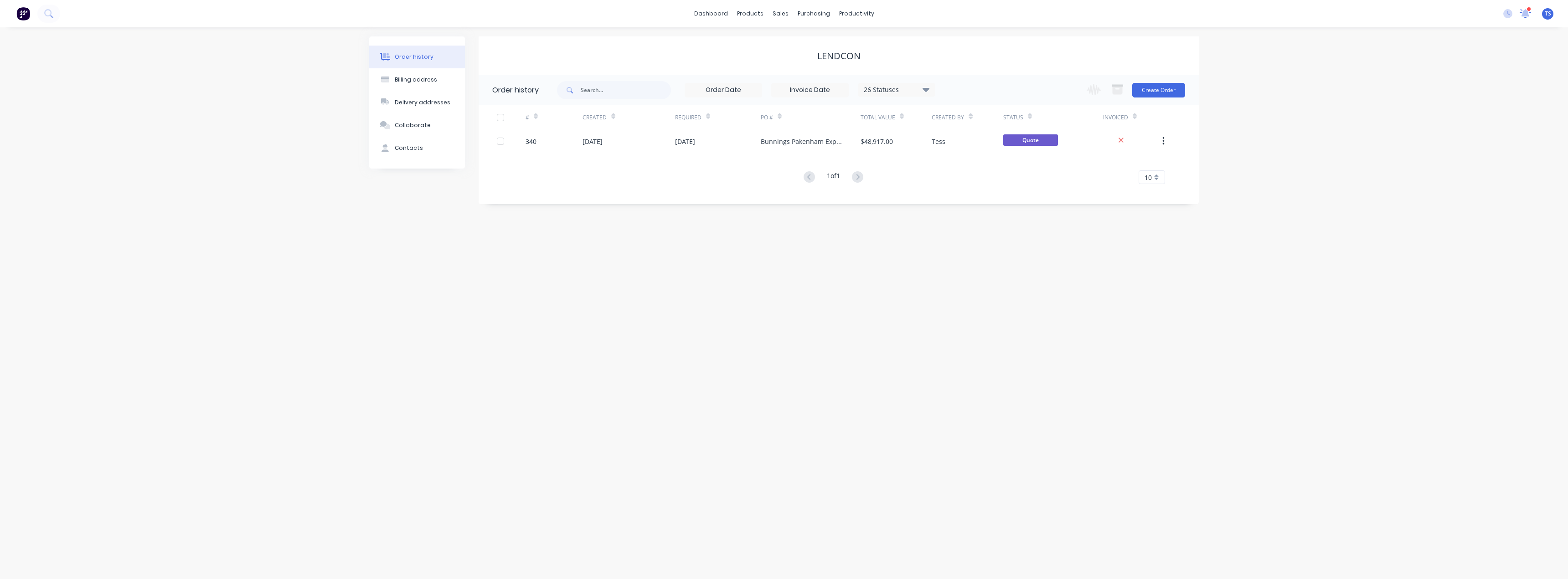
click at [1525, 16] on icon at bounding box center [1525, 13] width 8 height 7
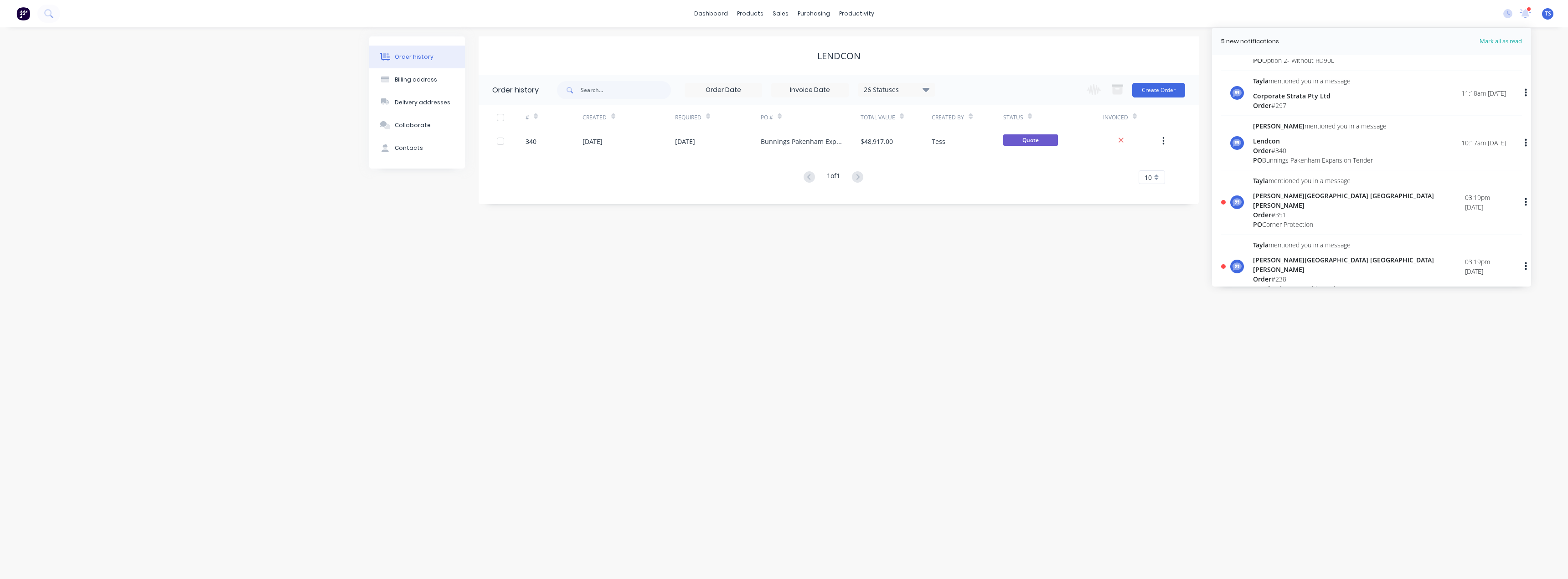
click at [1293, 198] on div "[PERSON_NAME][GEOGRAPHIC_DATA] [GEOGRAPHIC_DATA][PERSON_NAME]" at bounding box center [1359, 200] width 212 height 19
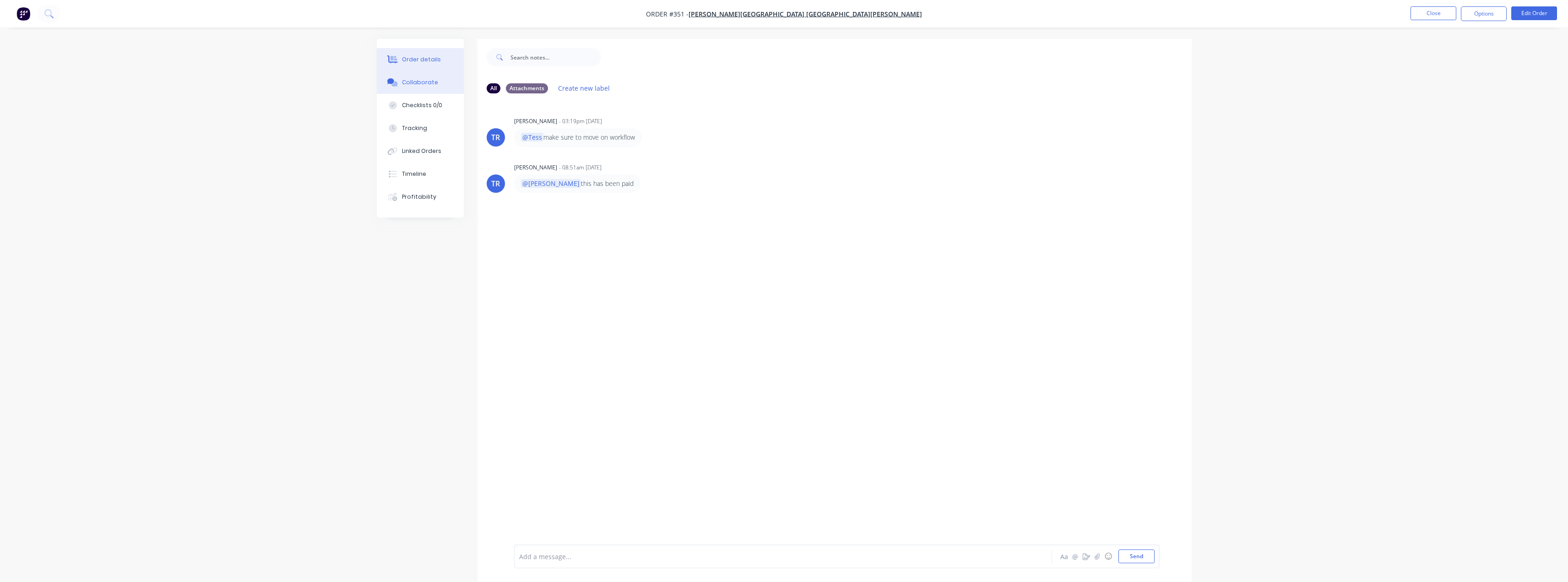
click at [425, 59] on div "Order details" at bounding box center [421, 59] width 39 height 8
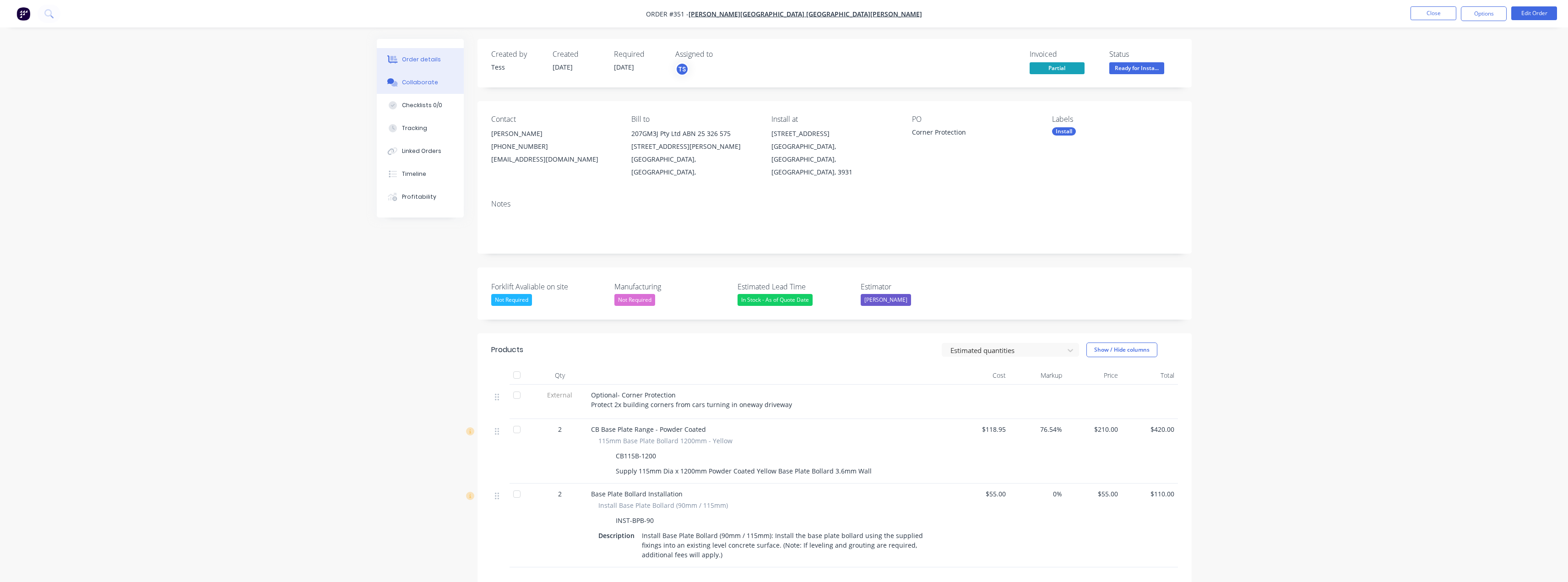
click at [409, 82] on div "Collaborate" at bounding box center [419, 82] width 36 height 8
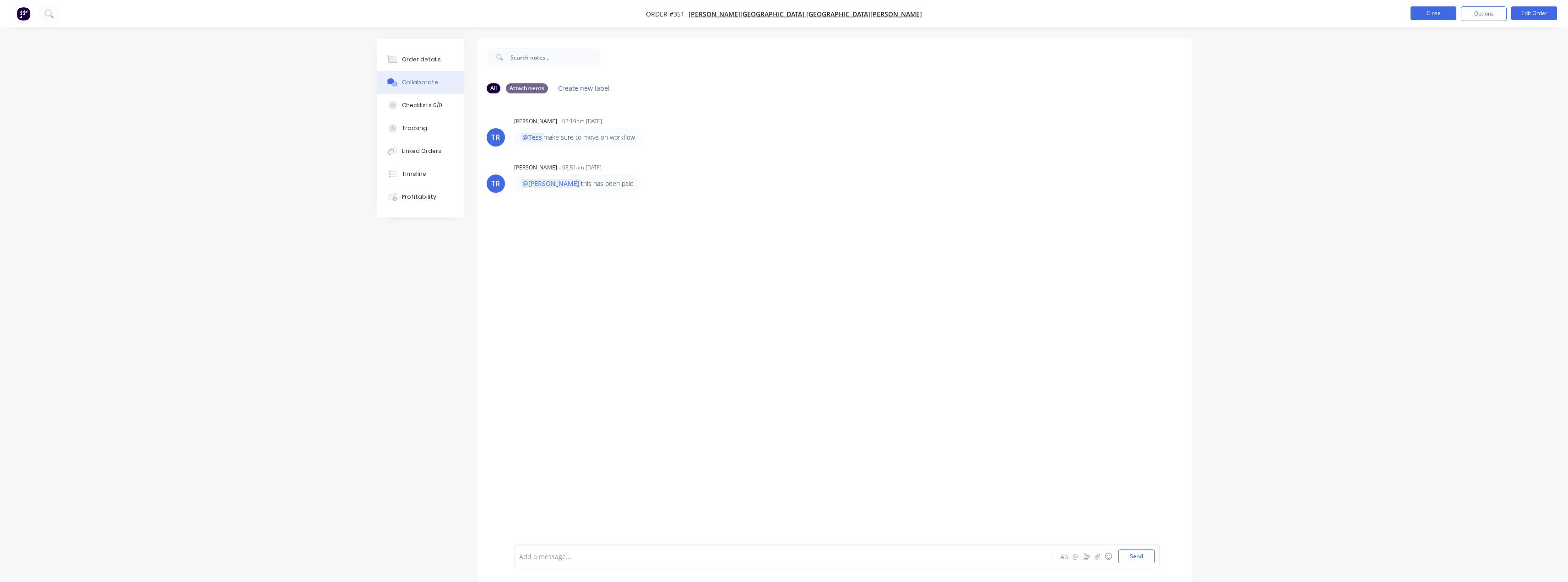
click at [1439, 14] on button "Close" at bounding box center [1433, 13] width 46 height 13
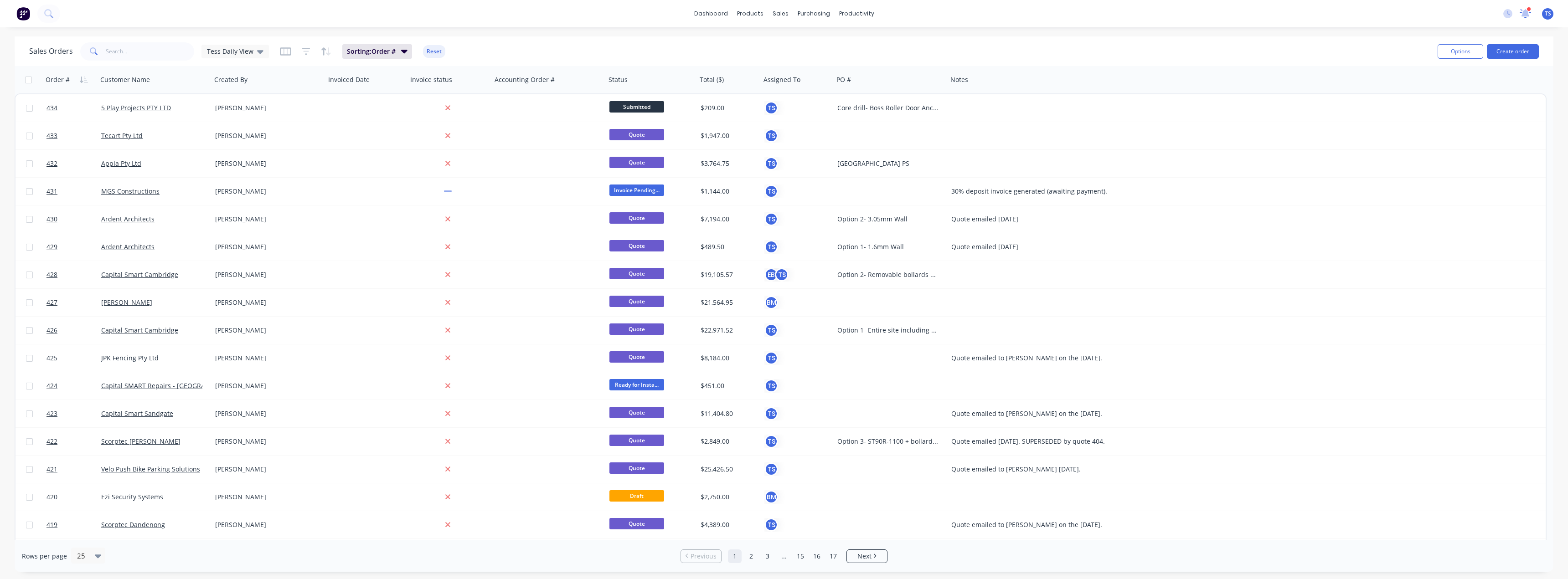
click at [1530, 14] on icon at bounding box center [1525, 13] width 12 height 9
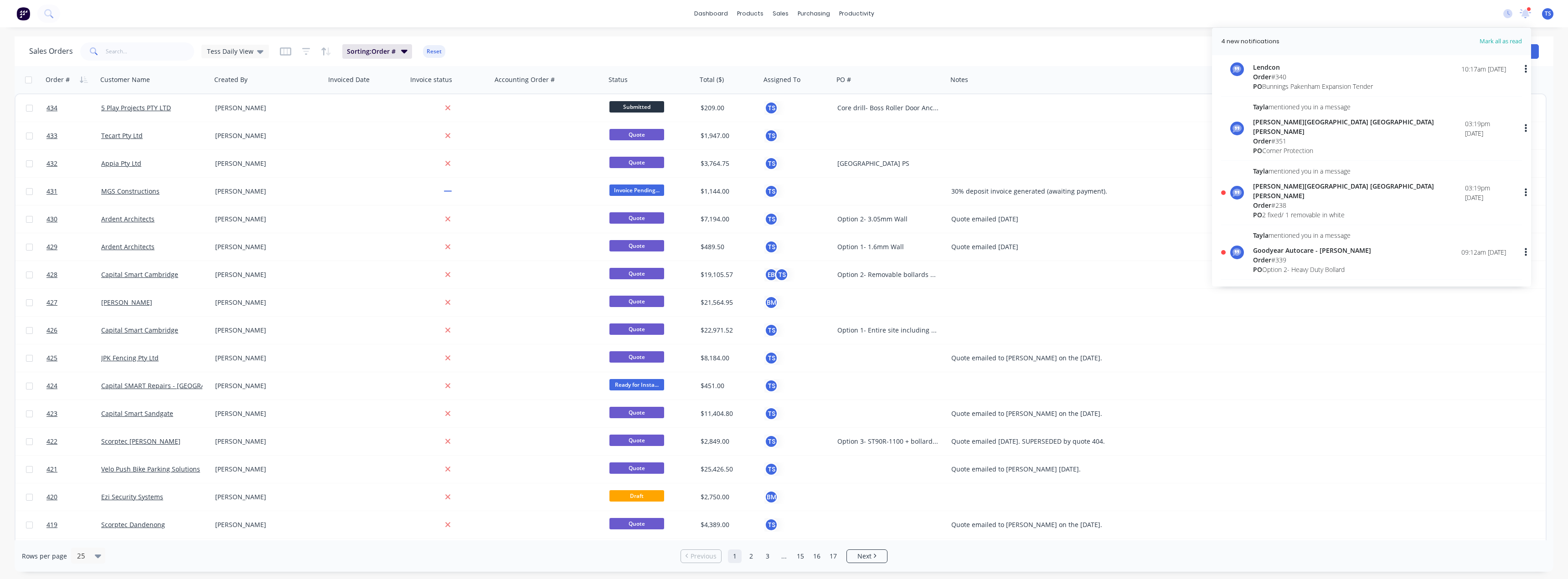
scroll to position [227, 0]
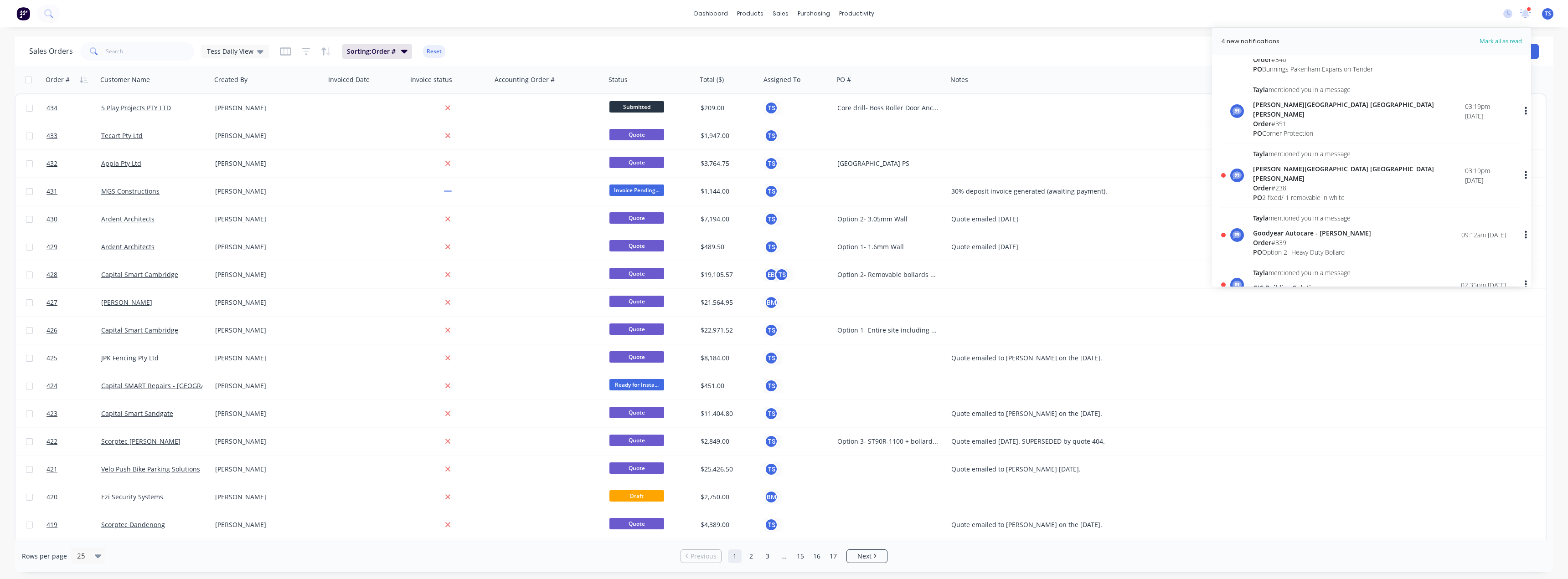
click at [1296, 183] on div "Order # 238" at bounding box center [1359, 188] width 212 height 10
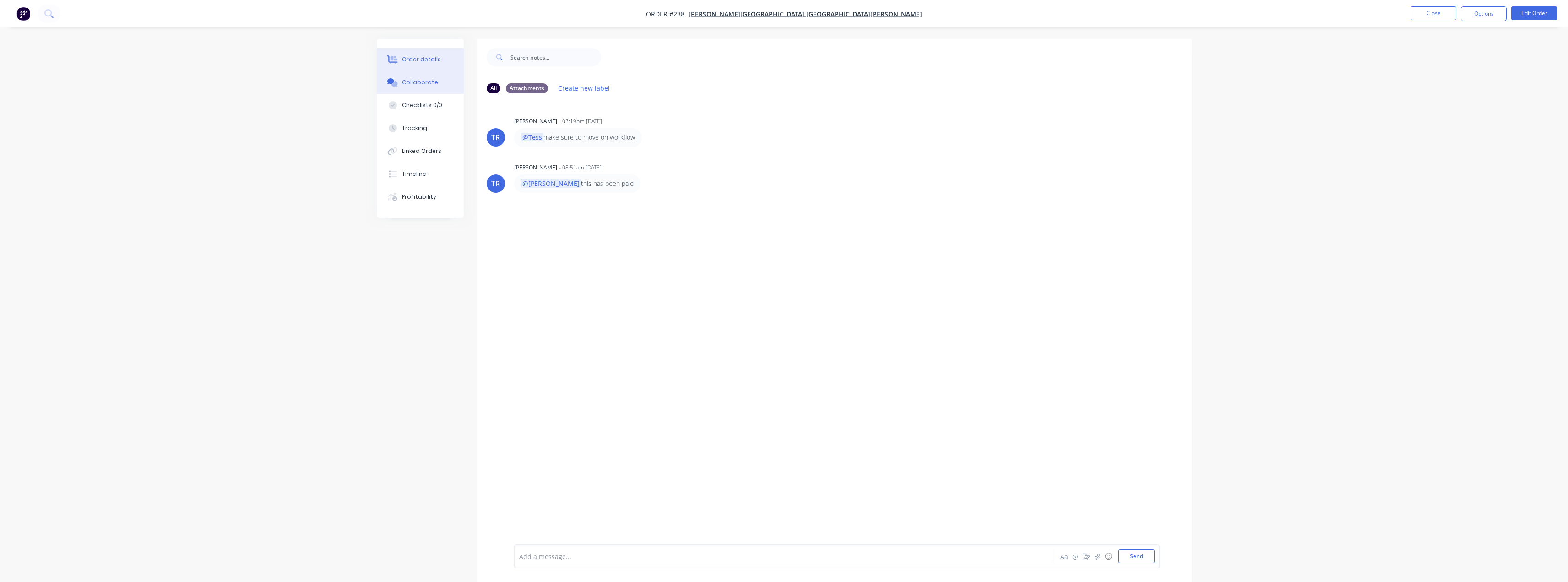
click at [414, 65] on button "Order details" at bounding box center [420, 59] width 87 height 23
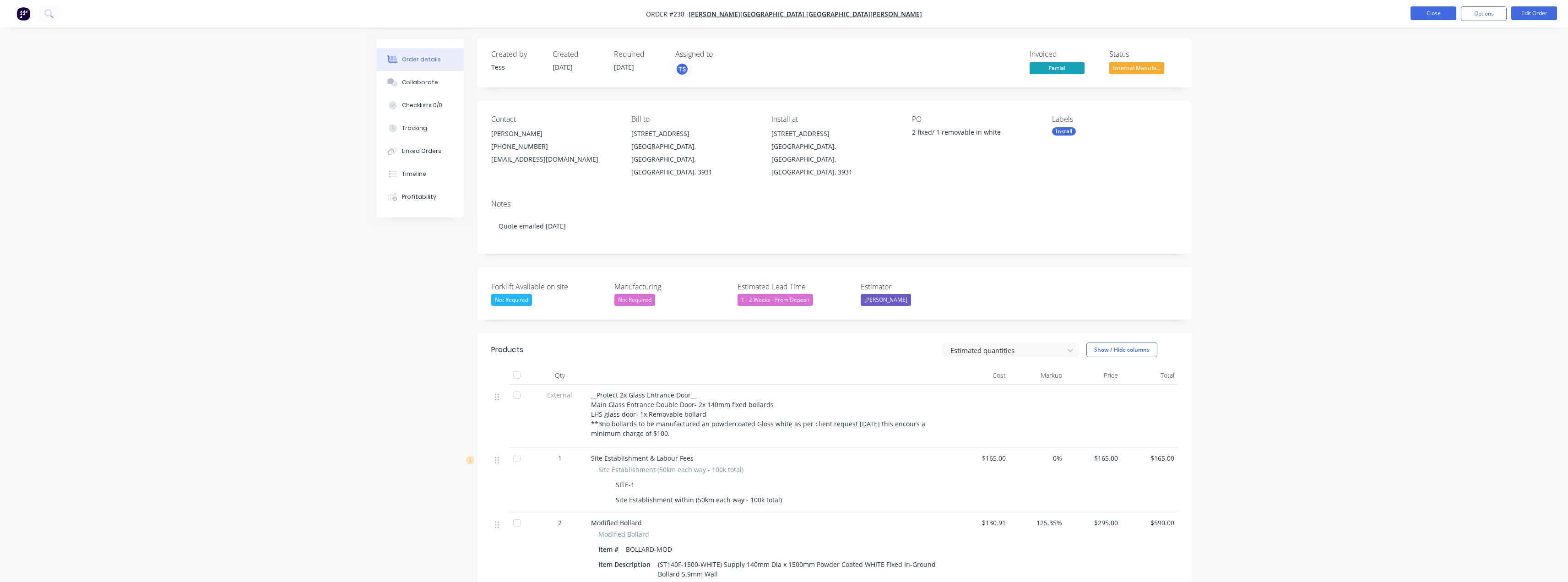
click at [1441, 14] on button "Close" at bounding box center [1433, 13] width 46 height 13
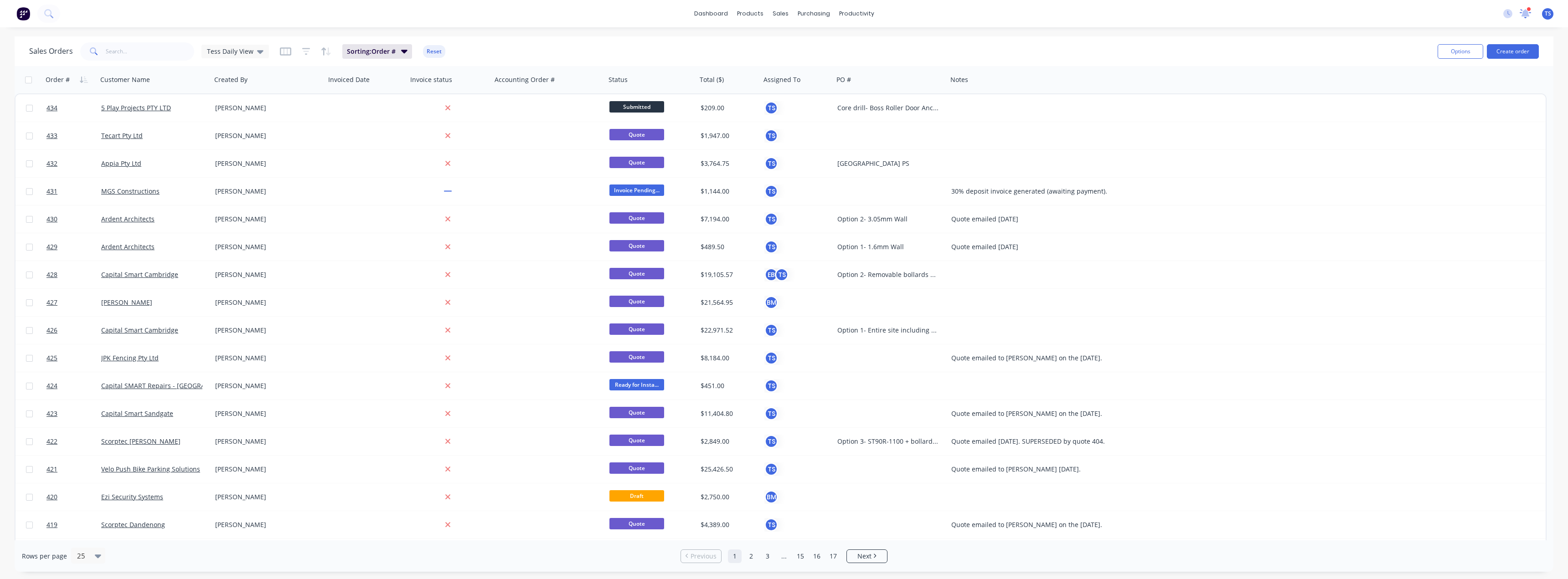
click at [1528, 12] on icon at bounding box center [1525, 13] width 8 height 7
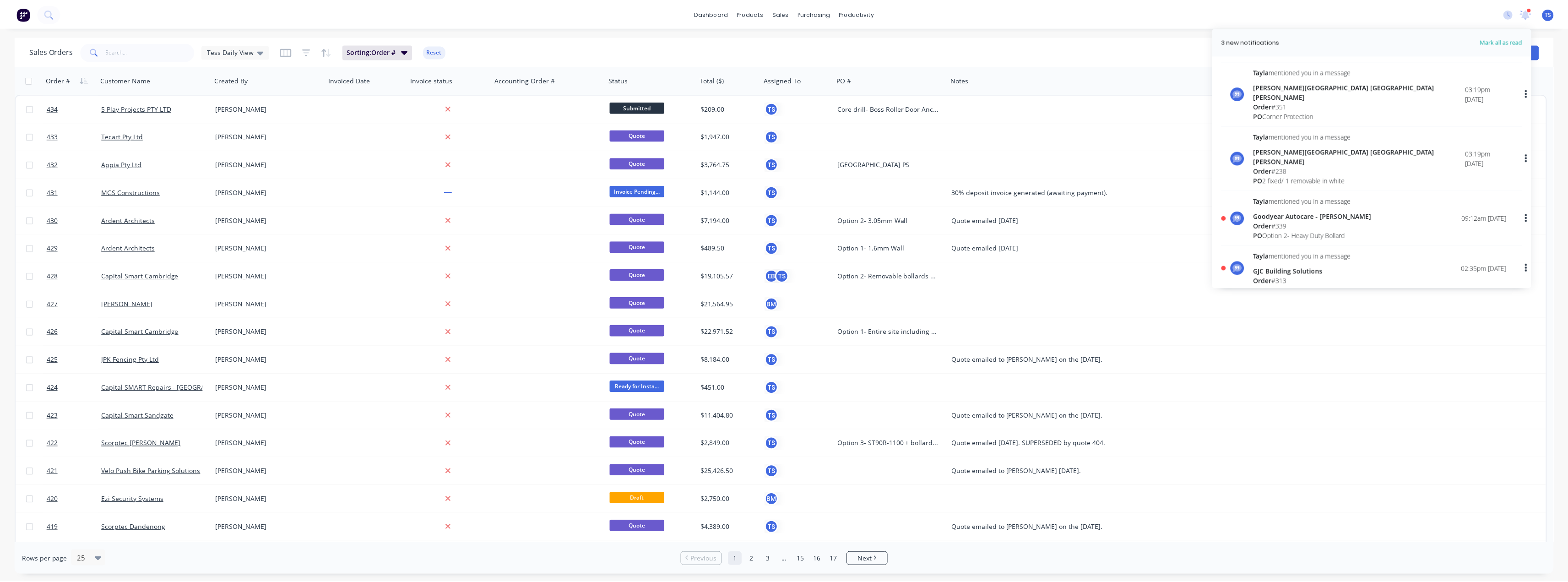
scroll to position [274, 0]
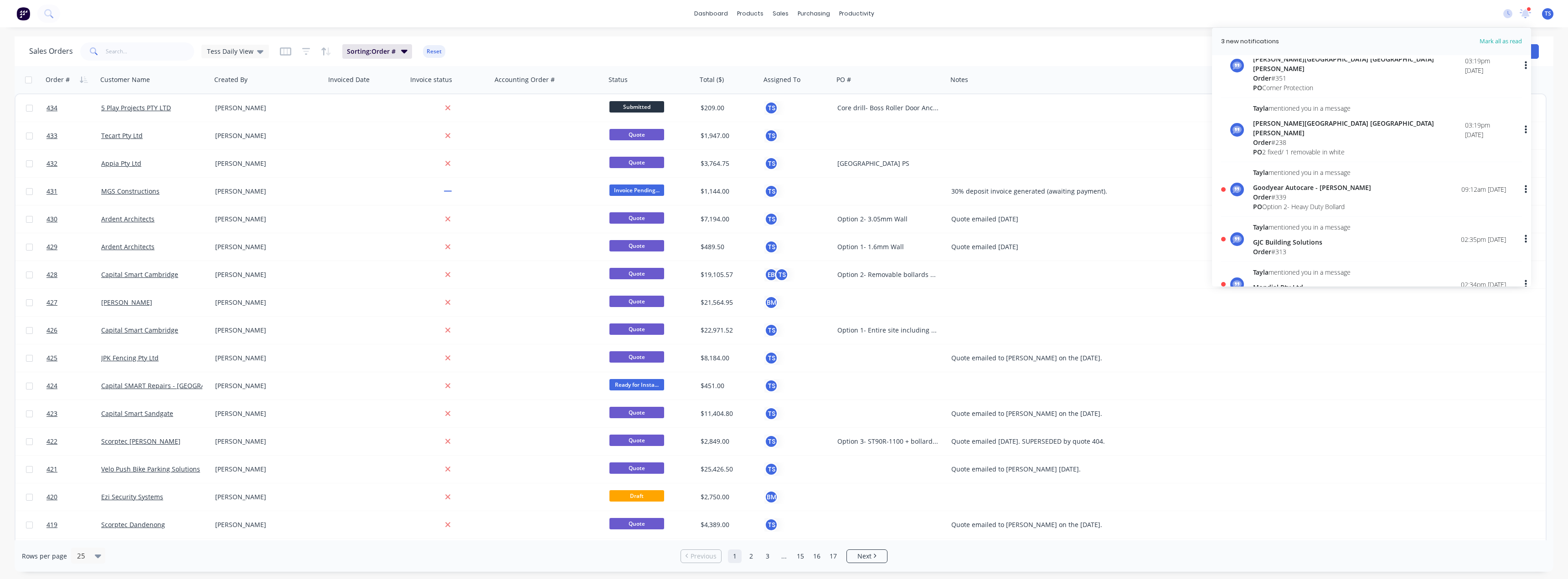
click at [1292, 182] on div "Goodyear Autocare - [PERSON_NAME]" at bounding box center [1312, 187] width 118 height 10
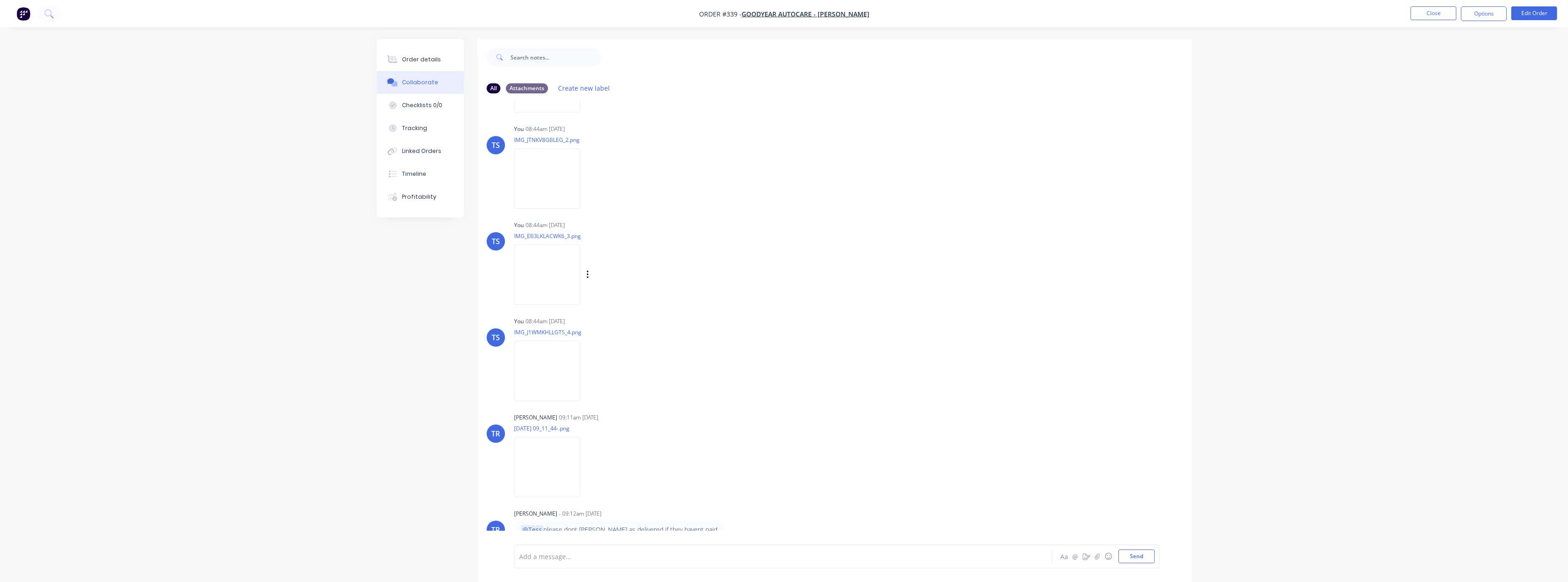
scroll to position [92, 0]
click at [545, 556] on div at bounding box center [757, 556] width 476 height 10
drag, startPoint x: 566, startPoint y: 542, endPoint x: 589, endPoint y: 560, distance: 29.2
click at [795, 559] on div "@Tayla he called me and paid over the phone, i marked as delivered on the same …" at bounding box center [757, 556] width 476 height 10
click at [1125, 551] on button "Send" at bounding box center [1136, 556] width 36 height 13
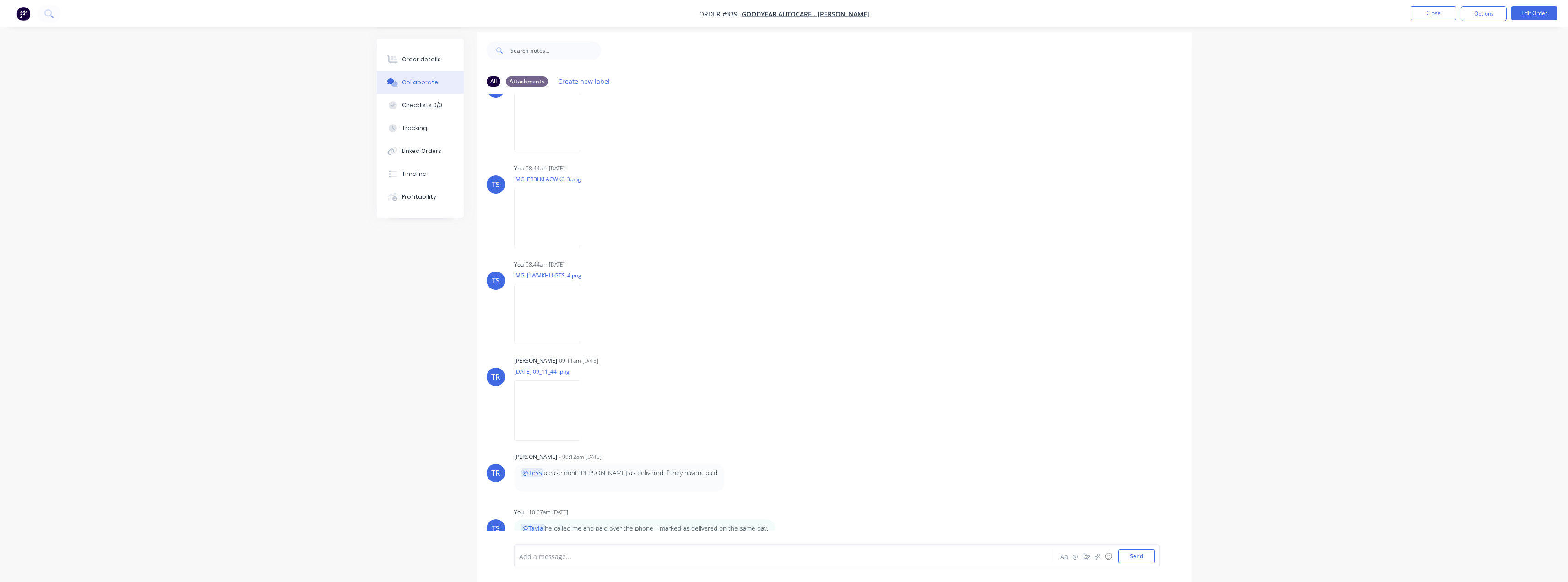
scroll to position [13, 0]
click at [421, 56] on div "Order details" at bounding box center [421, 59] width 39 height 8
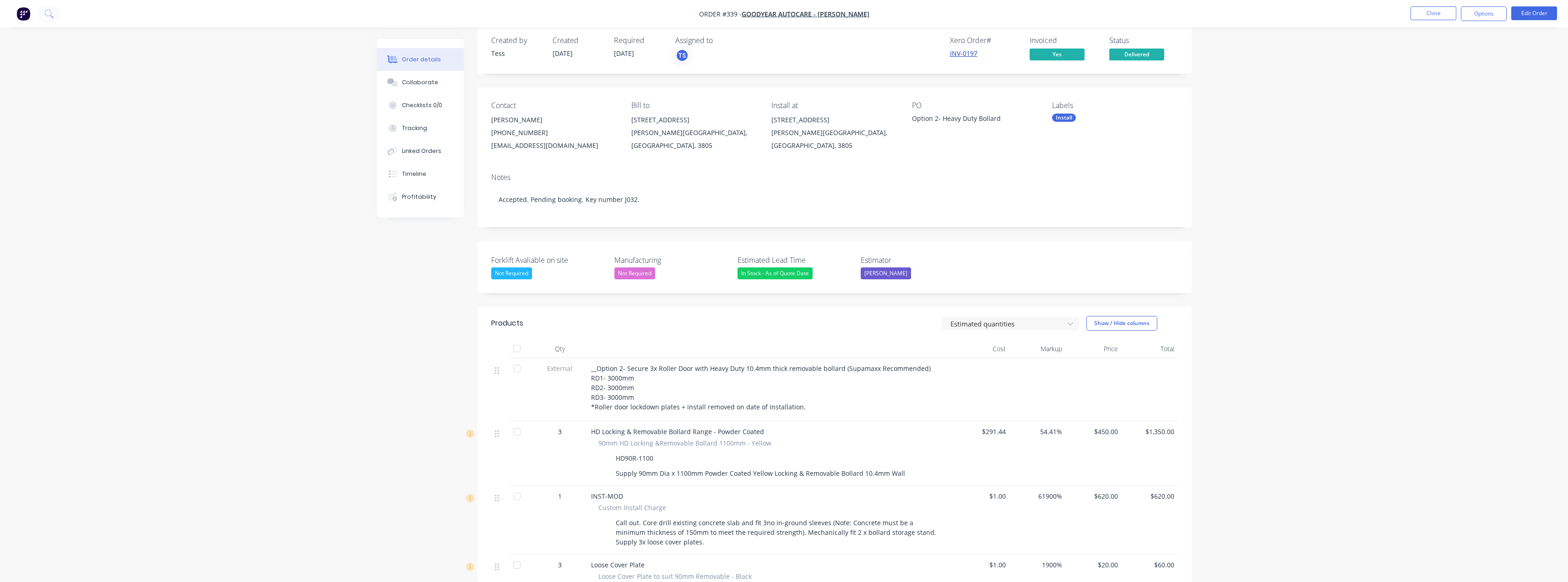
click at [971, 56] on link "INV-0197" at bounding box center [963, 53] width 28 height 9
click at [410, 82] on div "Collaborate" at bounding box center [419, 82] width 36 height 8
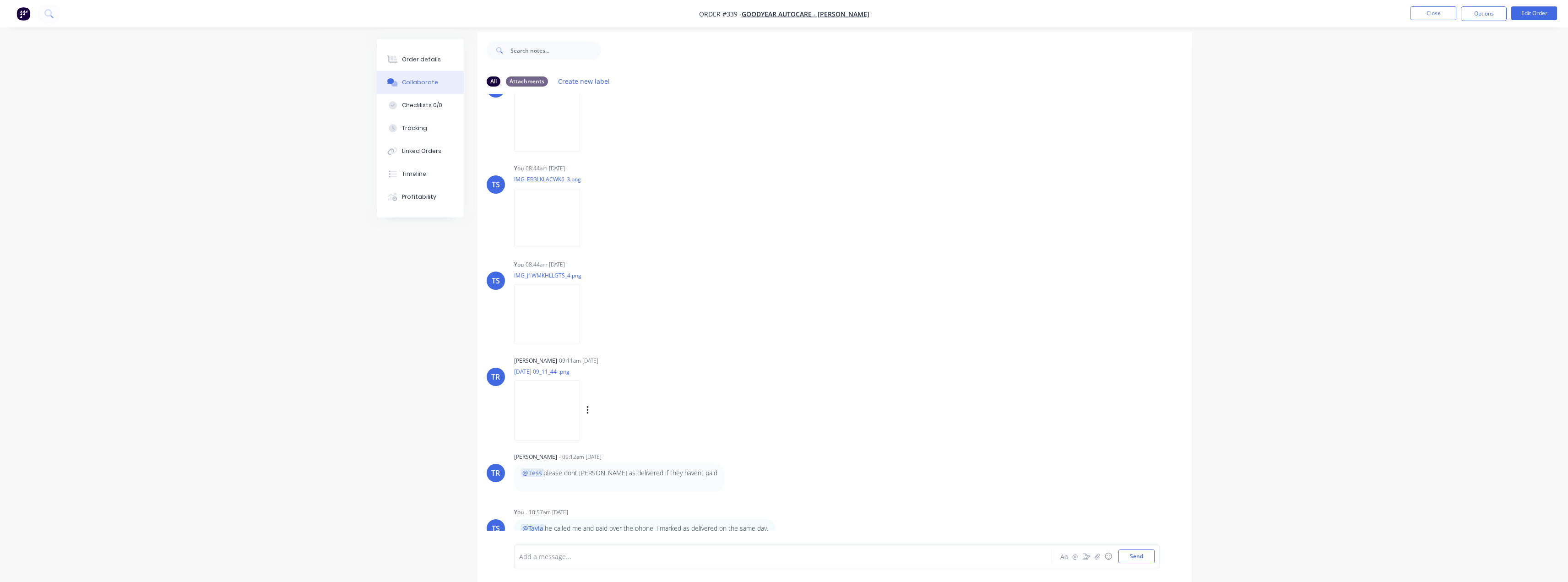
scroll to position [13, 0]
click at [539, 405] on img at bounding box center [547, 403] width 66 height 60
click at [1434, 17] on button "Close" at bounding box center [1433, 13] width 46 height 13
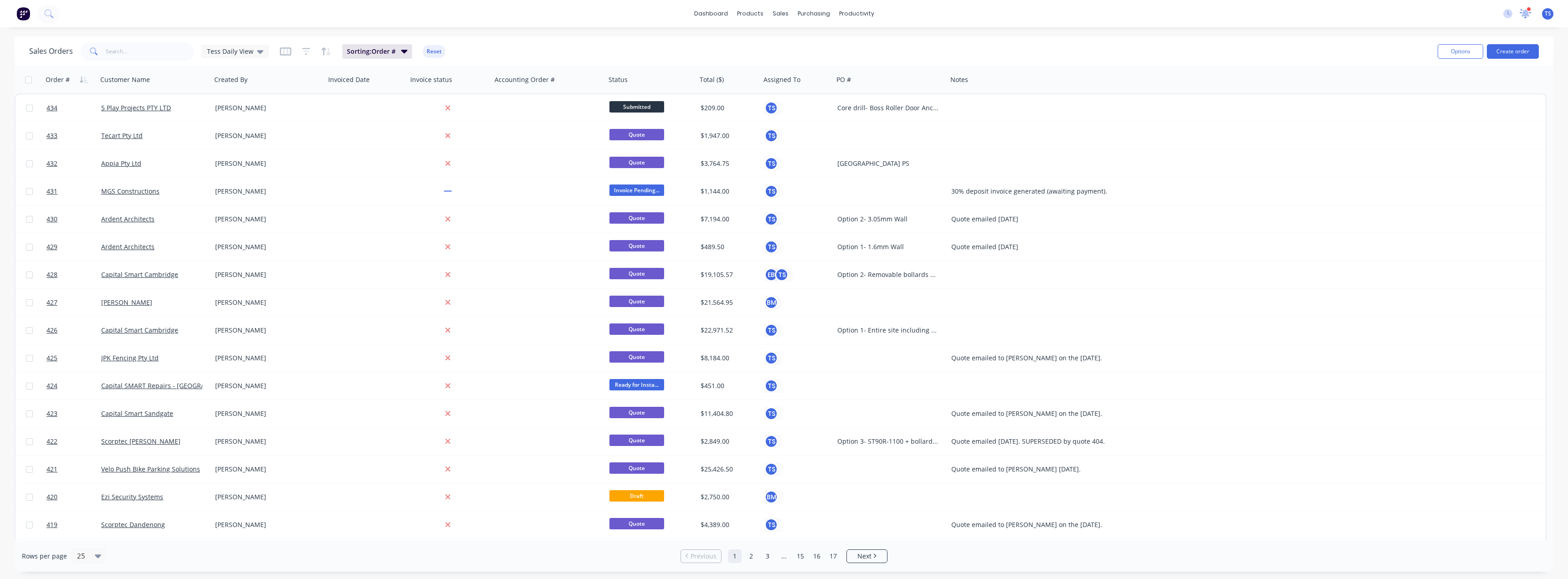
click at [1524, 13] on icon at bounding box center [1525, 12] width 9 height 8
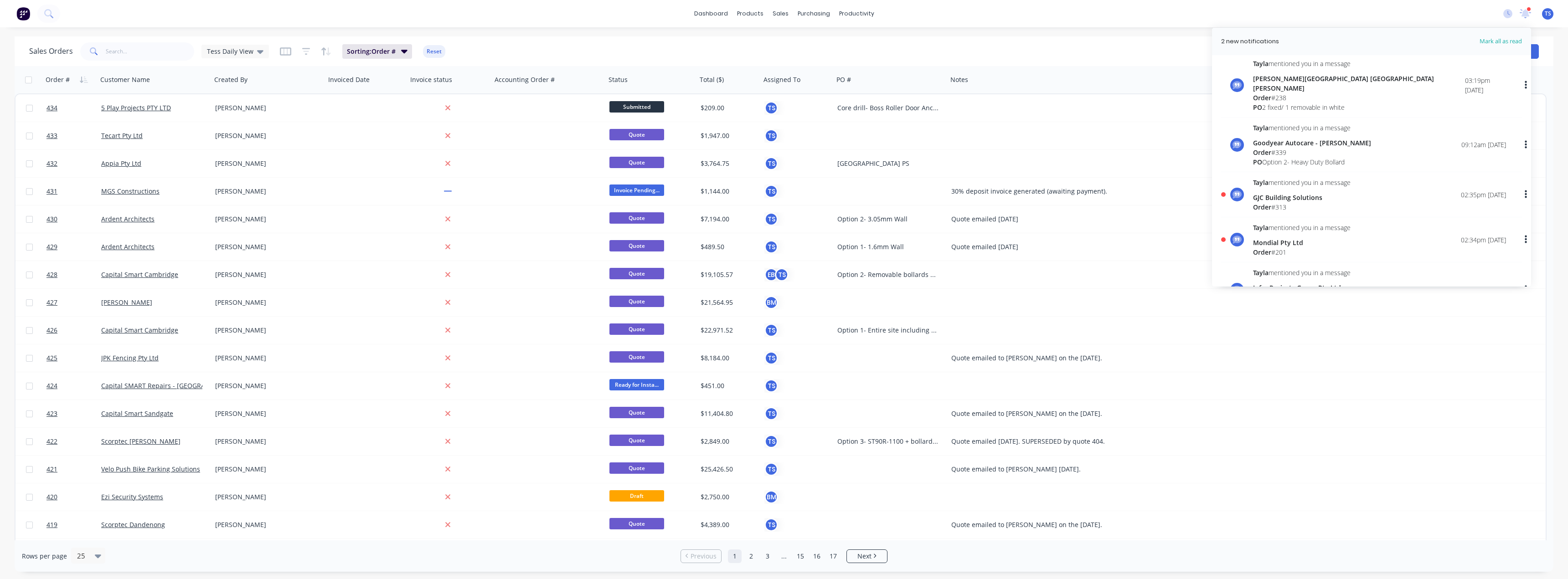
scroll to position [319, 0]
click at [1271, 201] on div "Order # 313" at bounding box center [1302, 206] width 97 height 10
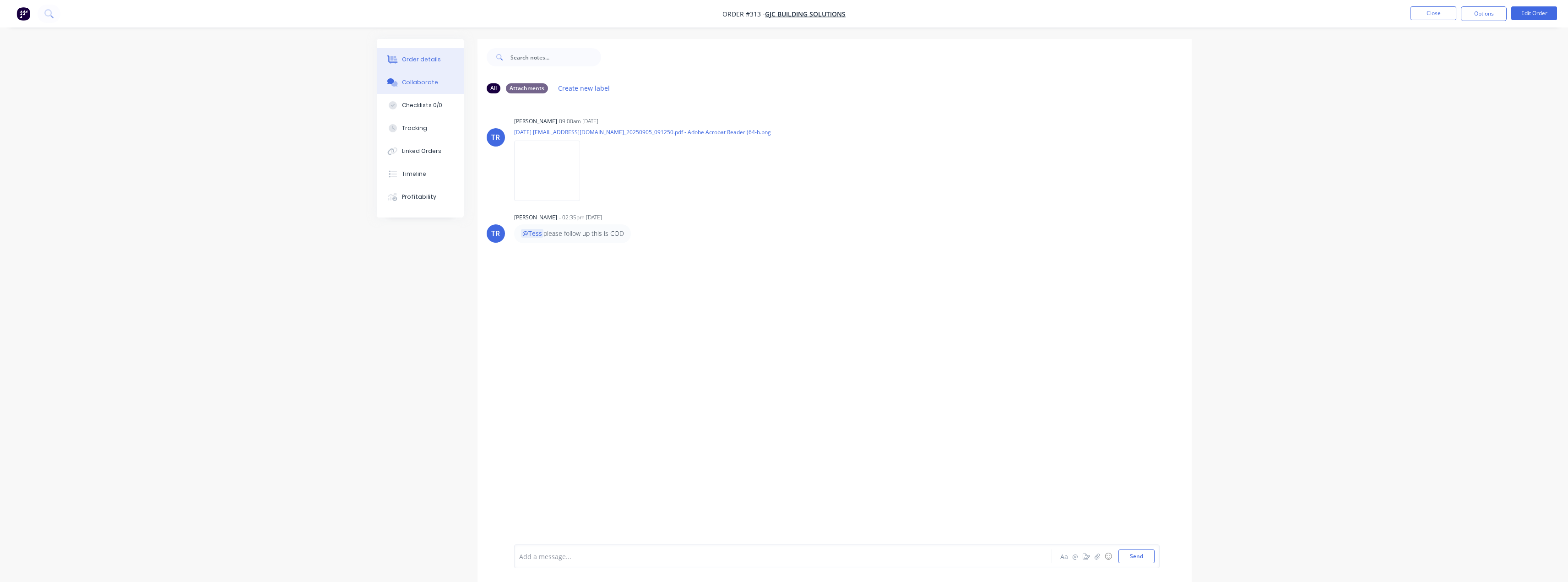
click at [426, 61] on div "Order details" at bounding box center [421, 59] width 39 height 8
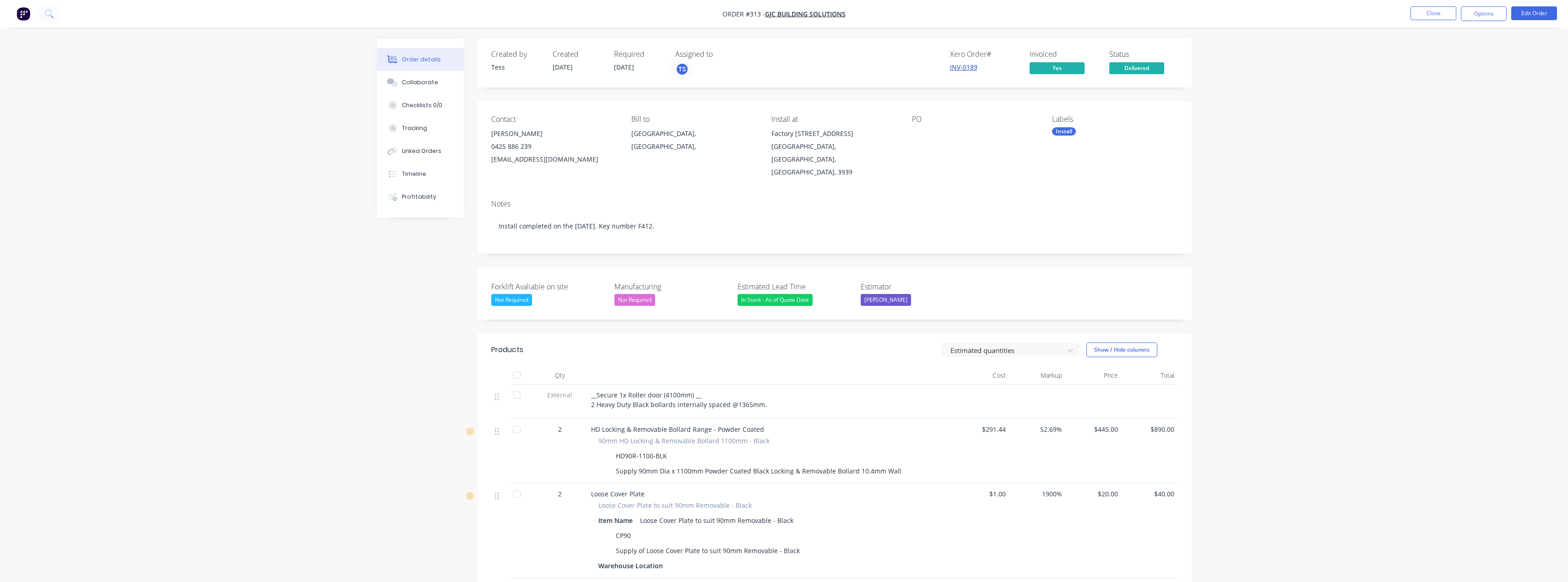
click at [966, 69] on link "INV-0189" at bounding box center [963, 67] width 28 height 9
click at [1430, 16] on button "Close" at bounding box center [1433, 13] width 46 height 13
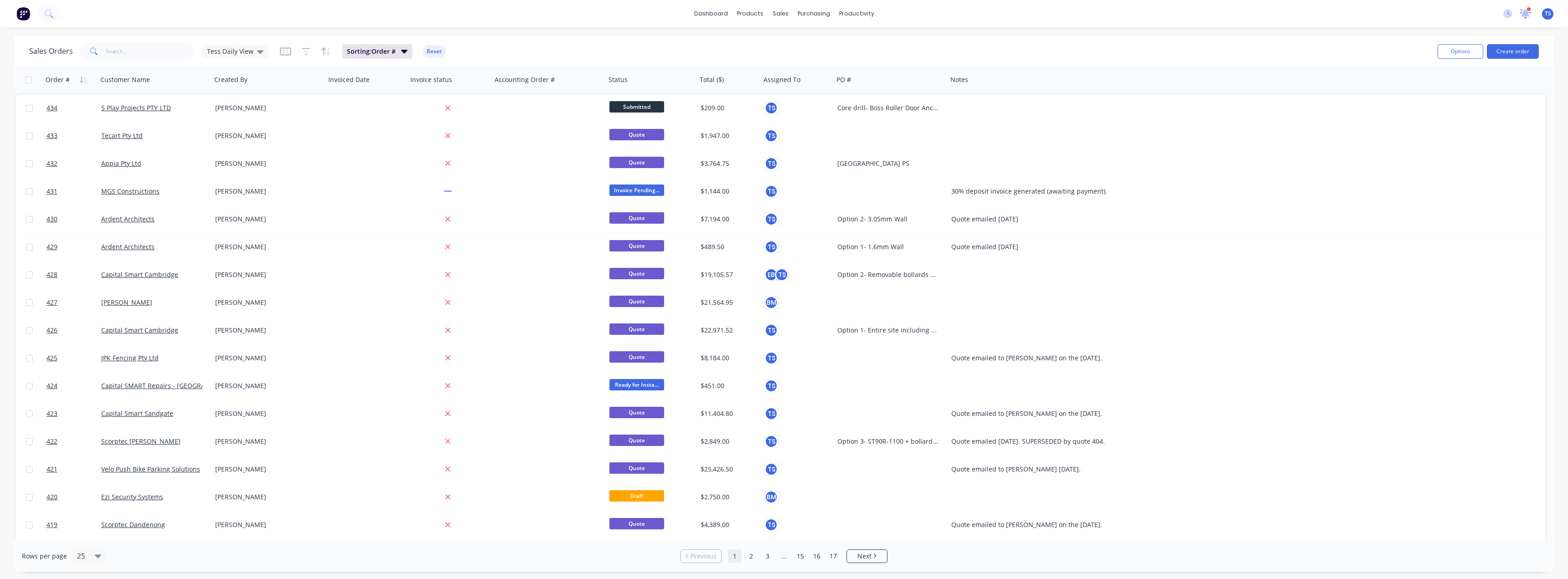
click at [1525, 13] on icon at bounding box center [1525, 12] width 9 height 8
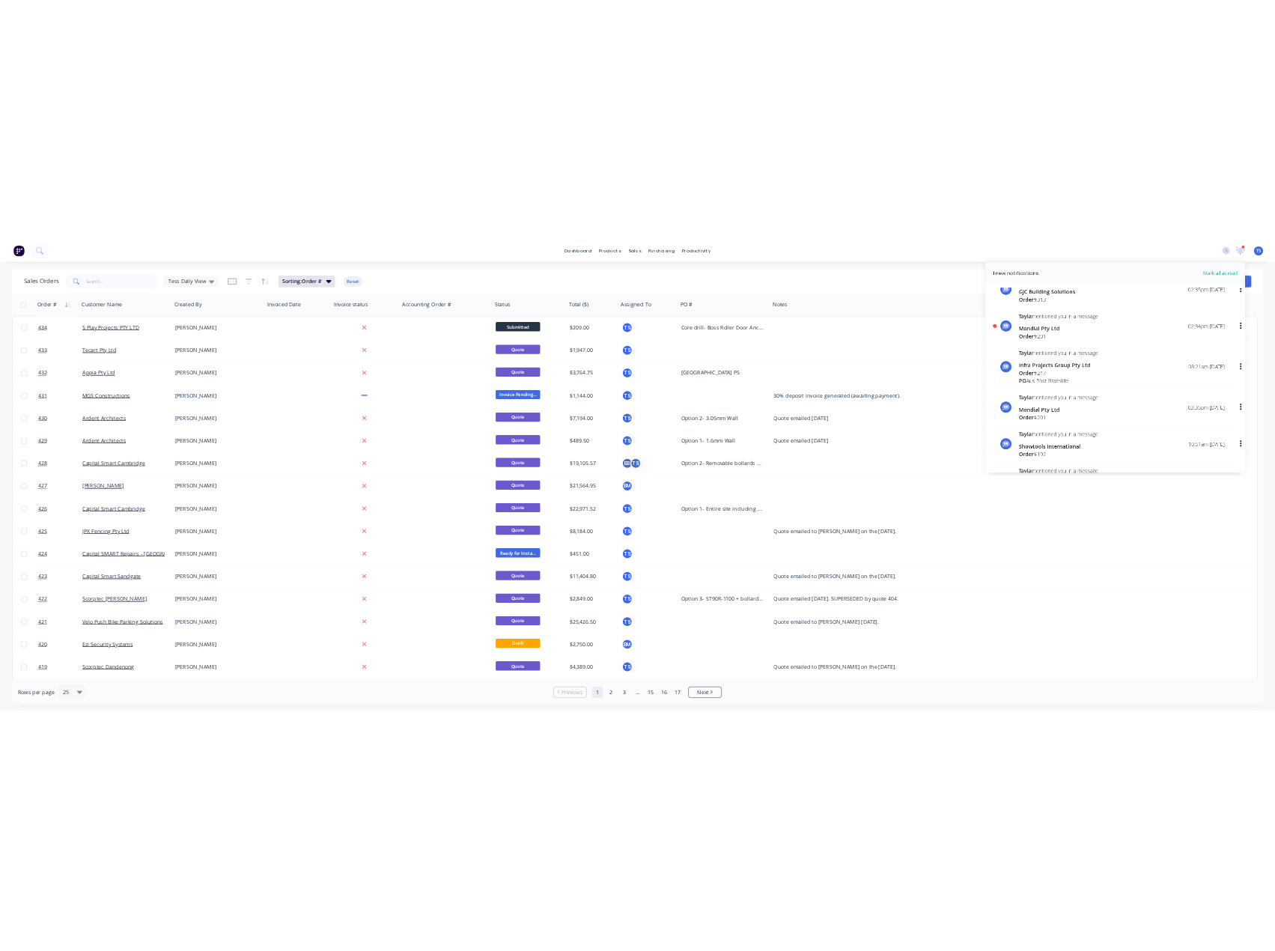
scroll to position [749, 0]
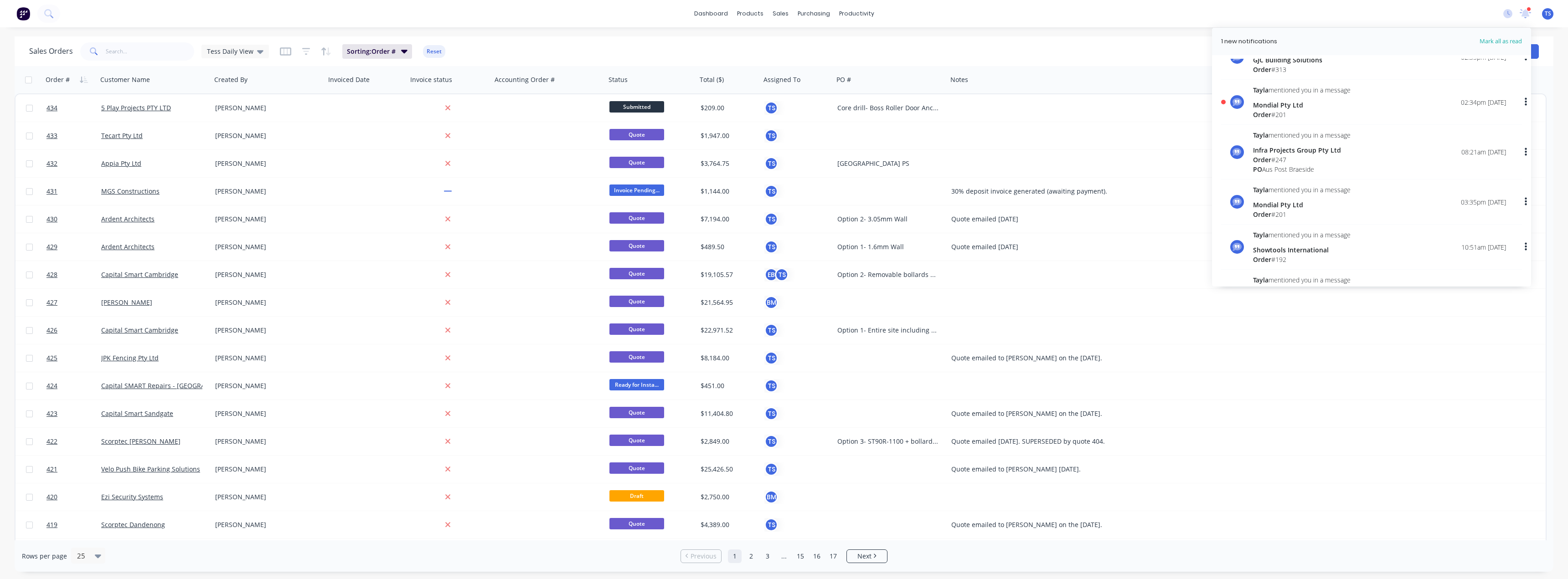
click at [1296, 100] on div "Mondial Pty Ltd" at bounding box center [1302, 105] width 97 height 10
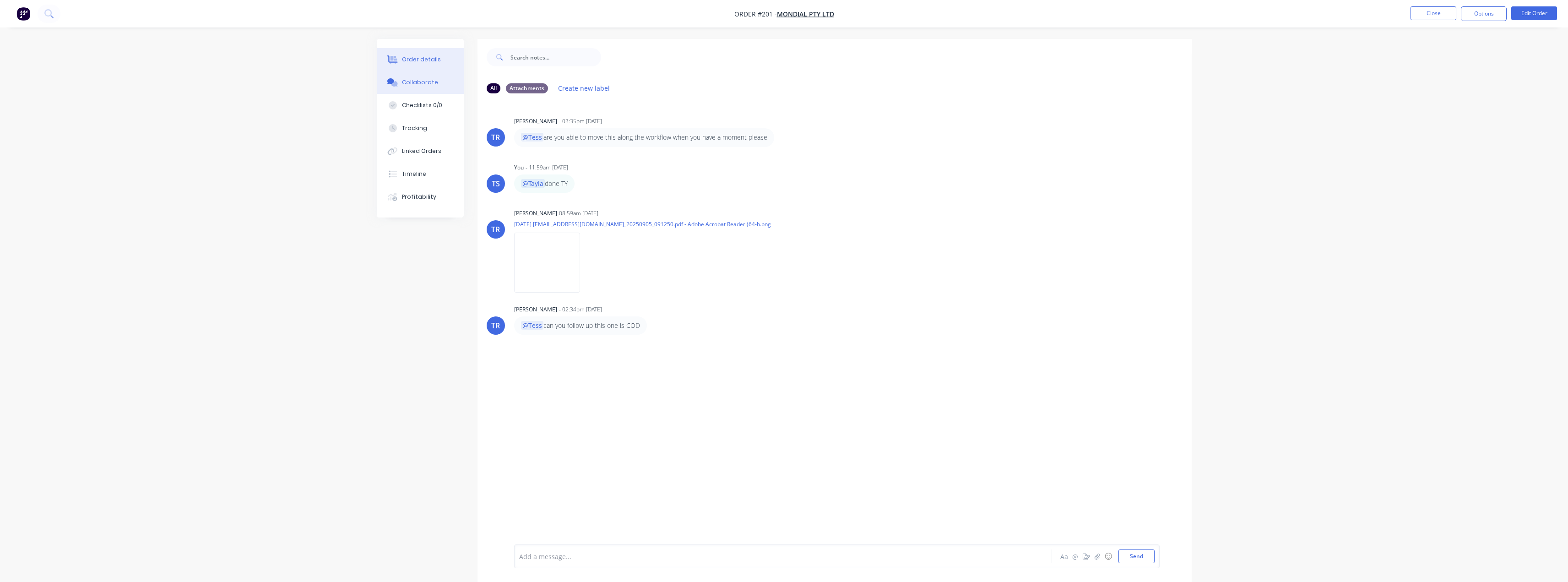
click at [407, 57] on div "Order details" at bounding box center [421, 59] width 39 height 8
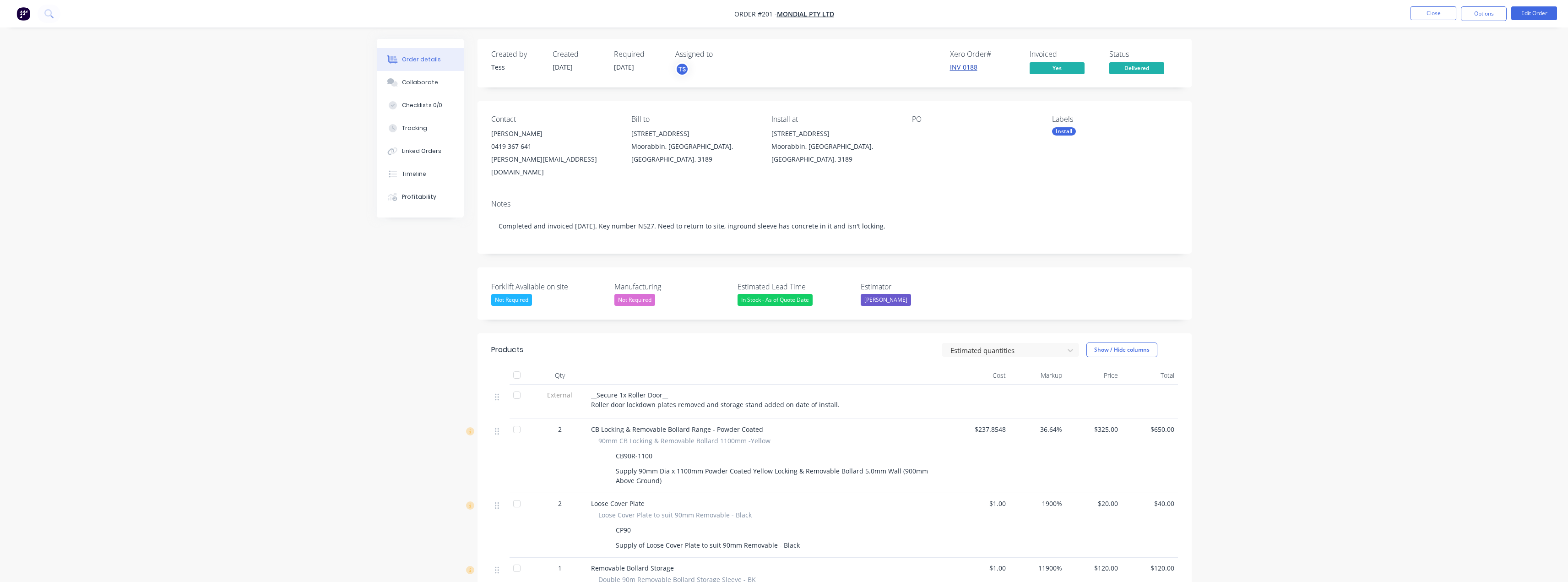
click at [961, 65] on link "INV-0188" at bounding box center [963, 67] width 28 height 9
click at [402, 87] on button "Collaborate" at bounding box center [420, 82] width 87 height 23
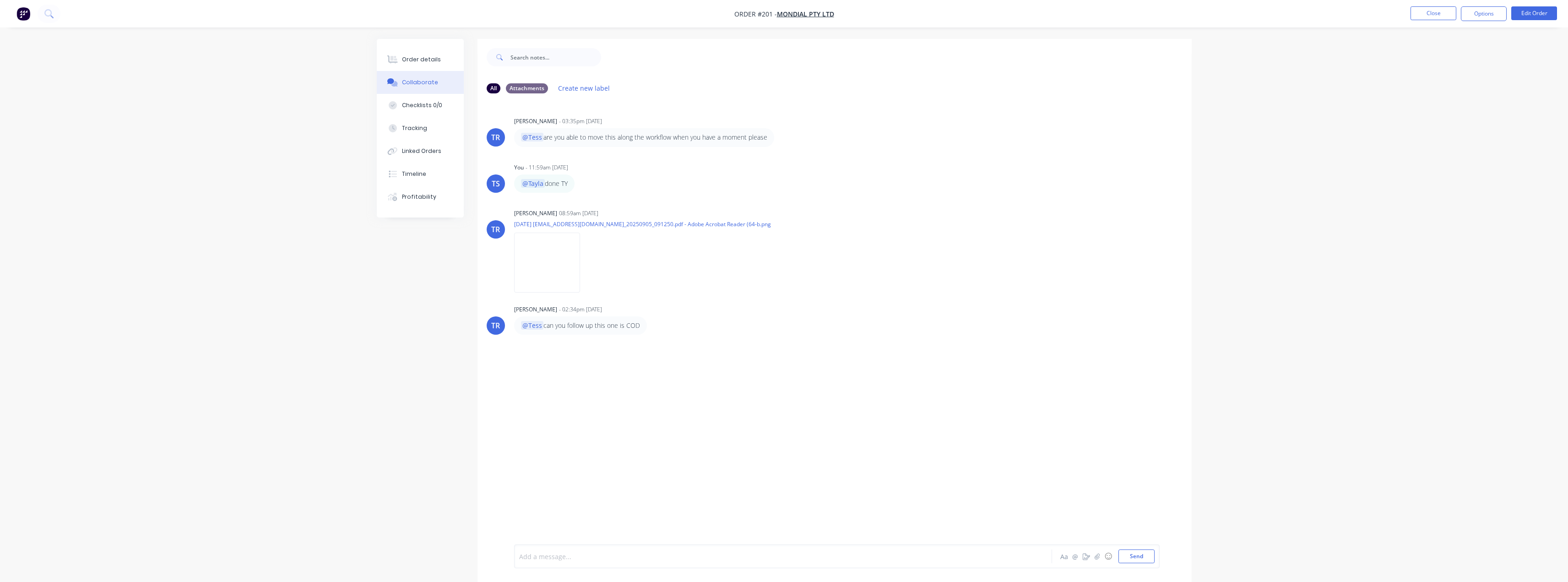
click at [554, 559] on div at bounding box center [757, 556] width 476 height 10
click at [604, 555] on span "[PERSON_NAME] had to go bacvk to fix a bollard. He was waiting on that. Its pai…" at bounding box center [677, 556] width 265 height 9
click at [1130, 555] on button "Send" at bounding box center [1136, 556] width 36 height 13
click at [1430, 13] on button "Close" at bounding box center [1433, 13] width 46 height 13
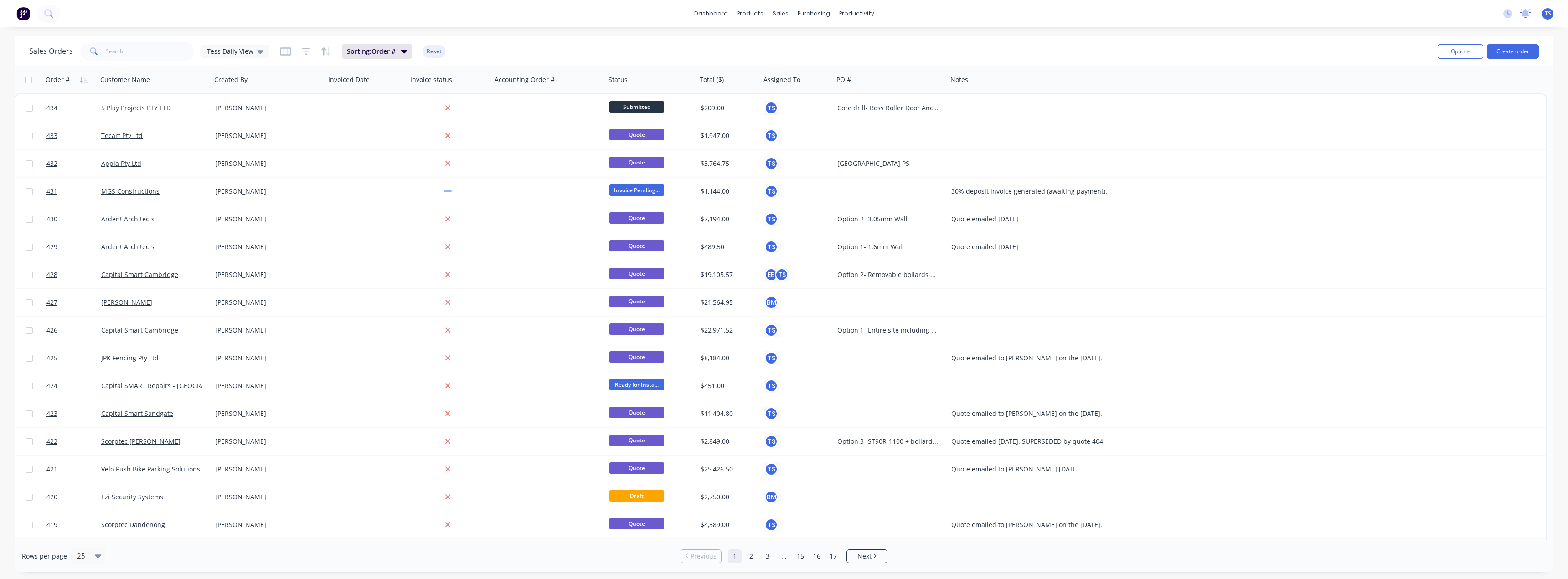
click at [1525, 15] on icon at bounding box center [1525, 13] width 8 height 7
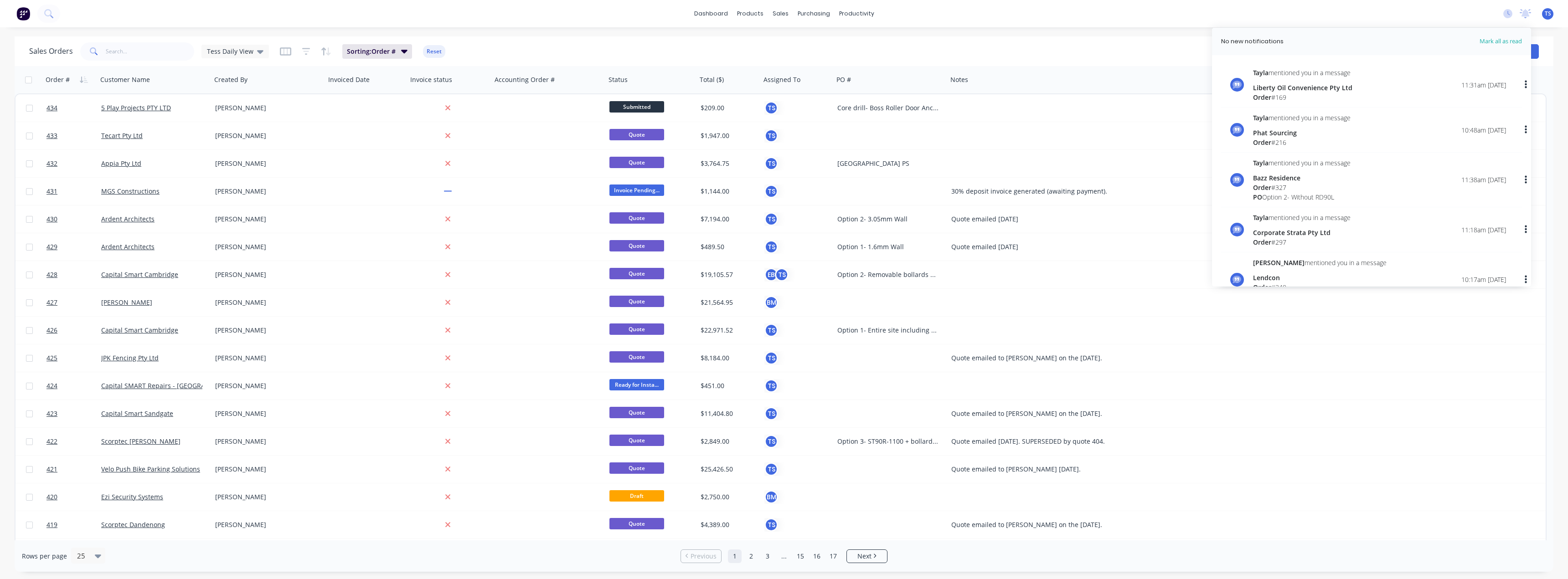
click at [1497, 41] on span "Mark all as read" at bounding box center [1485, 41] width 75 height 9
click at [1464, 15] on div "dashboard products sales purchasing productivity dashboard products Product Cat…" at bounding box center [784, 13] width 1568 height 27
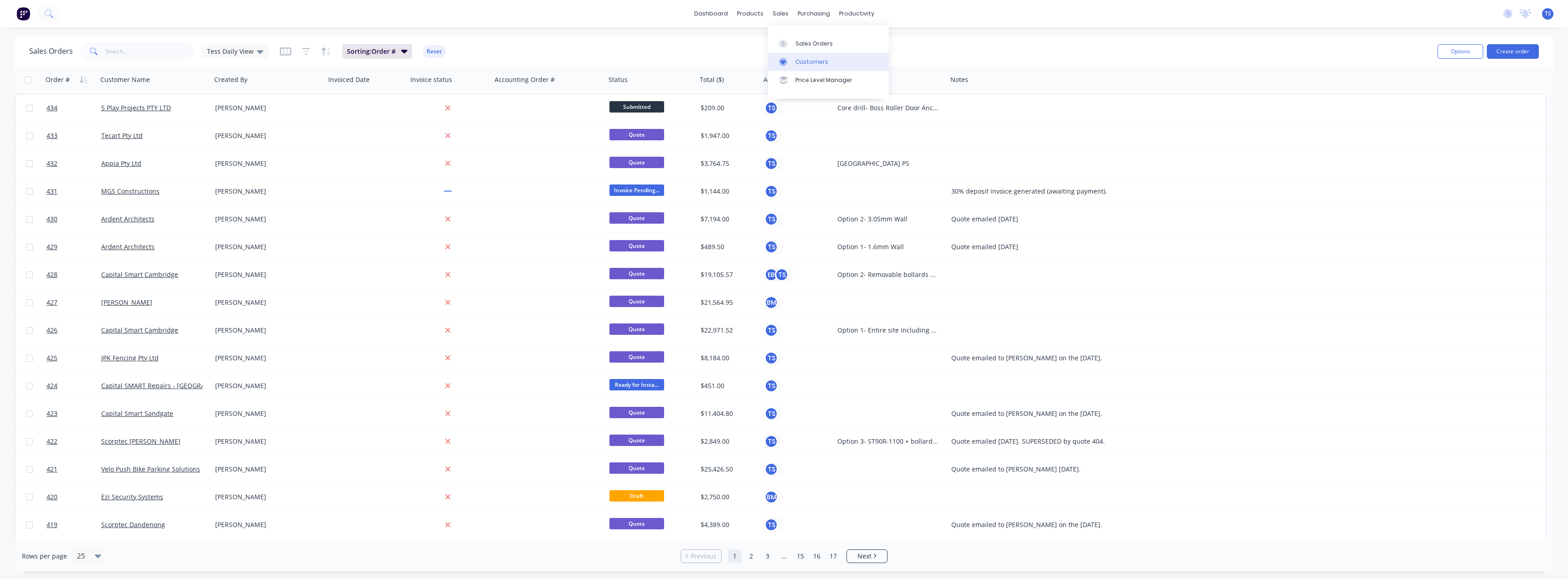
click at [799, 64] on link "Customers" at bounding box center [828, 62] width 121 height 18
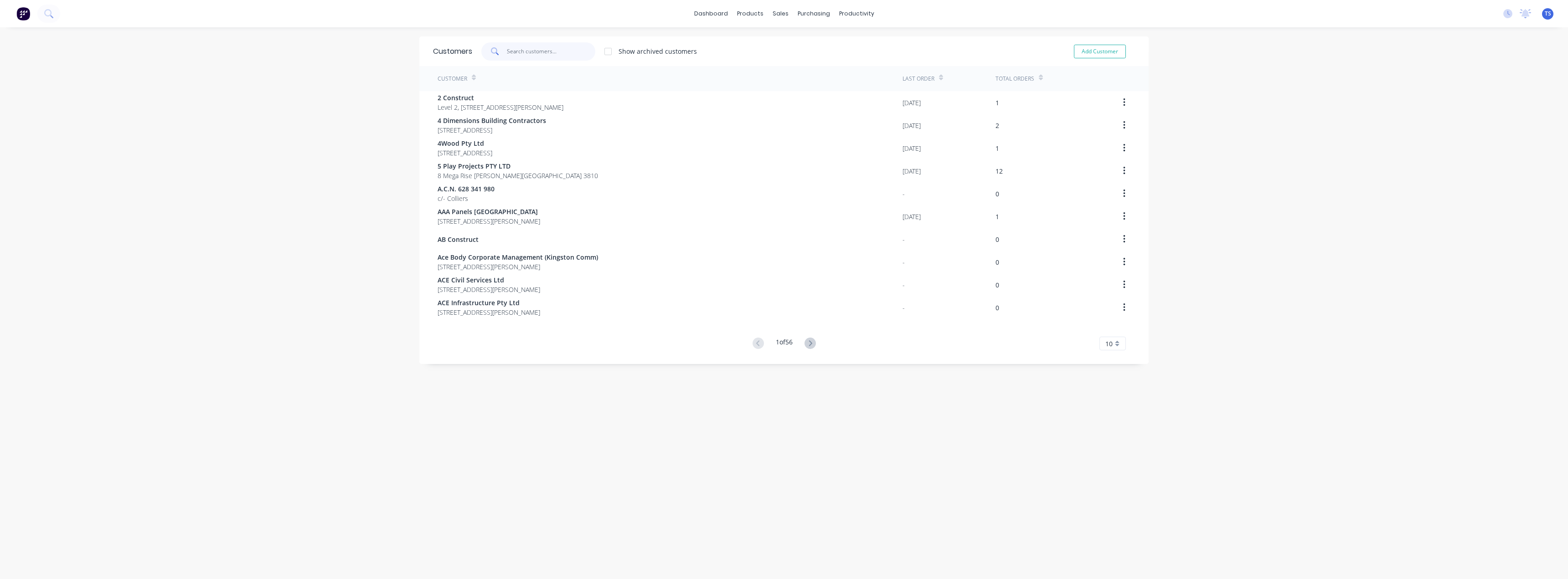
click at [528, 51] on input "text" at bounding box center [551, 52] width 89 height 18
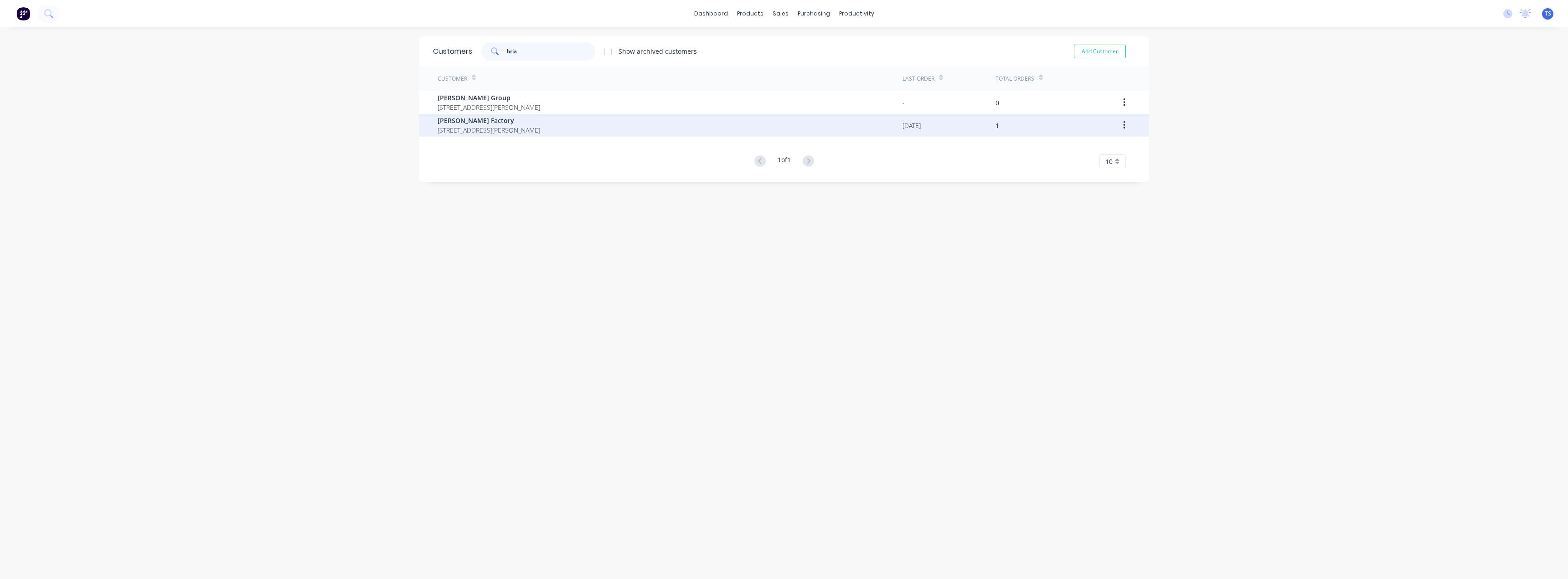
type input "bria"
click at [478, 127] on span "[STREET_ADDRESS][PERSON_NAME]" at bounding box center [489, 130] width 102 height 10
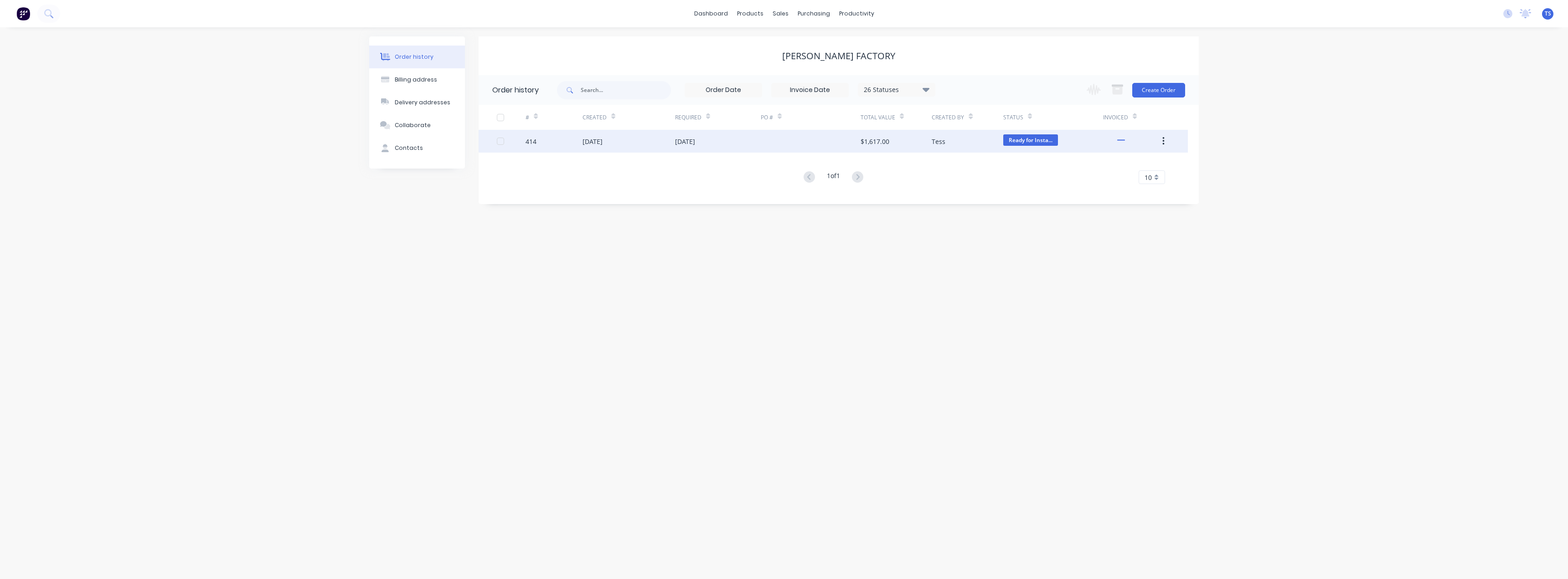
click at [596, 145] on div "[DATE]" at bounding box center [592, 142] width 20 height 10
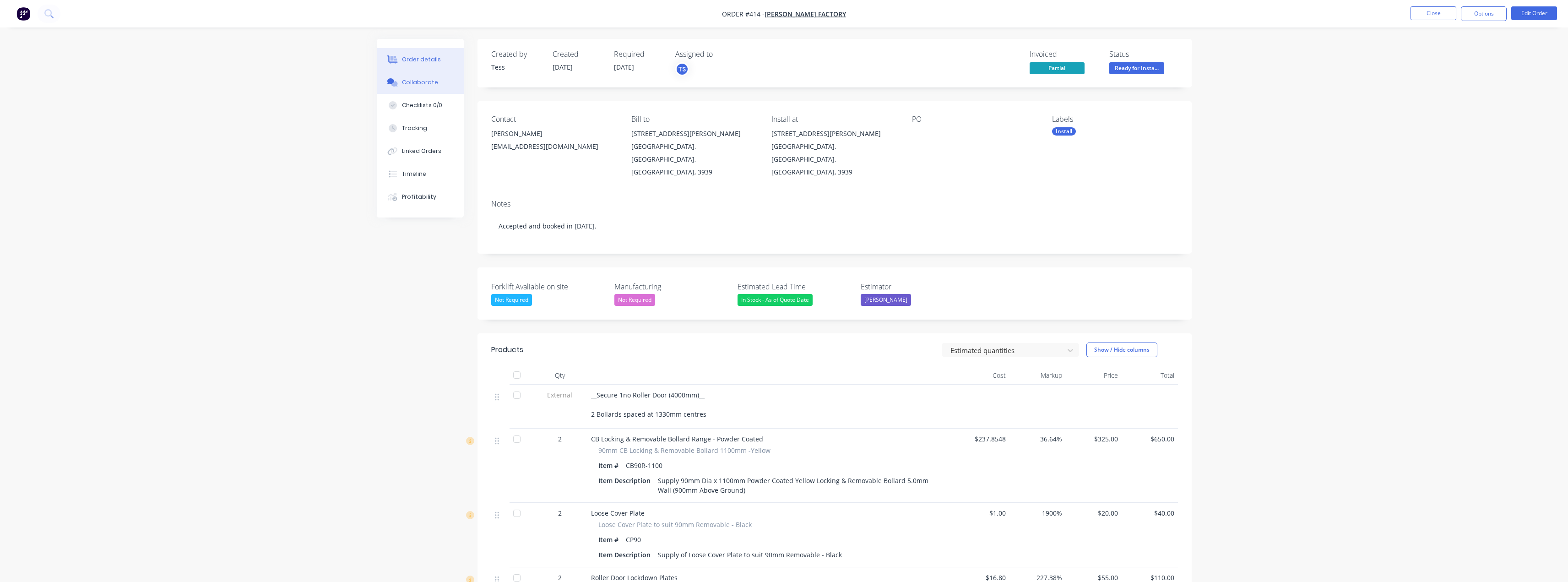
click at [416, 91] on button "Collaborate" at bounding box center [420, 82] width 87 height 23
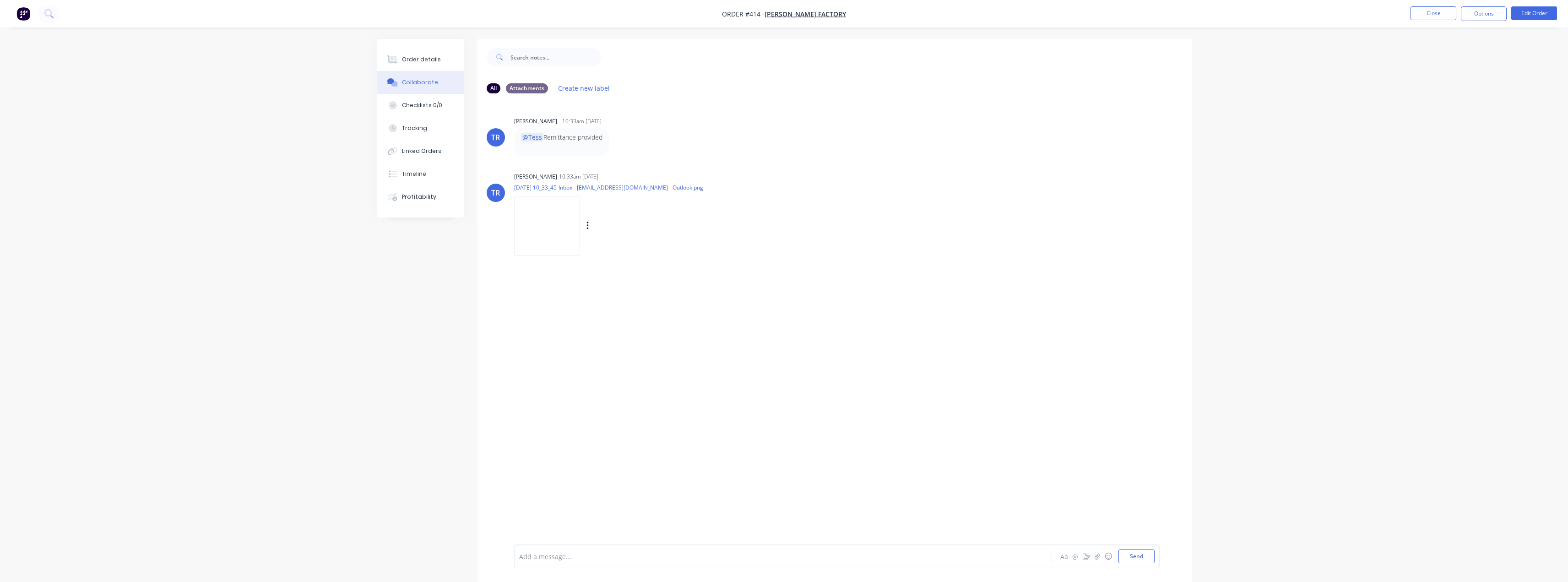
click at [540, 223] on img at bounding box center [547, 226] width 66 height 60
click at [427, 65] on button "Order details" at bounding box center [420, 59] width 87 height 23
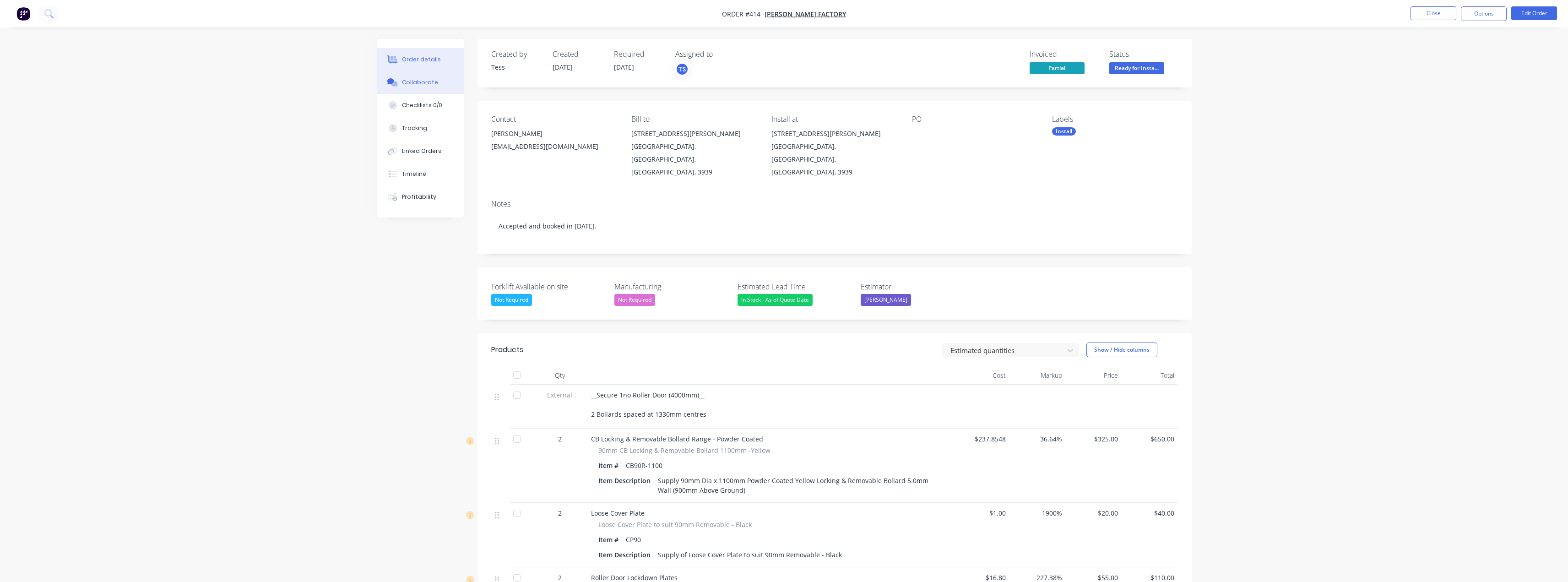
click at [421, 83] on div "Collaborate" at bounding box center [419, 82] width 36 height 8
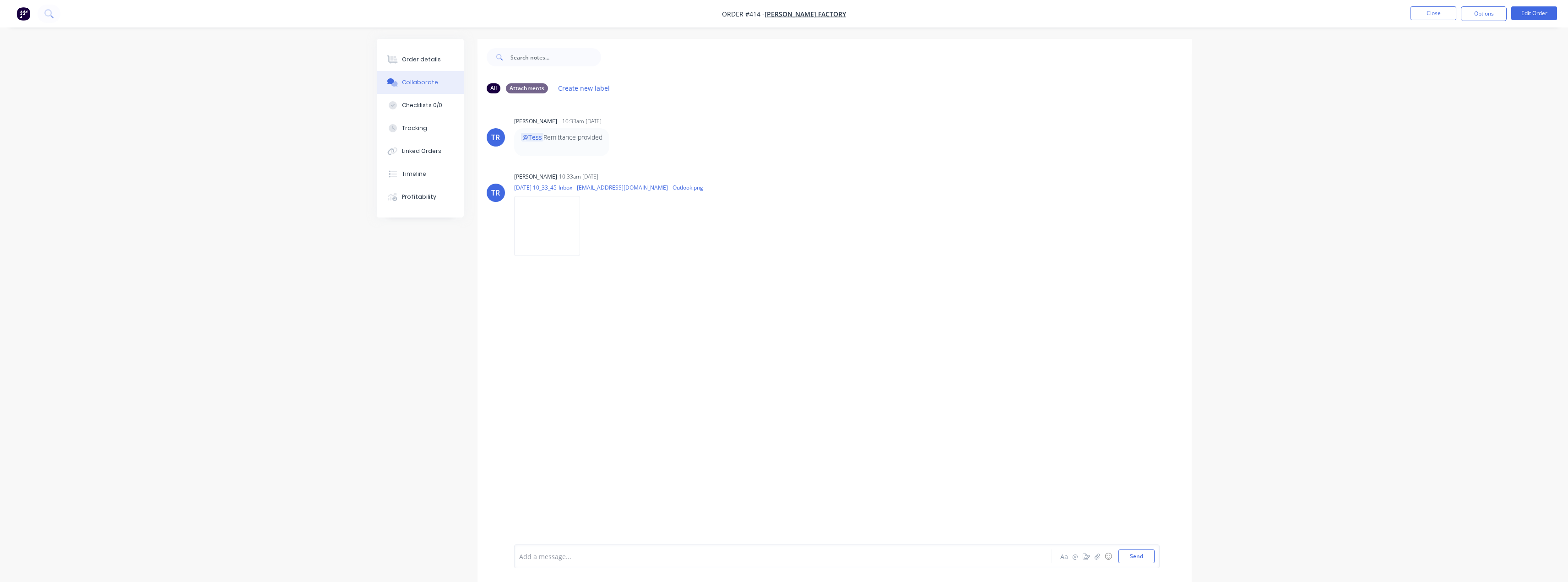
click at [582, 549] on div "Add a message... Aa @ ☺ Send" at bounding box center [837, 556] width 646 height 24
click at [571, 562] on div "Add a message..." at bounding box center [757, 556] width 477 height 13
click at [1147, 558] on button "Send" at bounding box center [1136, 556] width 36 height 13
click at [1443, 8] on button "Close" at bounding box center [1433, 13] width 46 height 13
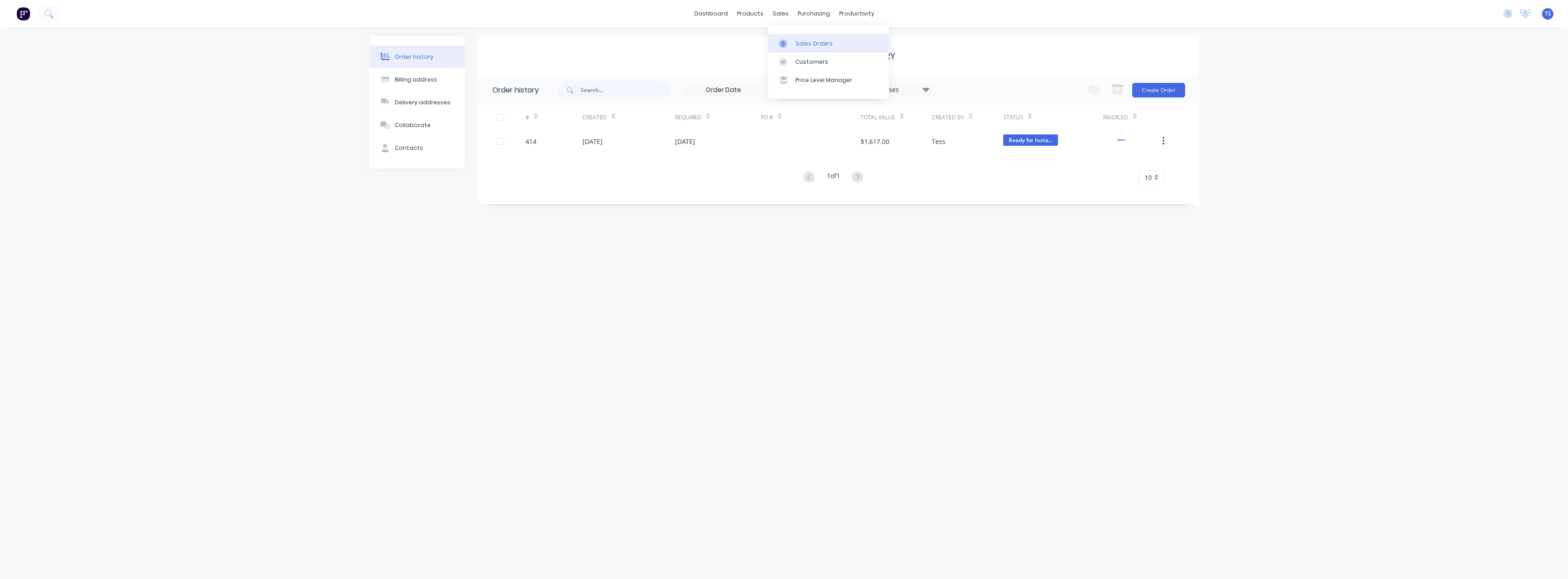
click at [800, 40] on div "Sales Orders" at bounding box center [814, 43] width 37 height 8
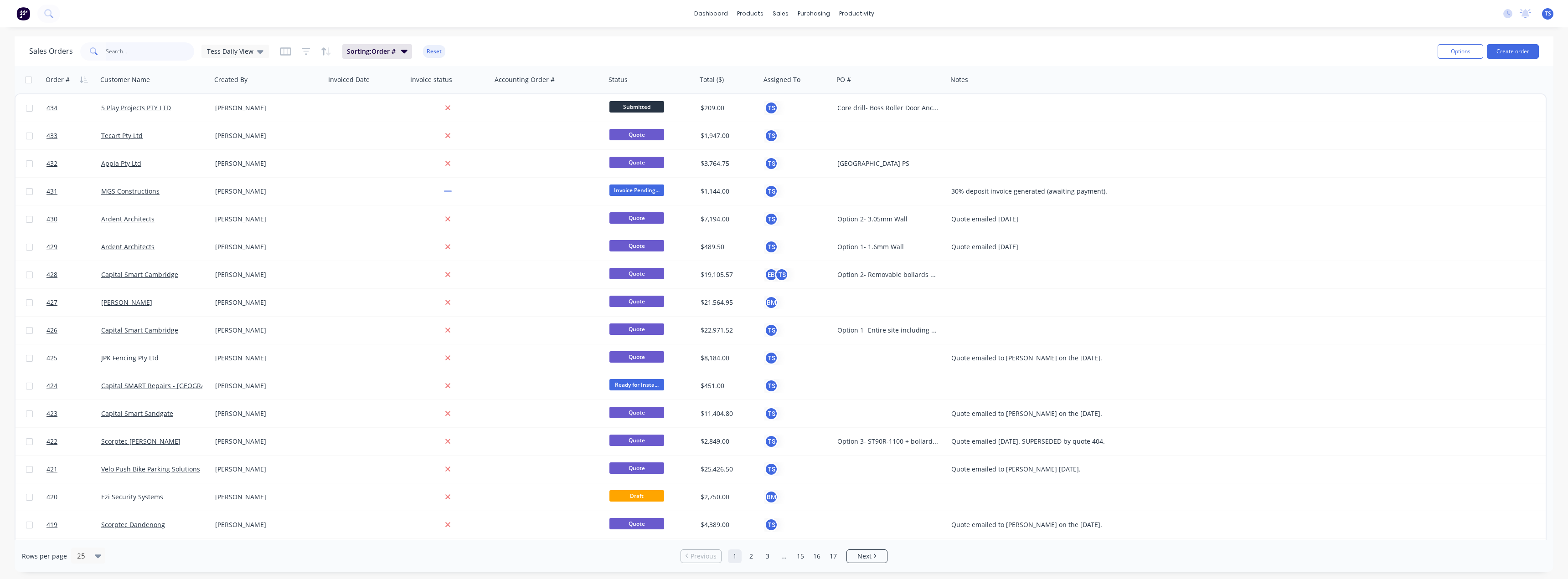
click at [155, 48] on input "text" at bounding box center [150, 52] width 89 height 18
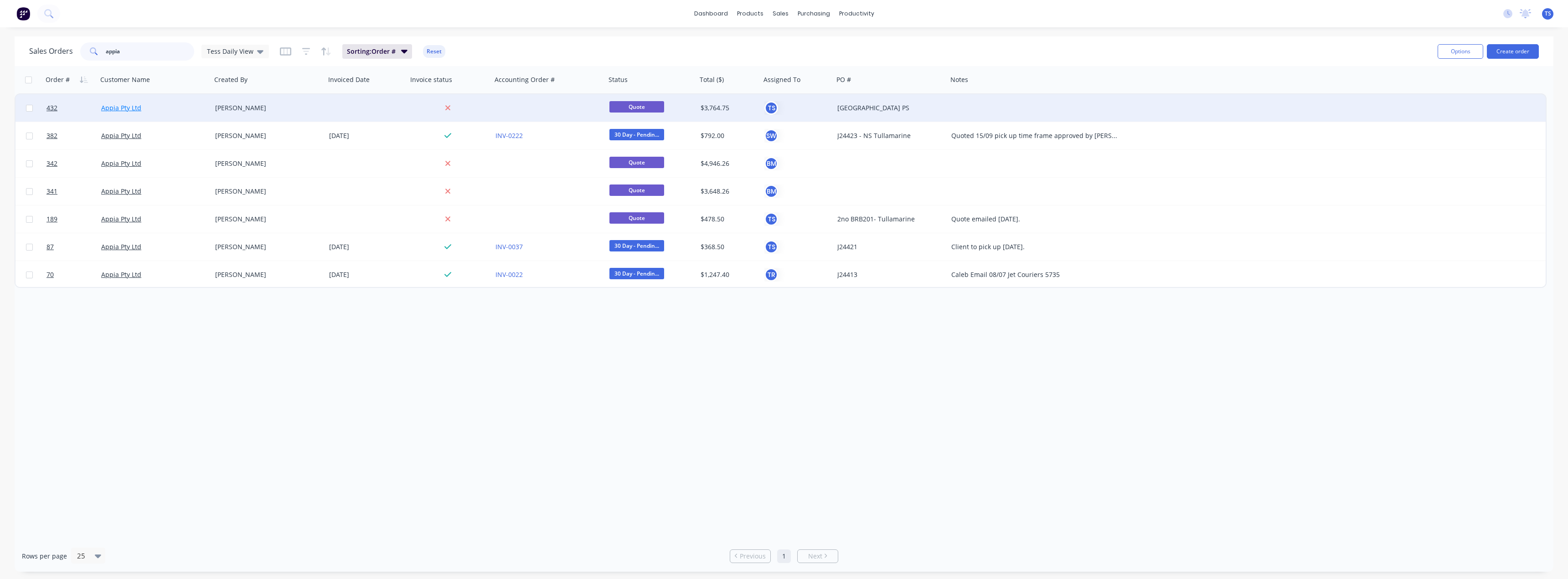
type input "appia"
click at [120, 110] on link "Appia Pty Ltd" at bounding box center [121, 108] width 40 height 9
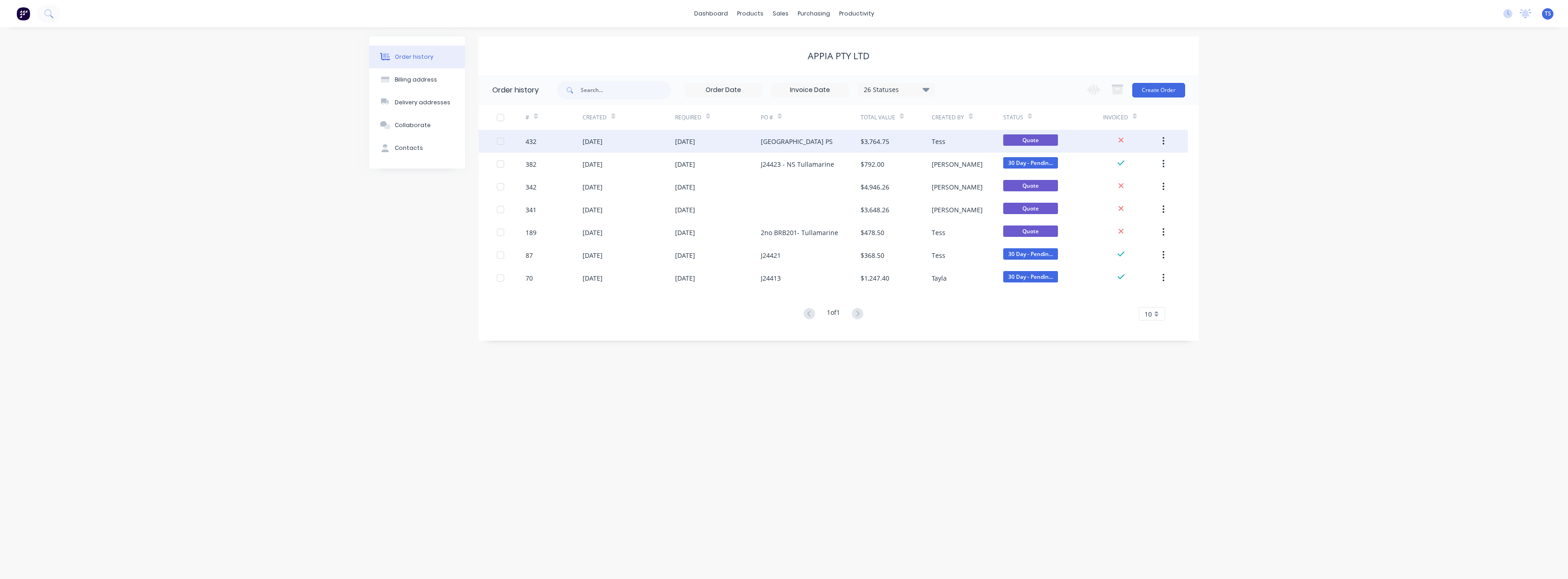
click at [747, 142] on div "[DATE]" at bounding box center [718, 140] width 86 height 23
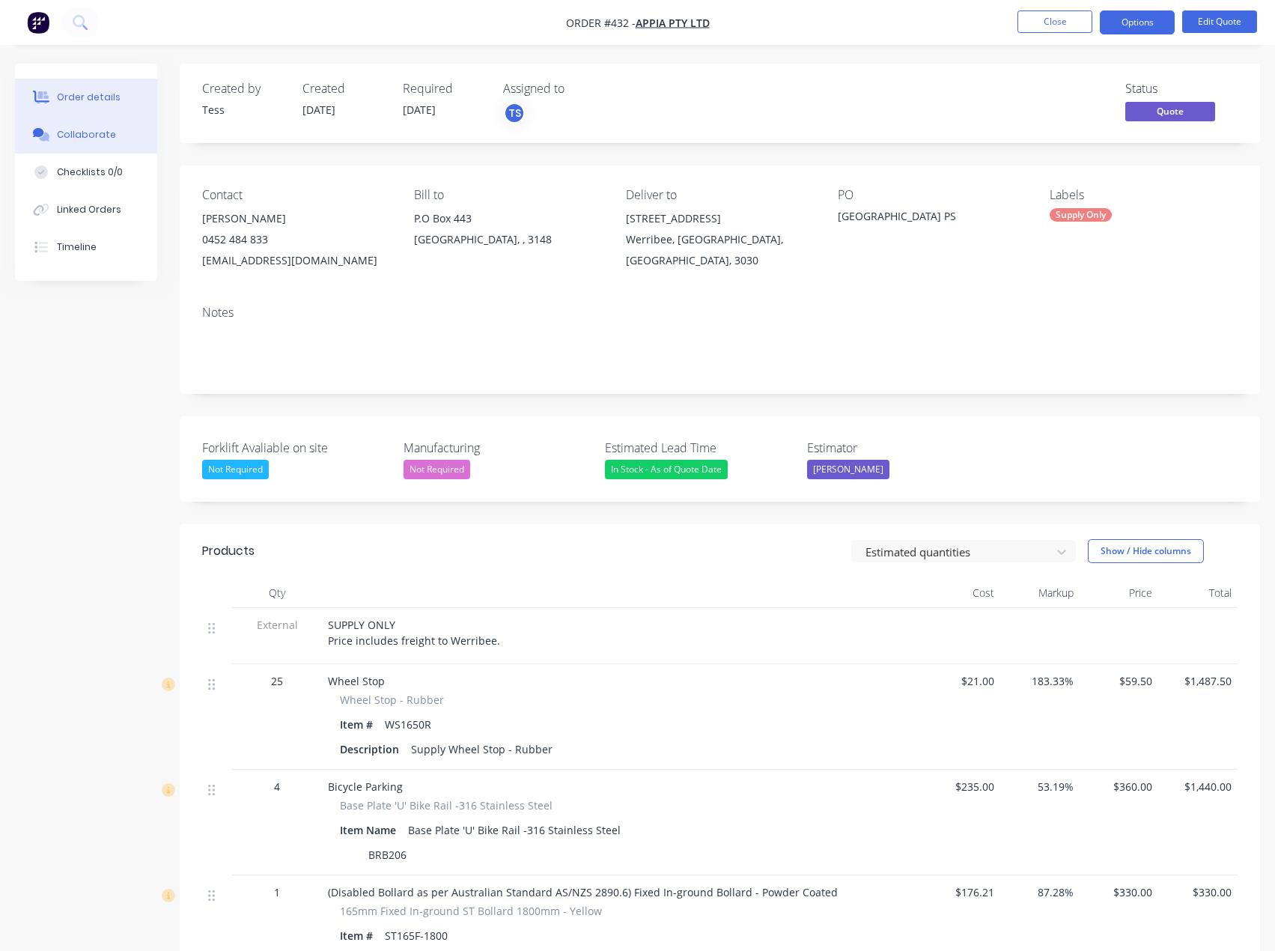
click at [95, 130] on div "Collaborate" at bounding box center [86, 134] width 59 height 13
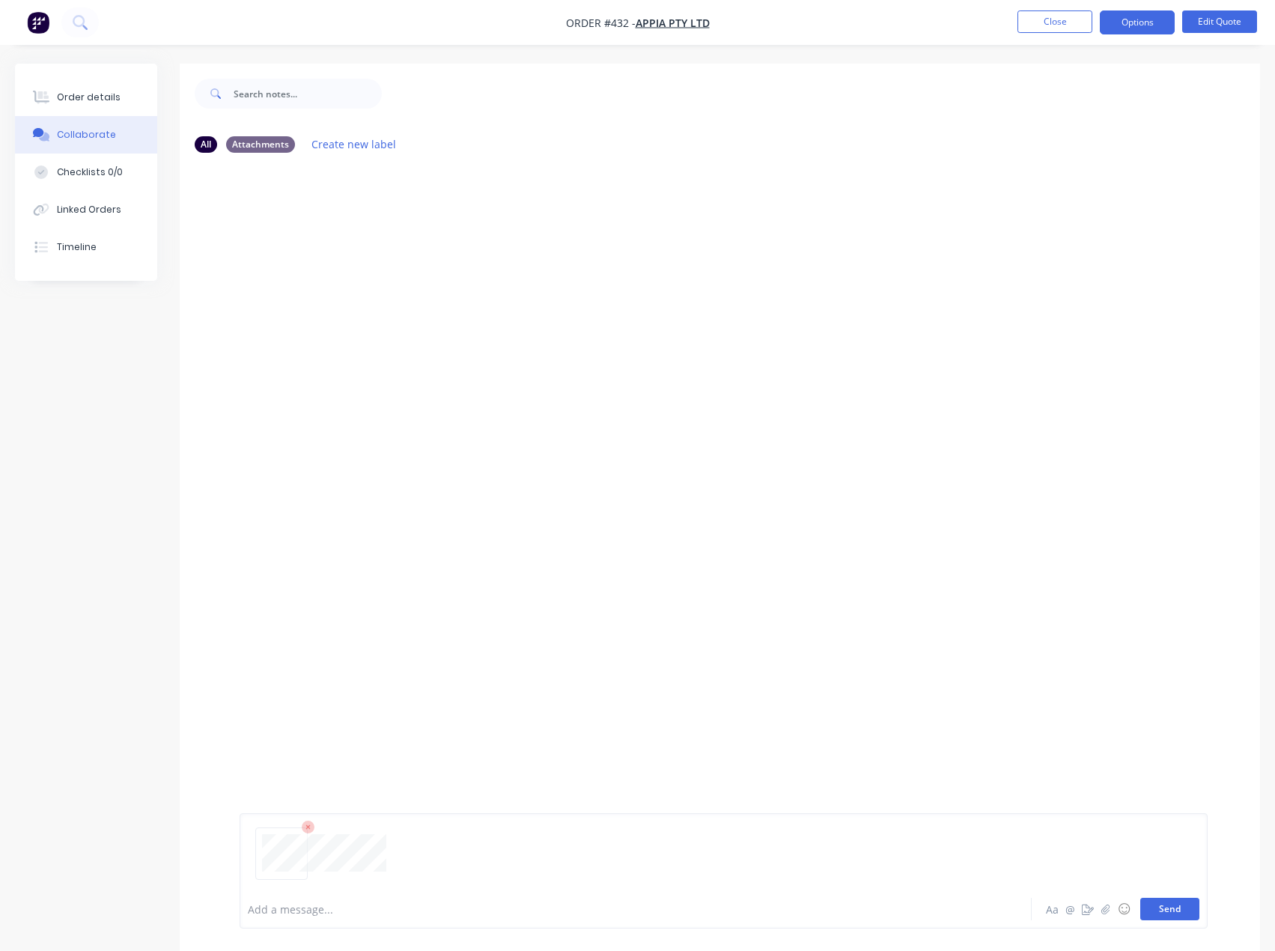
click at [1167, 913] on button "Send" at bounding box center [1169, 909] width 59 height 22
click at [1155, 917] on button "Send" at bounding box center [1169, 909] width 59 height 22
click at [1173, 916] on button "Send" at bounding box center [1169, 909] width 59 height 22
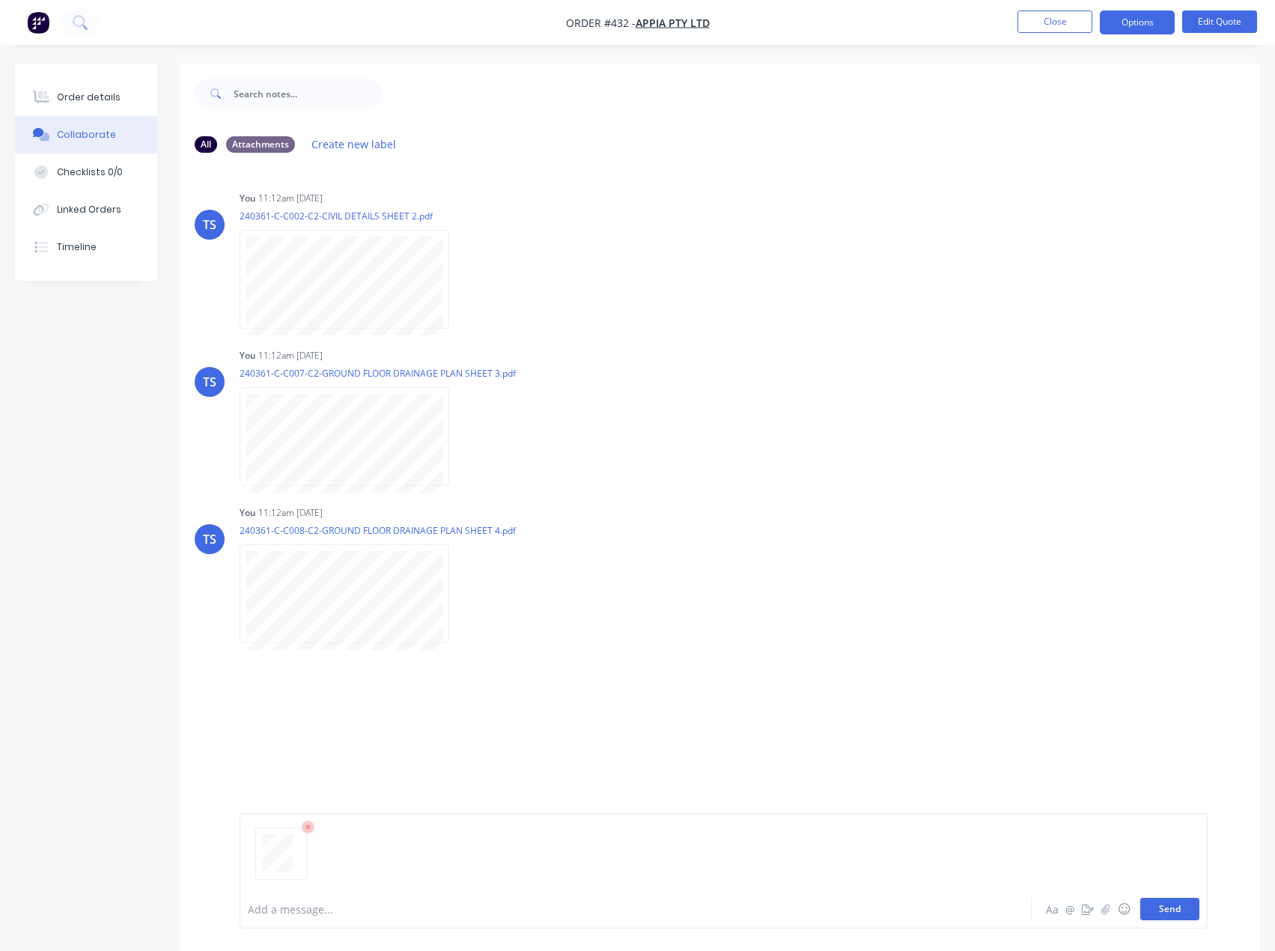
click at [1163, 908] on button "Send" at bounding box center [1169, 909] width 59 height 22
click at [1176, 917] on button "Send" at bounding box center [1169, 909] width 59 height 22
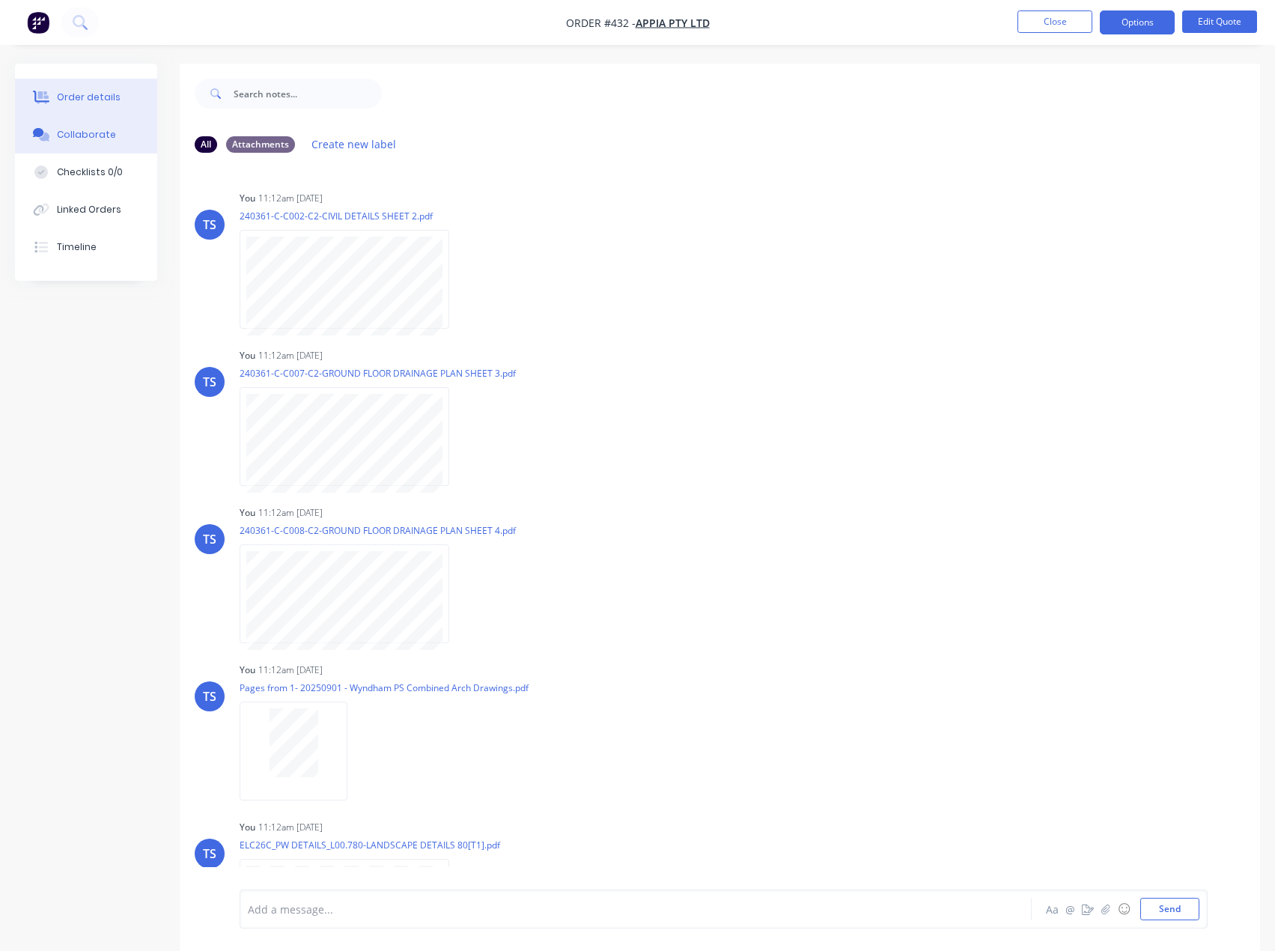
click at [60, 97] on div "Order details" at bounding box center [89, 97] width 64 height 13
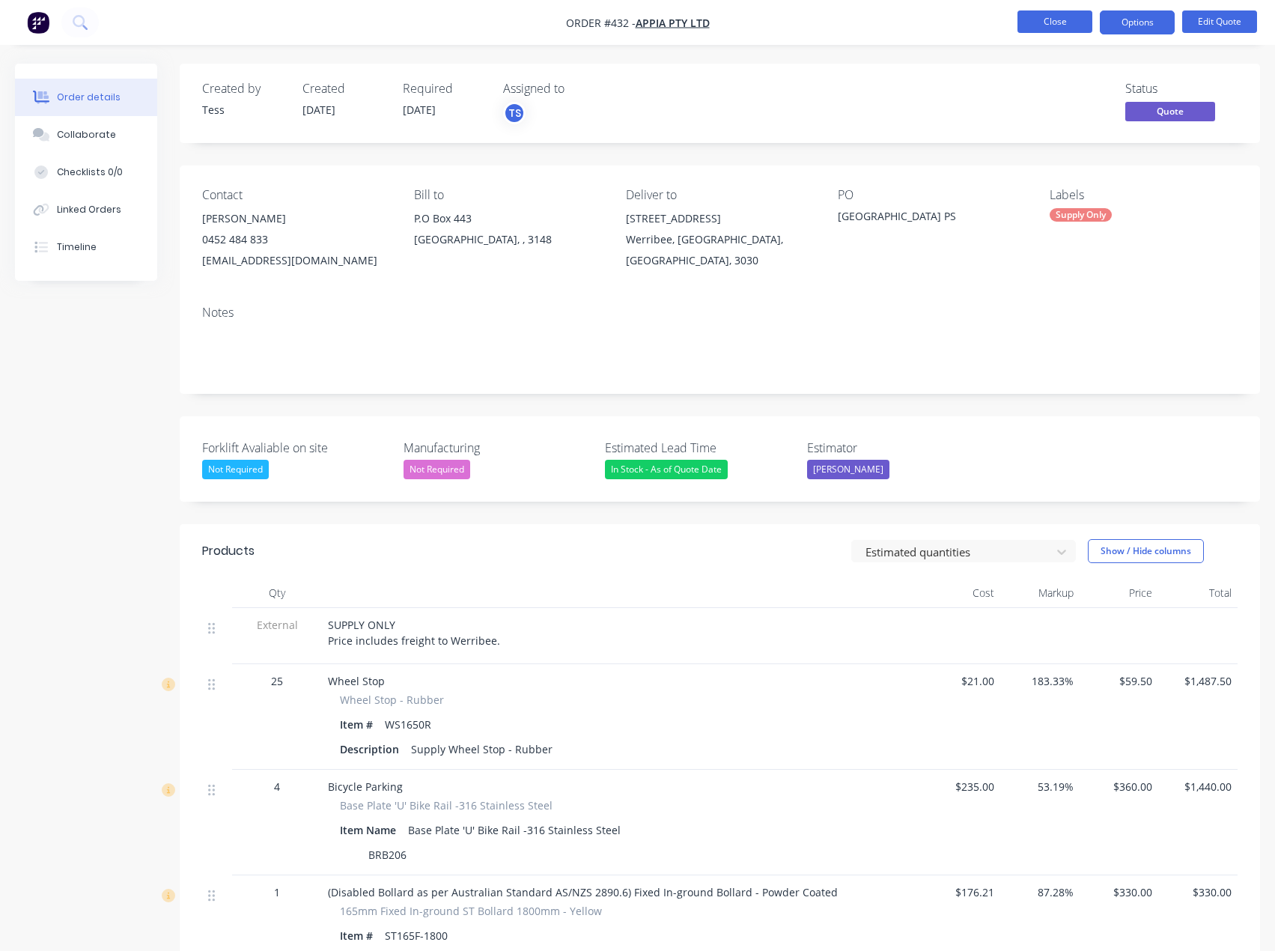
click at [1058, 22] on button "Close" at bounding box center [1055, 21] width 75 height 22
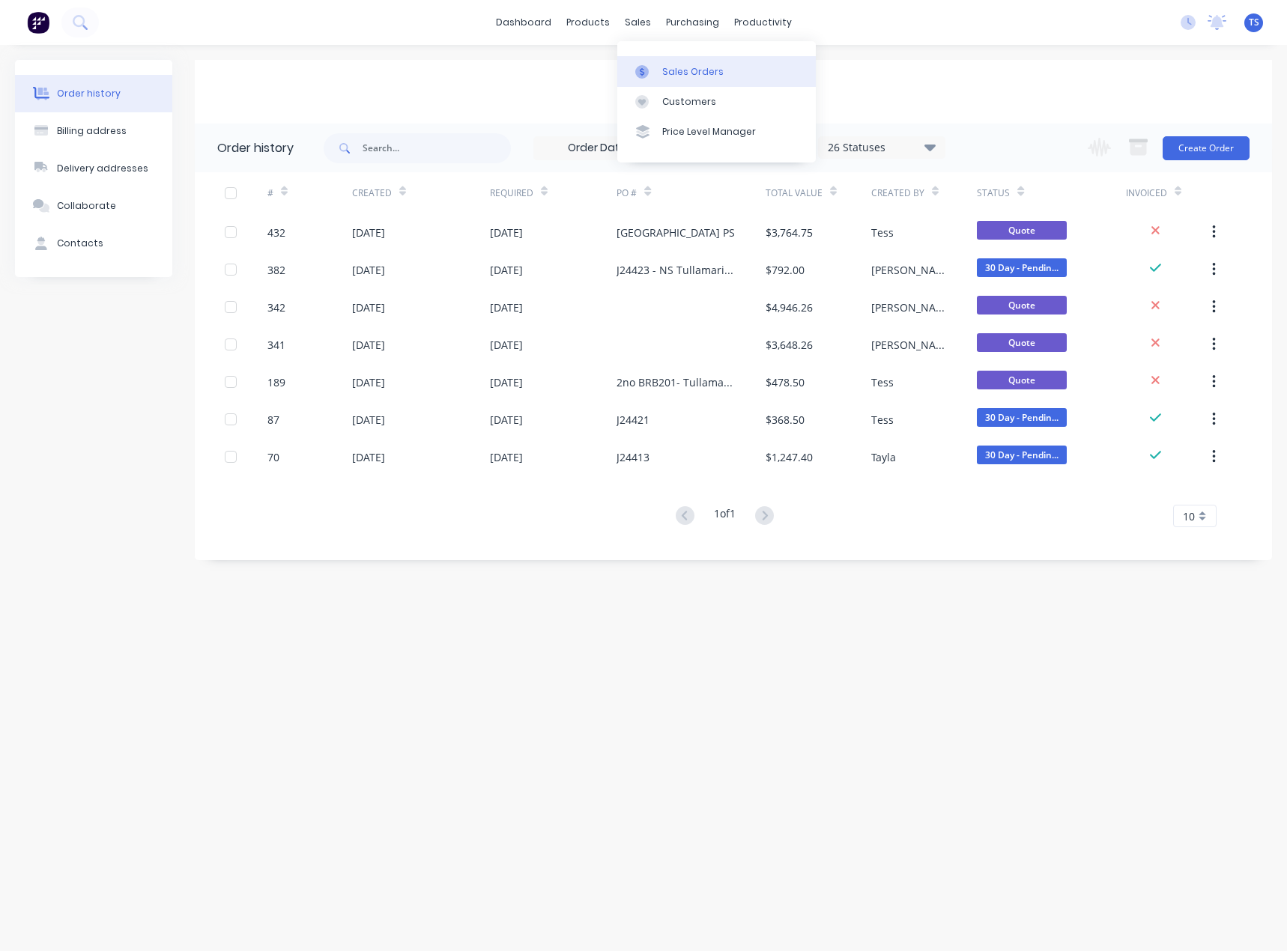
click at [674, 72] on div "Sales Orders" at bounding box center [692, 71] width 61 height 13
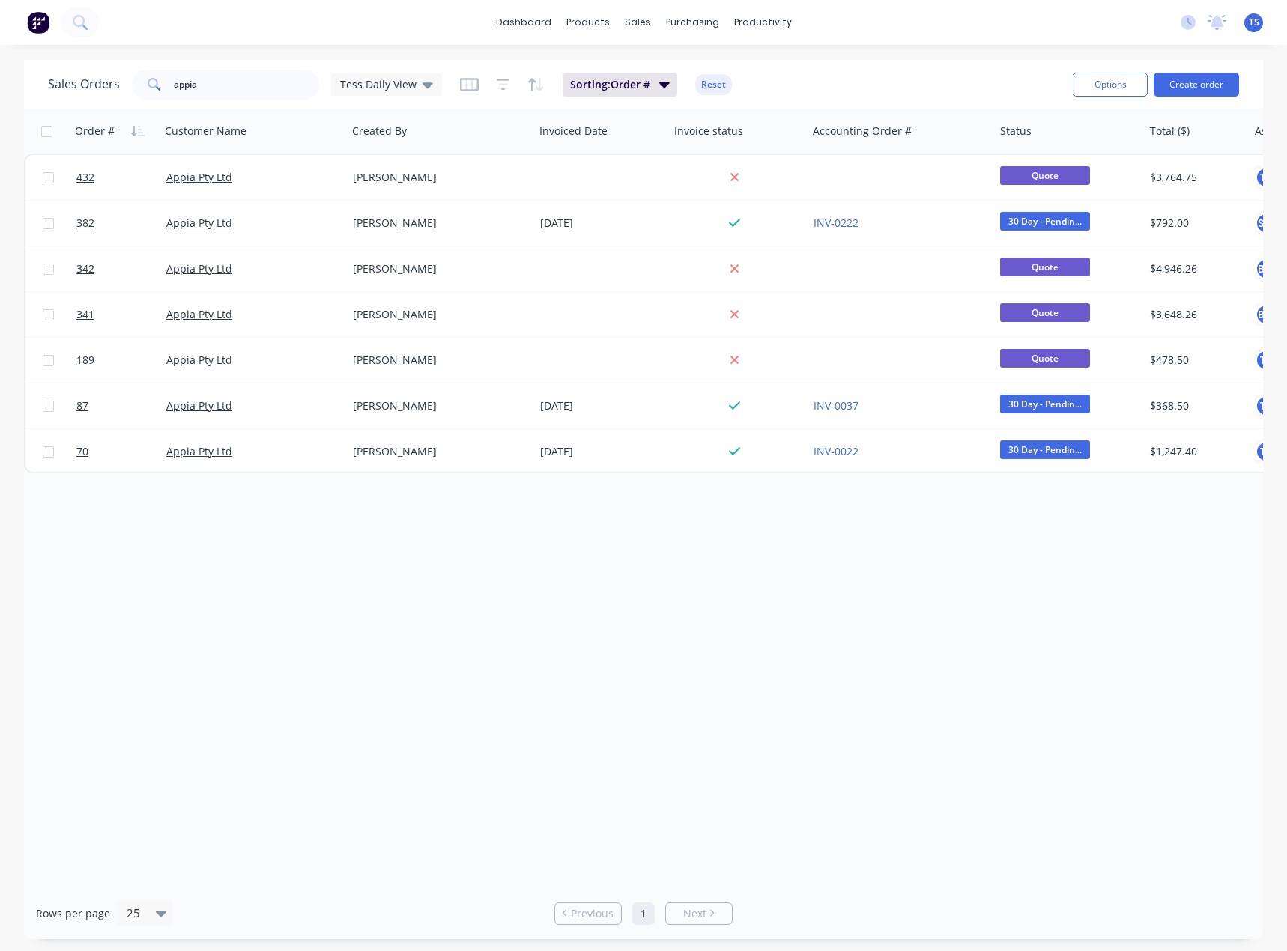
click at [306, 654] on div "Order # Customer Name Created By Invoiced Date Invoice status Accounting Order …" at bounding box center [643, 498] width 1239 height 779
drag, startPoint x: 161, startPoint y: 100, endPoint x: 121, endPoint y: 106, distance: 40.3
click at [121, 106] on div "Sales Orders appia Tess Daily View Sorting: Order # Reset Options Create order" at bounding box center [643, 84] width 1239 height 49
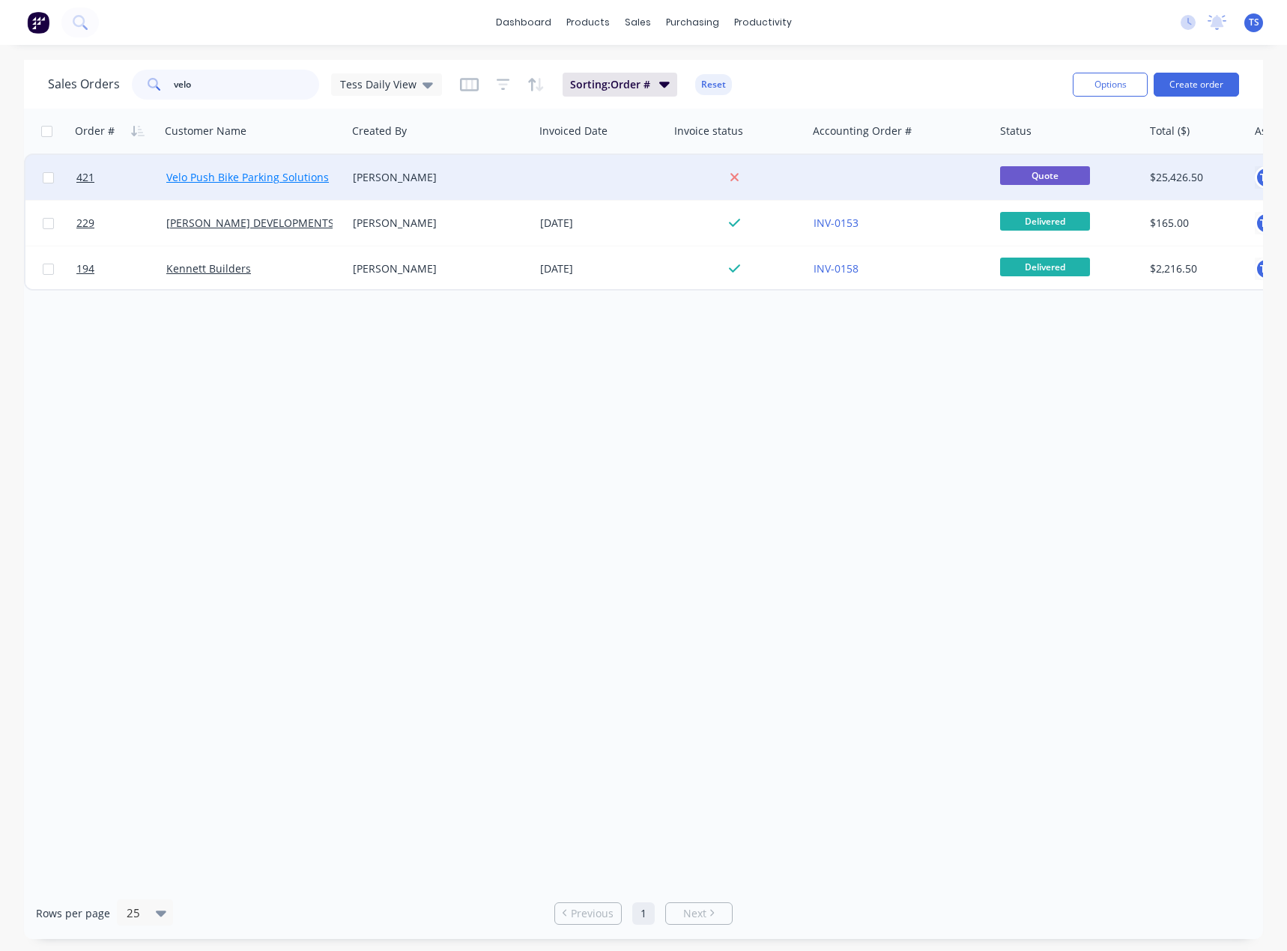
type input "velo"
click at [236, 180] on link "Velo Push Bike Parking Solutions" at bounding box center [247, 177] width 162 height 14
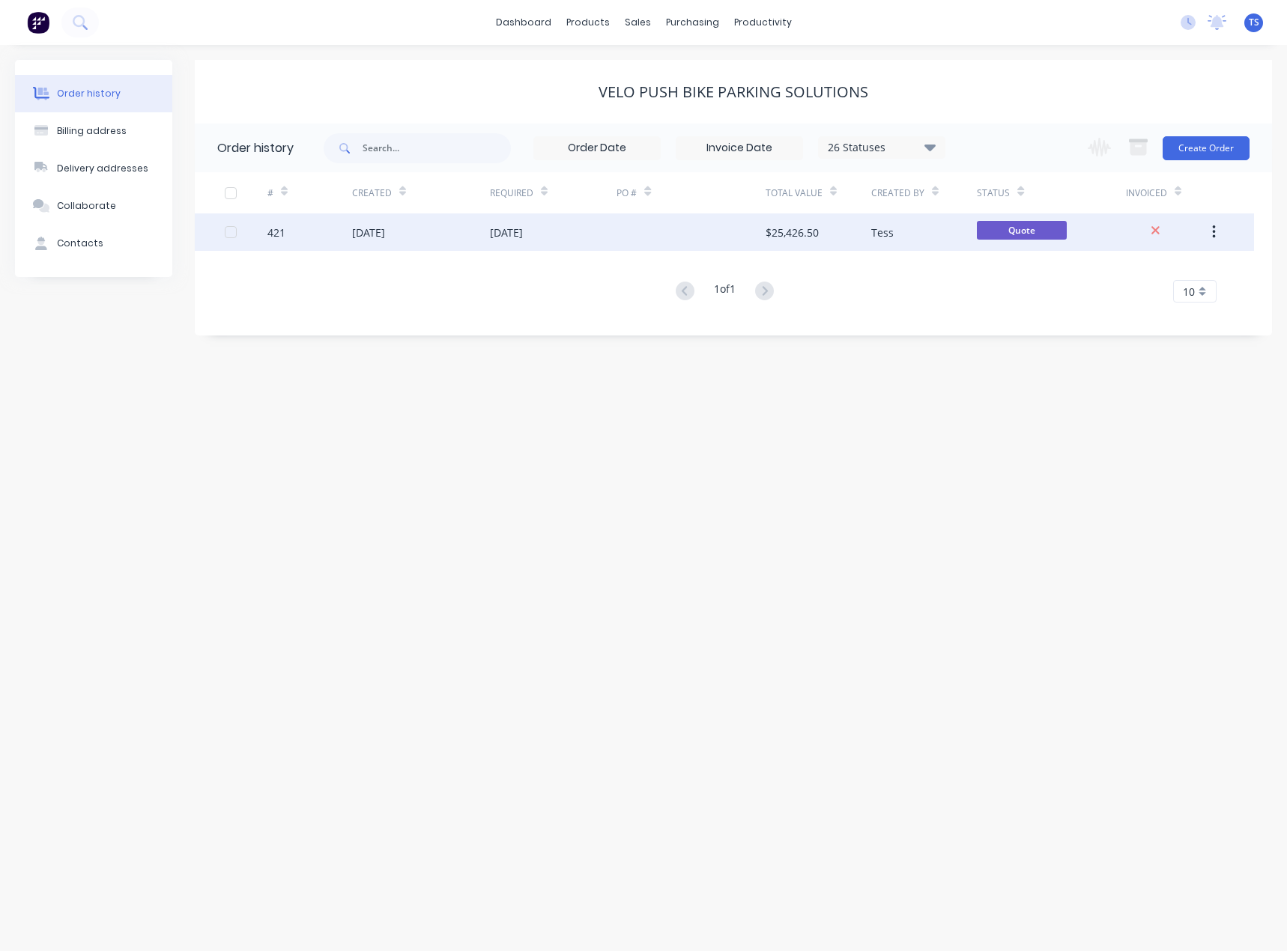
click at [493, 234] on div "[DATE]" at bounding box center [506, 233] width 33 height 16
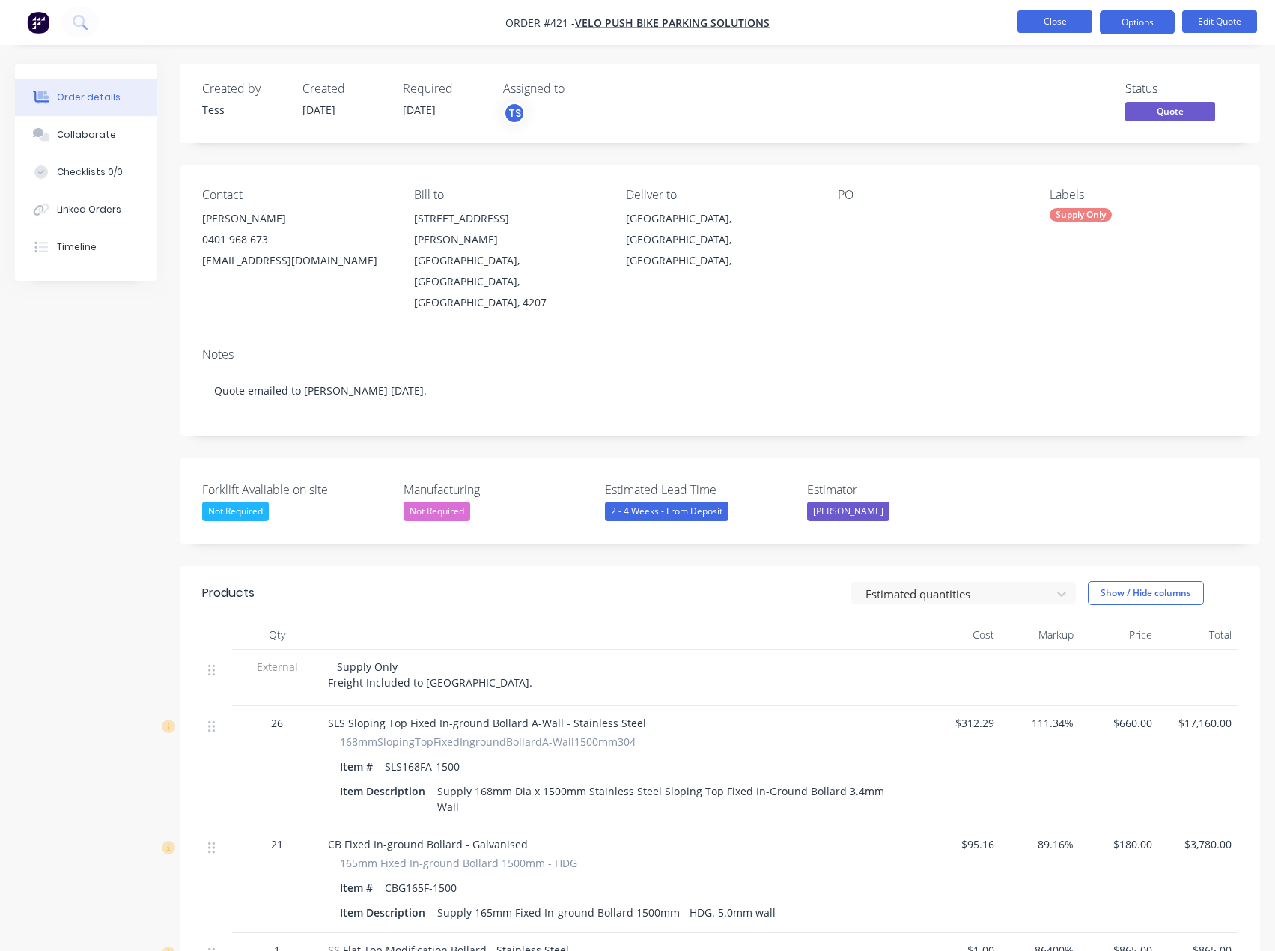
click at [1055, 20] on button "Close" at bounding box center [1055, 21] width 75 height 22
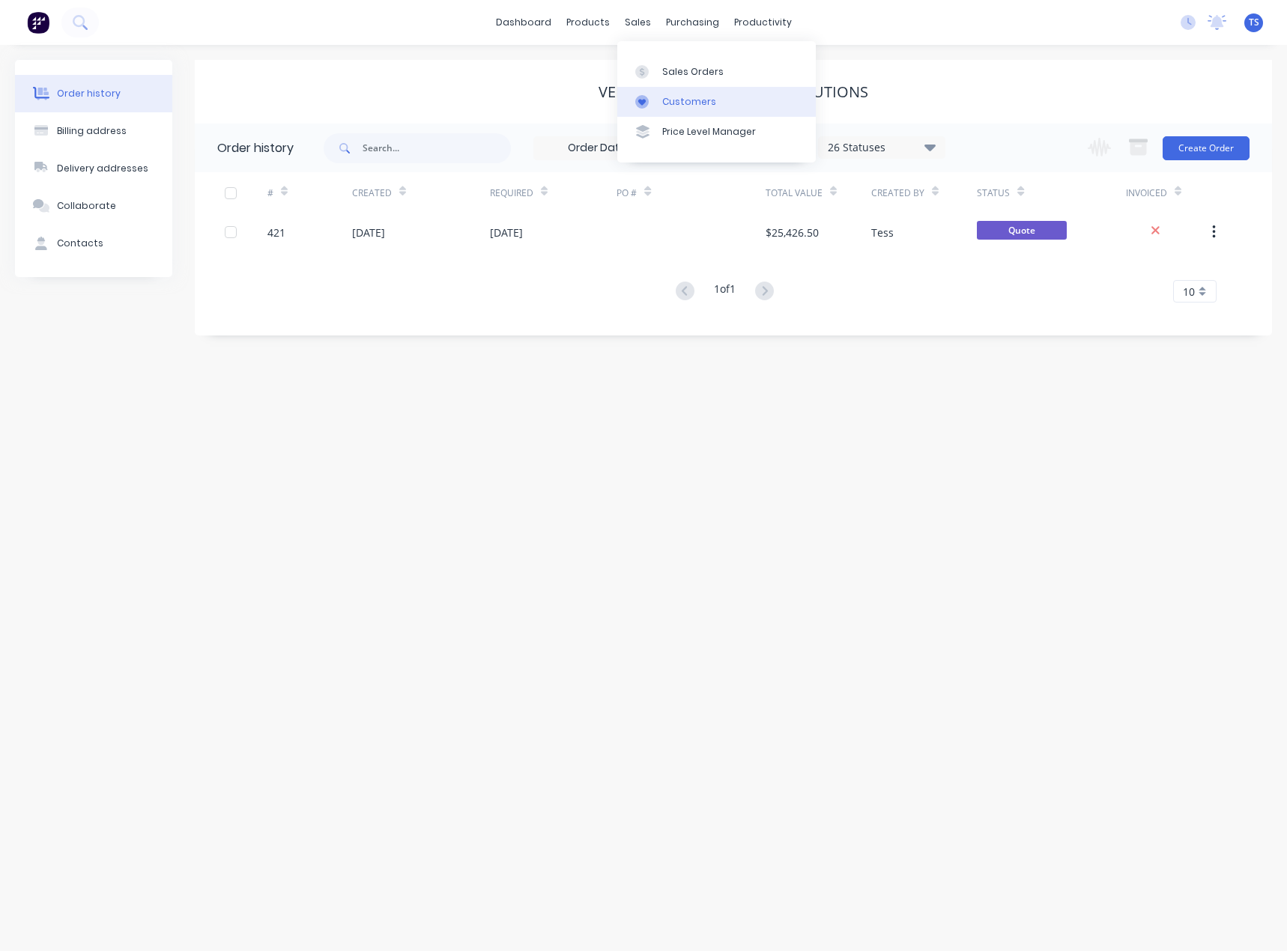
click at [663, 102] on div "Customers" at bounding box center [689, 101] width 54 height 13
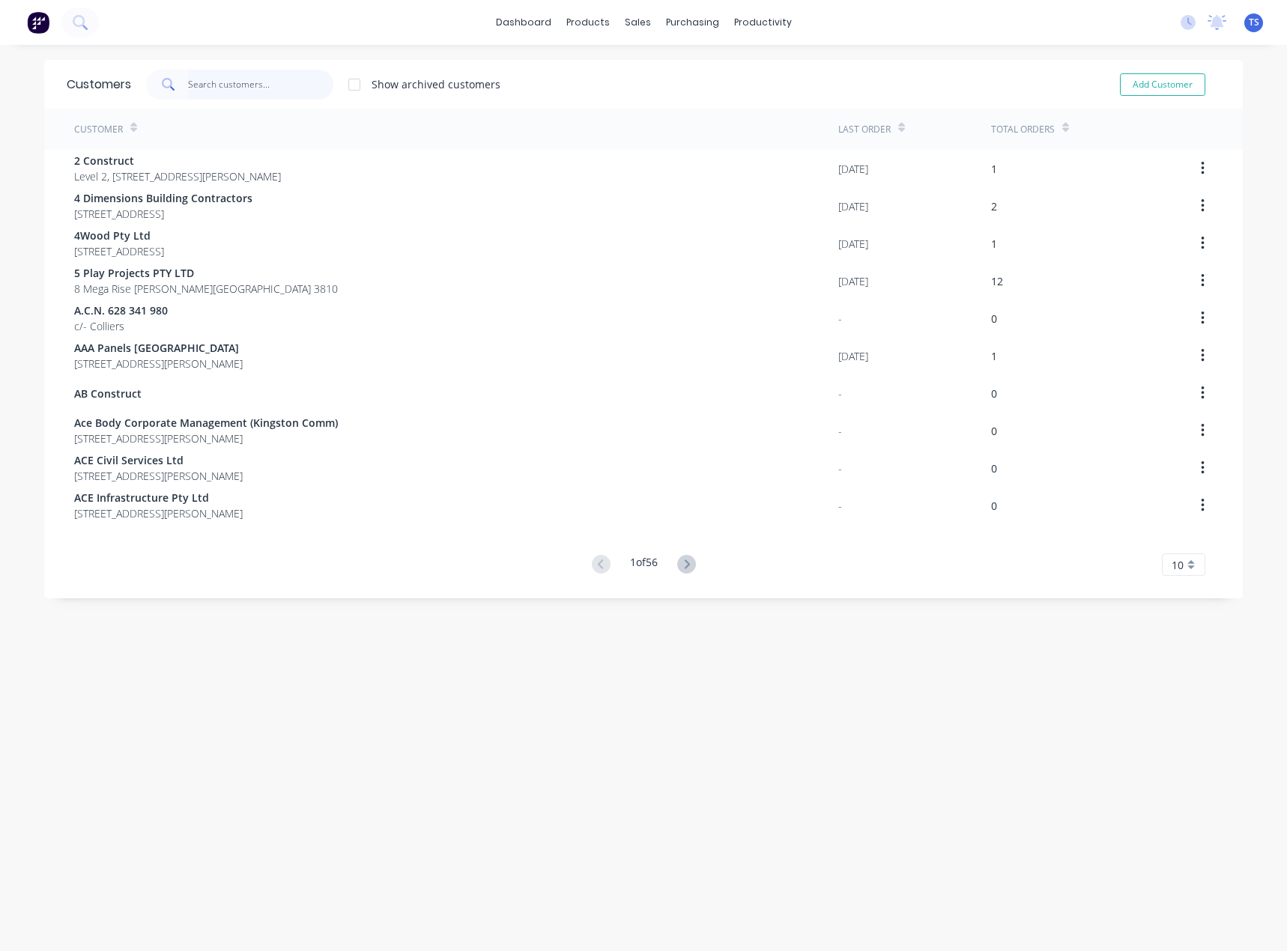
click at [296, 85] on input "text" at bounding box center [261, 85] width 146 height 30
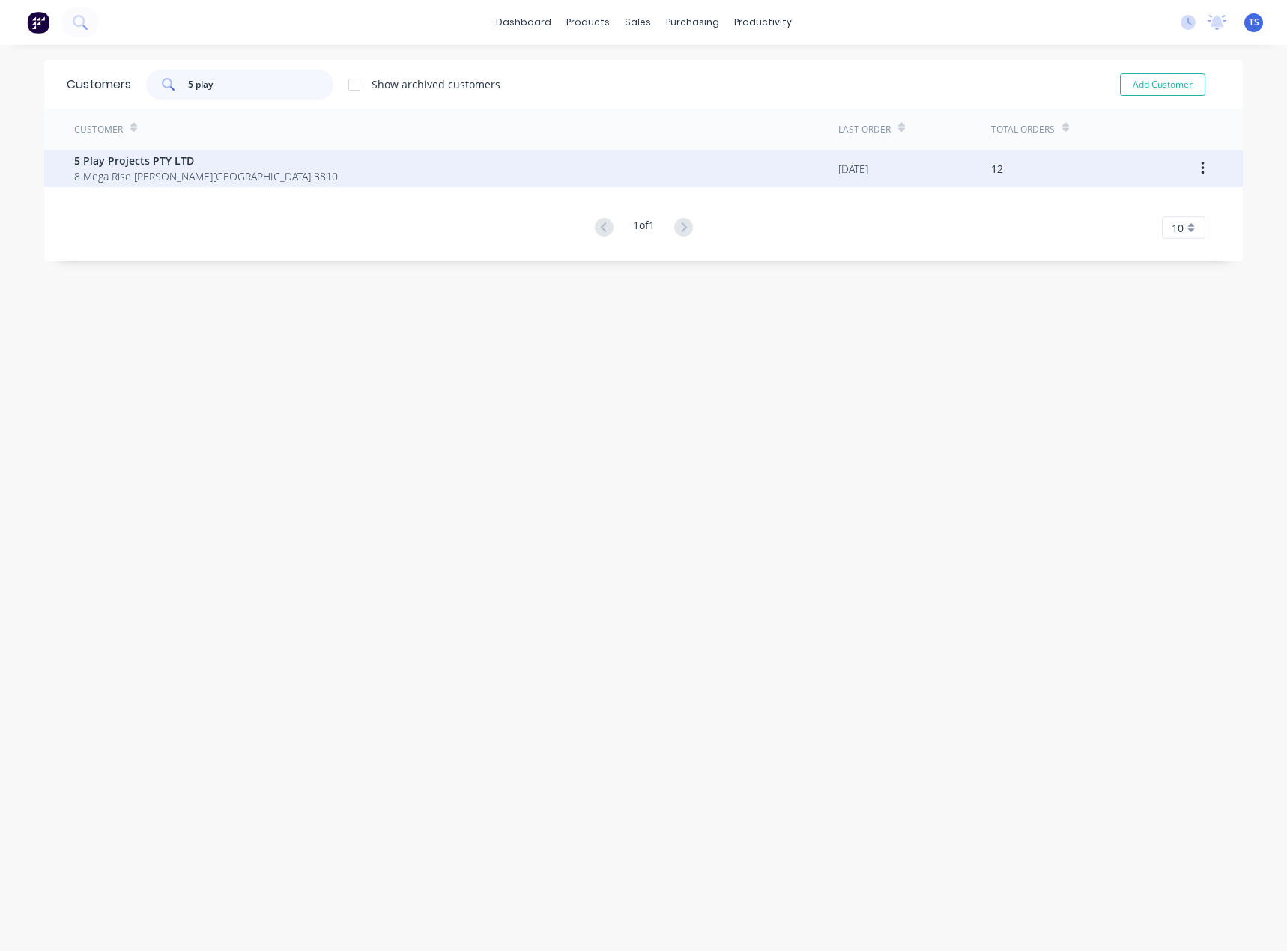
type input "5 play"
click at [180, 175] on span "8 Mega Rise [PERSON_NAME][GEOGRAPHIC_DATA] 3810" at bounding box center [206, 176] width 264 height 16
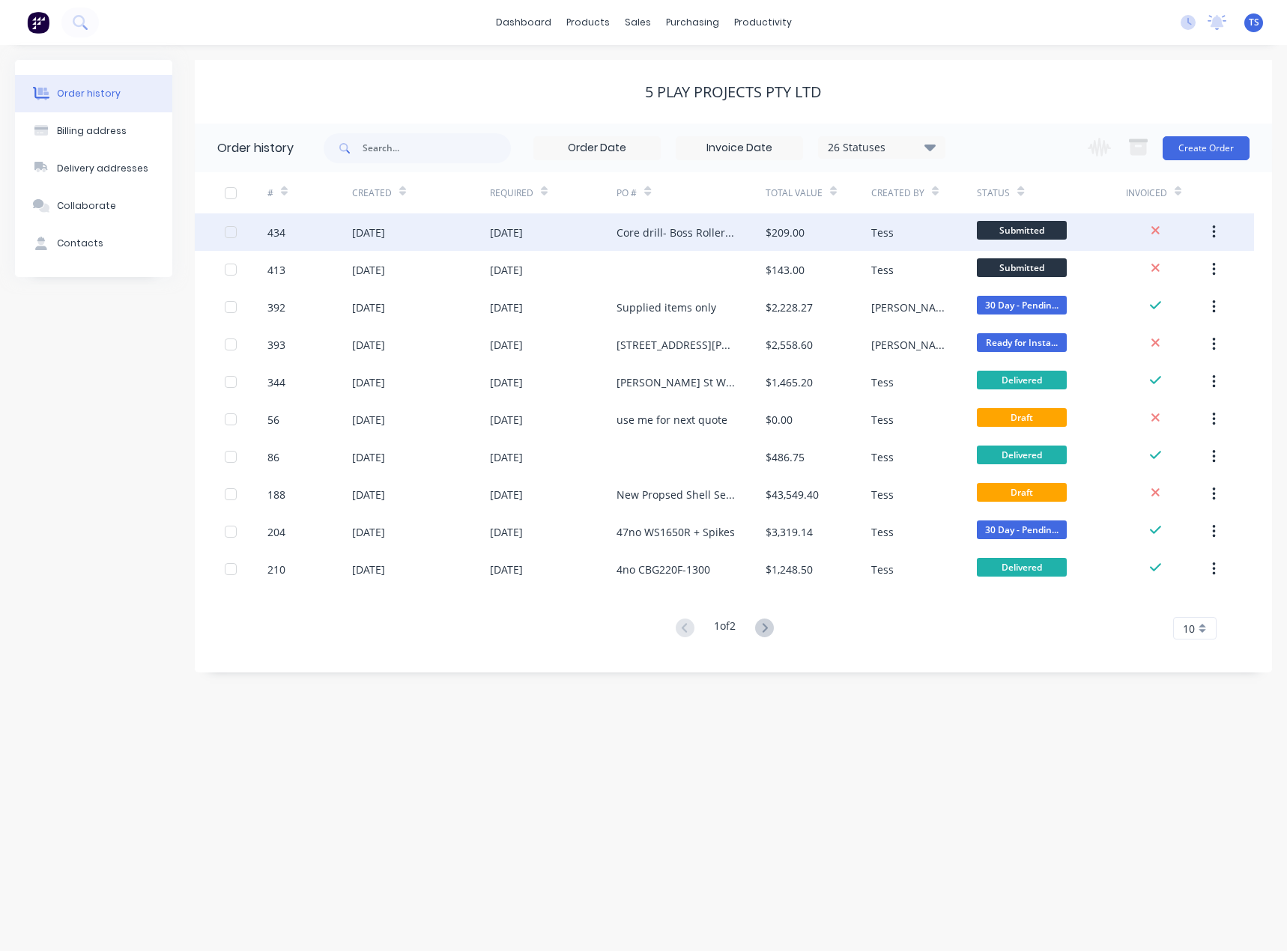
click at [670, 236] on div "Core drill- Boss Roller Door Anchor" at bounding box center [675, 233] width 118 height 16
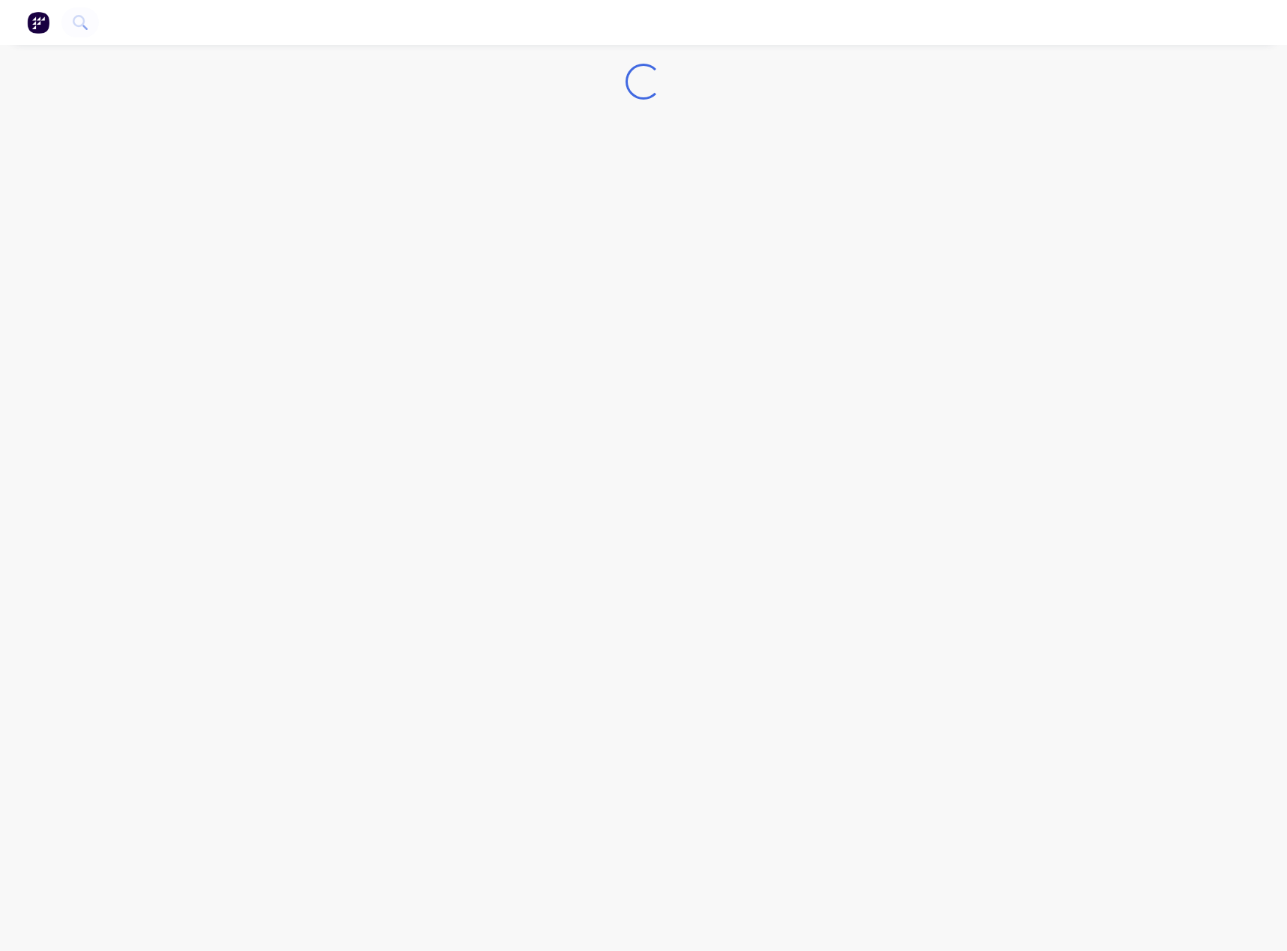
click at [670, 236] on div "Loading..." at bounding box center [643, 475] width 1287 height 951
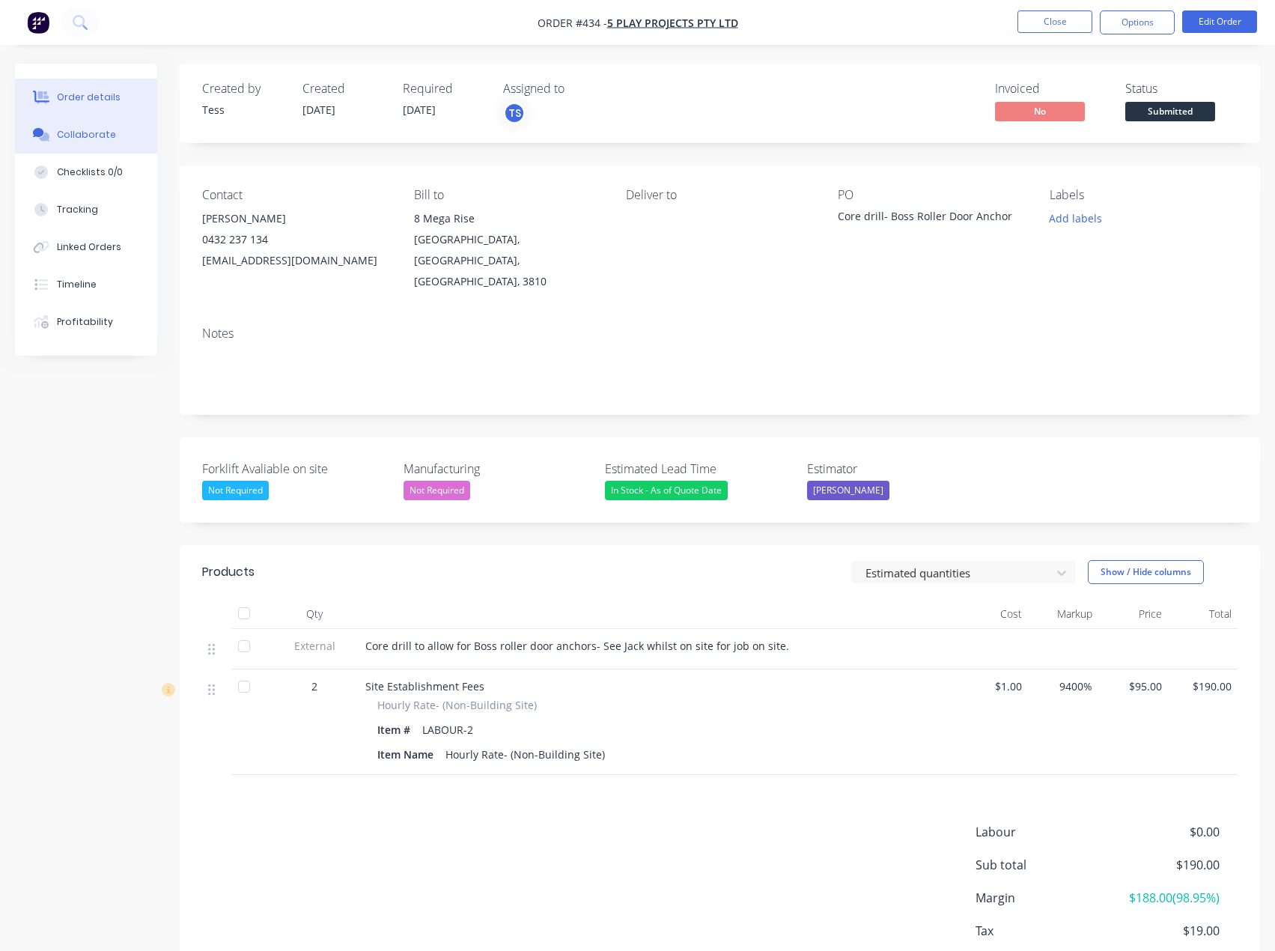
click at [80, 140] on div "Collaborate" at bounding box center [86, 134] width 59 height 13
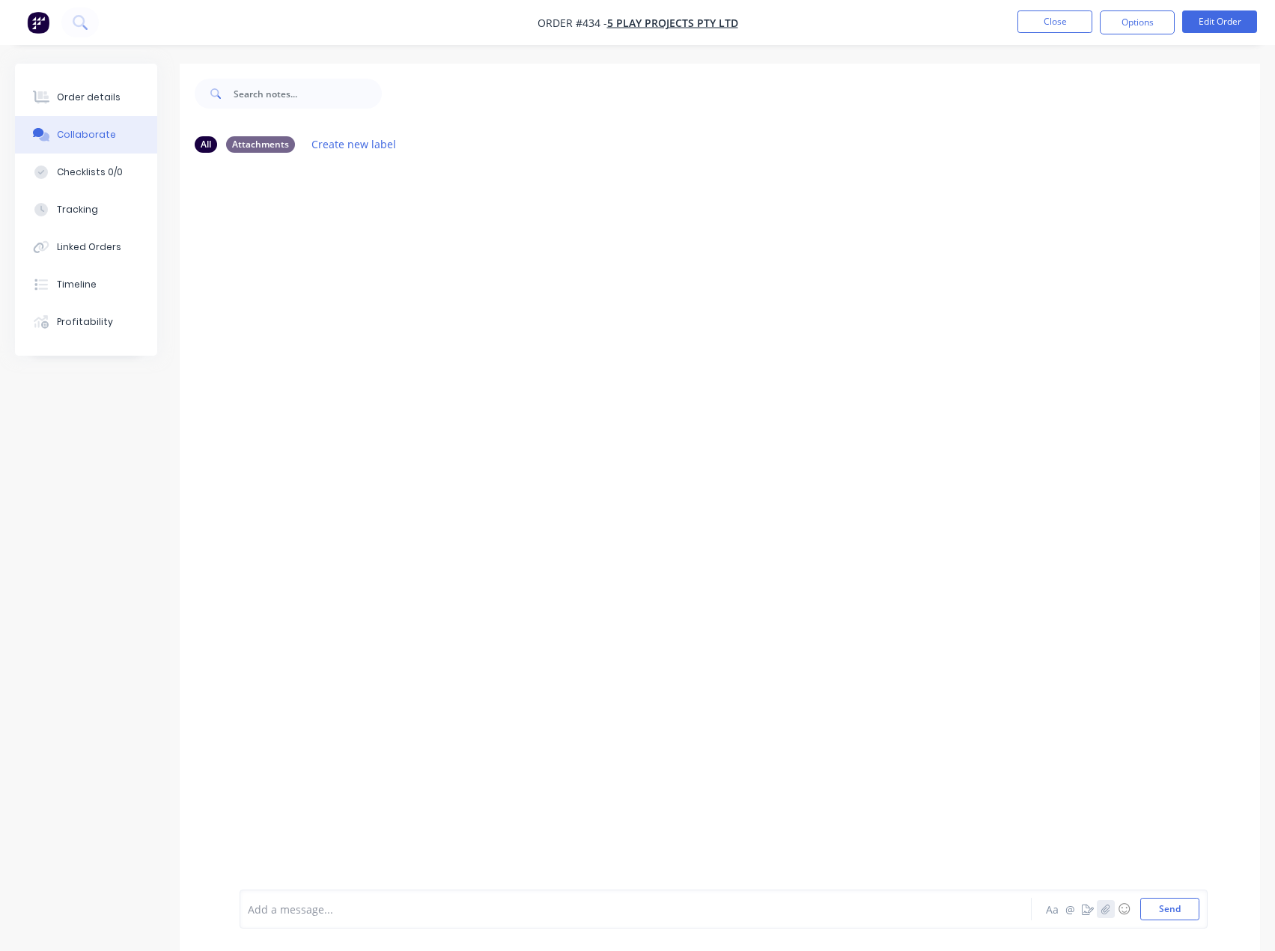
click at [1108, 905] on icon "button" at bounding box center [1106, 909] width 8 height 10
click at [1153, 905] on button "Send" at bounding box center [1169, 909] width 59 height 22
click at [304, 908] on div at bounding box center [605, 910] width 713 height 16
click at [1173, 911] on button "Send" at bounding box center [1169, 909] width 59 height 22
click at [130, 102] on button "Order details" at bounding box center [86, 97] width 142 height 37
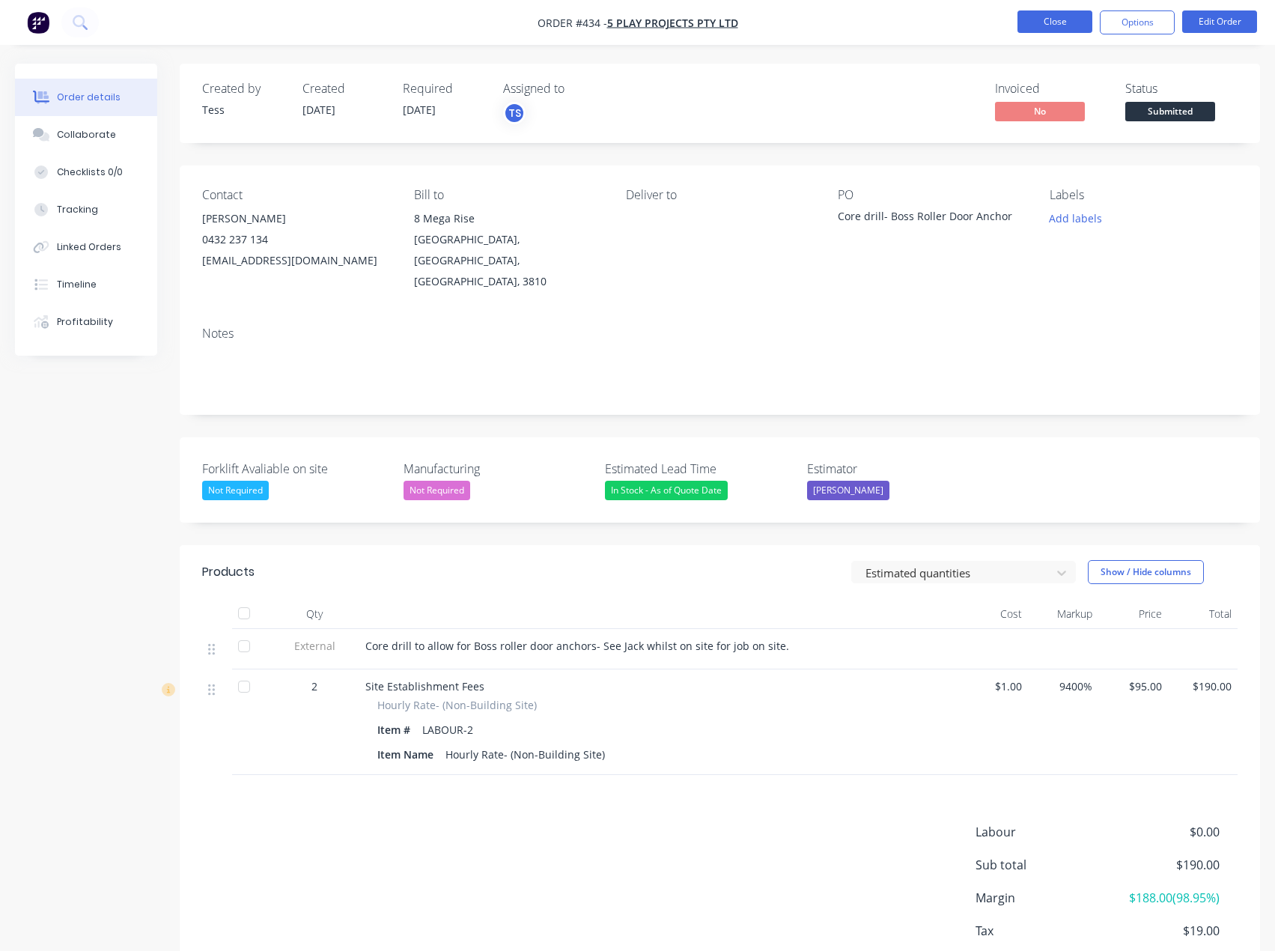
click at [1050, 19] on button "Close" at bounding box center [1055, 21] width 75 height 22
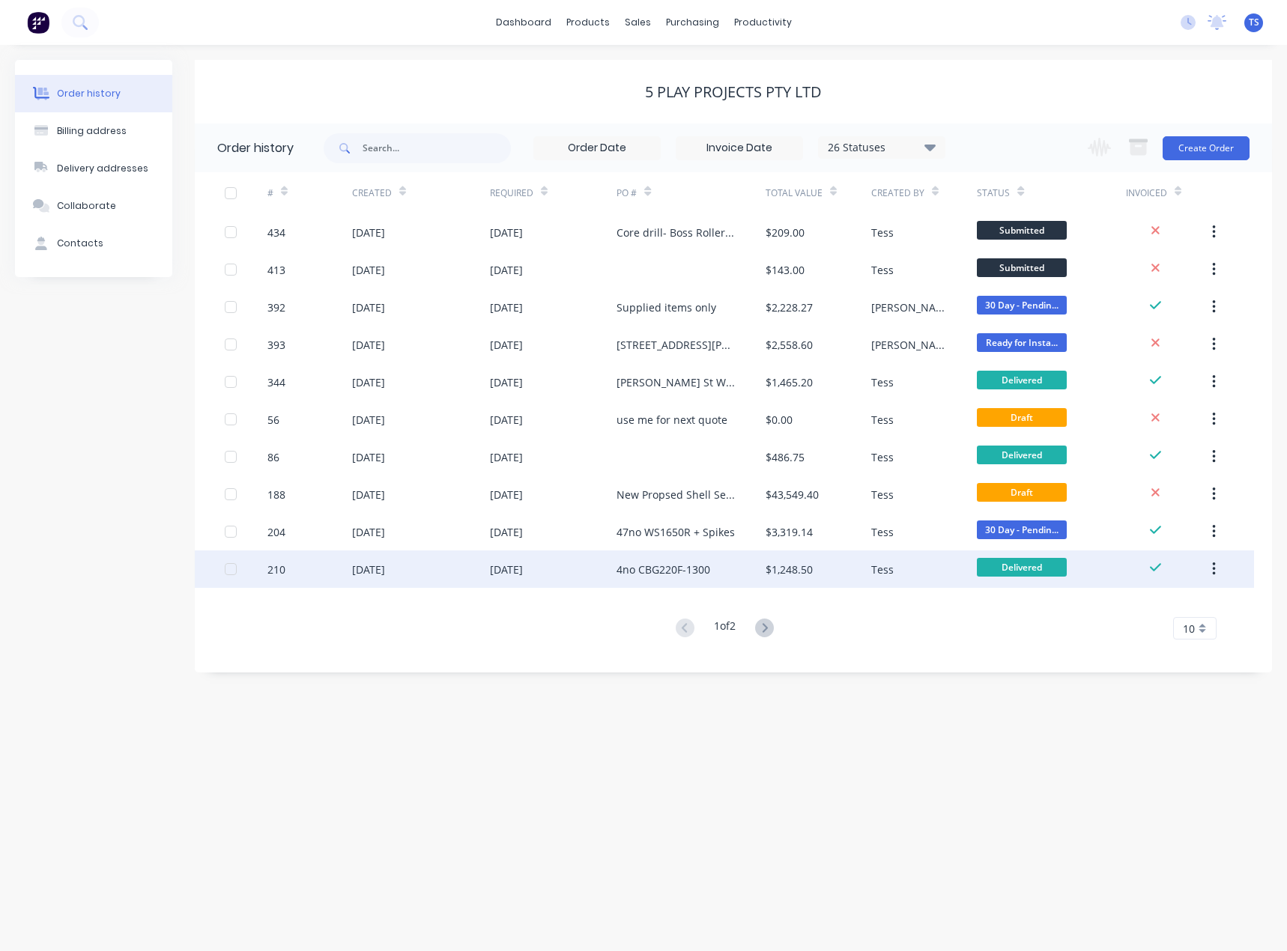
click at [523, 566] on div "[DATE]" at bounding box center [506, 570] width 33 height 16
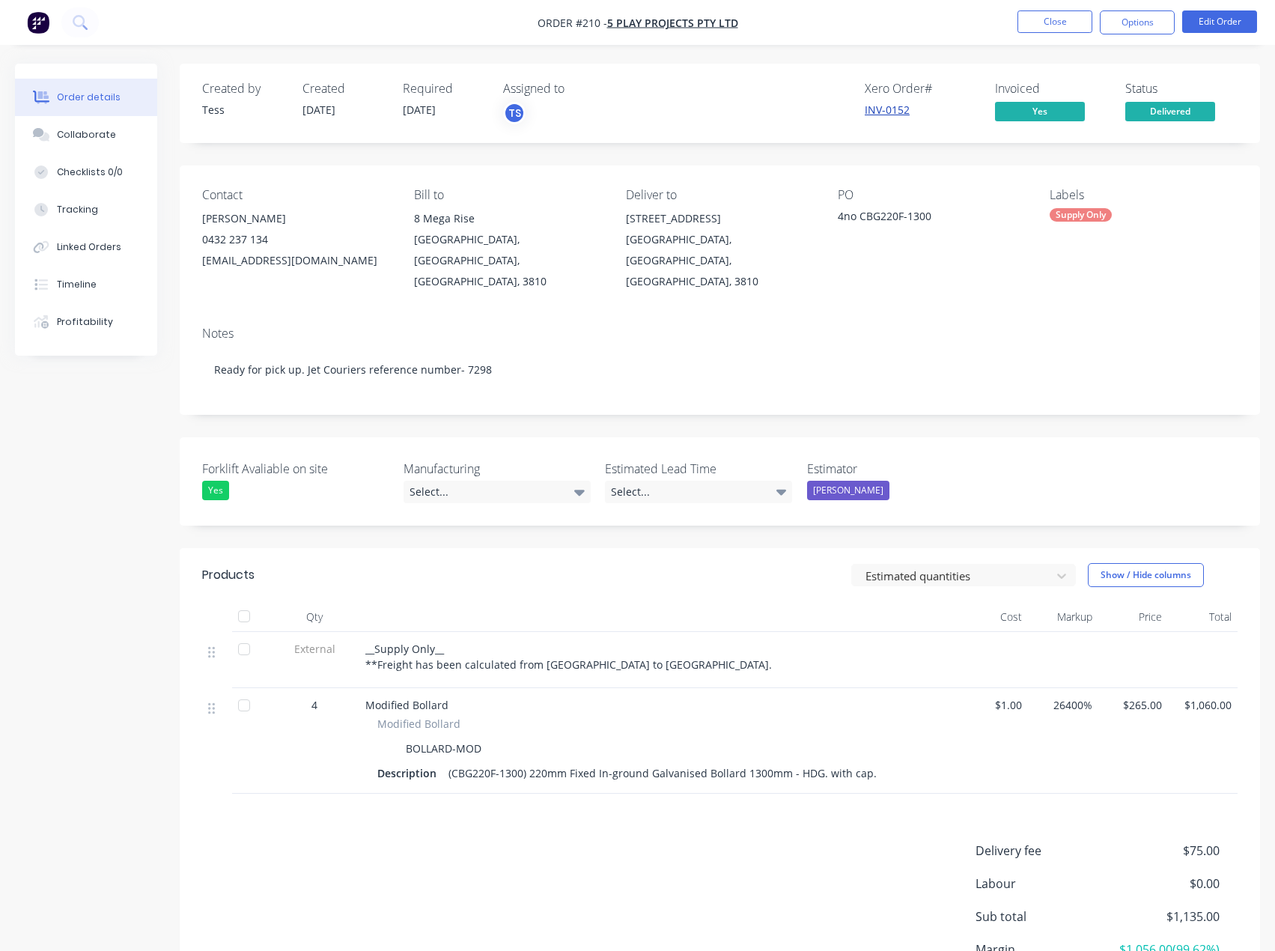
click at [884, 111] on link "INV-0152" at bounding box center [887, 110] width 45 height 14
click at [1054, 25] on button "Close" at bounding box center [1055, 21] width 75 height 22
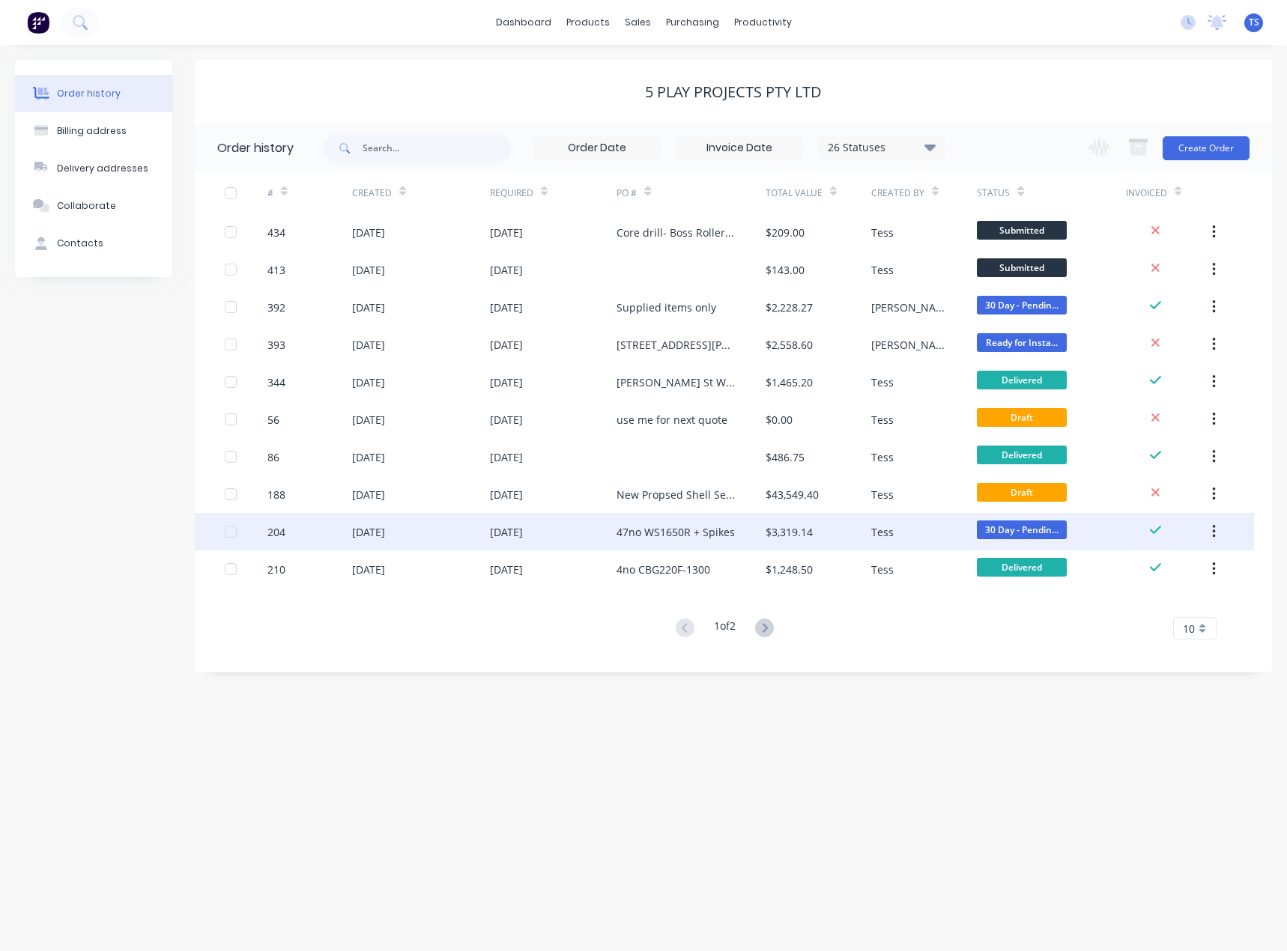
click at [678, 530] on div "47no WS1650R + Spikes" at bounding box center [675, 532] width 118 height 16
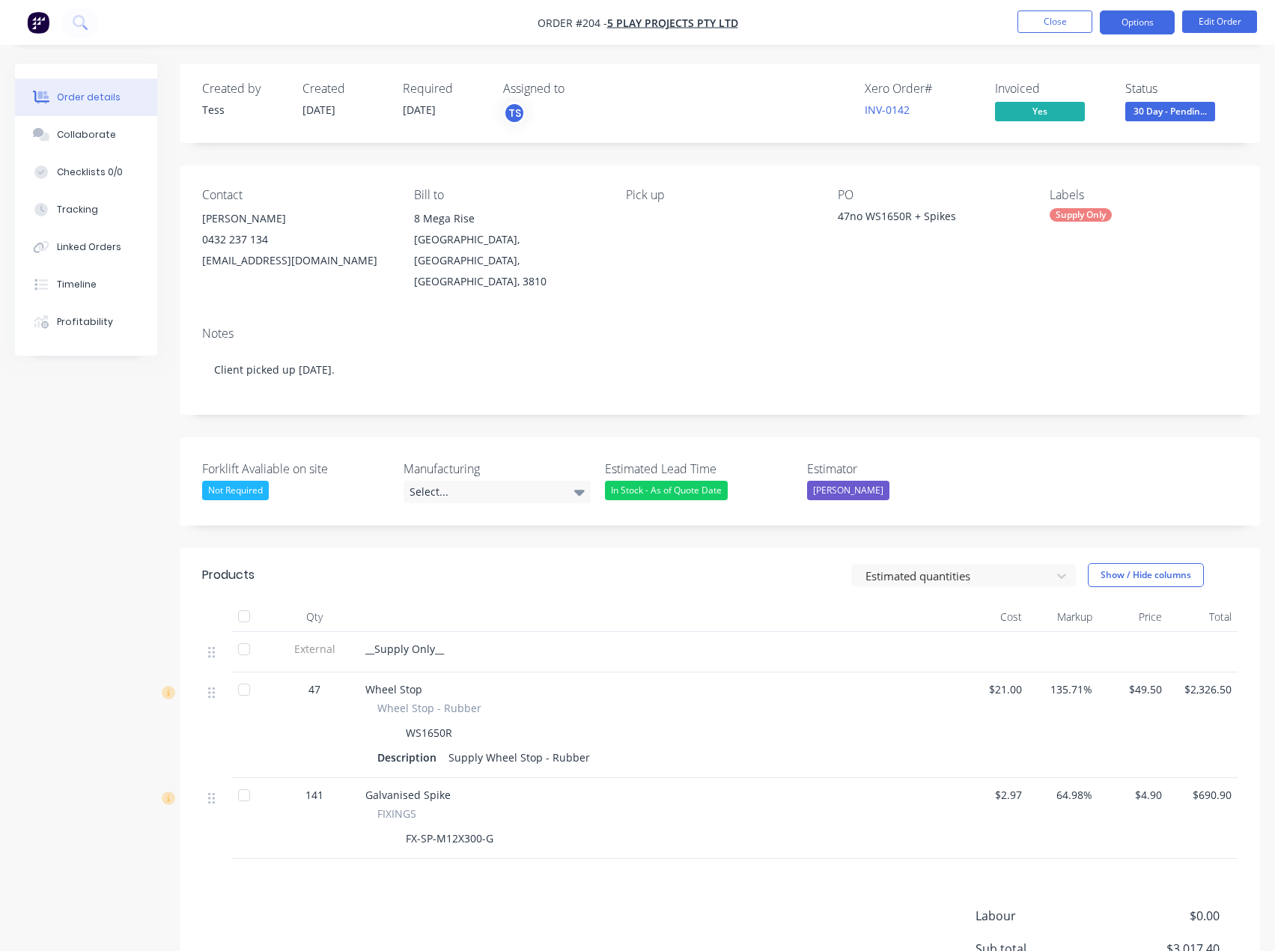
click at [1129, 28] on button "Options" at bounding box center [1137, 22] width 75 height 24
click at [878, 25] on nav "Order #204 - 5 Play Projects PTY LTD Close Options Edit Order" at bounding box center [637, 22] width 1275 height 45
click at [902, 109] on link "INV-0142" at bounding box center [887, 110] width 45 height 14
click at [1060, 28] on button "Close" at bounding box center [1055, 21] width 75 height 22
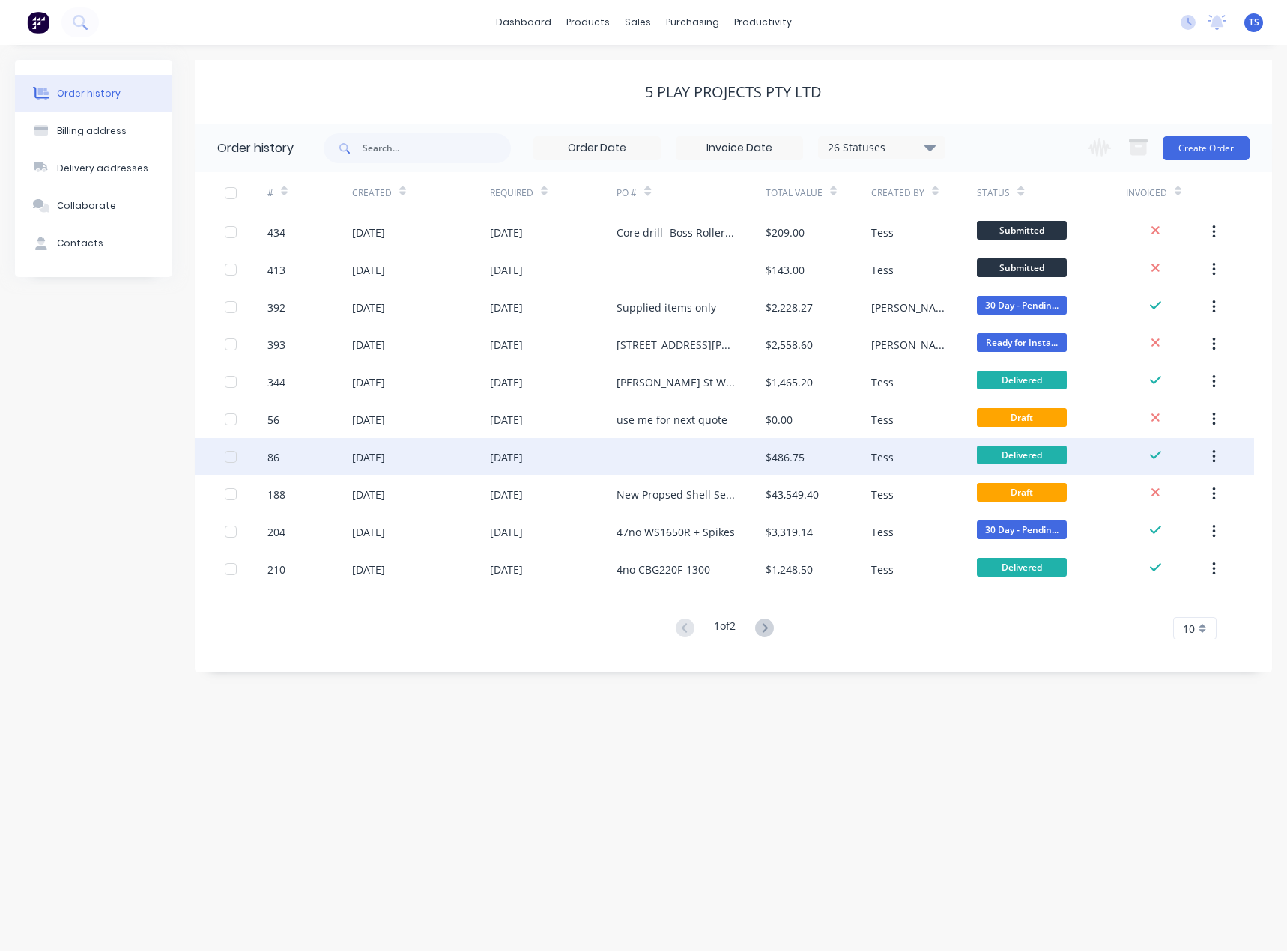
click at [636, 463] on div at bounding box center [690, 456] width 148 height 37
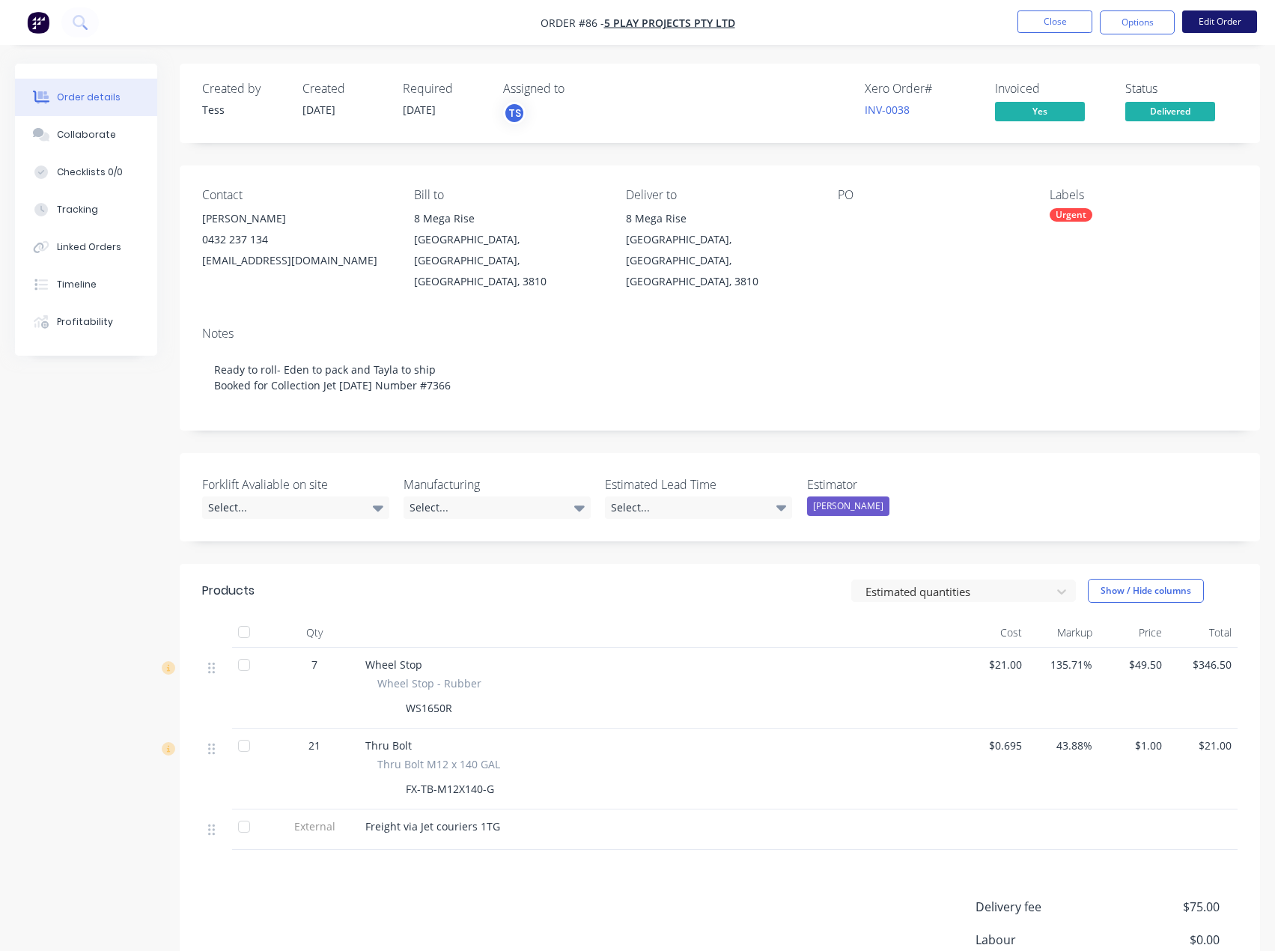
click at [1210, 23] on button "Edit Order" at bounding box center [1219, 21] width 75 height 22
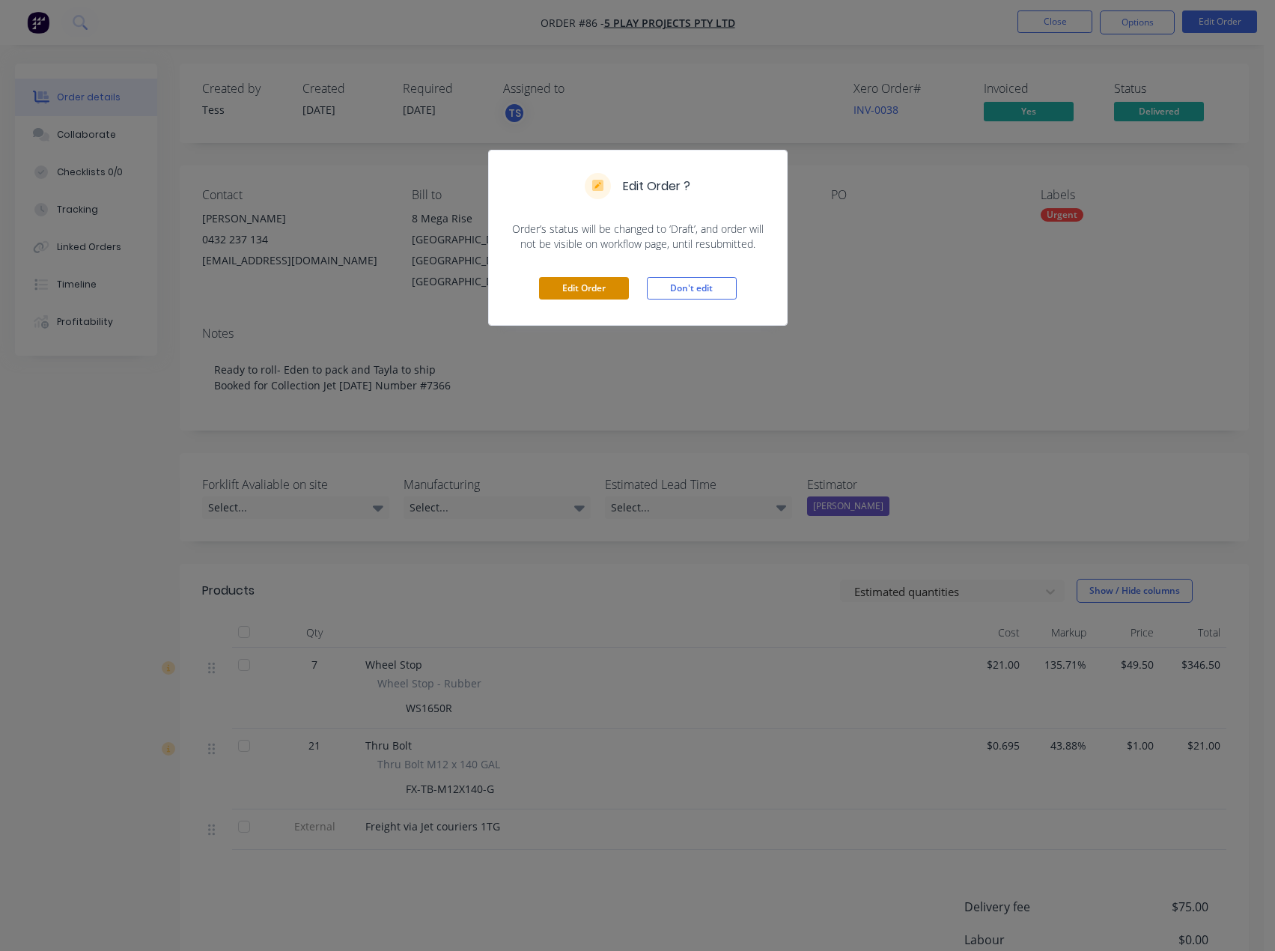
click at [576, 294] on button "Edit Order" at bounding box center [584, 288] width 90 height 22
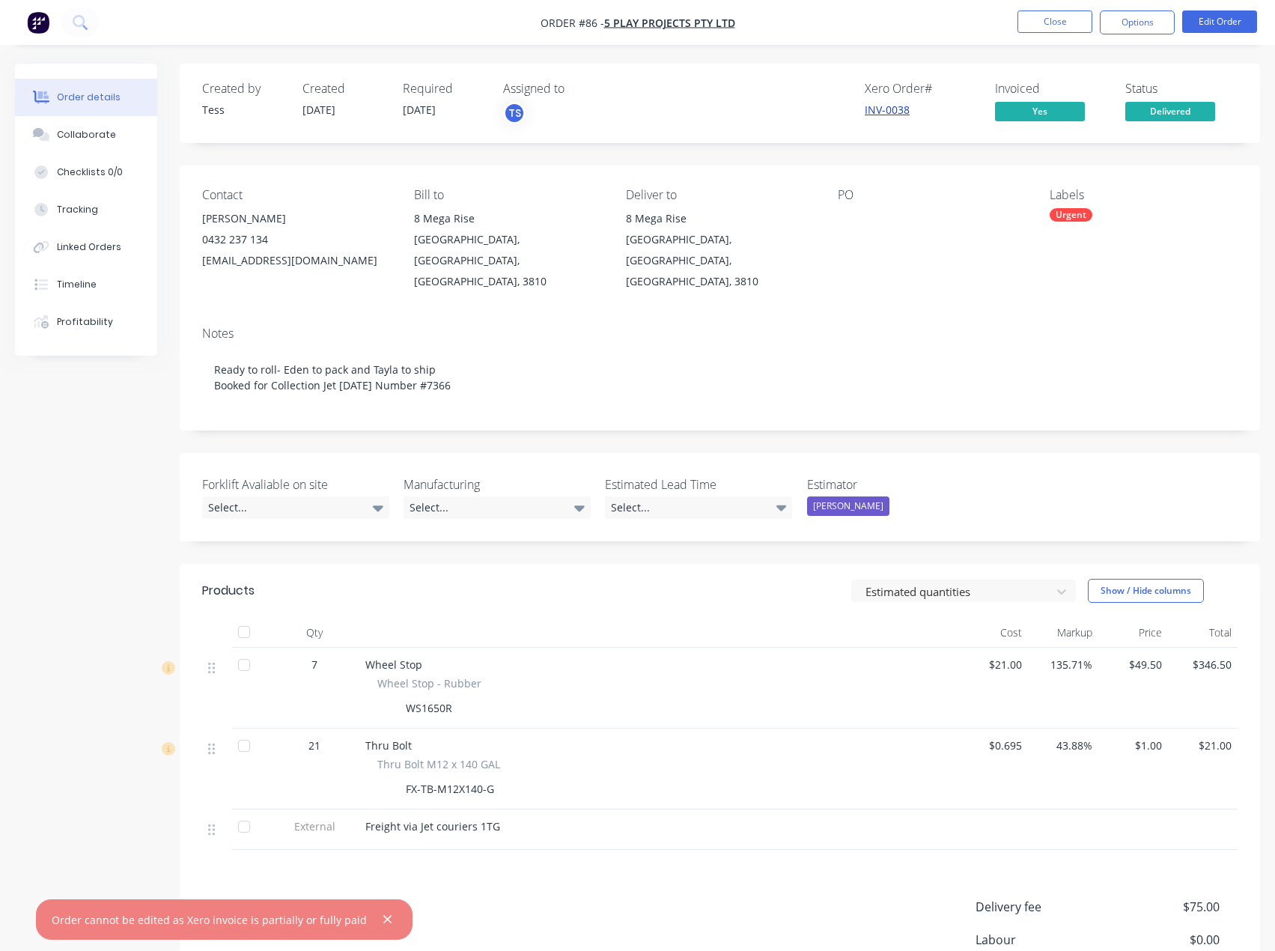
click at [899, 109] on link "INV-0038" at bounding box center [887, 110] width 45 height 14
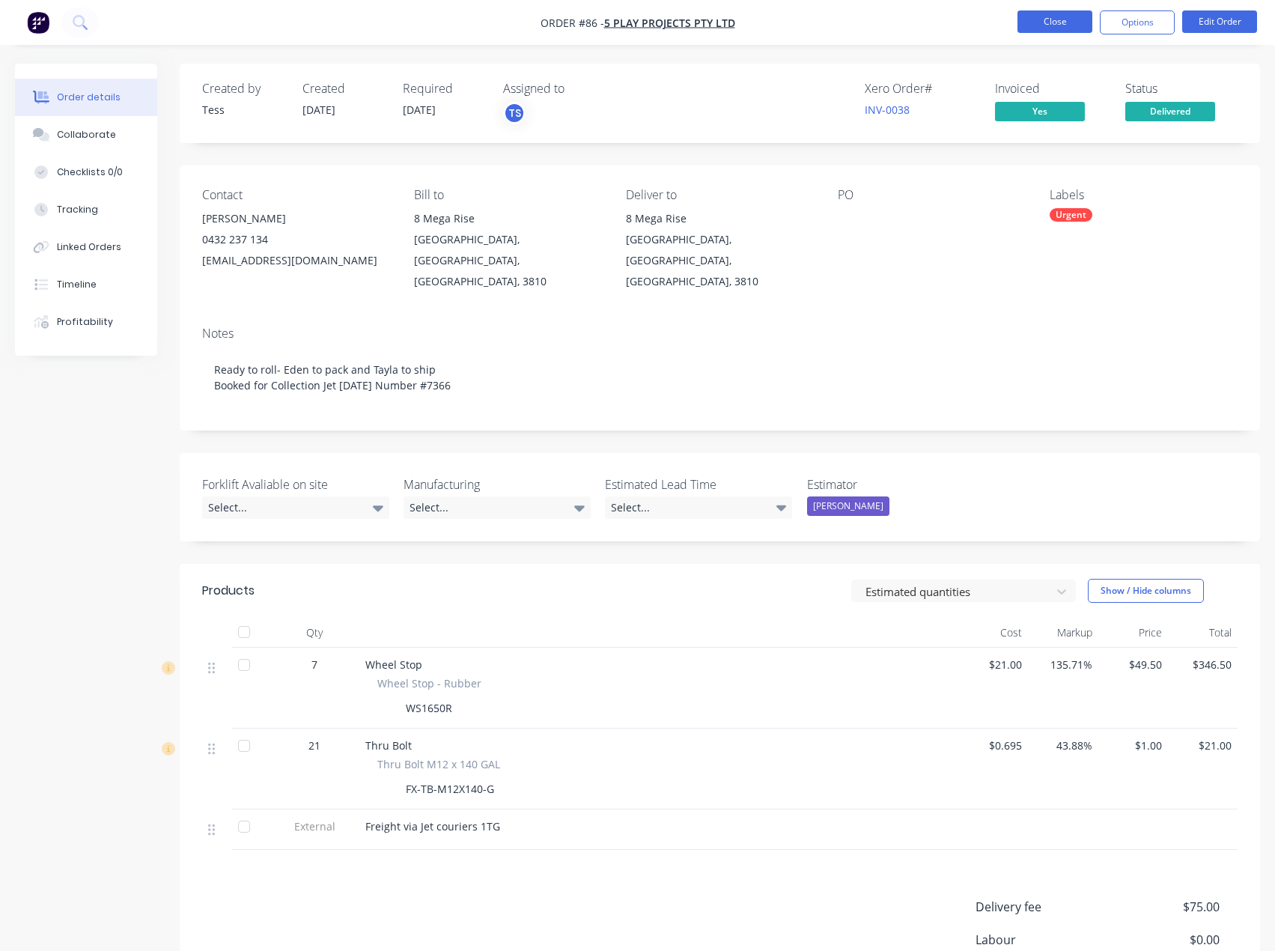
click at [1056, 23] on button "Close" at bounding box center [1055, 21] width 75 height 22
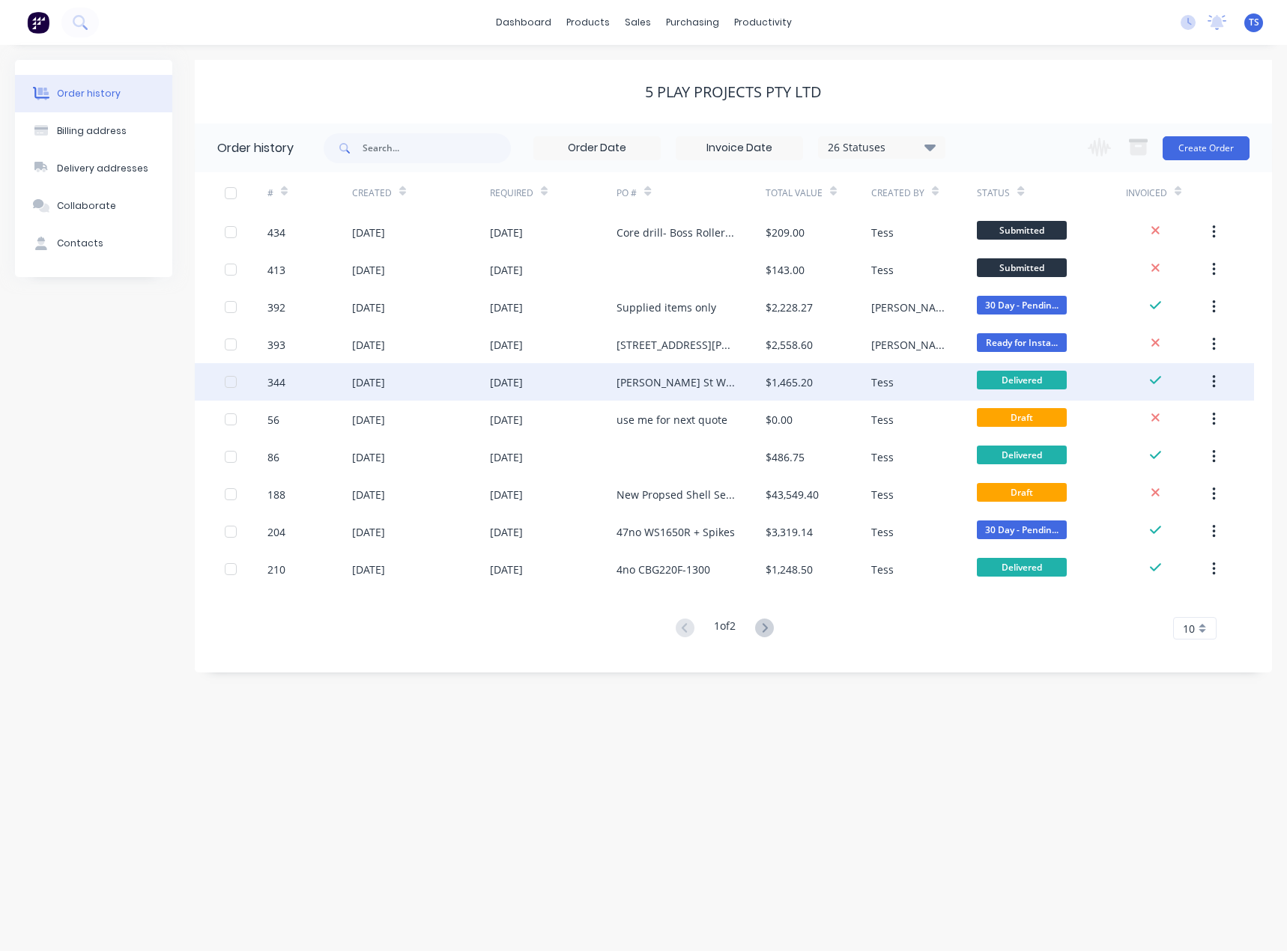
click at [648, 391] on div "[PERSON_NAME] St Warragul" at bounding box center [690, 381] width 148 height 37
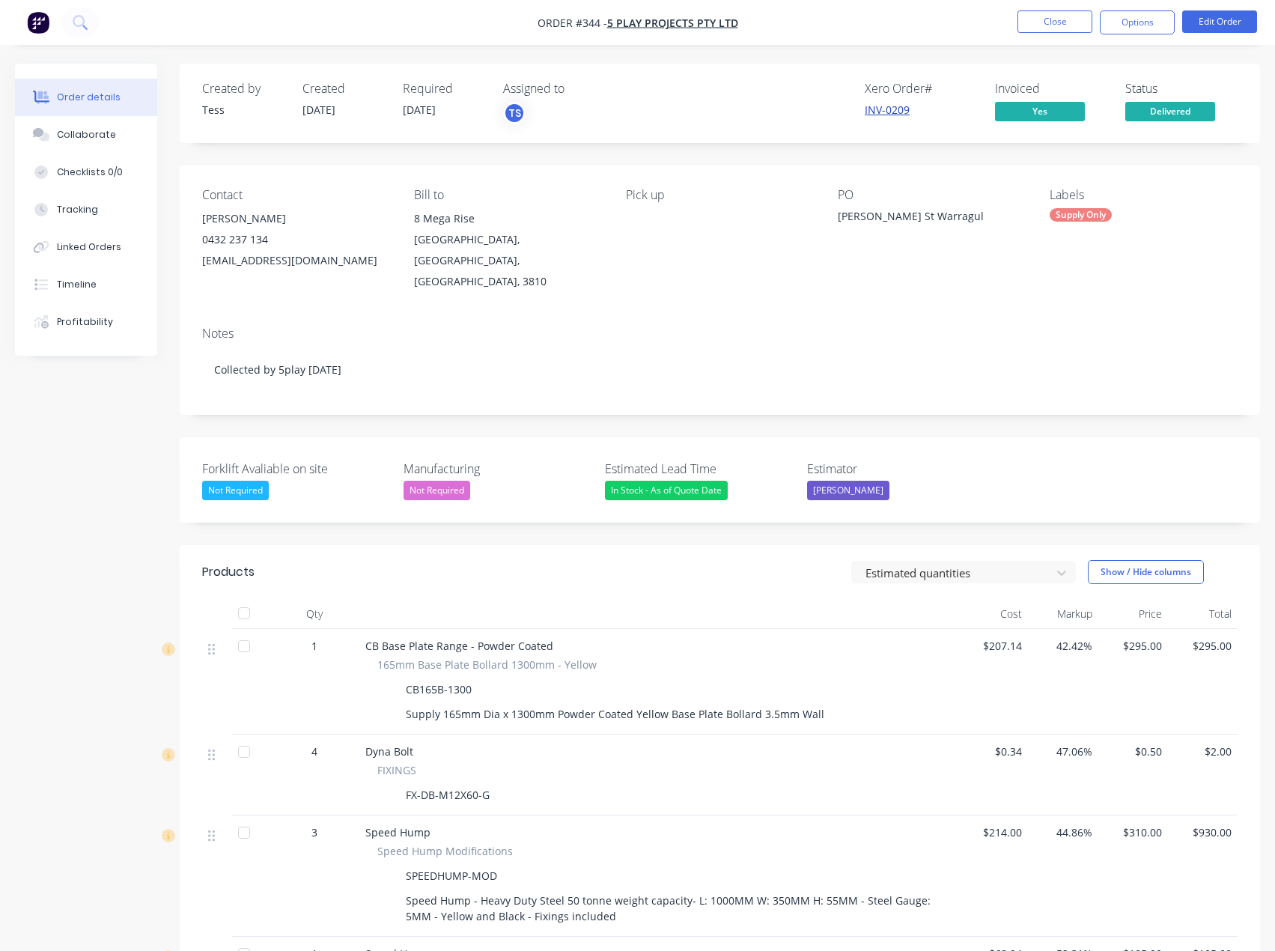
click at [875, 113] on link "INV-0209" at bounding box center [887, 110] width 45 height 14
click at [1036, 26] on button "Close" at bounding box center [1055, 21] width 75 height 22
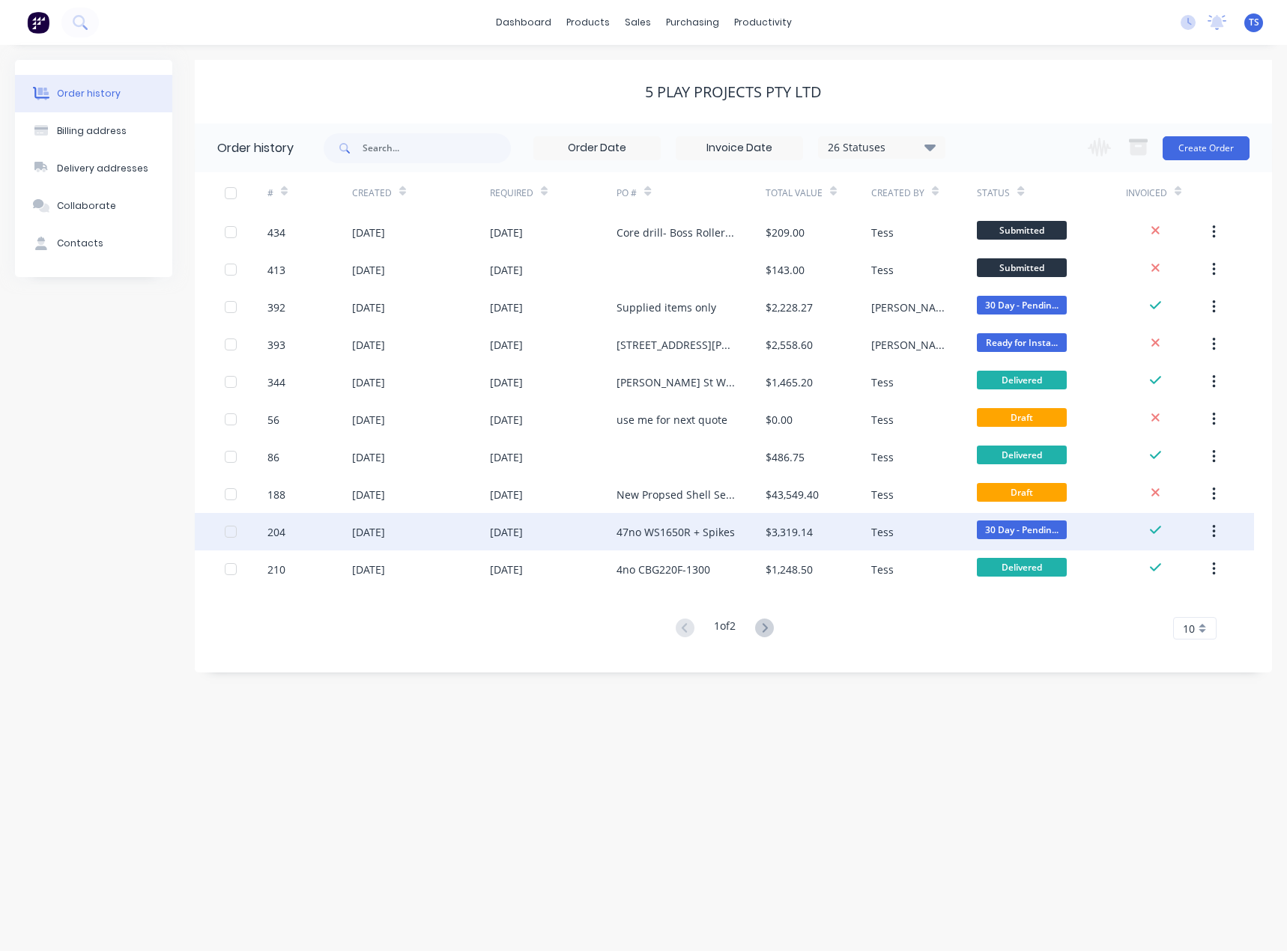
click at [637, 532] on div "47no WS1650R + Spikes" at bounding box center [675, 532] width 118 height 16
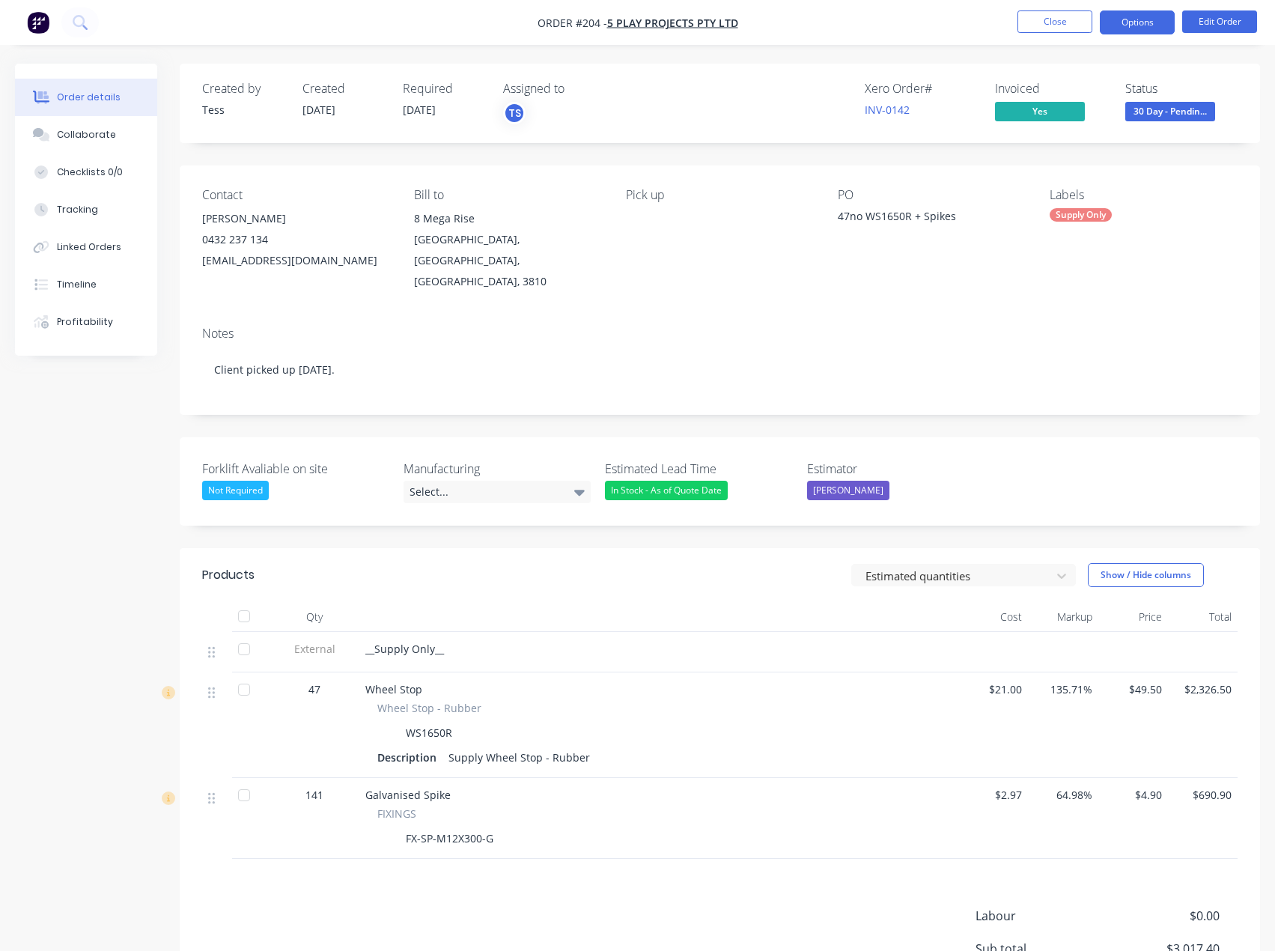
click at [1153, 23] on button "Options" at bounding box center [1137, 22] width 75 height 24
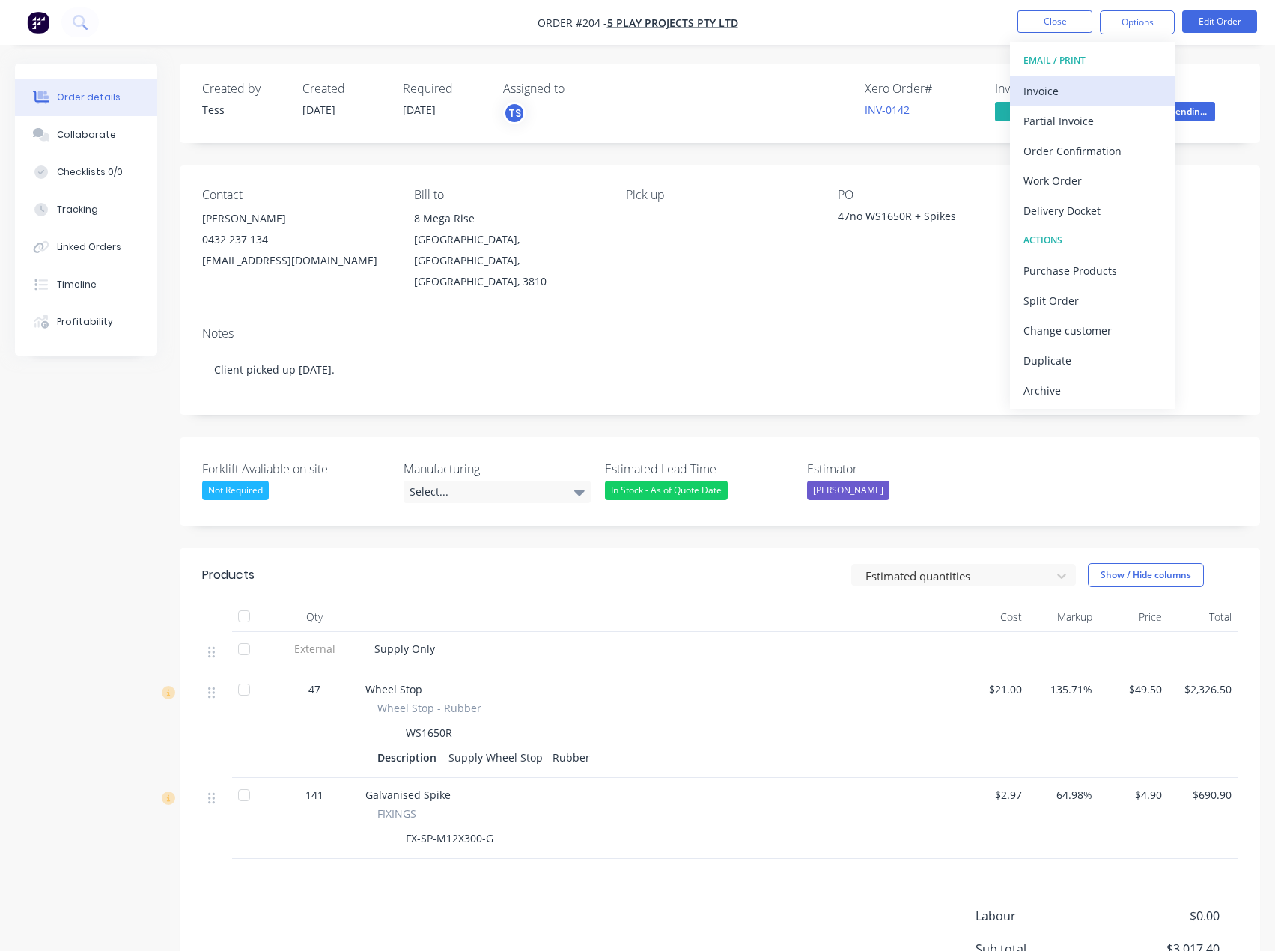
click at [1063, 89] on div "Invoice" at bounding box center [1093, 91] width 138 height 22
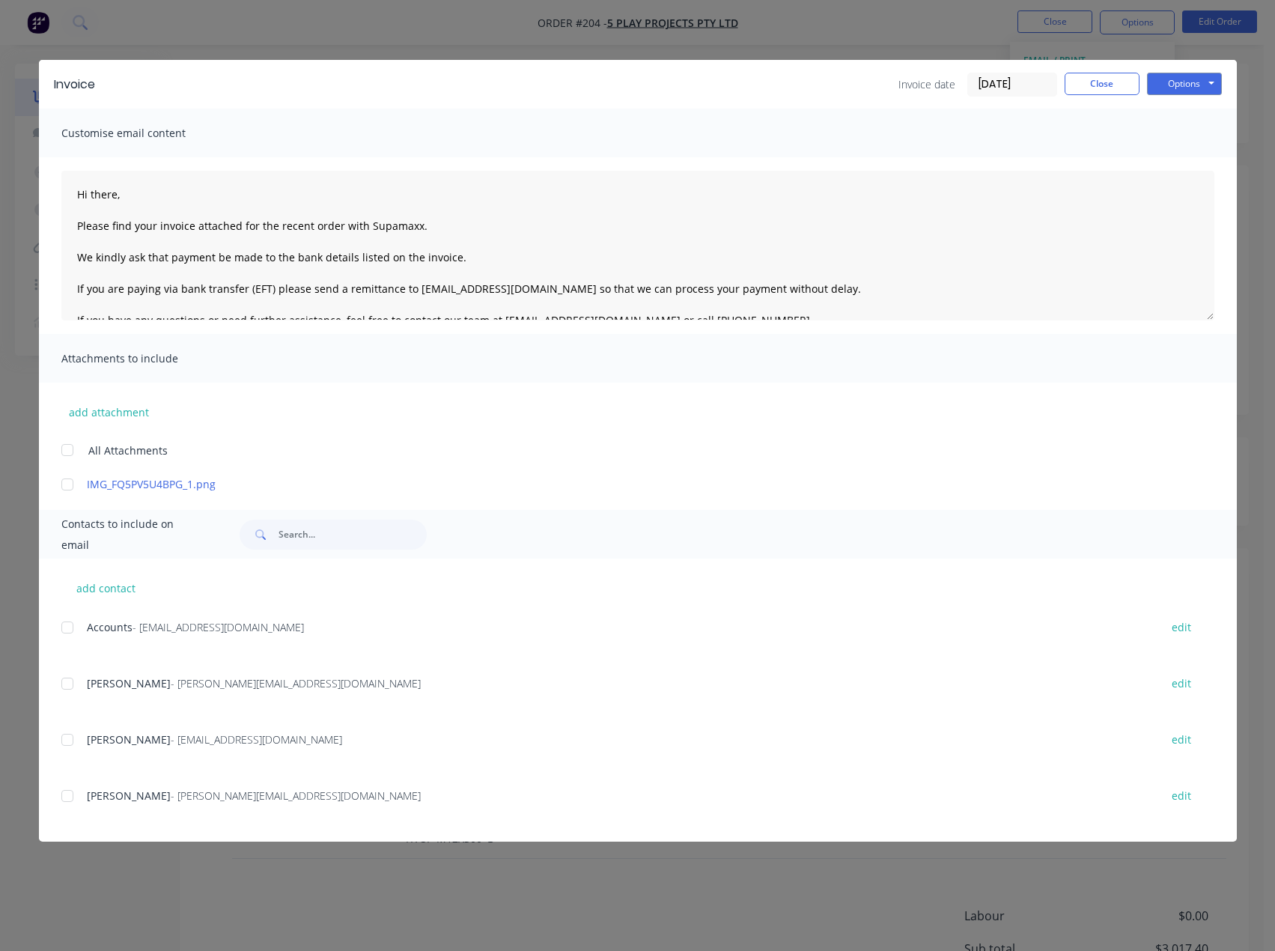
click at [66, 631] on div at bounding box center [67, 628] width 30 height 30
click at [141, 196] on textarea "Hi there, Please find your invoice attached for the recent order with Supamaxx.…" at bounding box center [637, 246] width 1153 height 150
type textarea "Hi [PERSON_NAME], Please find your invoice attached for the recent order with S…"
click at [1215, 81] on button "Options" at bounding box center [1184, 84] width 75 height 22
click at [1180, 111] on button "Preview" at bounding box center [1195, 110] width 96 height 25
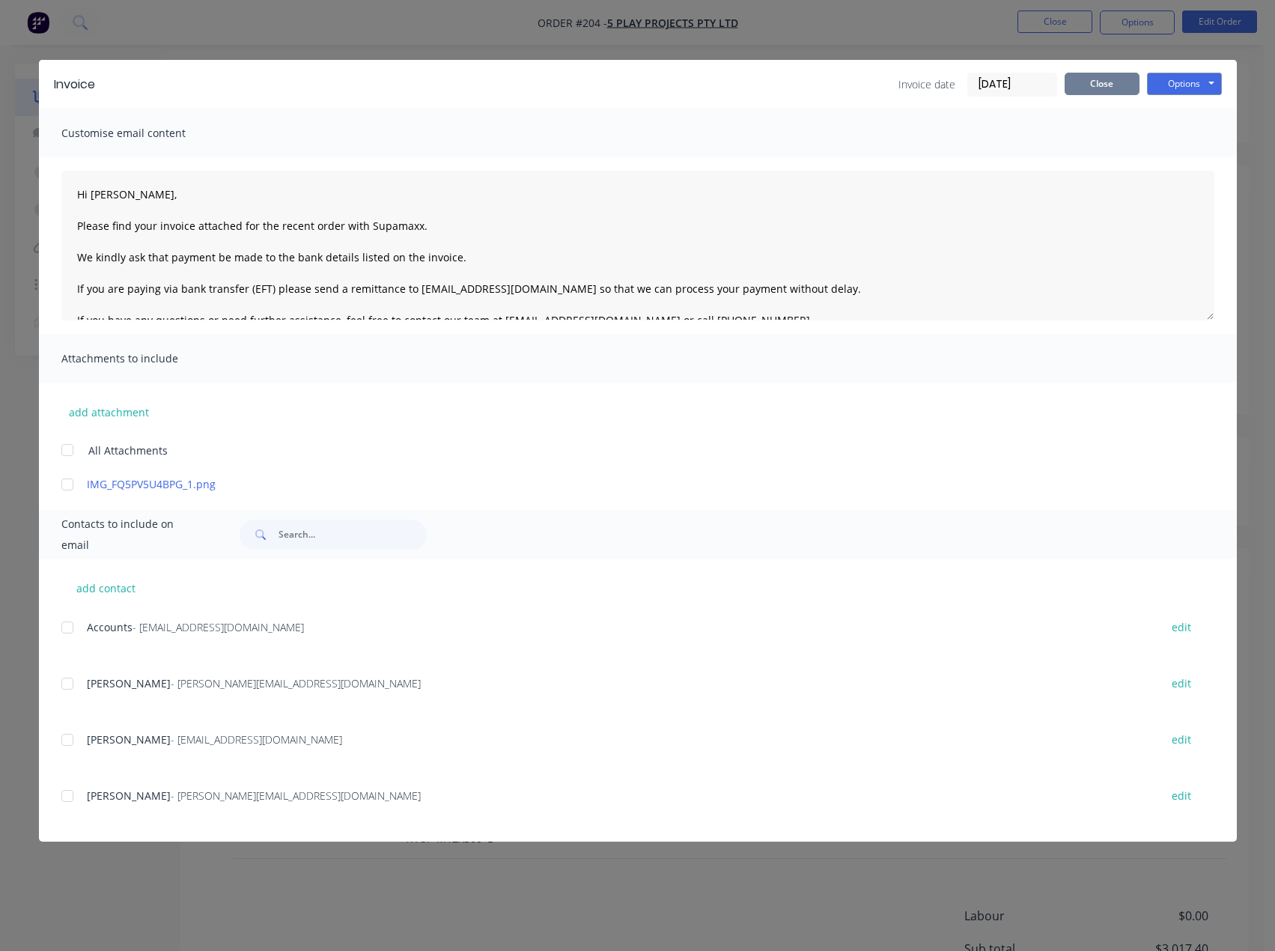
click at [1100, 83] on button "Close" at bounding box center [1102, 84] width 75 height 22
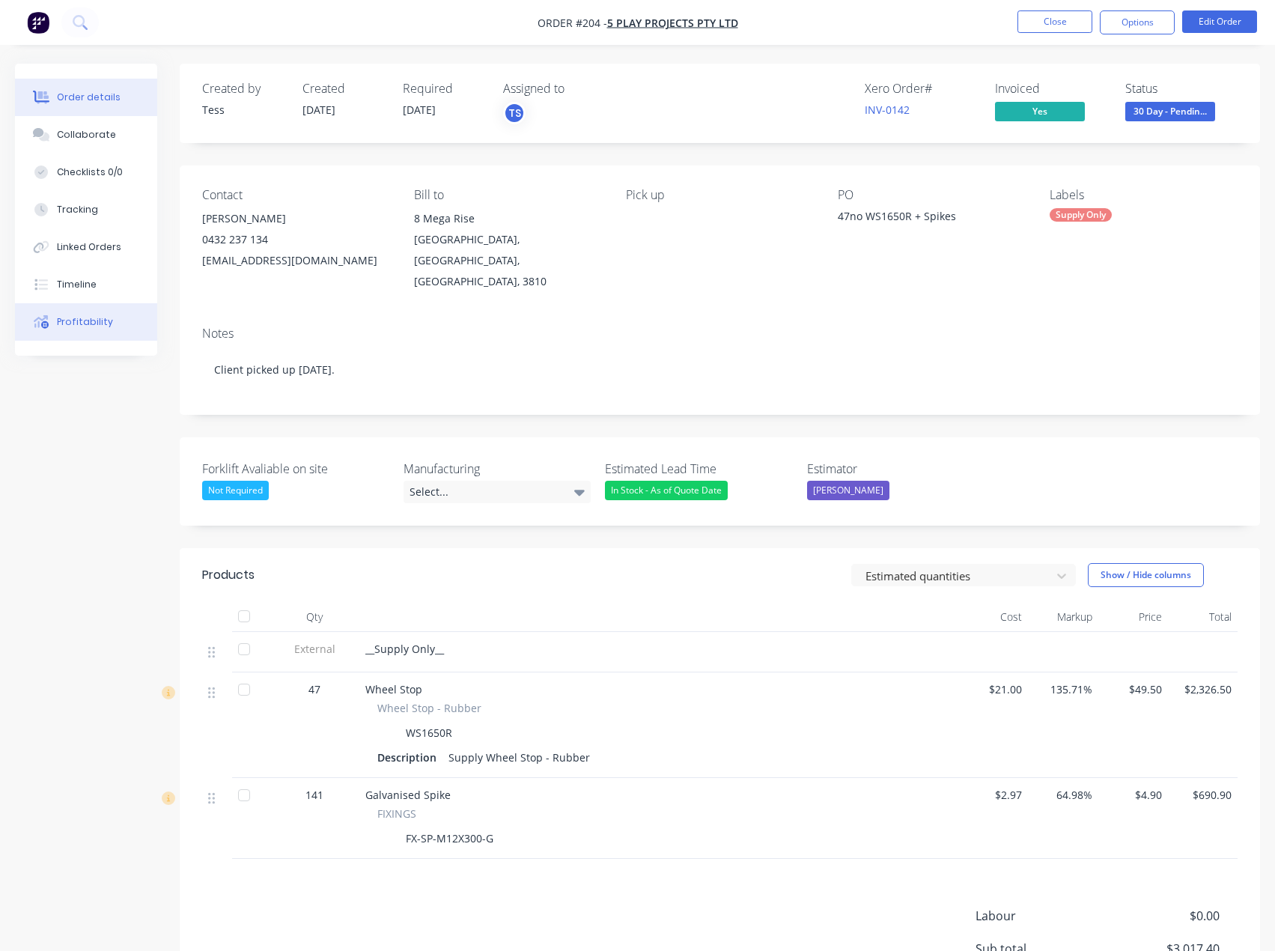
click at [90, 329] on button "Profitability" at bounding box center [86, 321] width 142 height 37
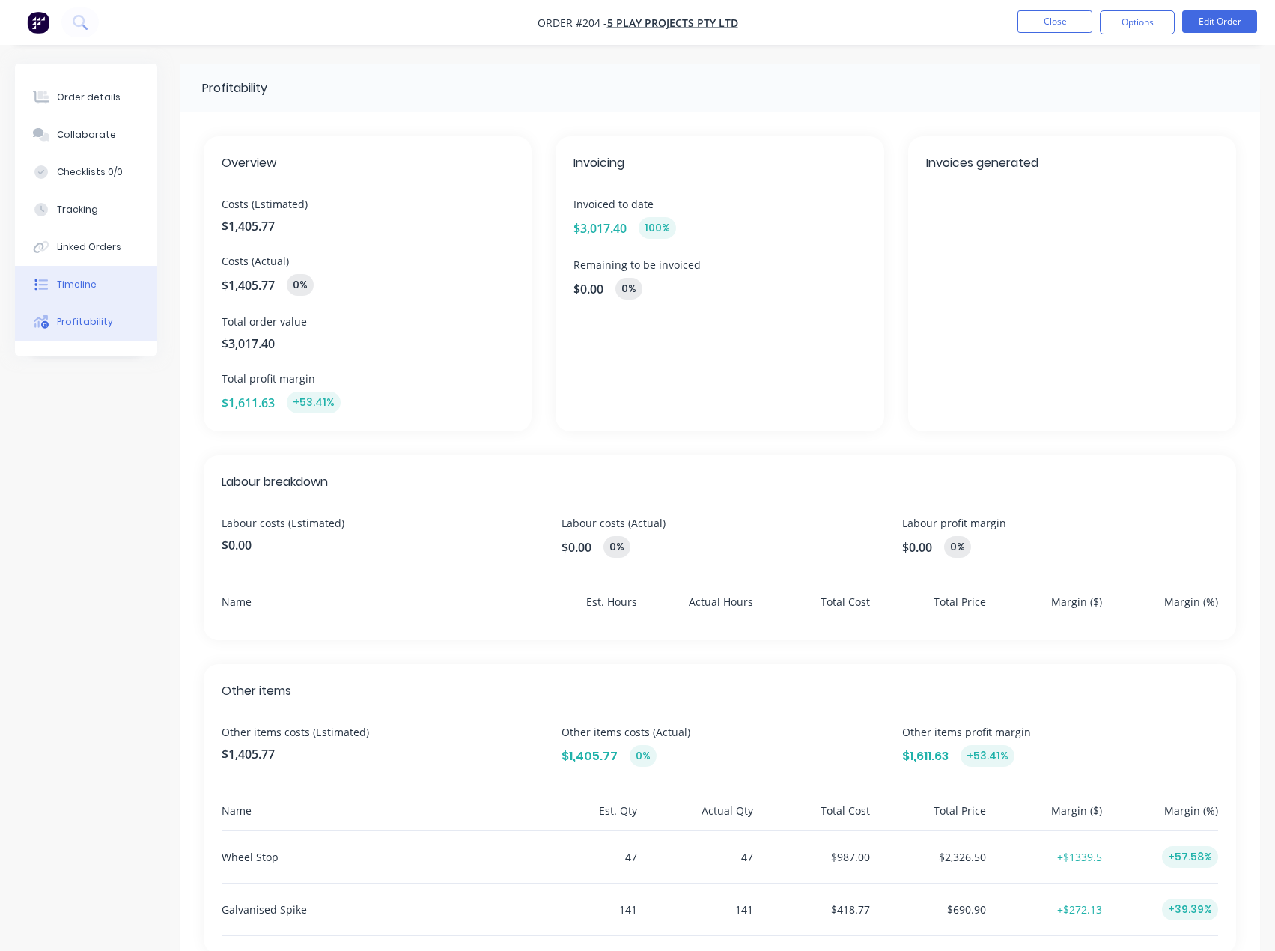
click at [76, 281] on div "Timeline" at bounding box center [77, 284] width 40 height 13
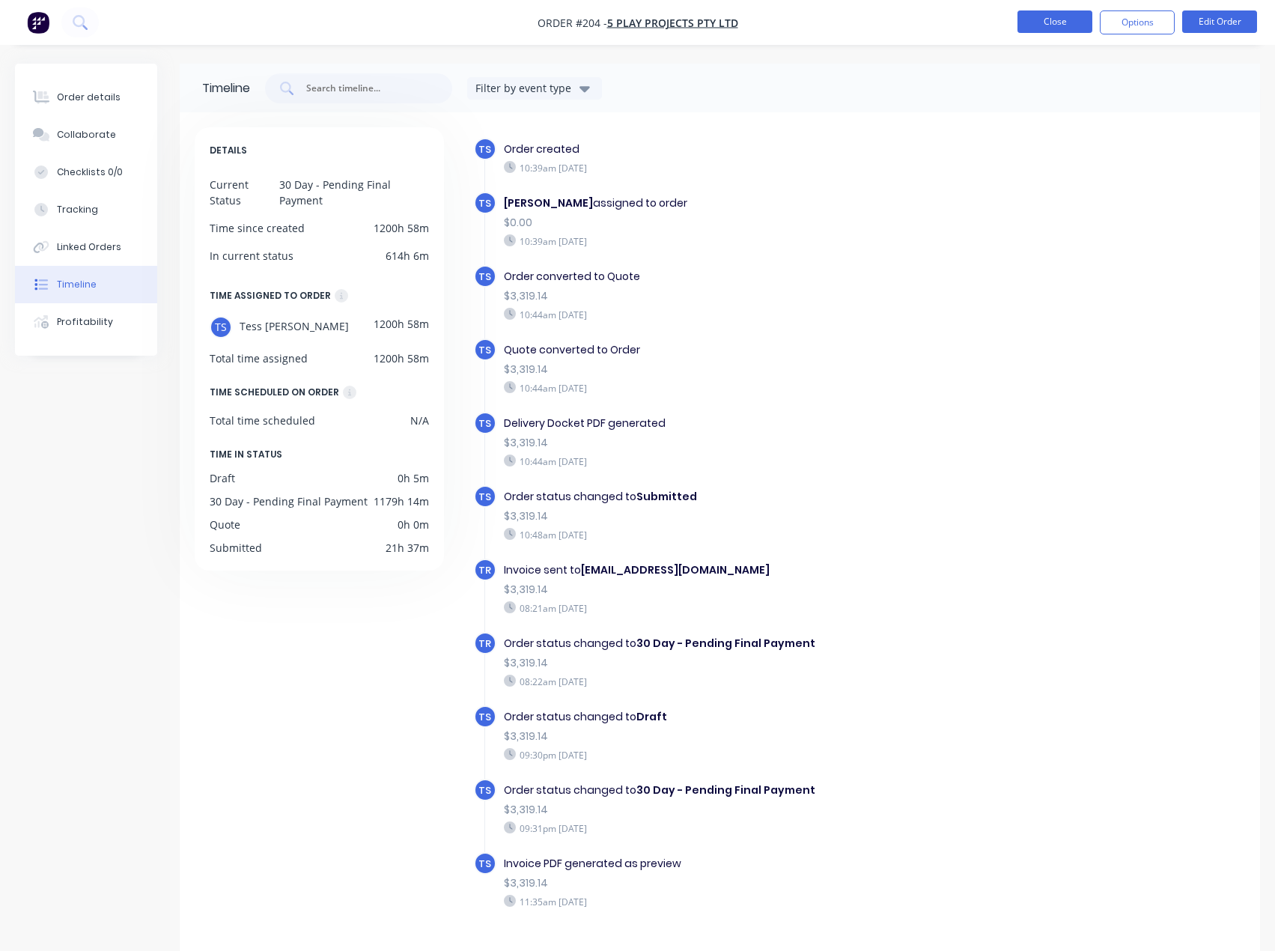
click at [1045, 19] on button "Close" at bounding box center [1055, 21] width 75 height 22
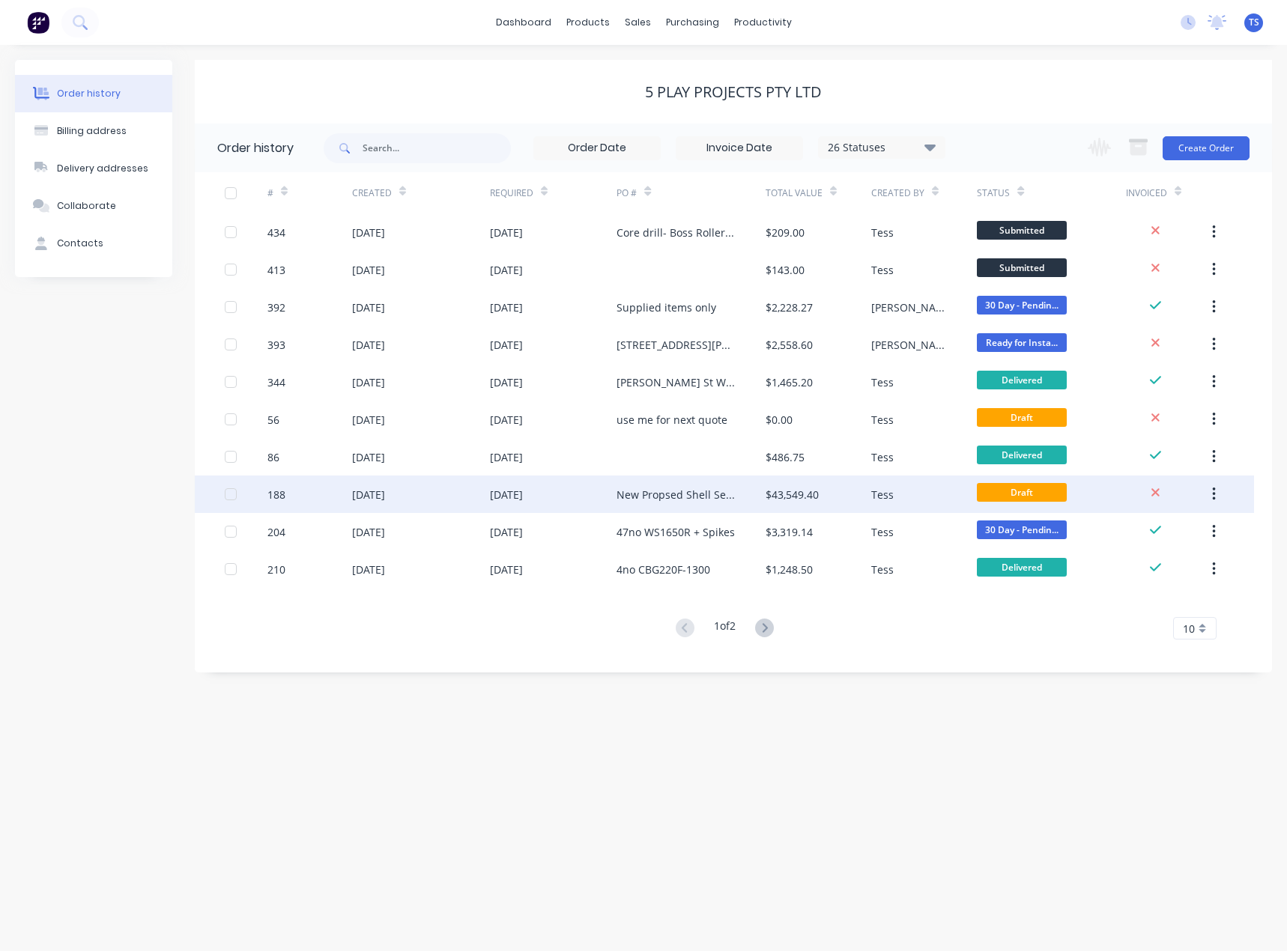
click at [519, 495] on div "[DATE]" at bounding box center [506, 495] width 33 height 16
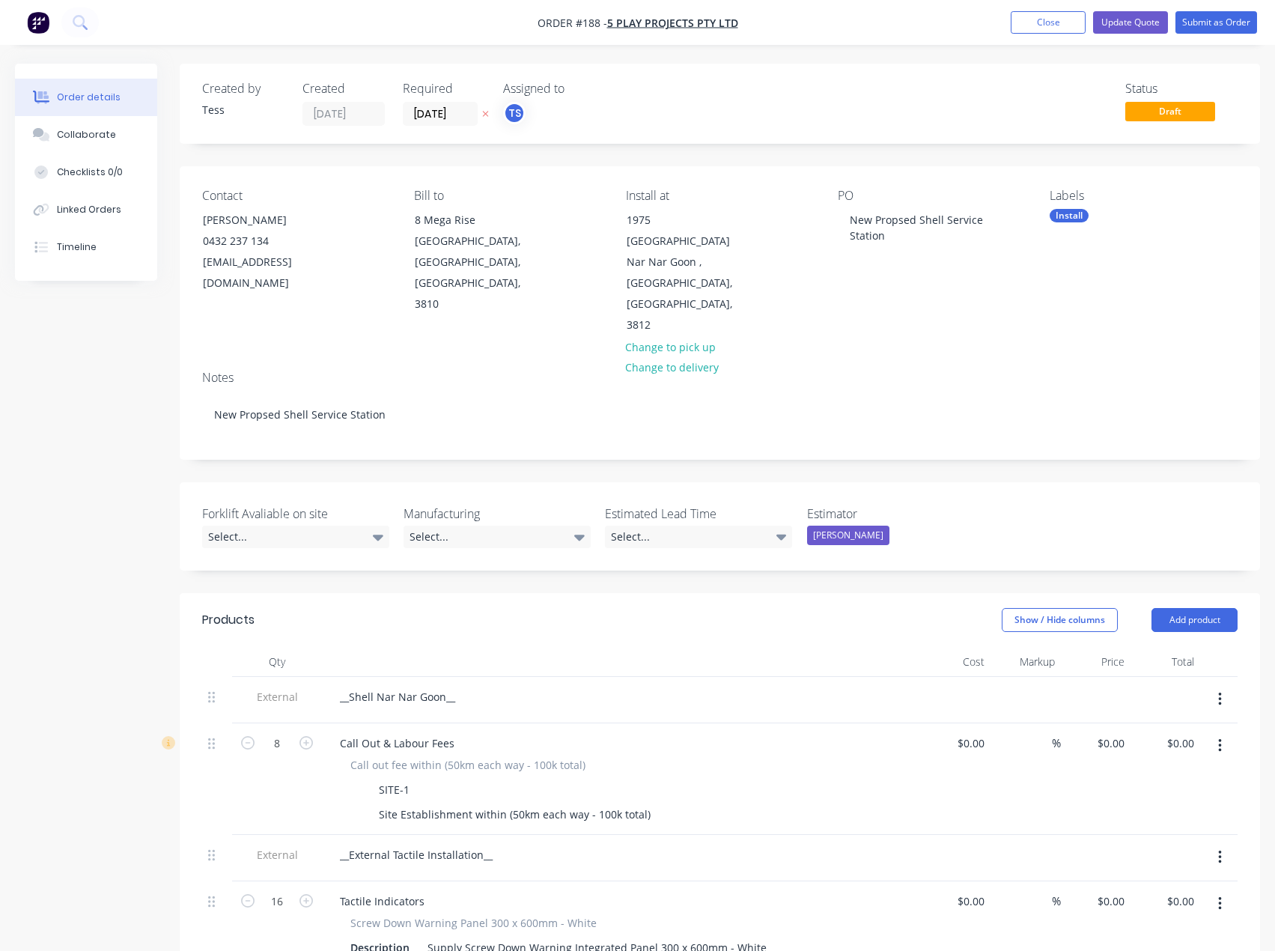
type input "$165.00"
type input "$1,320.00"
type input "$22.50"
type input "100"
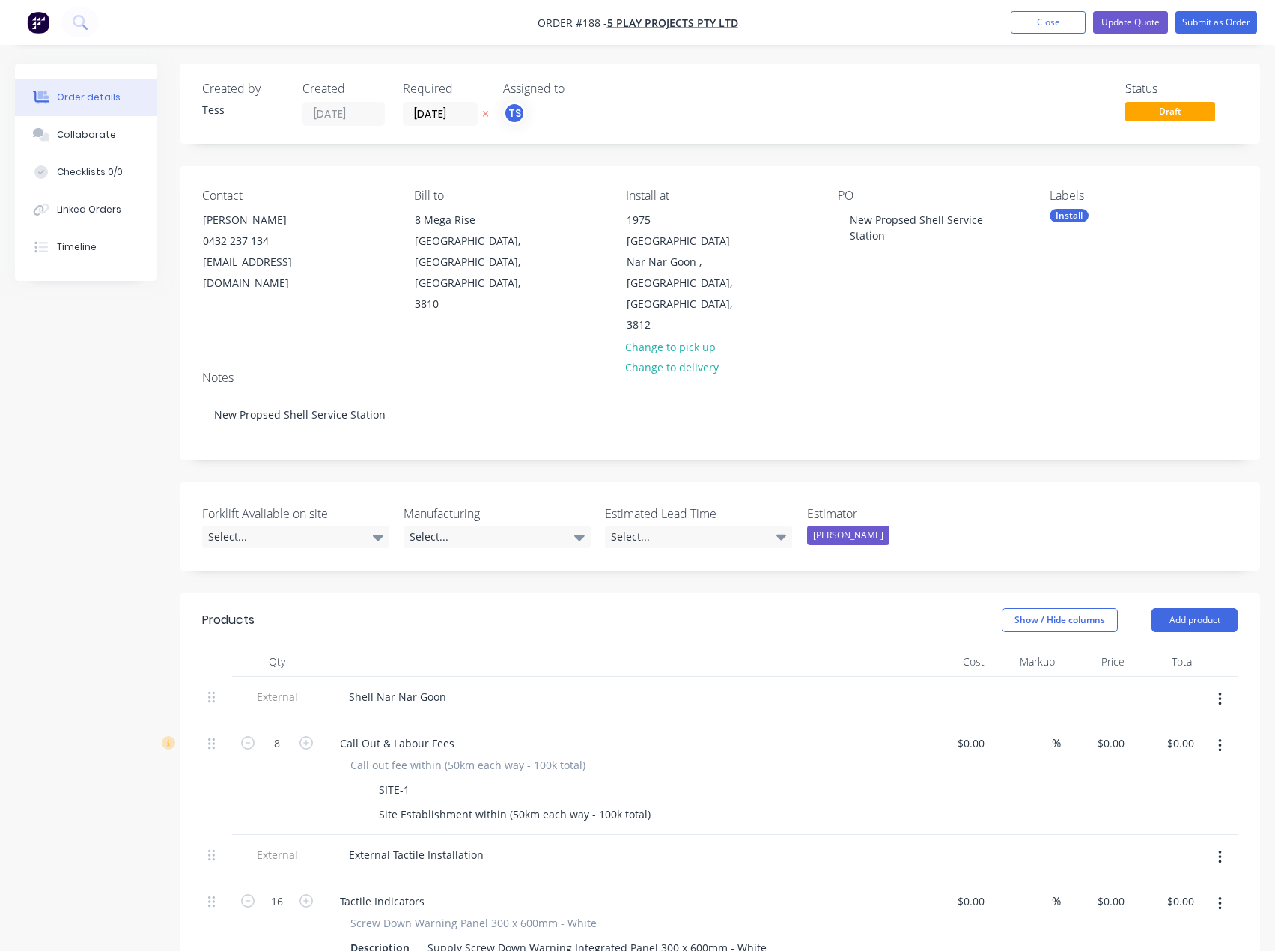
type input "$45.00"
type input "$720.00"
type input "$1.00"
type input "3400"
type input "$35.00"
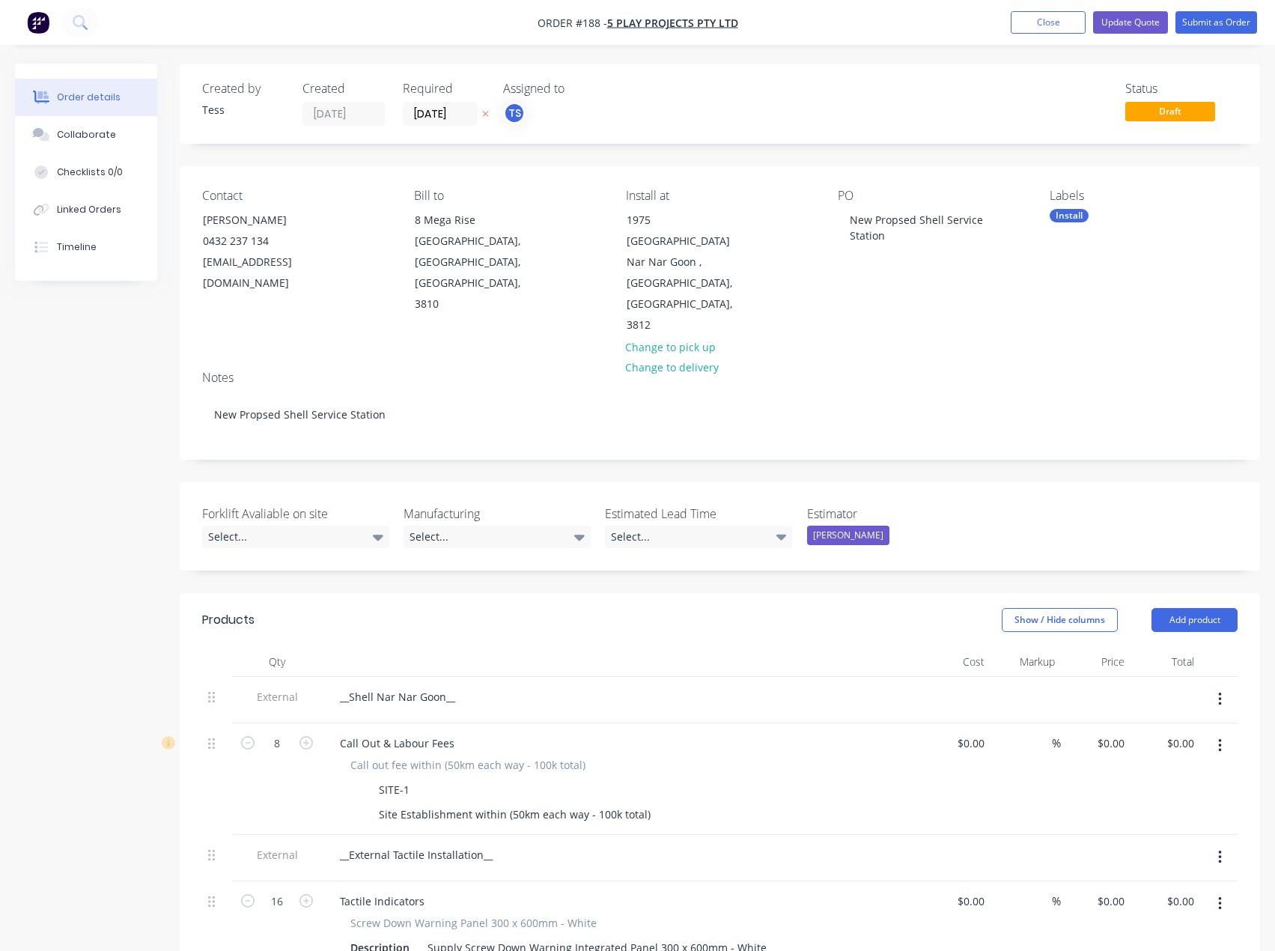
type input "$560.00"
type input "$21.00"
type input "135.71"
type input "$49.50"
type input "$2,079.00"
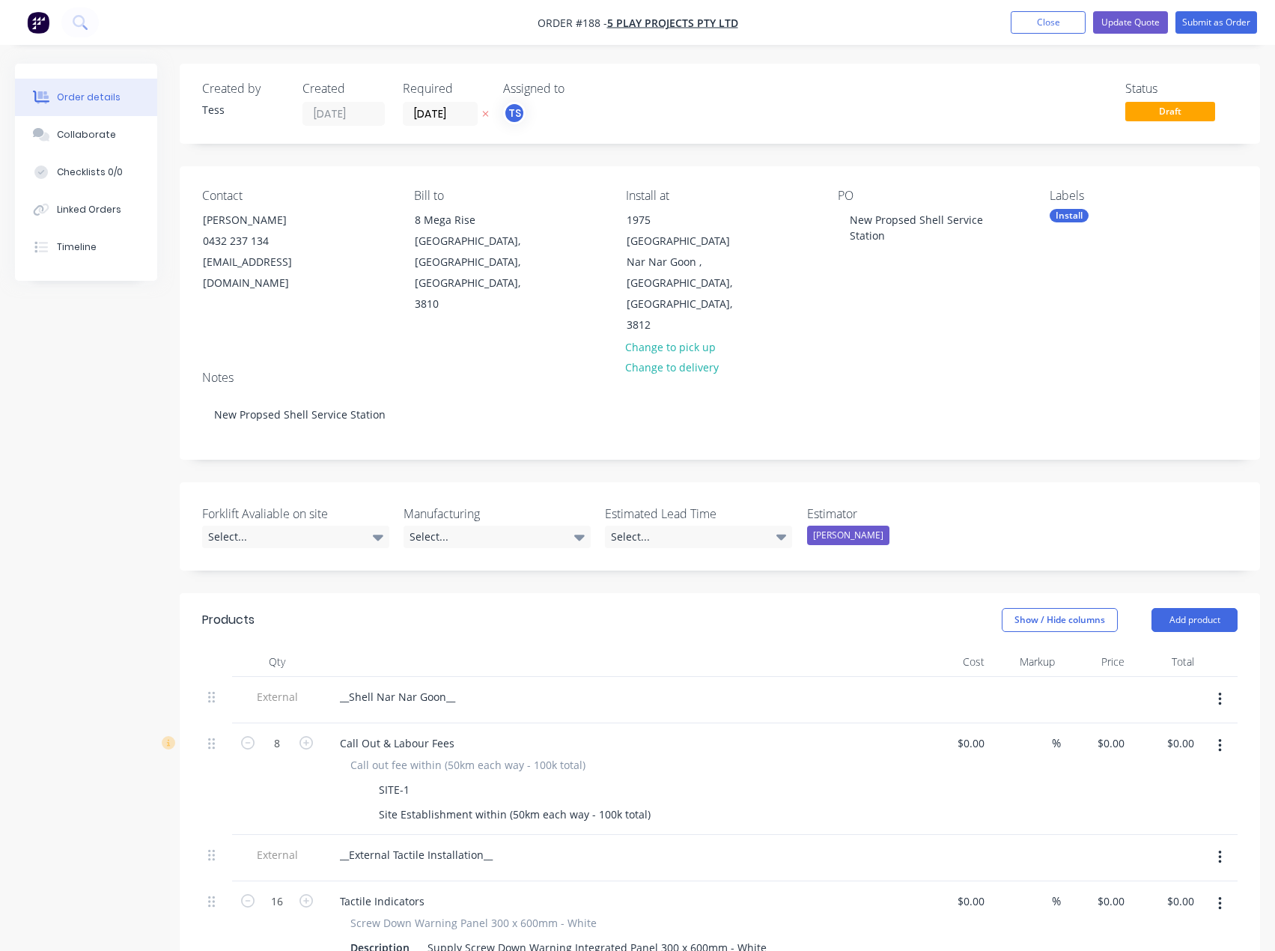
type input "$1.00"
type input "3400"
type input "$35.00"
type input "$1,470.00"
type input "$0.695"
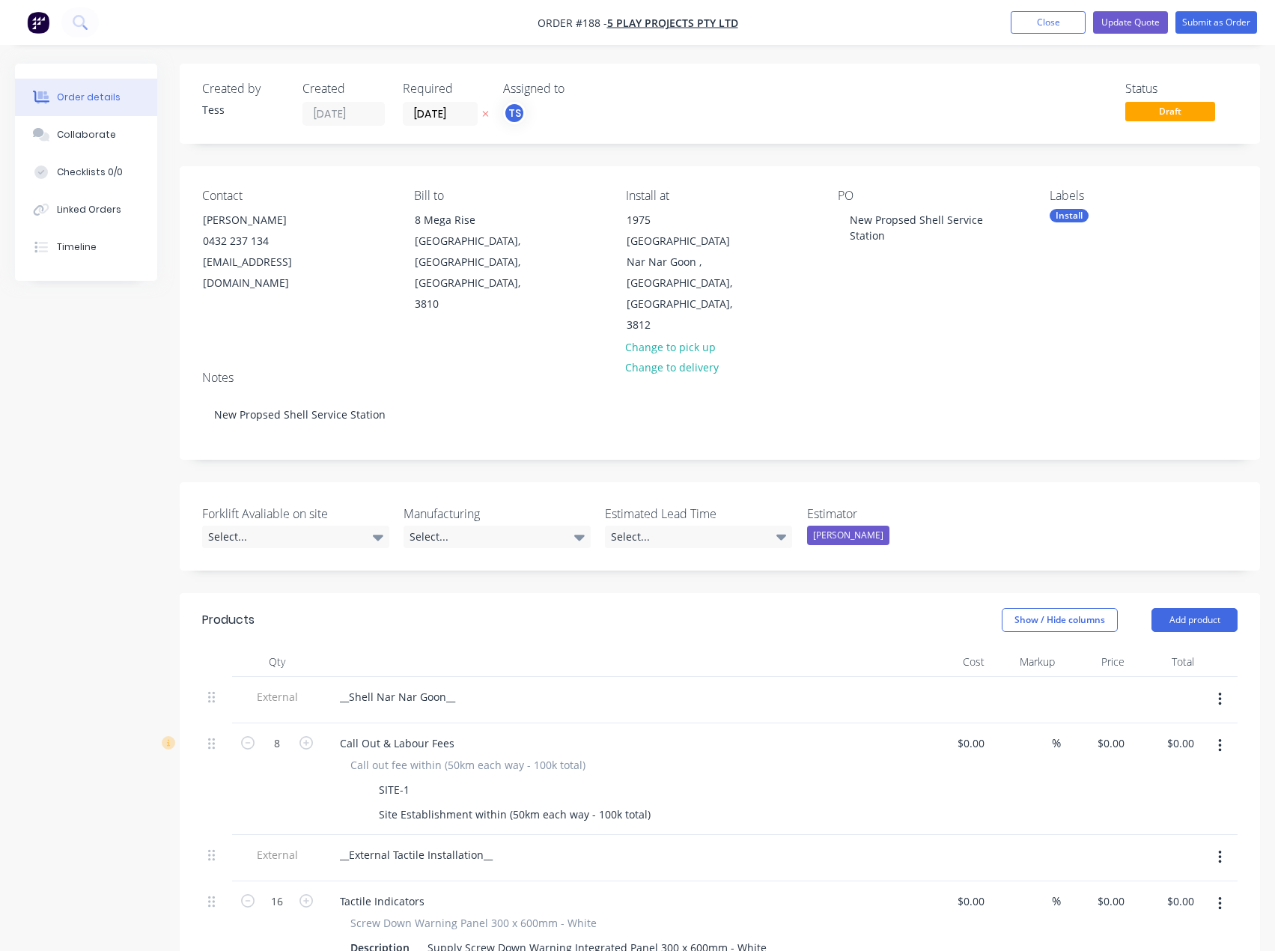
type input "50"
type input "$1.0425"
type input "$131.36"
type input "$160.32"
type input "84.01"
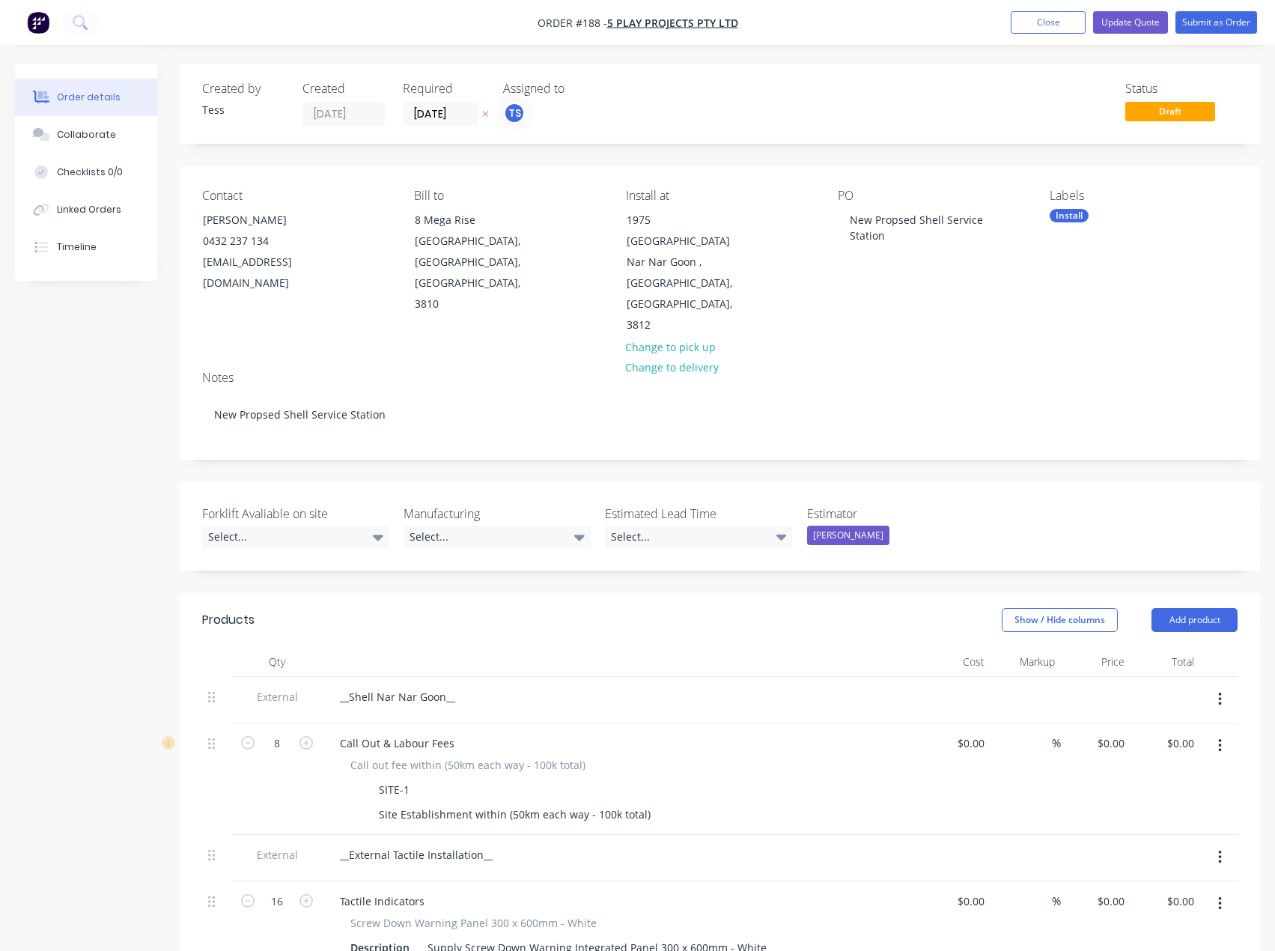
type input "$295.00"
type input "$1.00"
type input "1900"
type input "$20.00"
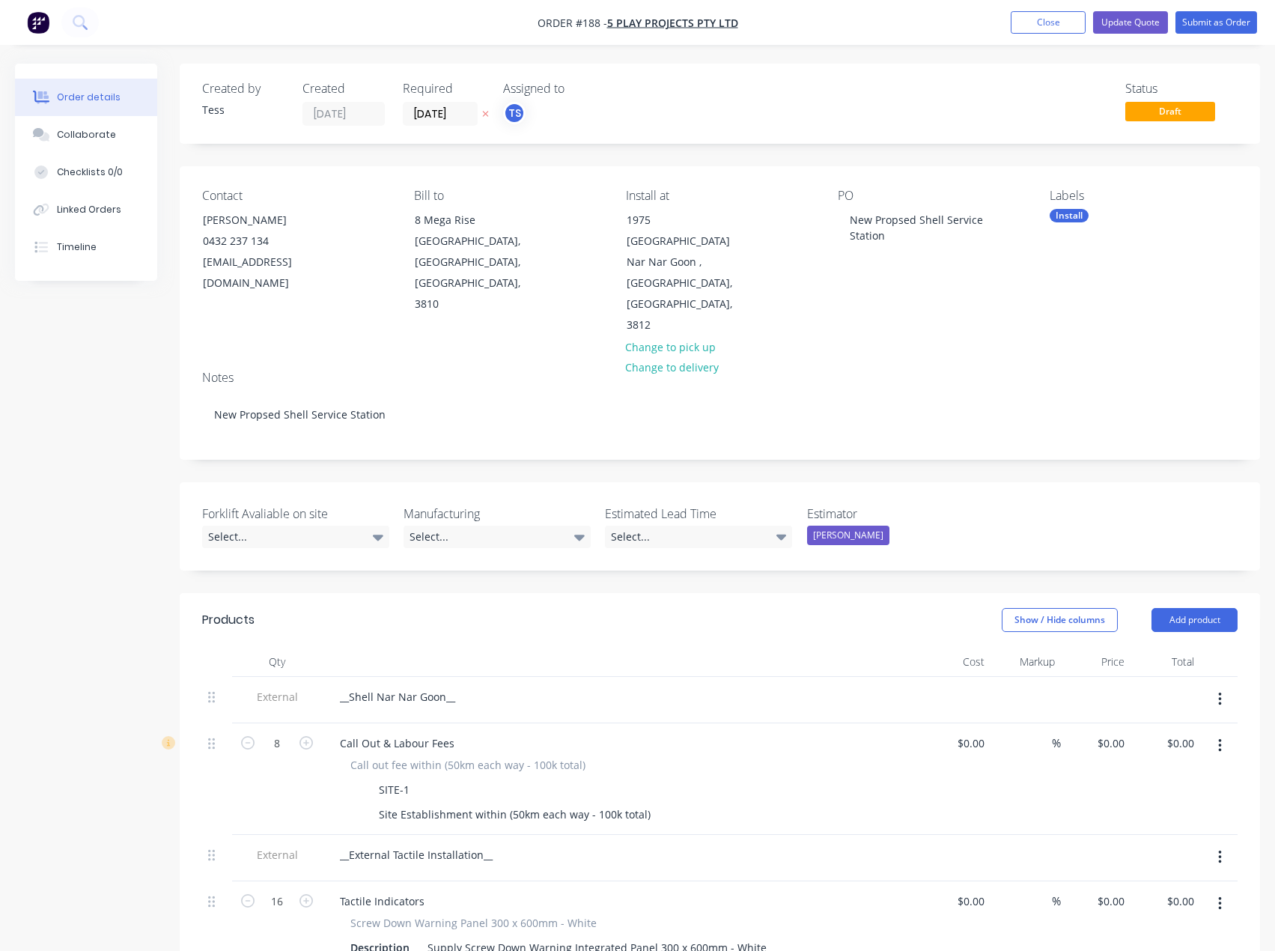
type input "$20.00"
type input "$1.00"
type input "8400"
type input "$85.00"
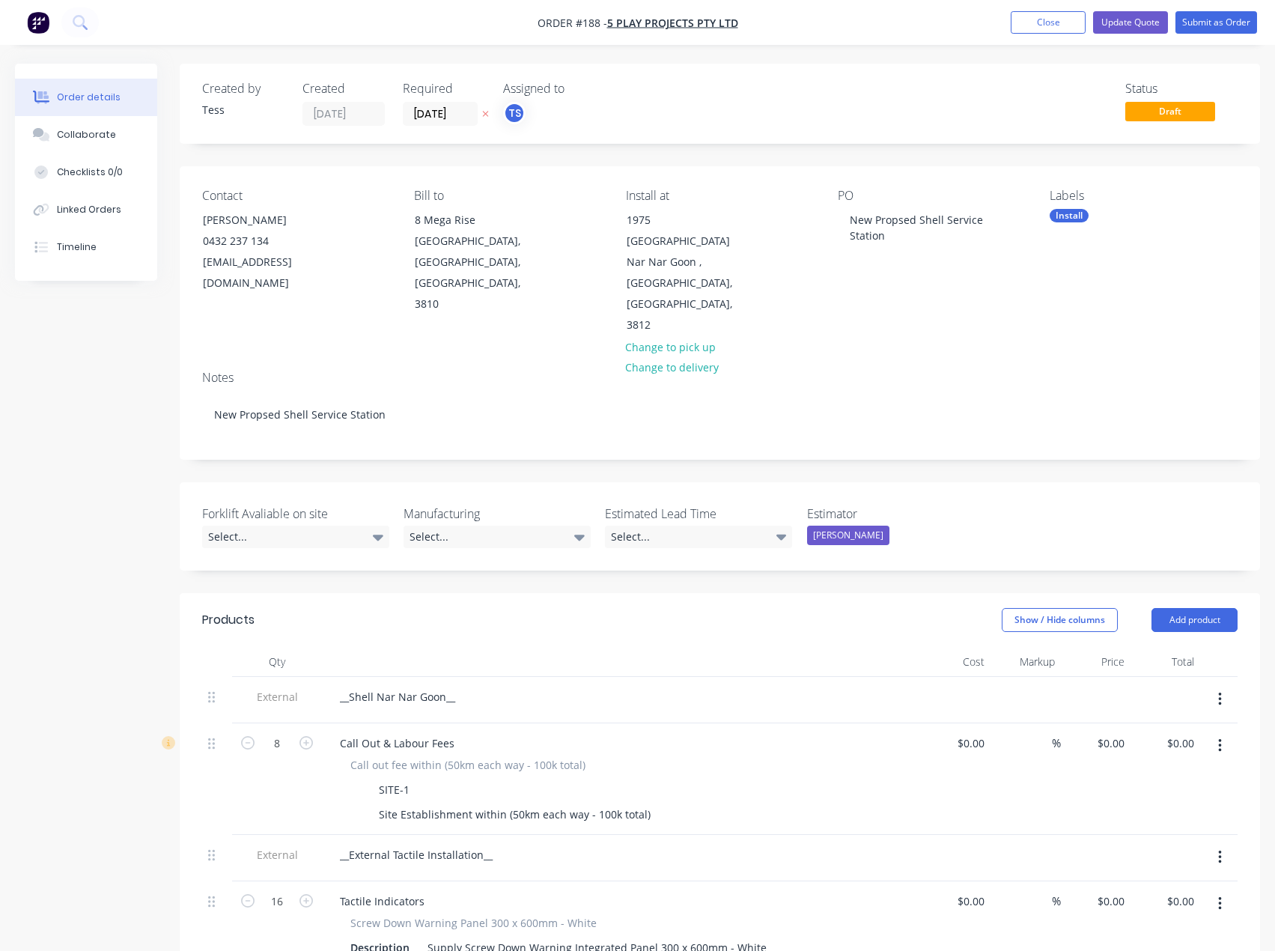
type input "$1.00"
type input "16400"
type input "$165.00"
type input "$1.00"
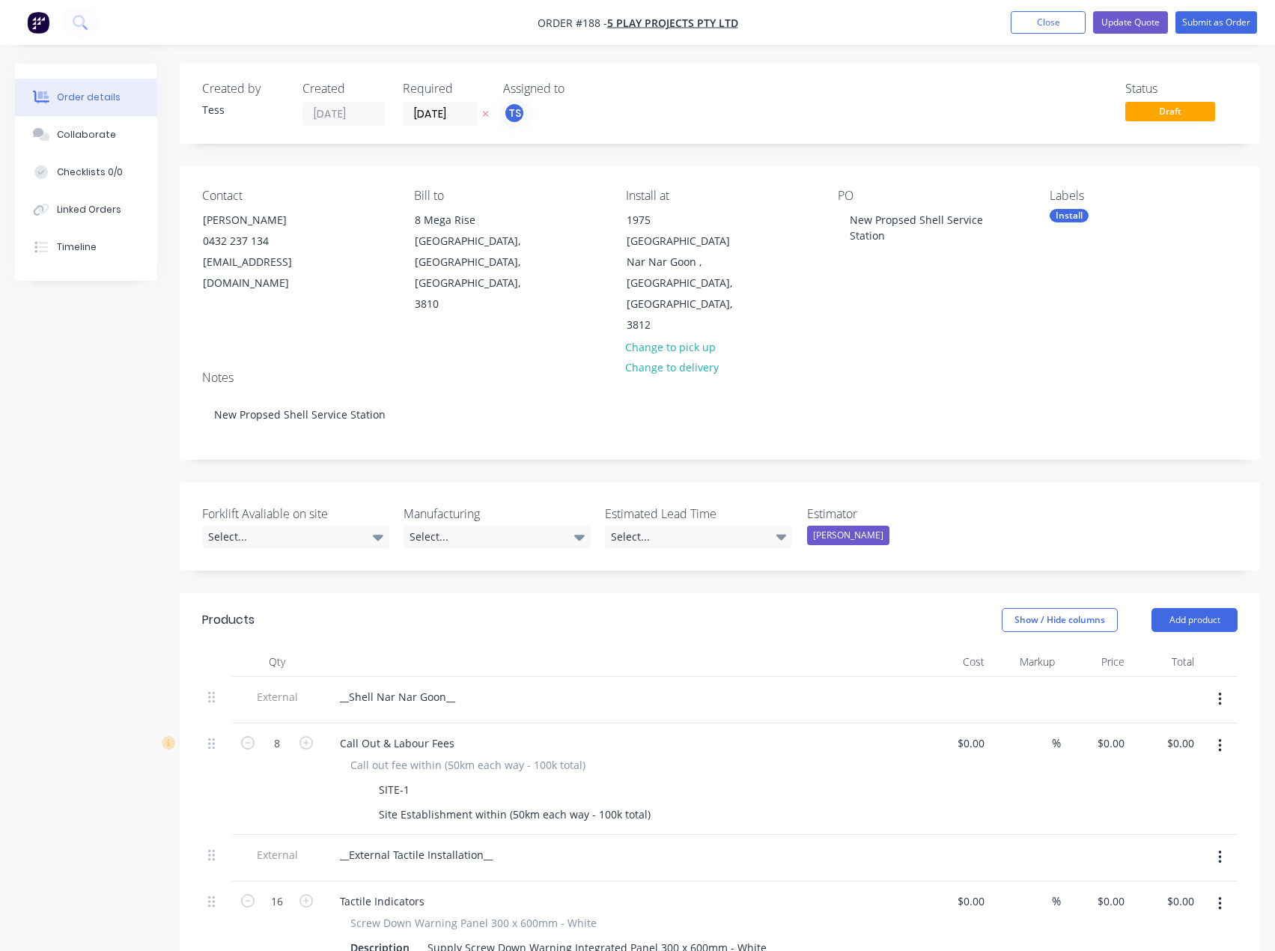
type input "18400"
type input "$185.00"
type input "$5,920.00"
type input "$1.00"
type input "12400"
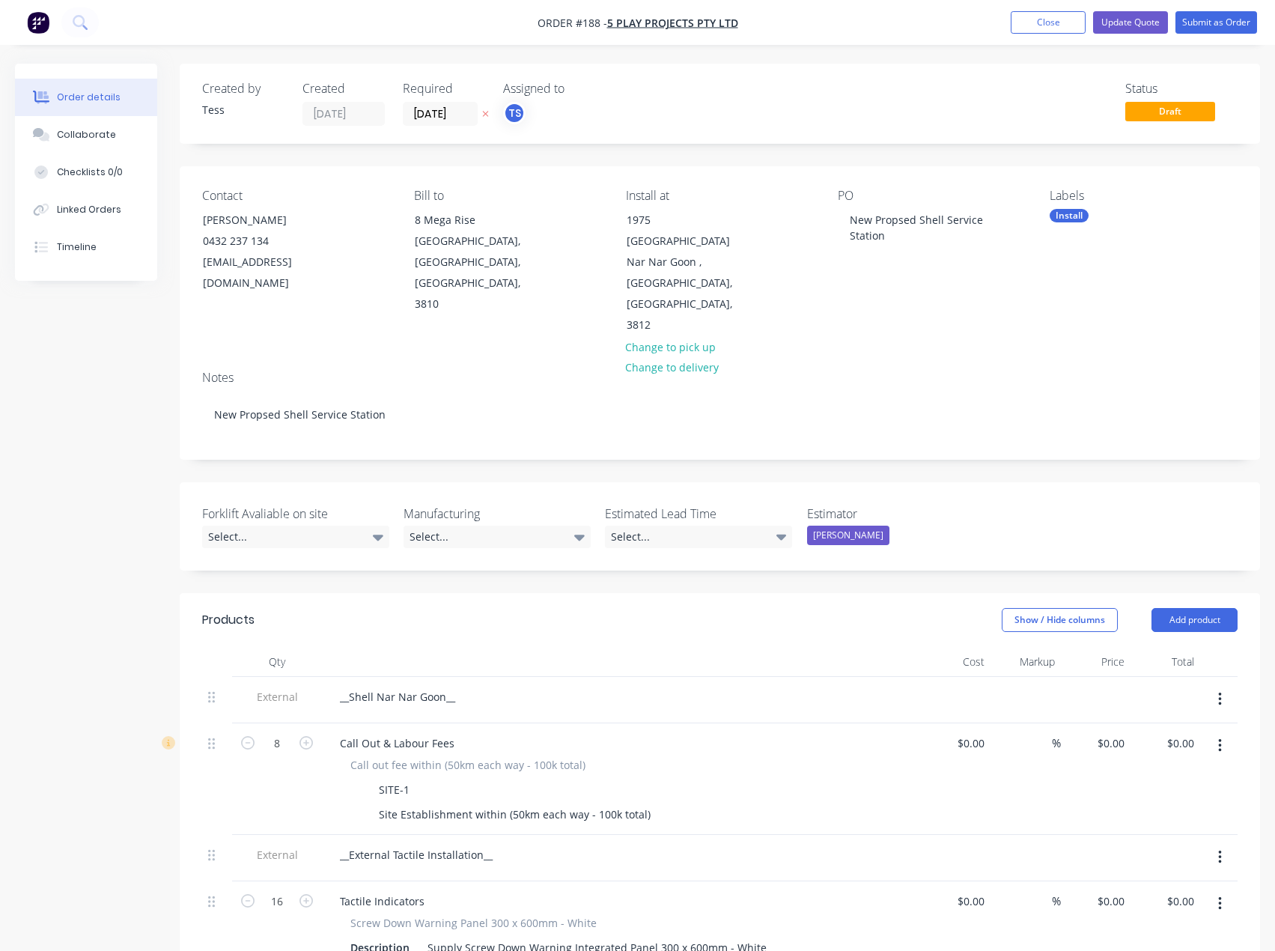
type input "$125.00"
type input "$4,000.00"
type input "$1.00"
type input "67400"
type input "$675.00"
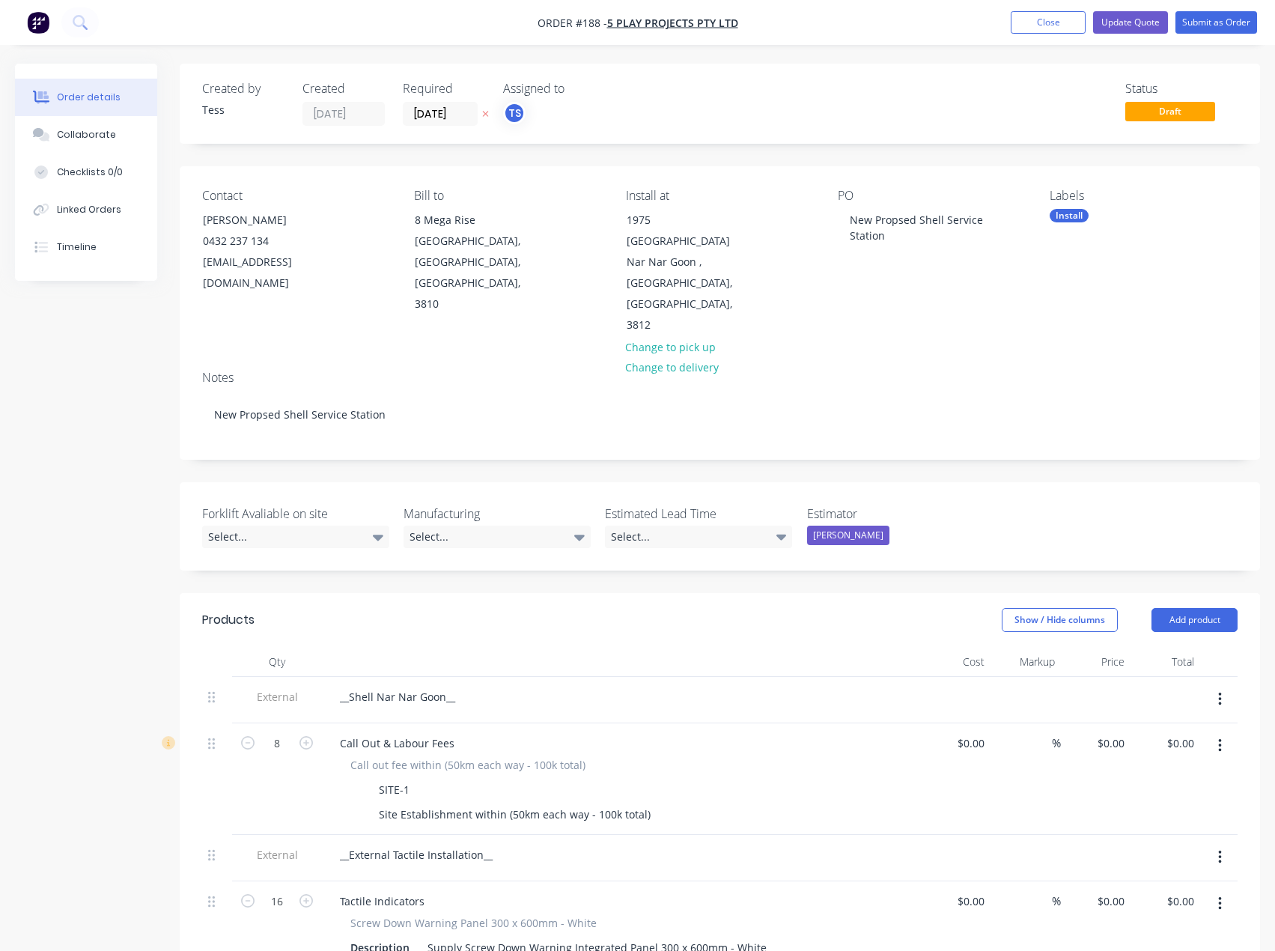
type input "$7,425.00"
type input "$1.00"
type input "12400"
type input "$125.00"
type input "$2,750.00"
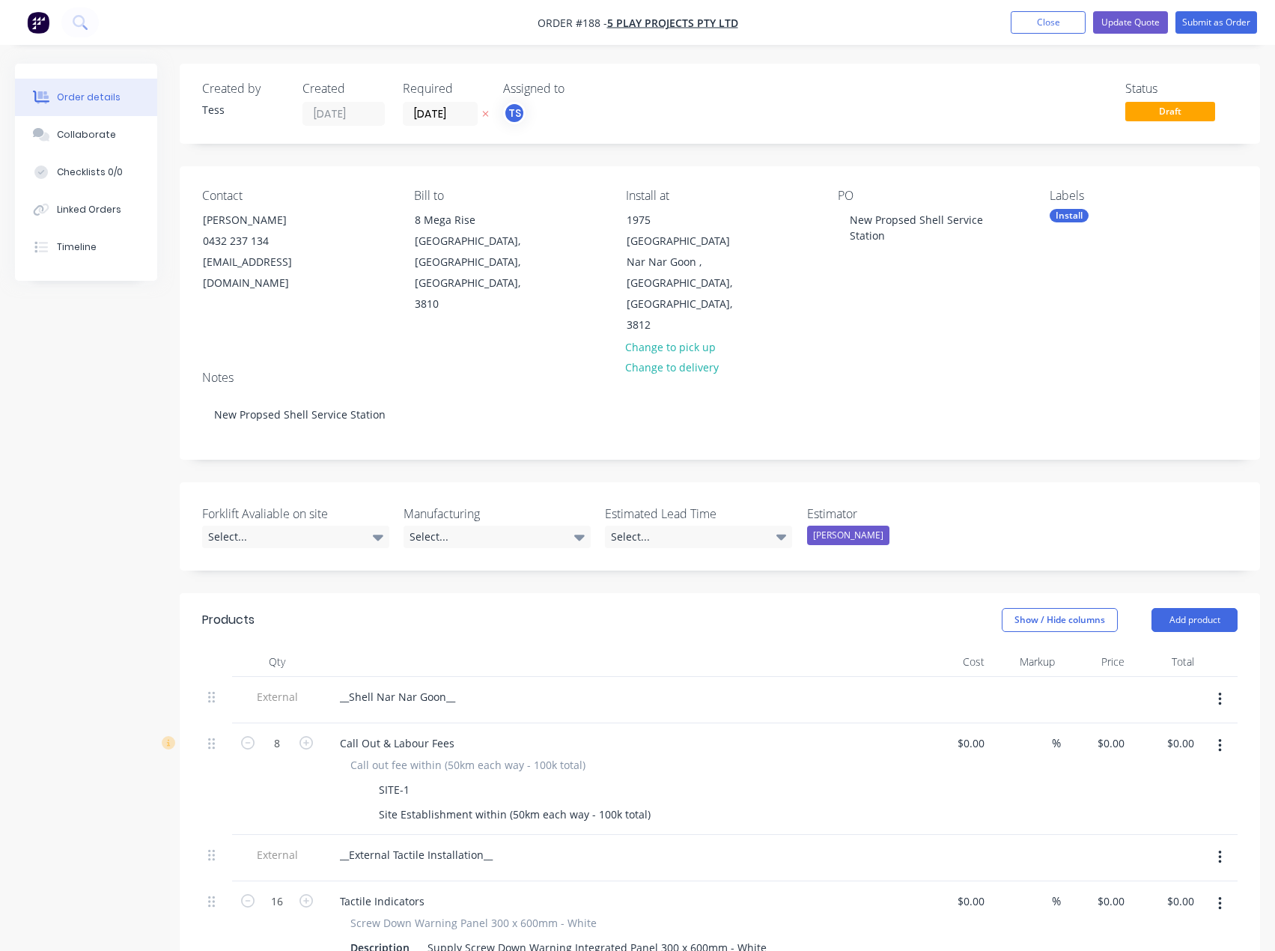
type input "$165.00"
type input "$330.00"
type input "$1.00"
type input "9400"
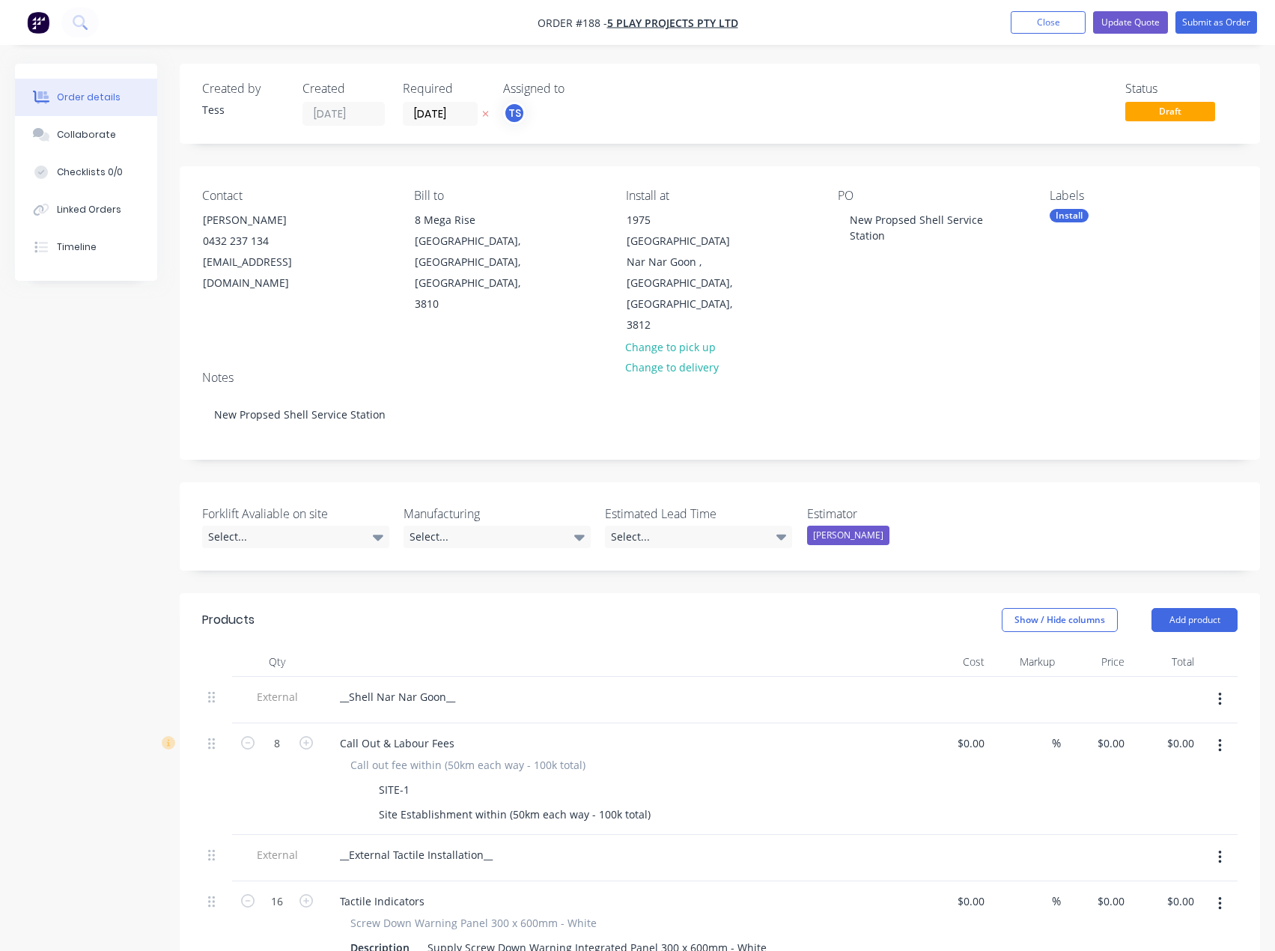
type input "$95.00"
type input "$1,520.00"
type input "$632.00"
type input "96.84"
type input "$1,244.00"
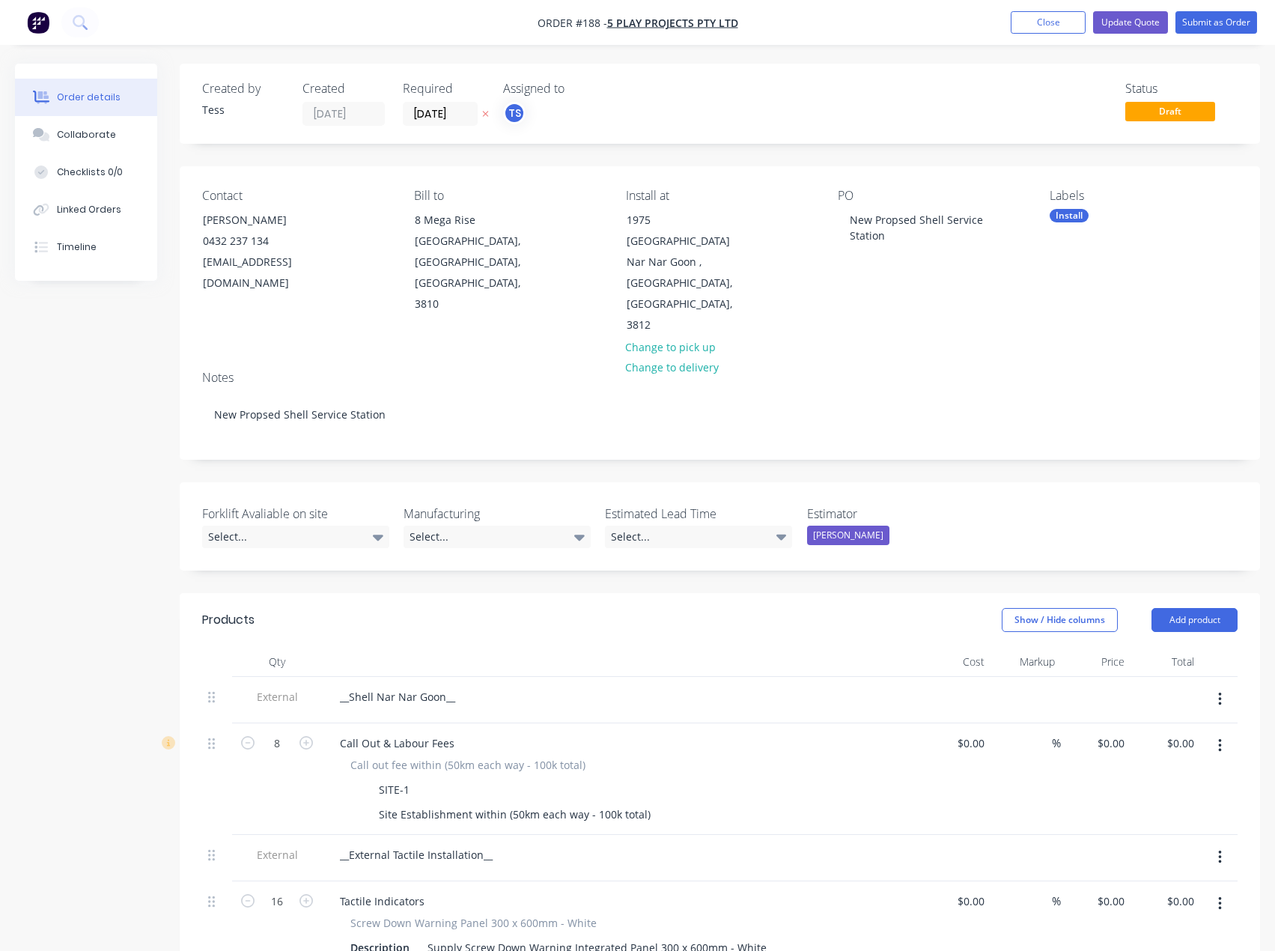
type input "$3,732.00"
type input "$615.00"
type input "91.54"
type input "$1,178.00"
type input "$7,068.00"
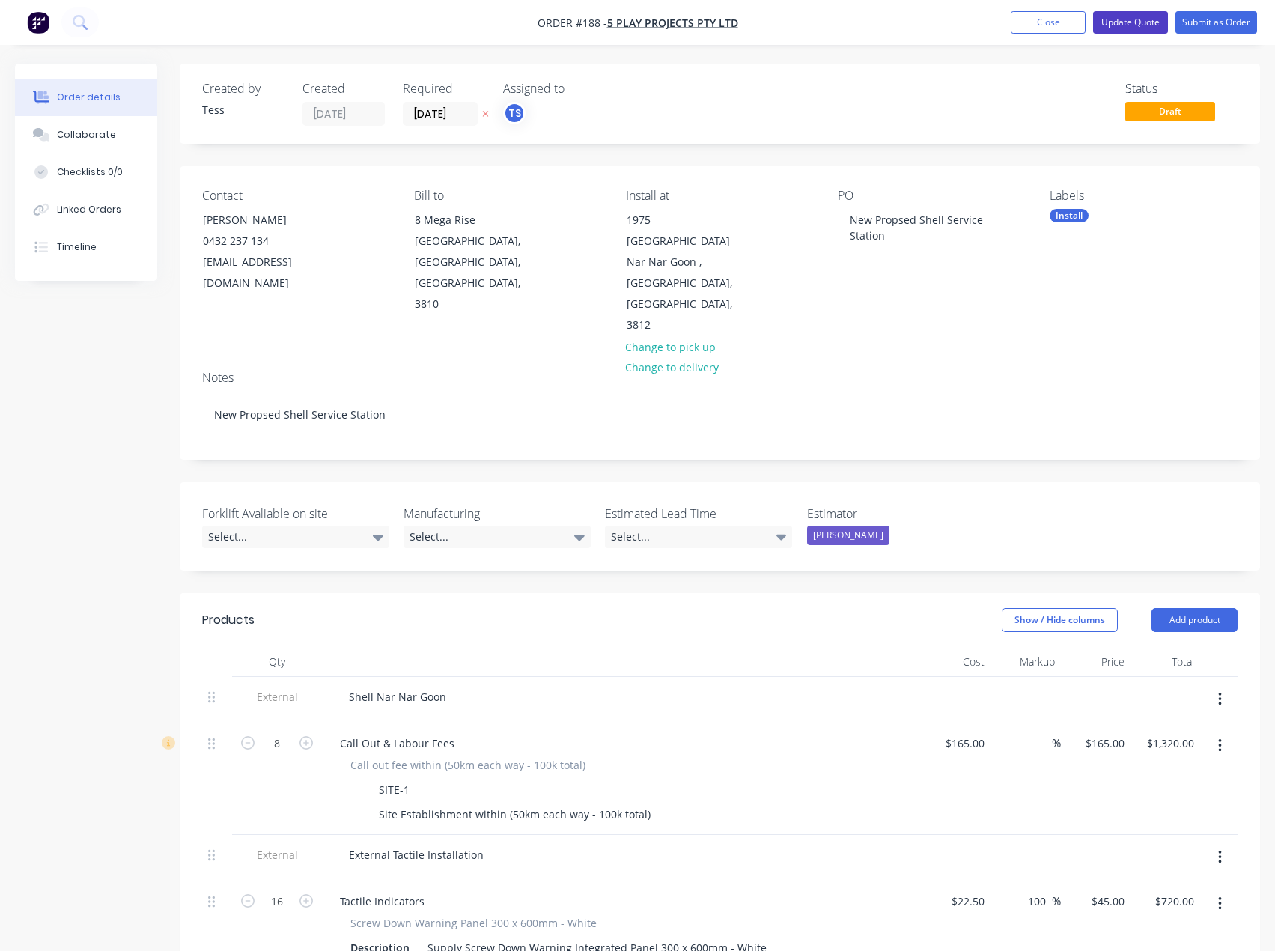
click at [1111, 16] on button "Update Quote" at bounding box center [1130, 22] width 75 height 22
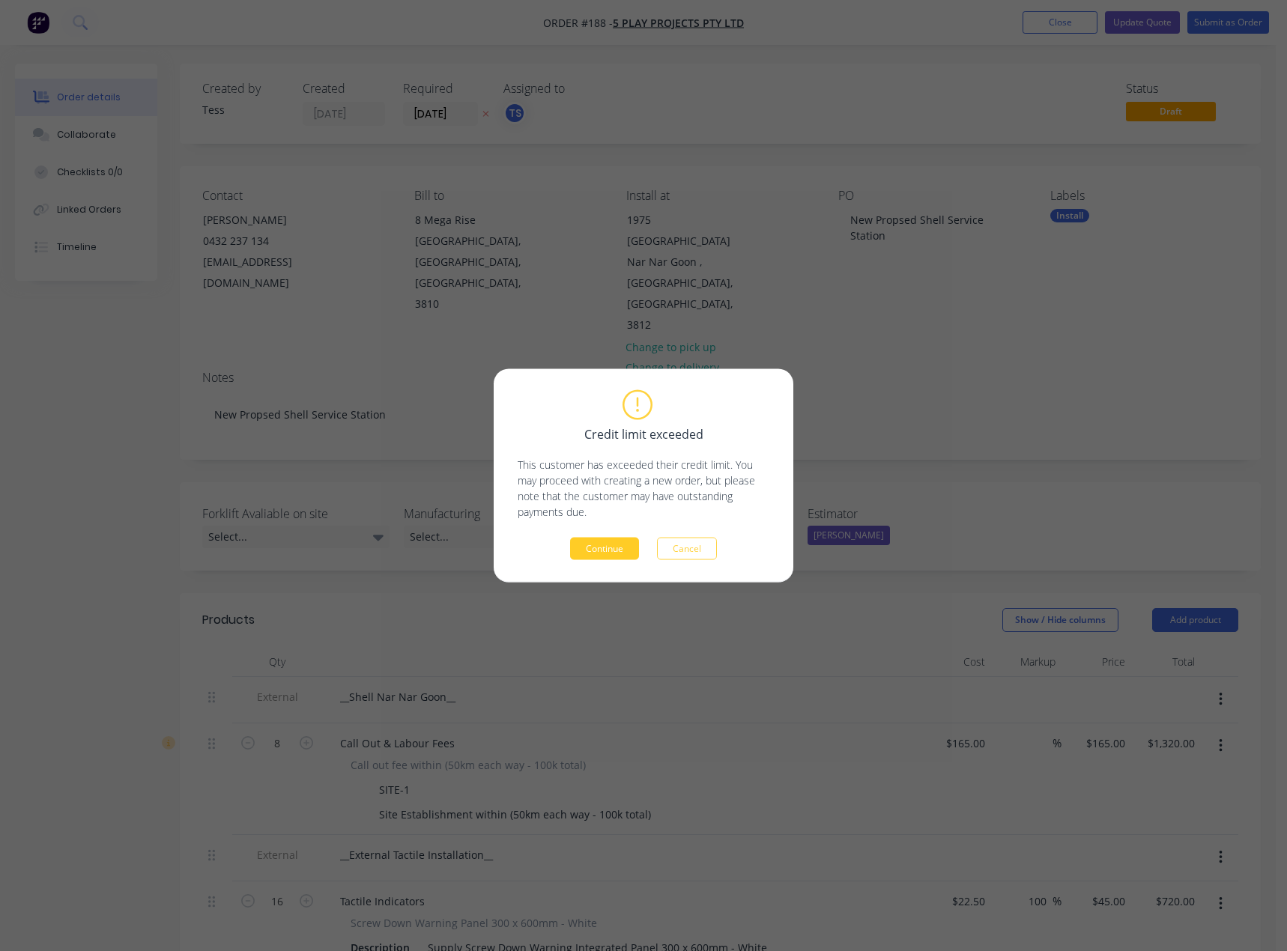
click at [609, 547] on button "Continue" at bounding box center [604, 549] width 69 height 22
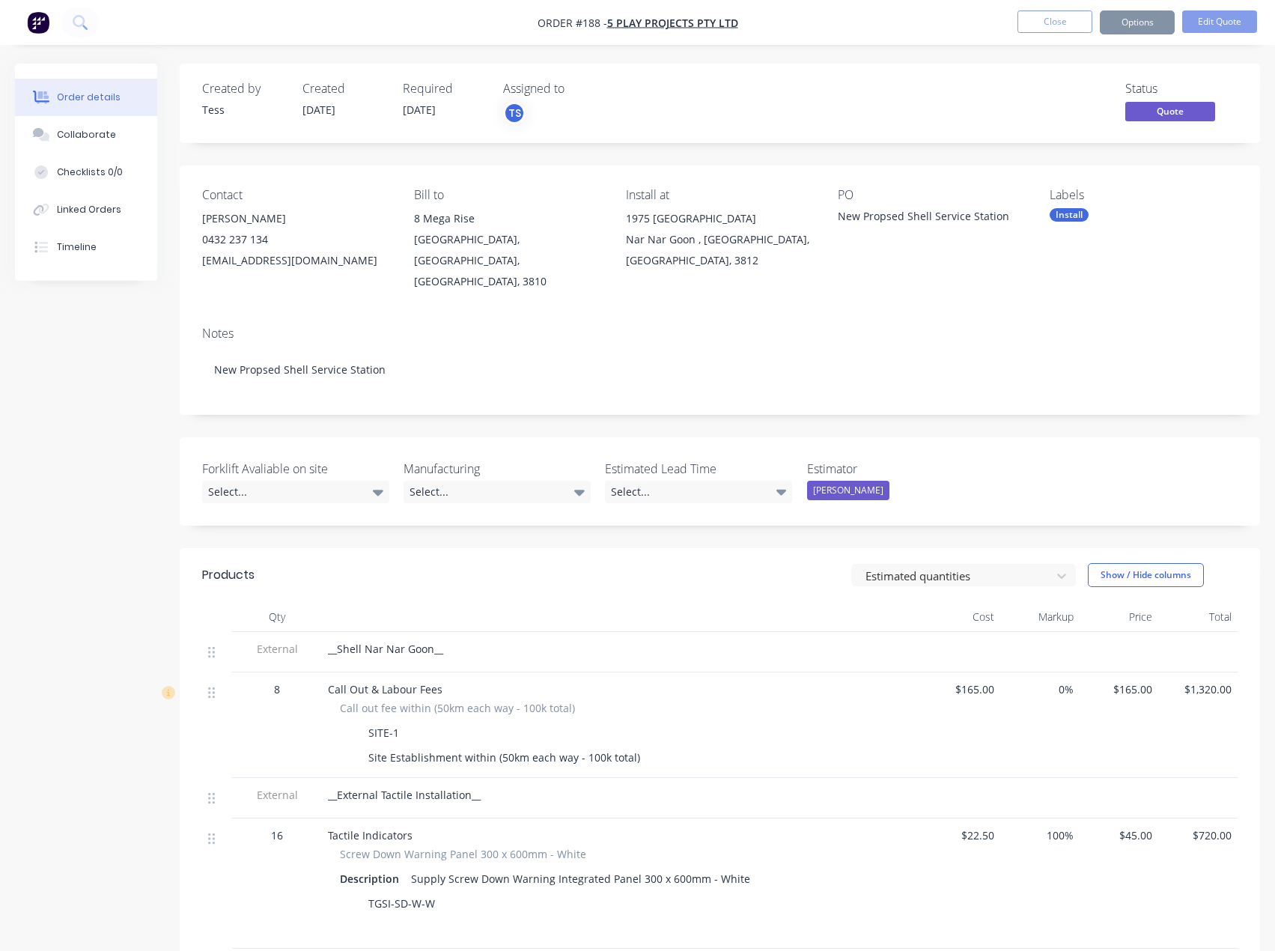
click at [1066, 27] on button "Close" at bounding box center [1055, 21] width 75 height 22
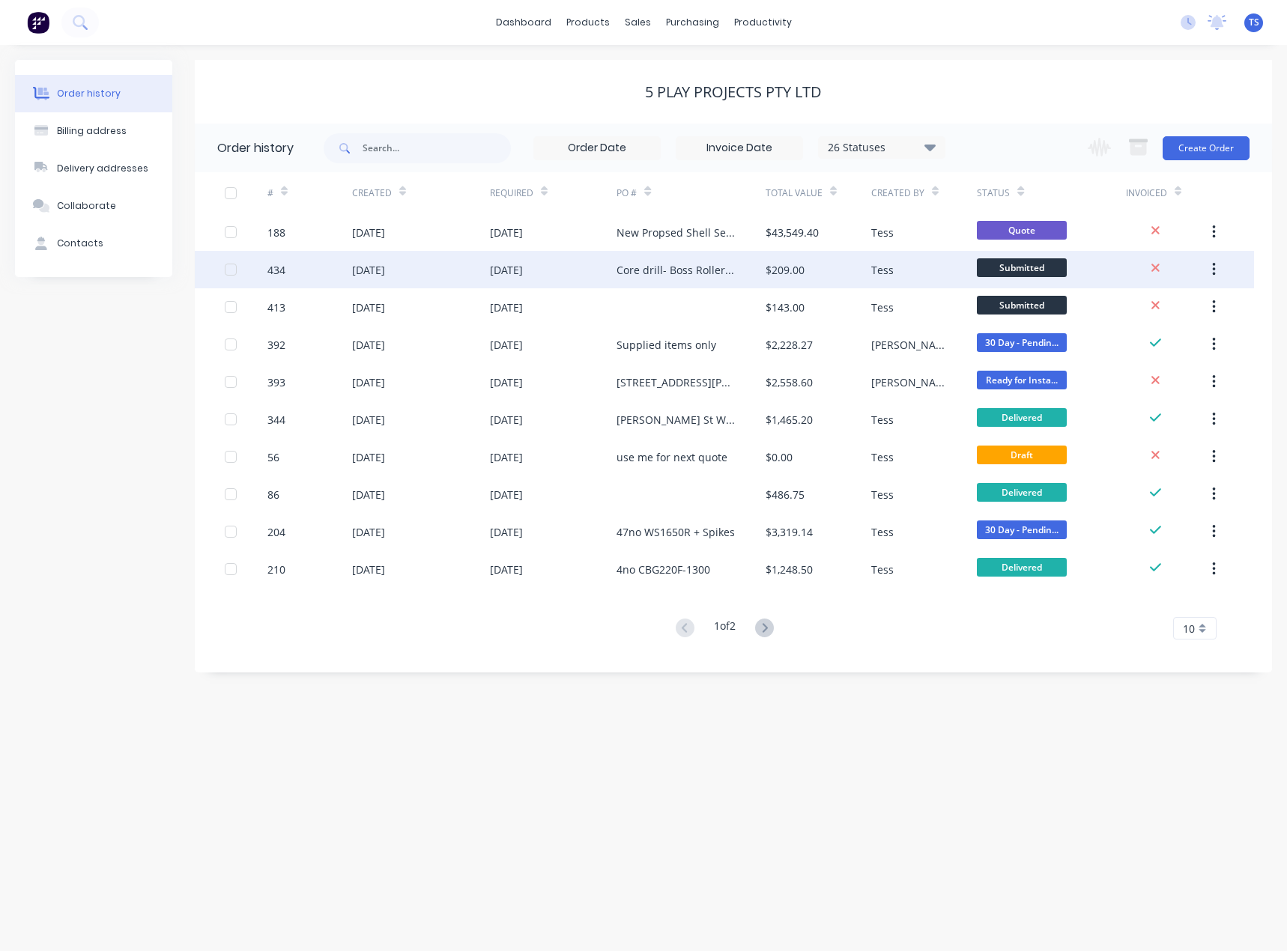
click at [693, 268] on div "Core drill- Boss Roller Door Anchor" at bounding box center [675, 270] width 118 height 16
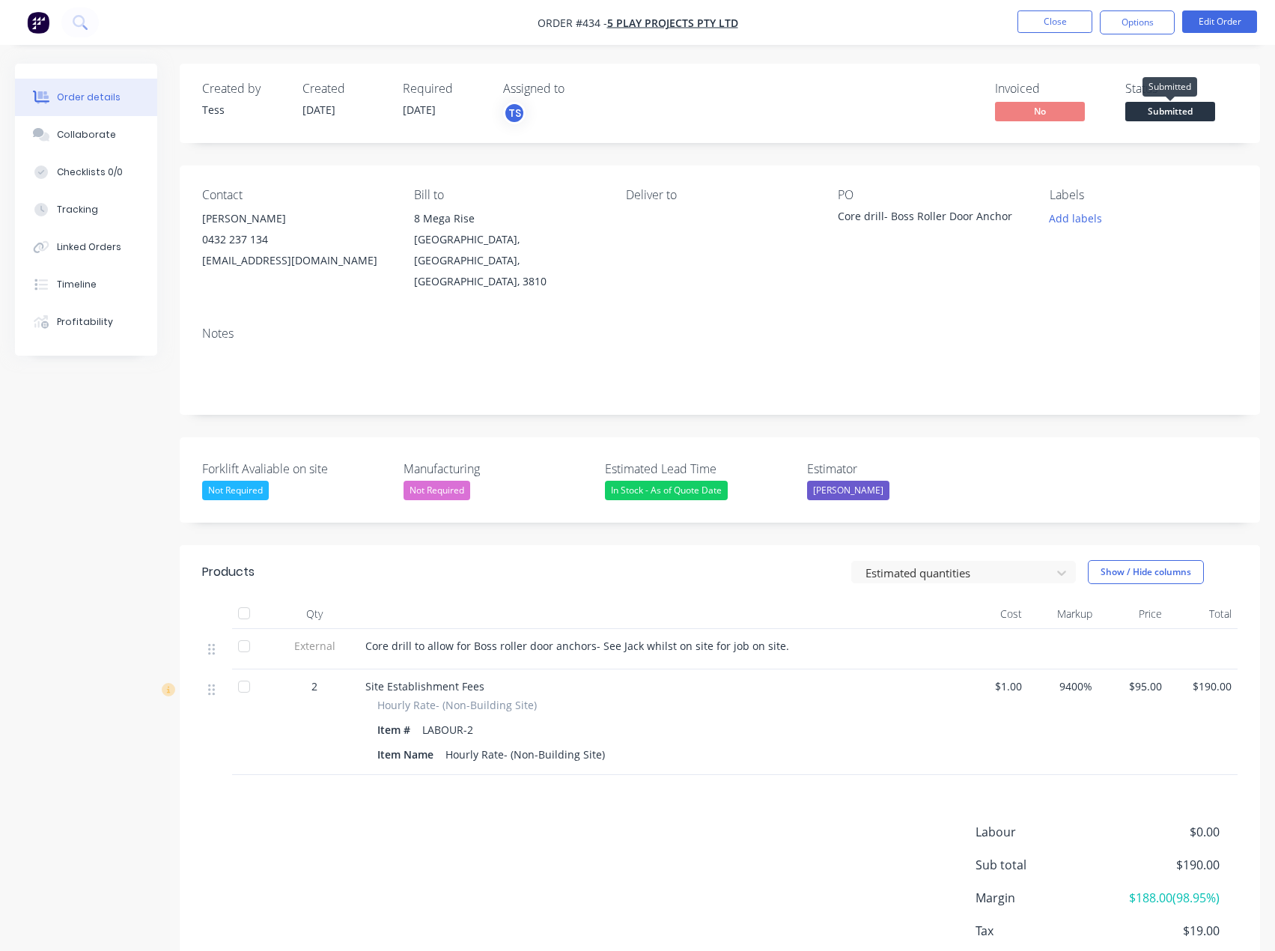
click at [1167, 112] on span "Submitted" at bounding box center [1171, 111] width 90 height 19
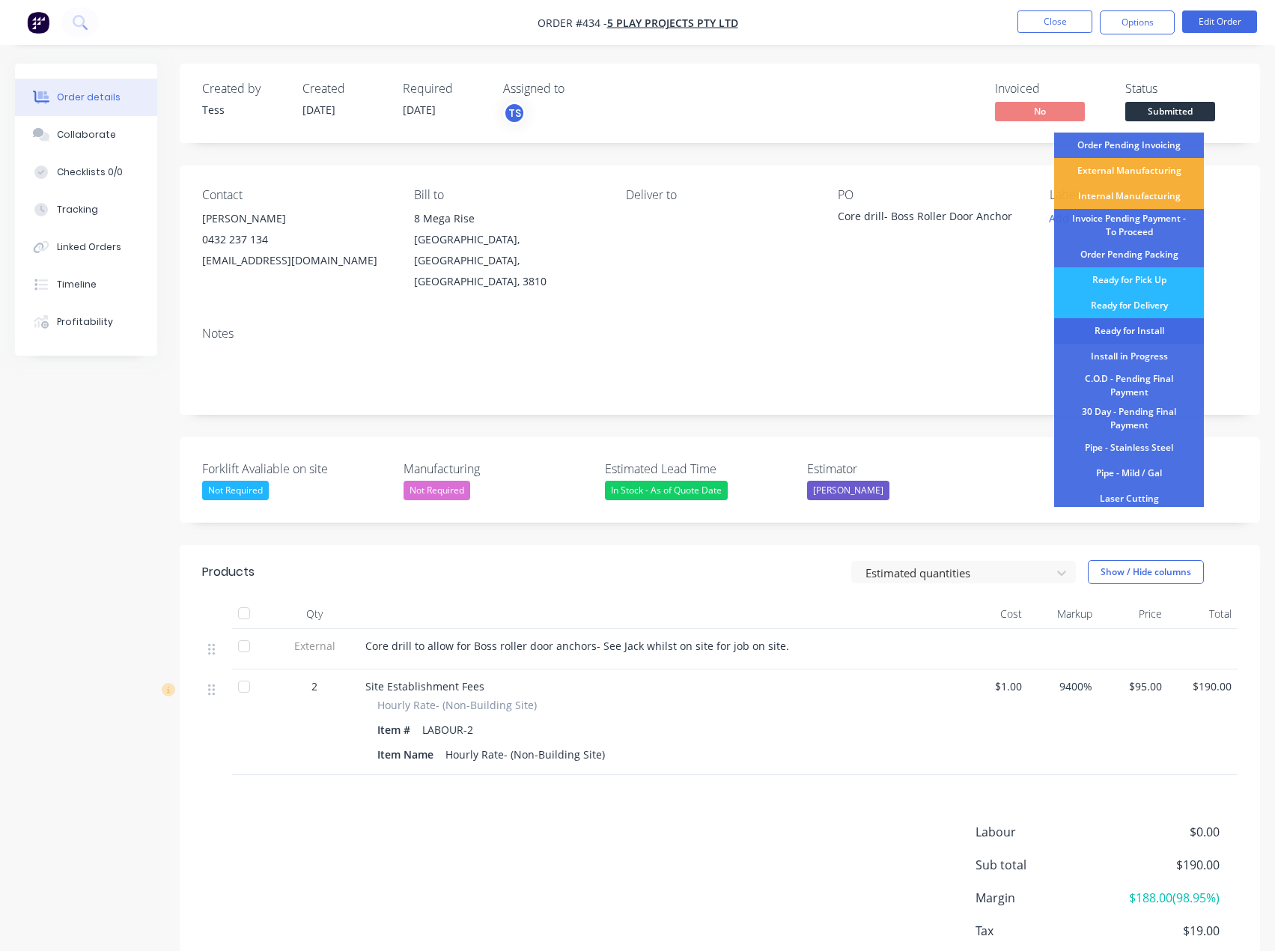
click at [1118, 330] on div "Ready for Install" at bounding box center [1129, 330] width 150 height 25
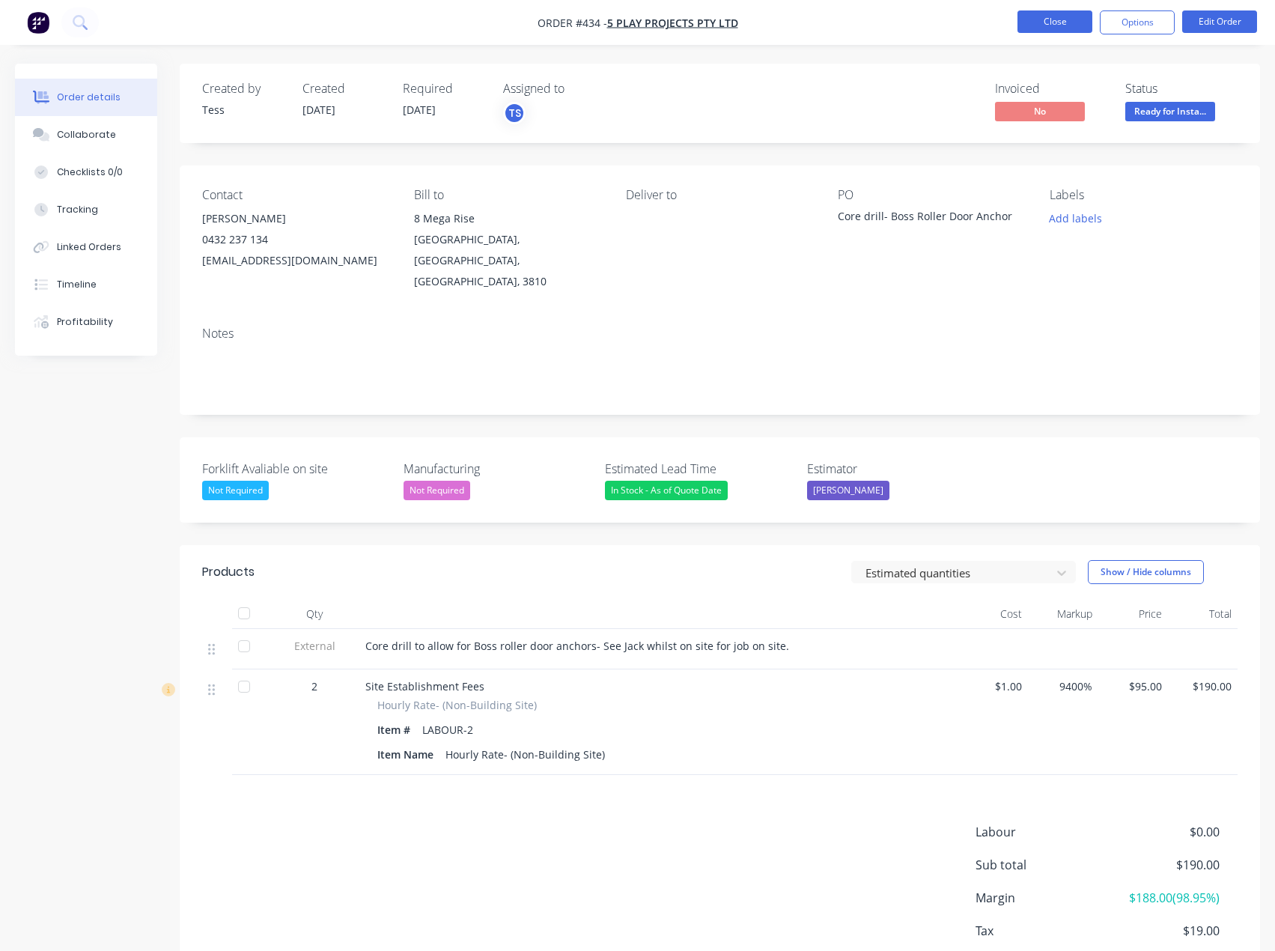
click at [1074, 18] on button "Close" at bounding box center [1055, 21] width 75 height 22
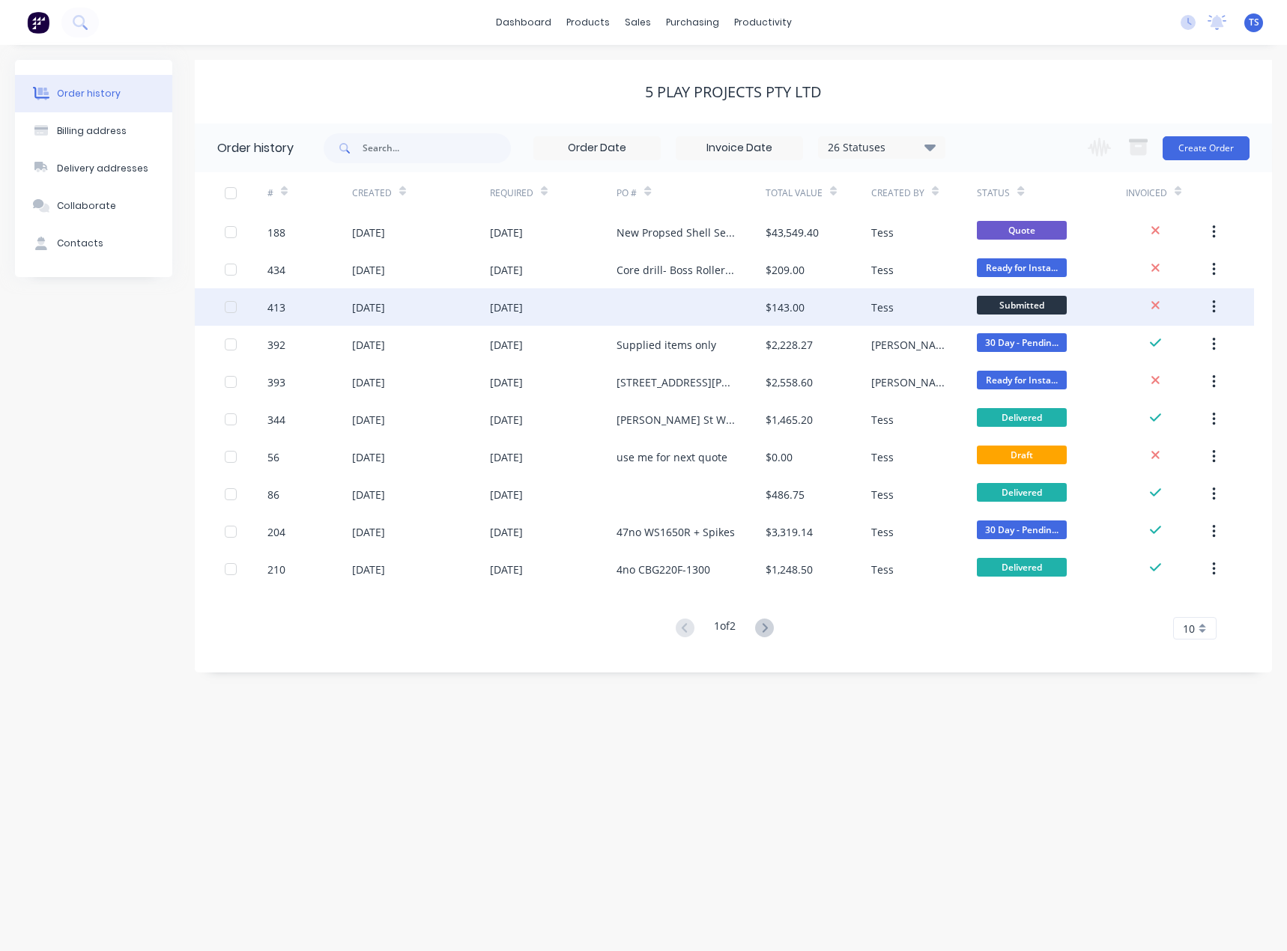
click at [643, 306] on div at bounding box center [690, 306] width 148 height 37
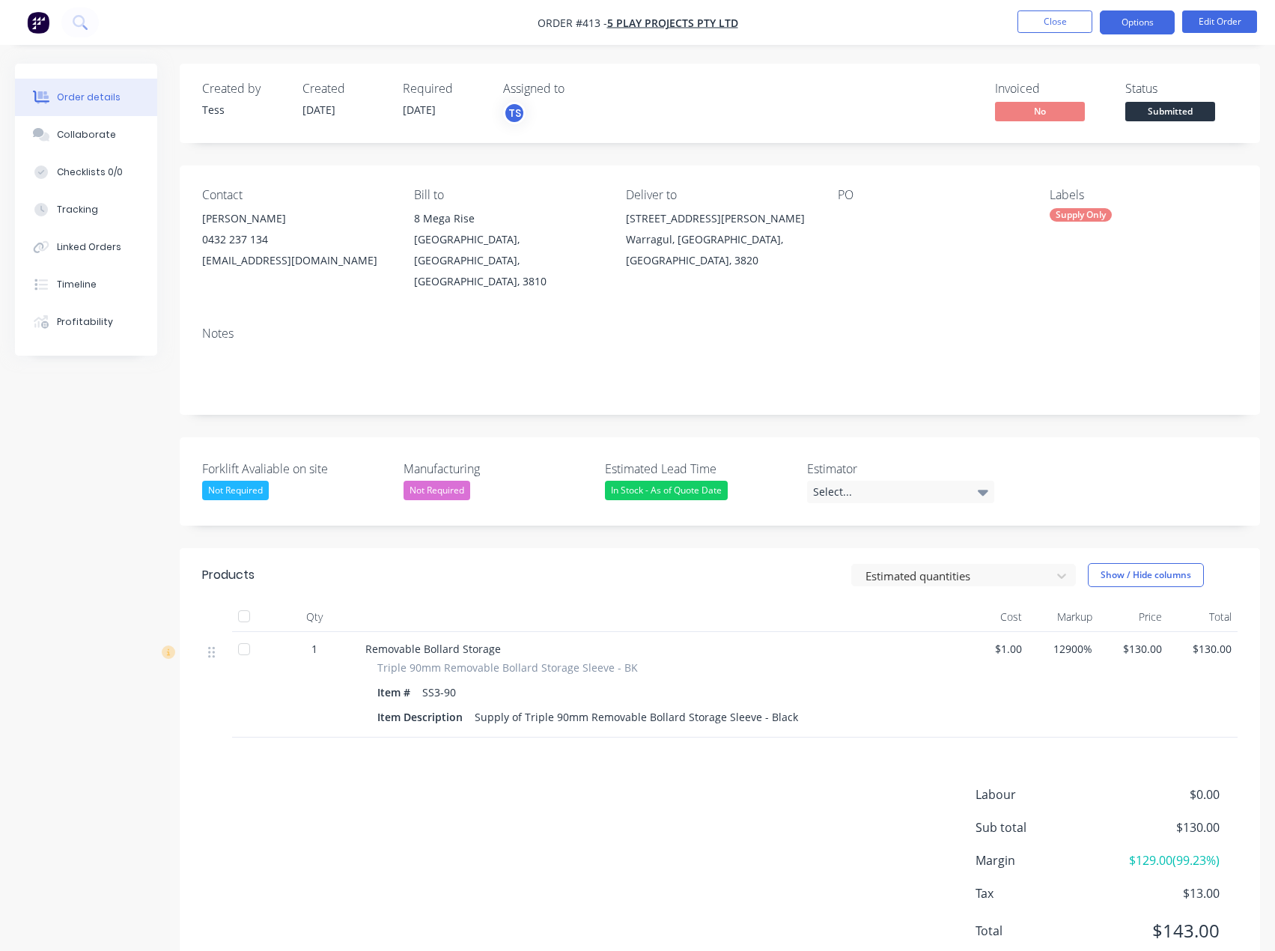
click at [1120, 26] on button "Options" at bounding box center [1137, 22] width 75 height 24
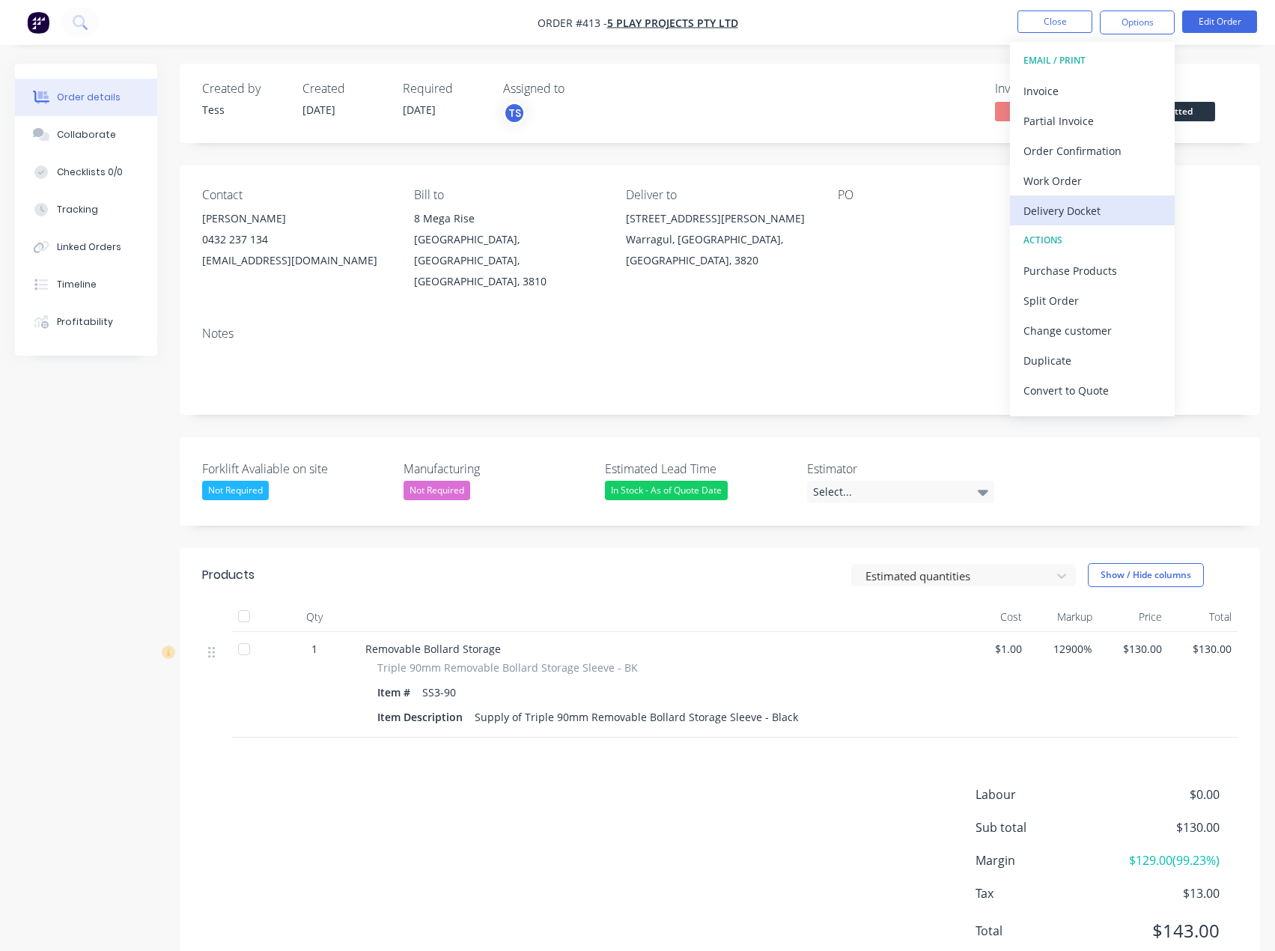
click at [1073, 211] on div "Delivery Docket" at bounding box center [1093, 211] width 138 height 22
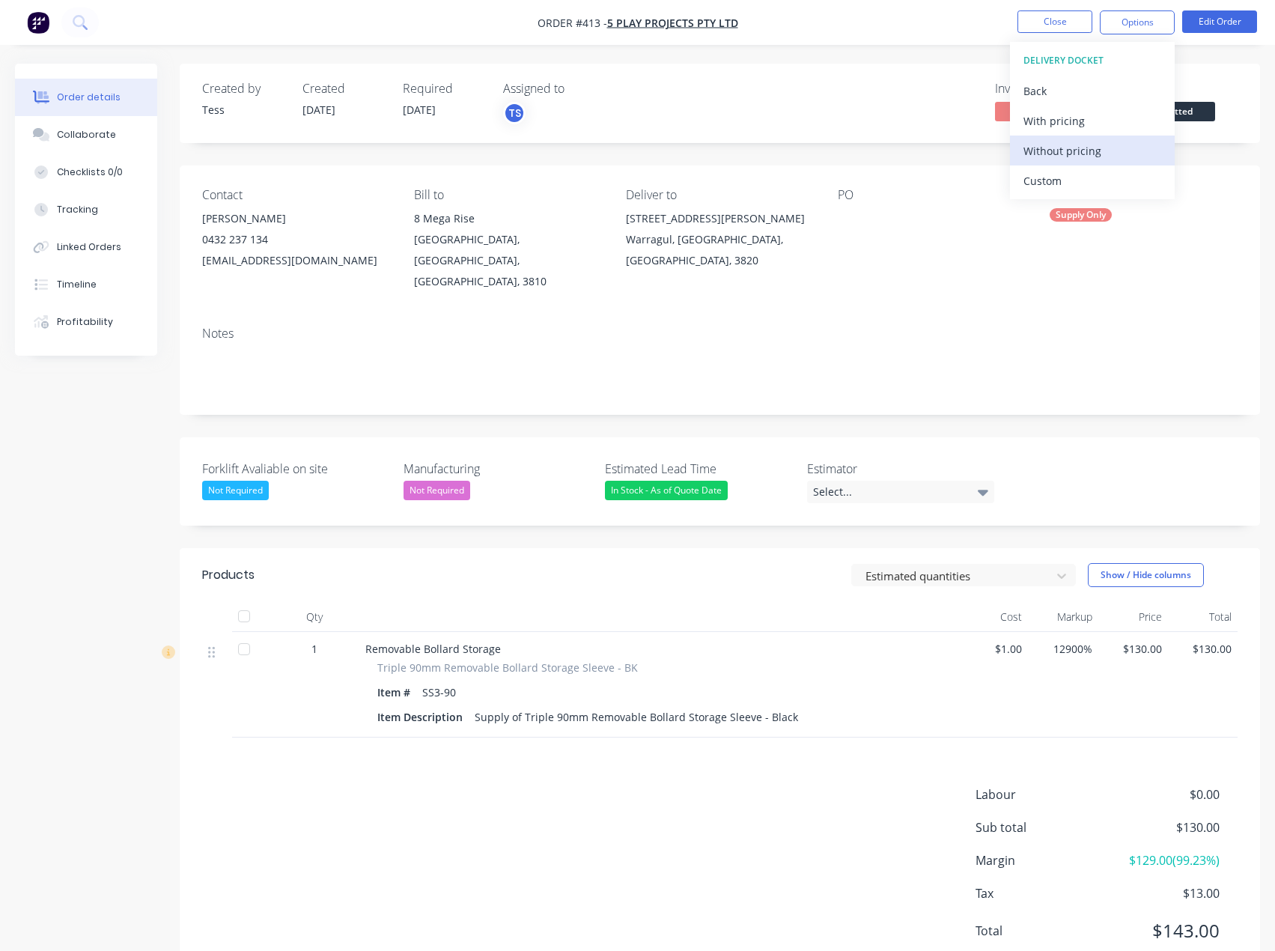
click at [1037, 156] on div "Without pricing" at bounding box center [1093, 151] width 138 height 22
click at [920, 148] on div "Created by Tess Created [DATE] Required [DATE] Assigned to TS Invoiced No Statu…" at bounding box center [720, 523] width 1081 height 918
click at [966, 481] on div "Select..." at bounding box center [900, 492] width 187 height 22
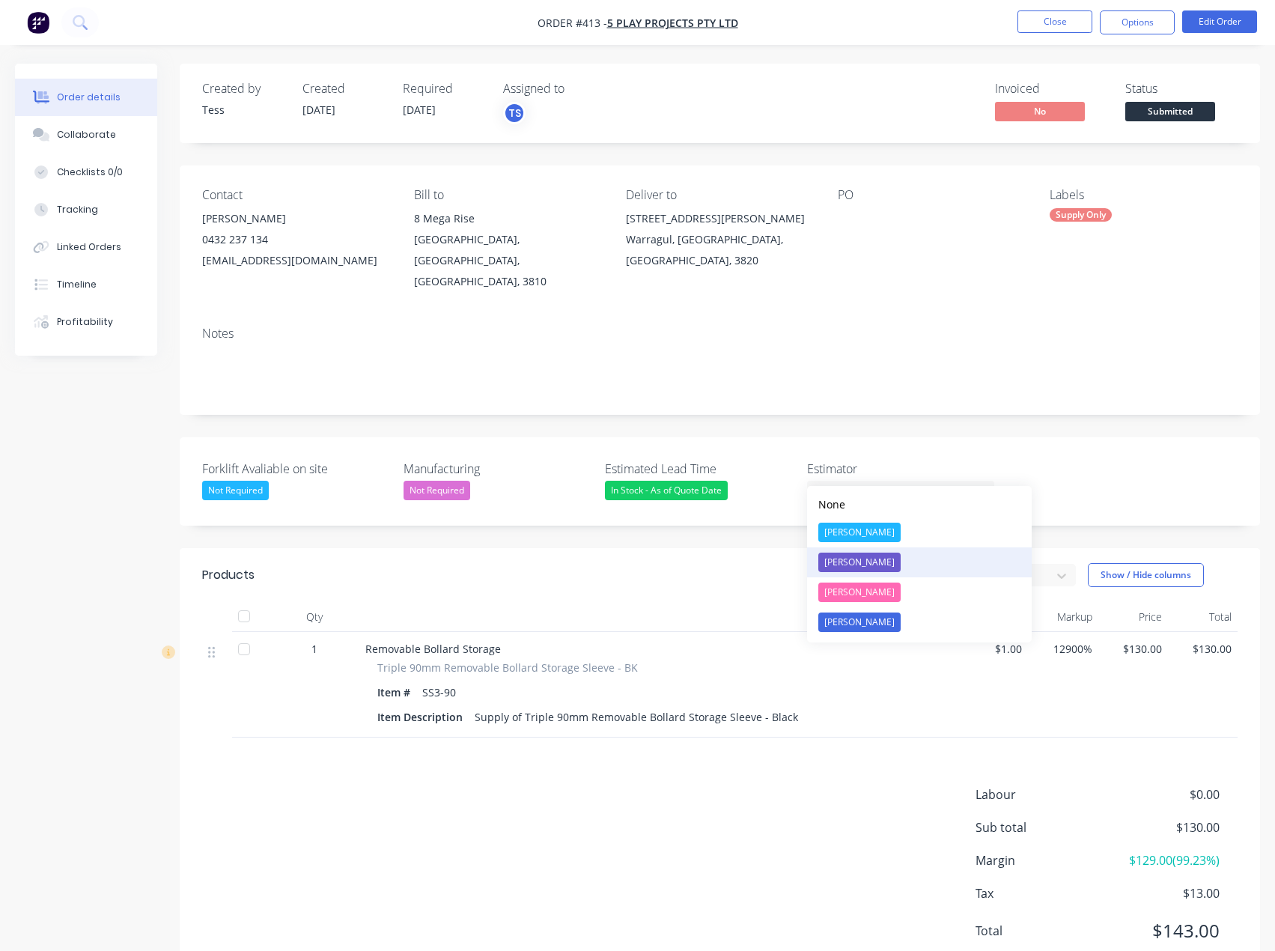
click at [853, 573] on button "[PERSON_NAME]" at bounding box center [919, 562] width 225 height 30
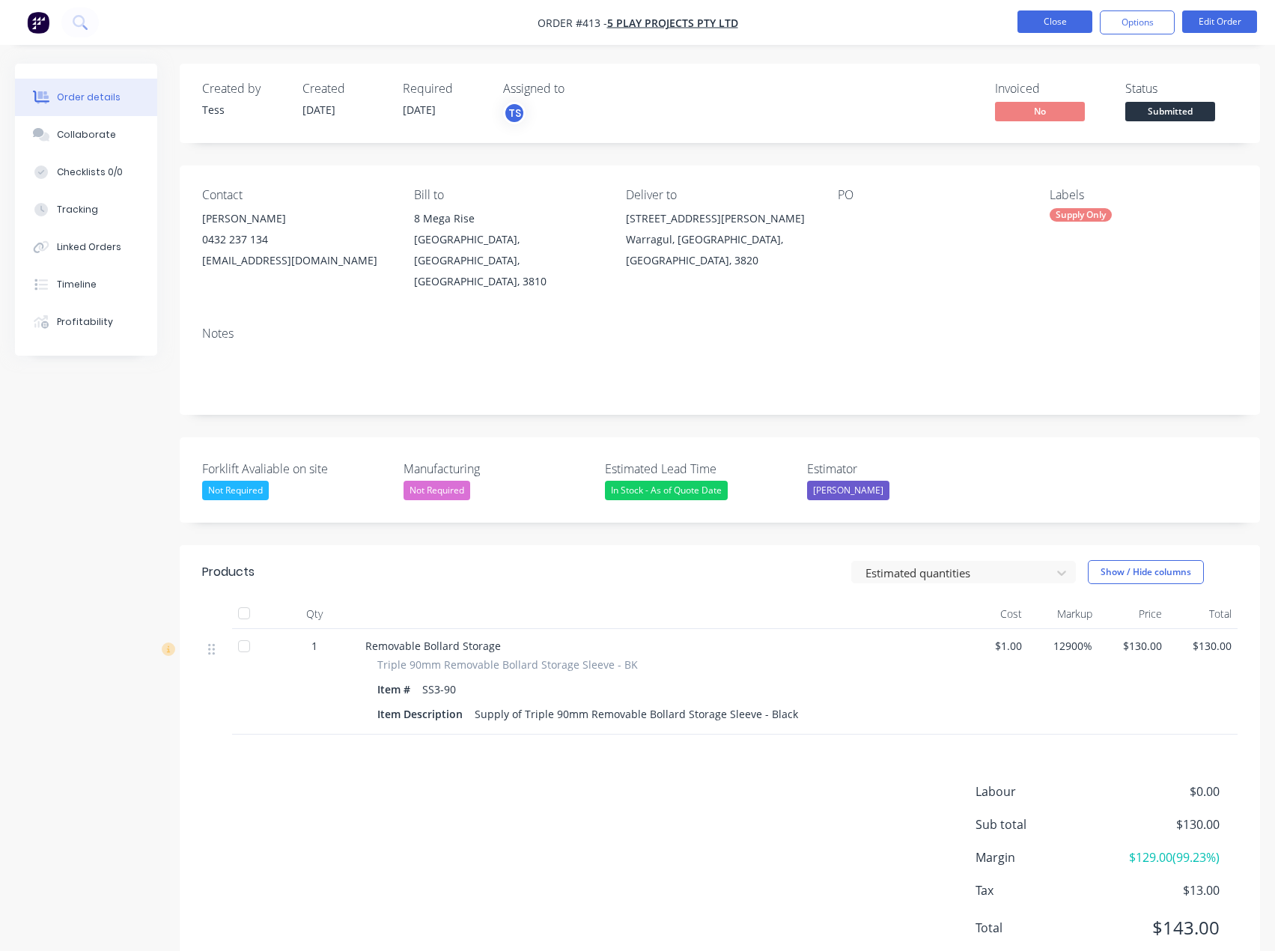
click at [1063, 26] on button "Close" at bounding box center [1055, 21] width 75 height 22
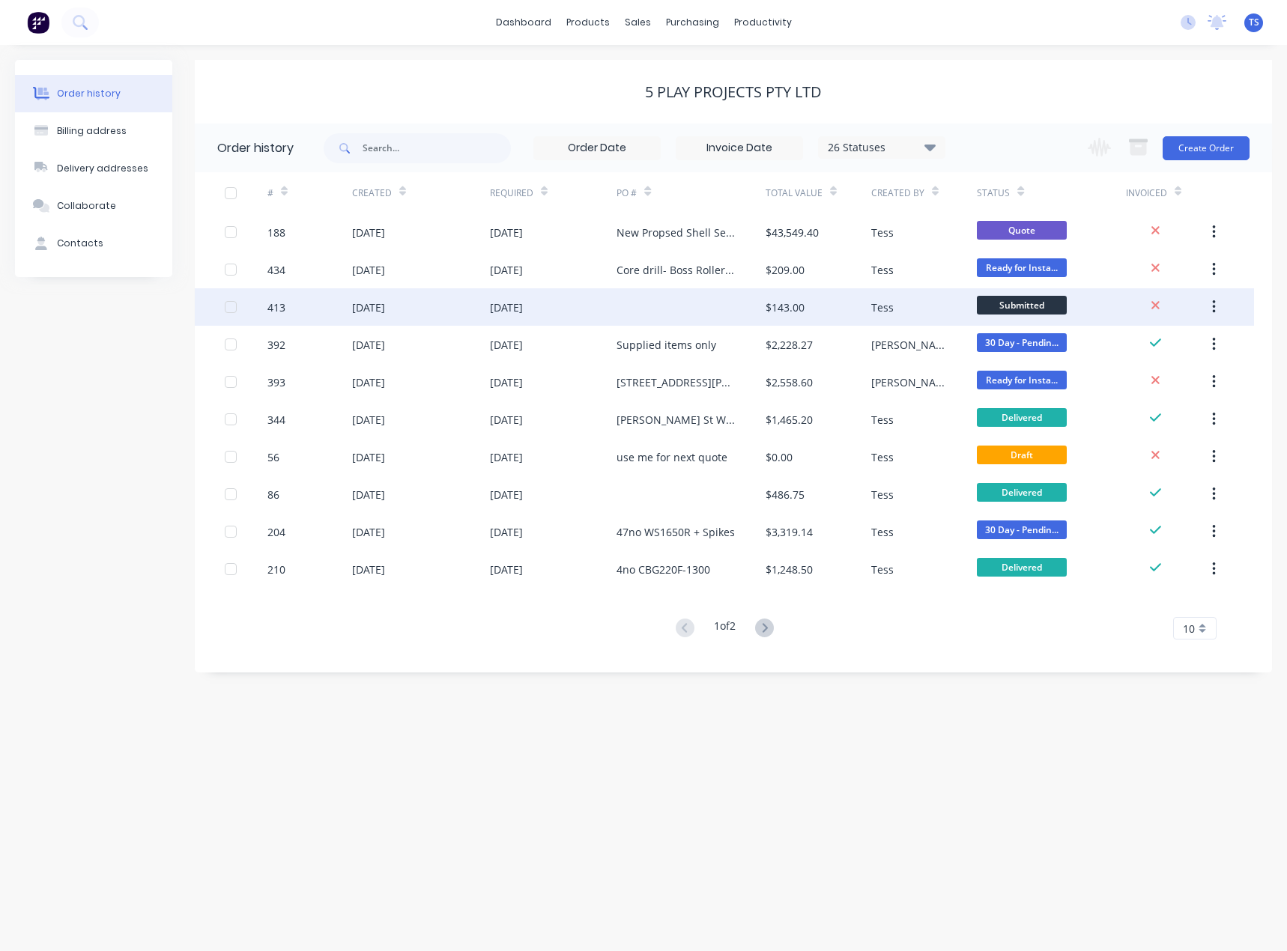
click at [641, 309] on div at bounding box center [690, 306] width 148 height 37
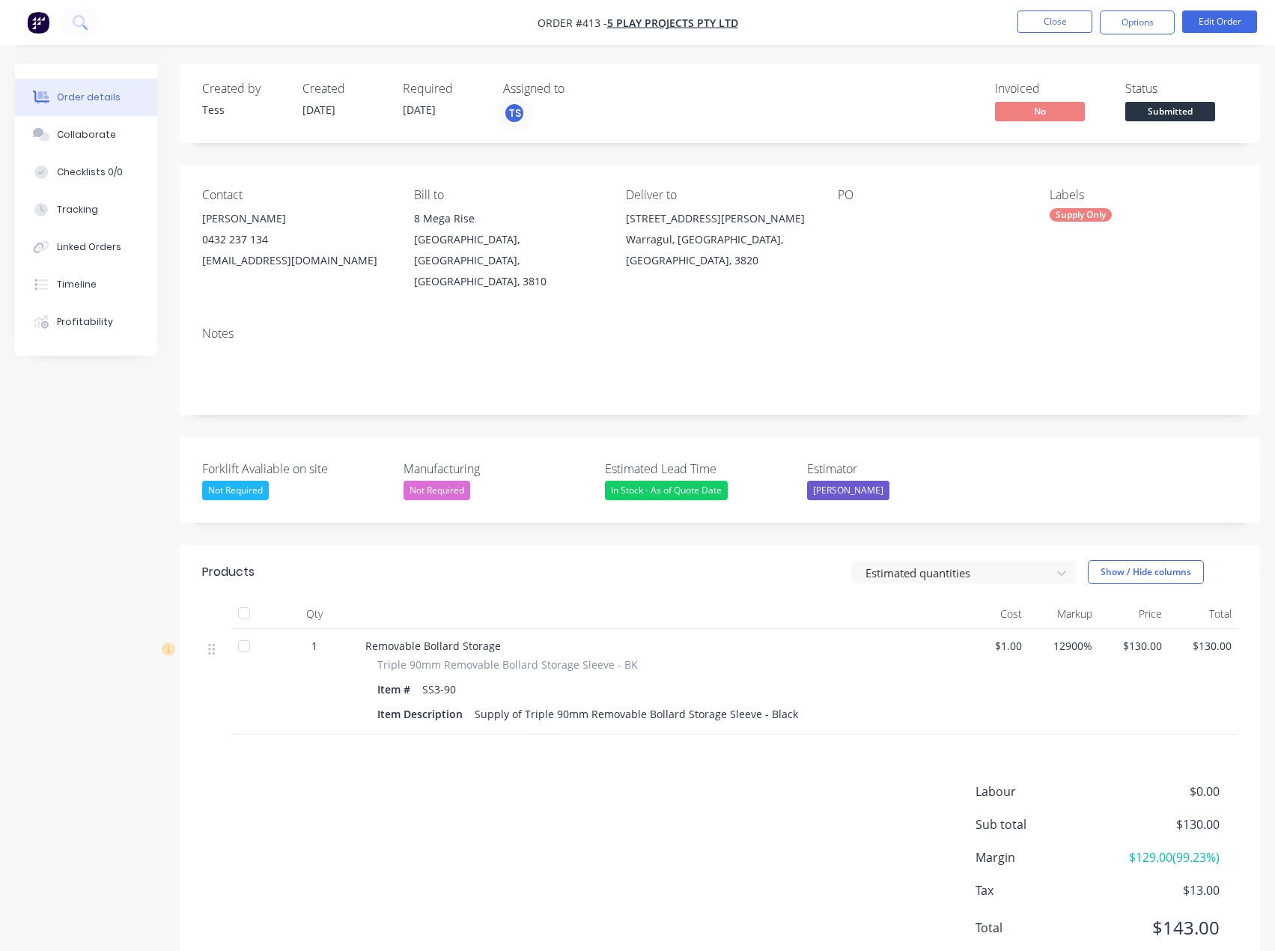
click at [860, 211] on div at bounding box center [931, 218] width 187 height 21
click at [1242, 21] on button "Edit Order" at bounding box center [1219, 21] width 75 height 22
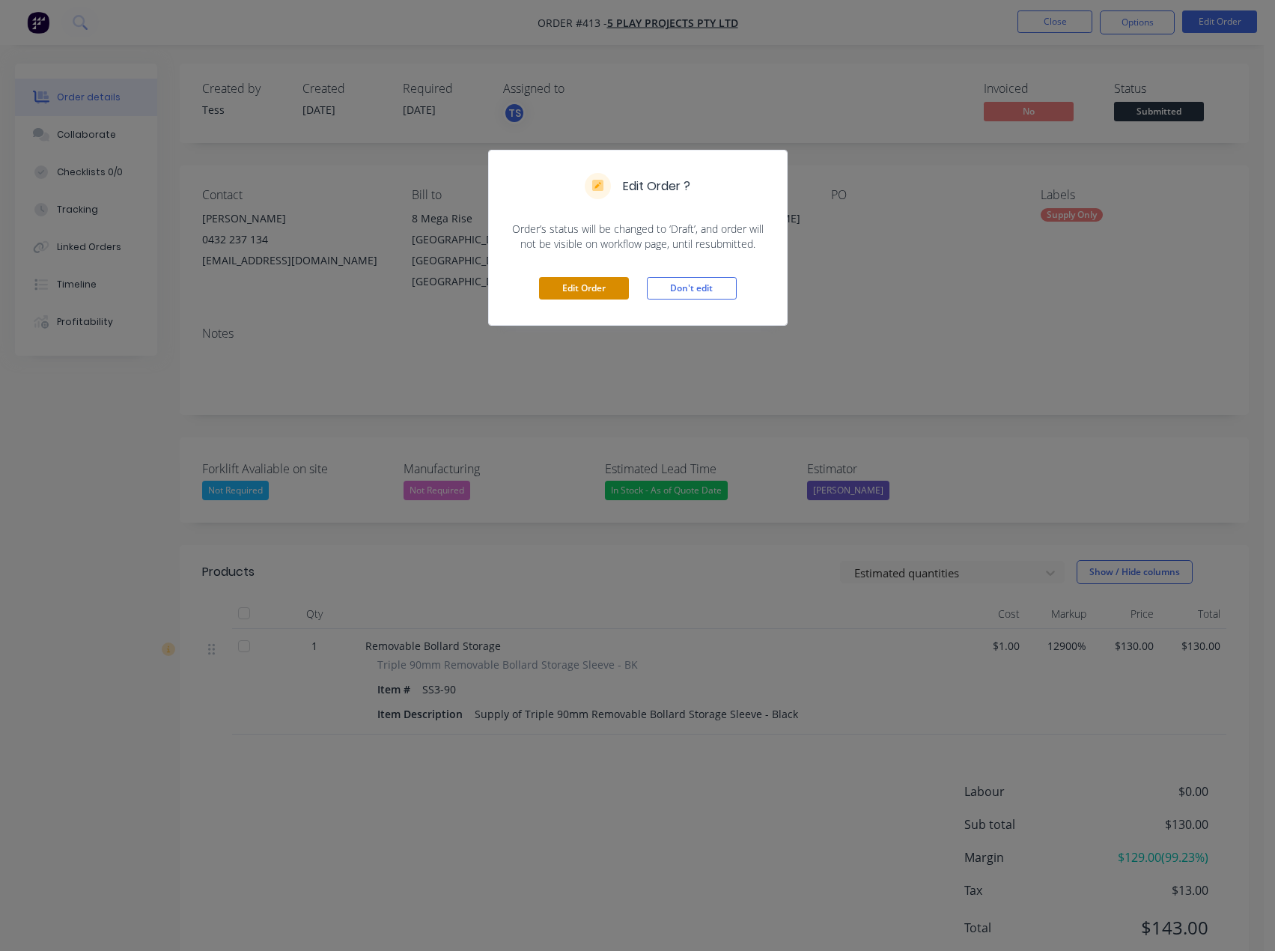
click at [578, 290] on button "Edit Order" at bounding box center [584, 288] width 90 height 22
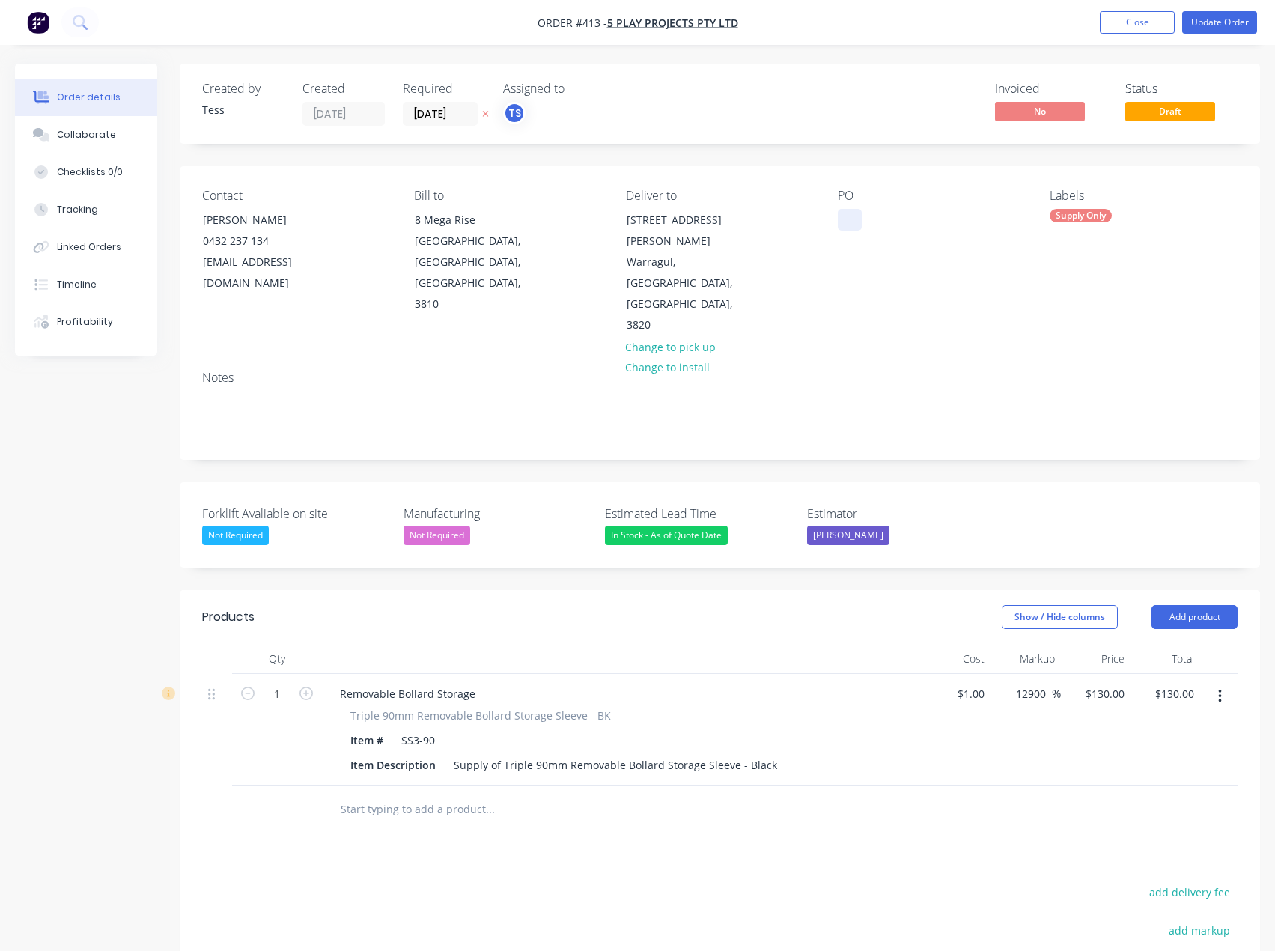
click at [861, 221] on div at bounding box center [850, 220] width 24 height 22
click at [902, 284] on div "Contact [PERSON_NAME] [PHONE_NUMBER] [EMAIL_ADDRESS][DOMAIN_NAME] Bill to [GEOG…" at bounding box center [720, 262] width 1081 height 192
click at [1144, 22] on button "Close" at bounding box center [1137, 22] width 75 height 22
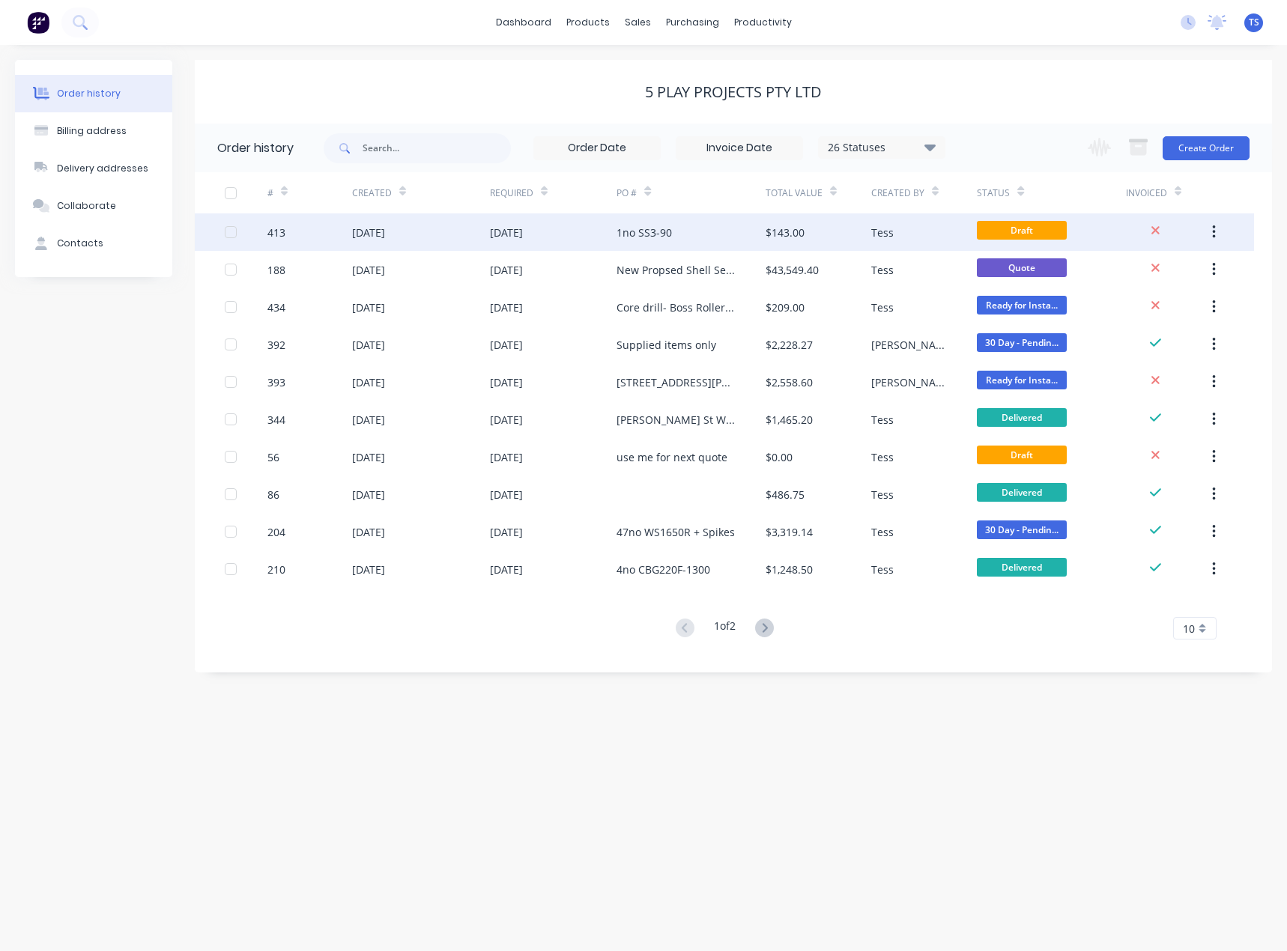
click at [658, 234] on div "1no SS3-90" at bounding box center [643, 233] width 55 height 16
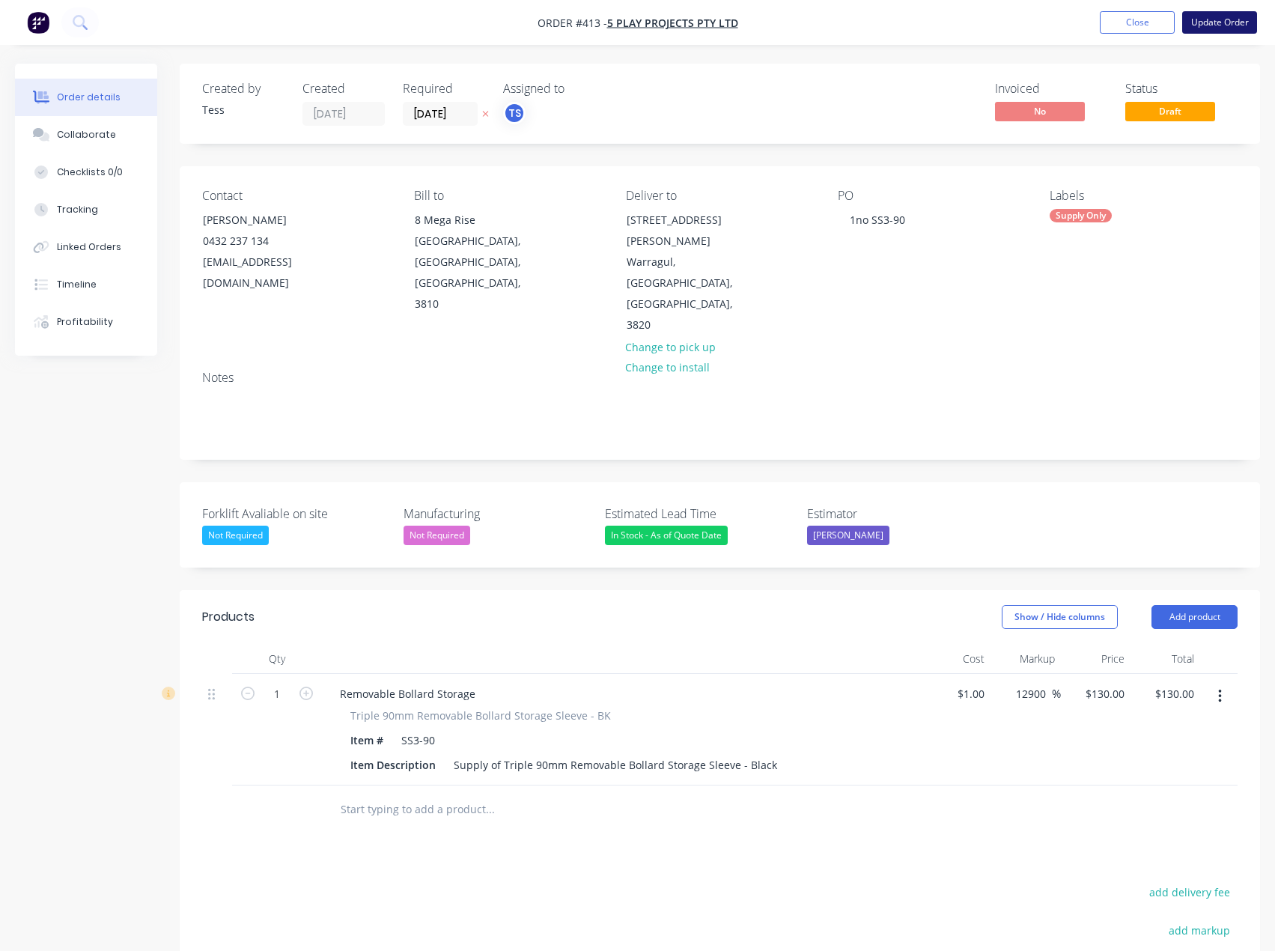
click at [1206, 23] on button "Update Order" at bounding box center [1219, 22] width 75 height 22
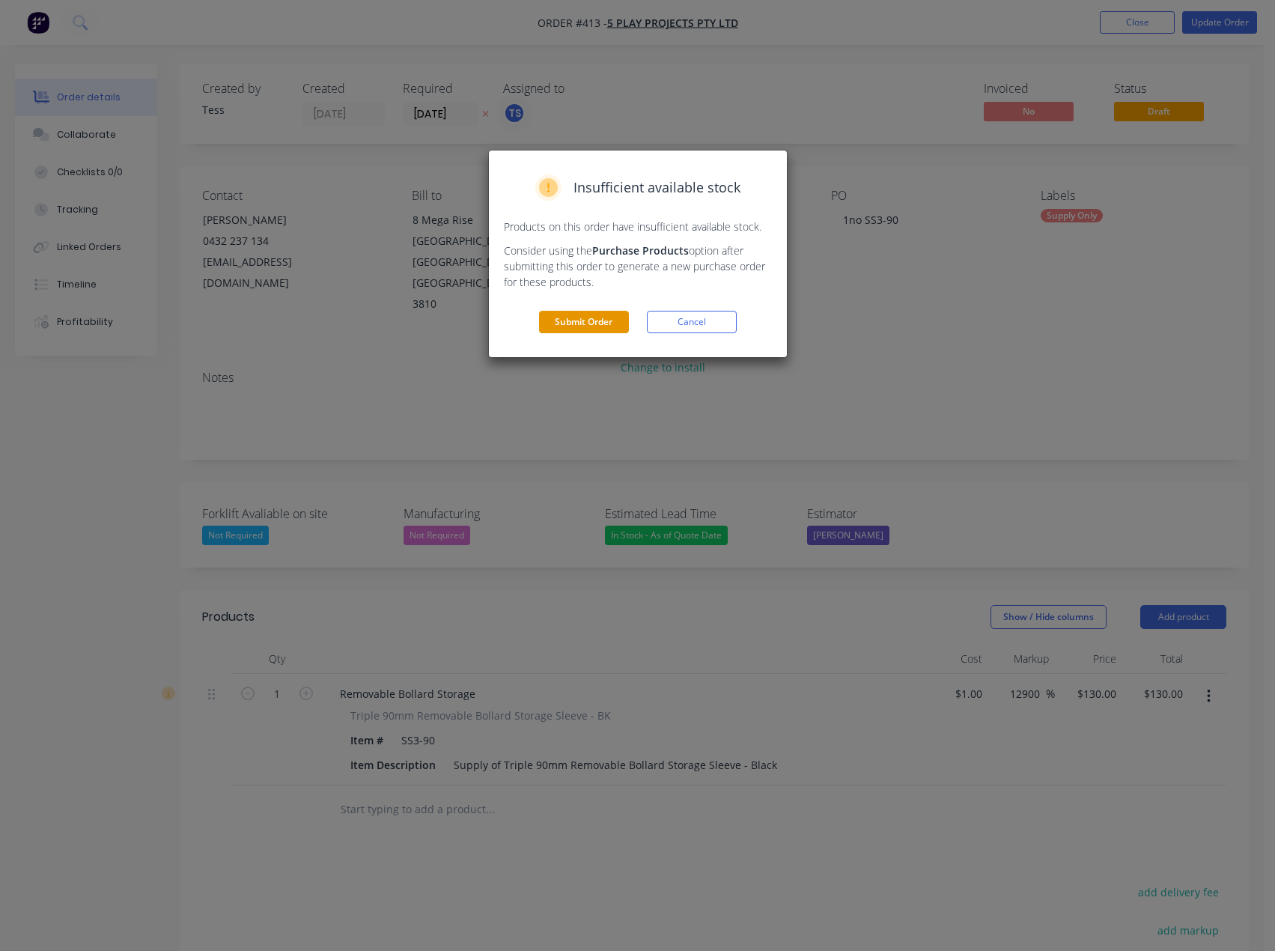
click at [577, 323] on button "Submit Order" at bounding box center [584, 322] width 90 height 22
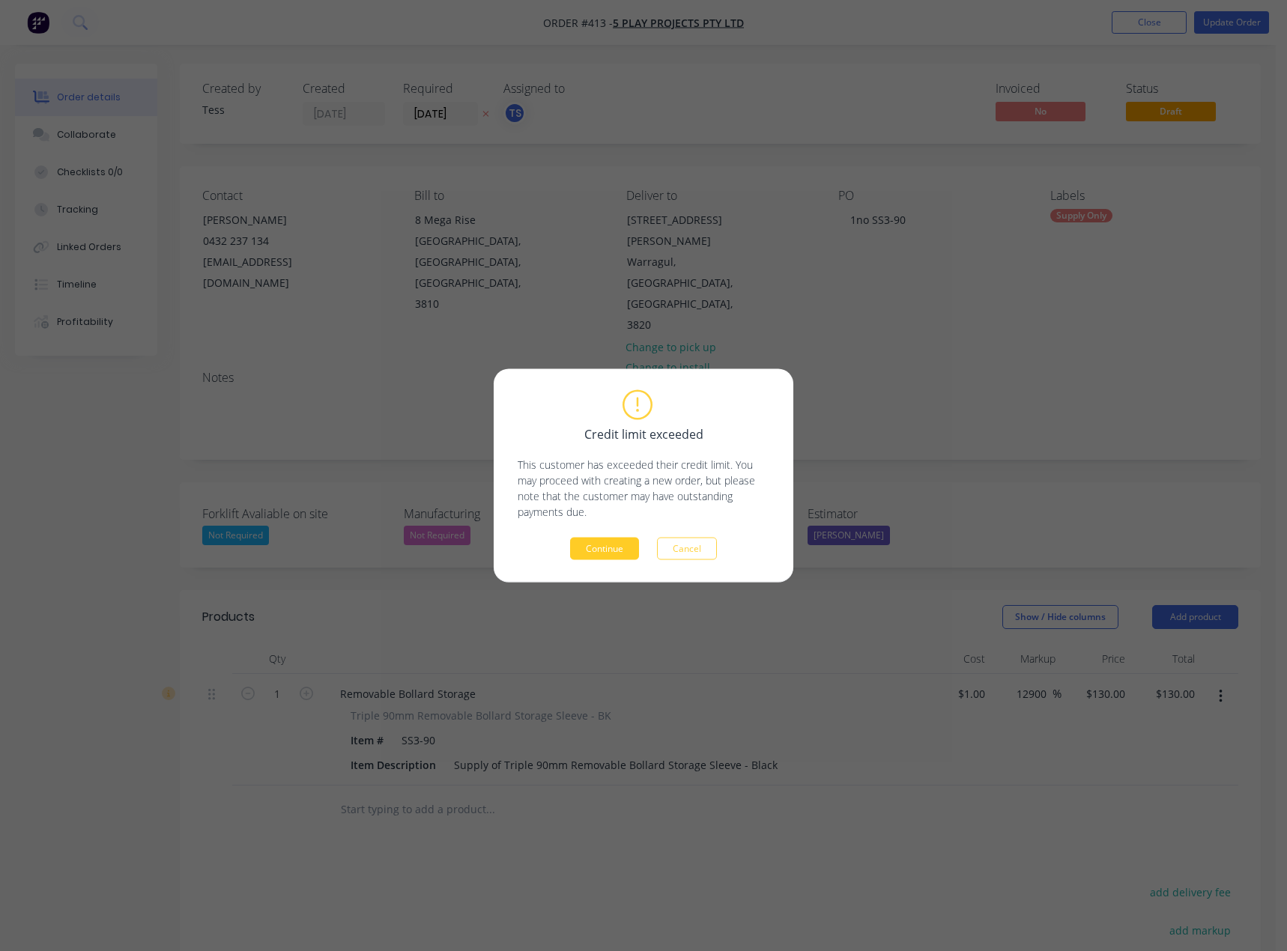
click at [598, 550] on button "Continue" at bounding box center [604, 549] width 69 height 22
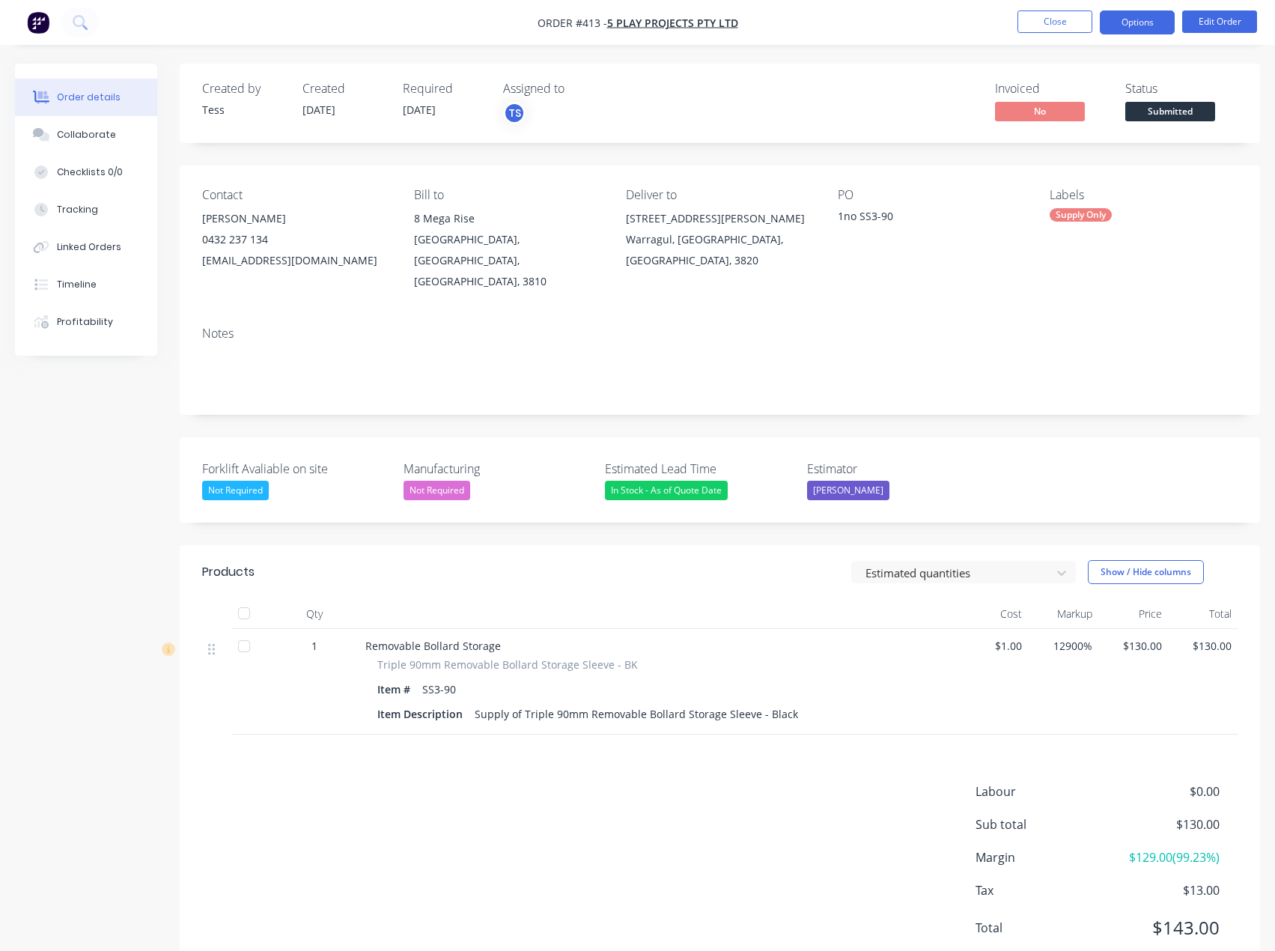
click at [1150, 25] on button "Options" at bounding box center [1137, 22] width 75 height 24
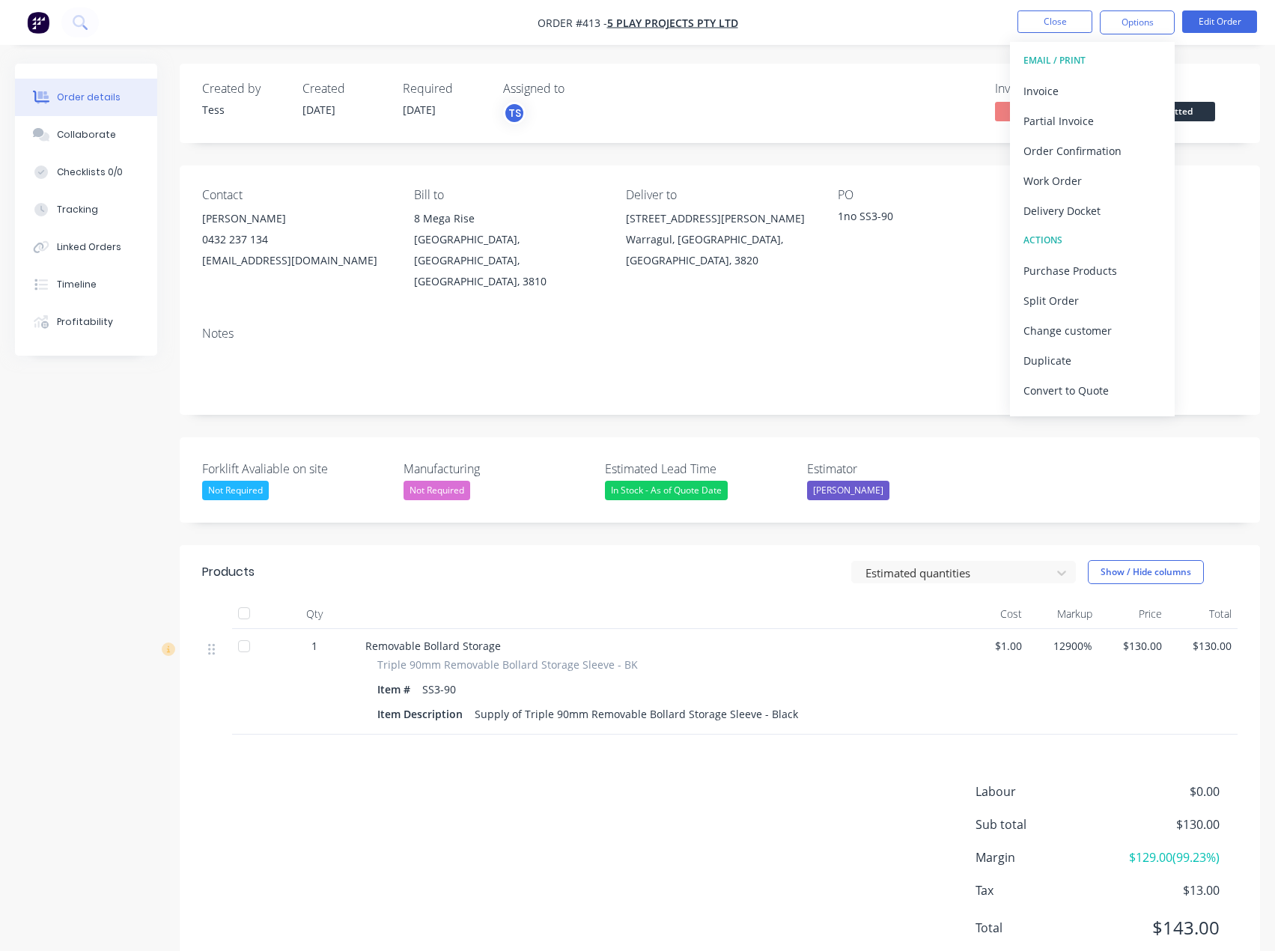
click at [962, 64] on div "Created by Tess Created [DATE] Required [DATE] Assigned to TS Invoiced No Statu…" at bounding box center [720, 103] width 1081 height 79
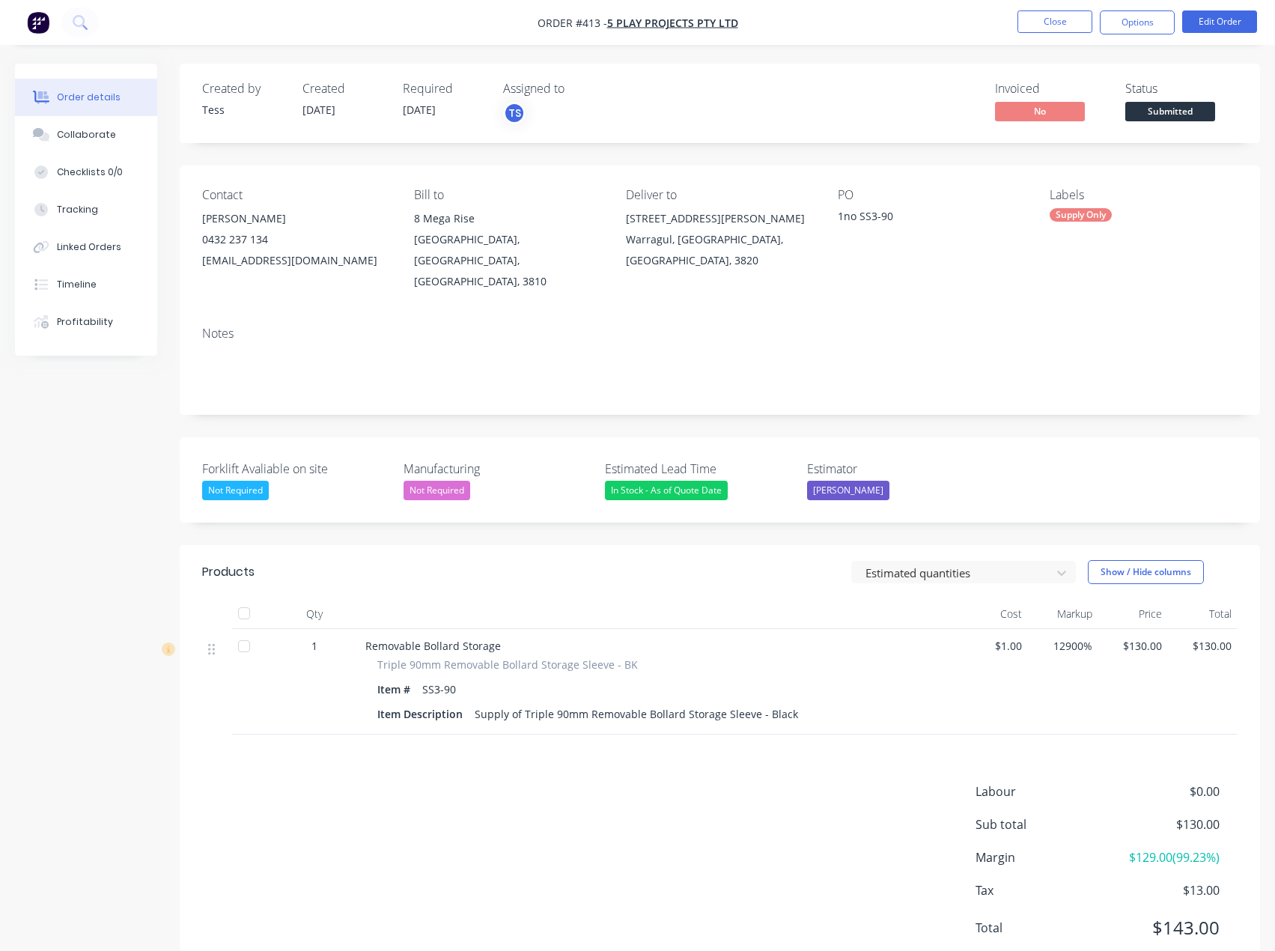
click at [1190, 110] on span "Submitted" at bounding box center [1171, 111] width 90 height 19
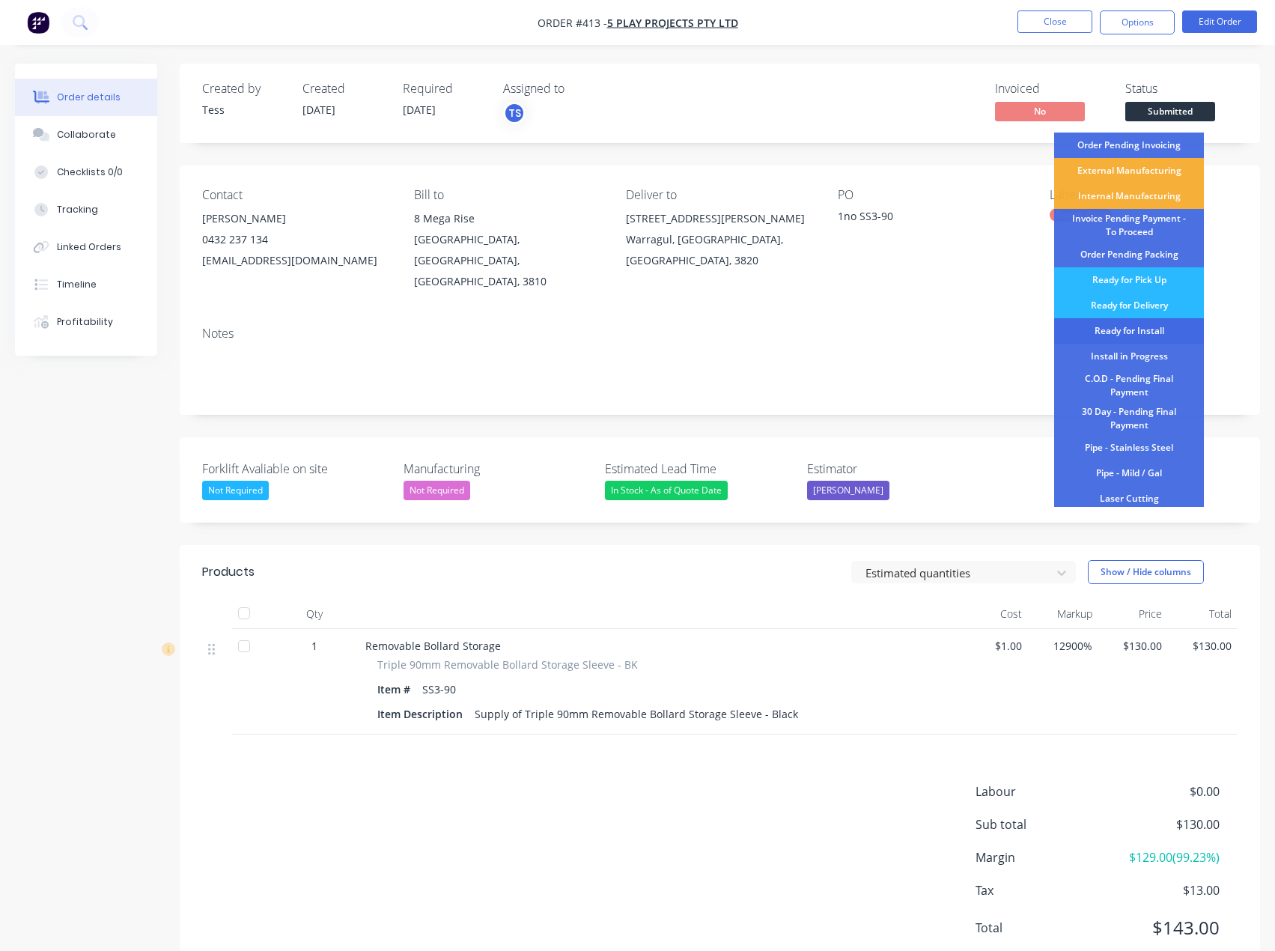
click at [1121, 332] on div "Ready for Install" at bounding box center [1129, 330] width 150 height 25
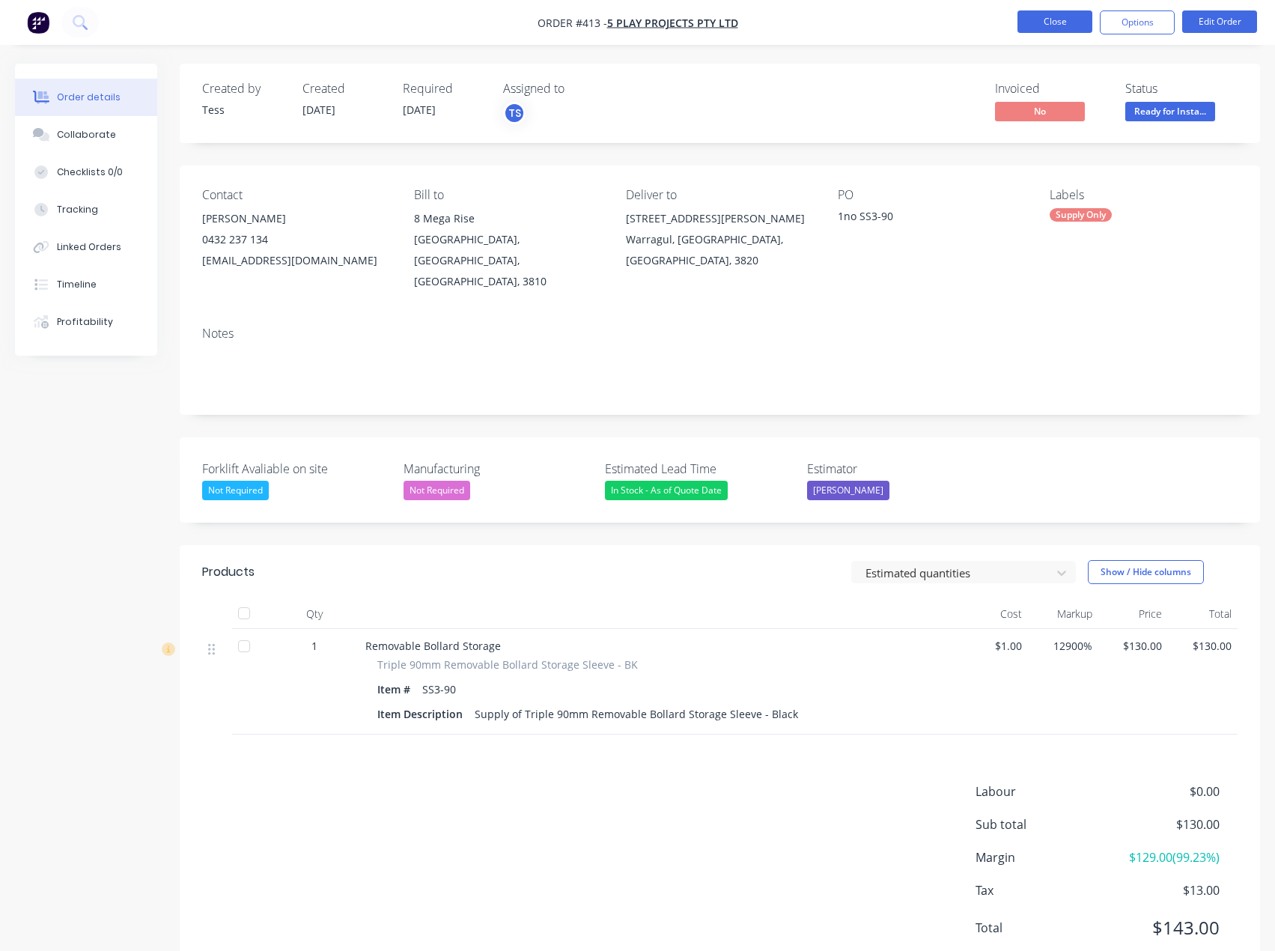
click at [1058, 25] on button "Close" at bounding box center [1055, 21] width 75 height 22
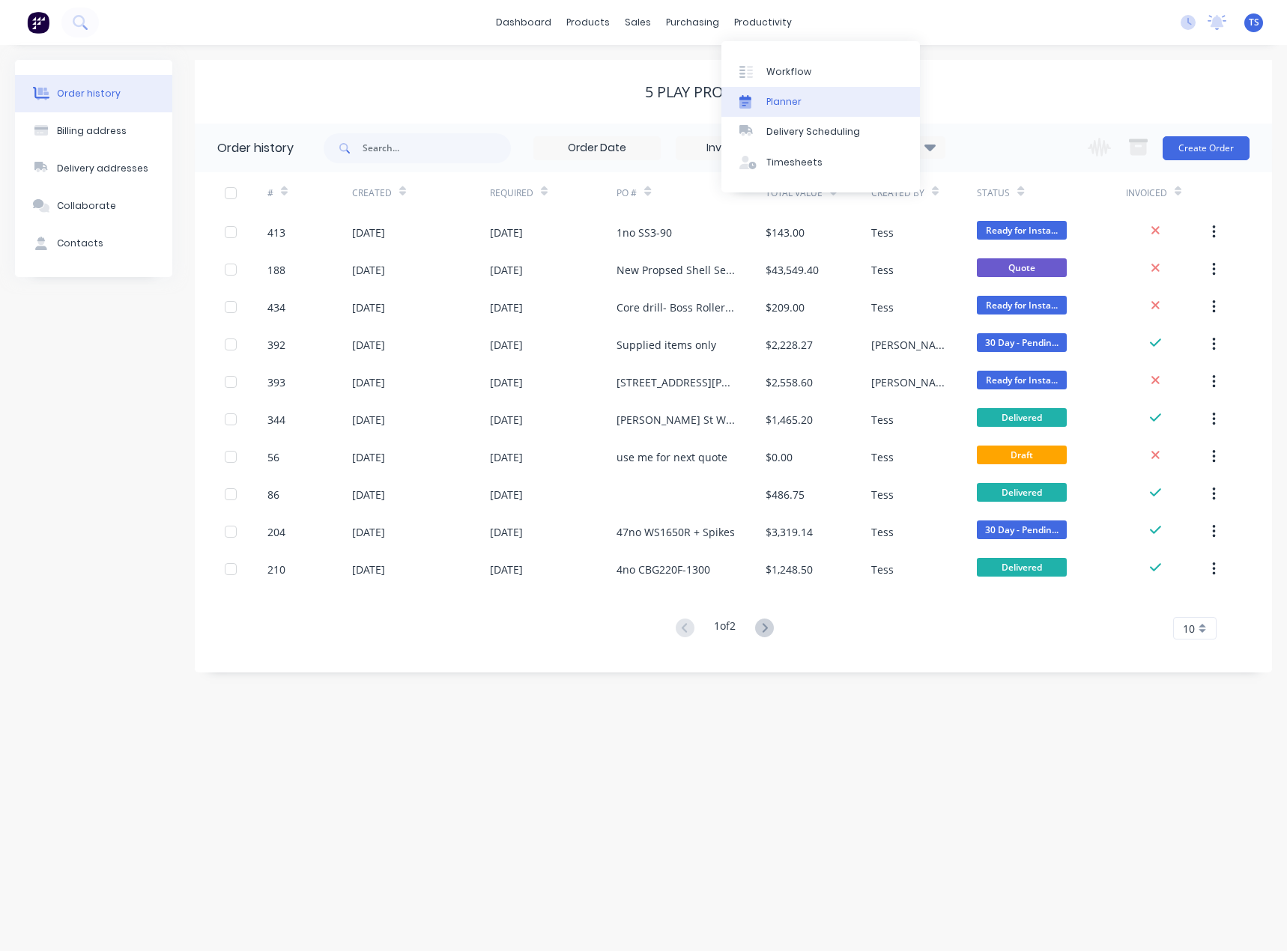
click at [773, 98] on div "Planner" at bounding box center [783, 101] width 35 height 13
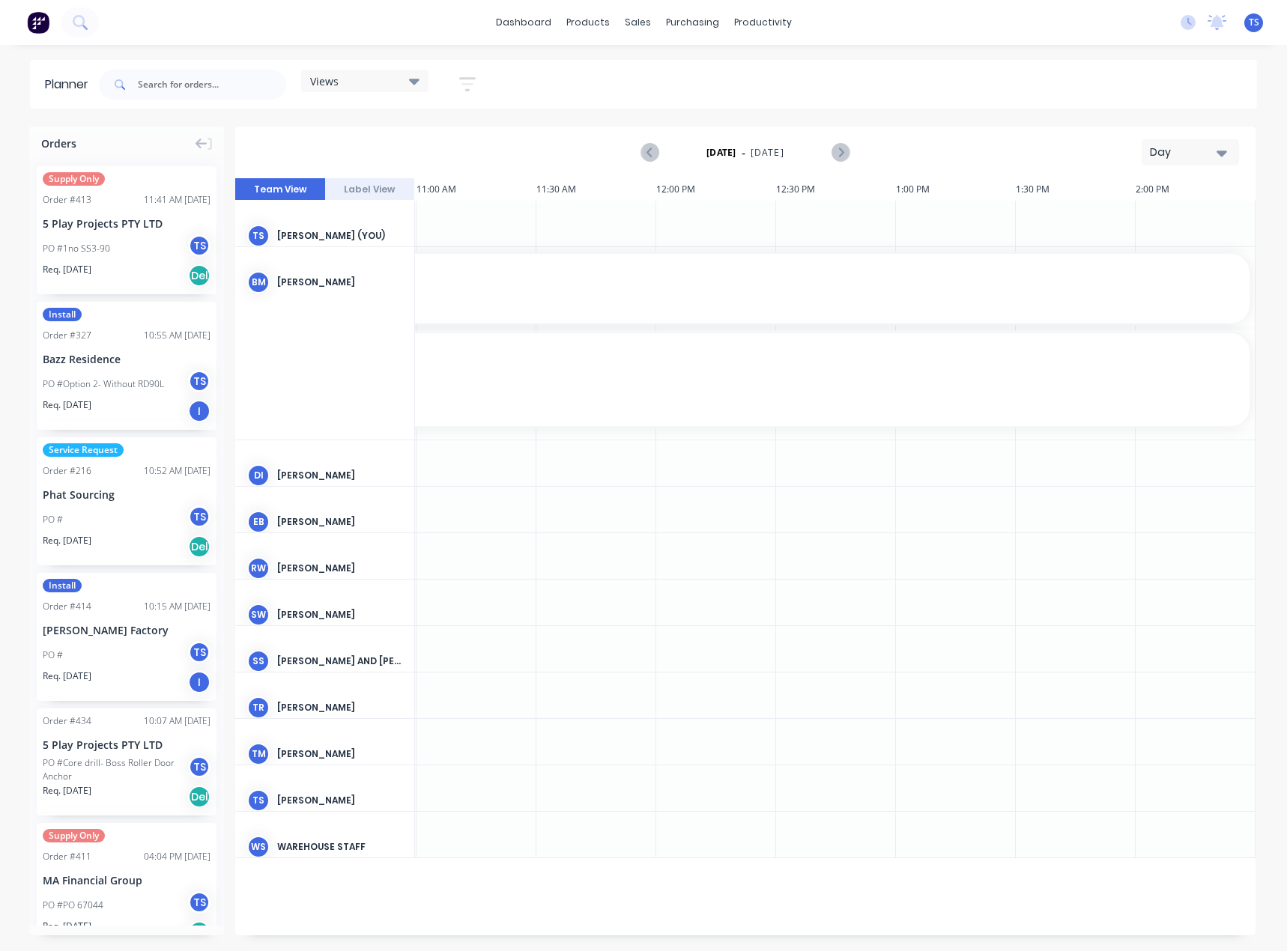
scroll to position [0, 1077]
click at [171, 82] on input "text" at bounding box center [212, 85] width 148 height 30
click at [1191, 151] on div "Day" at bounding box center [1183, 153] width 69 height 16
click at [1149, 255] on div "Month" at bounding box center [1163, 252] width 148 height 30
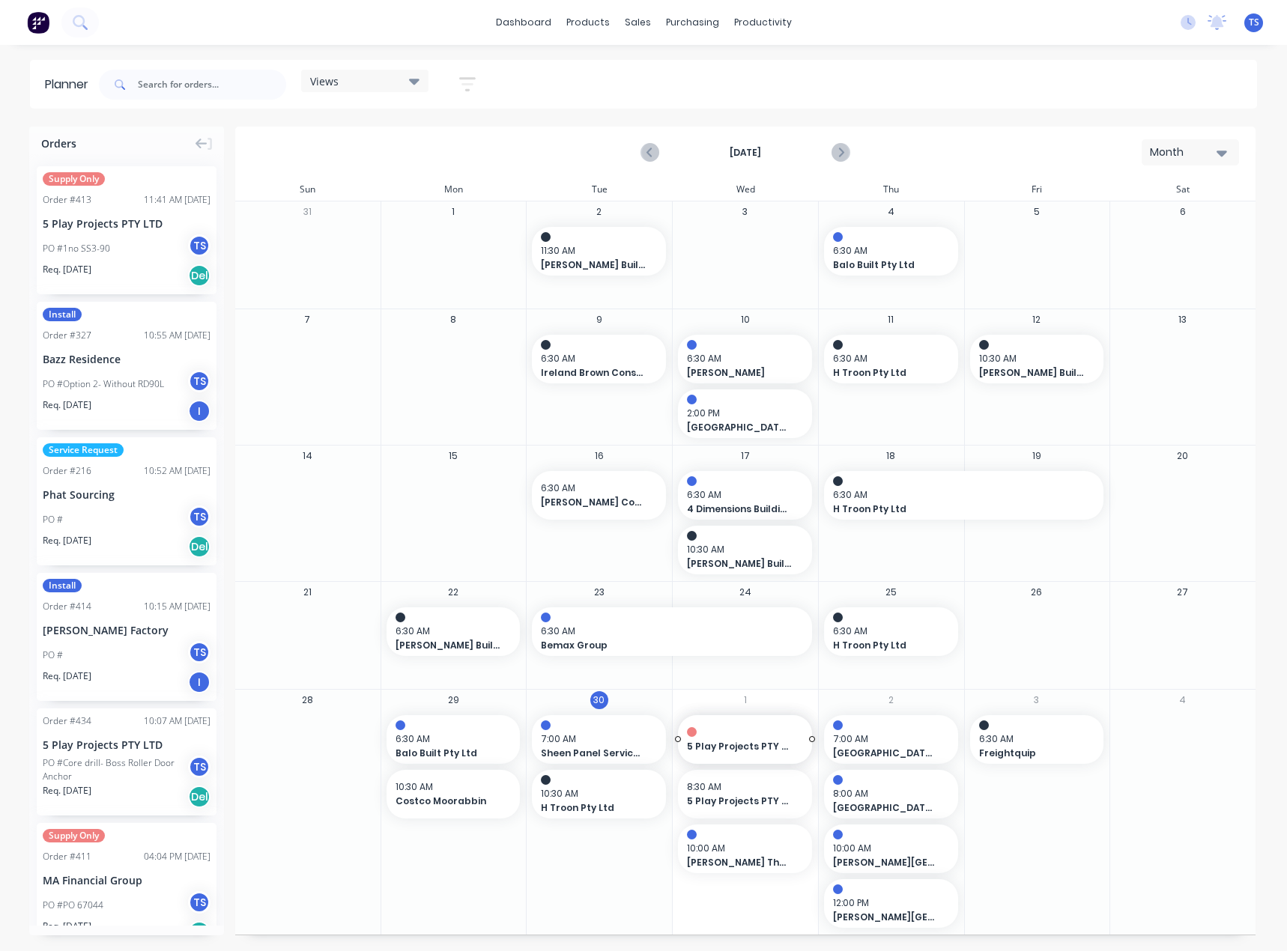
drag, startPoint x: 61, startPoint y: 239, endPoint x: 735, endPoint y: 827, distance: 893.7
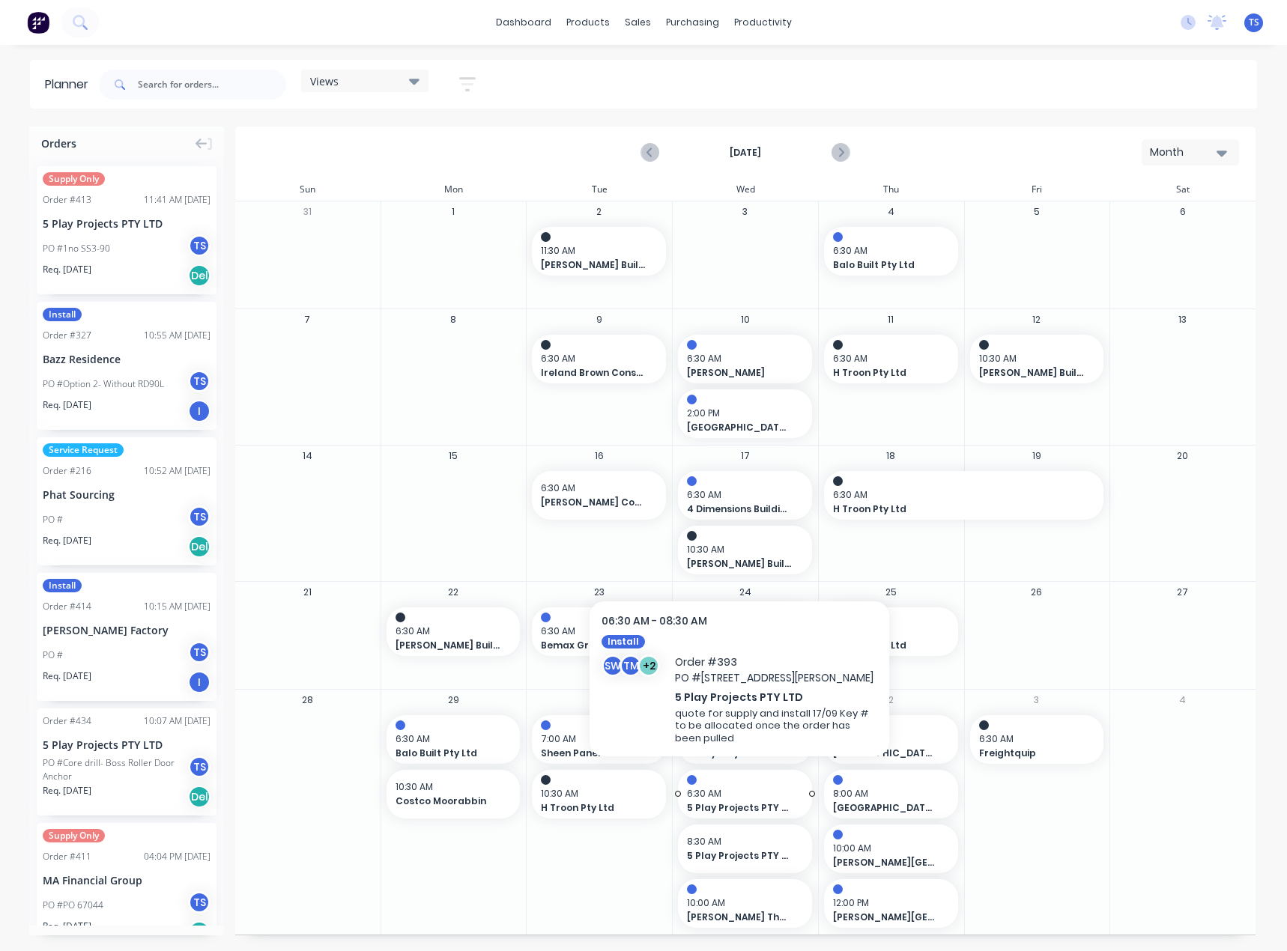
click at [733, 812] on span "5 Play Projects PTY LTD" at bounding box center [739, 807] width 104 height 13
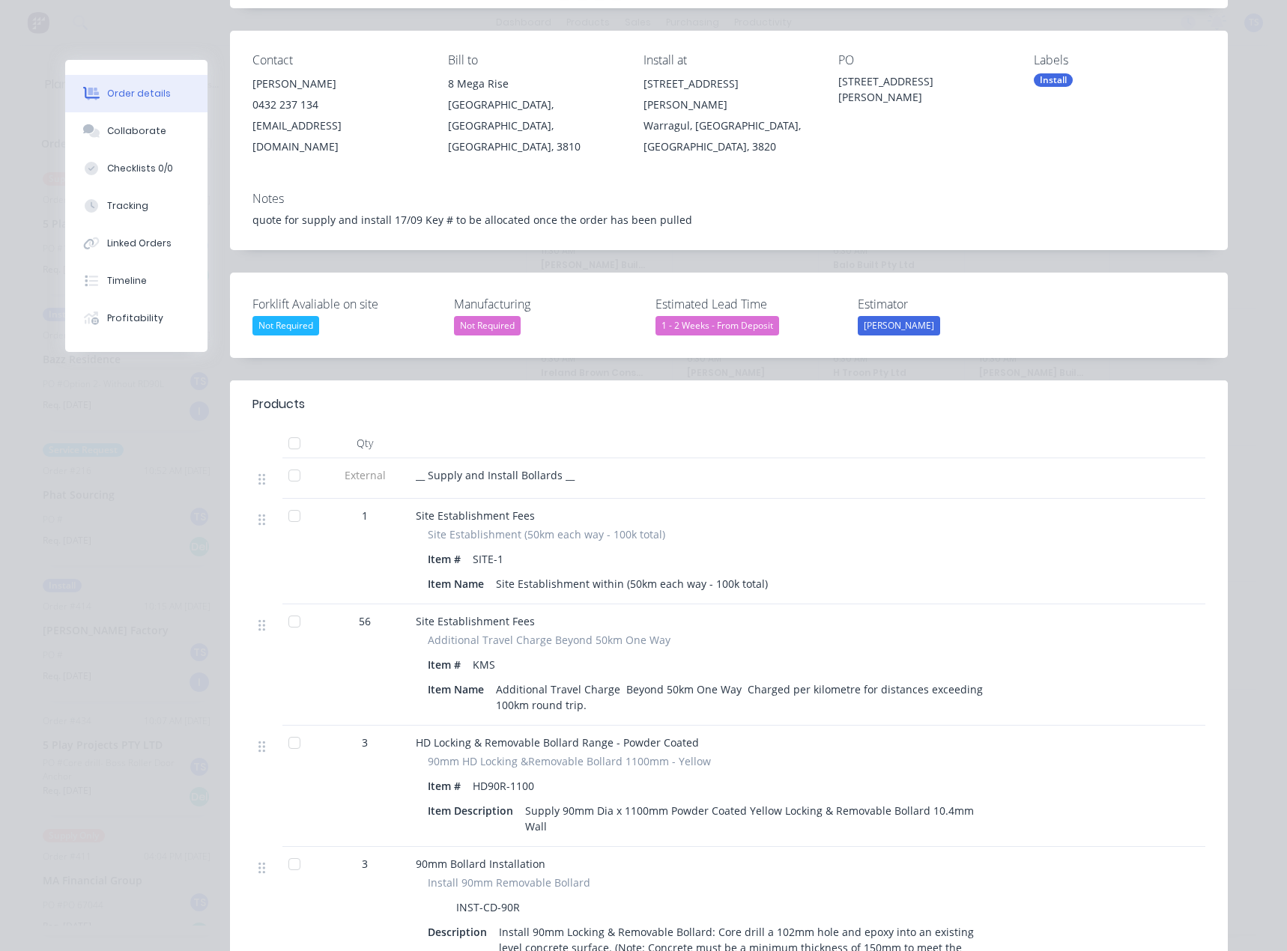
scroll to position [0, 0]
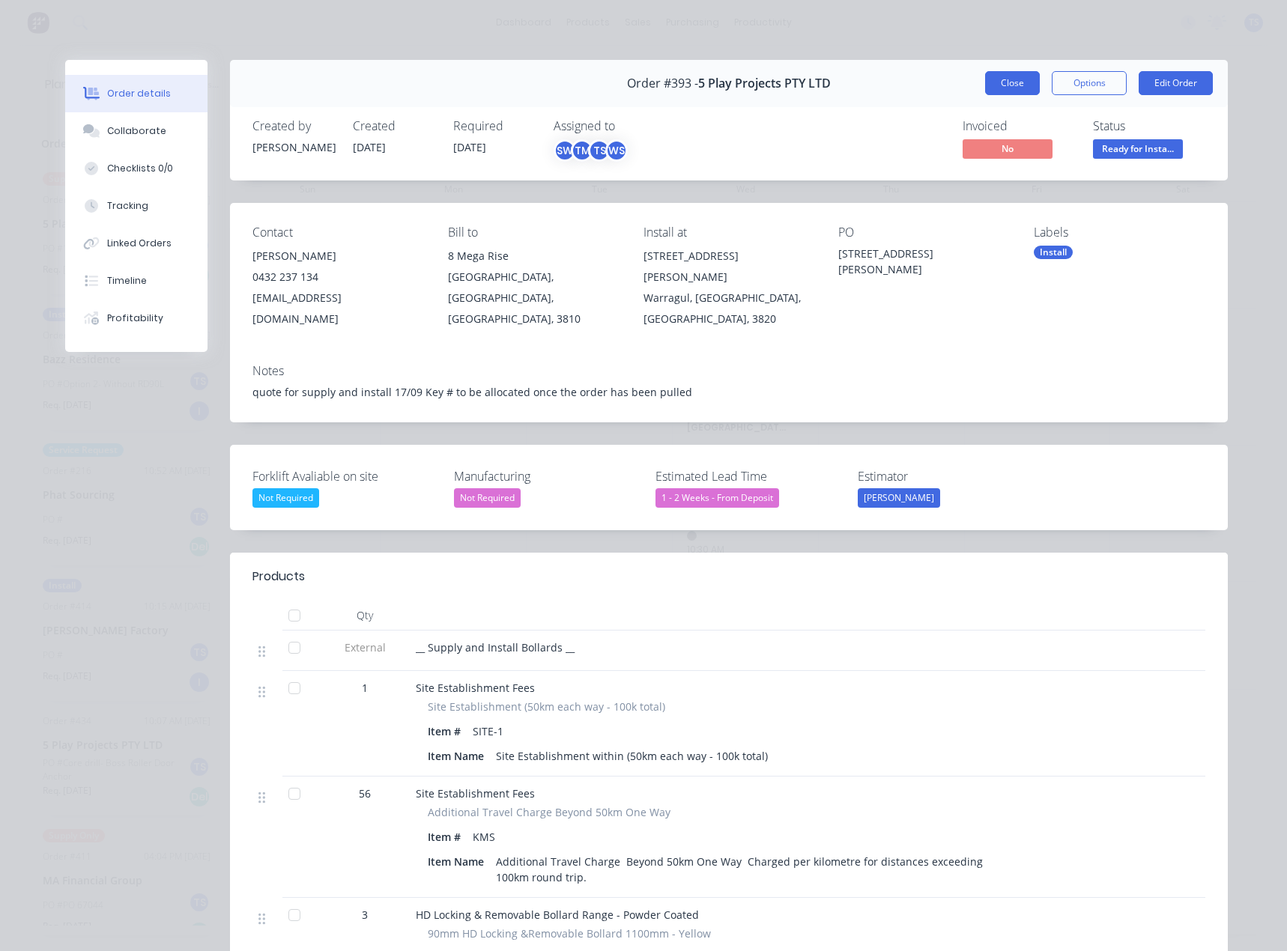
click at [991, 88] on button "Close" at bounding box center [1012, 83] width 55 height 24
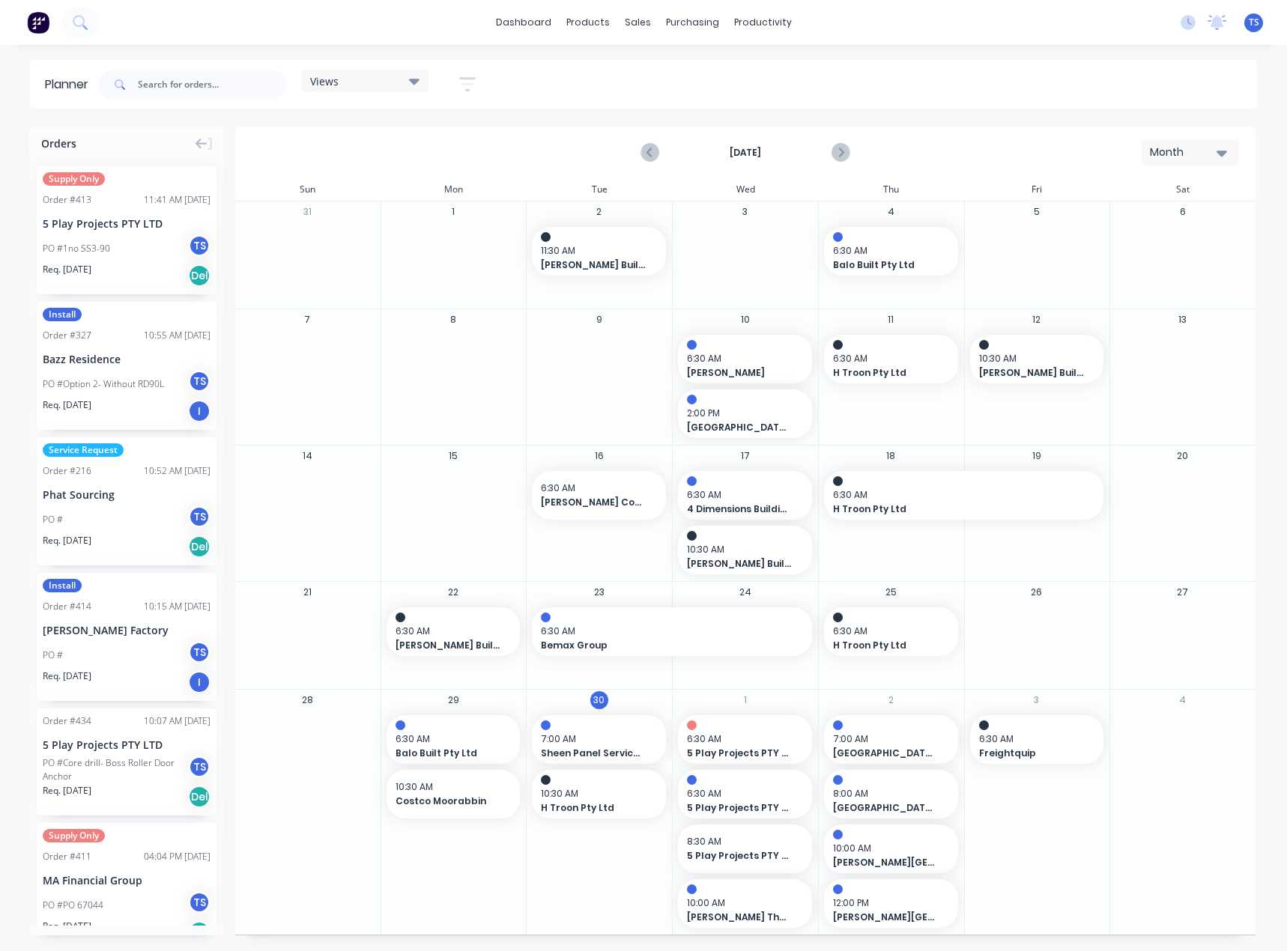
click at [1189, 150] on div "Month" at bounding box center [1183, 153] width 69 height 16
click at [654, 99] on div at bounding box center [646, 101] width 22 height 13
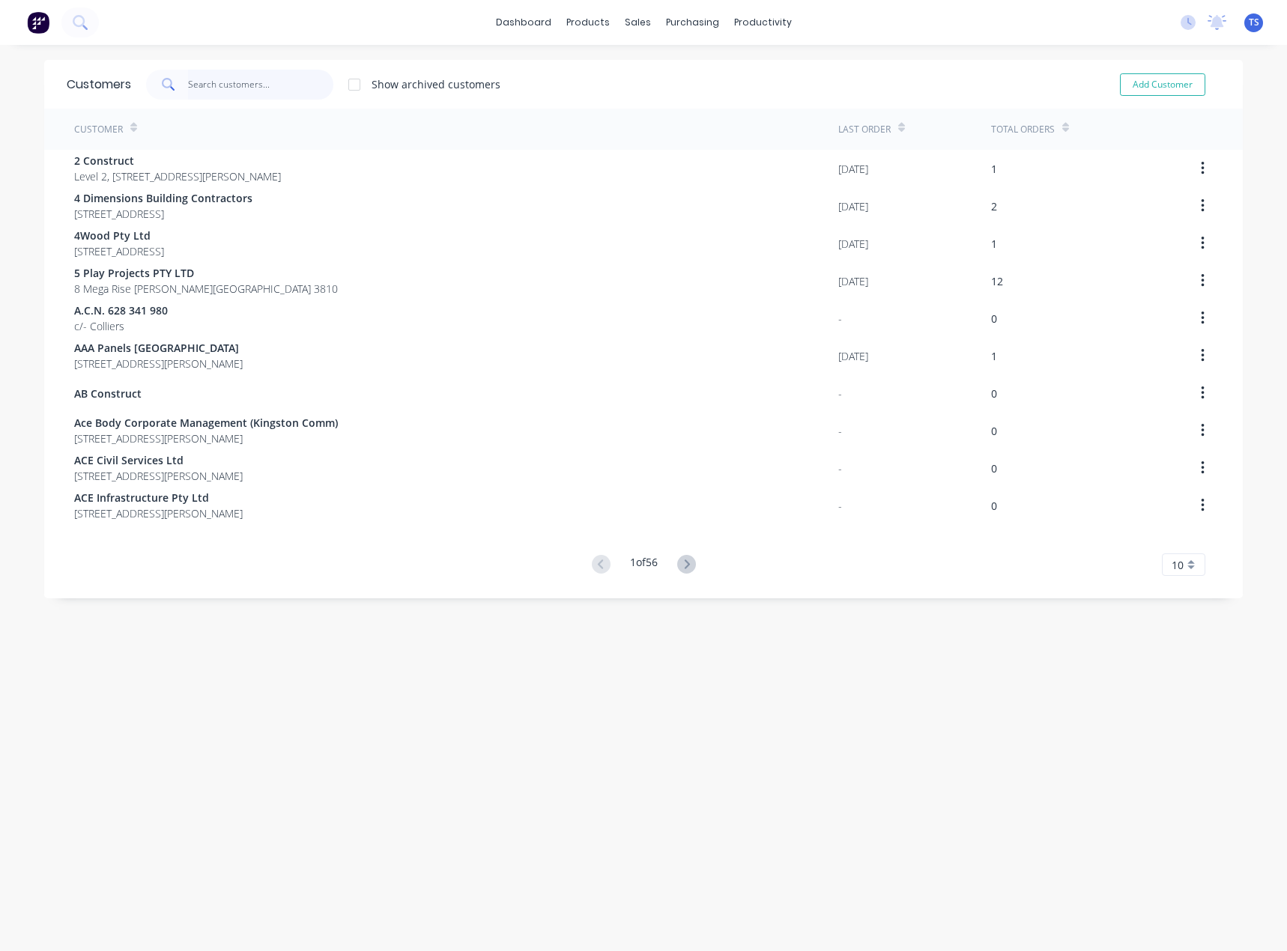
click at [252, 89] on input "text" at bounding box center [261, 85] width 146 height 30
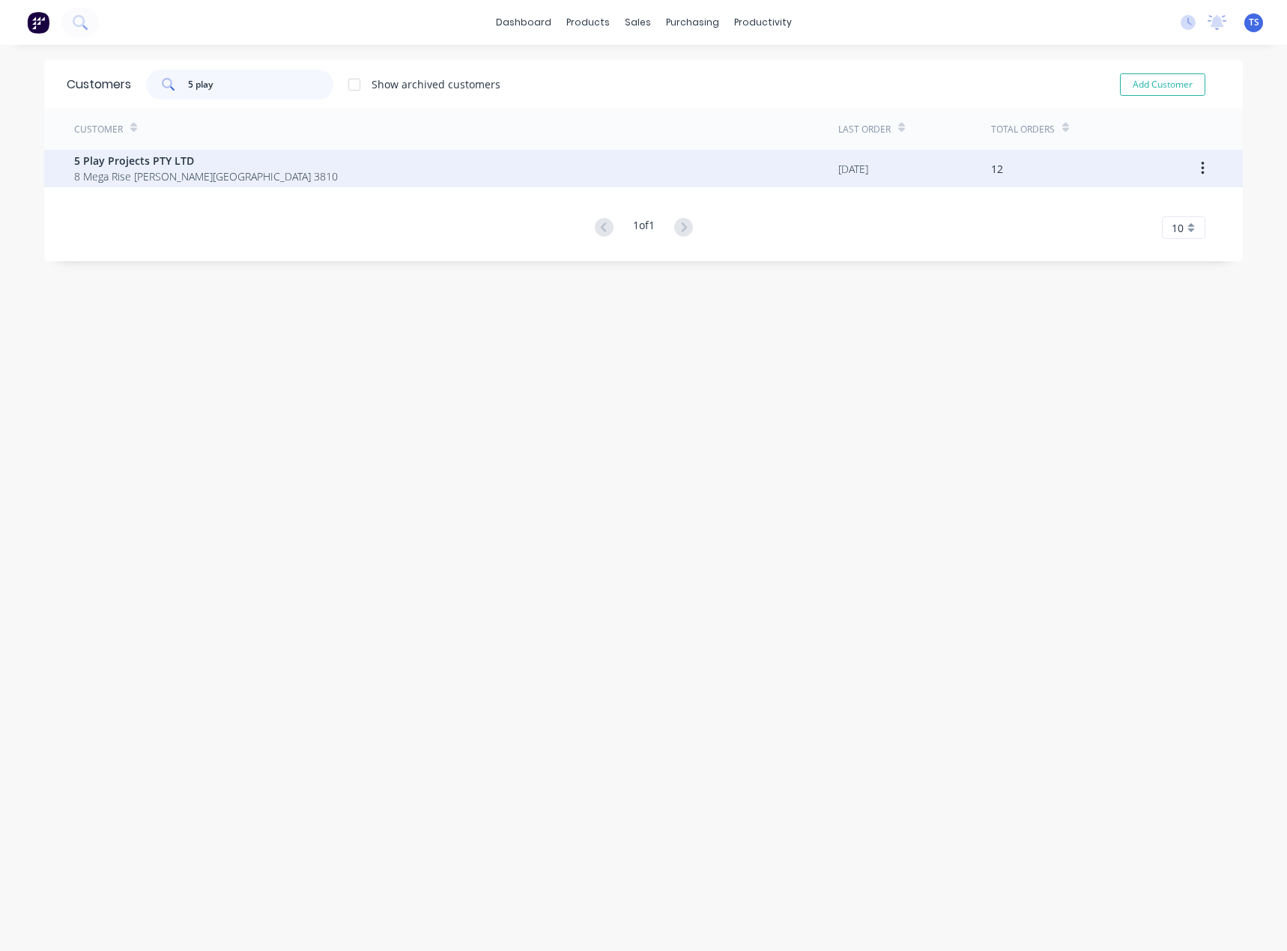
type input "5 play"
click at [182, 165] on span "5 Play Projects PTY LTD" at bounding box center [206, 161] width 264 height 16
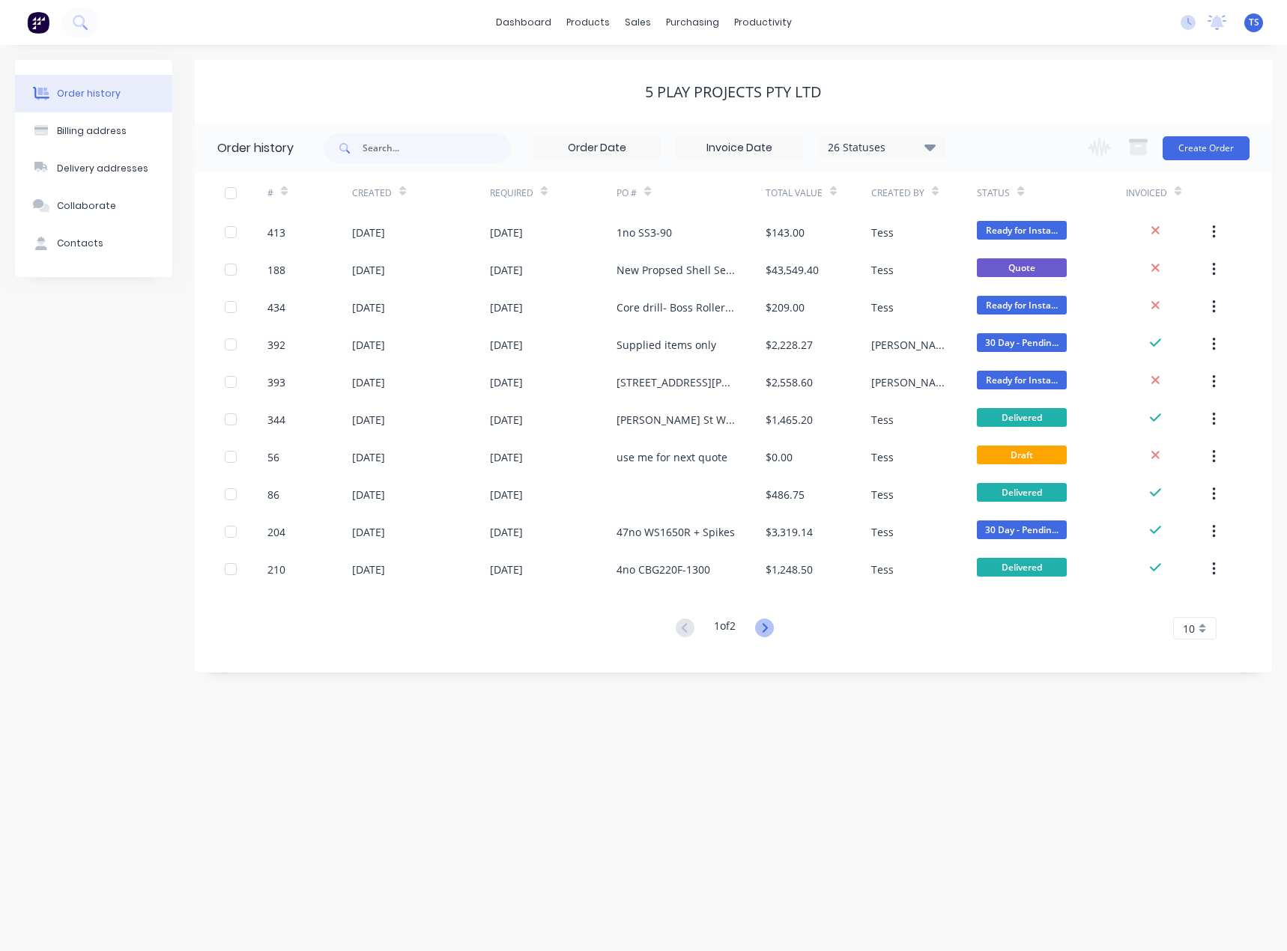
click at [761, 629] on icon at bounding box center [764, 628] width 19 height 19
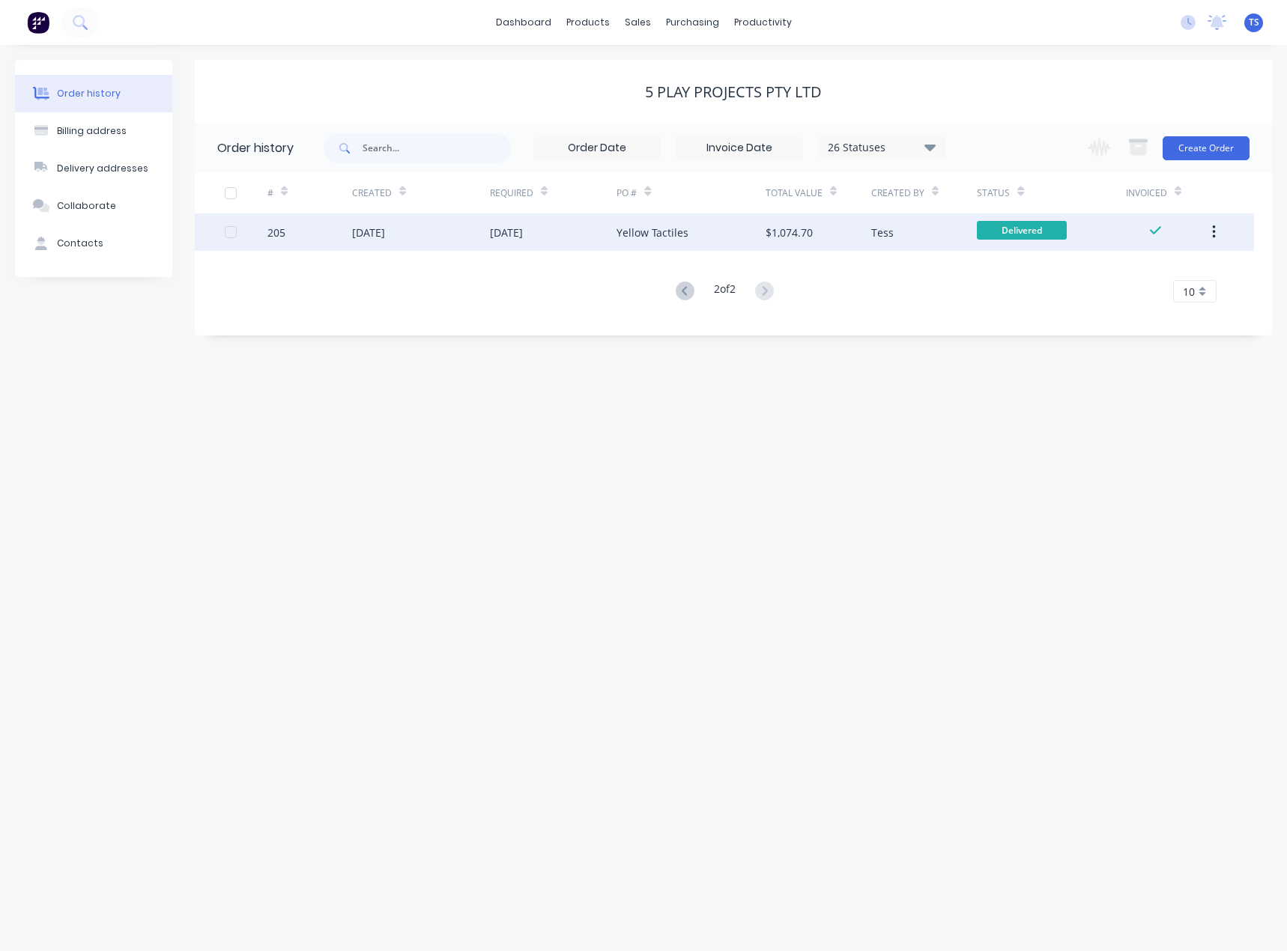
click at [648, 229] on div "Yellow Tactiles" at bounding box center [652, 233] width 72 height 16
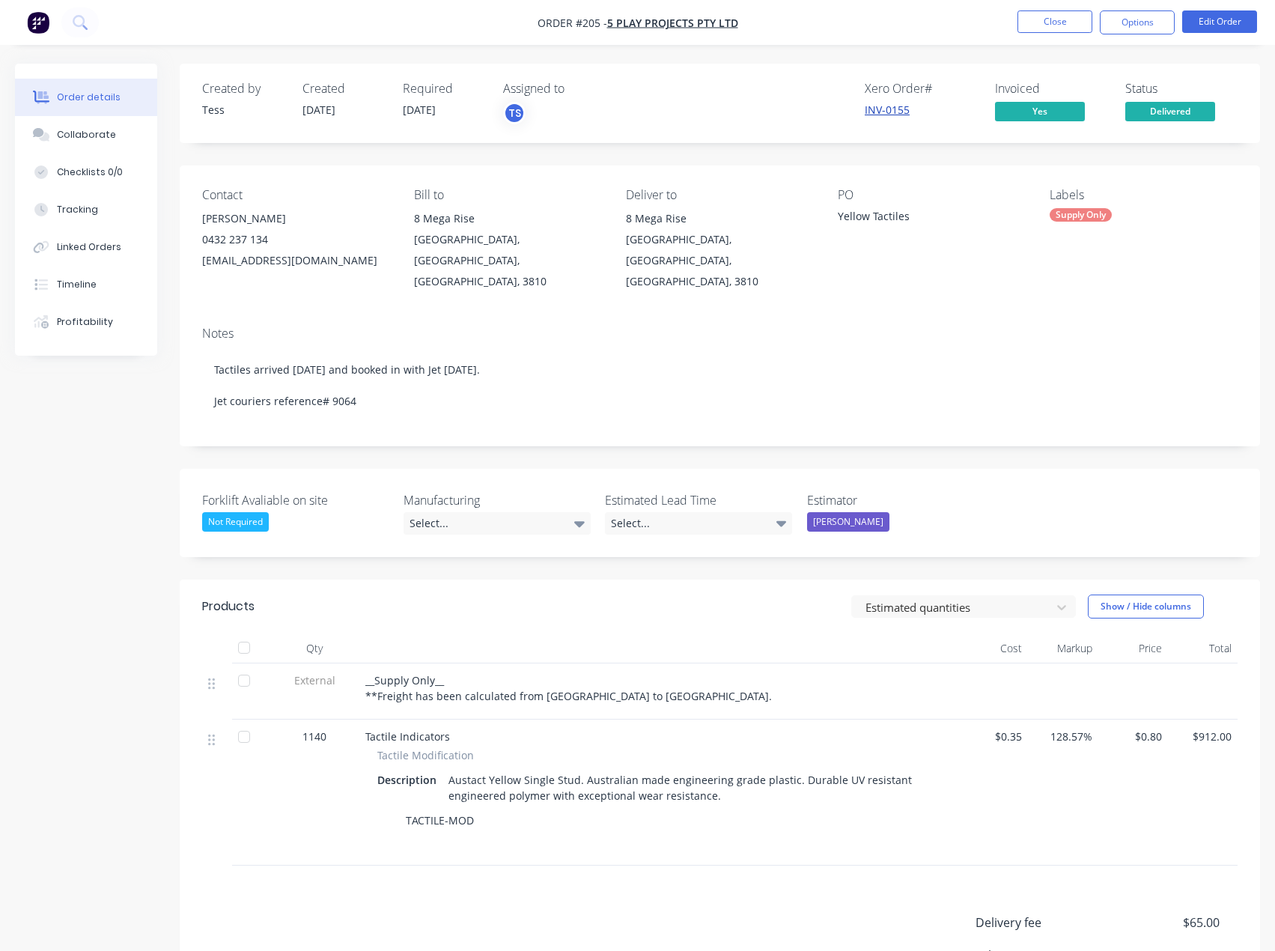
click at [898, 111] on link "INV-0155" at bounding box center [887, 110] width 45 height 14
click at [1045, 25] on button "Close" at bounding box center [1055, 21] width 75 height 22
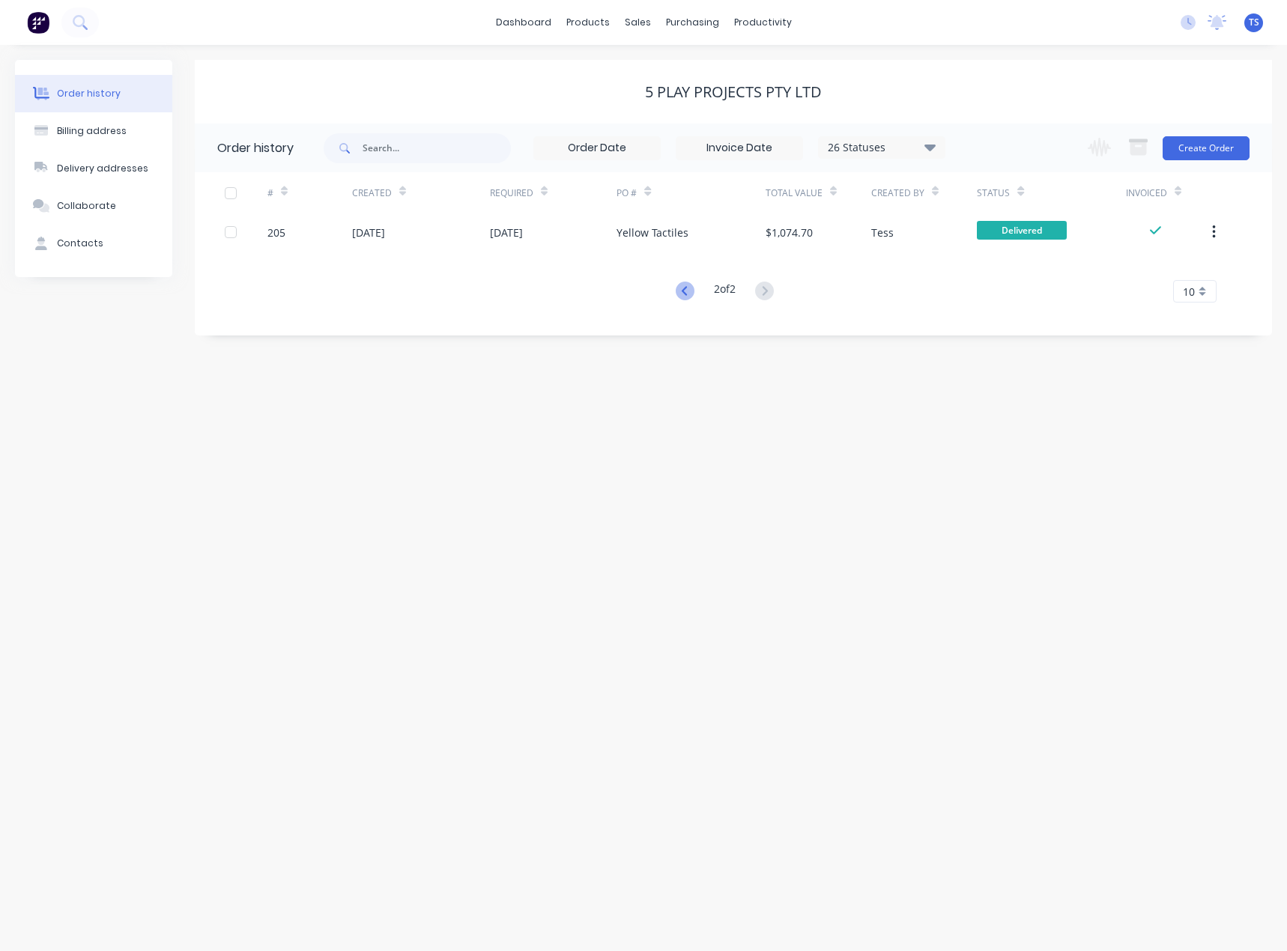
click at [687, 288] on icon at bounding box center [684, 291] width 19 height 19
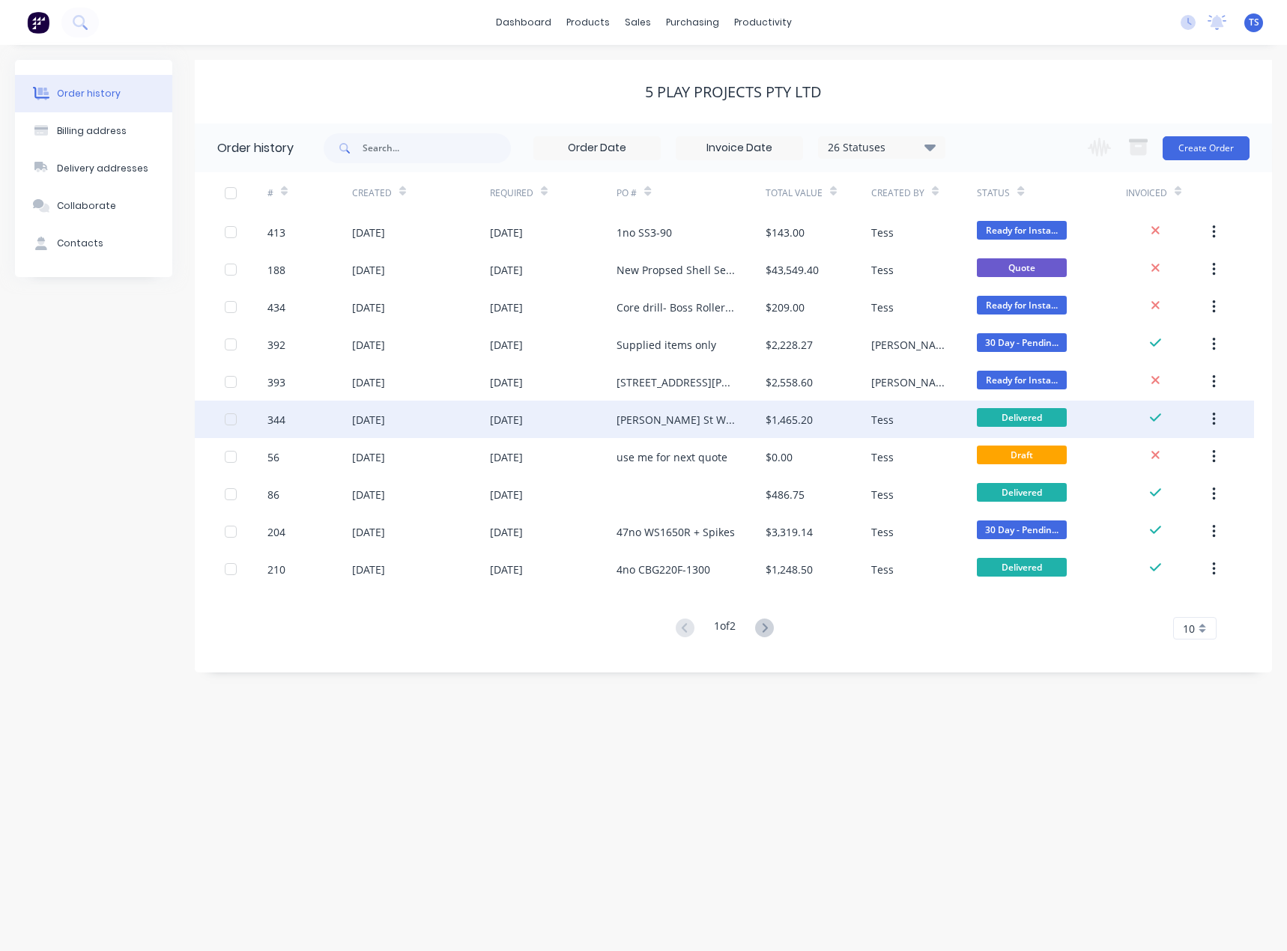
click at [647, 419] on div "[PERSON_NAME] St Warragul" at bounding box center [675, 420] width 118 height 16
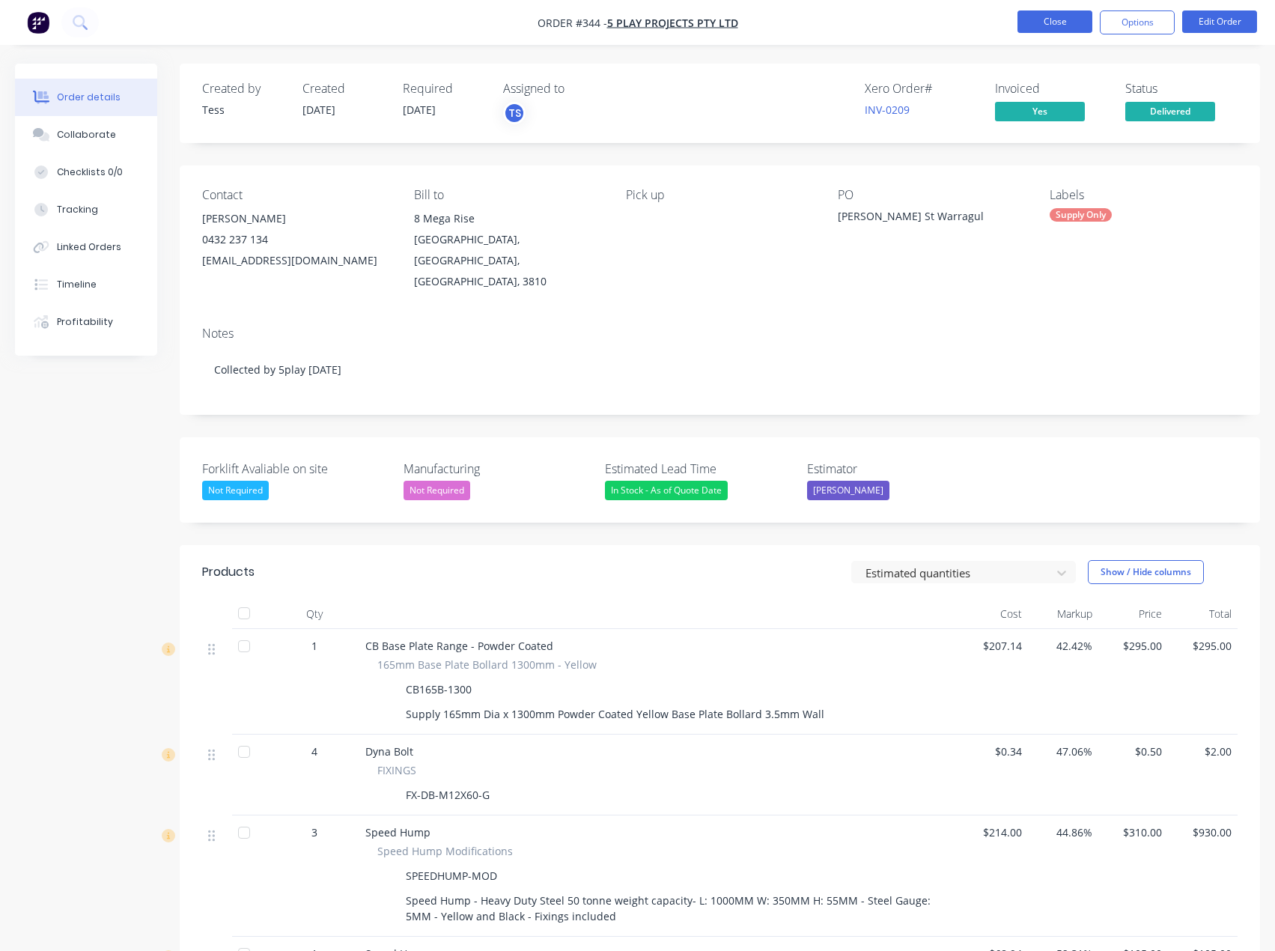
click at [1055, 13] on button "Close" at bounding box center [1055, 21] width 75 height 22
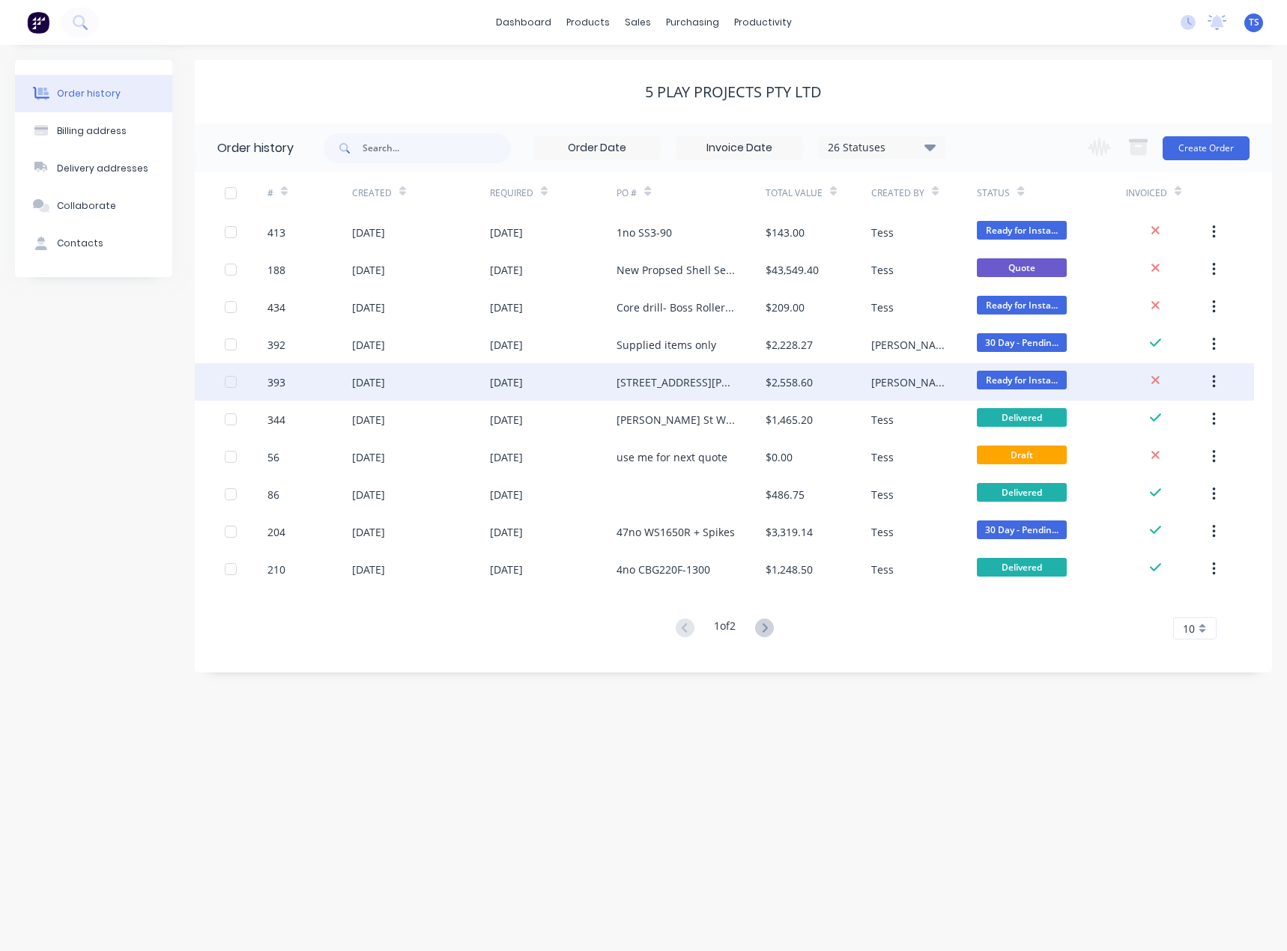
click at [661, 386] on div "[STREET_ADDRESS][PERSON_NAME]" at bounding box center [675, 382] width 118 height 16
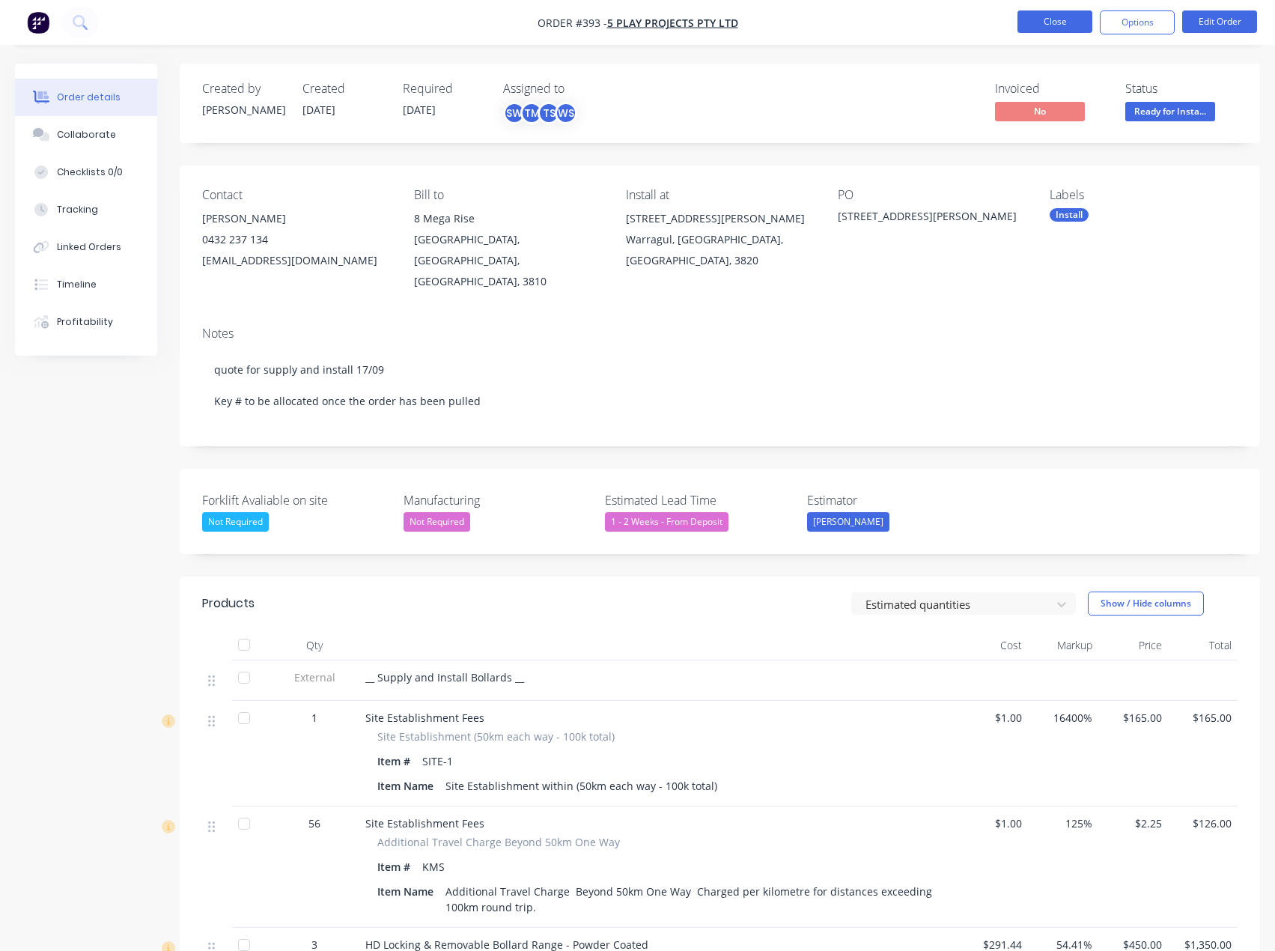
click at [1051, 19] on button "Close" at bounding box center [1055, 21] width 75 height 22
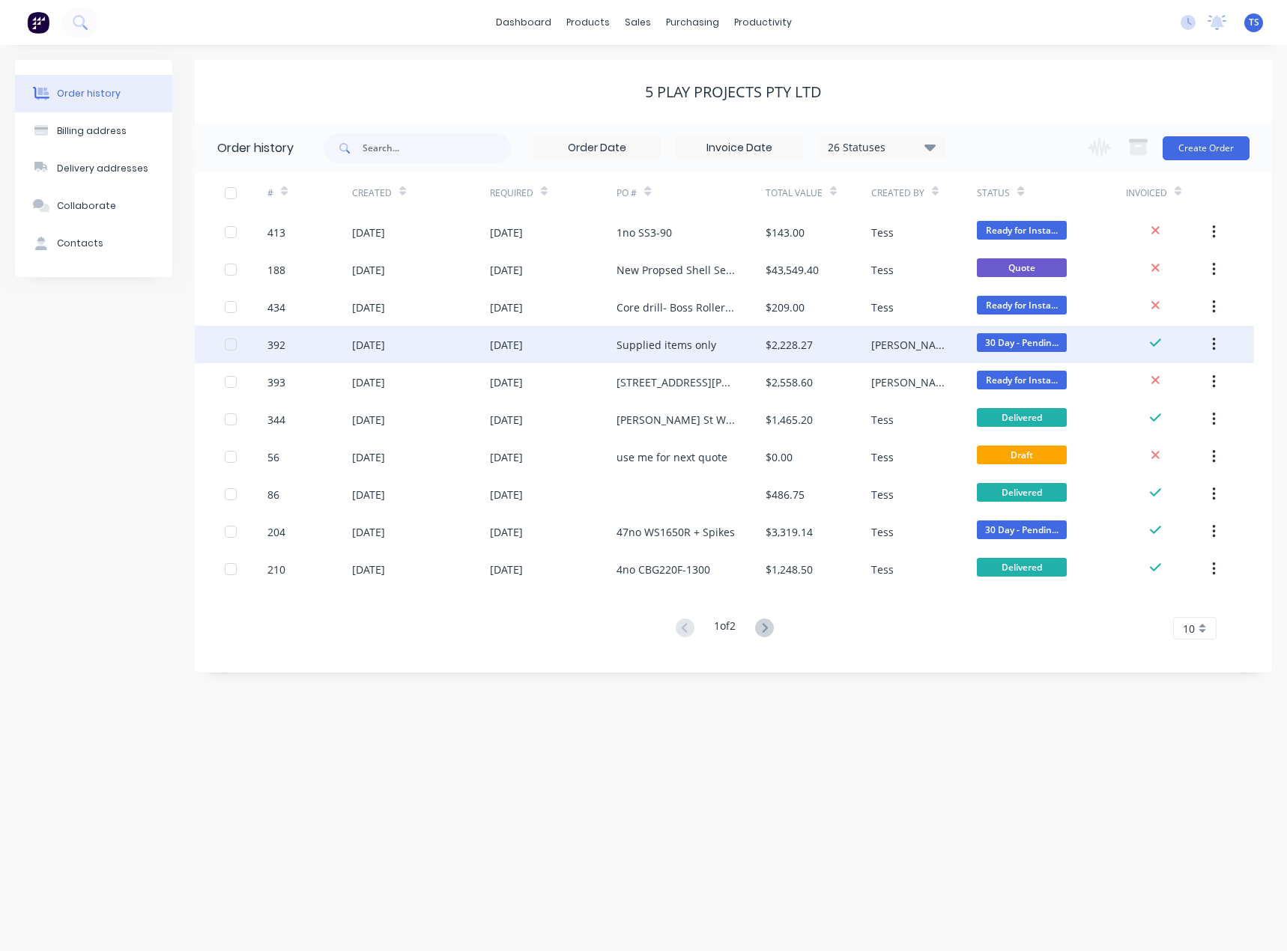
click at [660, 356] on div "Supplied items only" at bounding box center [690, 344] width 148 height 37
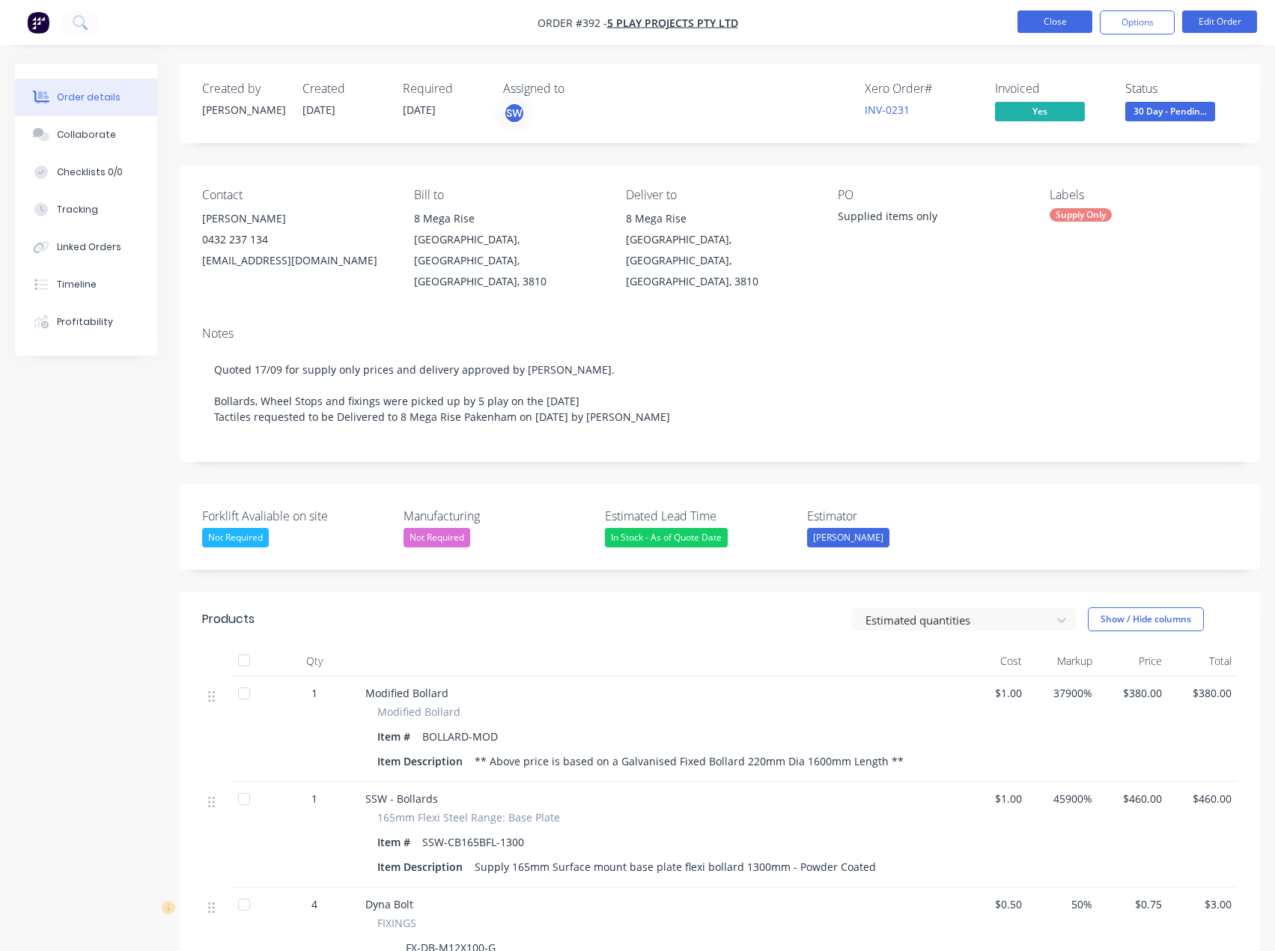
click at [1046, 23] on button "Close" at bounding box center [1055, 21] width 75 height 22
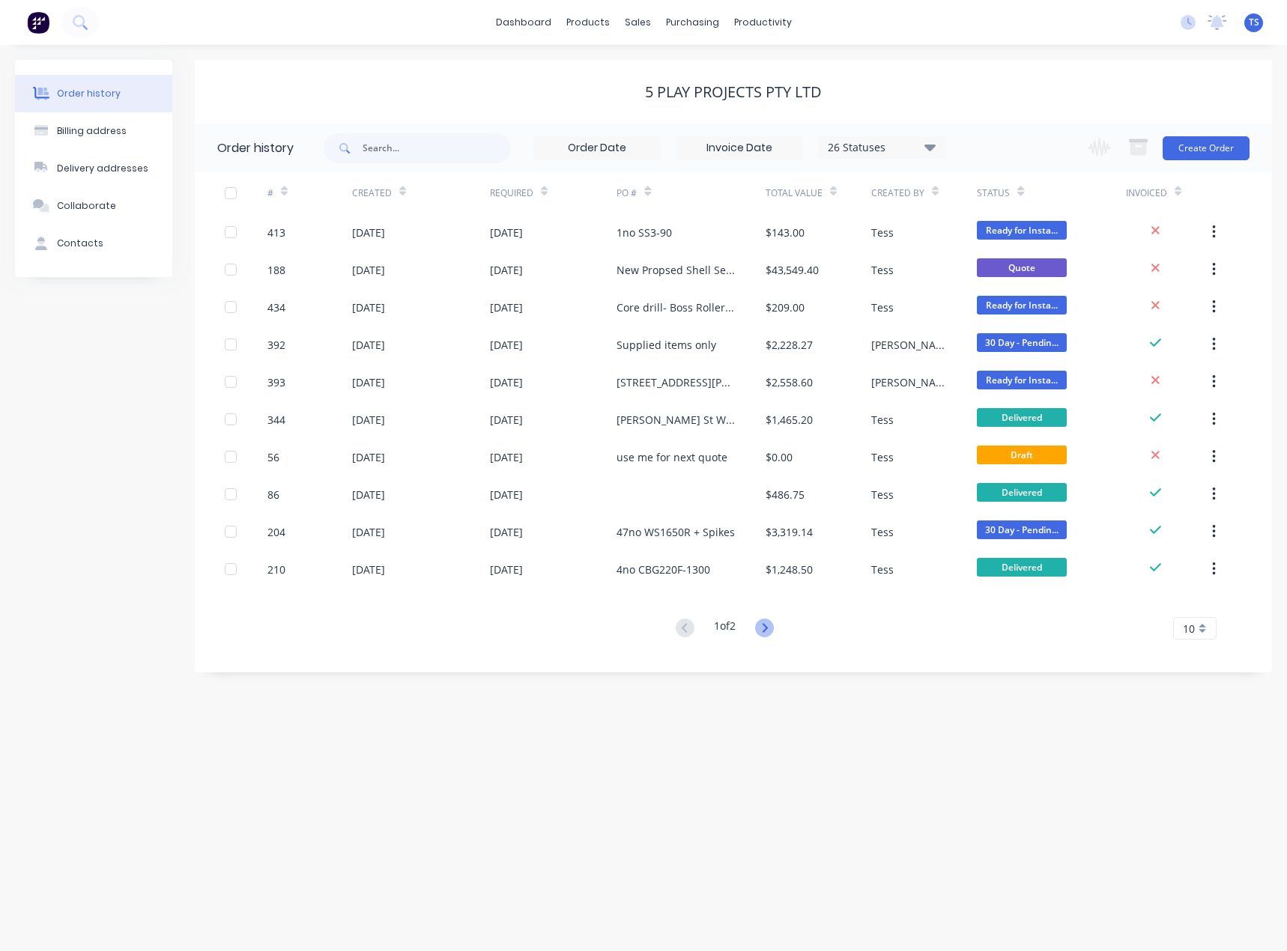
click at [768, 625] on icon at bounding box center [764, 628] width 19 height 19
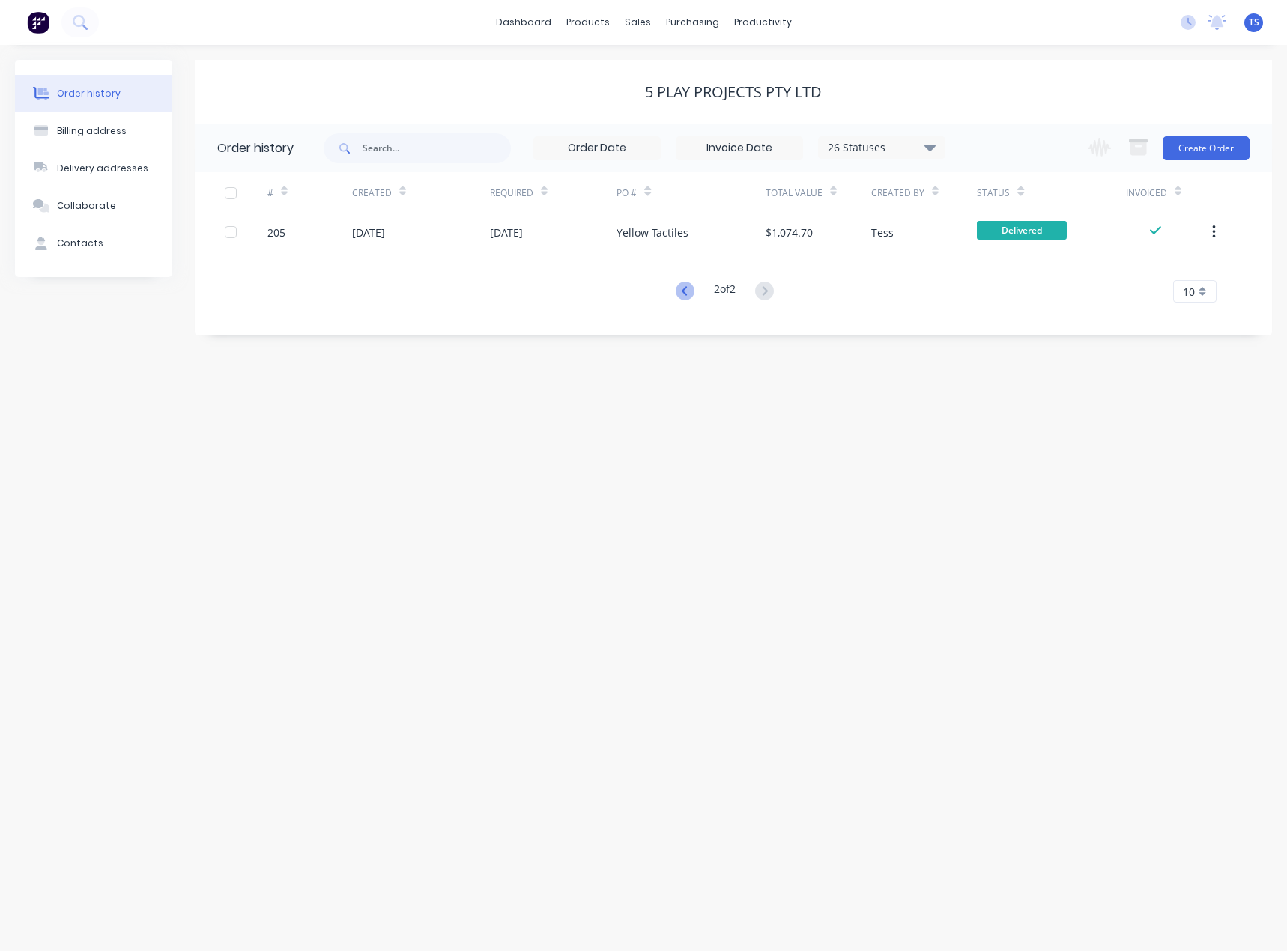
click at [682, 294] on icon at bounding box center [683, 290] width 5 height 9
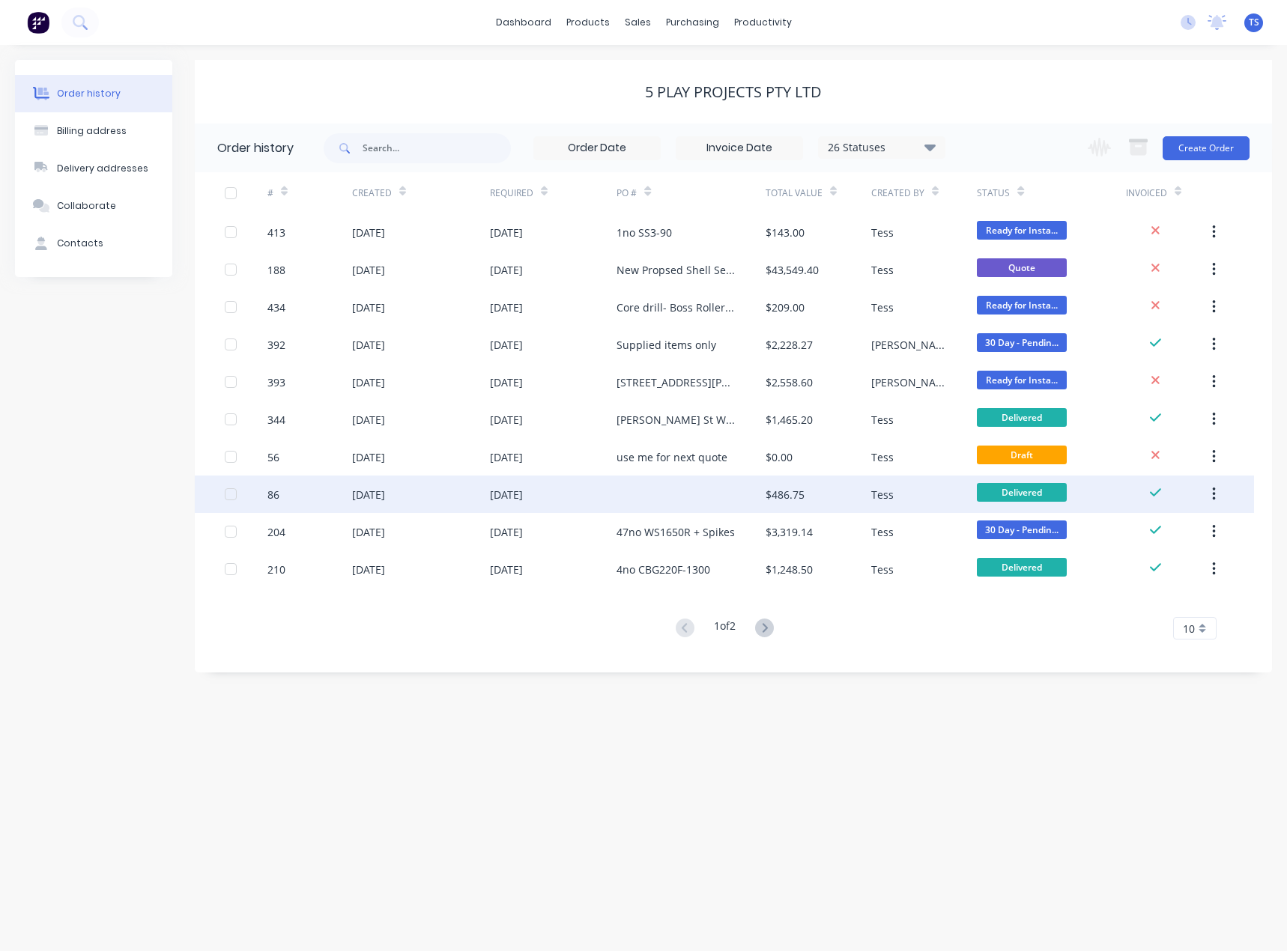
click at [663, 493] on div at bounding box center [690, 494] width 148 height 37
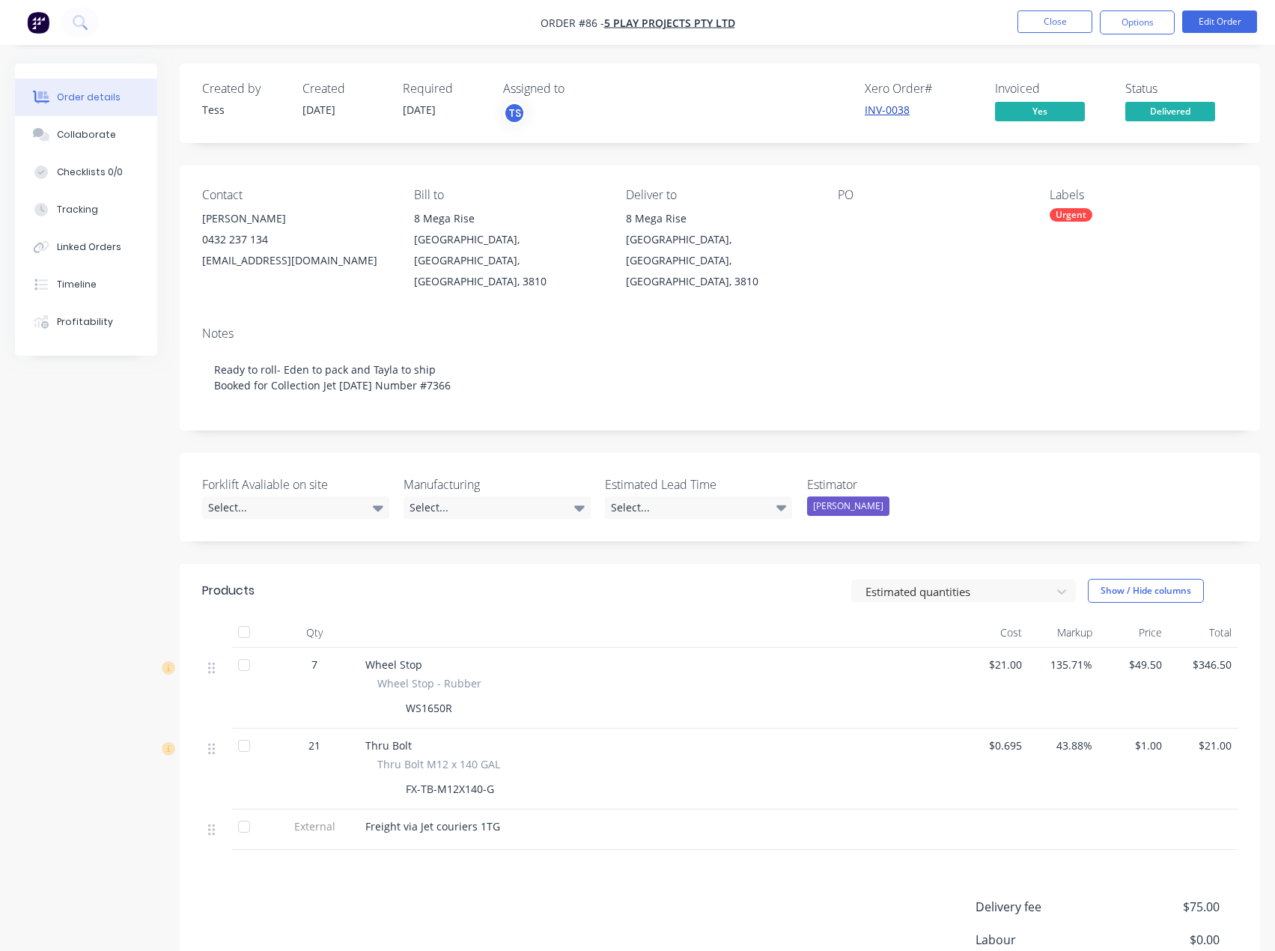
click at [883, 113] on link "INV-0038" at bounding box center [887, 110] width 45 height 14
click at [1036, 18] on button "Close" at bounding box center [1055, 21] width 75 height 22
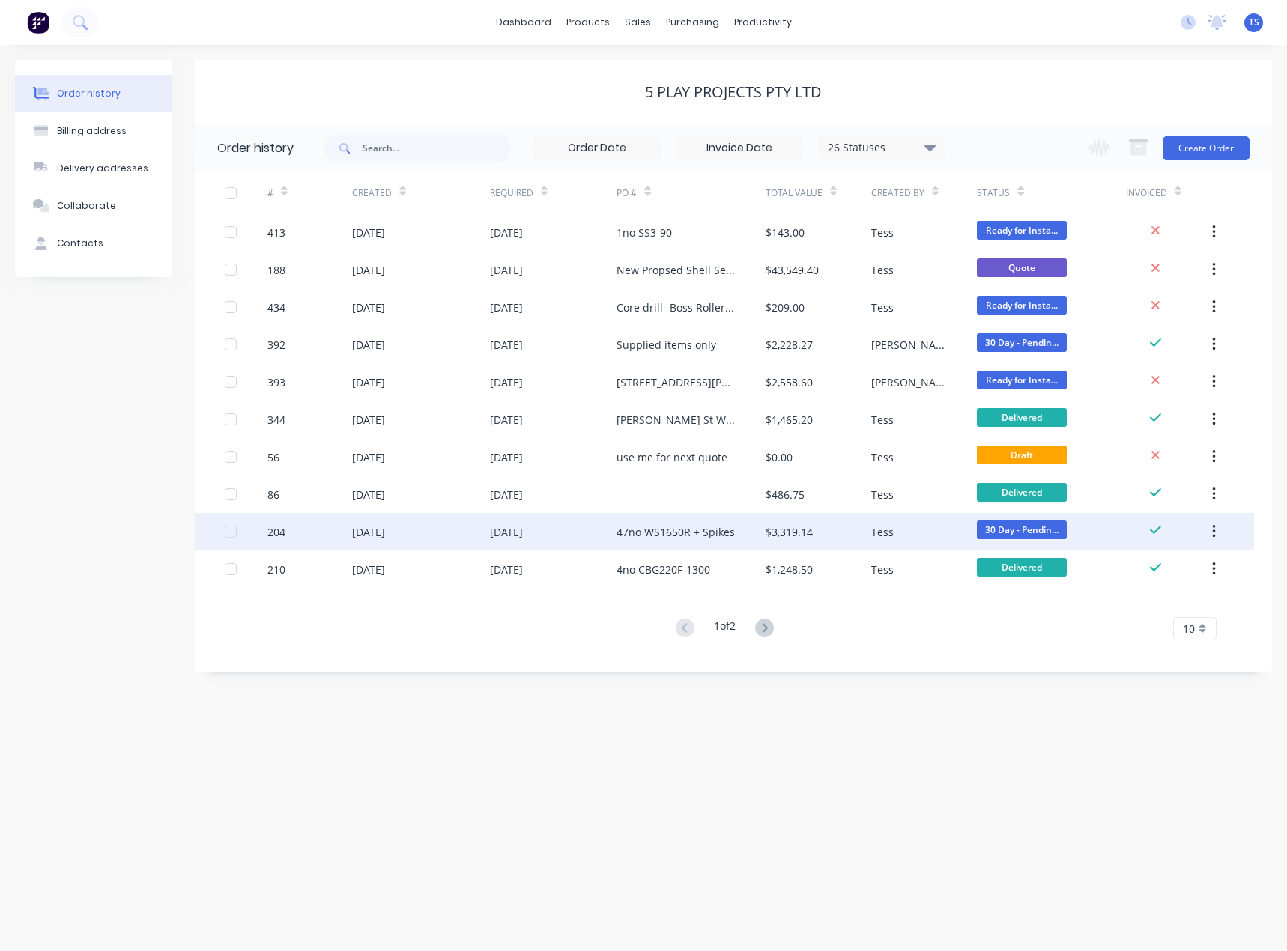
click at [715, 532] on div "47no WS1650R + Spikes" at bounding box center [675, 532] width 118 height 16
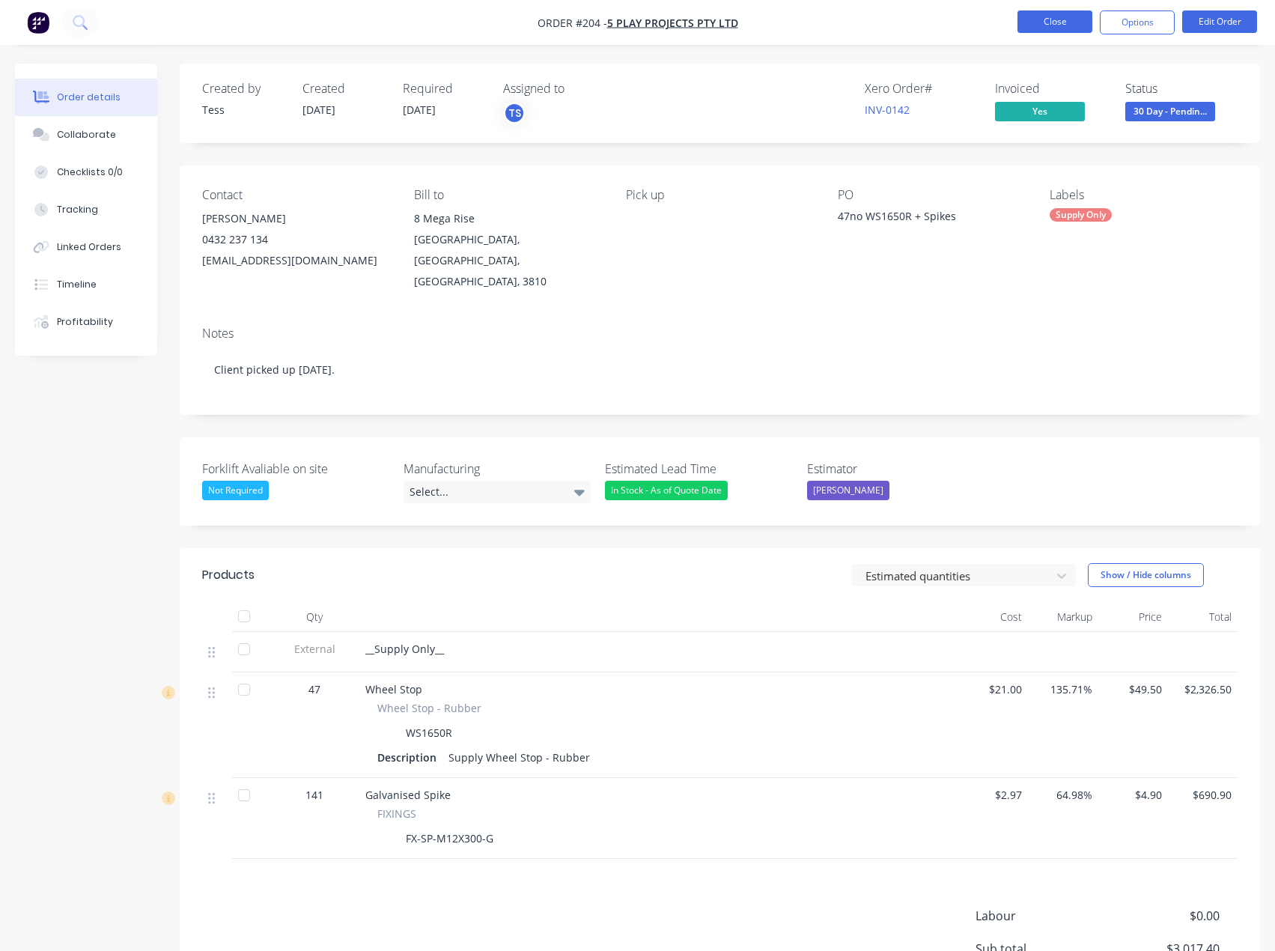
click at [1063, 22] on button "Close" at bounding box center [1055, 21] width 75 height 22
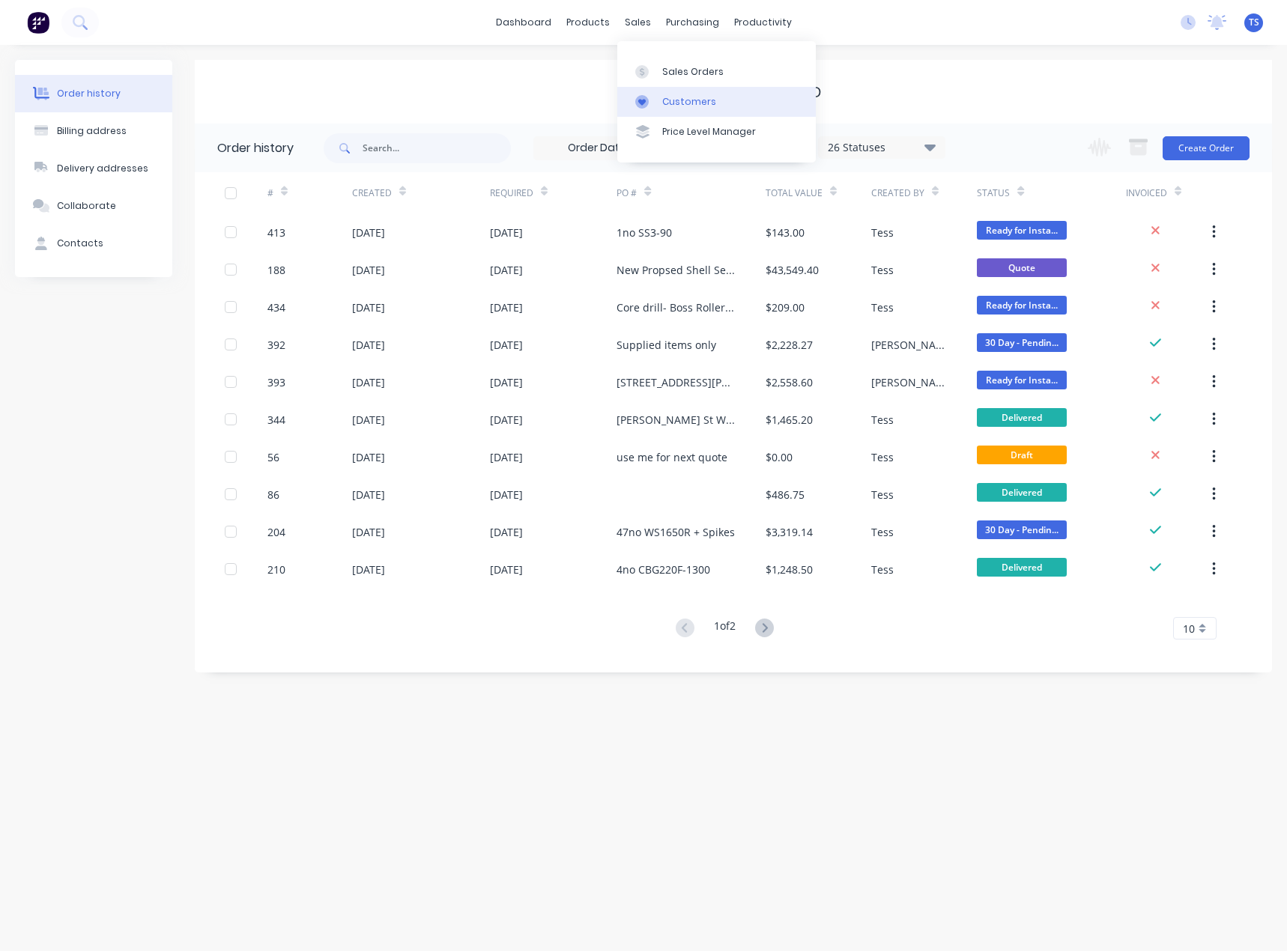
click at [657, 105] on div at bounding box center [646, 101] width 22 height 13
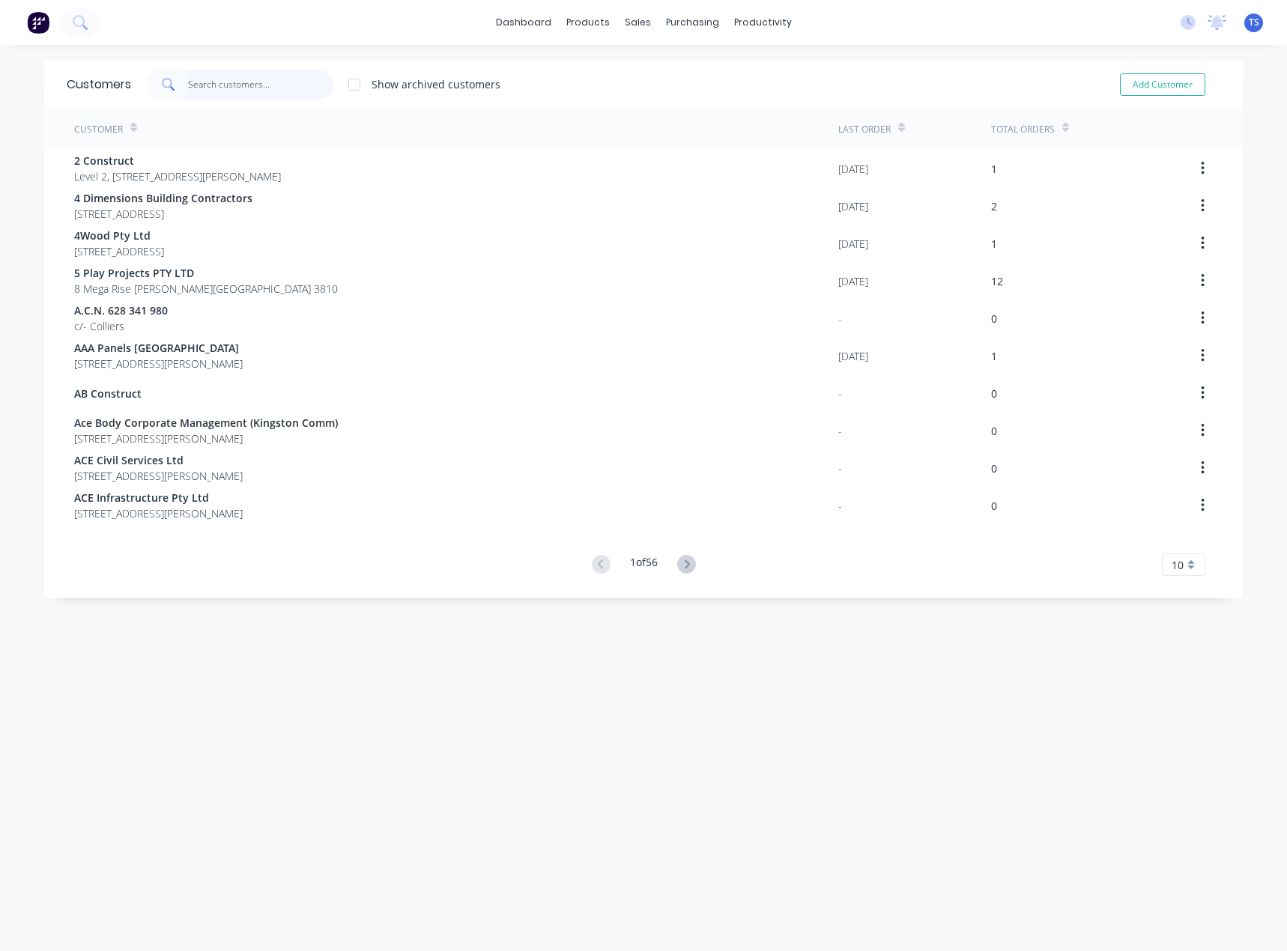
click at [303, 85] on input "text" at bounding box center [261, 85] width 146 height 30
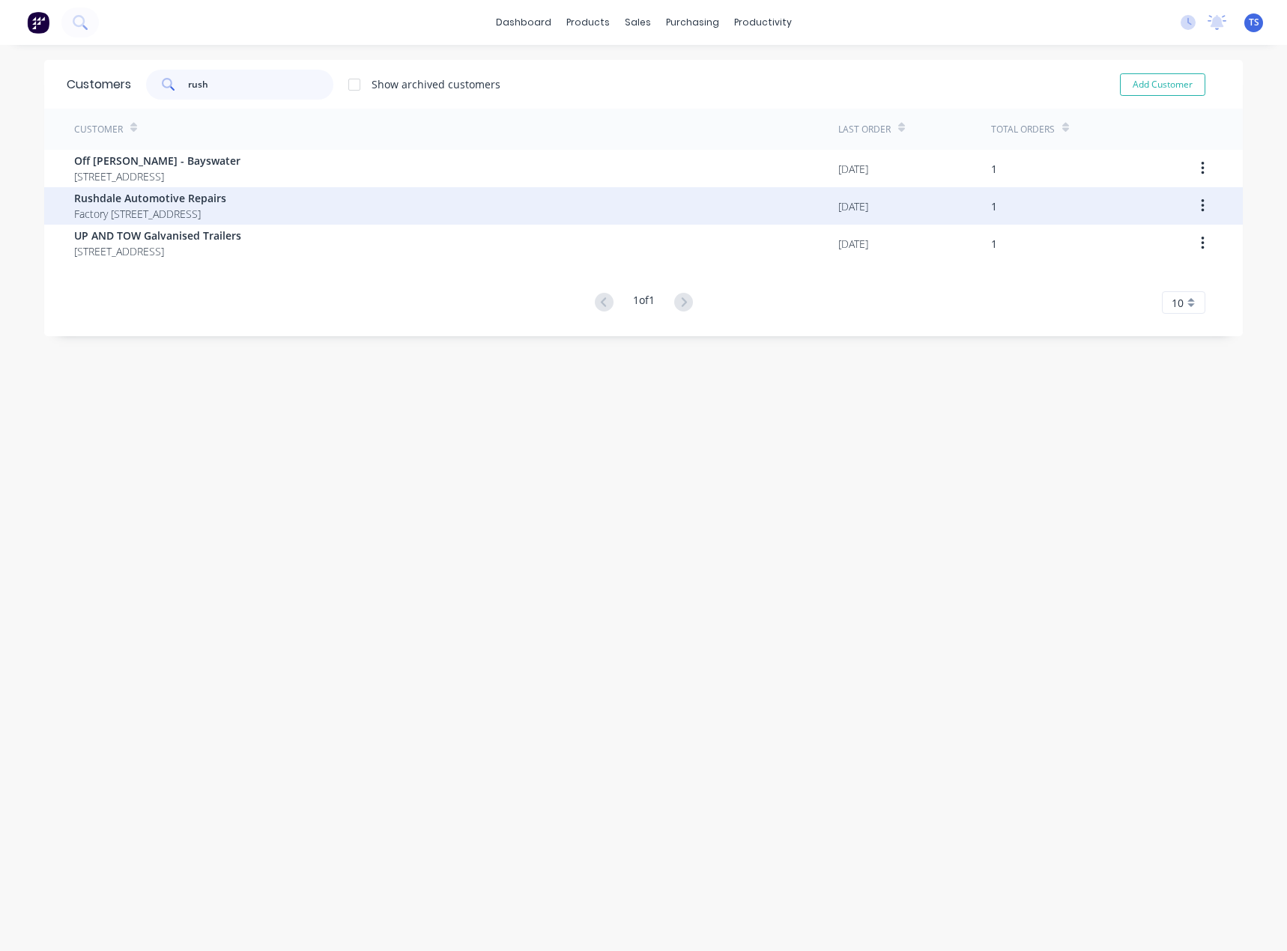
type input "rush"
click at [163, 213] on span "Factory [STREET_ADDRESS]" at bounding box center [150, 214] width 152 height 16
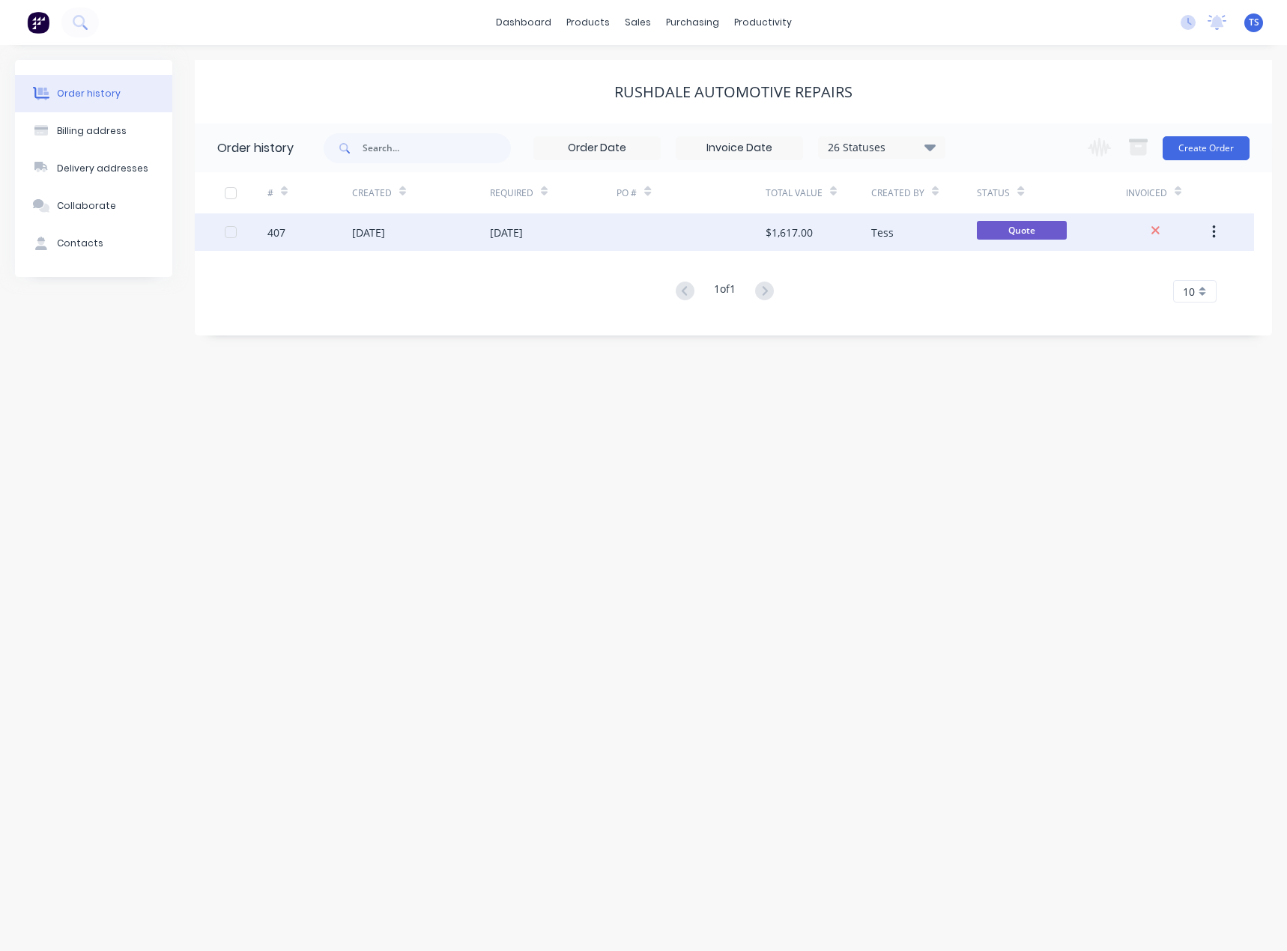
click at [505, 232] on div "[DATE]" at bounding box center [506, 233] width 33 height 16
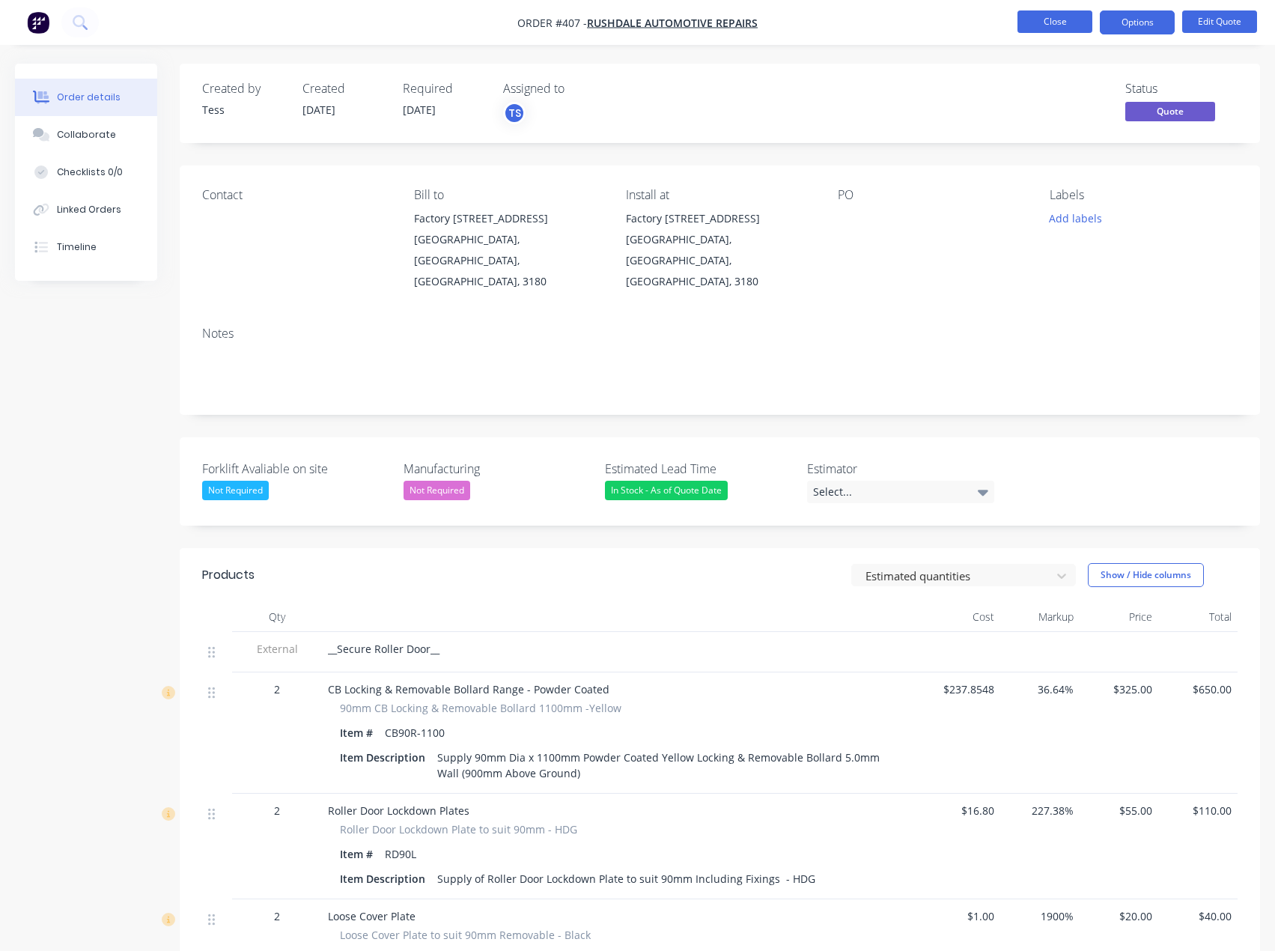
click at [1066, 25] on button "Close" at bounding box center [1055, 21] width 75 height 22
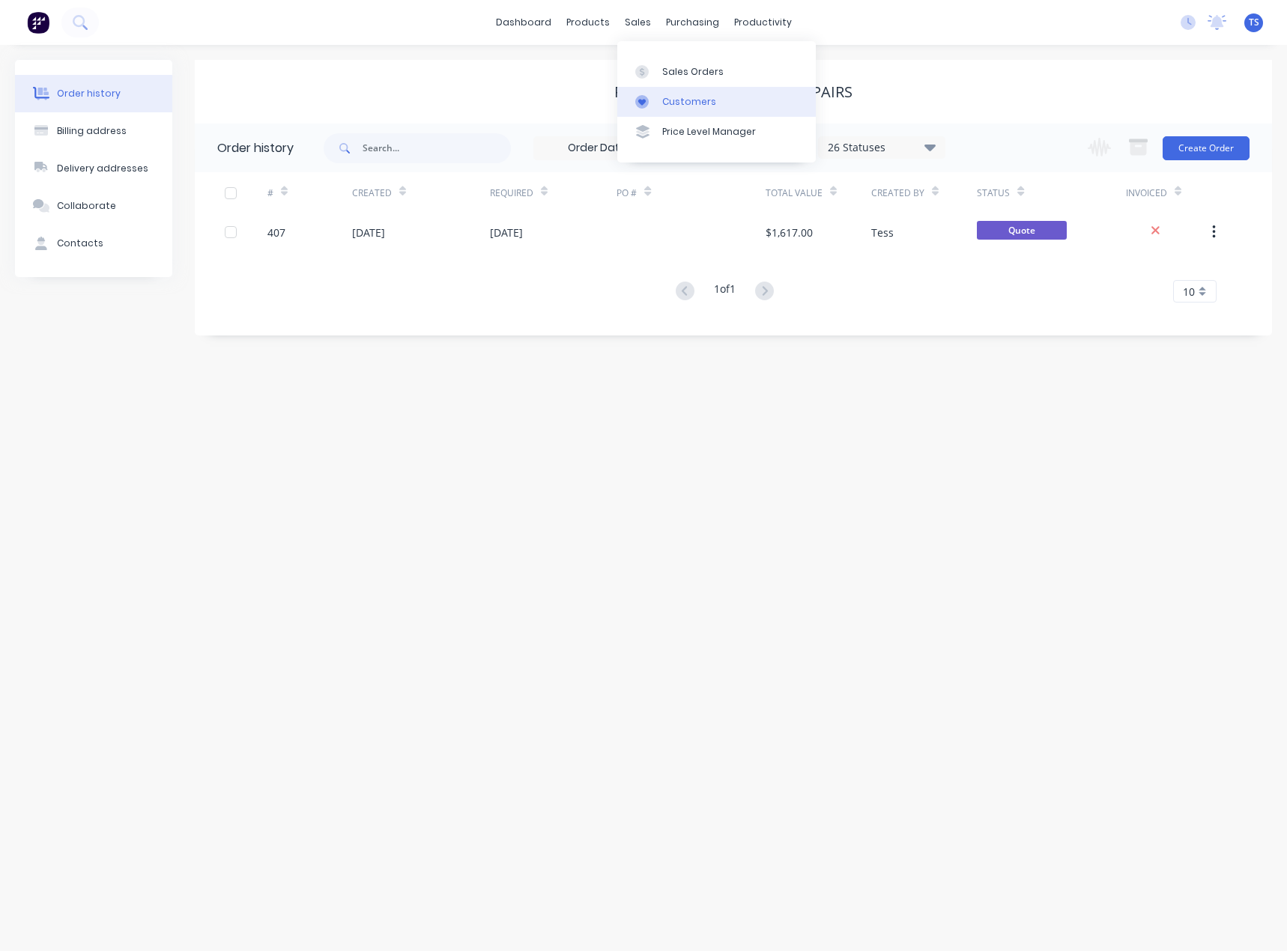
click at [663, 105] on div "Customers" at bounding box center [689, 101] width 54 height 13
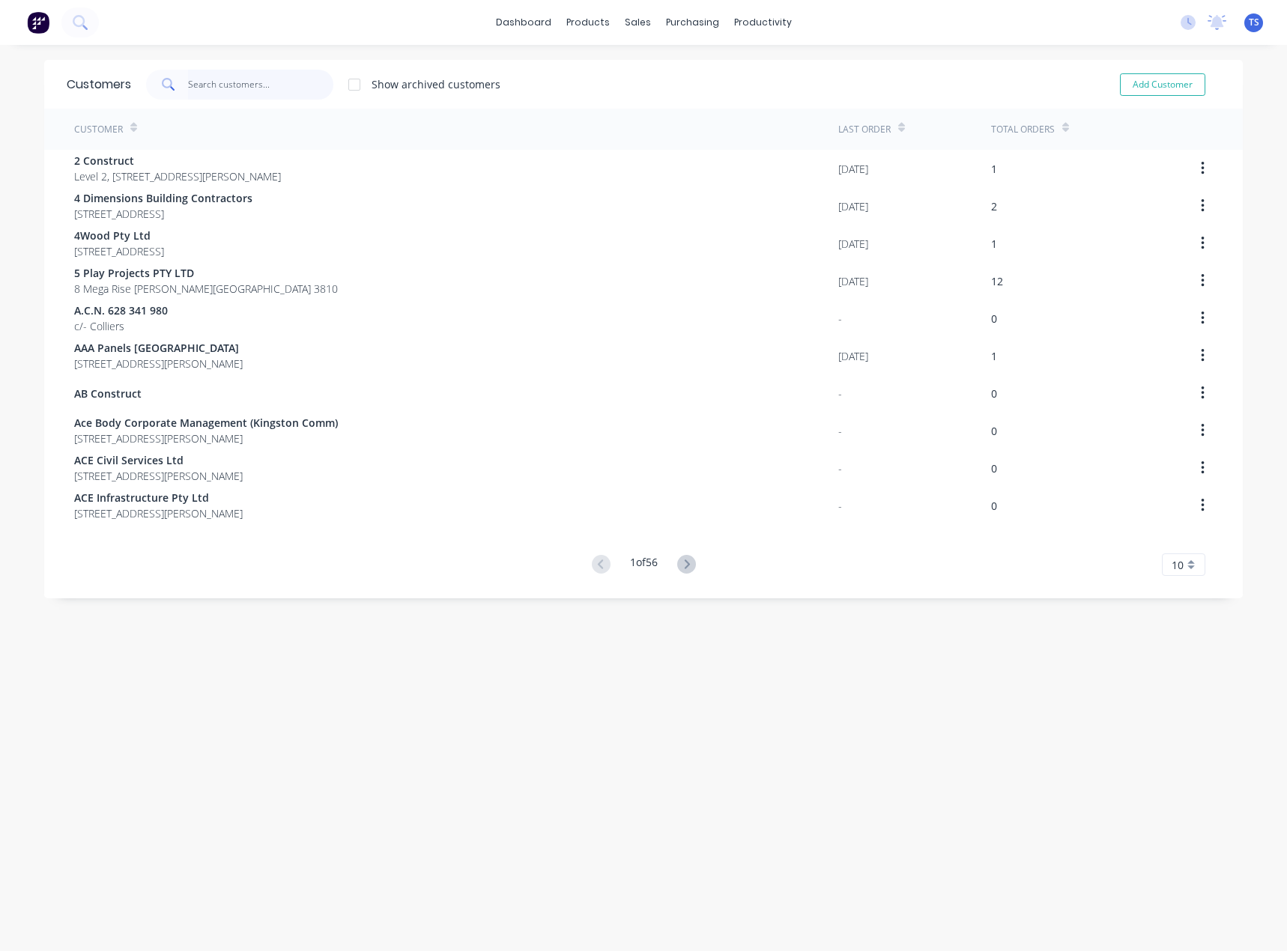
click at [255, 91] on input "text" at bounding box center [261, 85] width 146 height 30
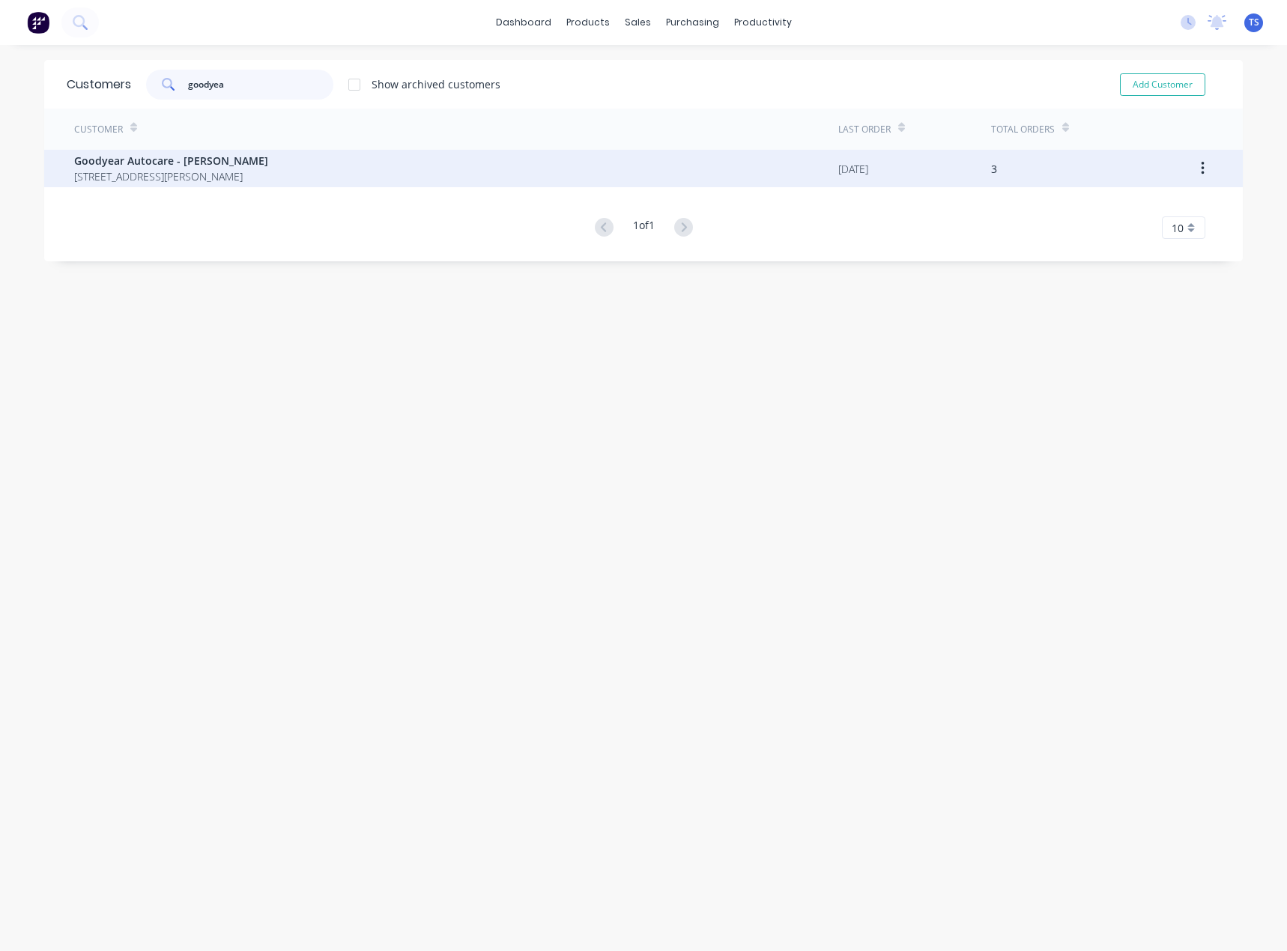
type input "goodyea"
click at [195, 161] on span "Goodyear Autocare - [PERSON_NAME]" at bounding box center [171, 161] width 194 height 16
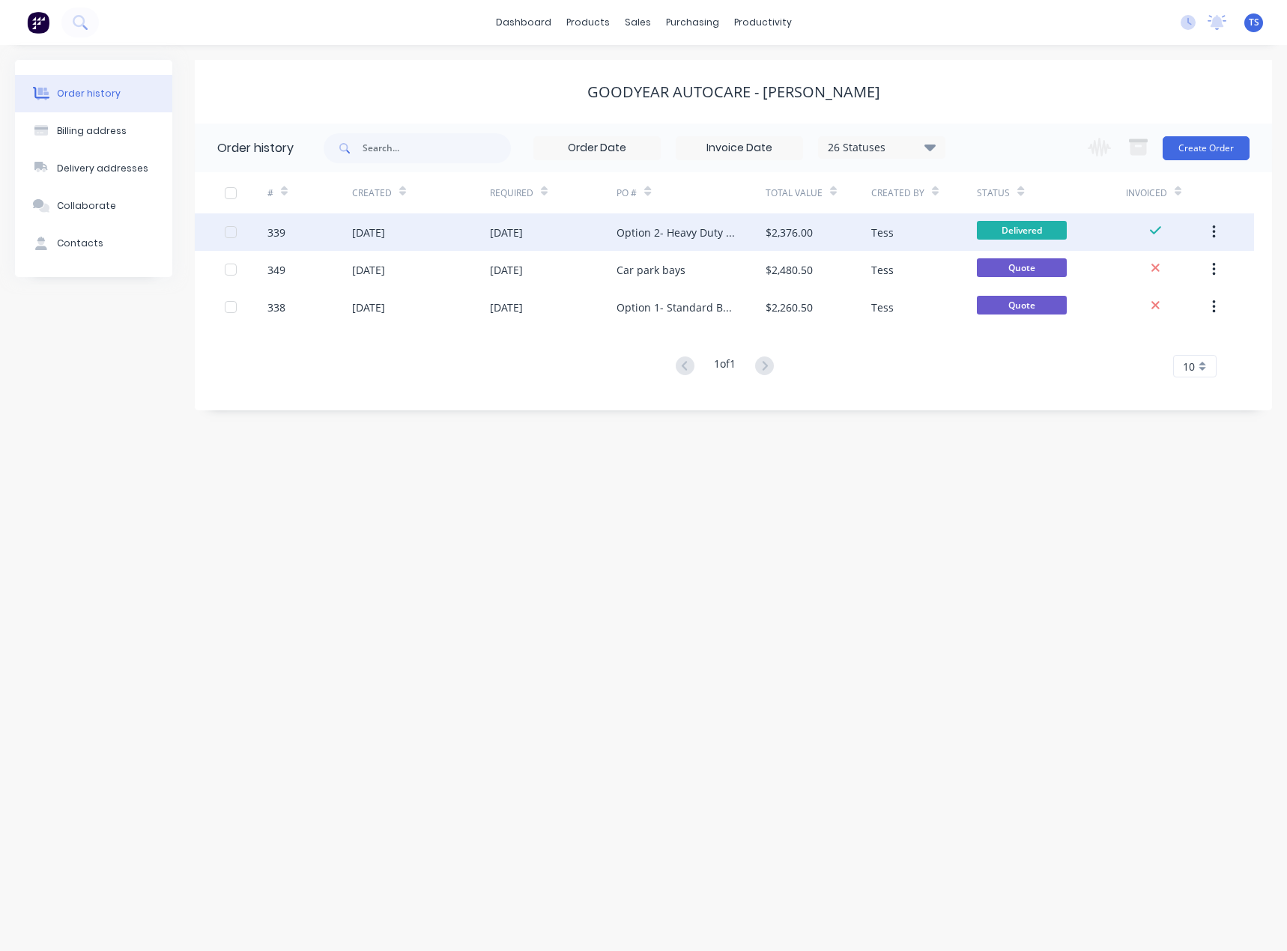
click at [648, 228] on div "Option 2- Heavy Duty Bollard" at bounding box center [675, 233] width 118 height 16
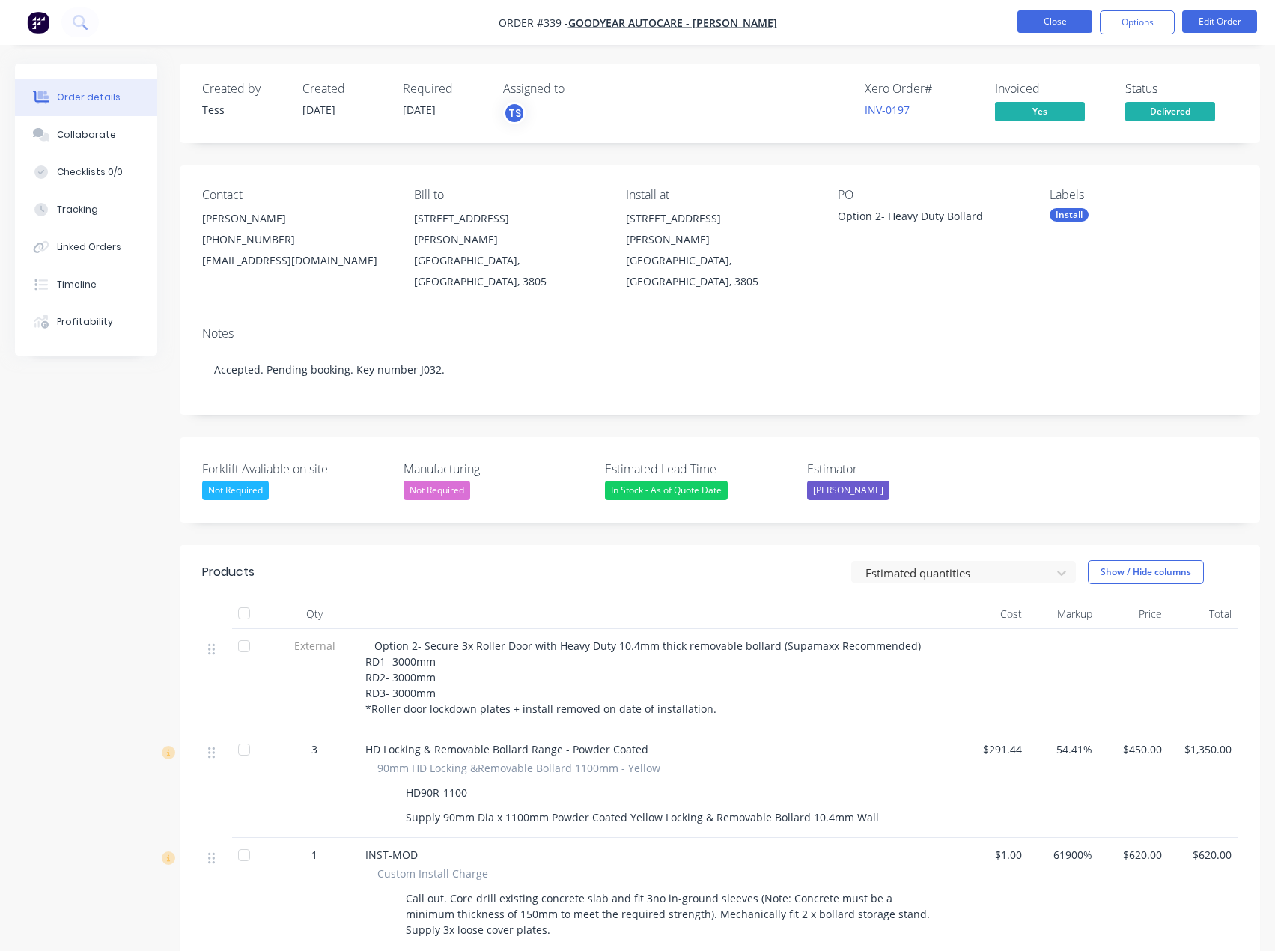
click at [1038, 26] on button "Close" at bounding box center [1055, 21] width 75 height 22
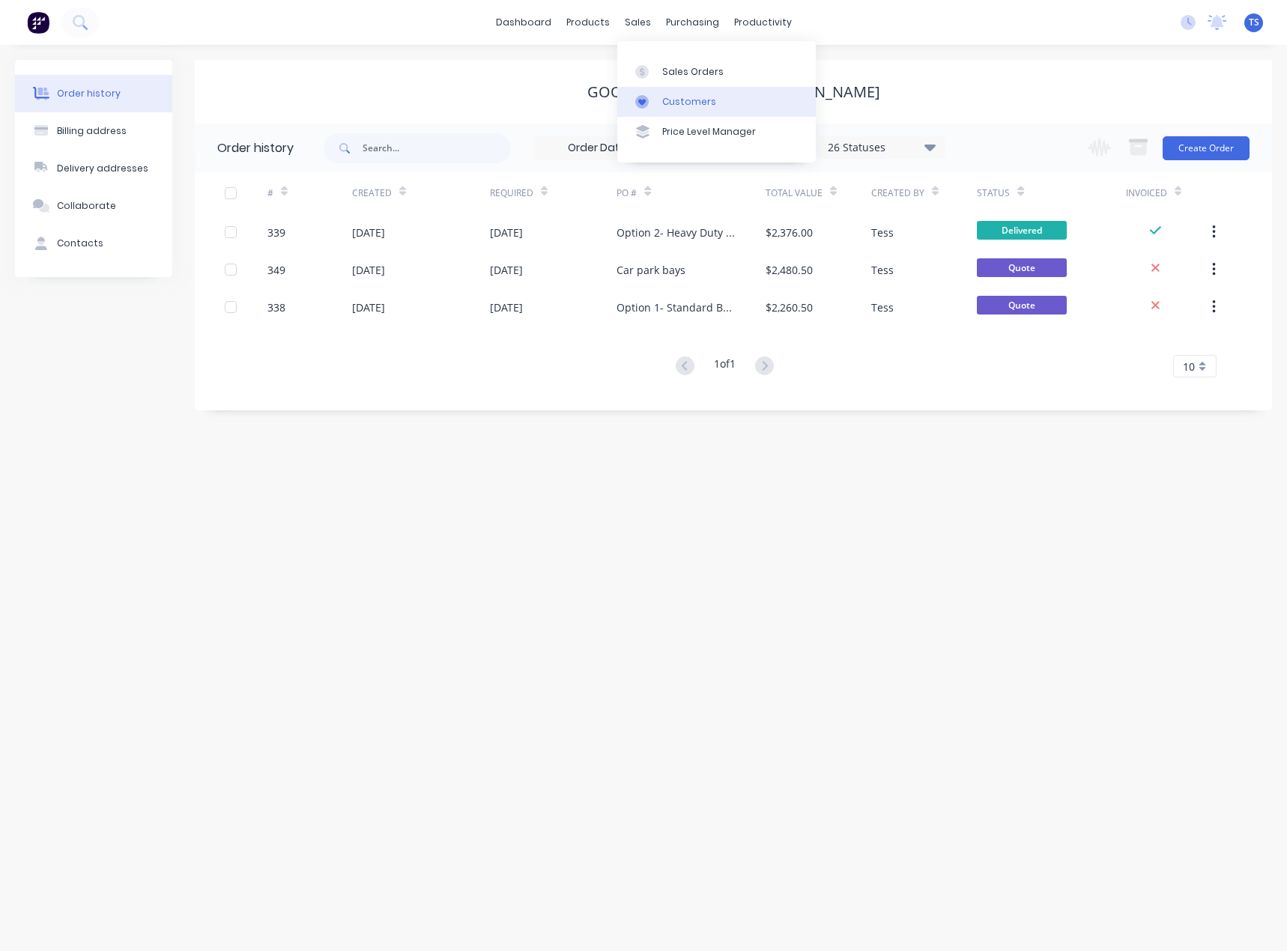
click at [666, 107] on div "Customers" at bounding box center [689, 101] width 54 height 13
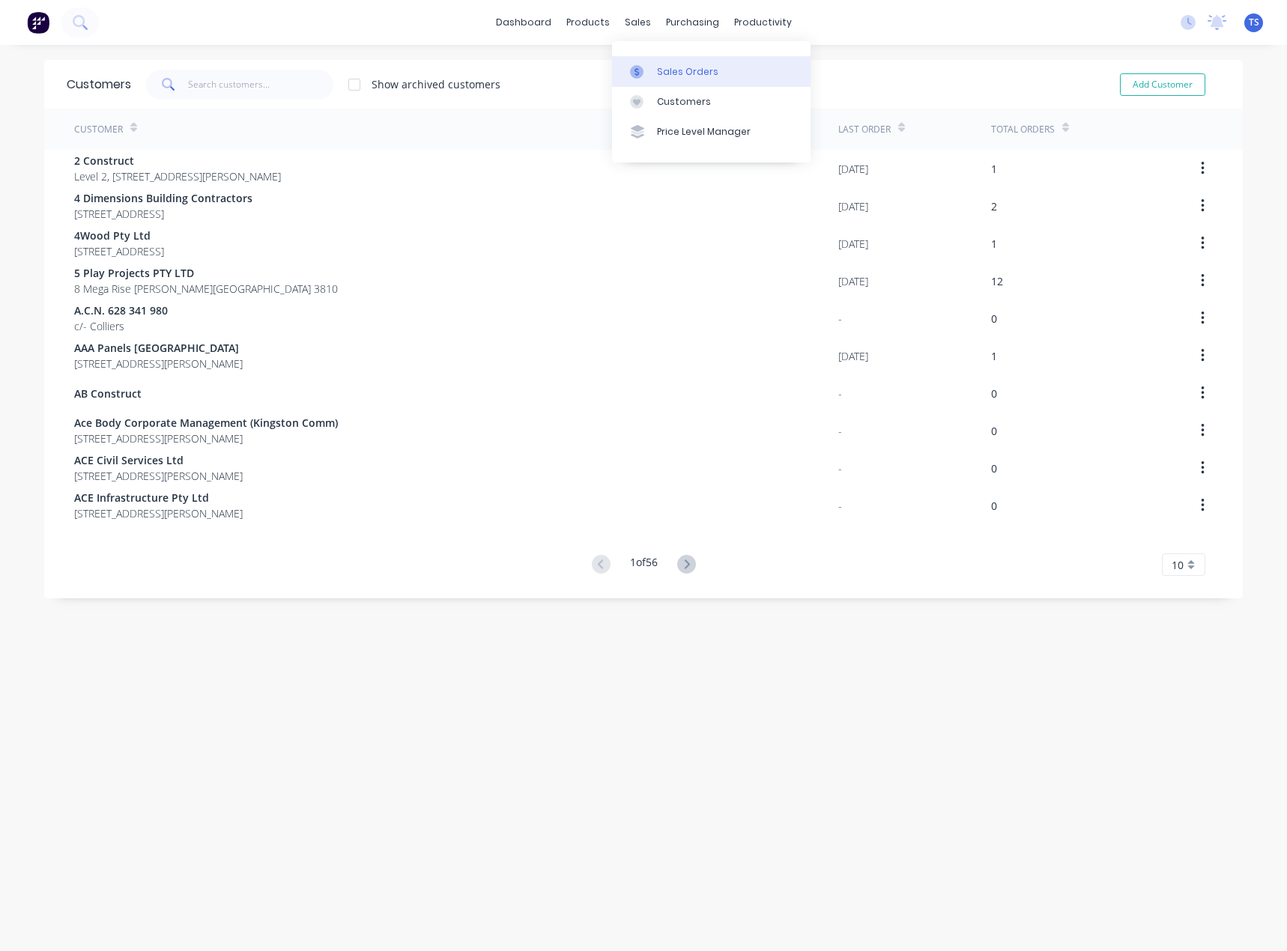
click at [654, 73] on link "Sales Orders" at bounding box center [711, 71] width 198 height 30
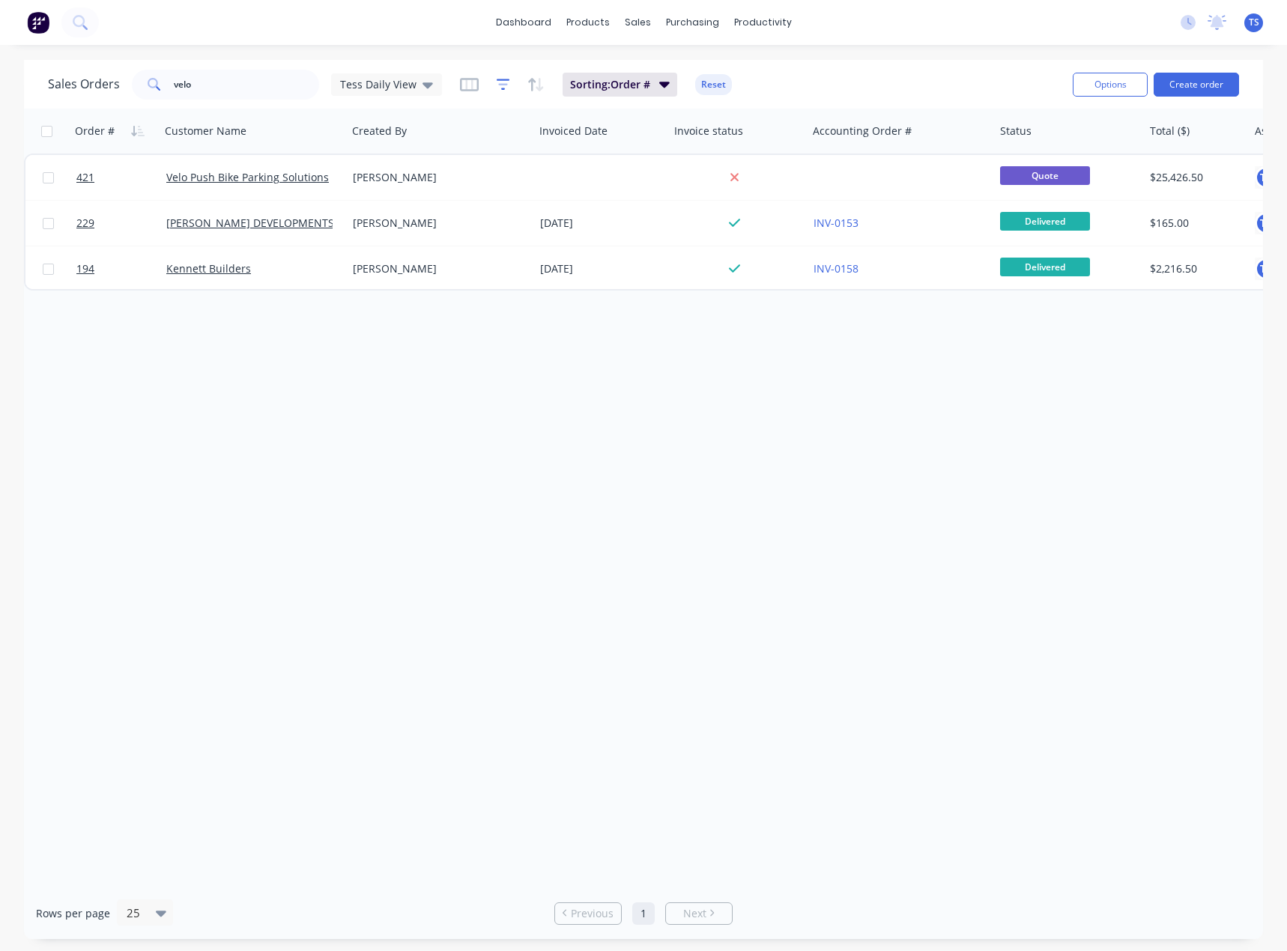
click at [497, 81] on icon "button" at bounding box center [502, 84] width 13 height 15
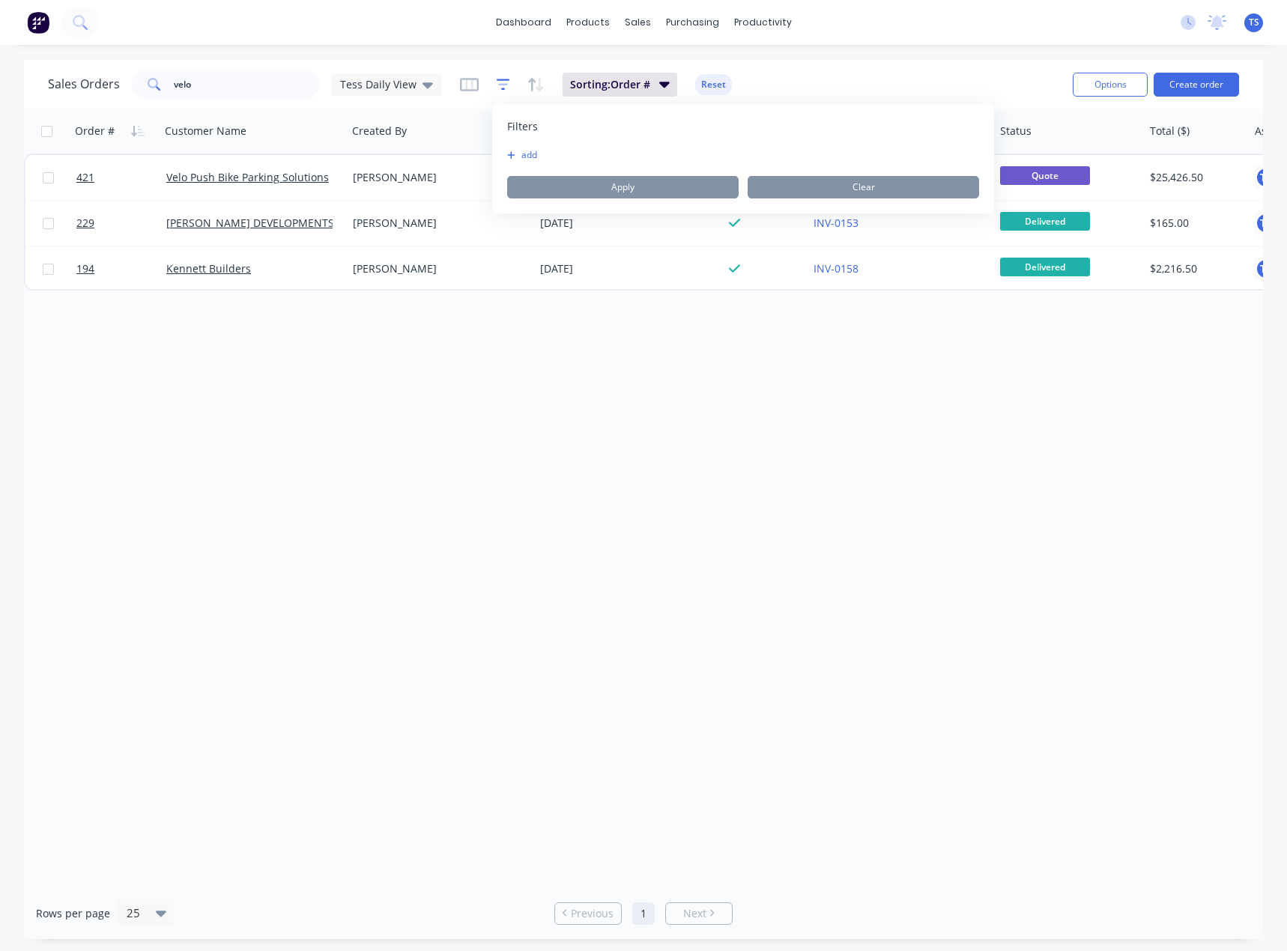
click at [497, 81] on icon "button" at bounding box center [502, 84] width 13 height 15
click at [464, 79] on icon "button" at bounding box center [469, 84] width 19 height 13
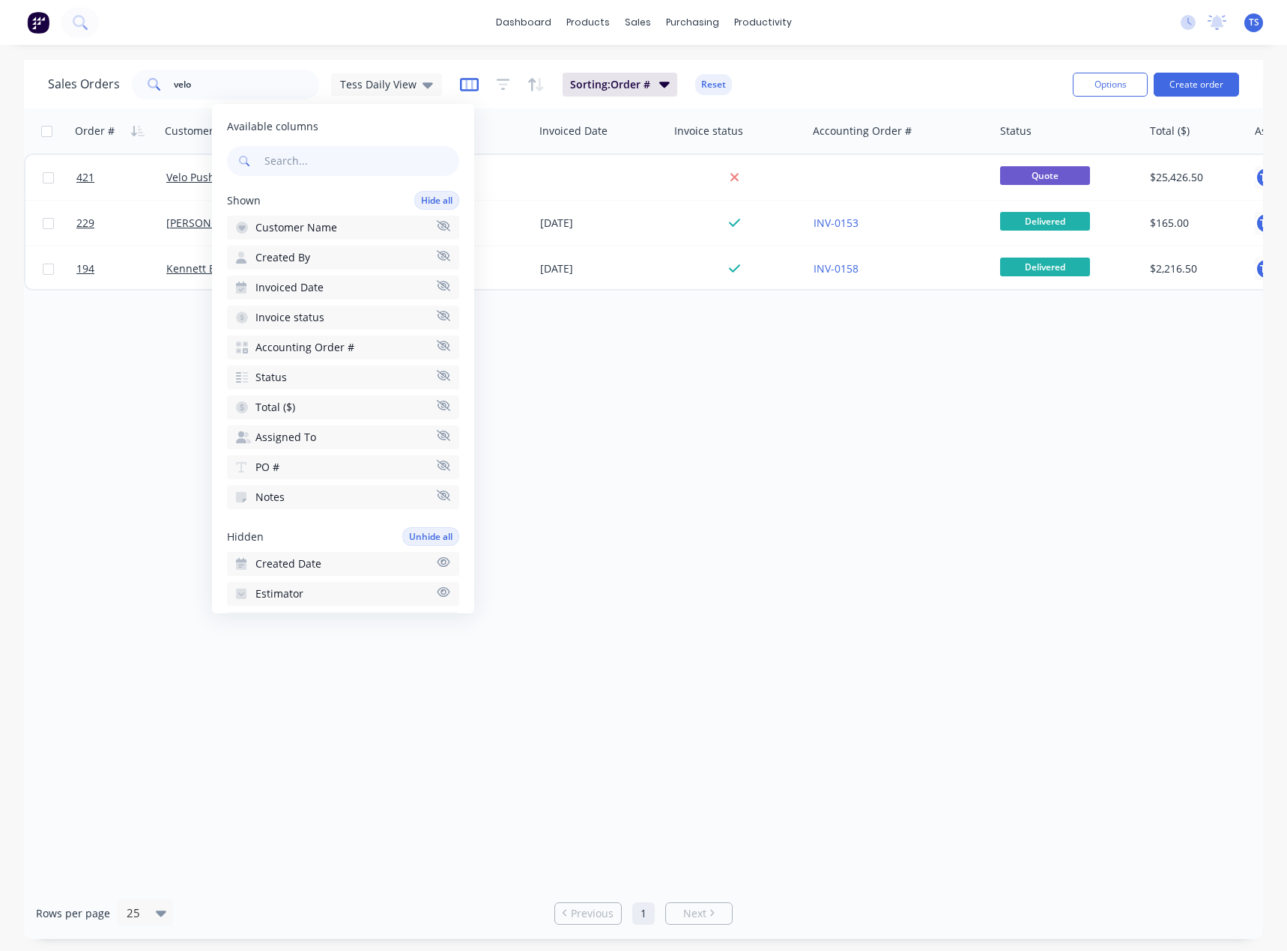
click at [464, 79] on icon "button" at bounding box center [469, 84] width 19 height 13
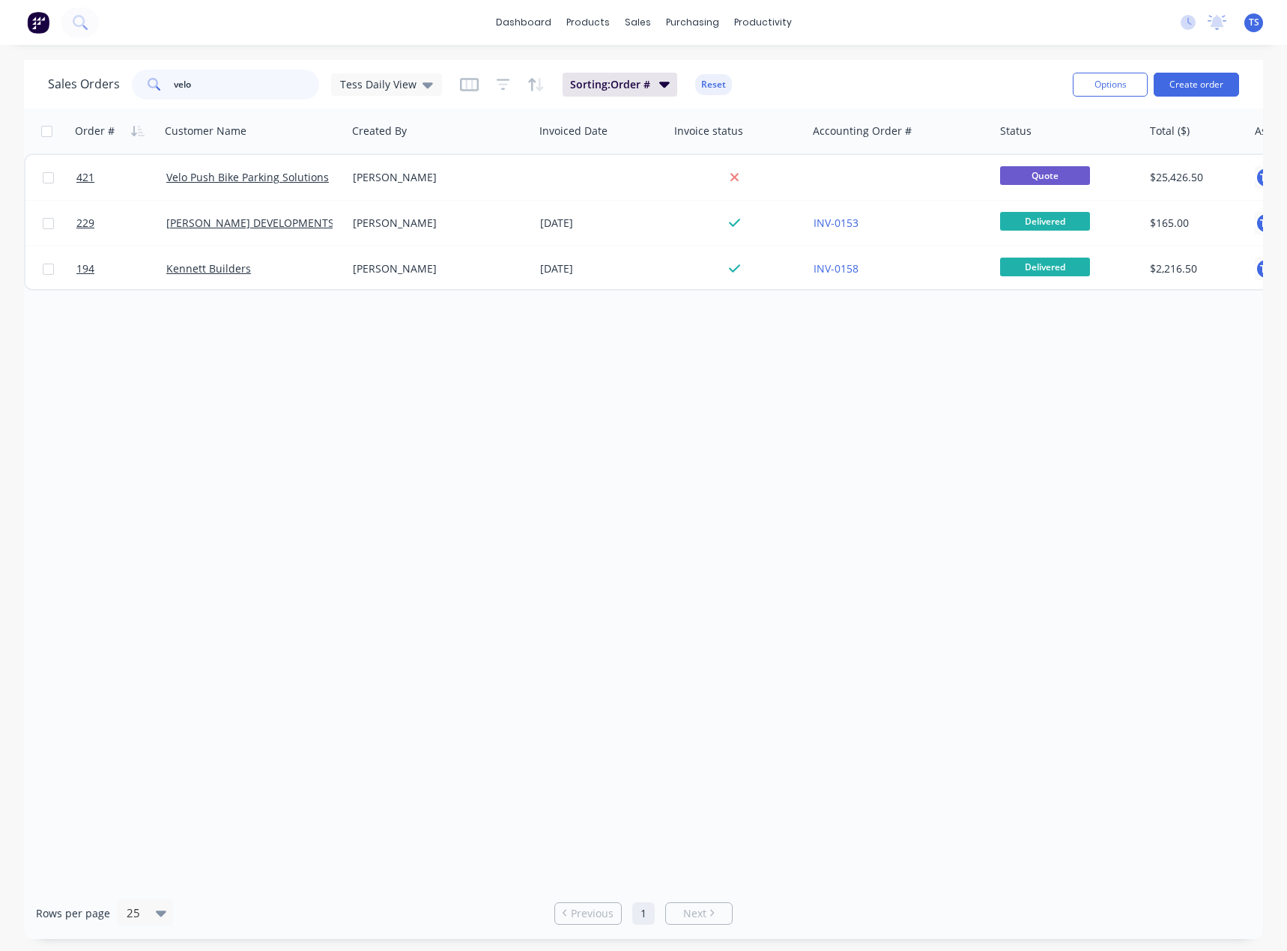
drag, startPoint x: 201, startPoint y: 84, endPoint x: 82, endPoint y: 97, distance: 119.1
click at [82, 97] on div "Sales Orders velo Tess Daily View" at bounding box center [245, 85] width 394 height 30
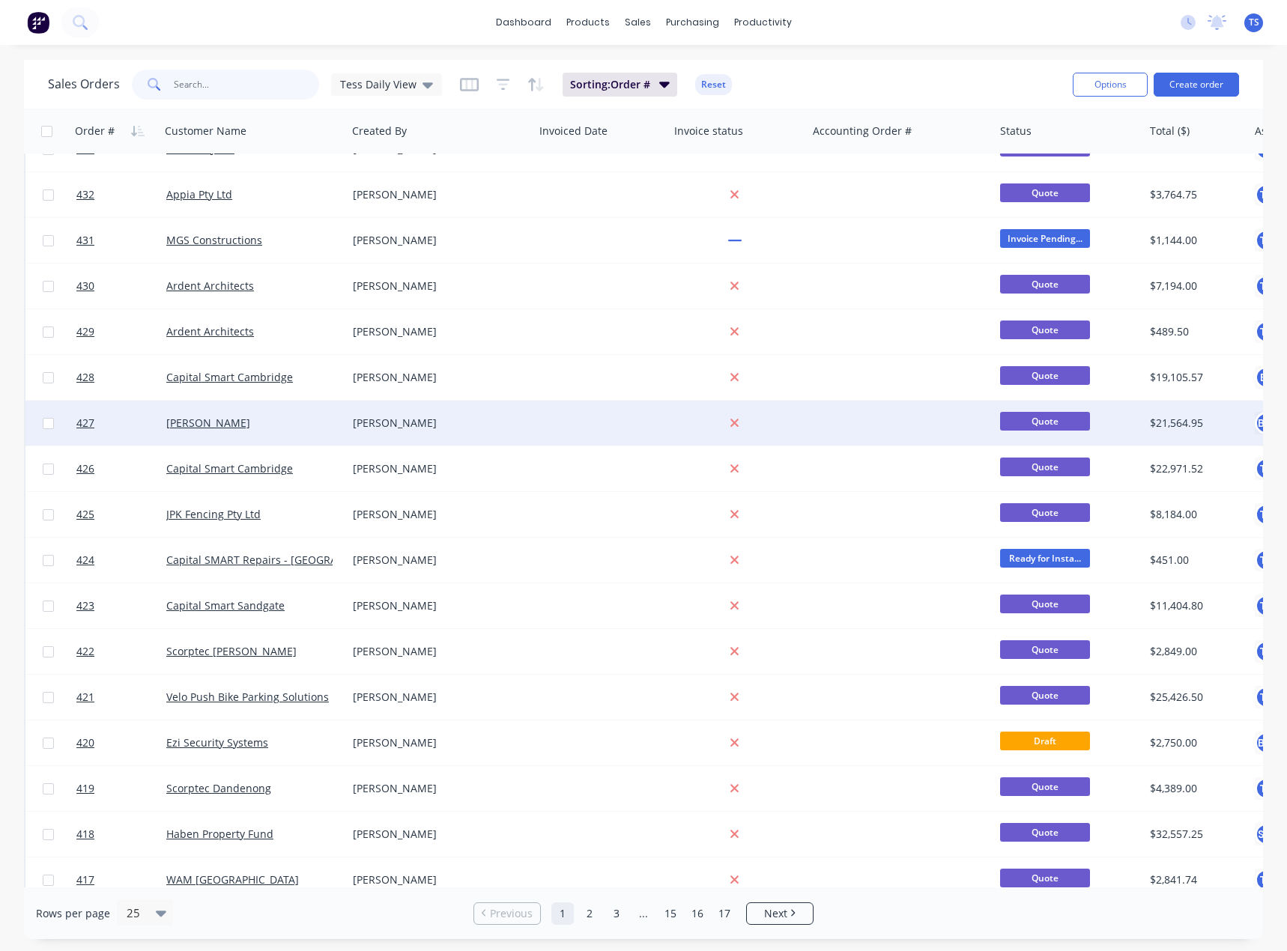
scroll to position [75, 0]
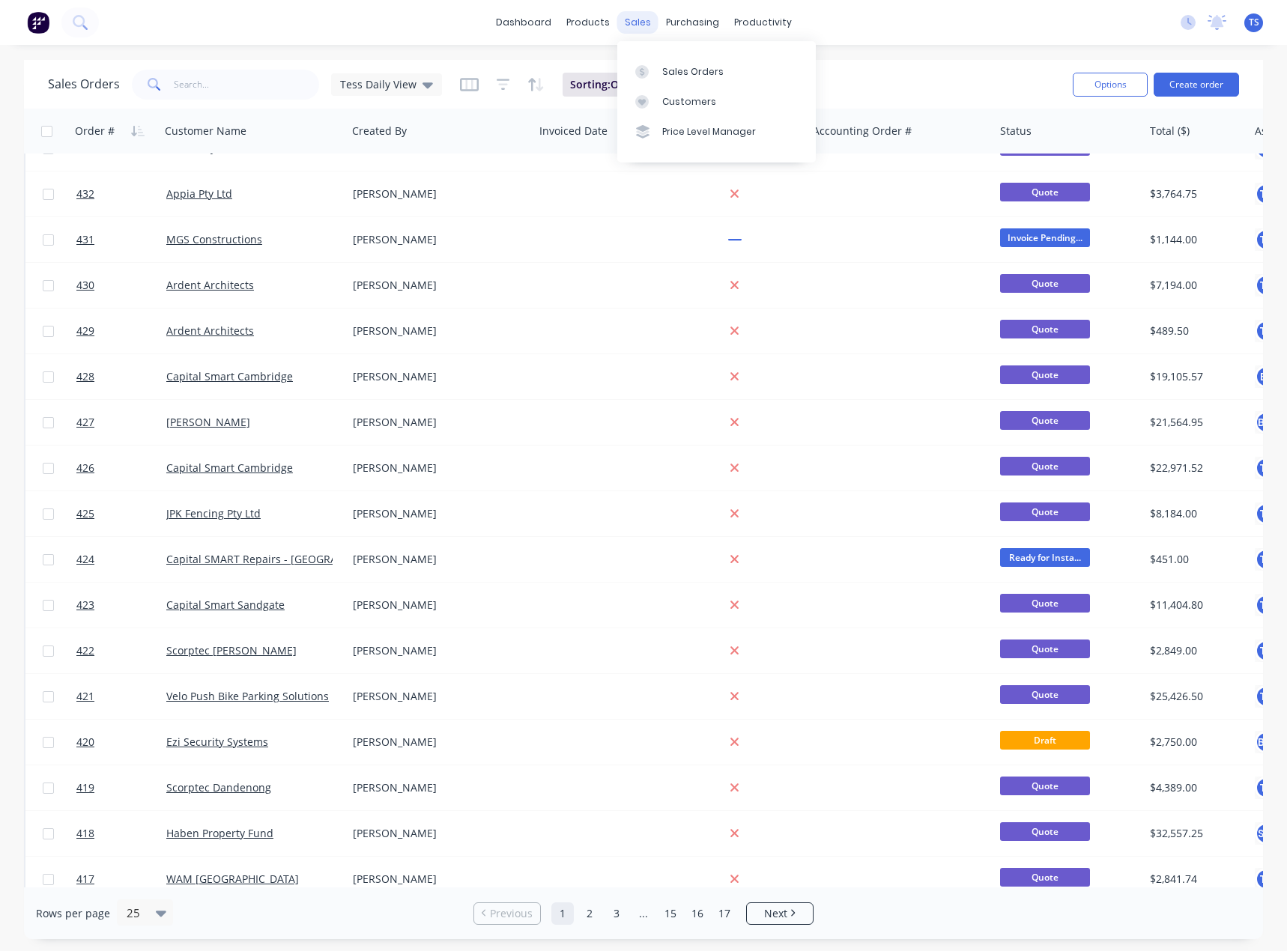
click at [622, 14] on div "sales" at bounding box center [637, 22] width 41 height 22
click at [649, 100] on div at bounding box center [646, 101] width 22 height 13
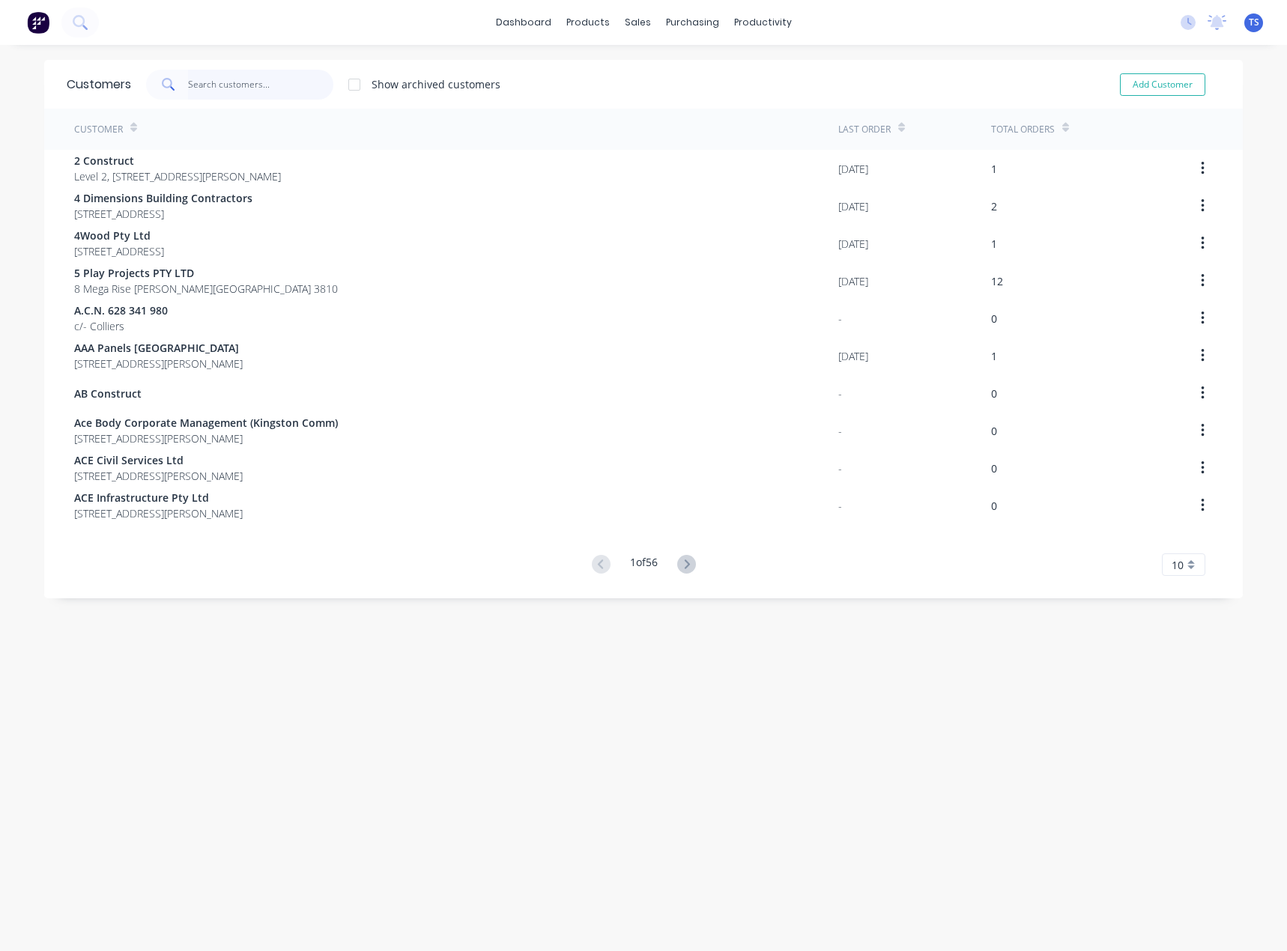
click at [209, 91] on input "text" at bounding box center [261, 85] width 146 height 30
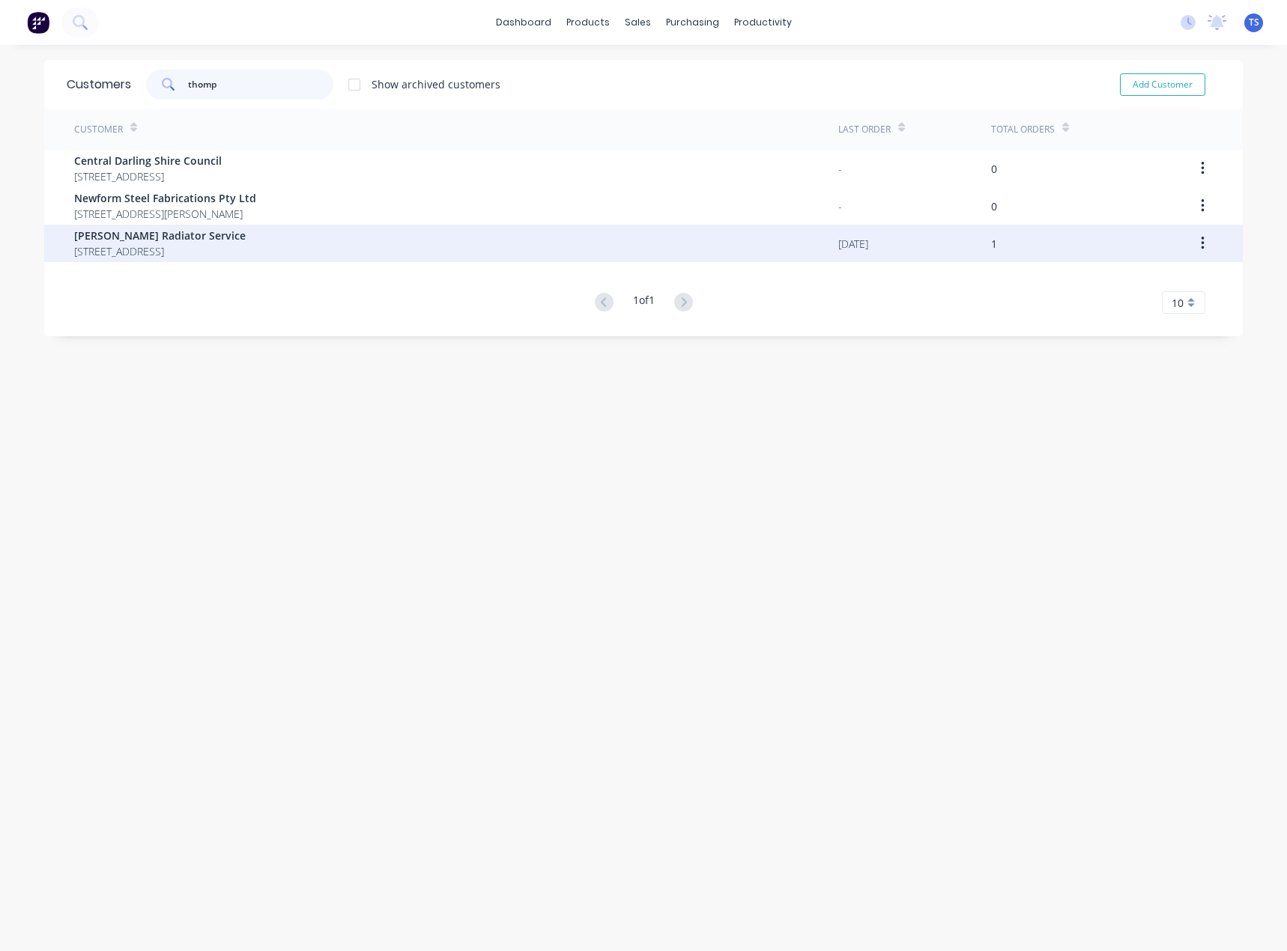
type input "thomp"
click at [150, 240] on span "[PERSON_NAME] Radiator Service" at bounding box center [159, 236] width 171 height 16
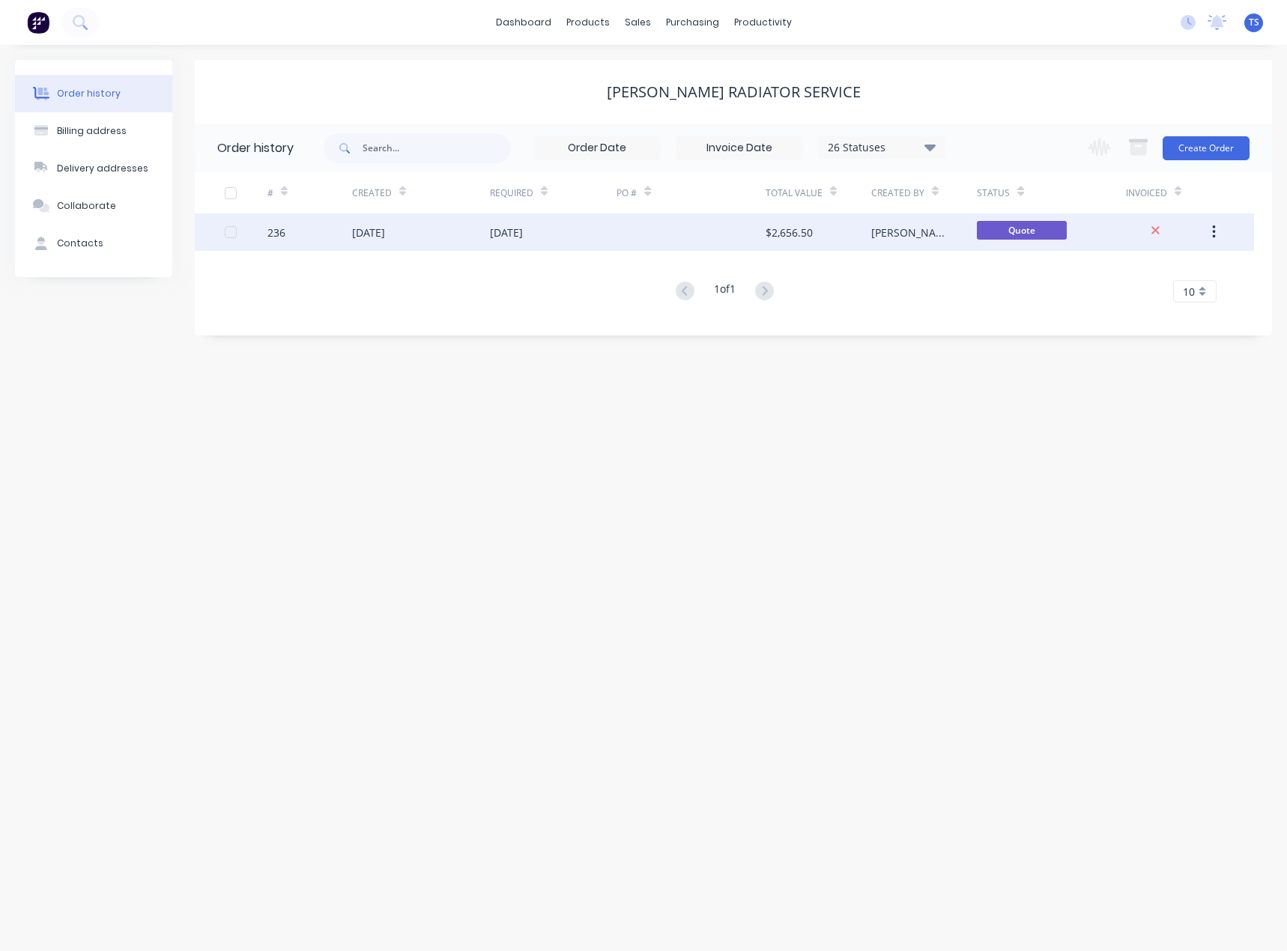
click at [523, 236] on div "[DATE]" at bounding box center [506, 233] width 33 height 16
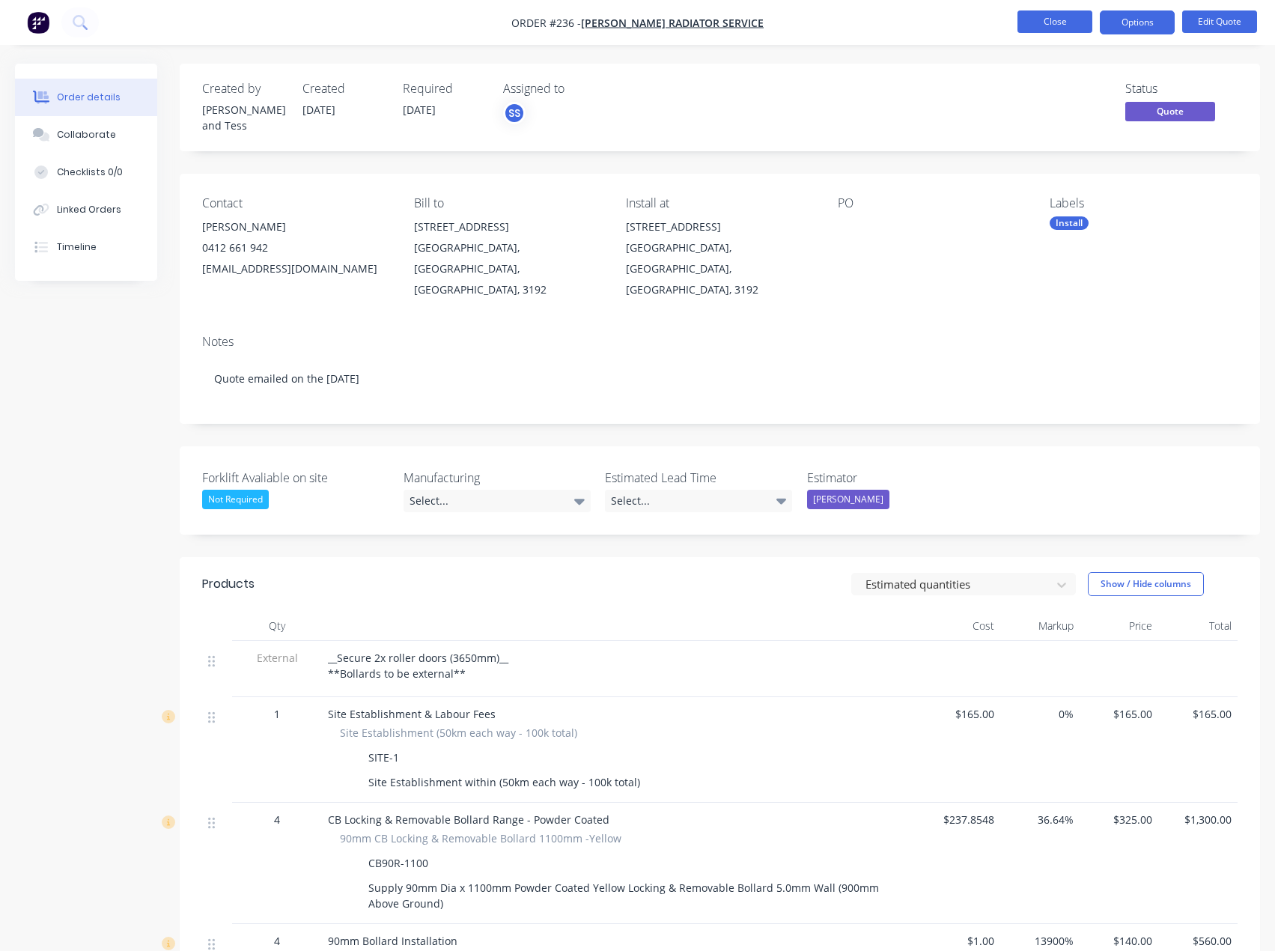
click at [1045, 19] on button "Close" at bounding box center [1055, 21] width 75 height 22
